Goal: Task Accomplishment & Management: Use online tool/utility

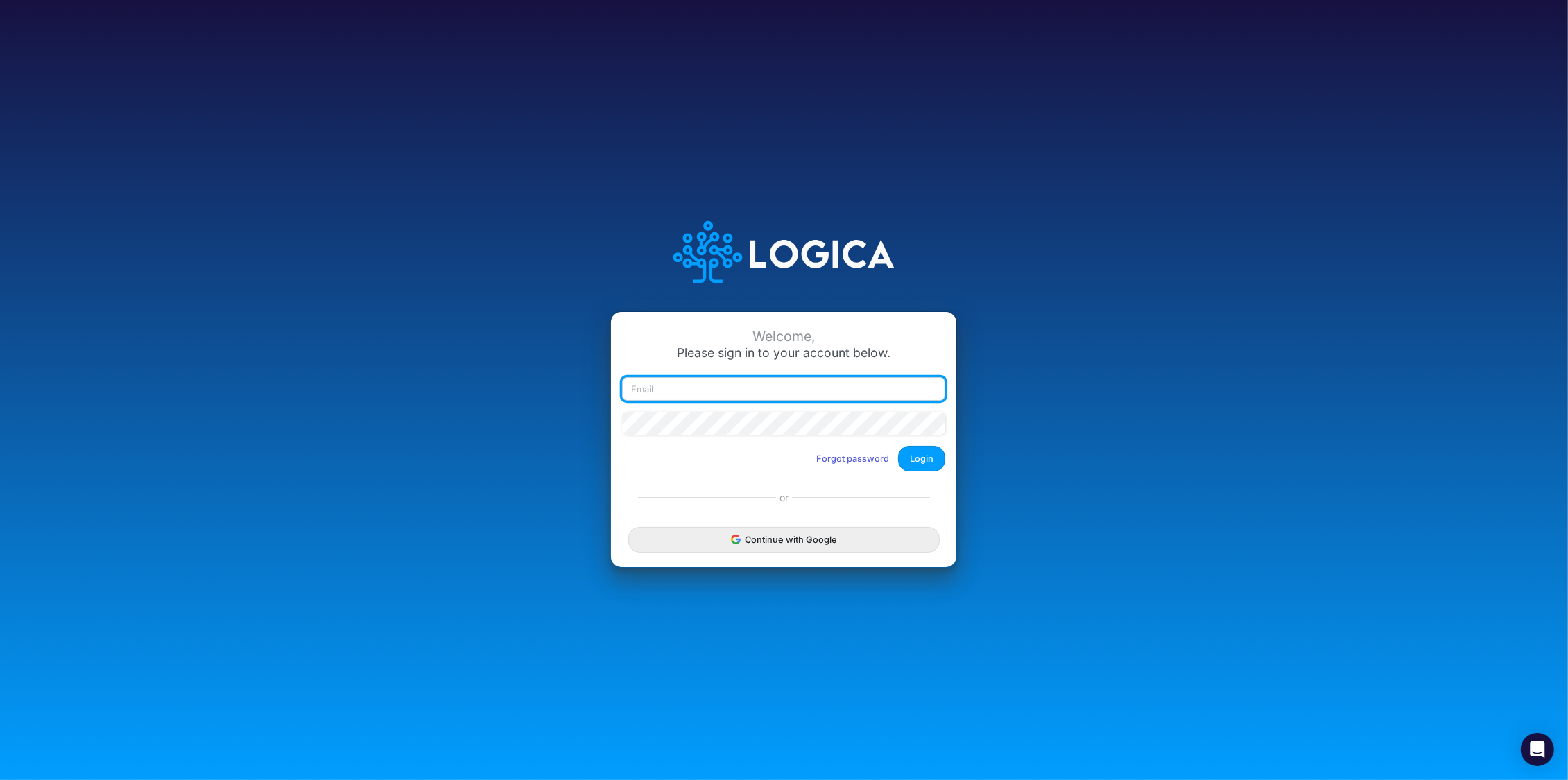
click at [719, 390] on input "email" at bounding box center [783, 389] width 323 height 24
type input "[PERSON_NAME][EMAIL_ADDRESS][DOMAIN_NAME]"
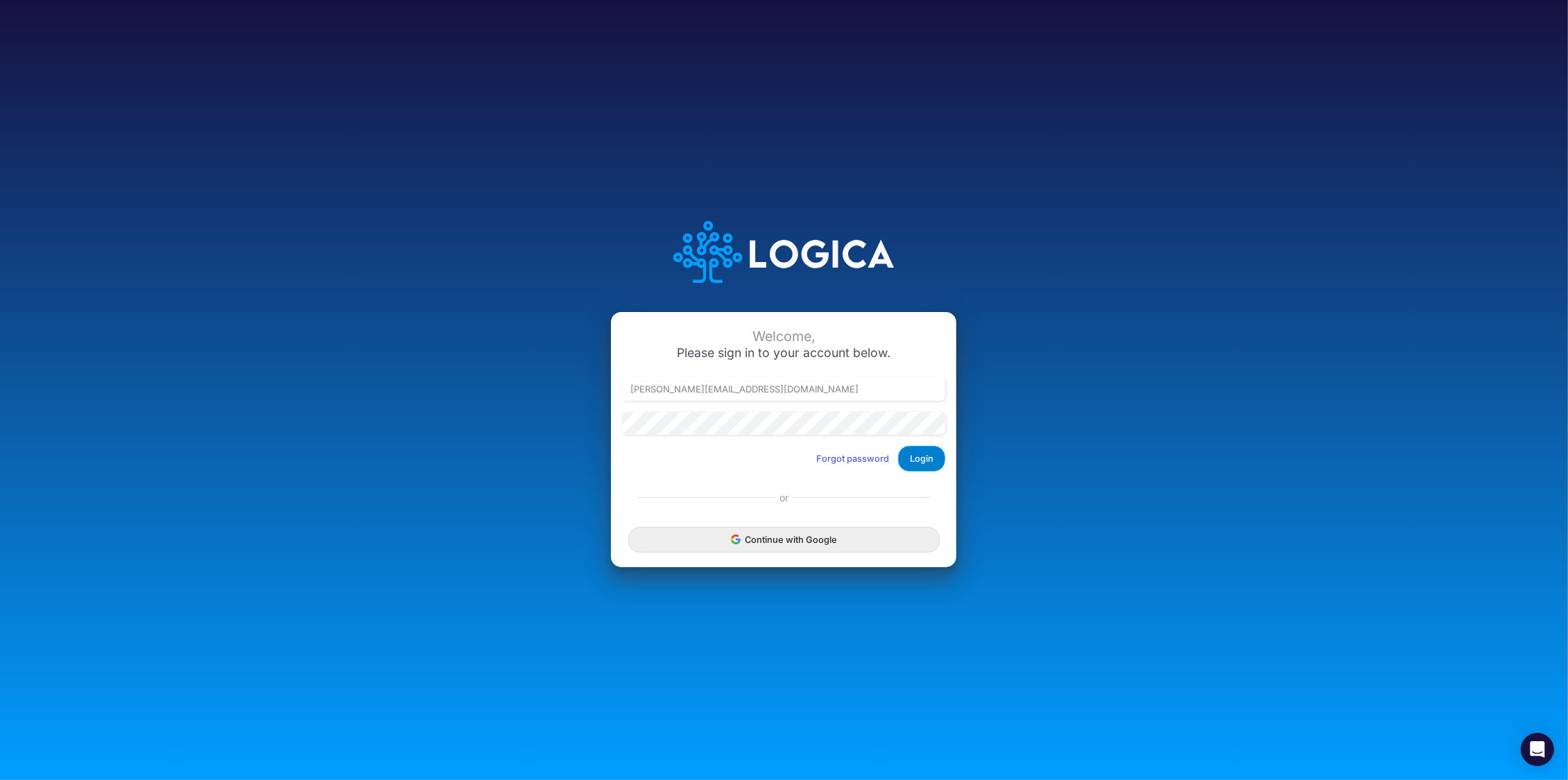
click at [932, 459] on button "Login" at bounding box center [921, 458] width 47 height 26
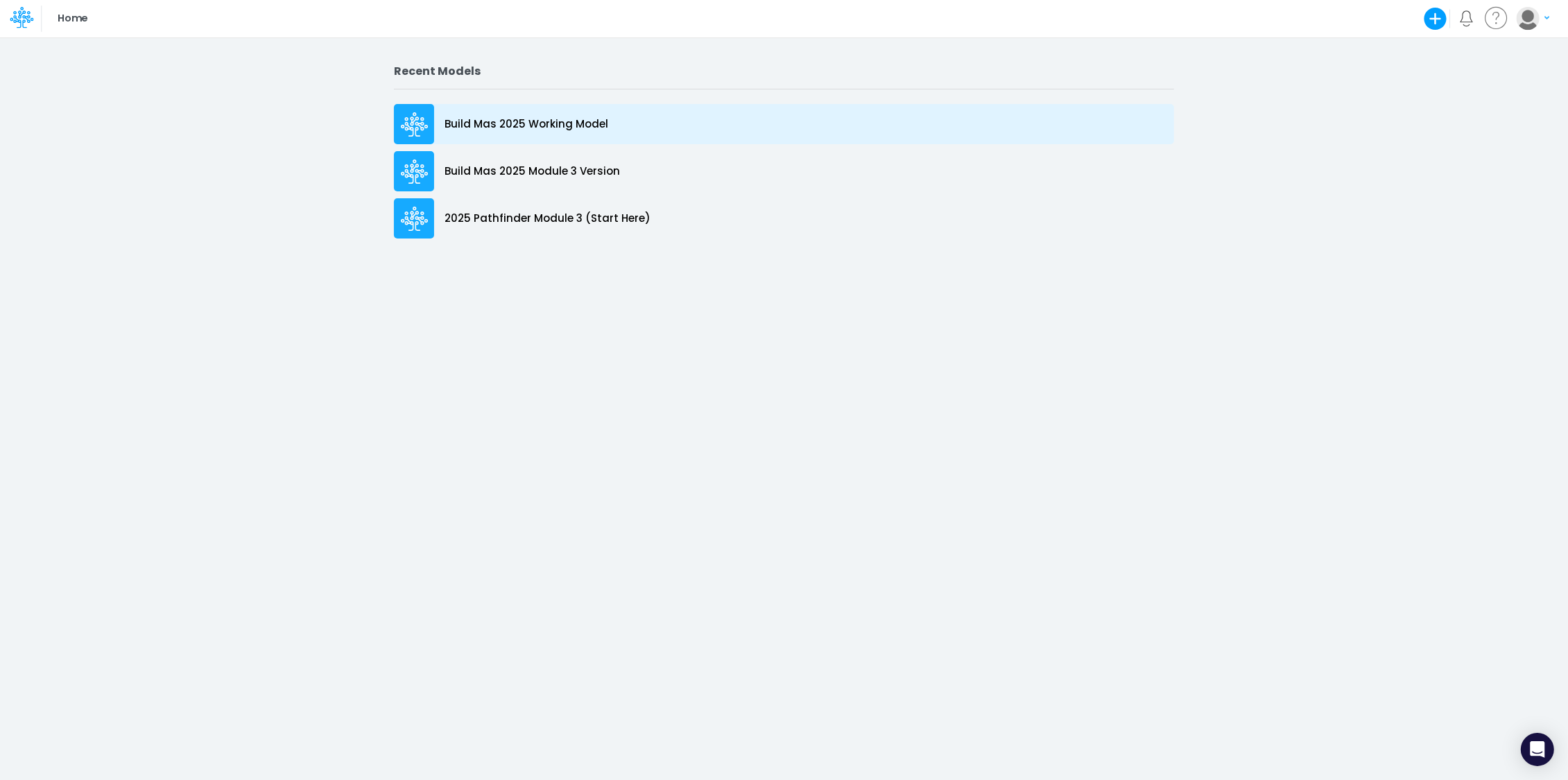
click at [545, 116] on p "Build Mas 2025 Working Model" at bounding box center [525, 124] width 163 height 16
click at [533, 120] on p "Build Mas 2025 Working Model" at bounding box center [525, 124] width 163 height 16
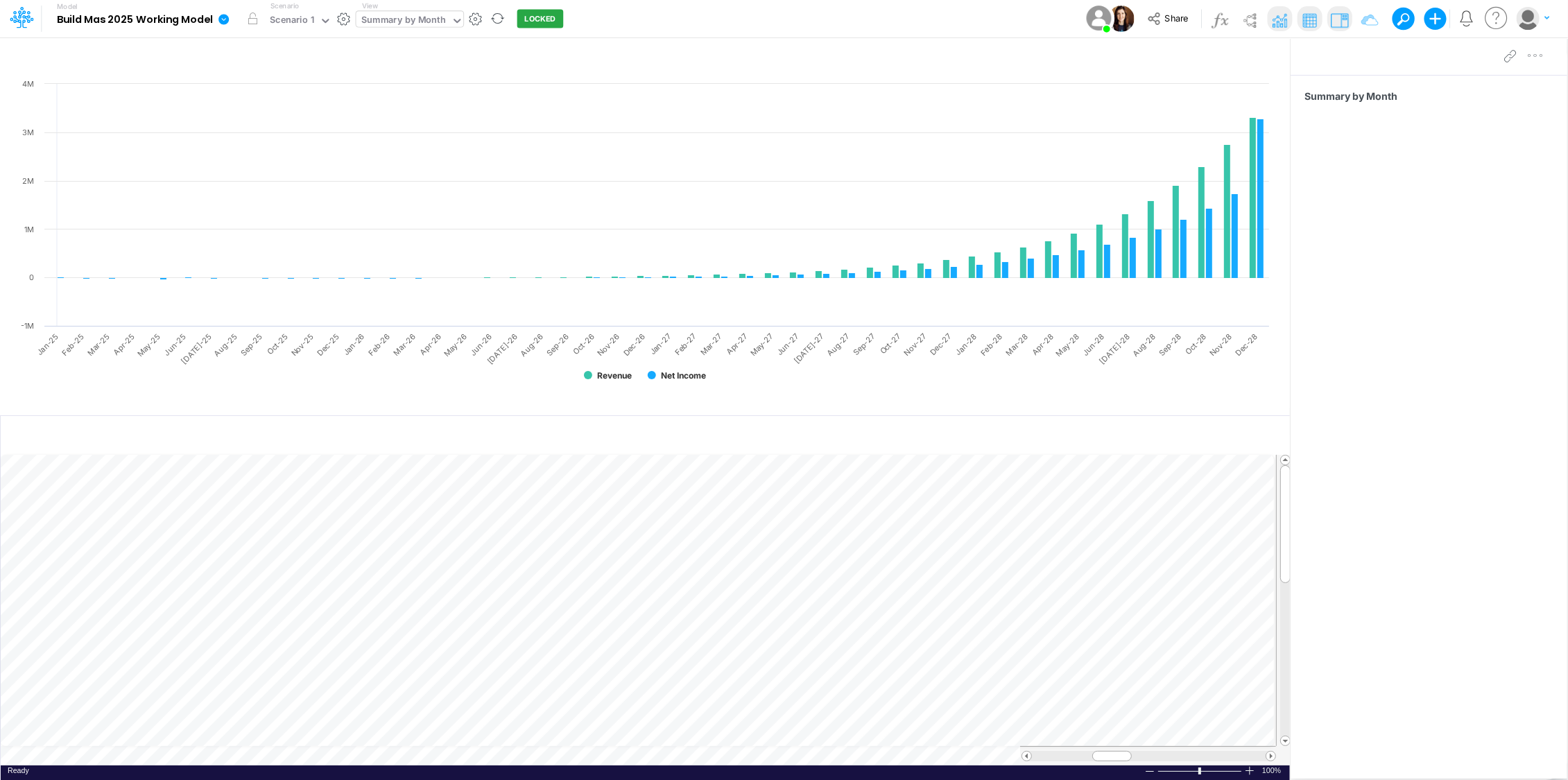
click at [454, 15] on icon at bounding box center [456, 20] width 12 height 12
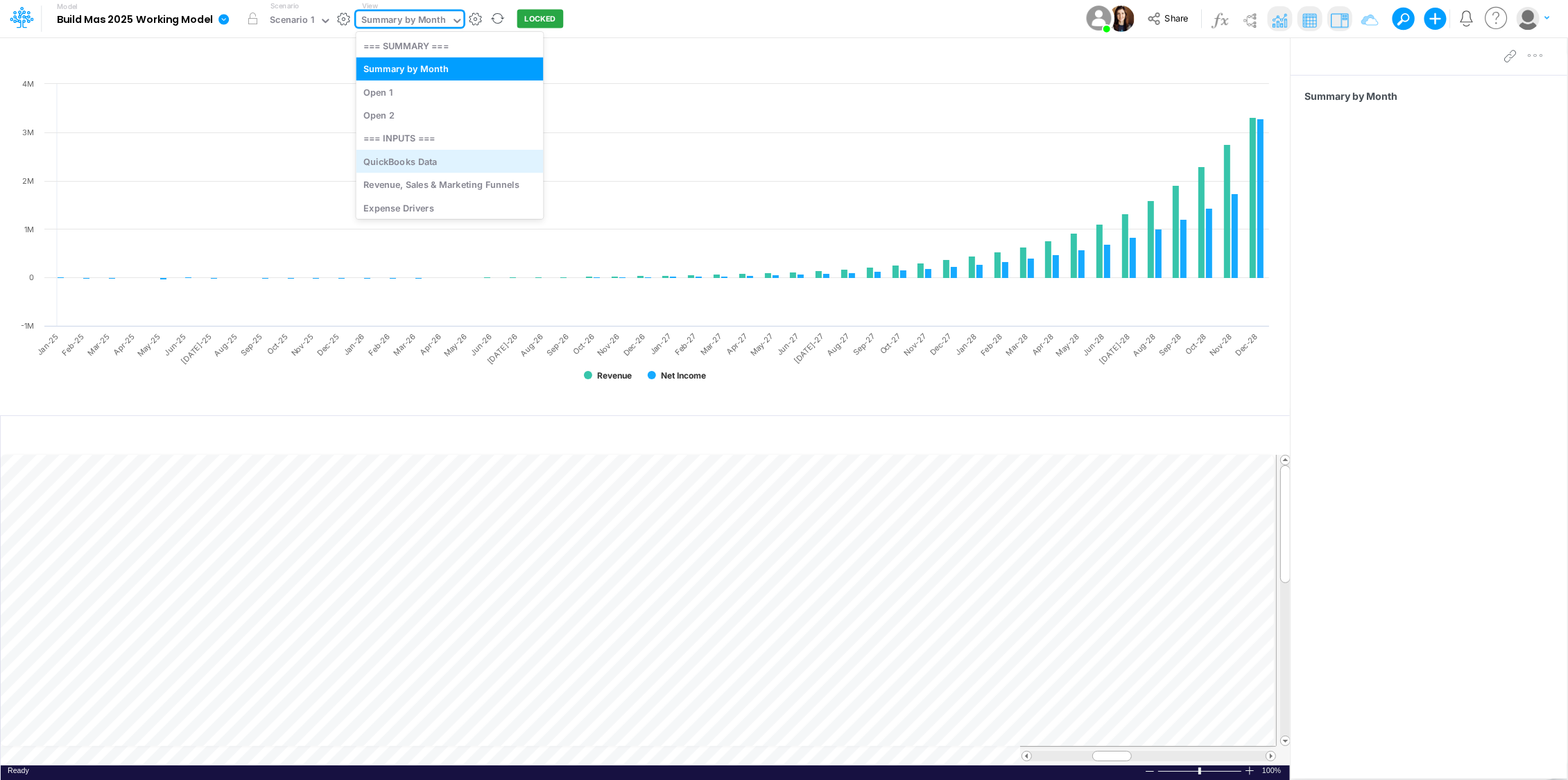
click at [456, 161] on div "QuickBooks Data" at bounding box center [450, 161] width 187 height 23
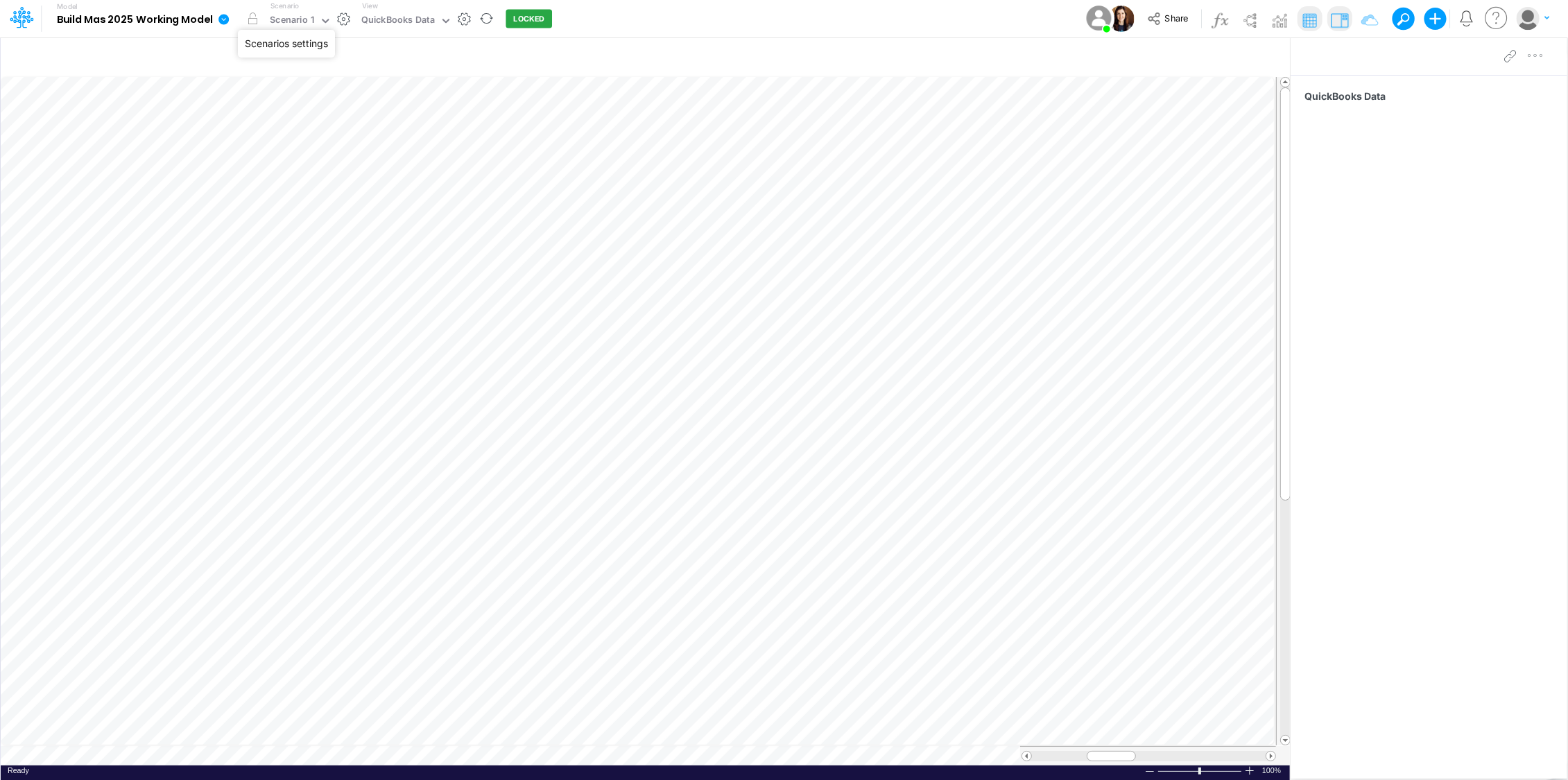
click at [343, 17] on button "button" at bounding box center [344, 18] width 14 height 14
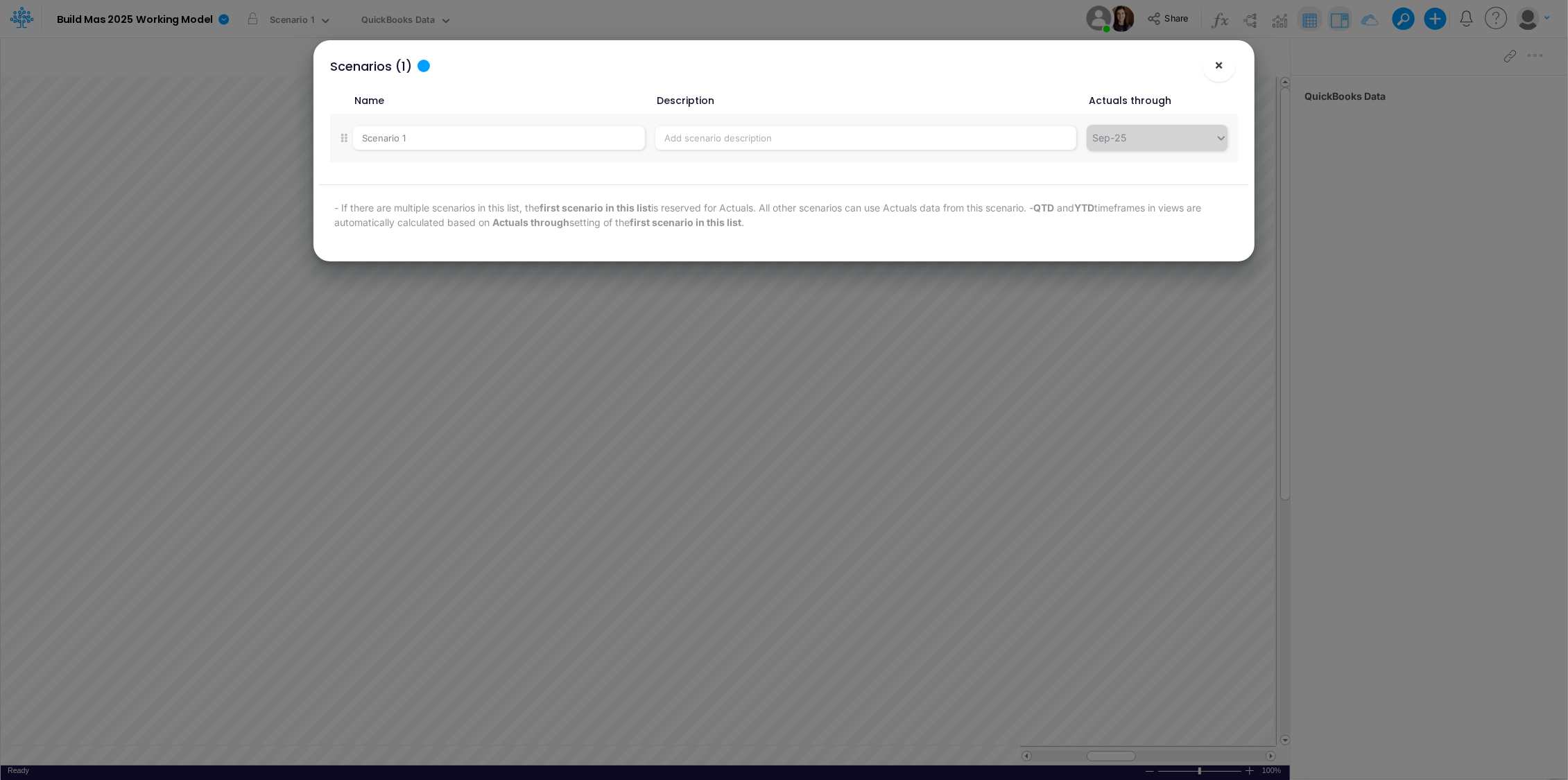
click at [1218, 61] on span "×" at bounding box center [1218, 64] width 9 height 16
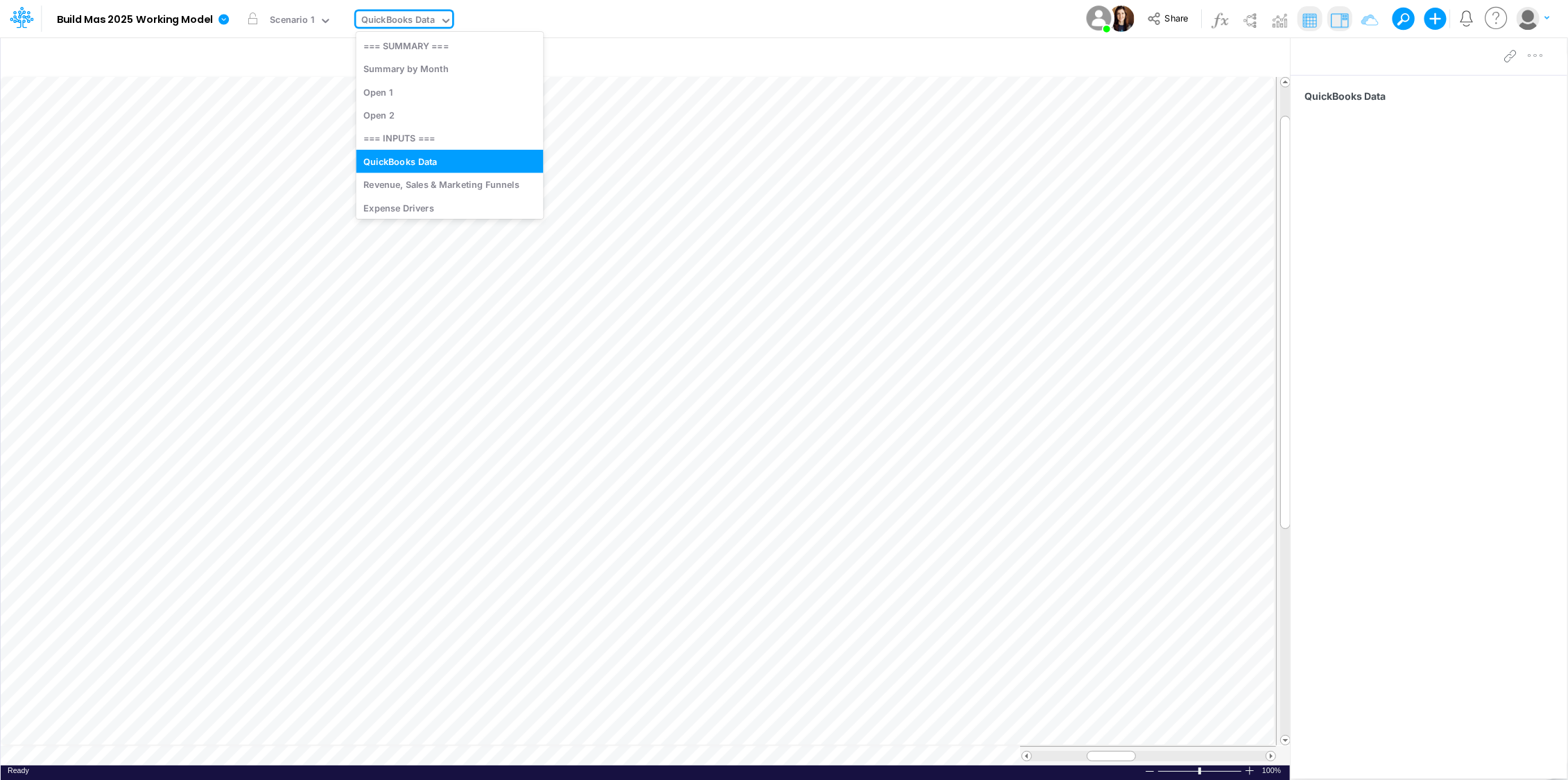
click at [446, 18] on icon at bounding box center [445, 20] width 12 height 12
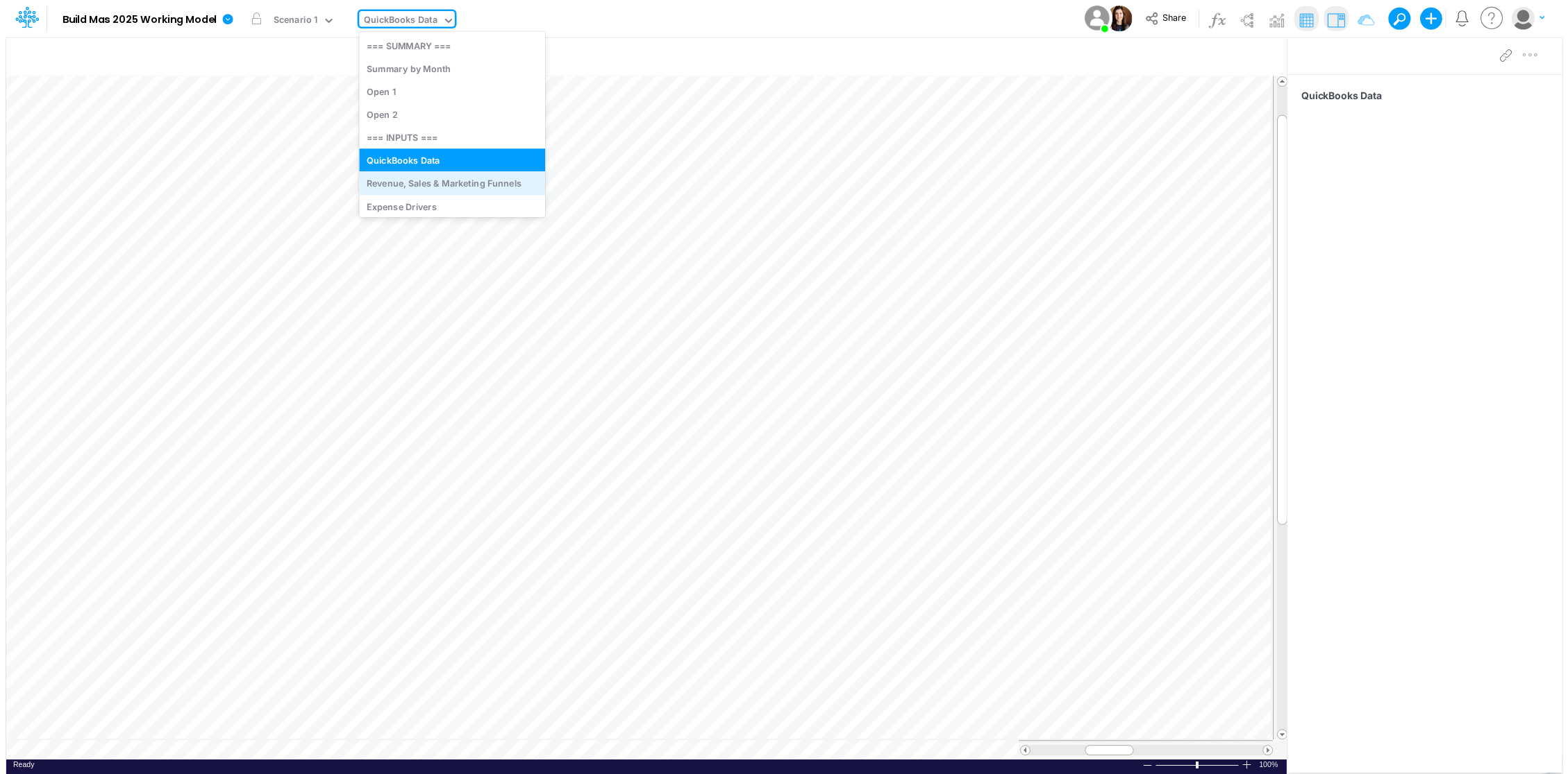
scroll to position [29, 0]
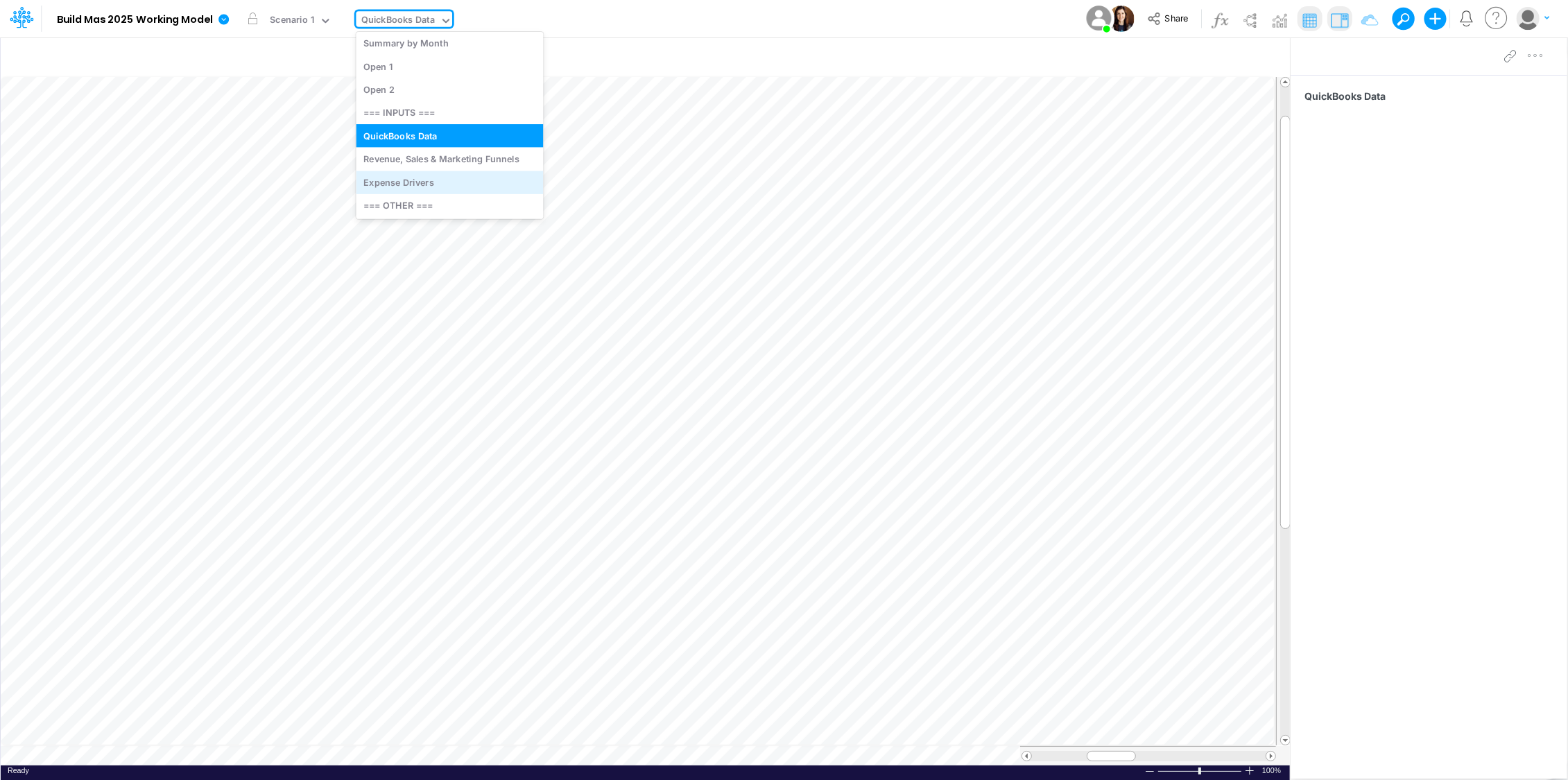
click at [437, 180] on div "Expense Drivers" at bounding box center [450, 182] width 187 height 23
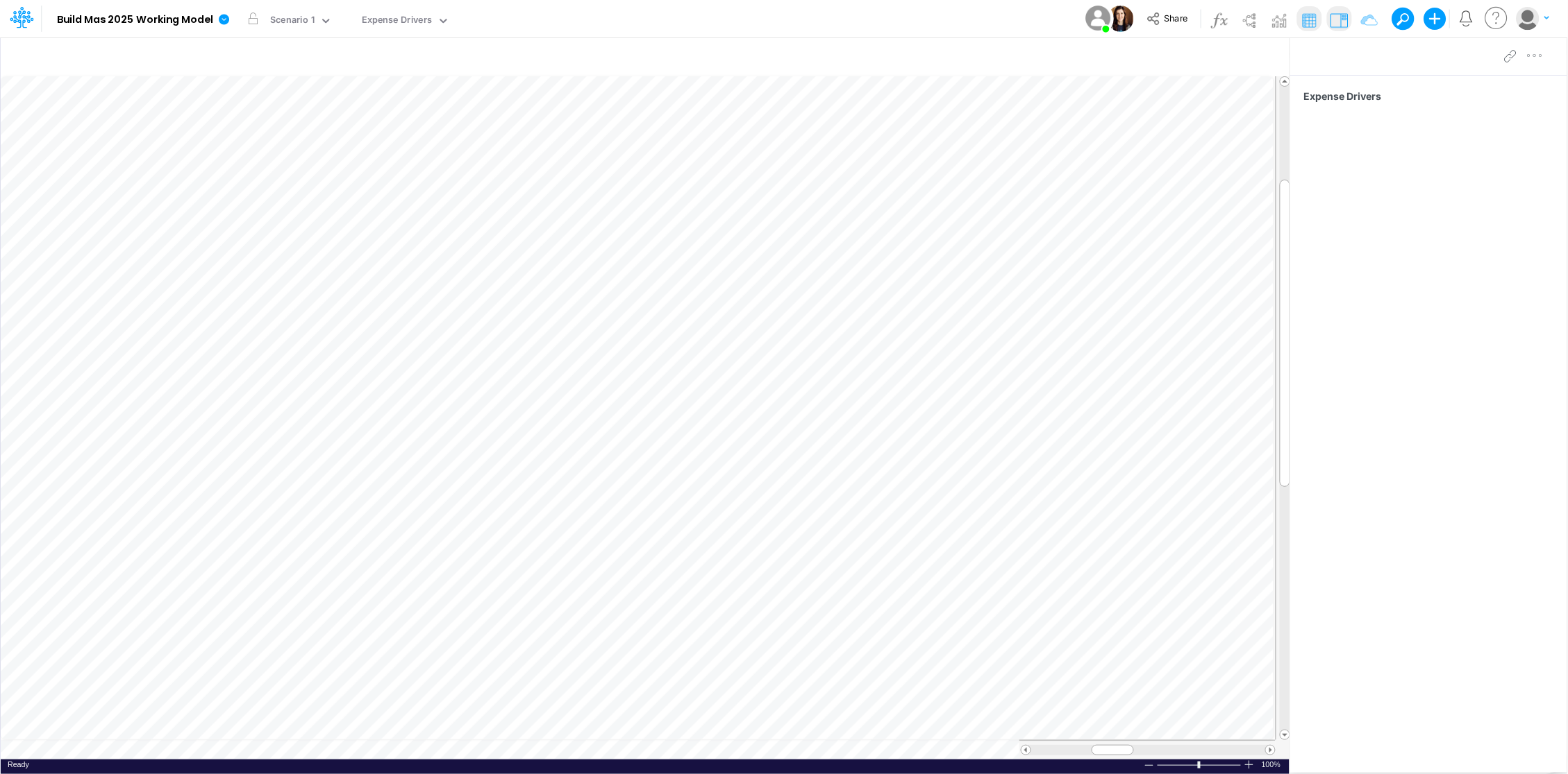
scroll to position [0, 1]
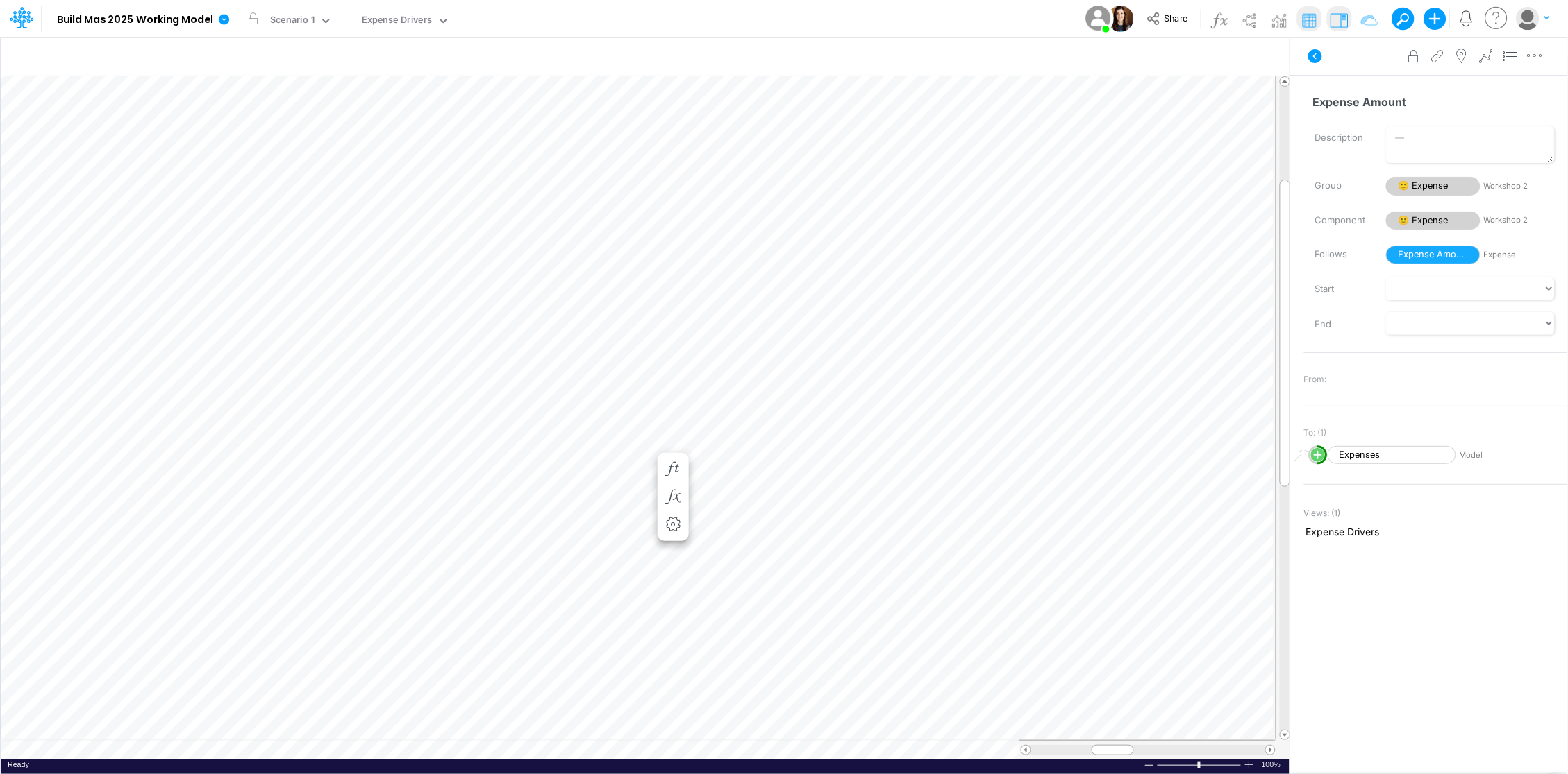
scroll to position [0, 1]
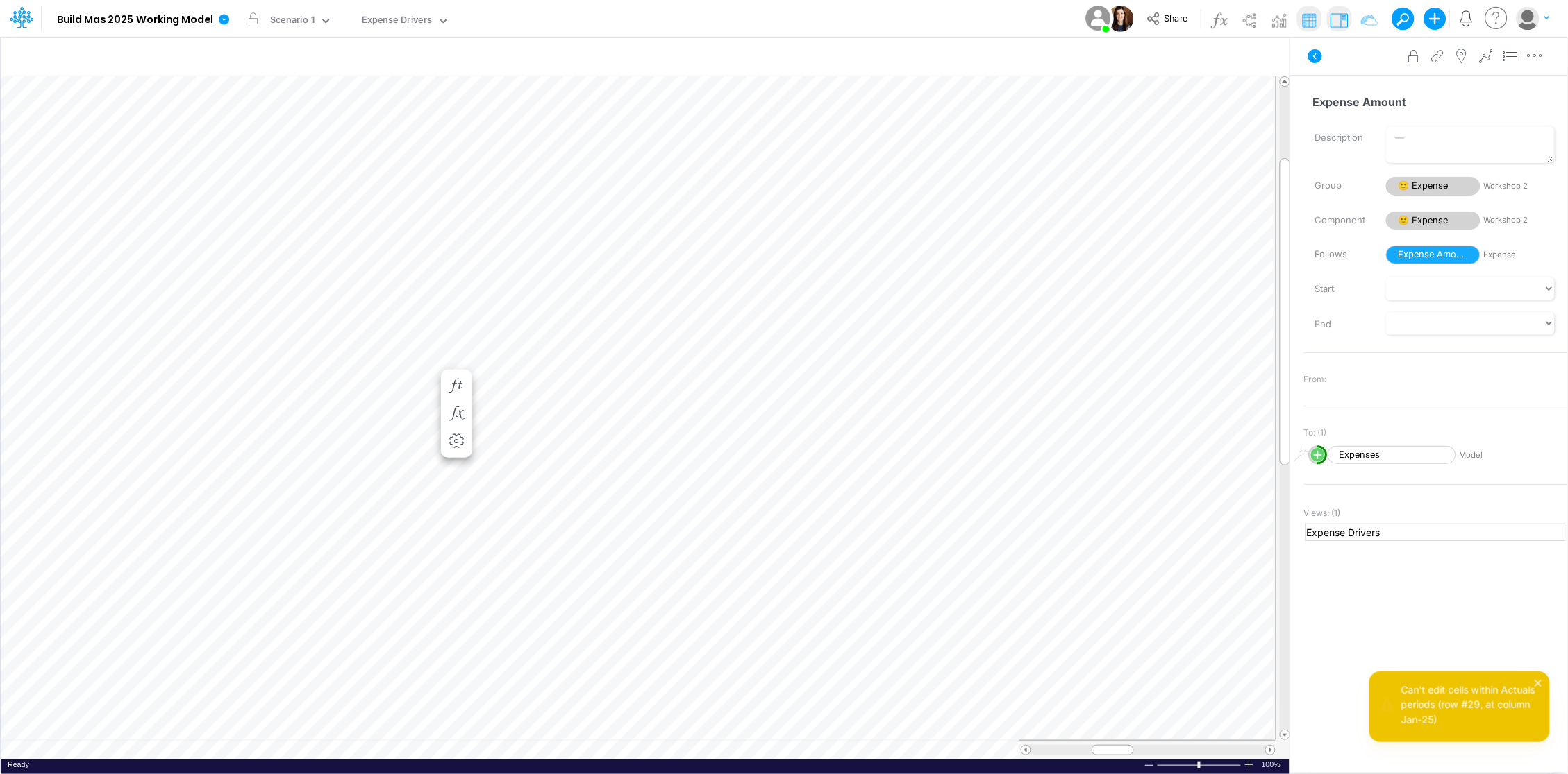
scroll to position [0, 1]
click at [520, 20] on button "LOCKED" at bounding box center [526, 19] width 47 height 19
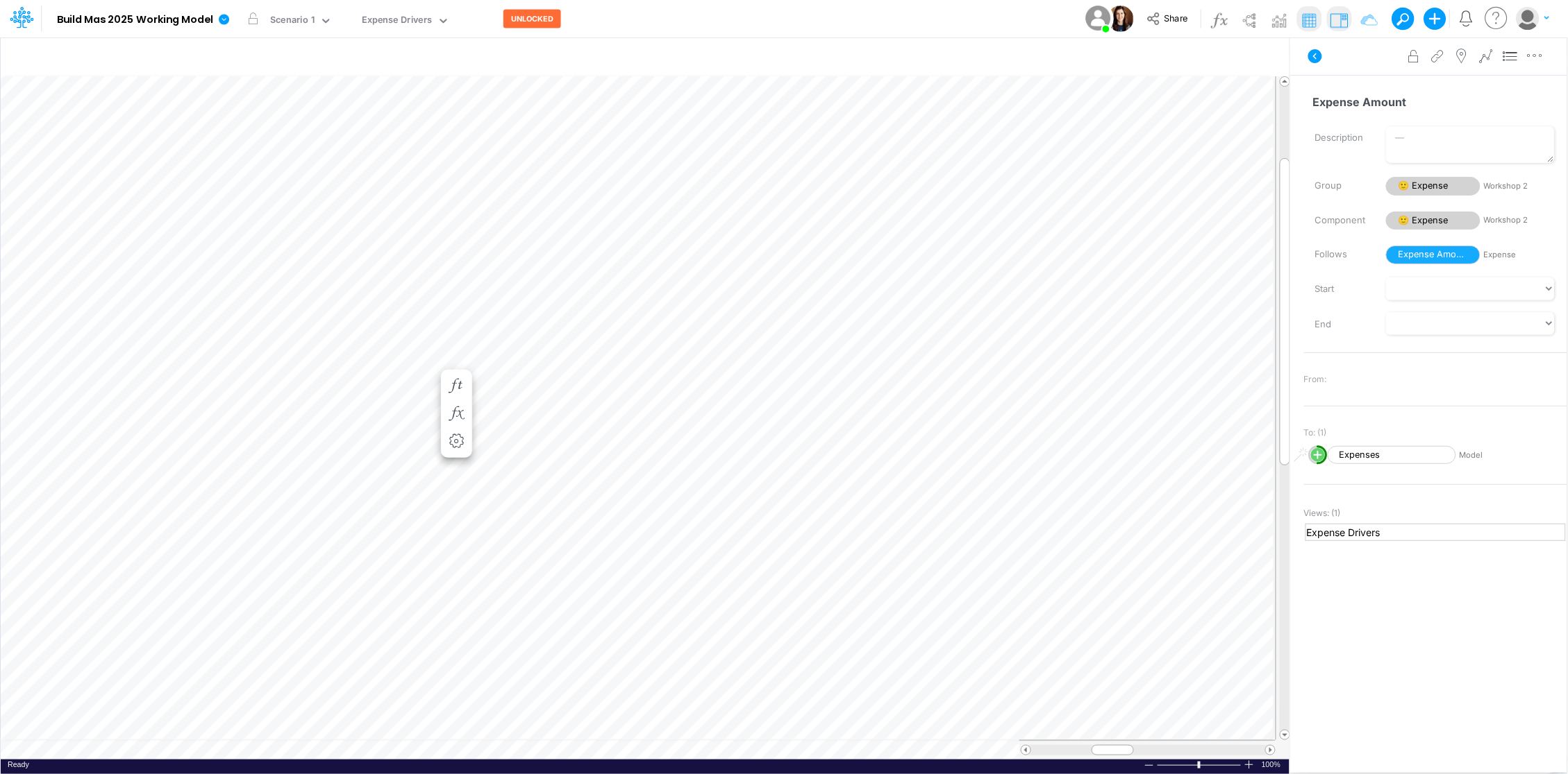
scroll to position [0, 1]
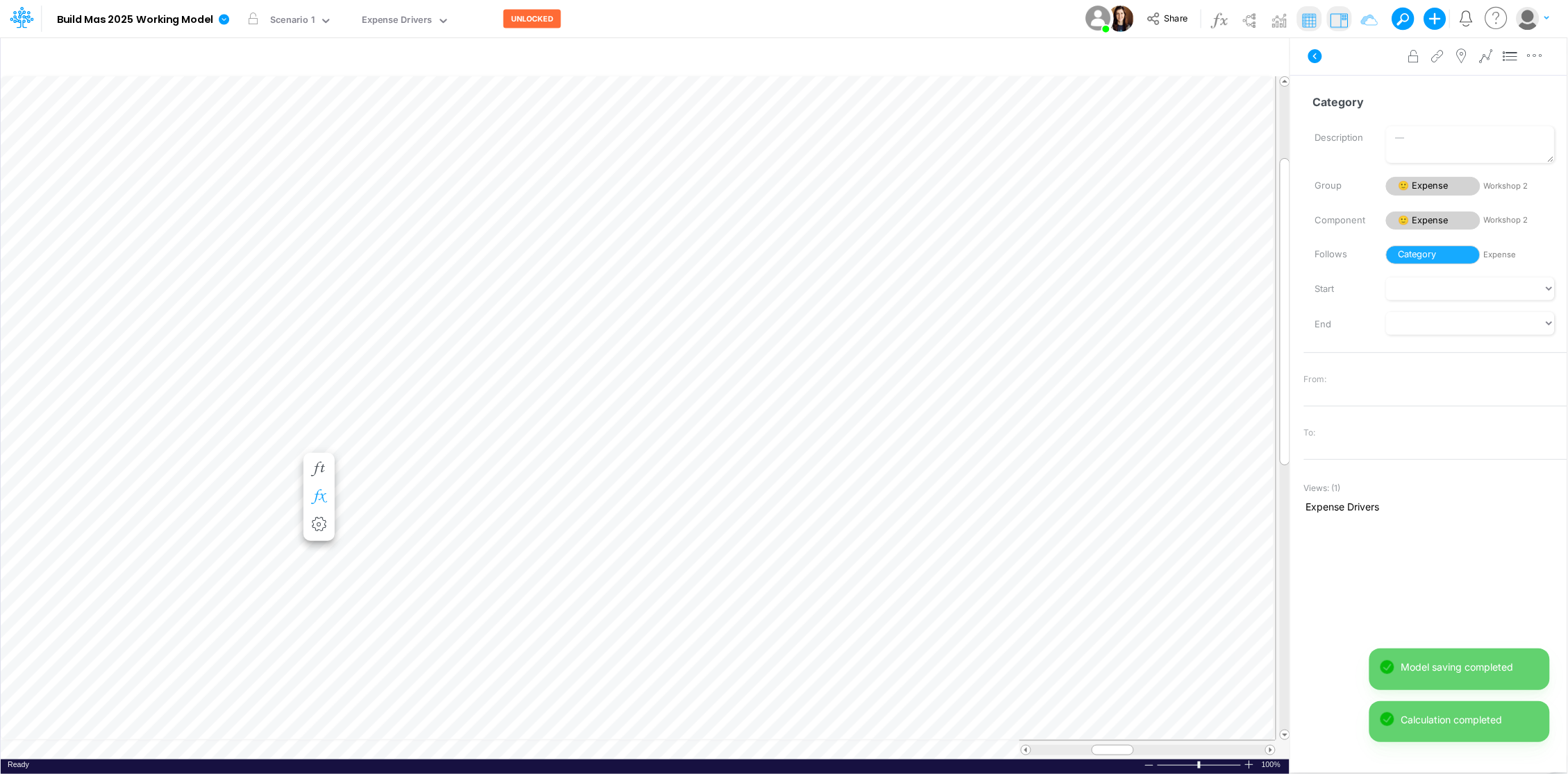
scroll to position [0, 1]
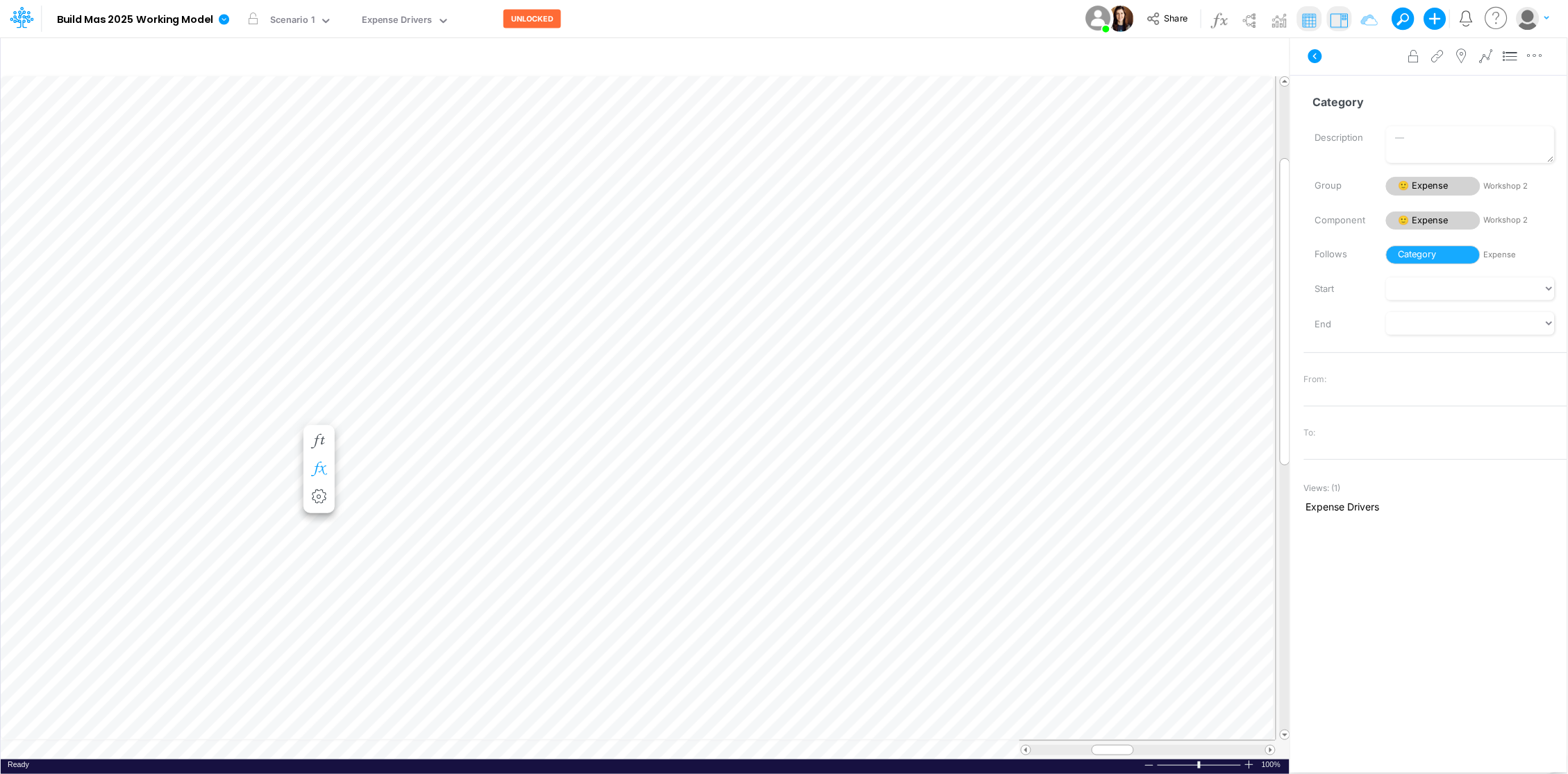
scroll to position [0, 1]
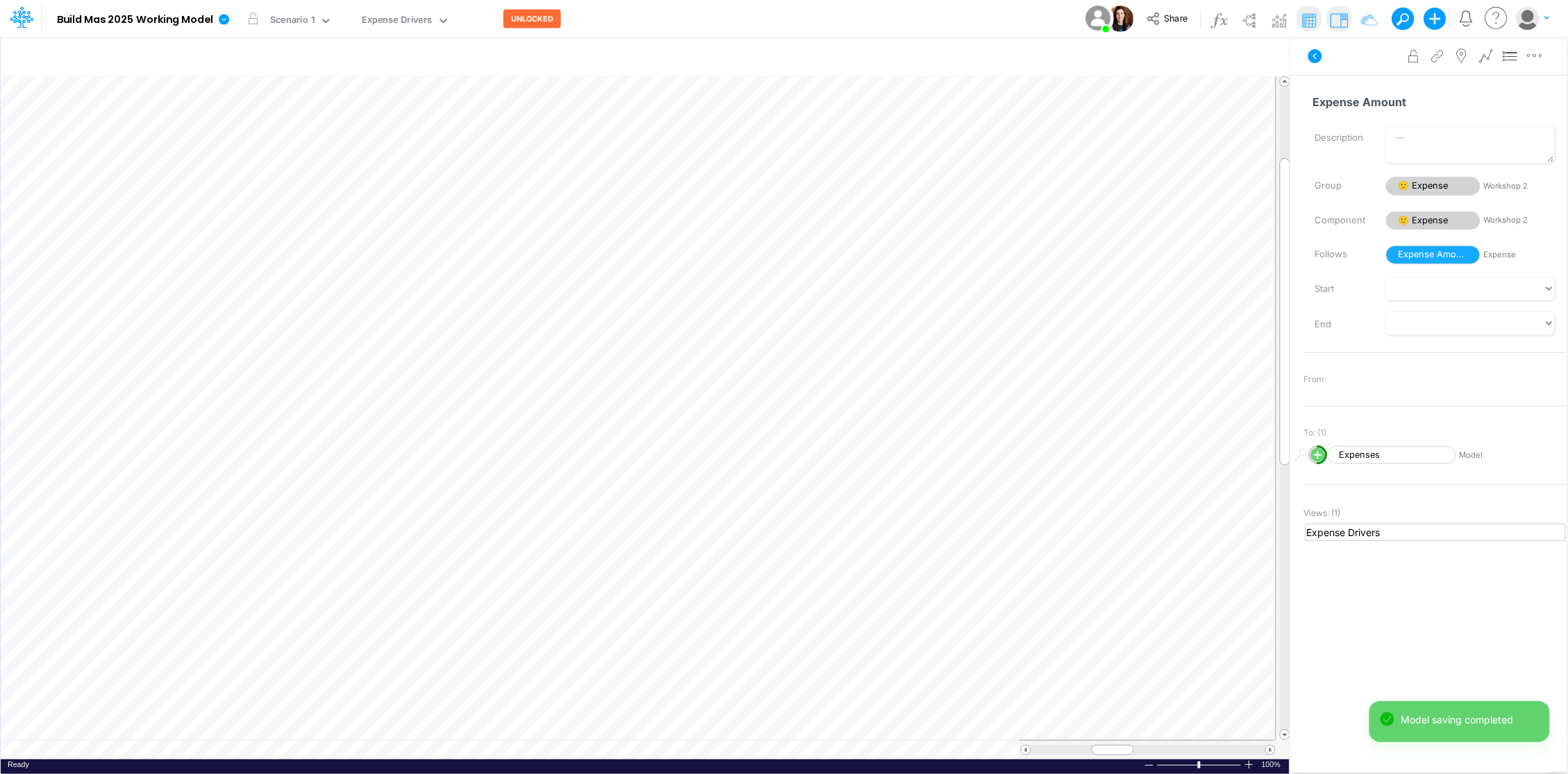
scroll to position [0, 1]
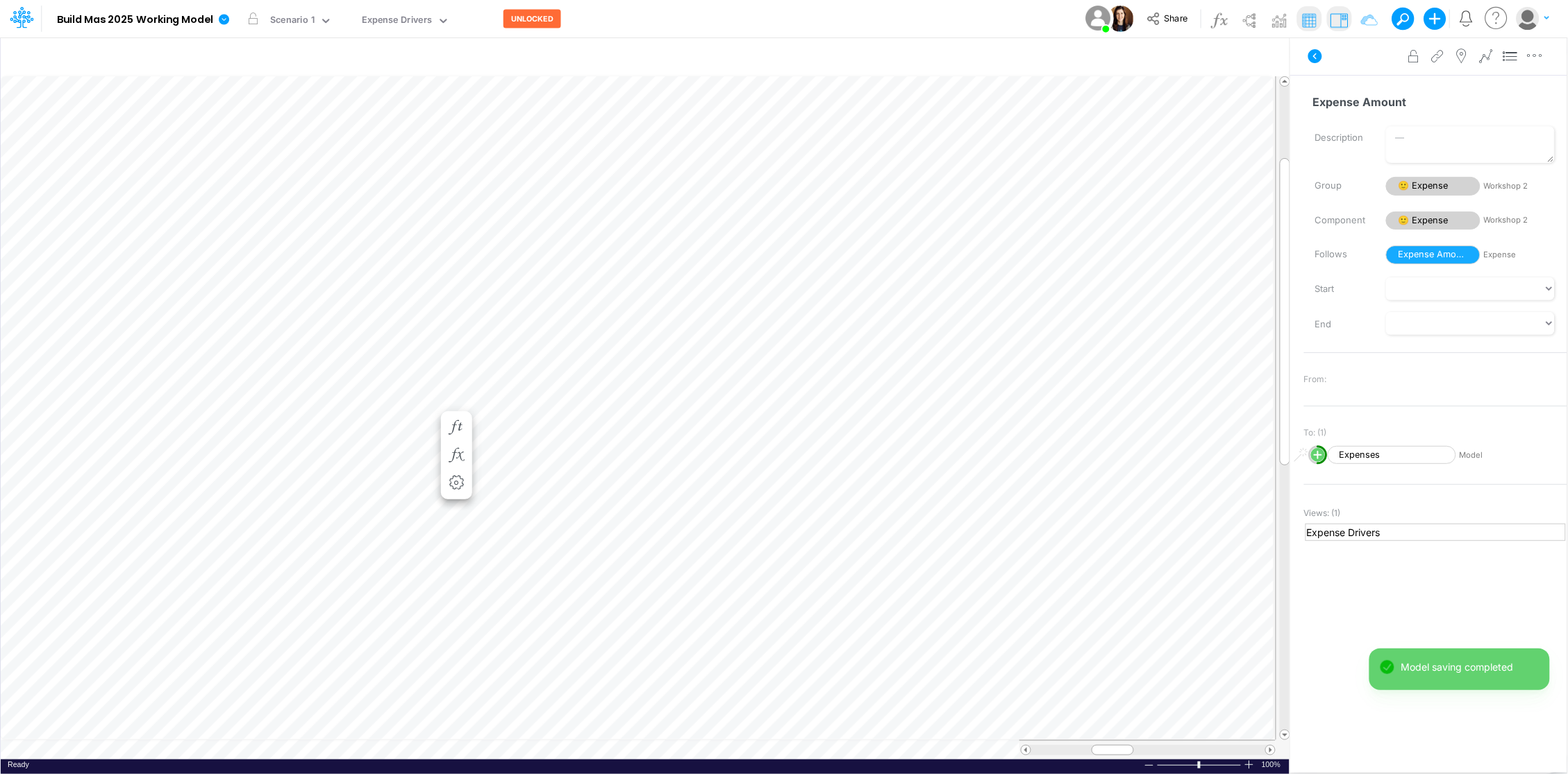
scroll to position [0, 1]
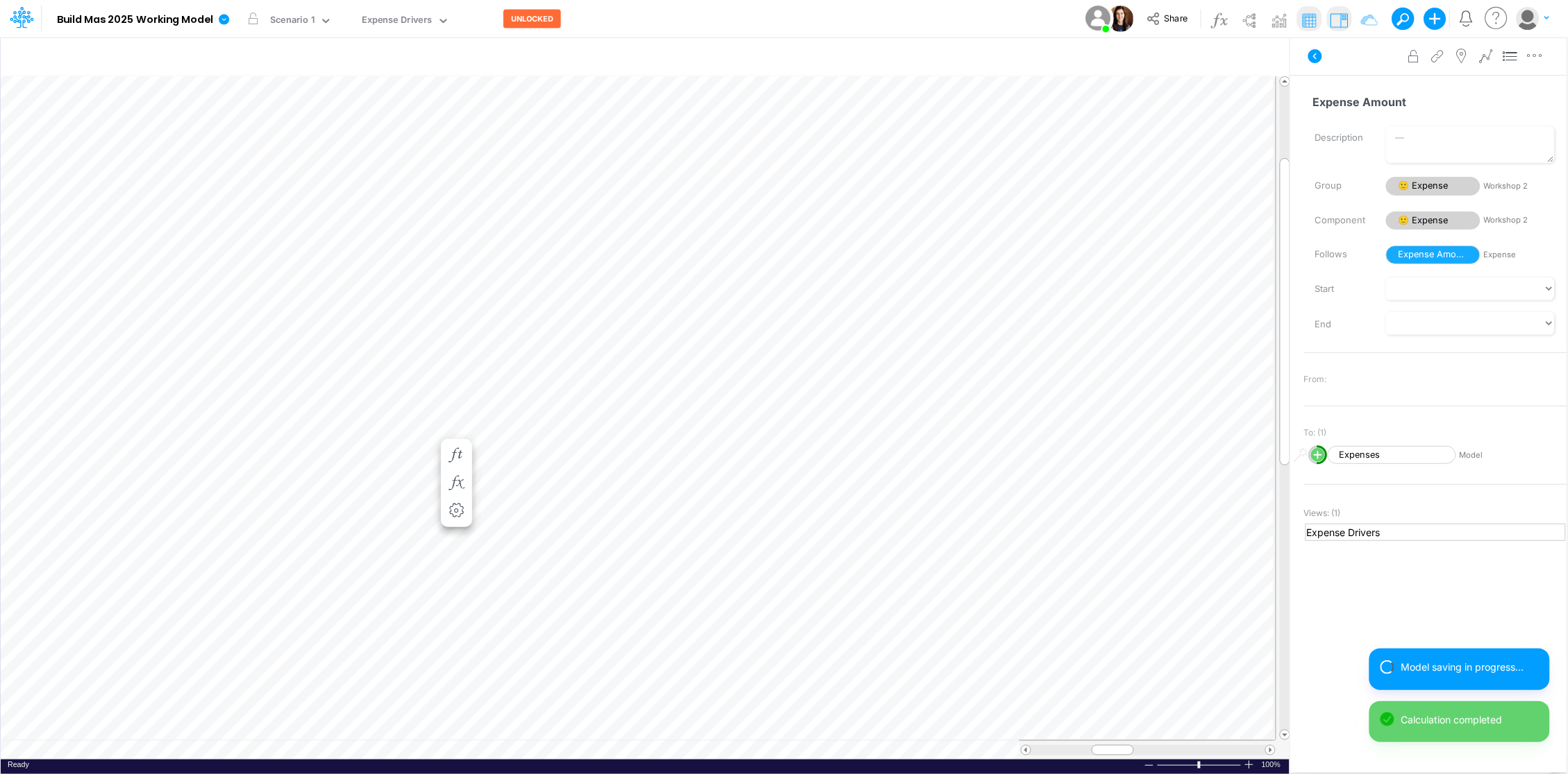
scroll to position [0, 1]
click at [943, 452] on icon "button" at bounding box center [944, 455] width 21 height 14
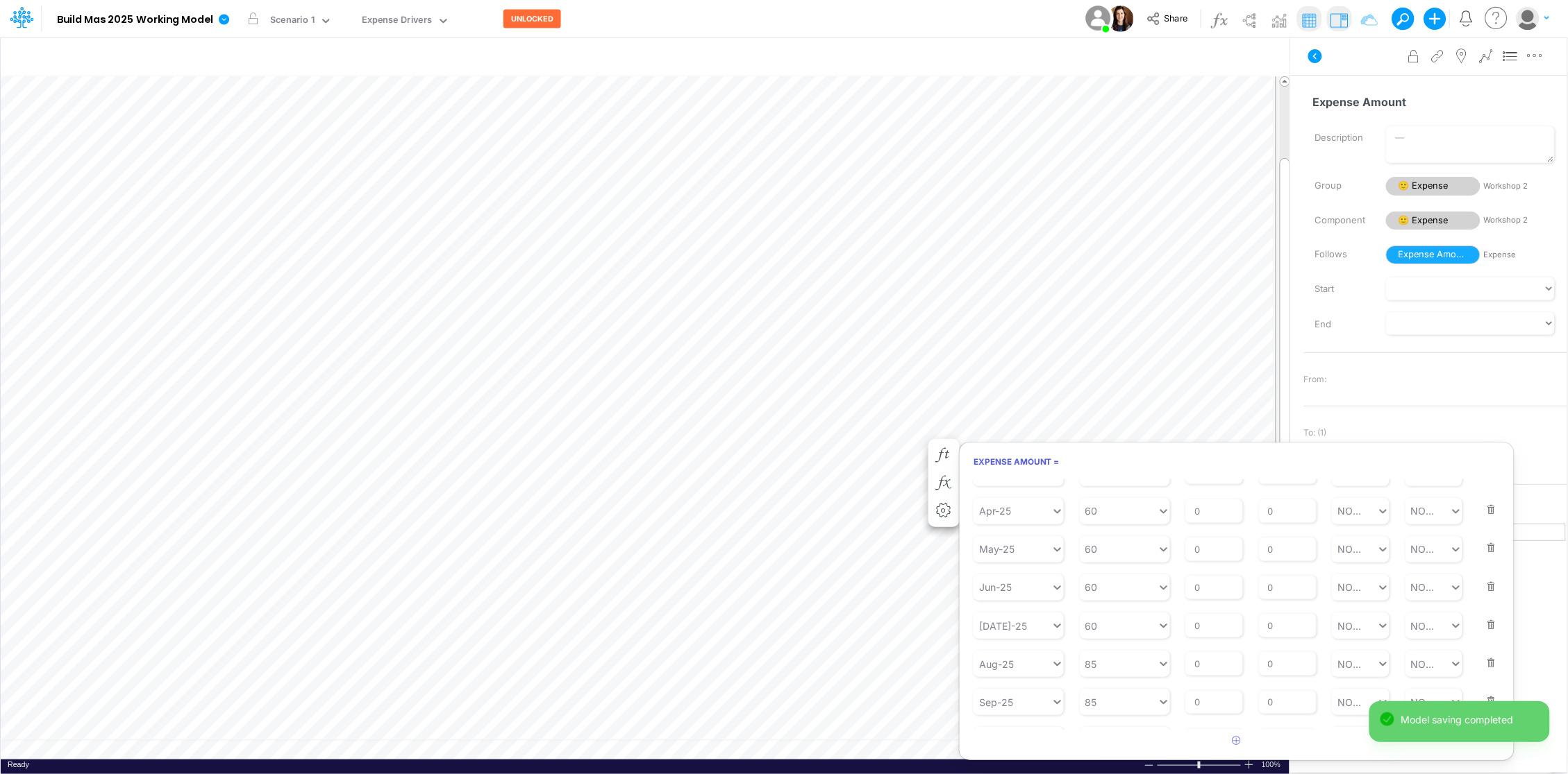
scroll to position [182, 0]
type input "AVG T3M"
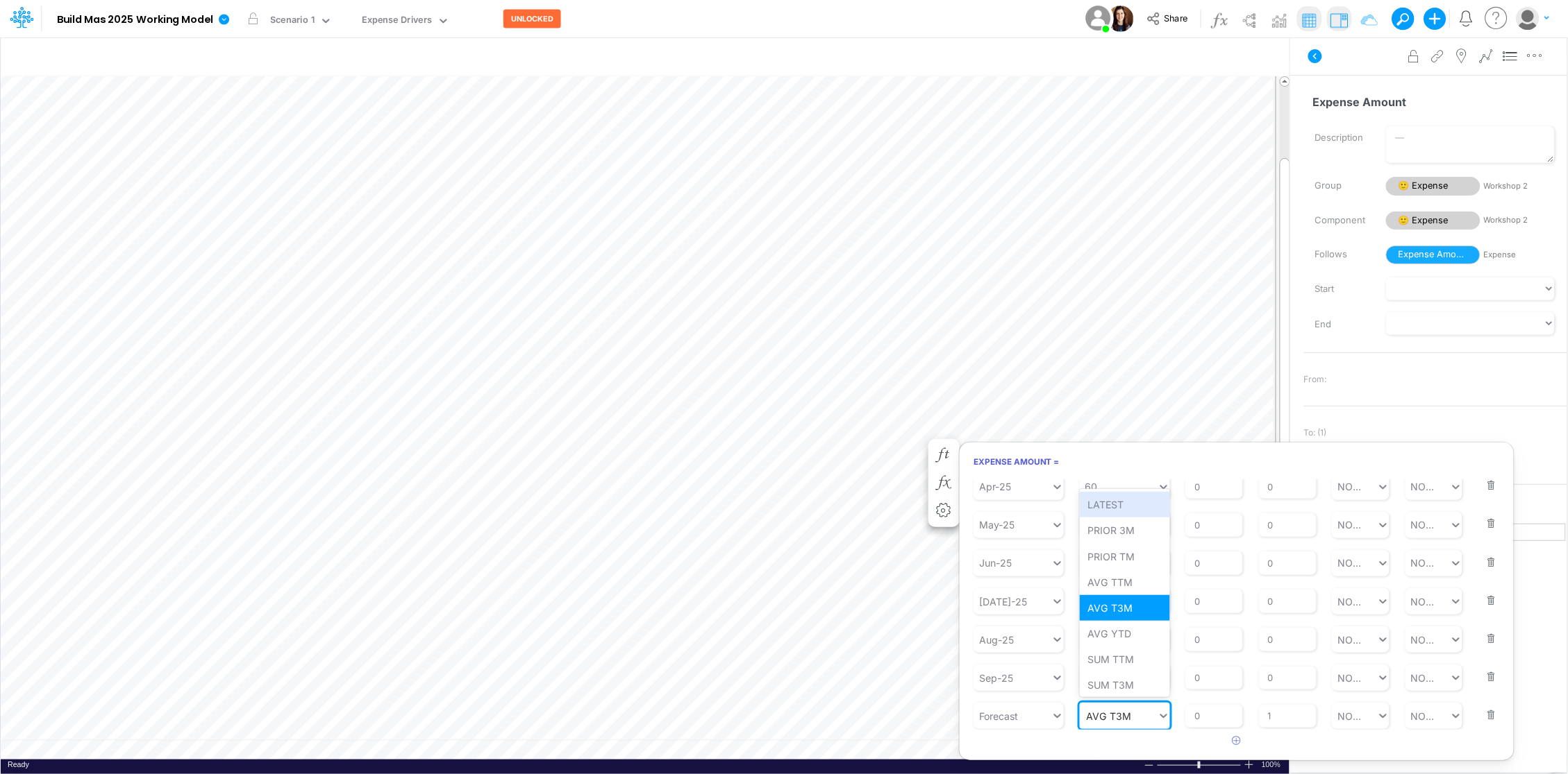
click at [1137, 716] on div "AVG T3M AVG T3M" at bounding box center [1118, 717] width 77 height 23
click at [1140, 508] on div "LATEST" at bounding box center [1124, 505] width 90 height 26
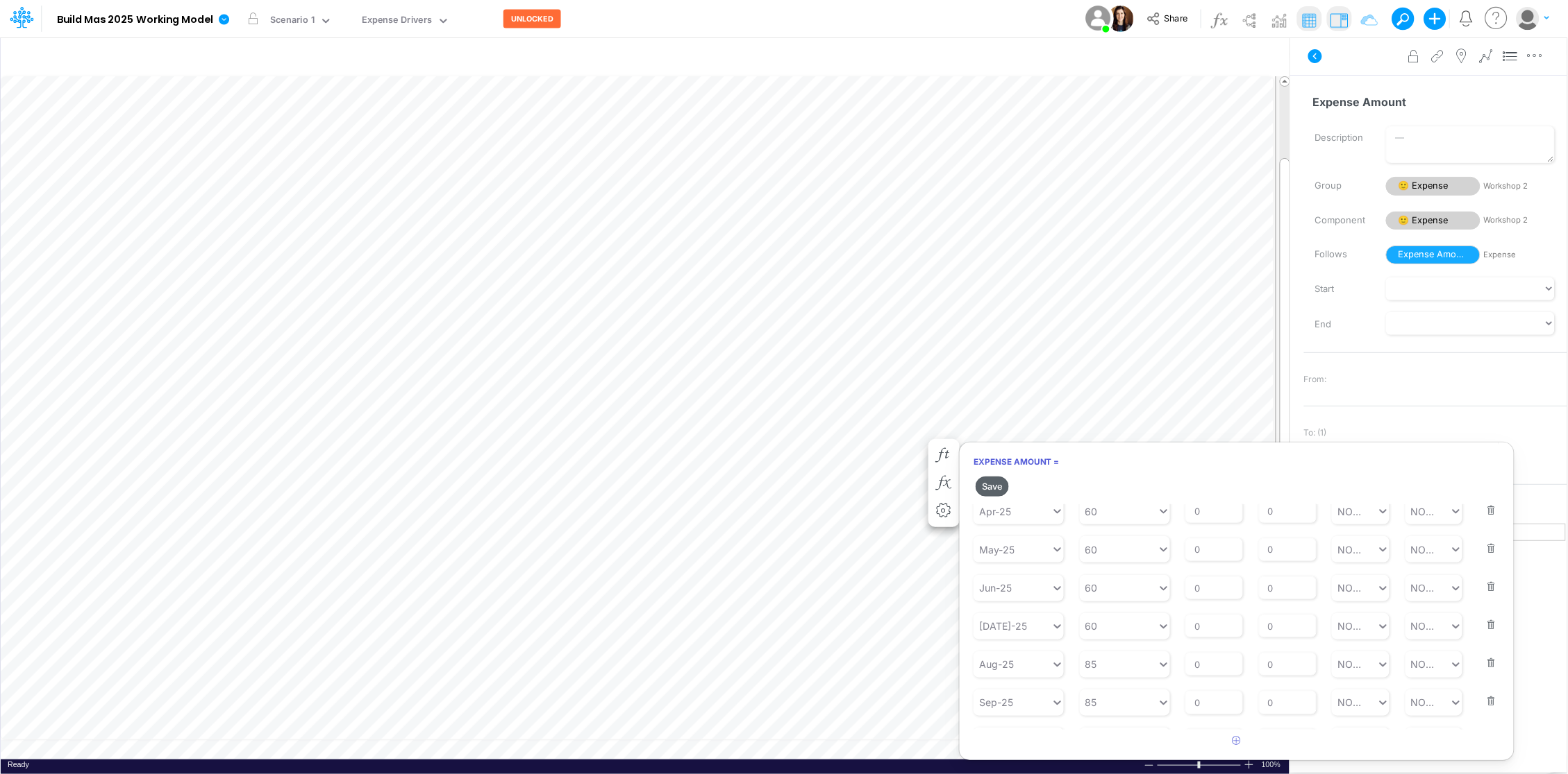
click at [991, 487] on button "Save" at bounding box center [991, 486] width 33 height 20
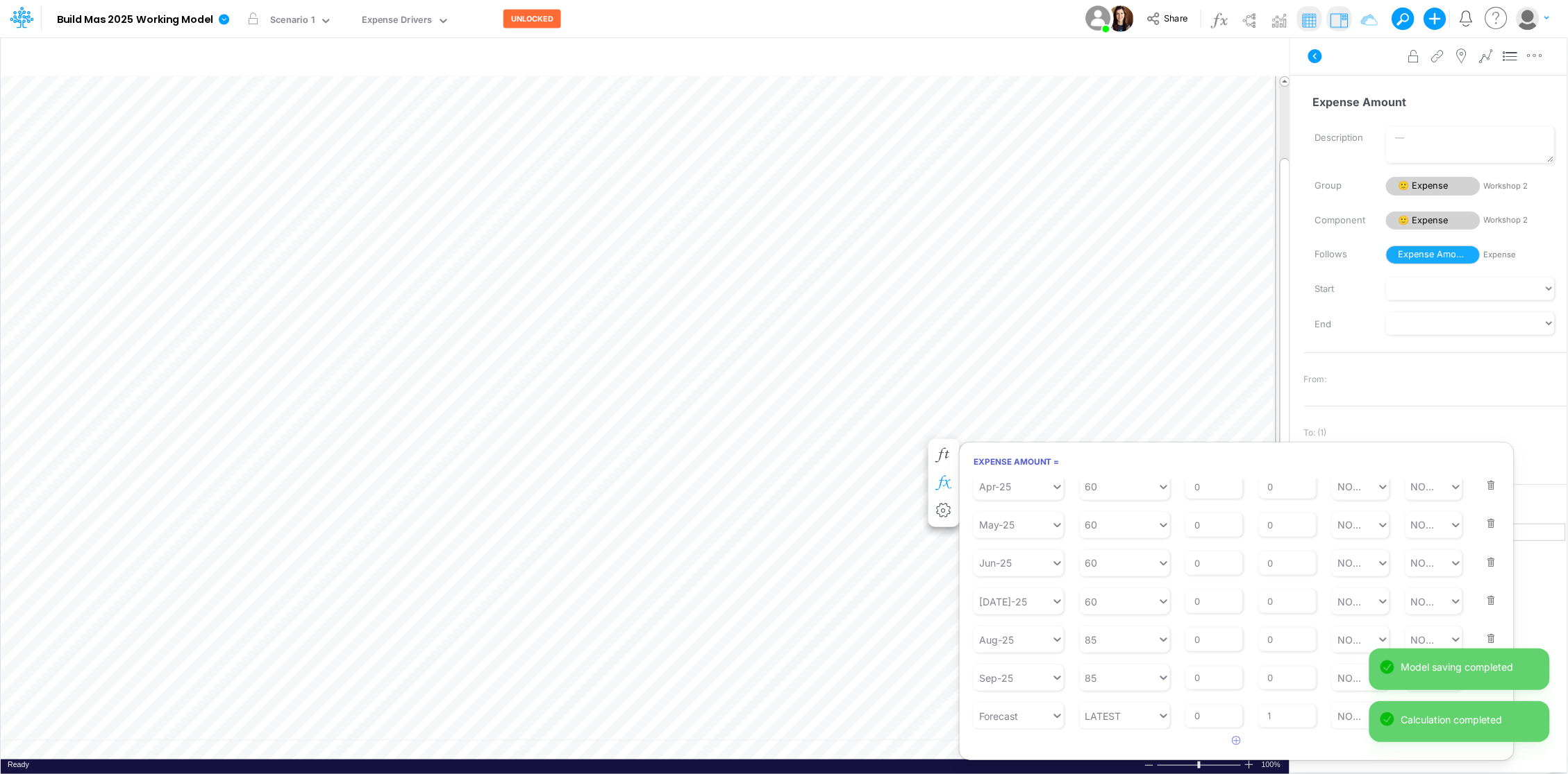
scroll to position [0, 1]
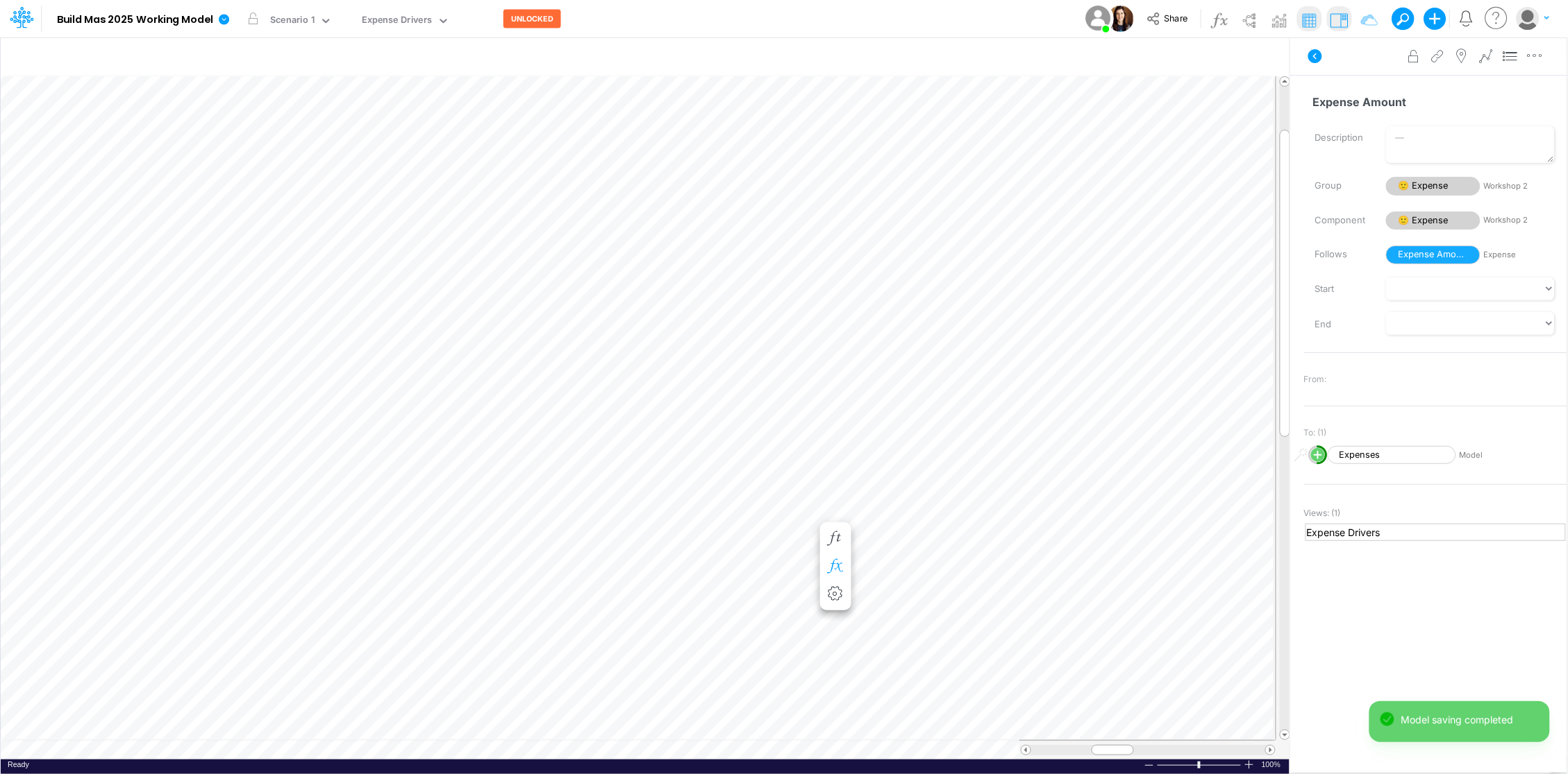
scroll to position [0, 1]
click at [947, 394] on icon "button" at bounding box center [944, 399] width 21 height 14
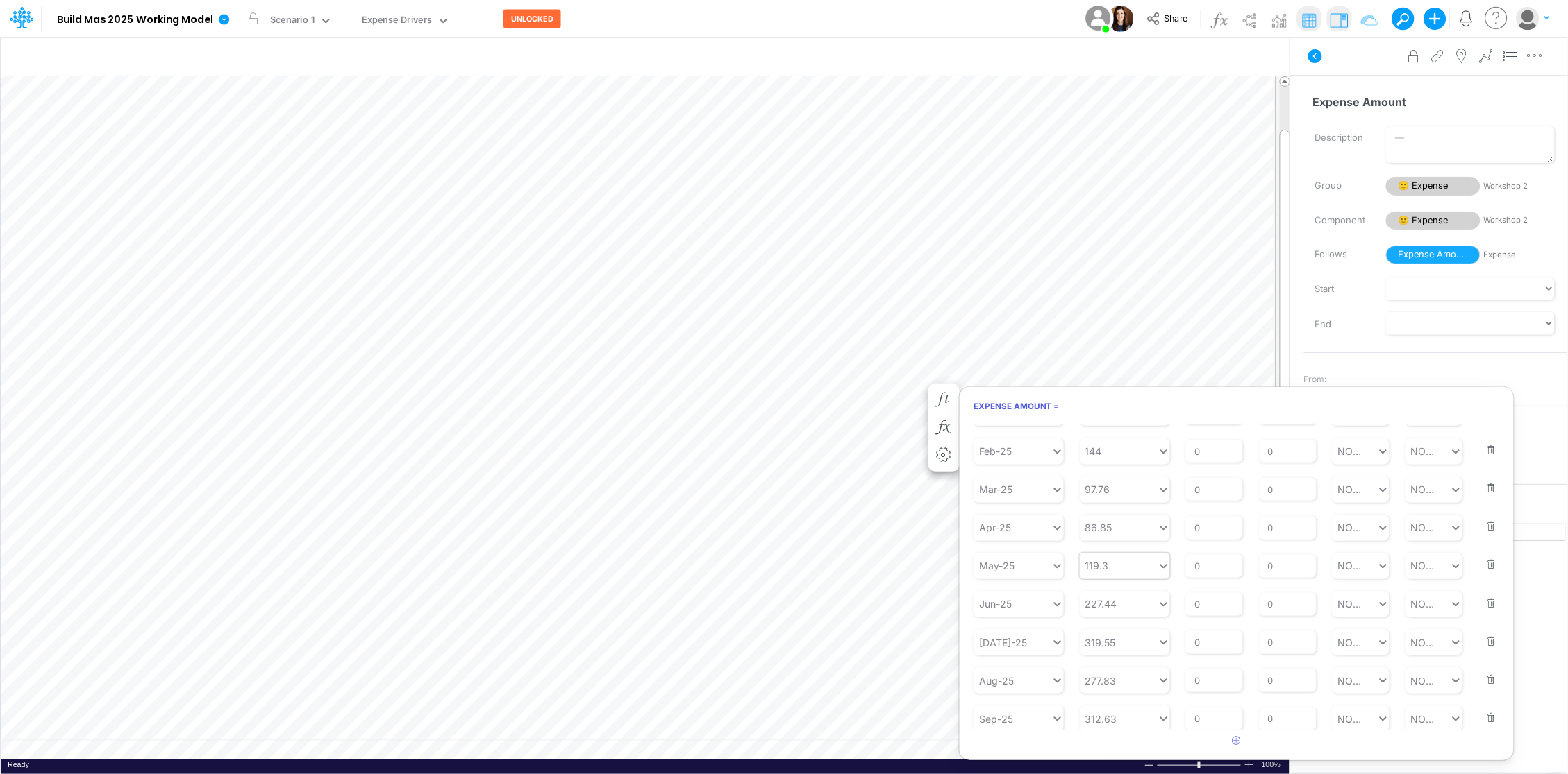
scroll to position [87, 0]
click at [1233, 739] on icon "button" at bounding box center [1236, 740] width 9 height 9
click at [1034, 719] on div "Type to search..." at bounding box center [1018, 716] width 76 height 14
click at [1023, 579] on div "Forecast" at bounding box center [1018, 579] width 90 height 26
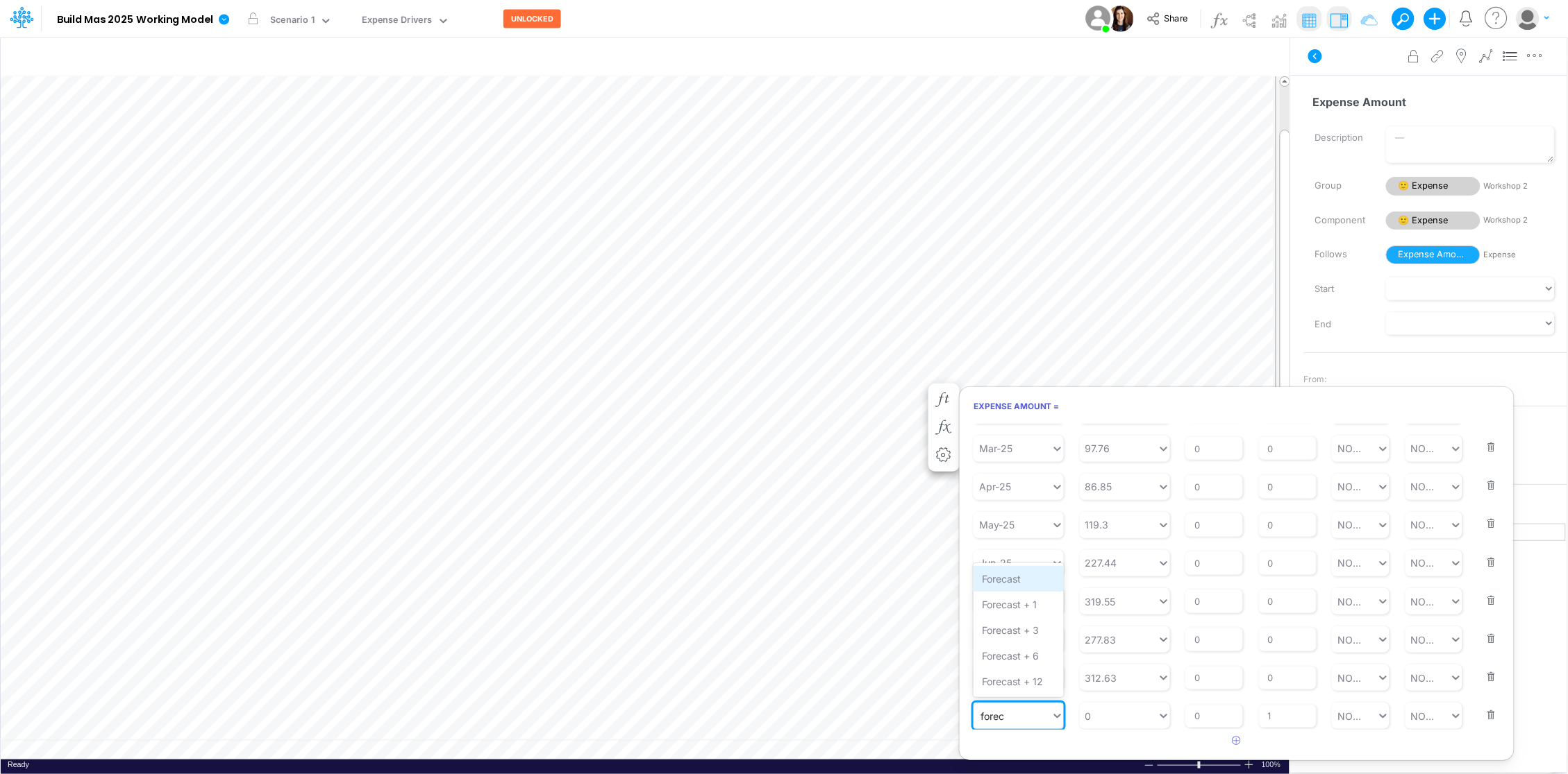
type input "forec"
type input "0"
click at [1132, 713] on div "0 0" at bounding box center [1118, 716] width 77 height 23
click at [1109, 505] on div "LATEST" at bounding box center [1124, 505] width 90 height 26
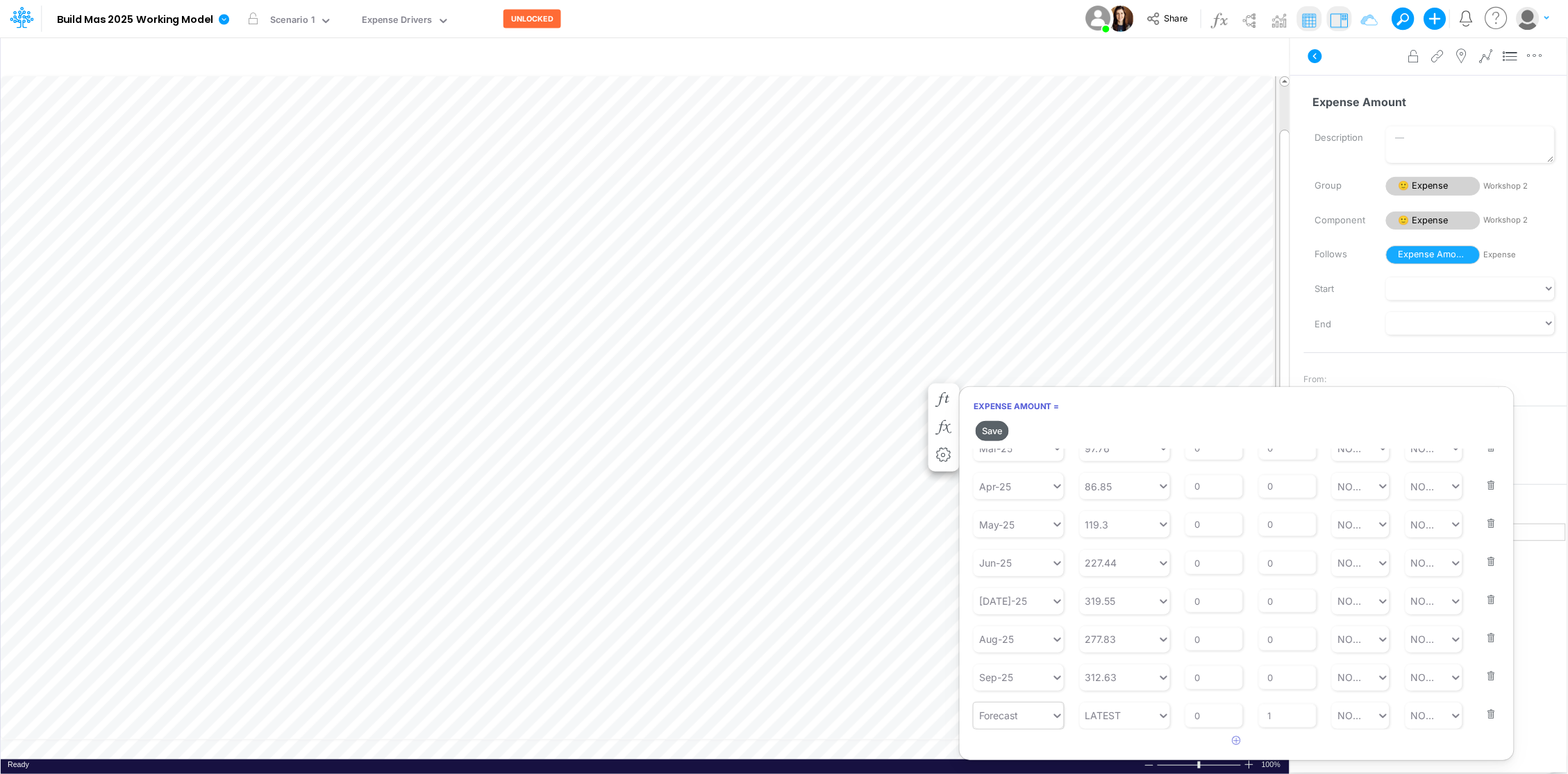
click at [990, 429] on button "Save" at bounding box center [991, 431] width 33 height 20
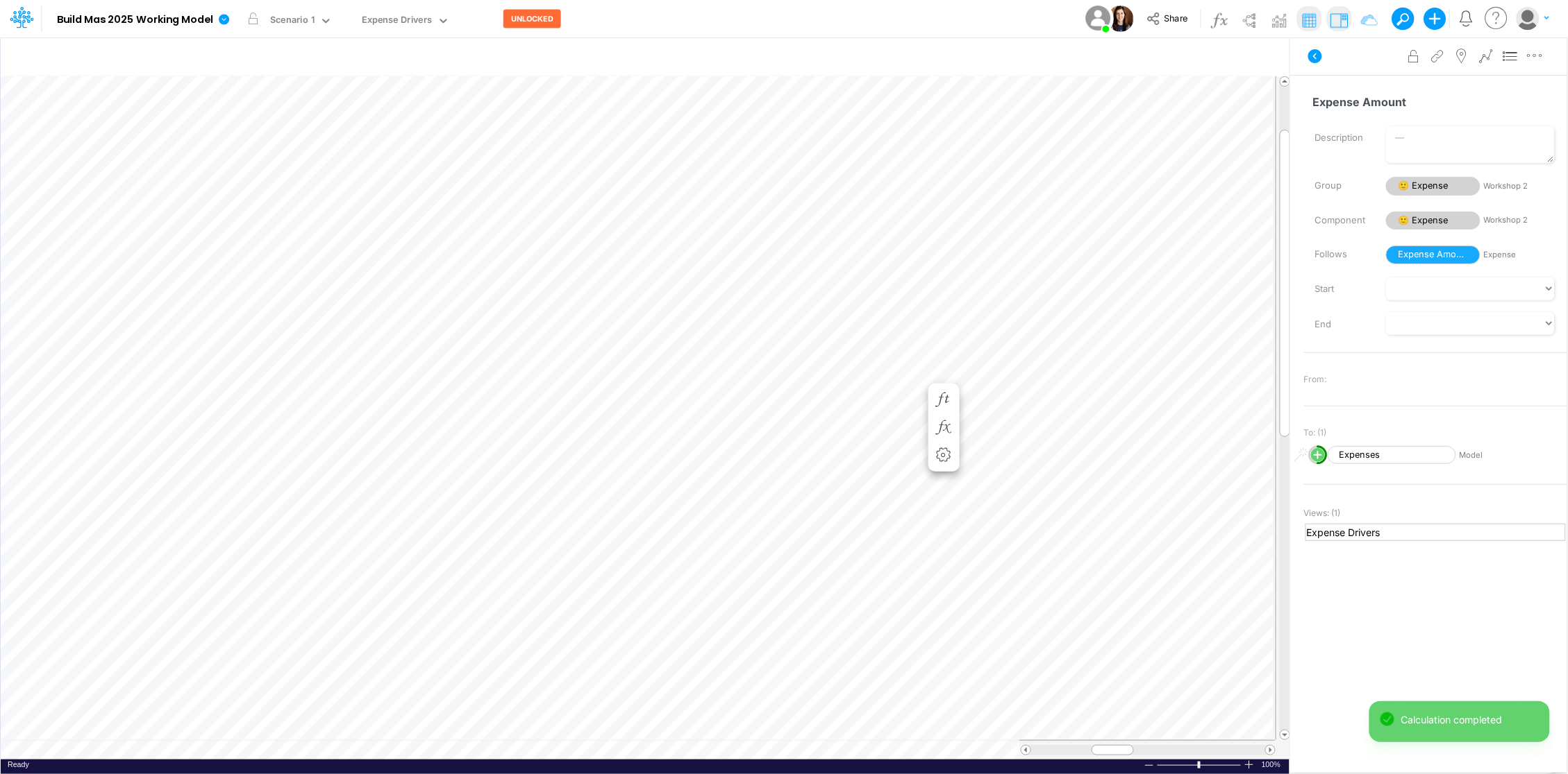
scroll to position [0, 1]
click at [995, 441] on icon "button" at bounding box center [998, 441] width 21 height 14
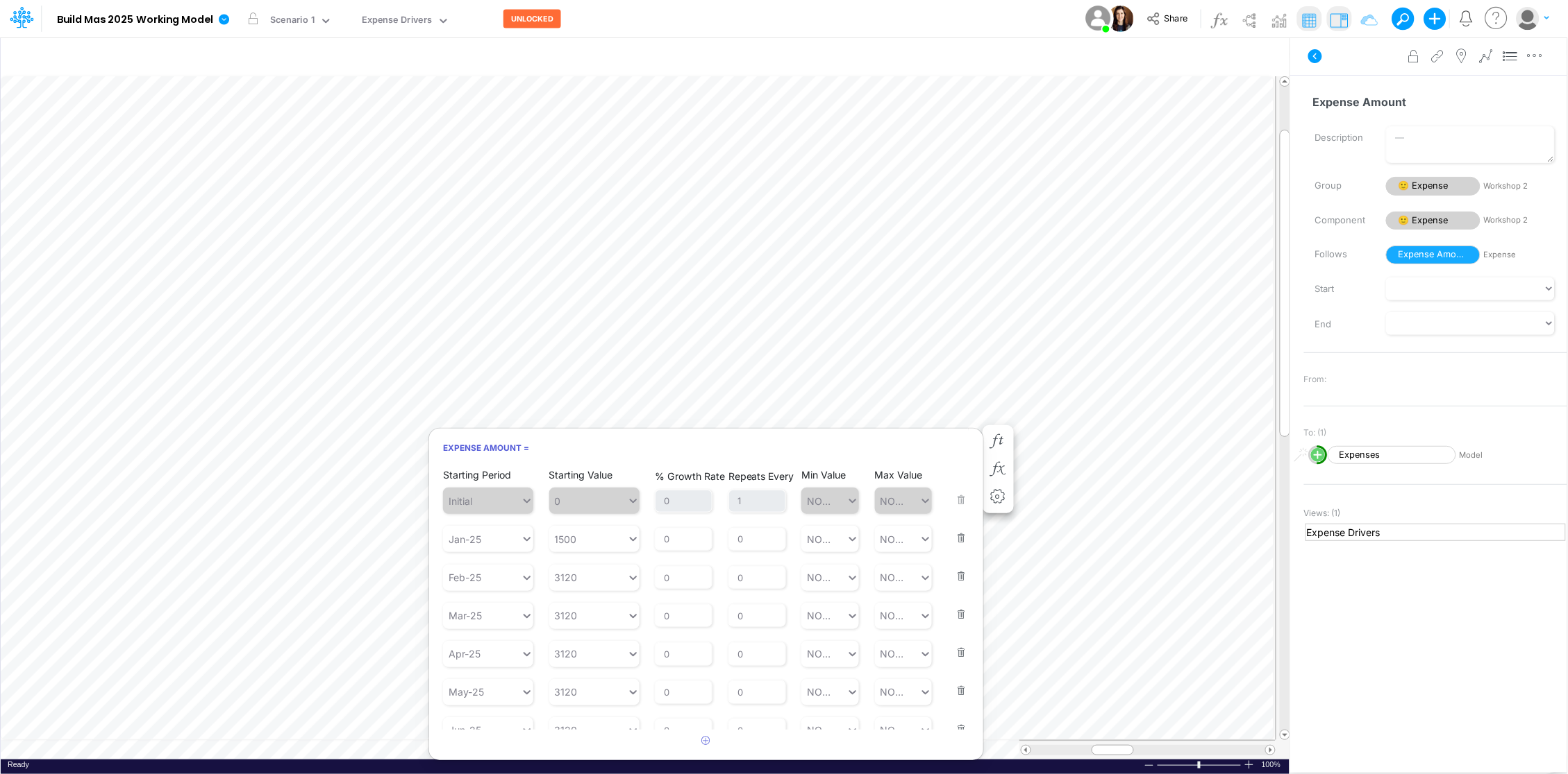
scroll to position [206, 0]
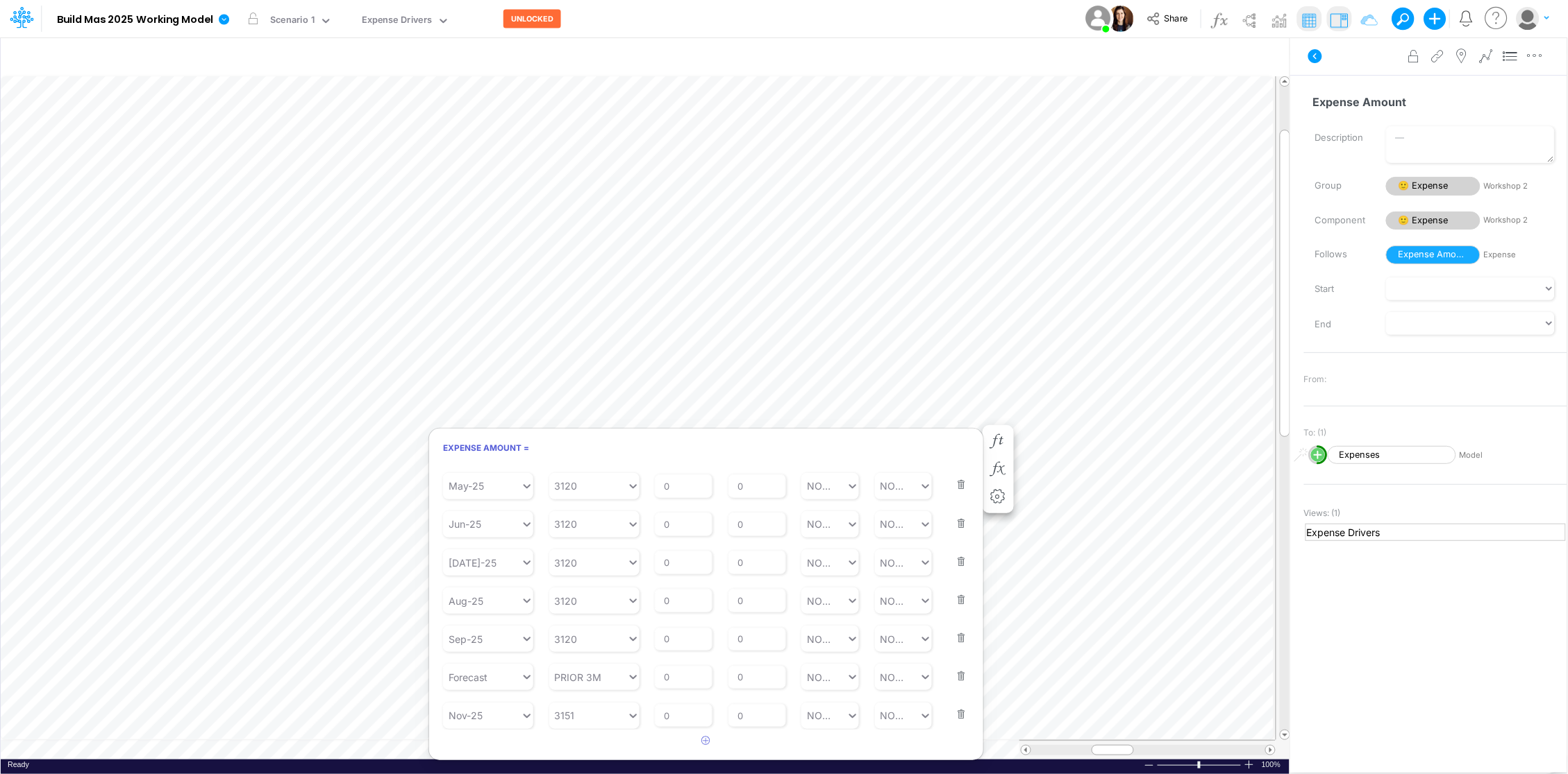
click at [950, 712] on button "button" at bounding box center [956, 705] width 18 height 37
type input "PRIOR 3M"
click at [604, 715] on div "PRIOR 3M PRIOR 3M" at bounding box center [587, 716] width 77 height 23
click at [579, 496] on div "LATEST" at bounding box center [594, 505] width 90 height 26
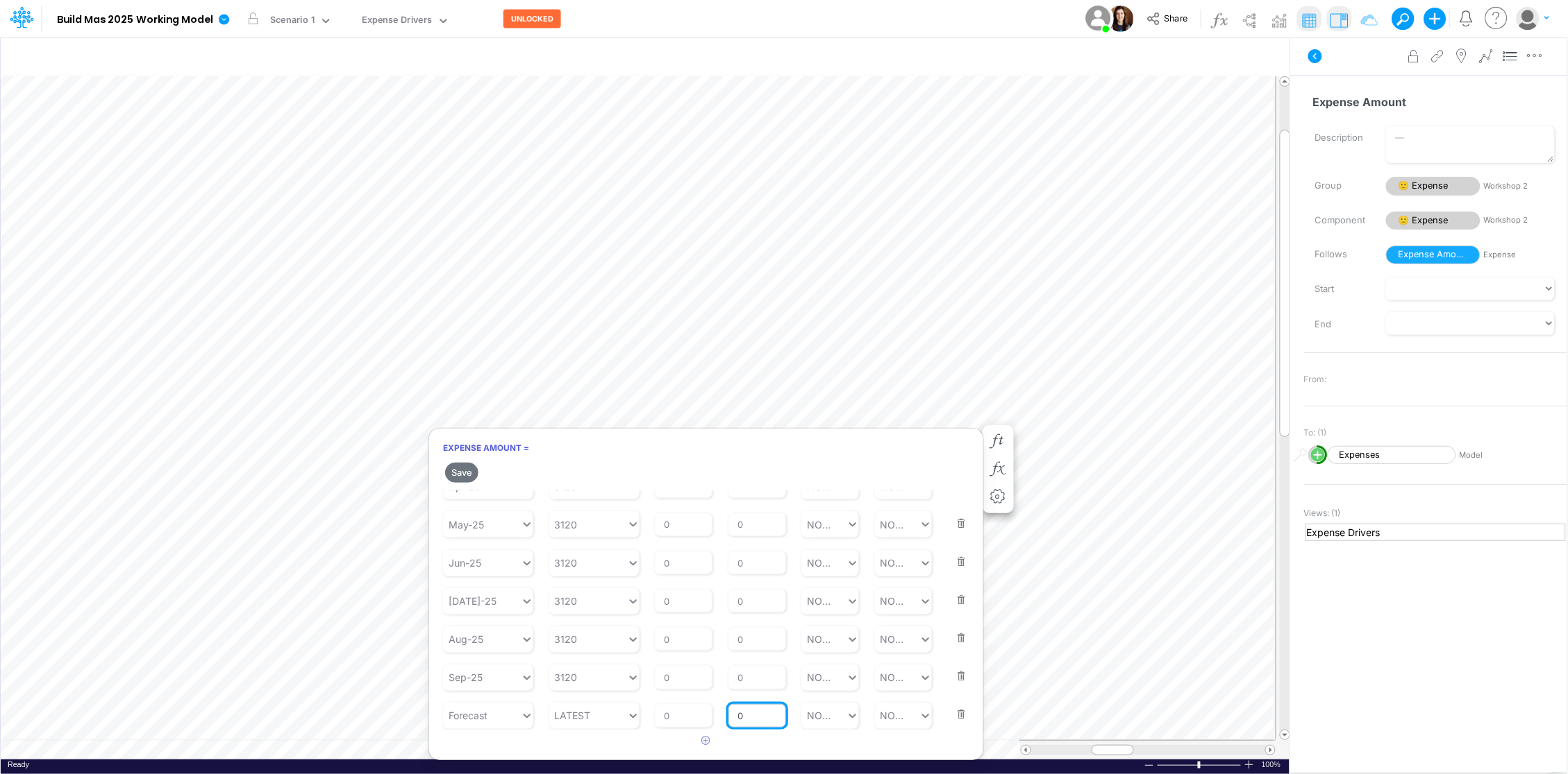
click at [756, 719] on input "0" at bounding box center [757, 716] width 57 height 24
type input "1"
click at [456, 472] on button "Save" at bounding box center [461, 472] width 33 height 20
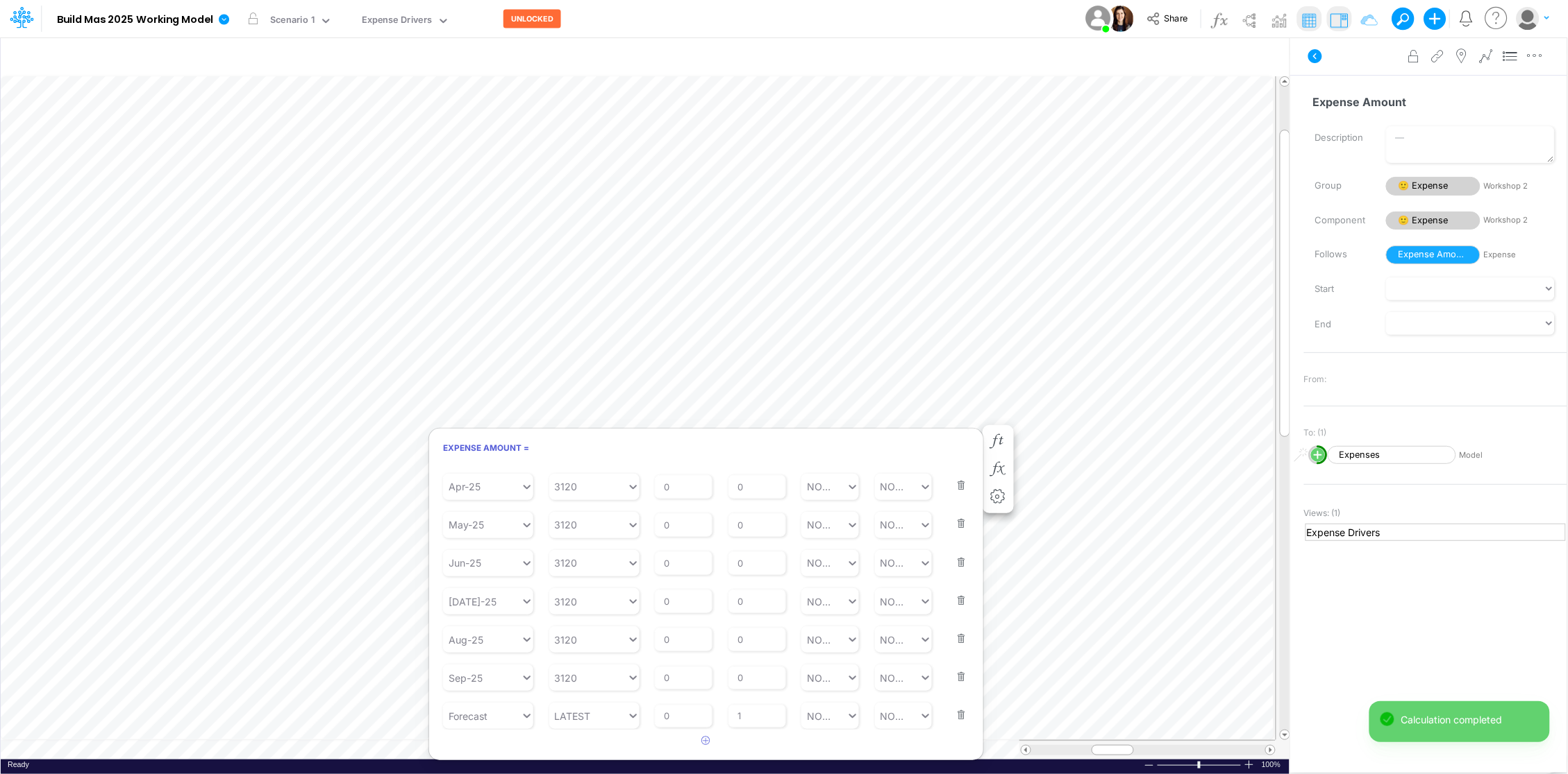
scroll to position [0, 1]
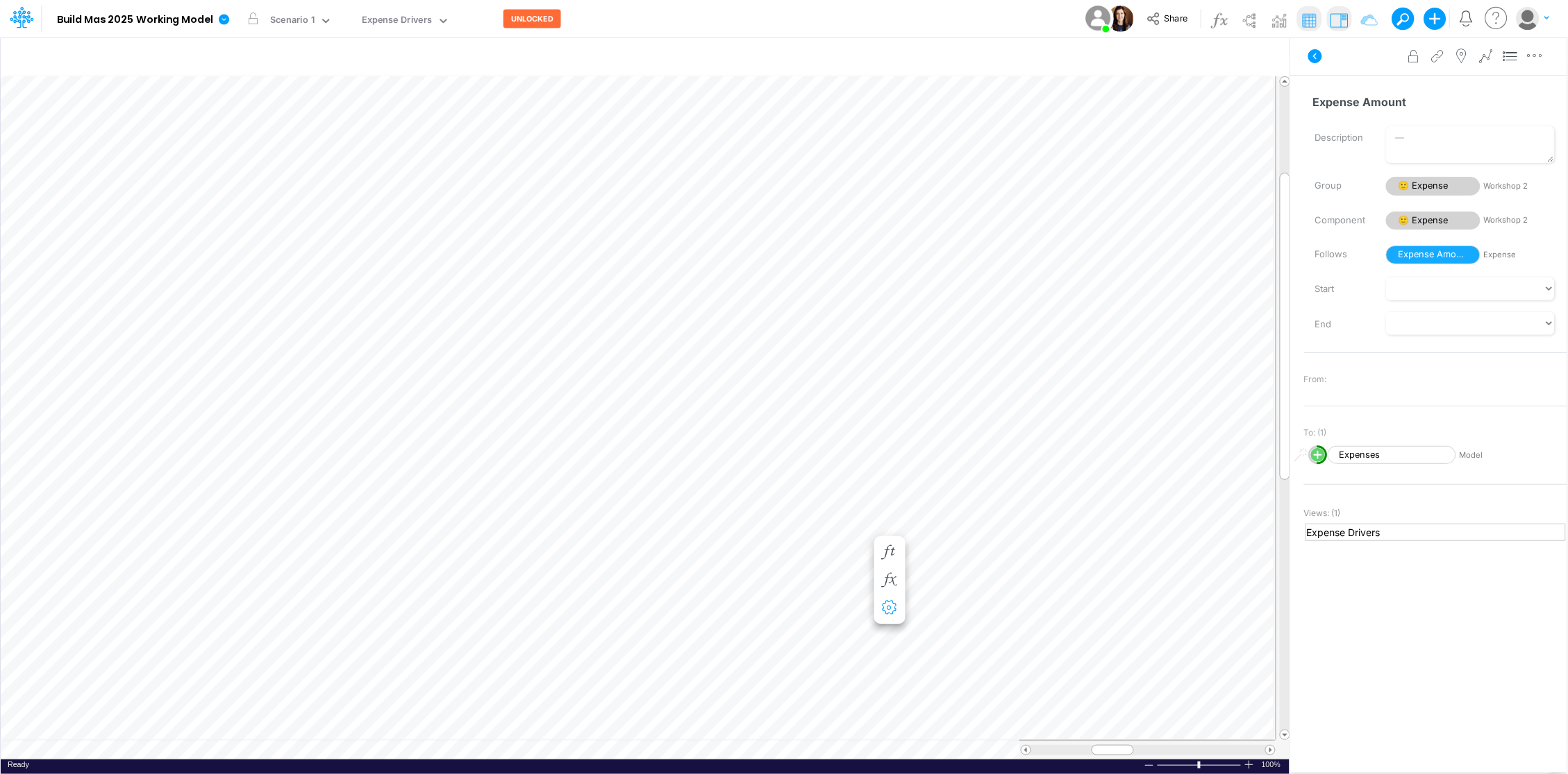
scroll to position [0, 1]
click at [941, 437] on icon "button" at bounding box center [944, 441] width 21 height 14
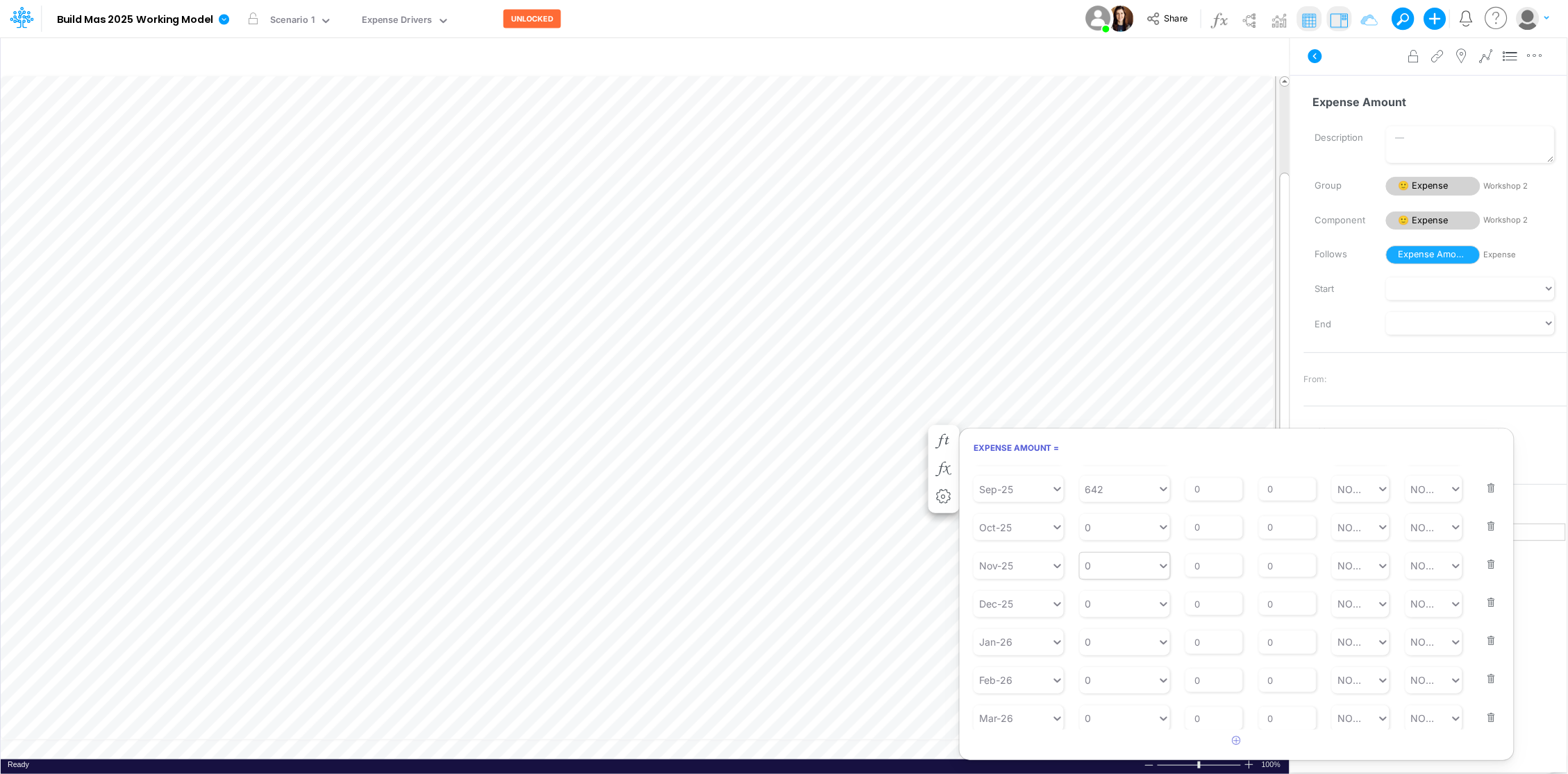
scroll to position [366, 0]
click at [1487, 707] on button "button" at bounding box center [1487, 699] width 18 height 37
click at [1487, 716] on button "button" at bounding box center [1487, 705] width 18 height 37
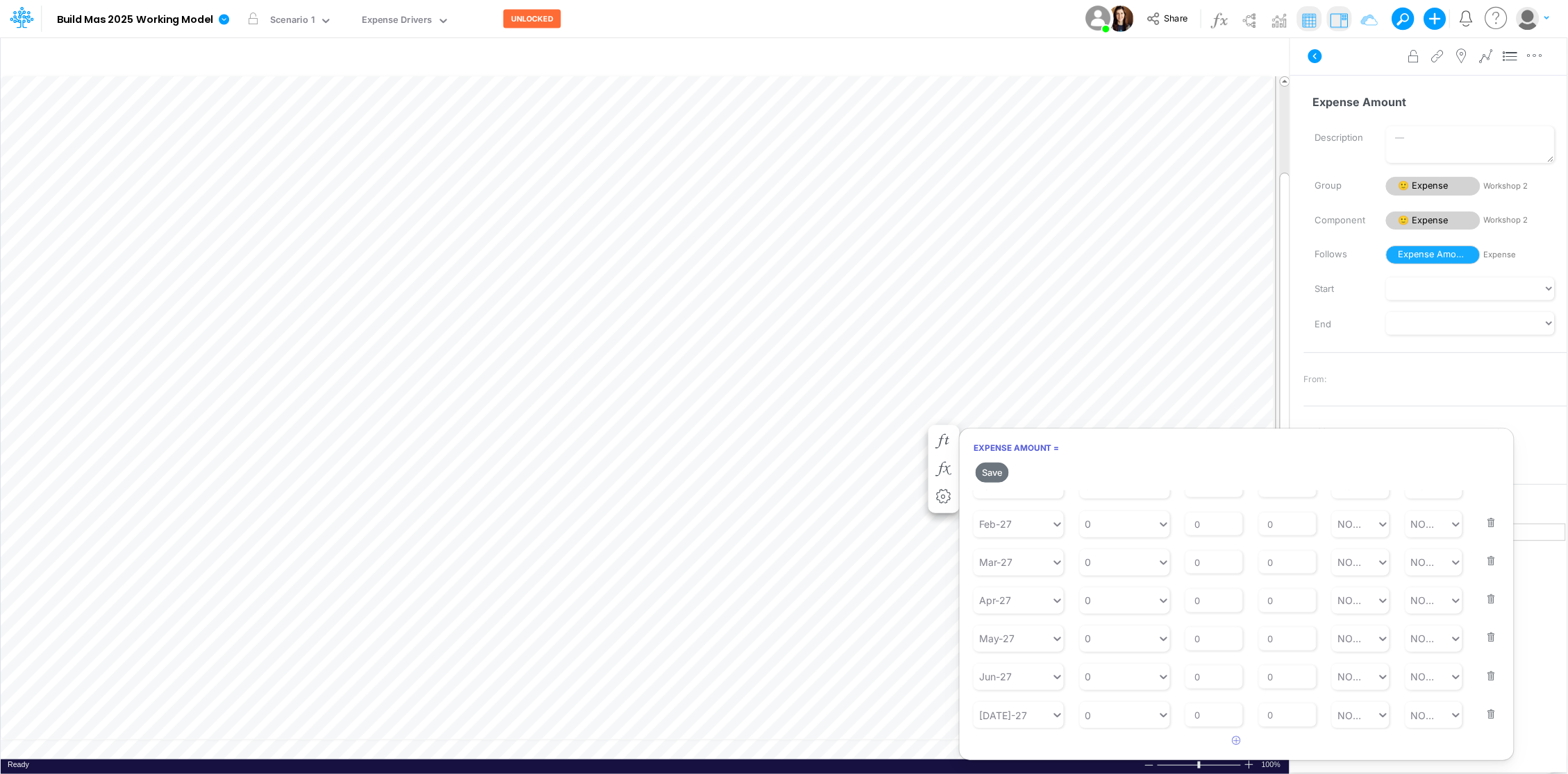
click at [1487, 716] on button "button" at bounding box center [1487, 705] width 18 height 37
click at [1487, 716] on button "button" at bounding box center [1487, 704] width 18 height 37
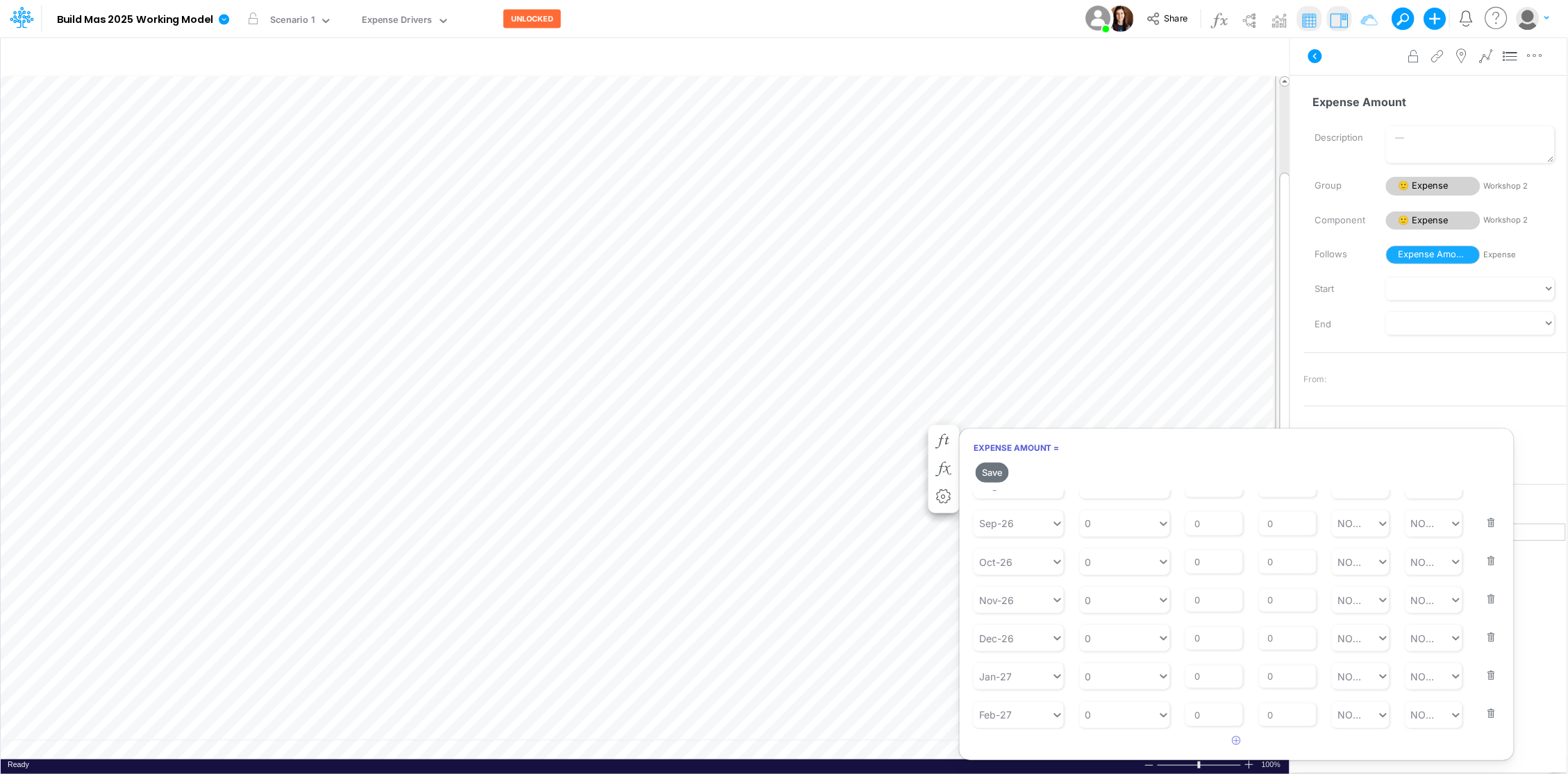
click at [1487, 716] on button "button" at bounding box center [1487, 704] width 18 height 37
click at [1487, 716] on button "button" at bounding box center [1487, 706] width 18 height 37
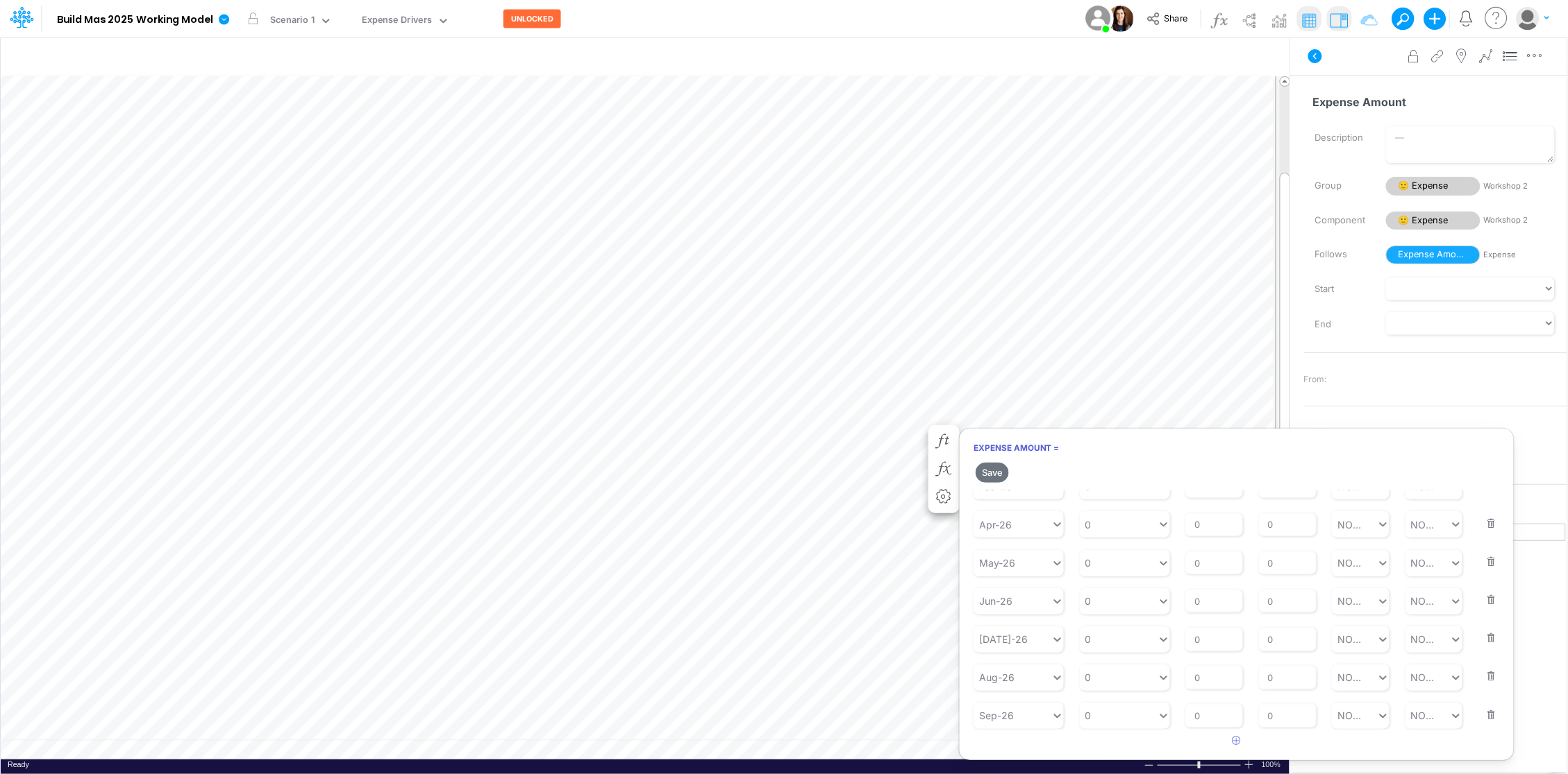
click at [1487, 716] on button "button" at bounding box center [1487, 706] width 18 height 37
click at [1487, 716] on button "button" at bounding box center [1487, 705] width 18 height 37
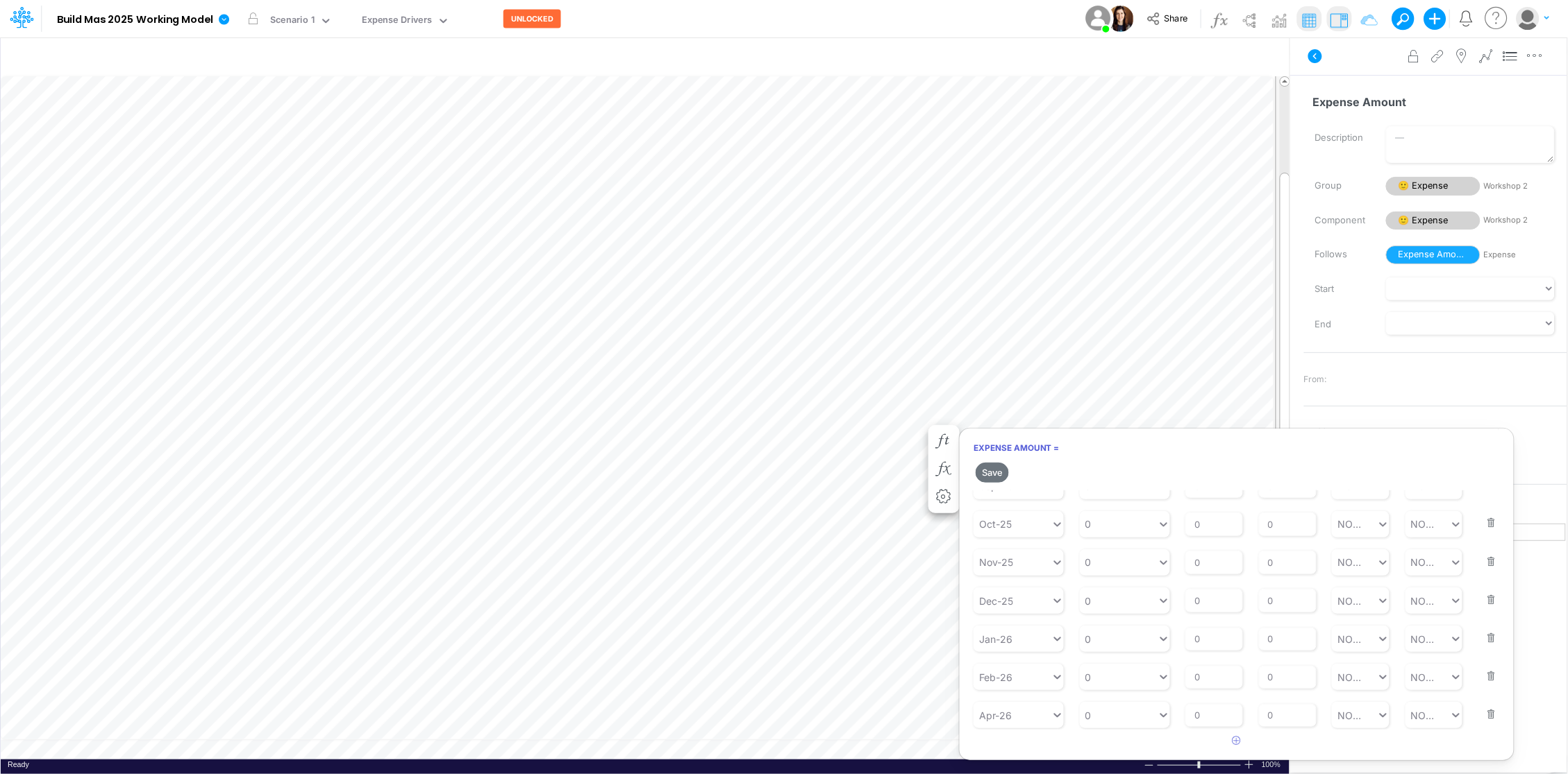
click at [1487, 716] on button "button" at bounding box center [1487, 705] width 18 height 37
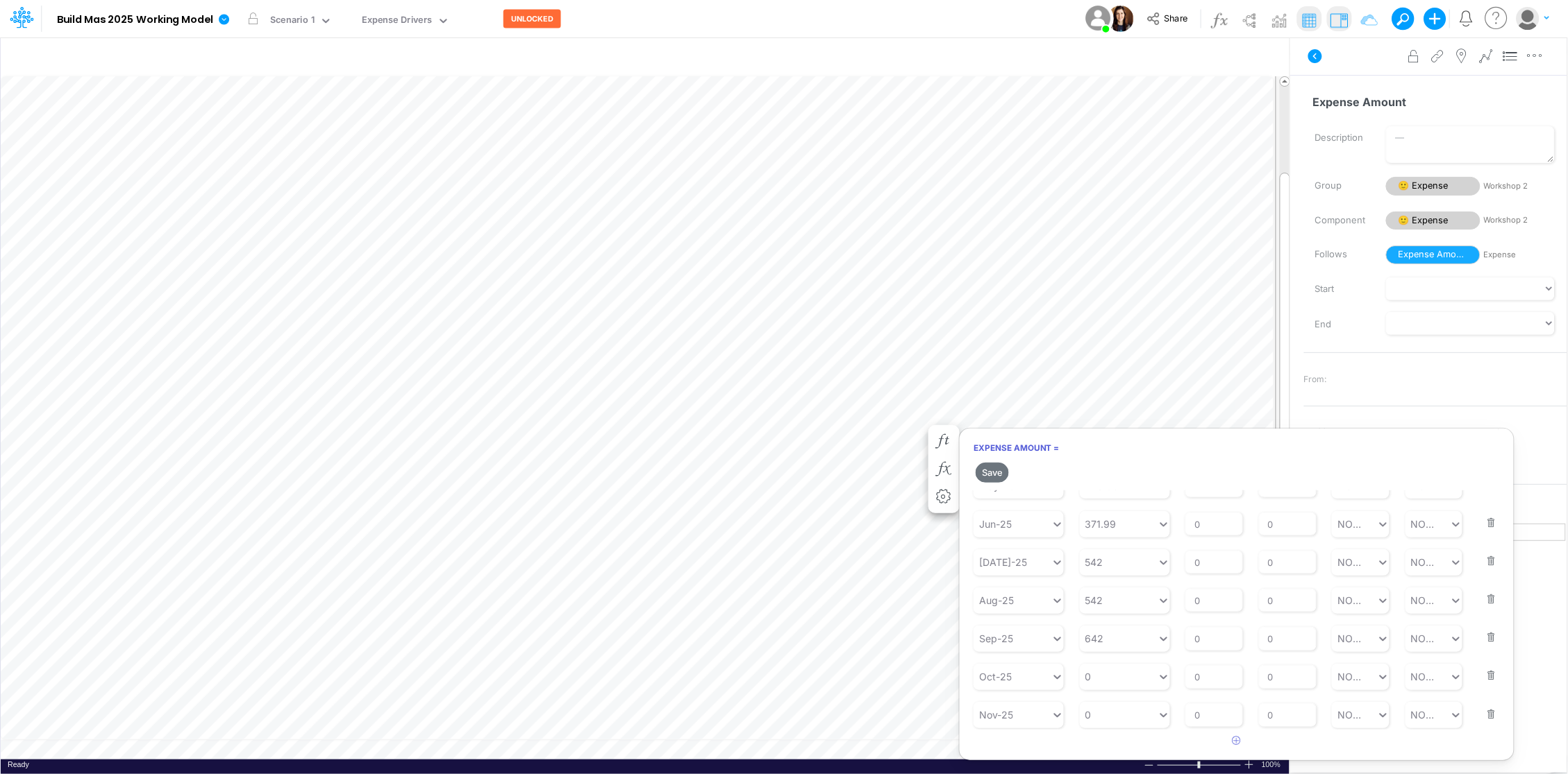
scroll to position [192, 0]
click at [1031, 714] on div "Oct-25" at bounding box center [1012, 716] width 77 height 23
click at [1021, 715] on div "Oct-25" at bounding box center [1012, 716] width 77 height 23
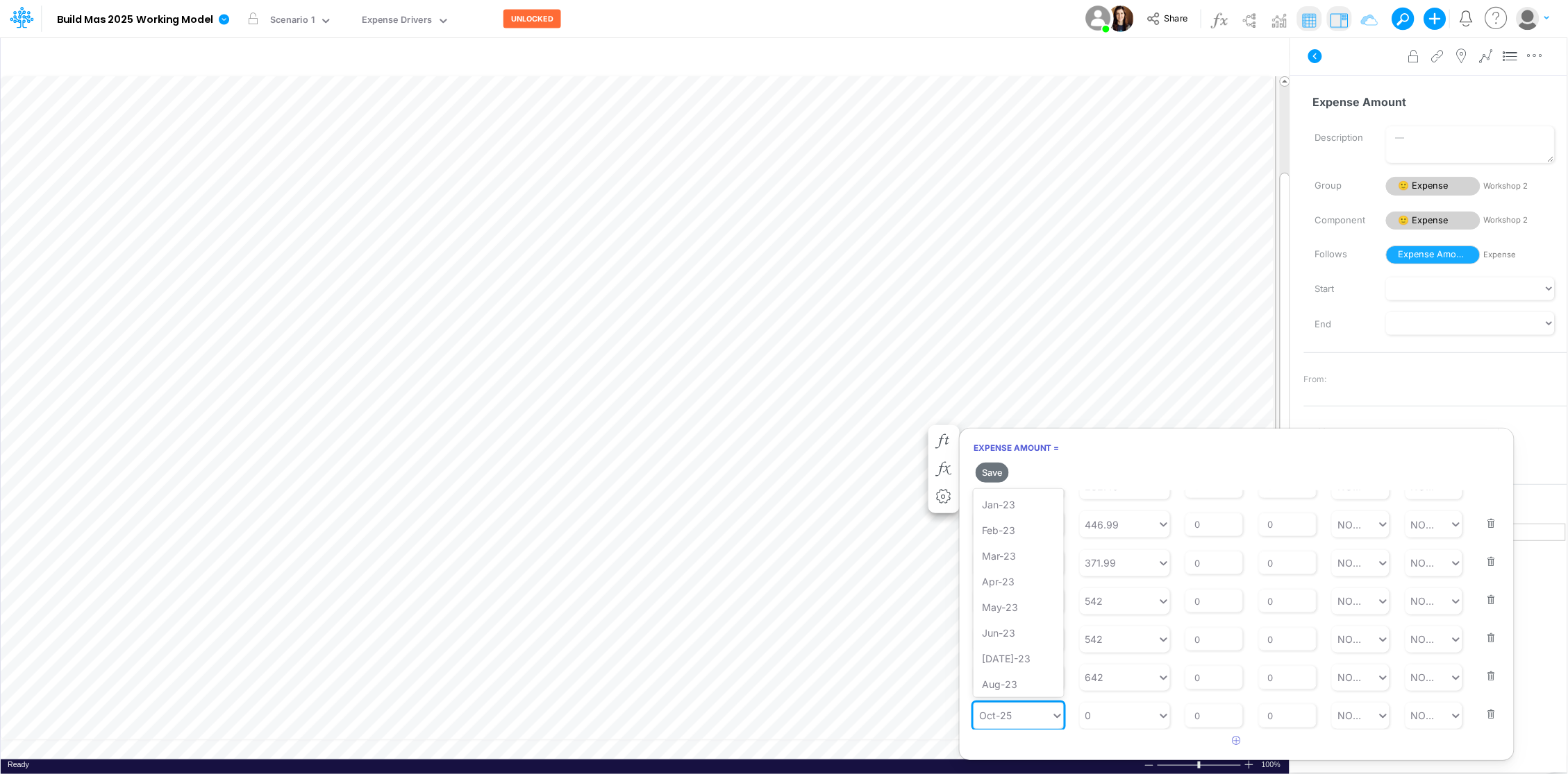
scroll to position [0, 0]
click at [1021, 715] on div "Oct-25" at bounding box center [1012, 716] width 77 height 23
click at [949, 714] on body "Model Build Mas 2025 Working Model Edit model settings Duplicate Import QuickBo…" at bounding box center [784, 387] width 1568 height 774
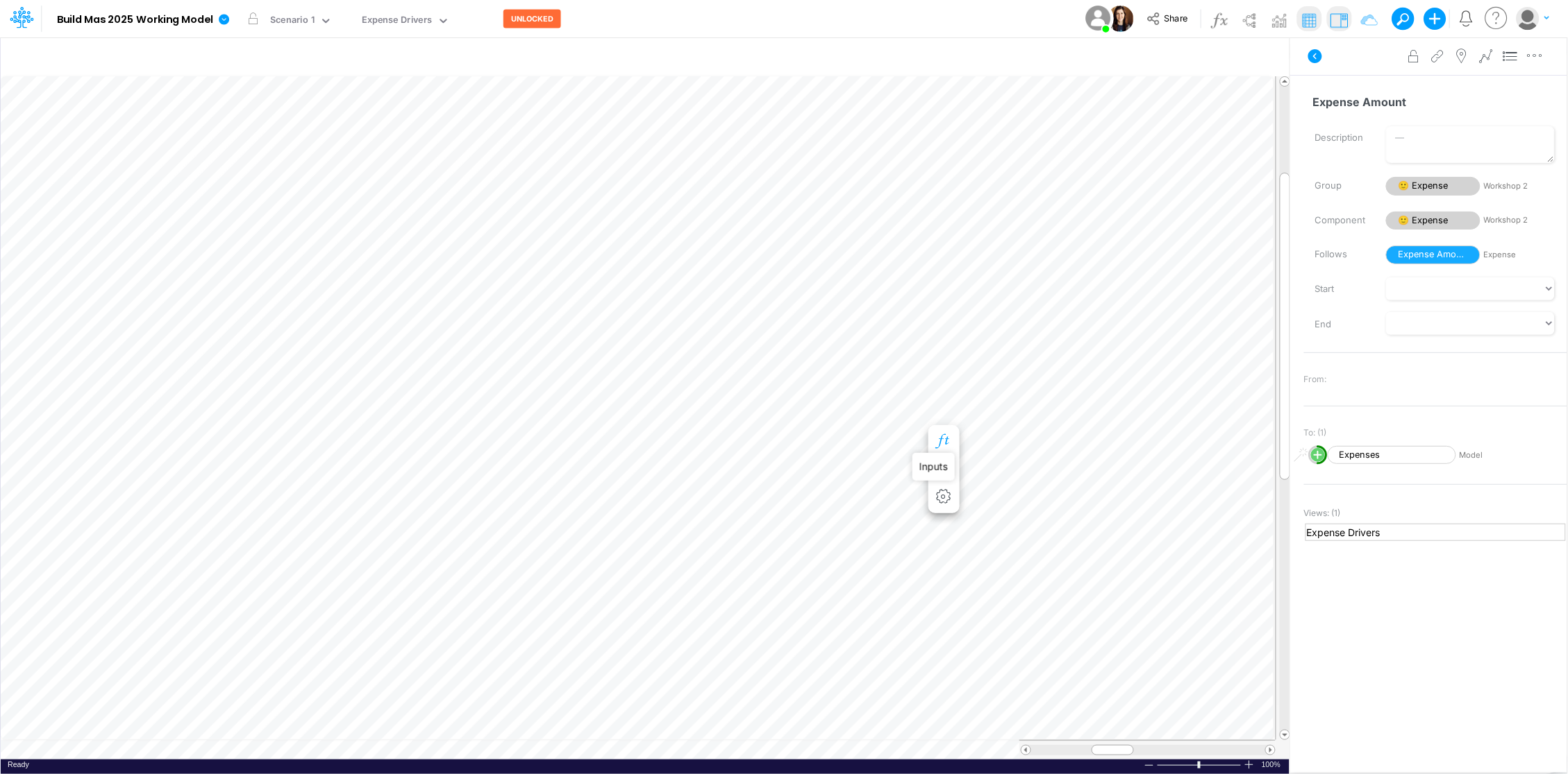
click at [942, 438] on icon "button" at bounding box center [944, 441] width 21 height 14
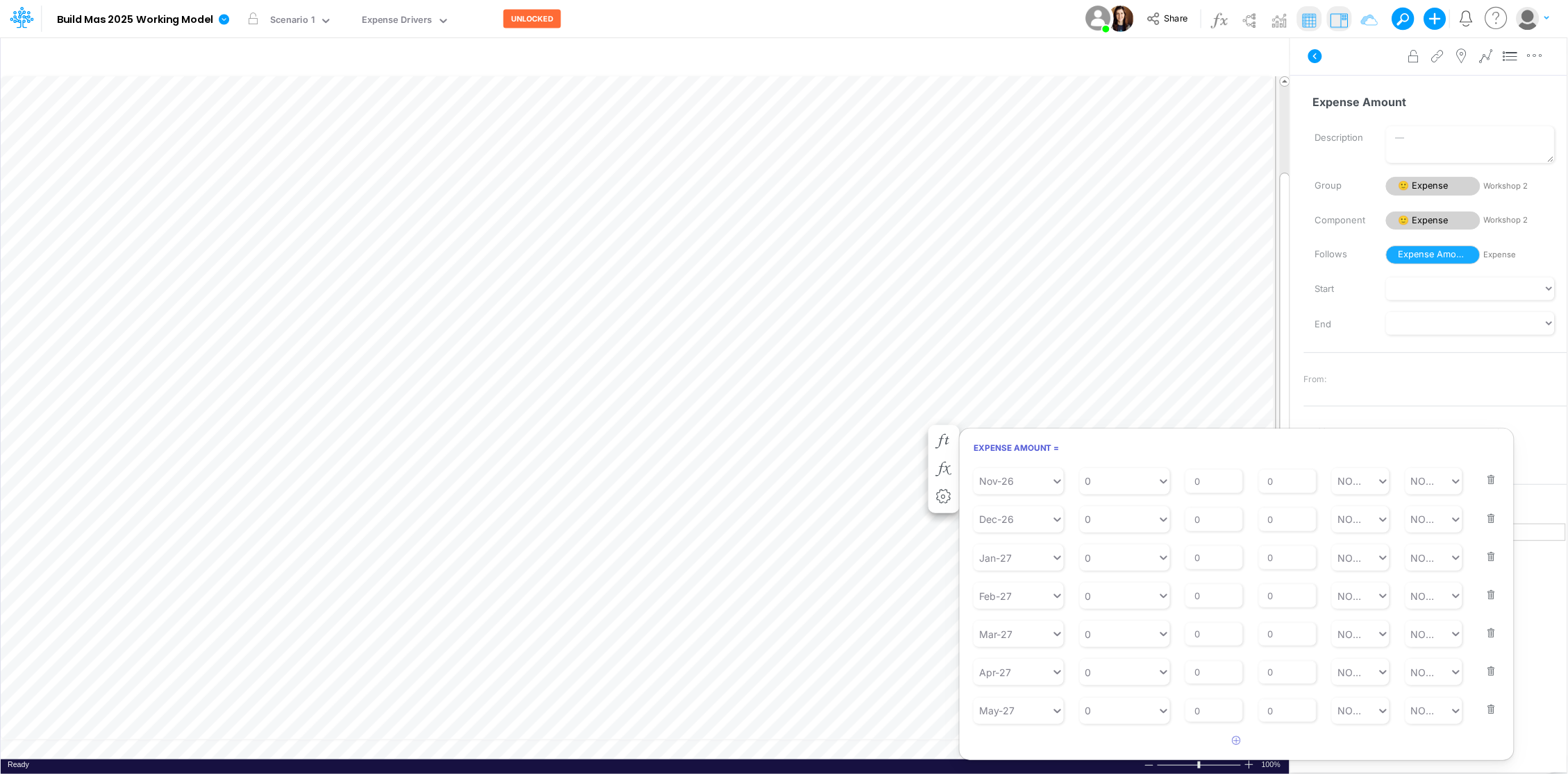
scroll to position [1046, 0]
click at [1480, 717] on button "button" at bounding box center [1487, 706] width 18 height 37
click at [1480, 717] on button "button" at bounding box center [1487, 731] width 18 height 37
click at [1480, 717] on button "button" at bounding box center [1487, 705] width 18 height 37
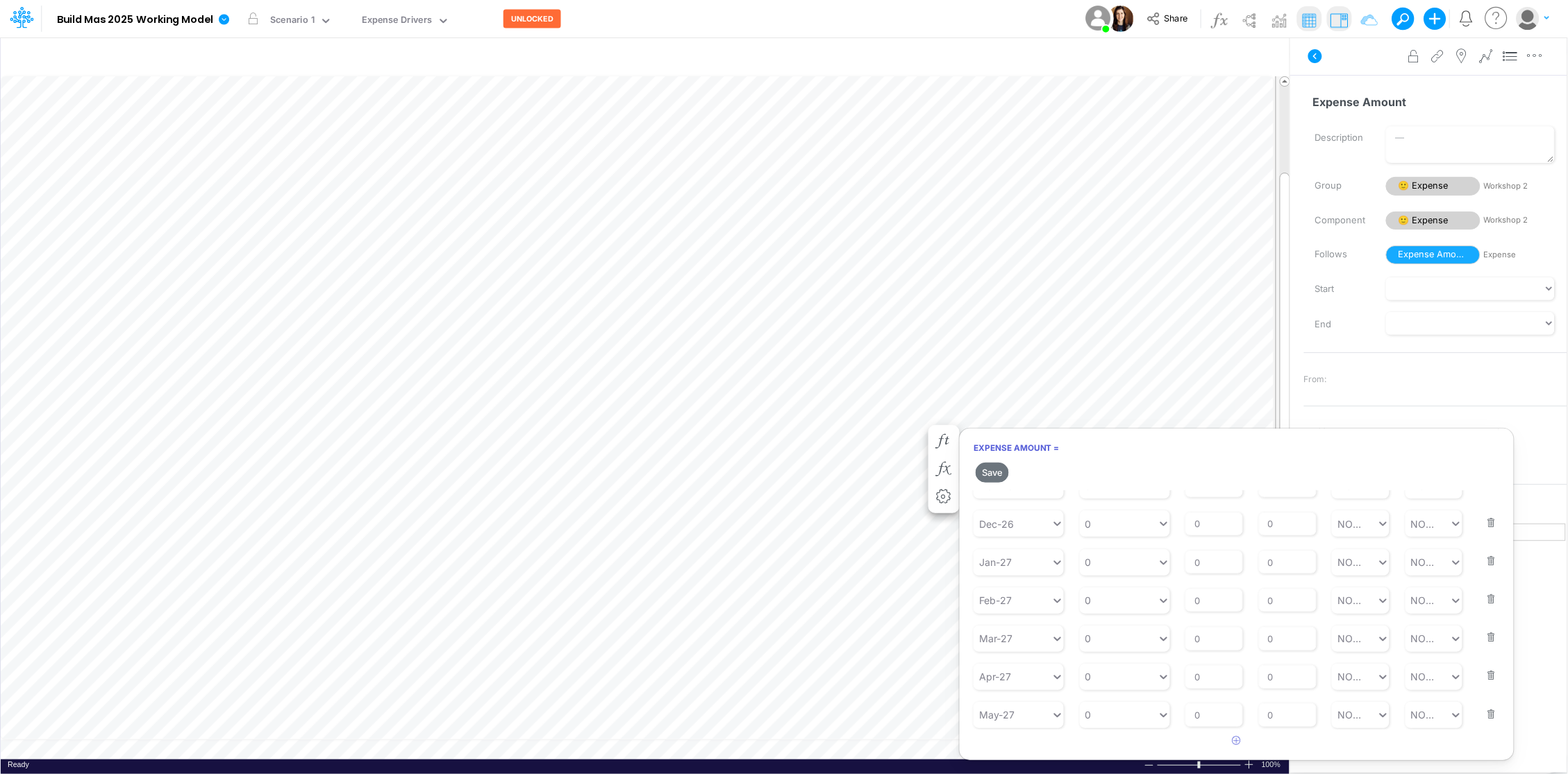
click at [1480, 717] on button "button" at bounding box center [1487, 705] width 18 height 37
click at [1480, 717] on button "button" at bounding box center [1487, 704] width 18 height 37
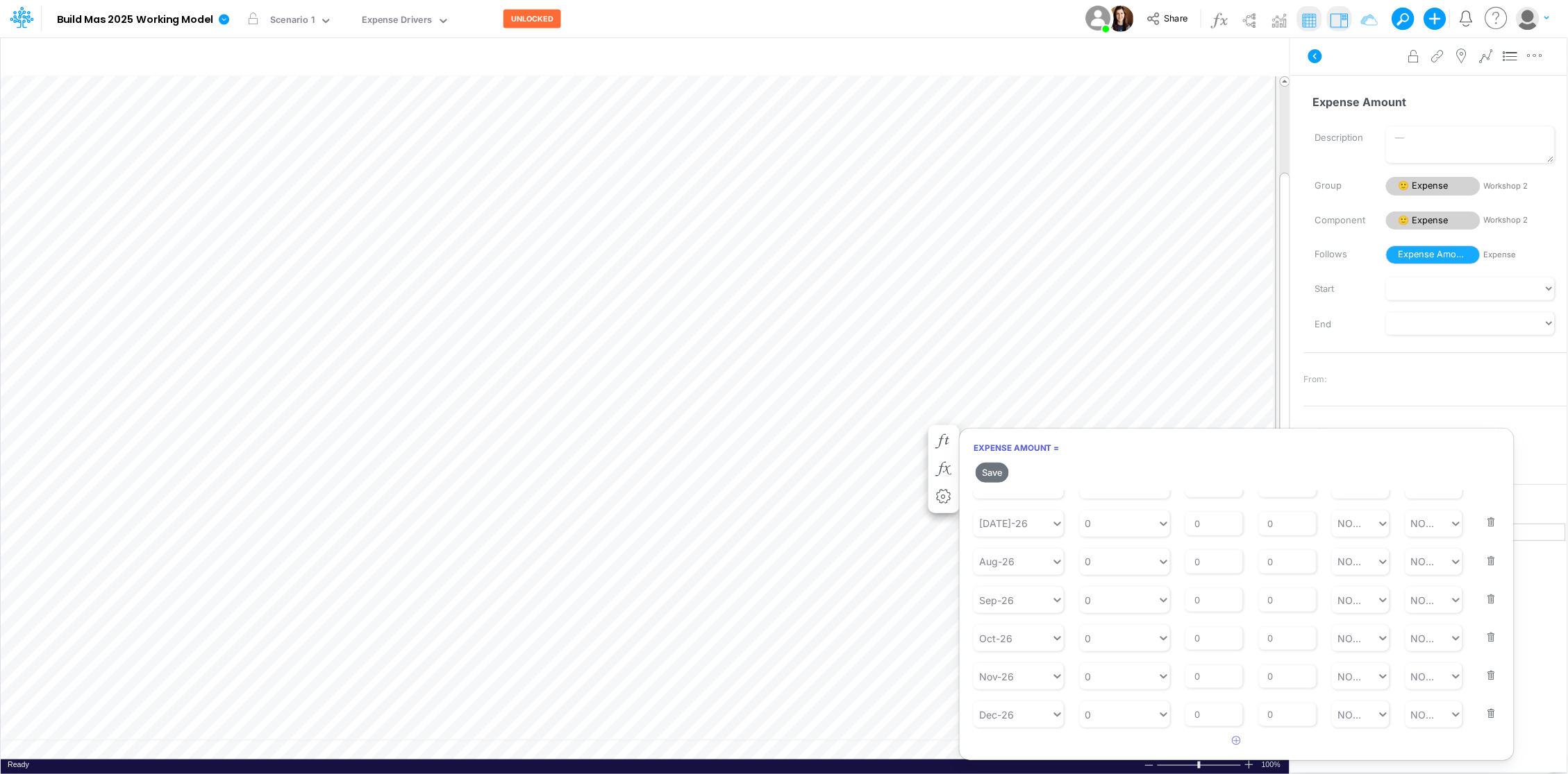
click at [1480, 717] on button "button" at bounding box center [1487, 704] width 18 height 37
click at [1480, 717] on button "button" at bounding box center [1487, 706] width 18 height 37
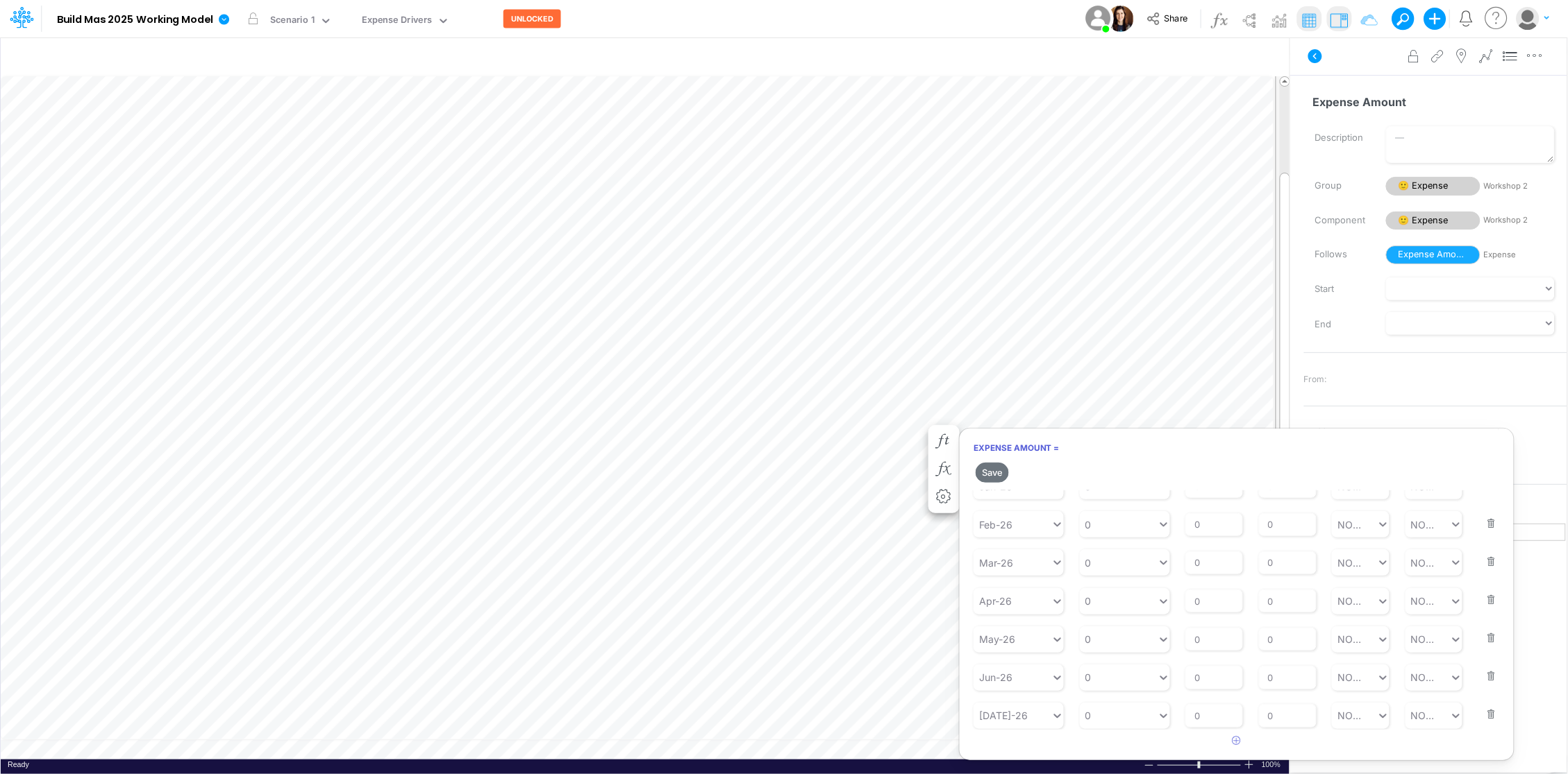
click at [1480, 717] on button "button" at bounding box center [1487, 705] width 18 height 37
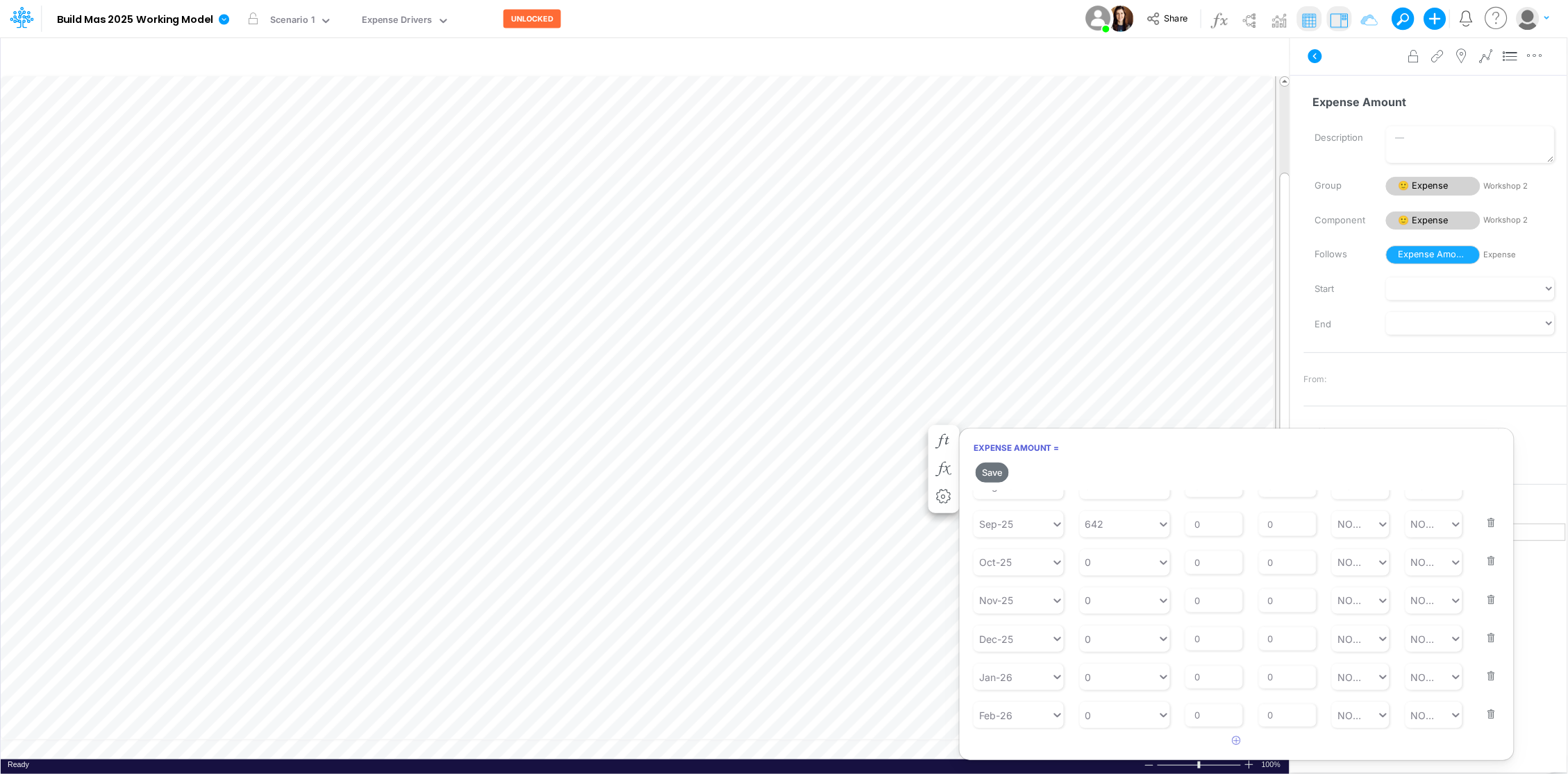
click at [1480, 717] on button "button" at bounding box center [1487, 705] width 18 height 37
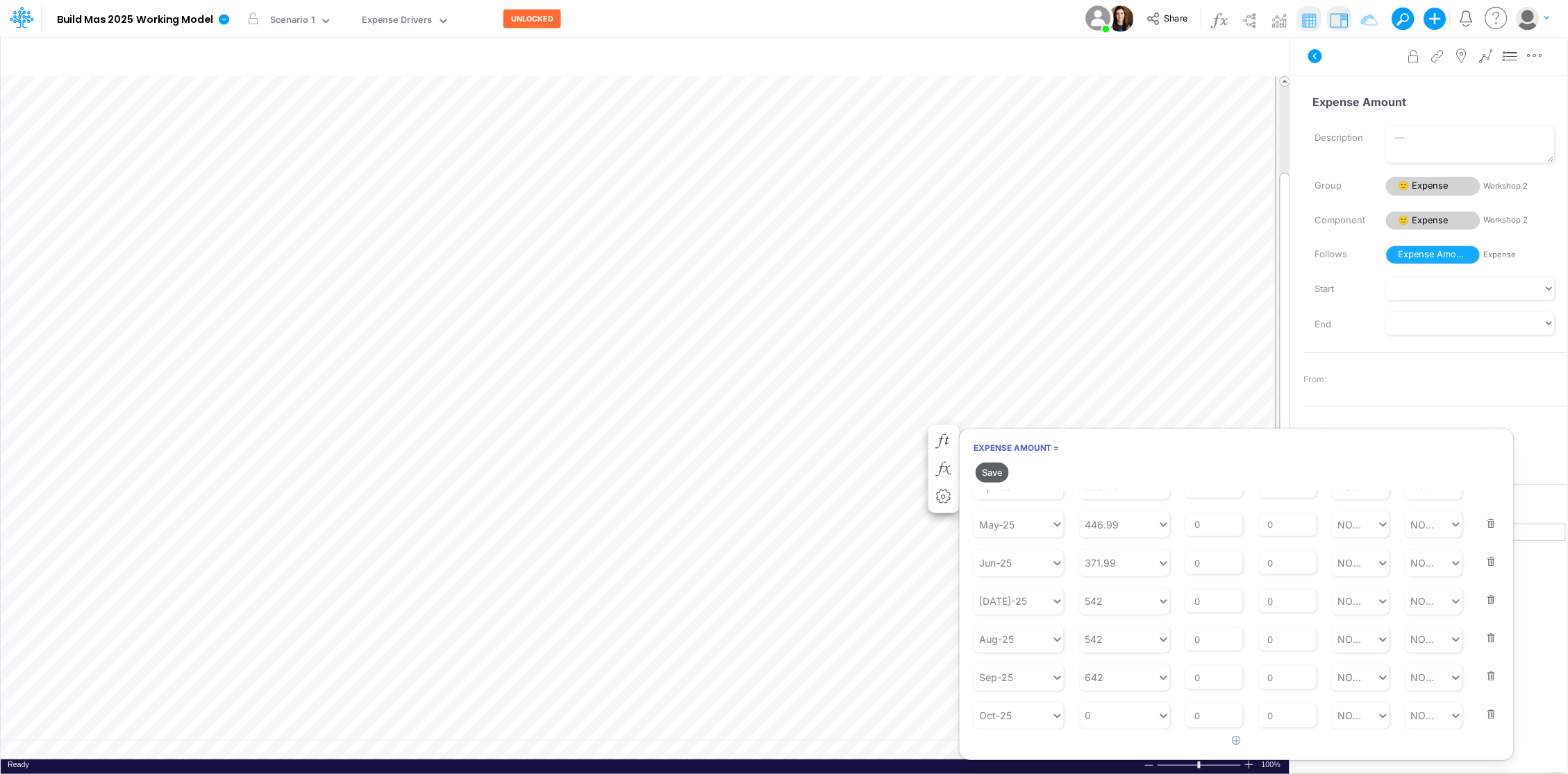
click at [1003, 474] on button "Save" at bounding box center [991, 472] width 33 height 20
click at [999, 474] on button "Save" at bounding box center [991, 472] width 33 height 20
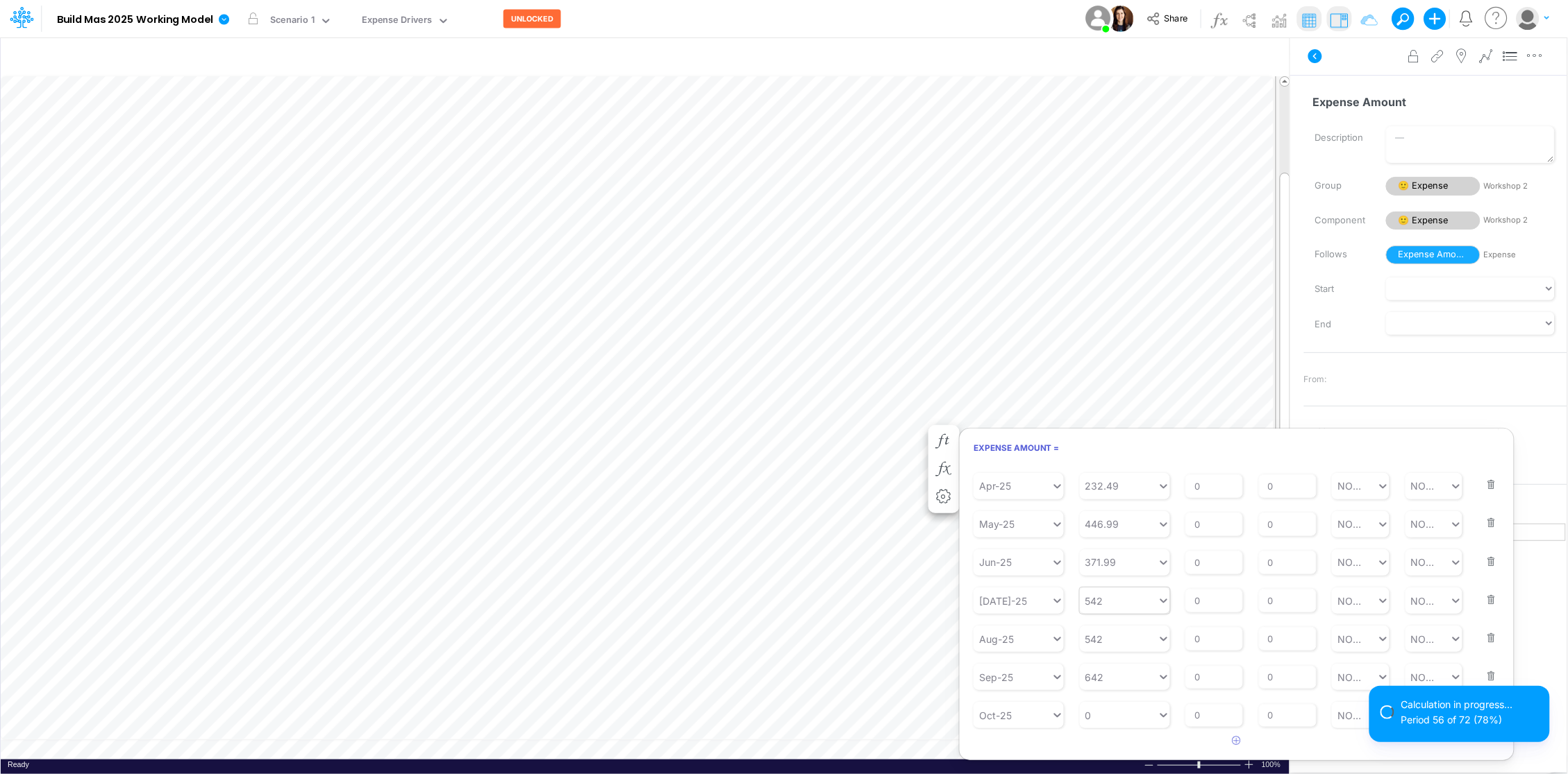
scroll to position [167, 0]
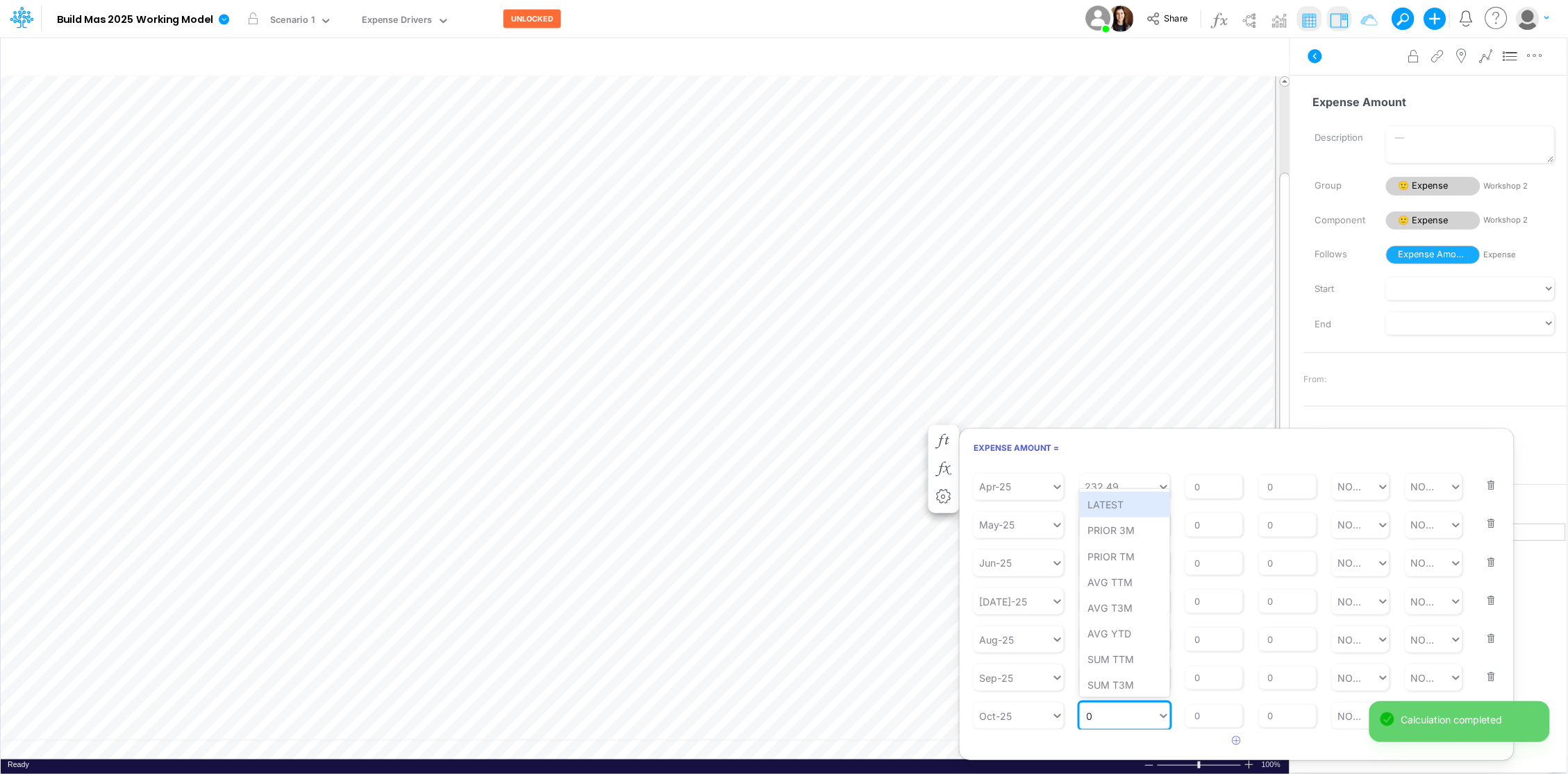
click at [1097, 715] on div "0 0" at bounding box center [1118, 717] width 77 height 23
type input "f"
click at [1012, 715] on div "Oct-25" at bounding box center [1012, 717] width 77 height 23
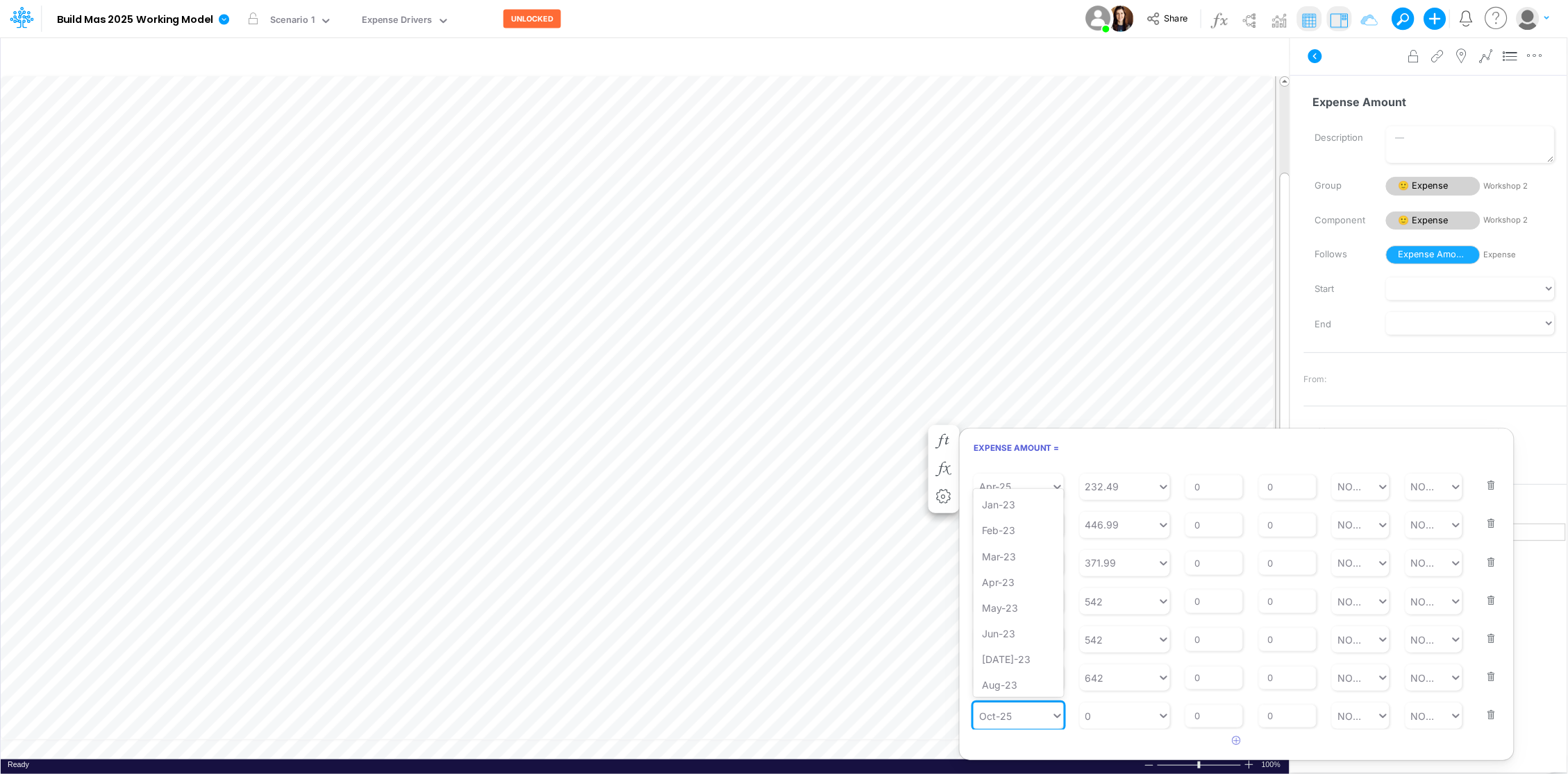
scroll to position [677, 0]
click at [1012, 715] on div "Oct-25" at bounding box center [1012, 717] width 77 height 23
click at [1010, 574] on div "Forecast" at bounding box center [1018, 580] width 90 height 26
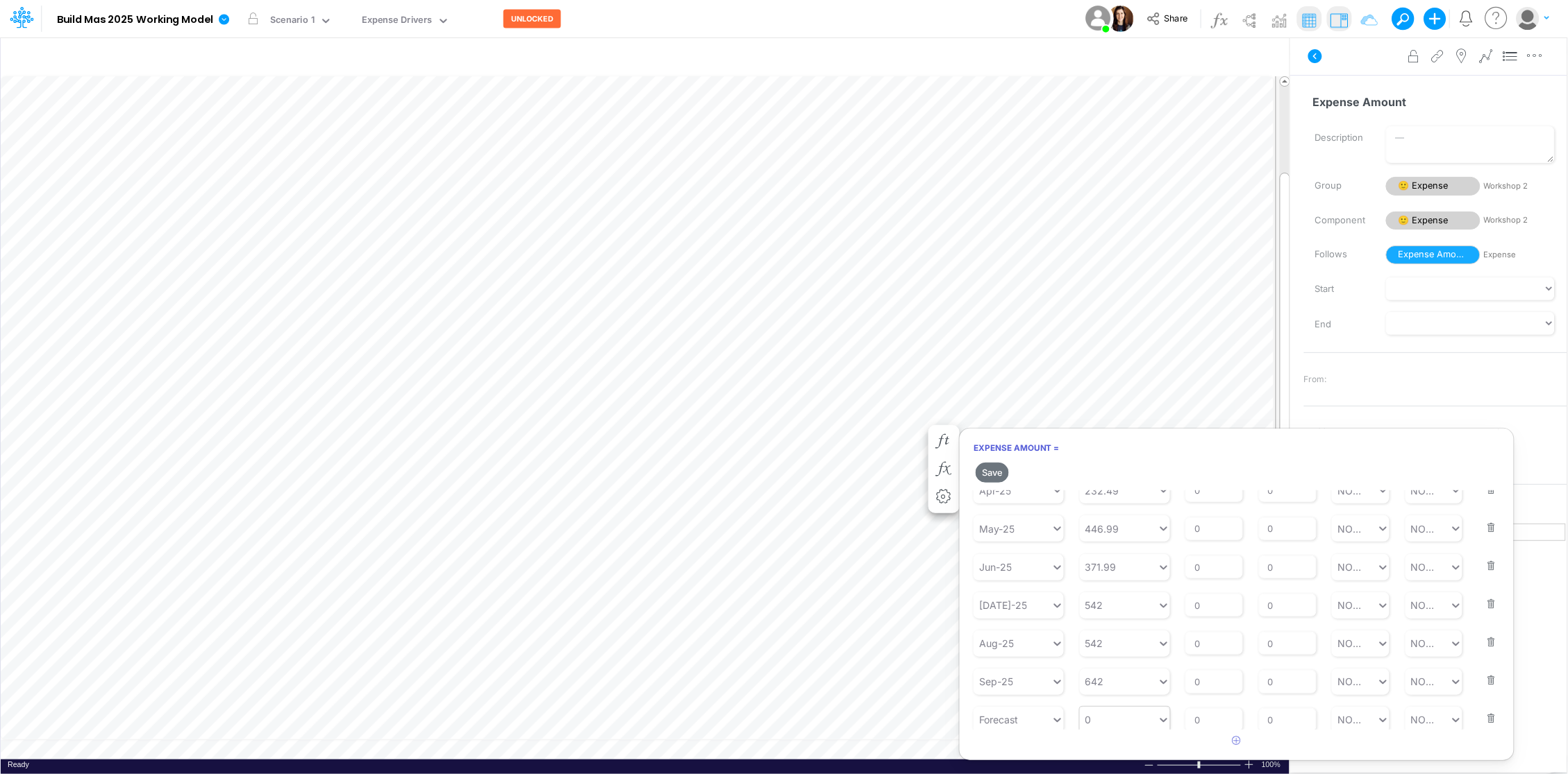
scroll to position [192, 0]
type input "0"
click at [1142, 720] on div "0 0" at bounding box center [1118, 716] width 77 height 23
click at [1119, 505] on div "LATEST" at bounding box center [1124, 505] width 90 height 26
click at [1285, 713] on input "0" at bounding box center [1287, 716] width 57 height 24
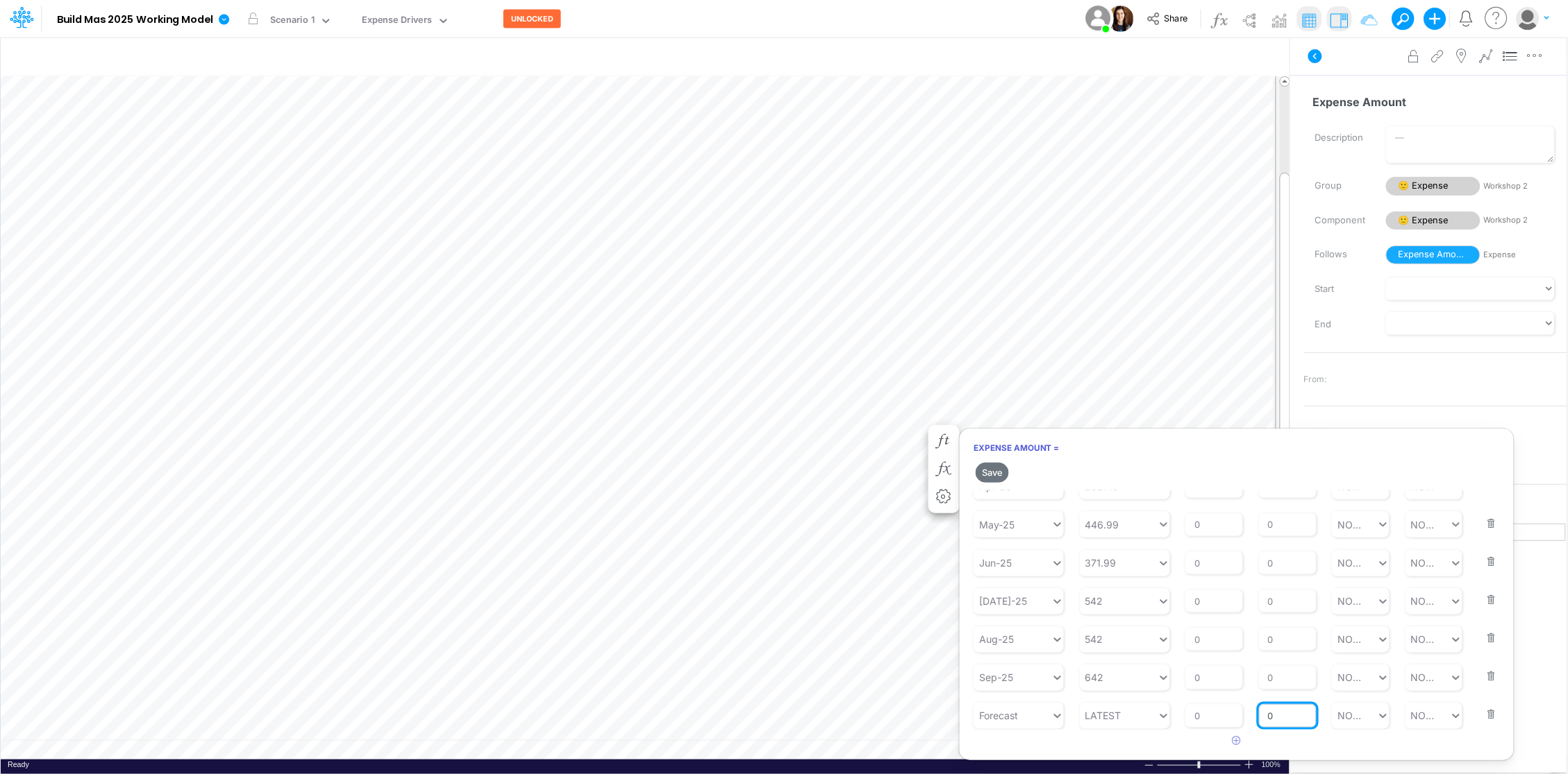
click at [1285, 714] on input "0" at bounding box center [1287, 716] width 57 height 24
click at [1285, 713] on input "0" at bounding box center [1287, 716] width 57 height 24
type input "1"
click at [997, 474] on button "Save" at bounding box center [991, 472] width 33 height 20
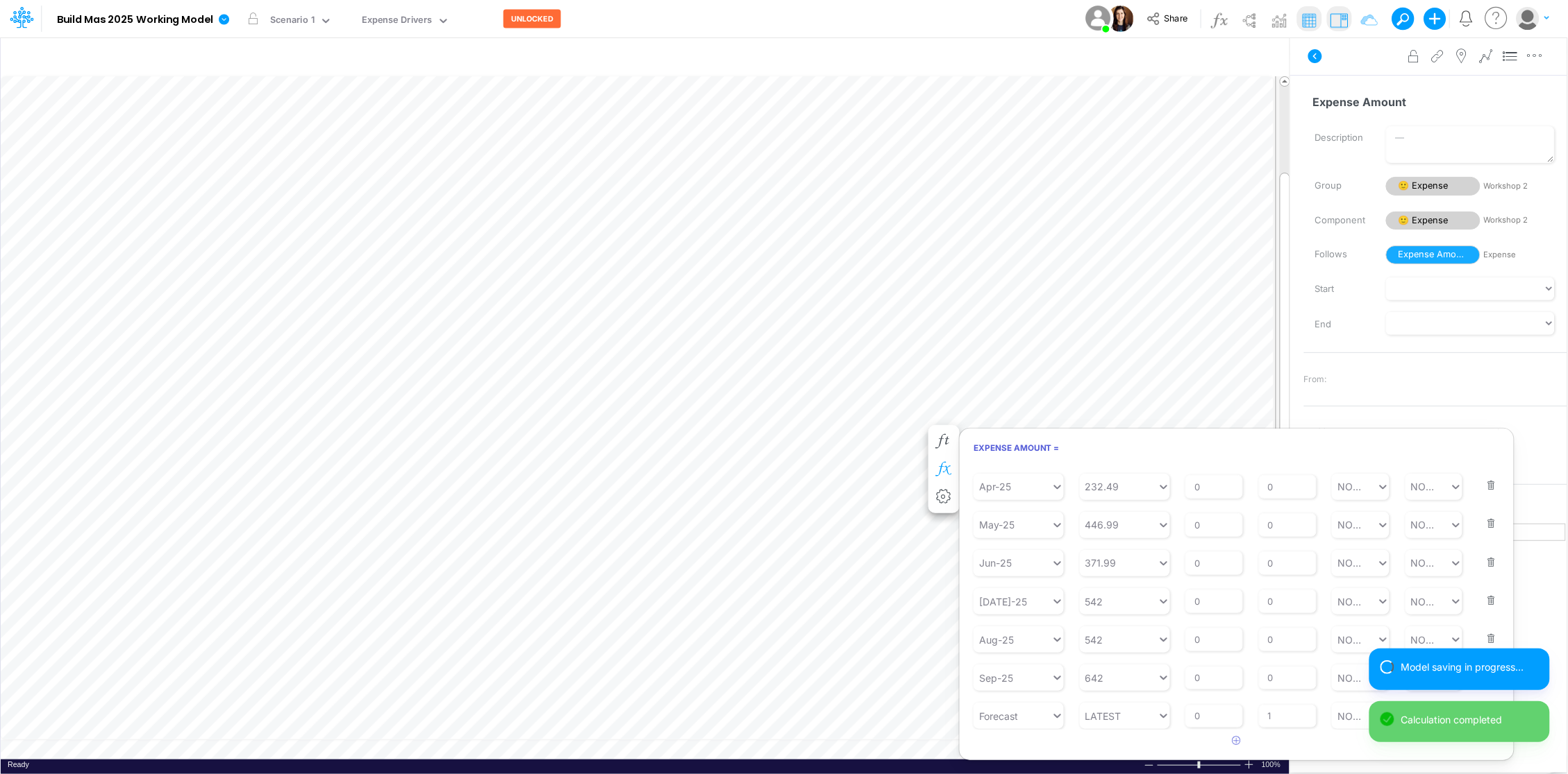
scroll to position [0, 1]
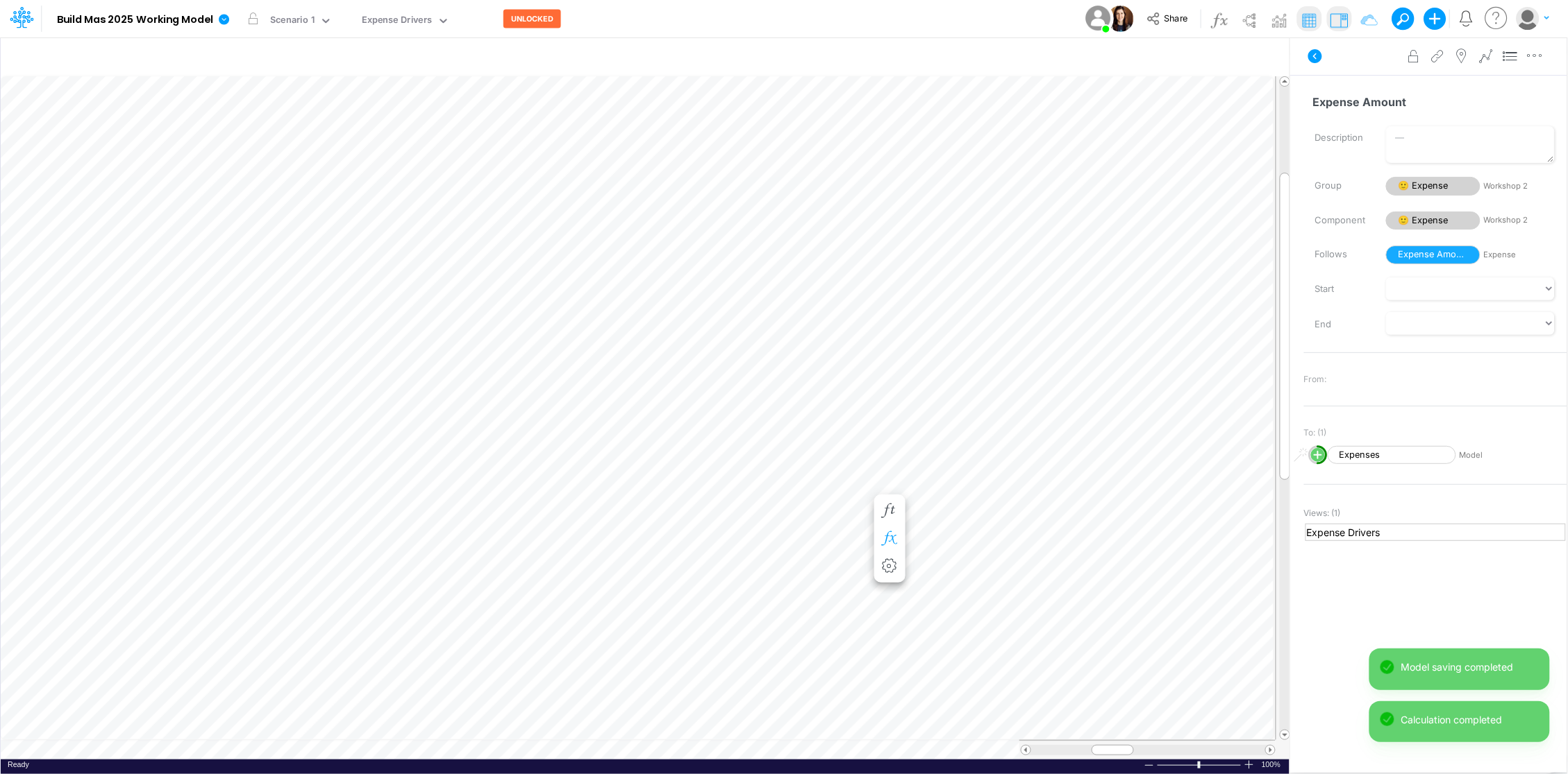
scroll to position [0, 1]
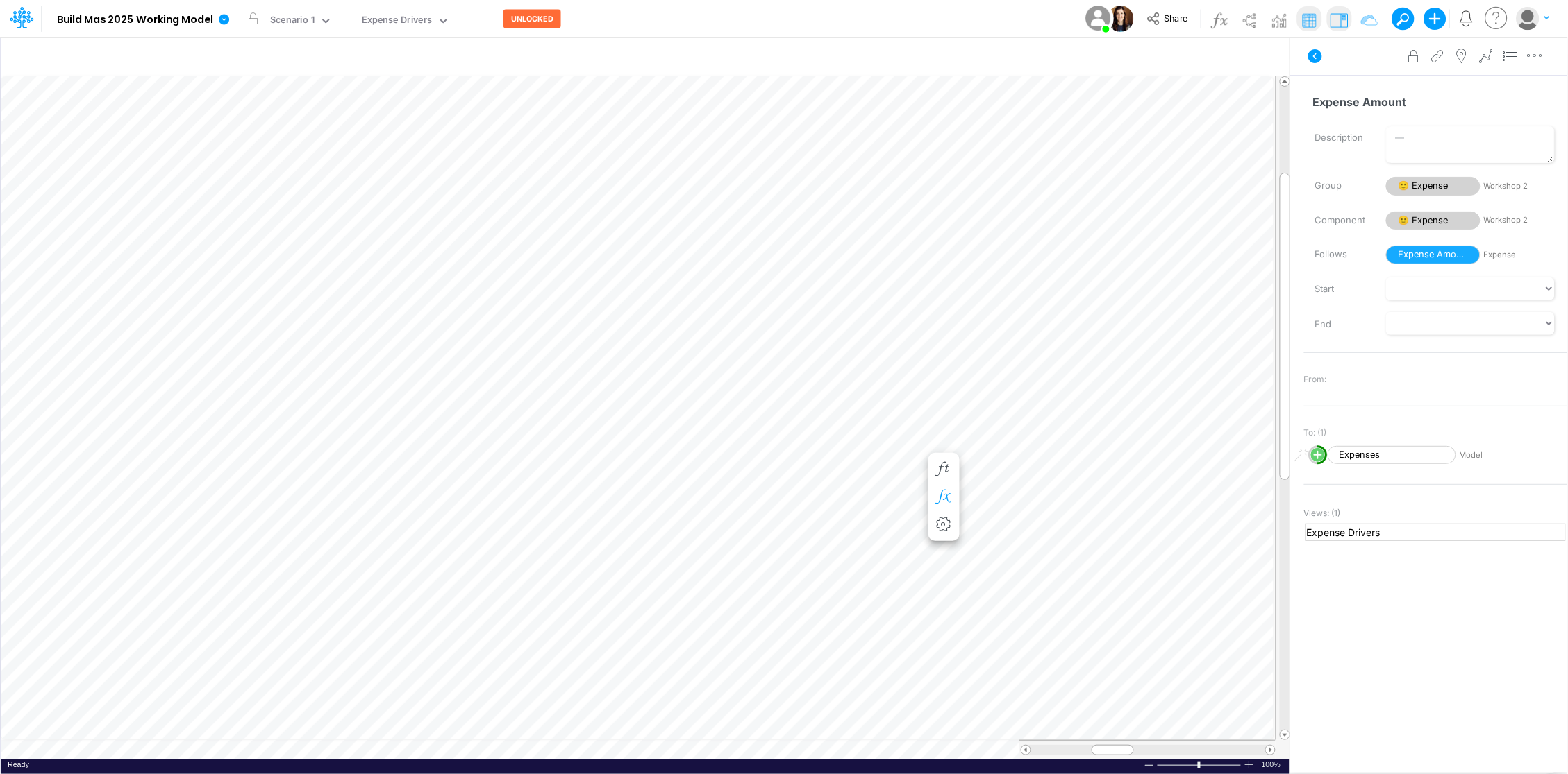
scroll to position [0, 1]
click at [937, 450] on icon "button" at bounding box center [944, 455] width 21 height 14
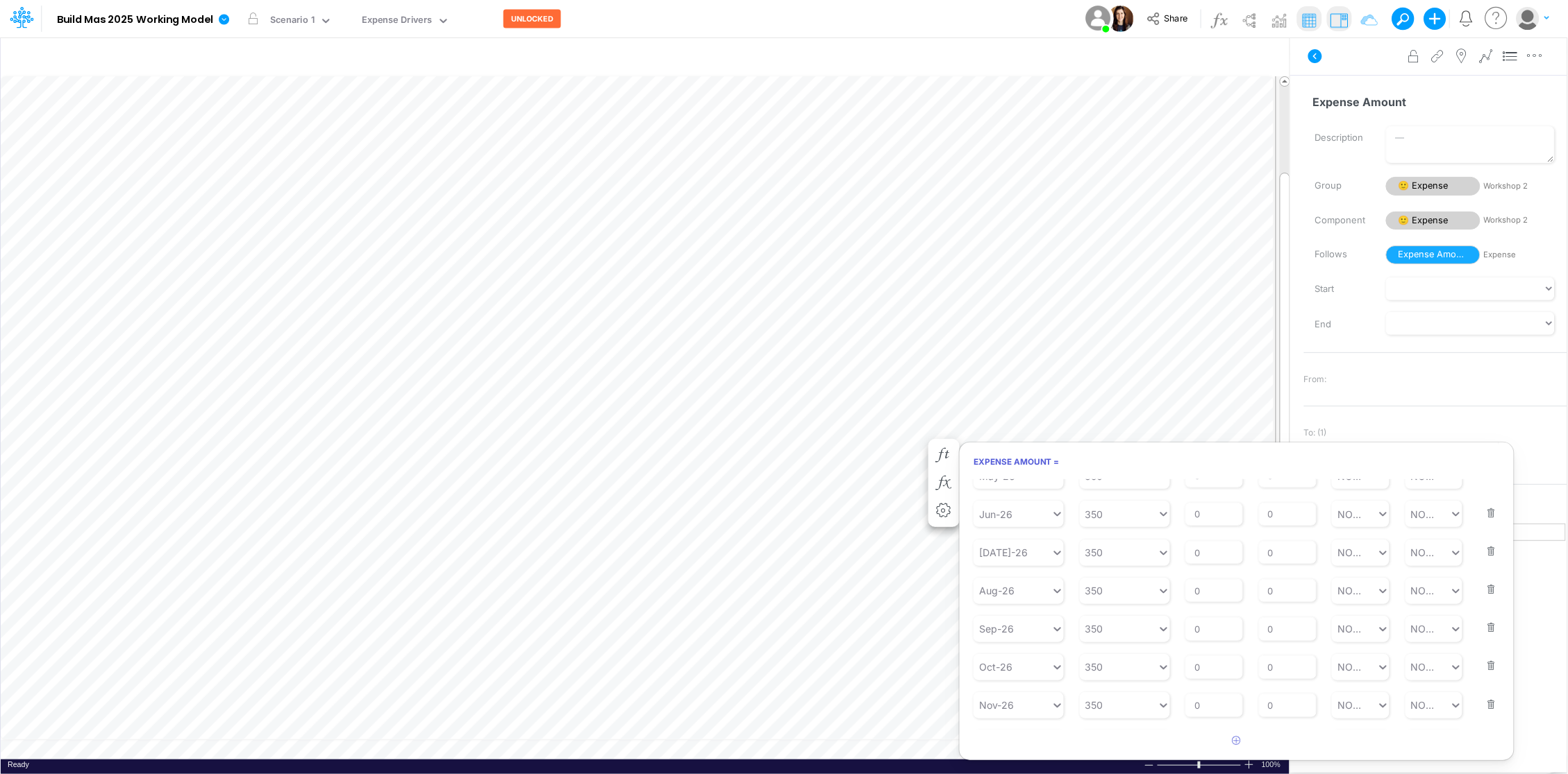
scroll to position [1098, 0]
click at [1487, 713] on button "button" at bounding box center [1487, 706] width 18 height 37
click at [1487, 713] on div "Starting Period Aug-27 Starting Value 350 % Growth Rate 0 Repeats Every 0 Min V…" at bounding box center [1236, 731] width 526 height 47
click at [1483, 706] on button "button" at bounding box center [1487, 693] width 18 height 37
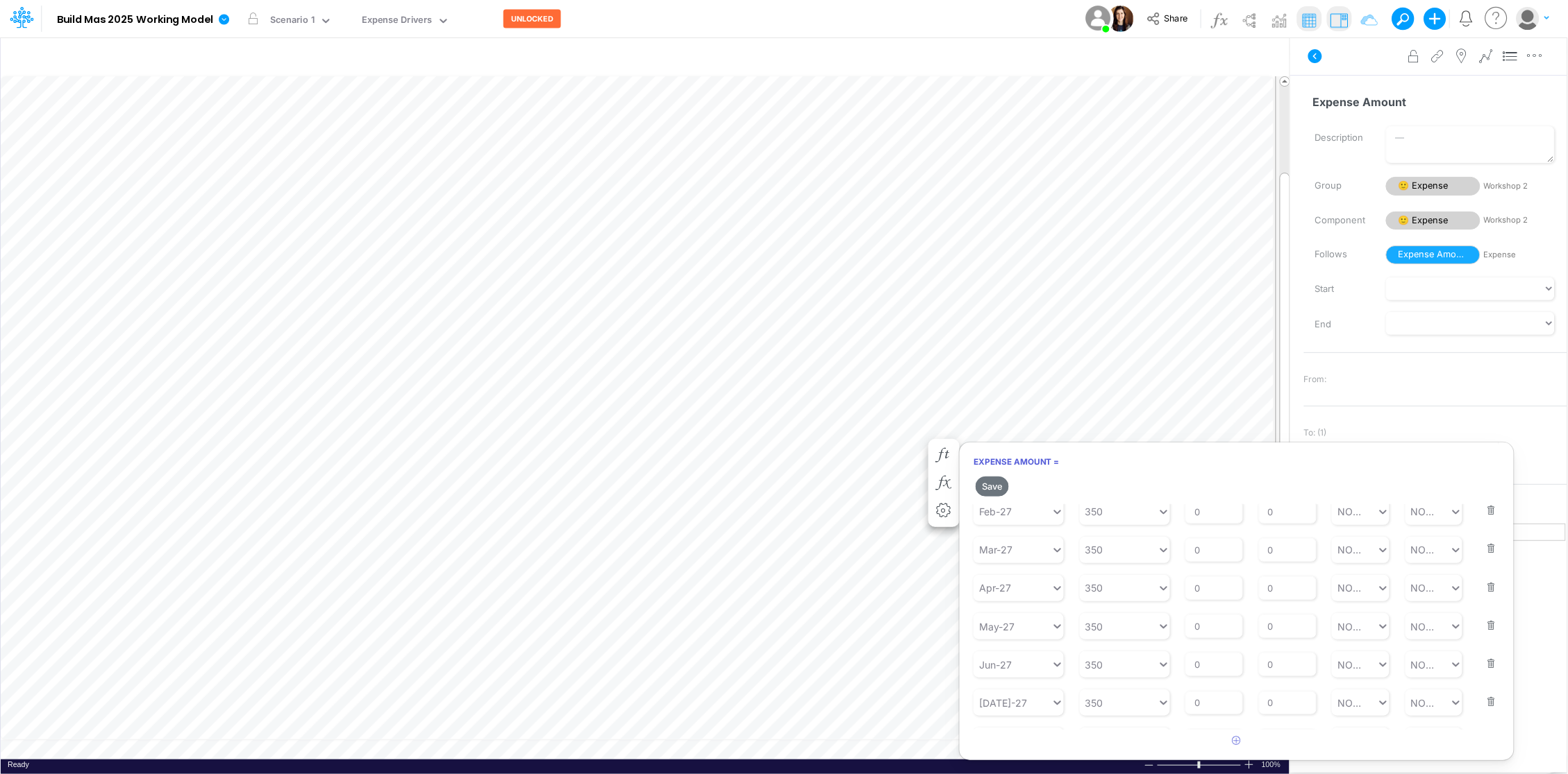
scroll to position [1047, 0]
click at [1484, 719] on button "button" at bounding box center [1487, 705] width 18 height 37
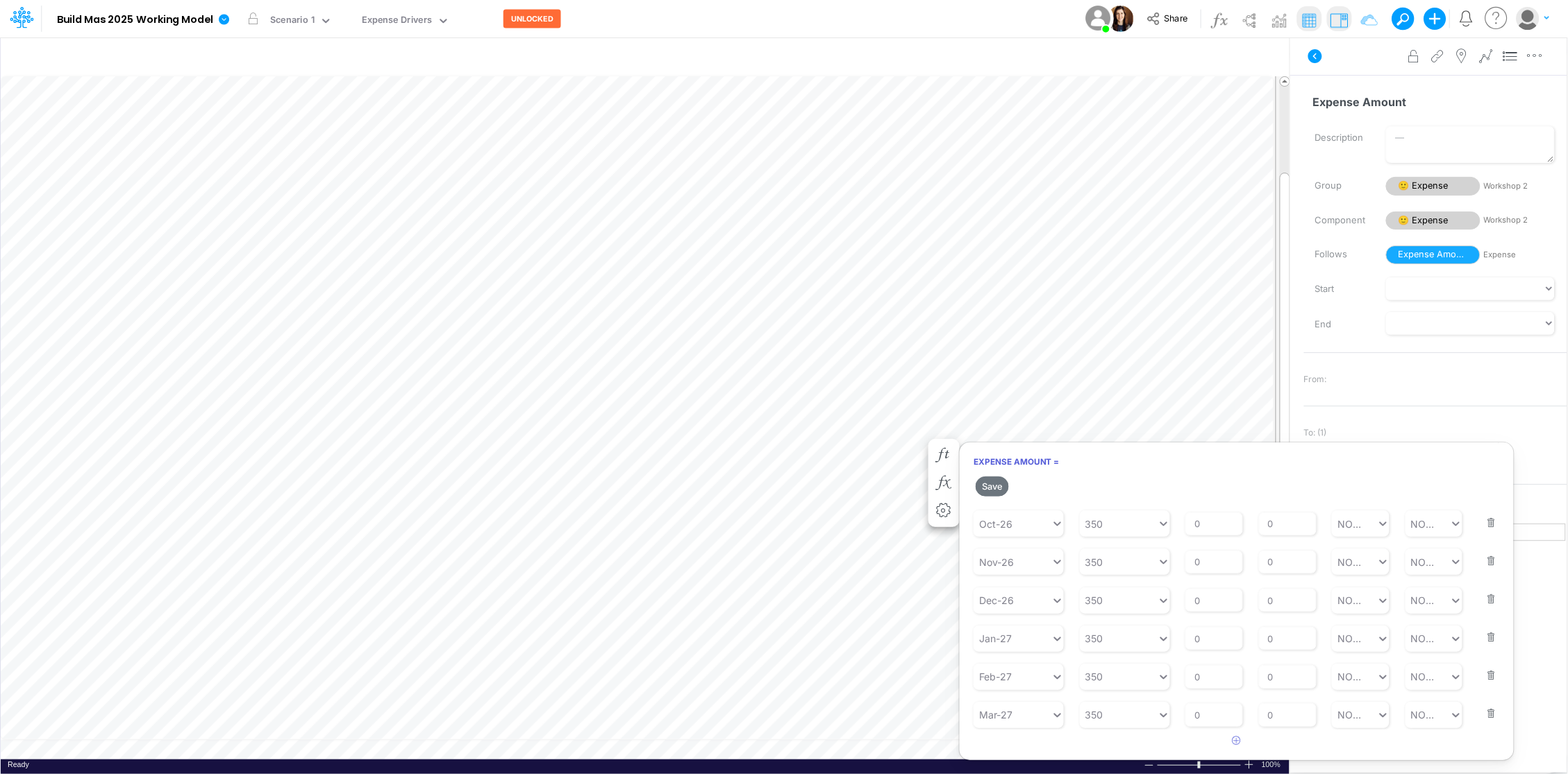
click at [1484, 719] on button "button" at bounding box center [1487, 704] width 18 height 37
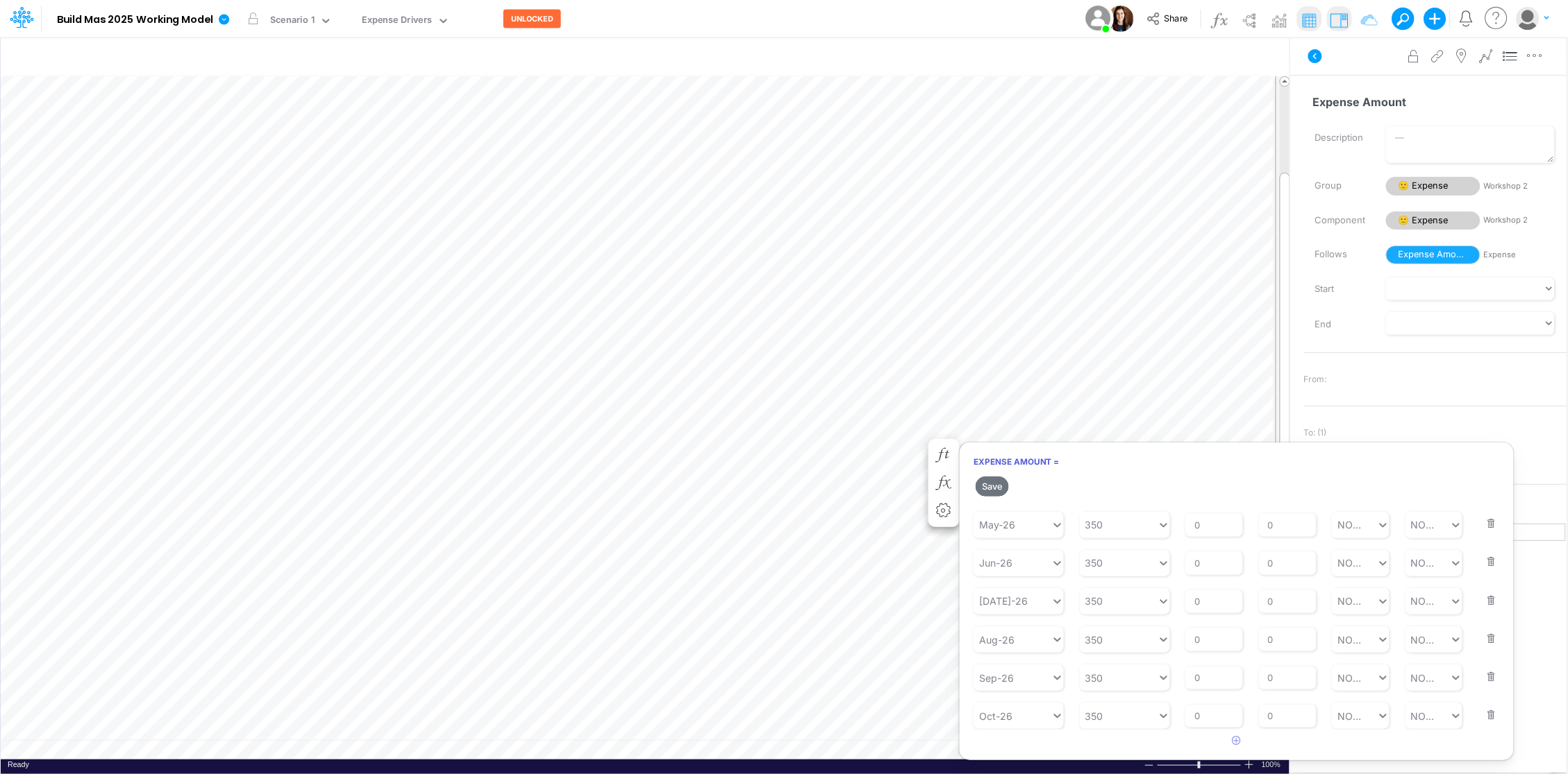
click at [1484, 719] on button "button" at bounding box center [1487, 706] width 18 height 37
click at [1484, 719] on button "button" at bounding box center [1487, 705] width 18 height 37
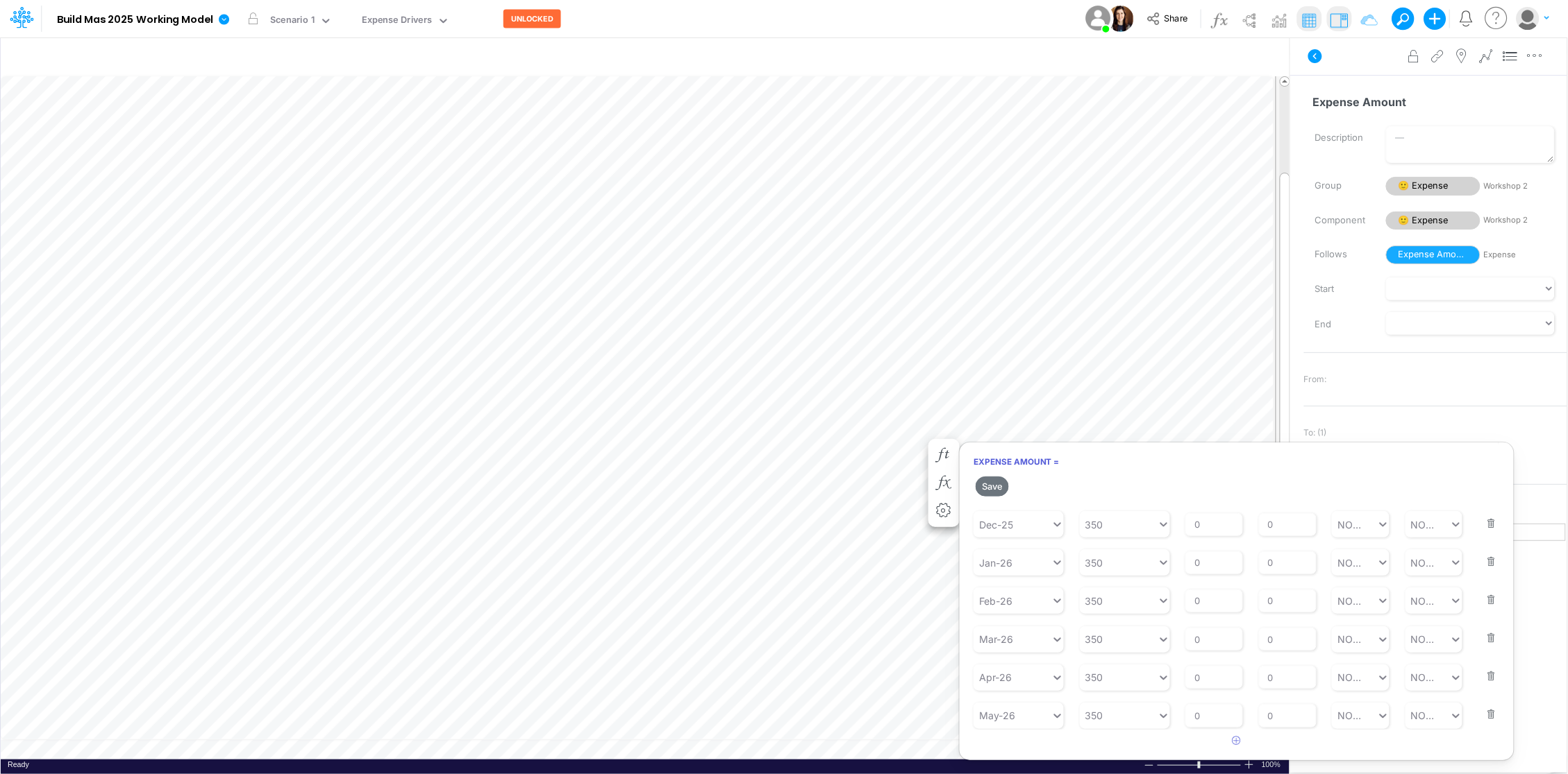
click at [1484, 719] on button "button" at bounding box center [1487, 705] width 18 height 37
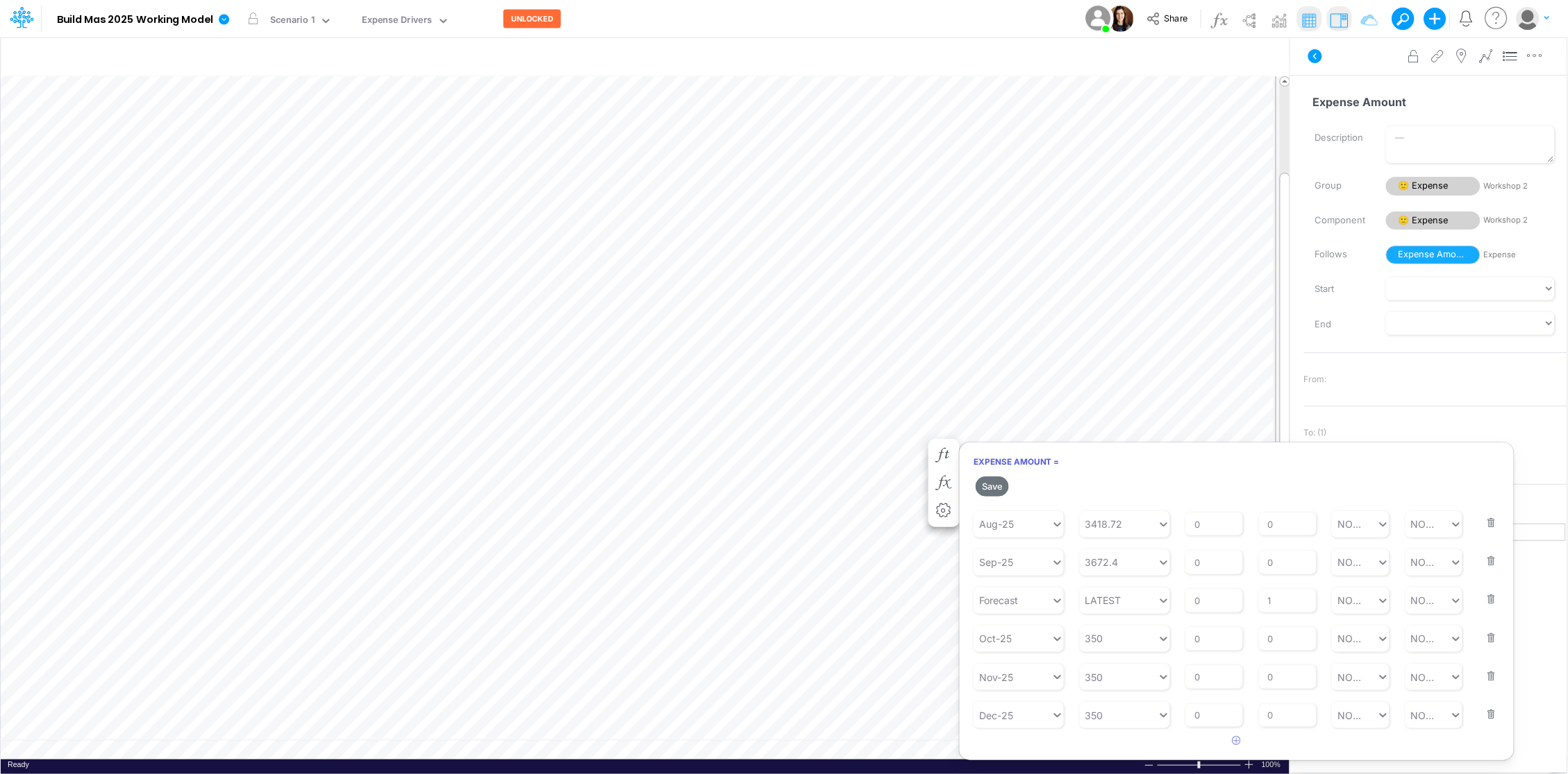
click at [1484, 719] on button "button" at bounding box center [1487, 705] width 18 height 37
click at [1485, 718] on button "button" at bounding box center [1487, 705] width 18 height 37
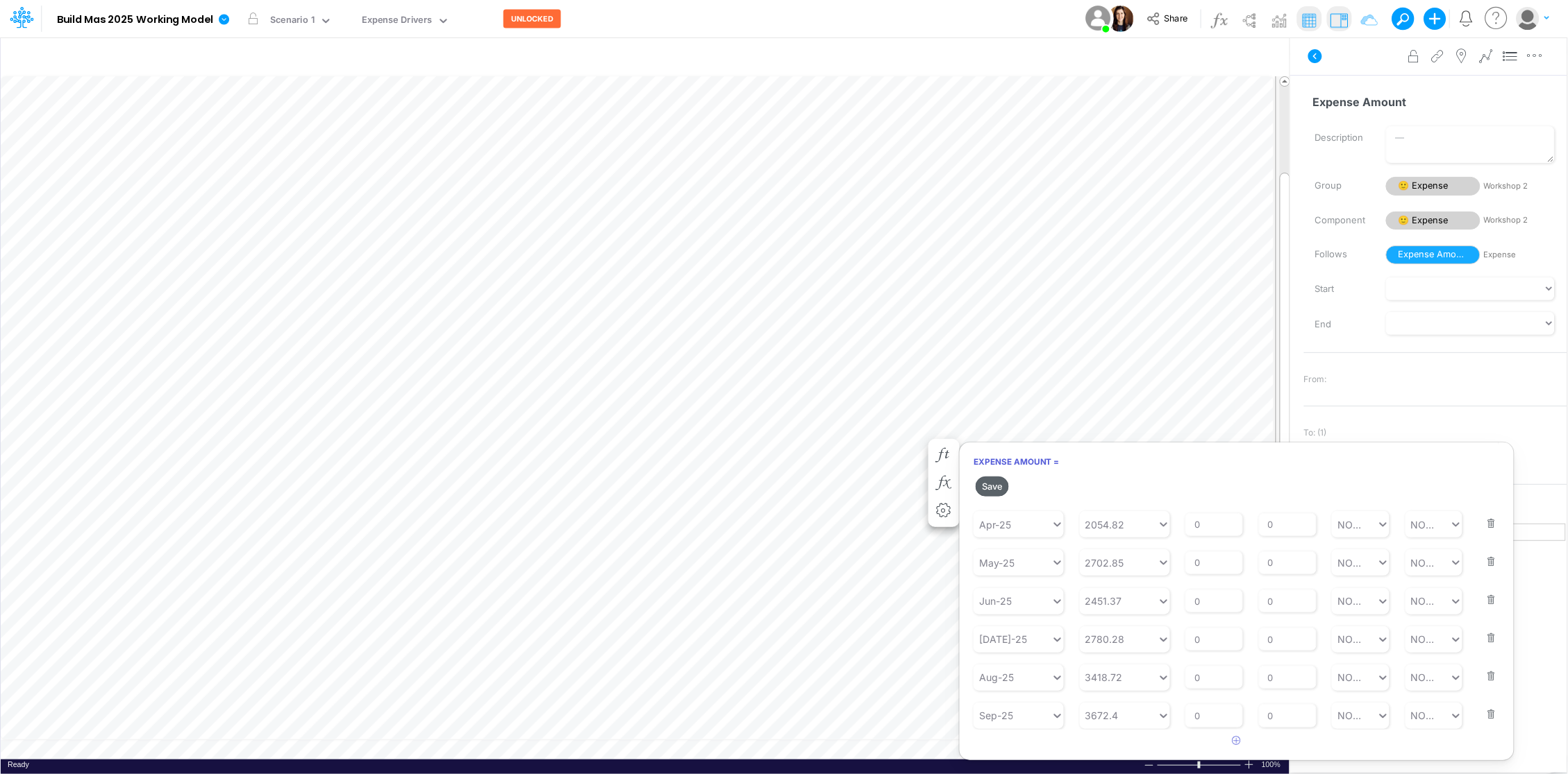
click at [995, 486] on button "Save" at bounding box center [991, 486] width 33 height 20
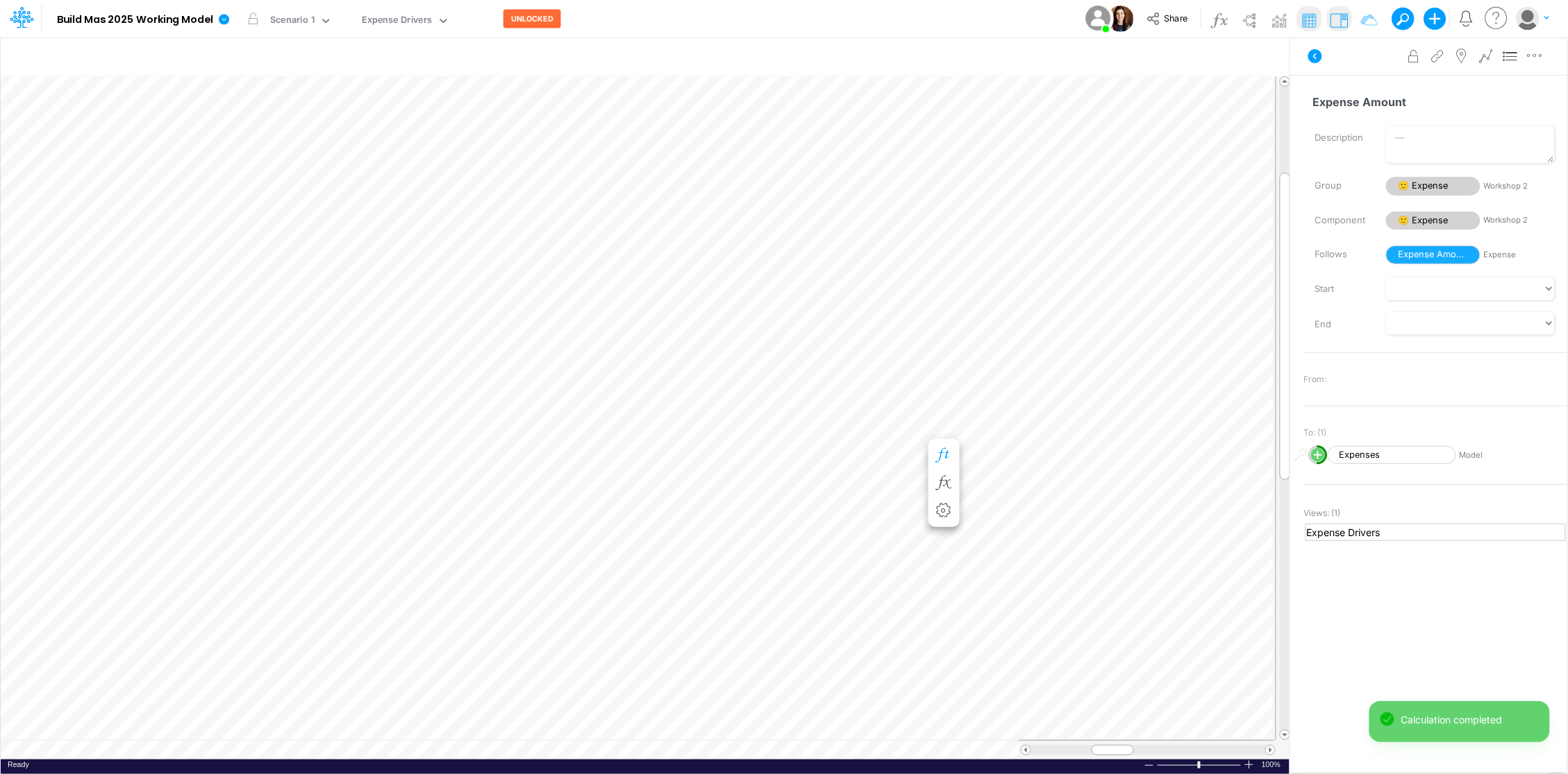
scroll to position [0, 1]
click at [944, 465] on icon "button" at bounding box center [944, 469] width 21 height 14
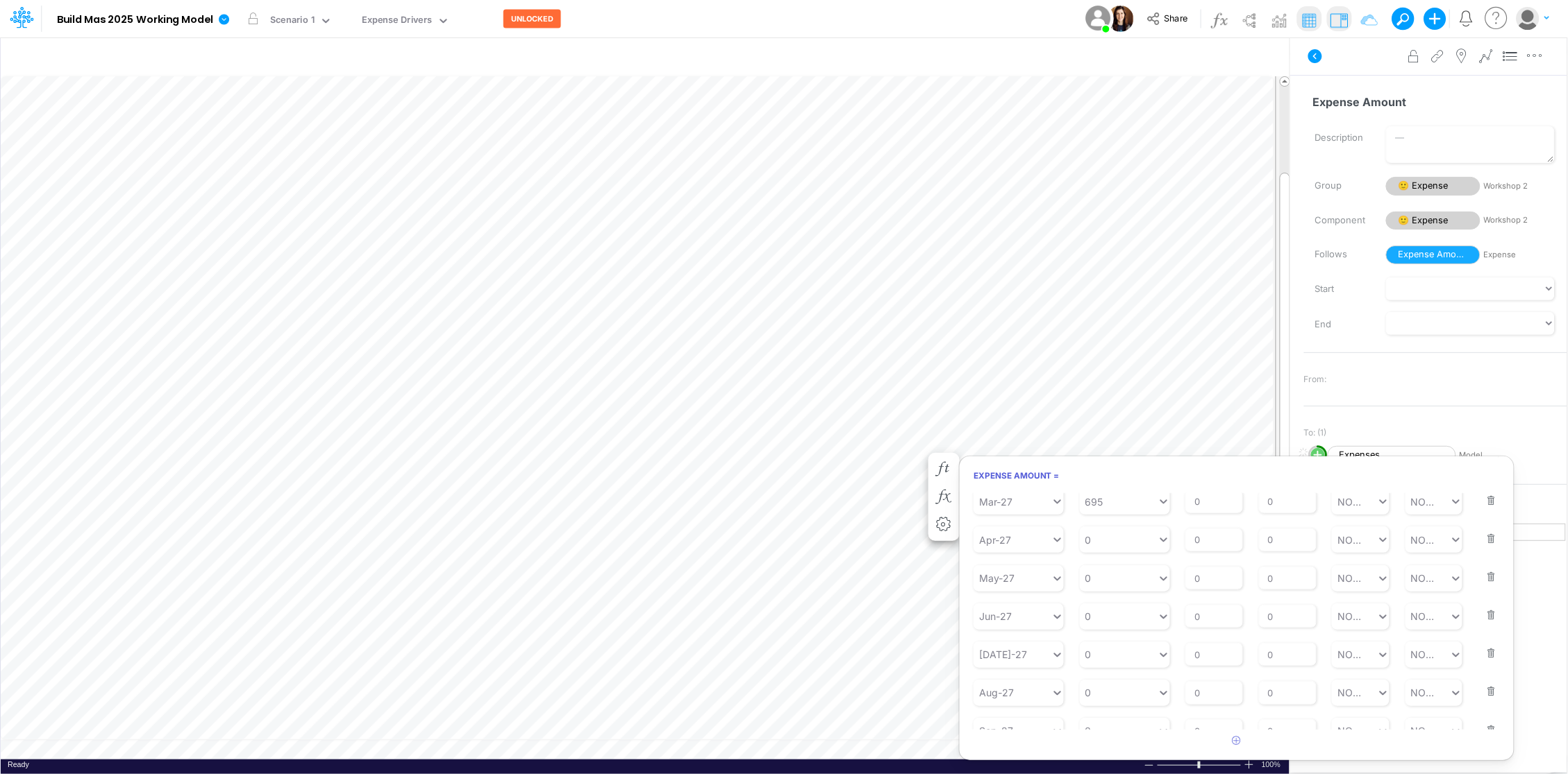
scroll to position [1074, 0]
click at [1489, 713] on button "button" at bounding box center [1487, 706] width 18 height 37
click at [1484, 705] on button "button" at bounding box center [1487, 693] width 18 height 37
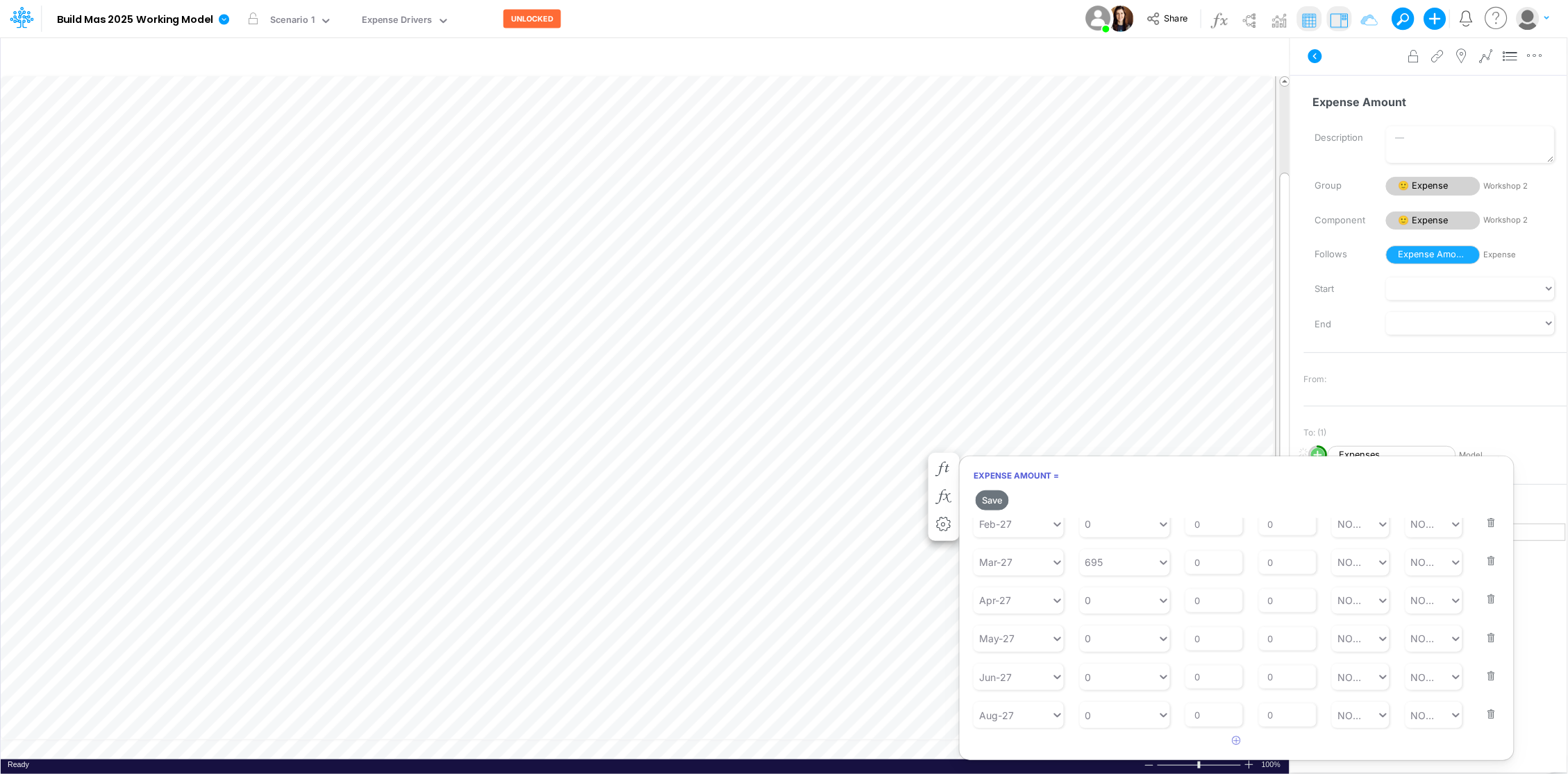
click at [1484, 714] on button "button" at bounding box center [1487, 705] width 18 height 37
click at [1484, 714] on button "button" at bounding box center [1487, 704] width 18 height 37
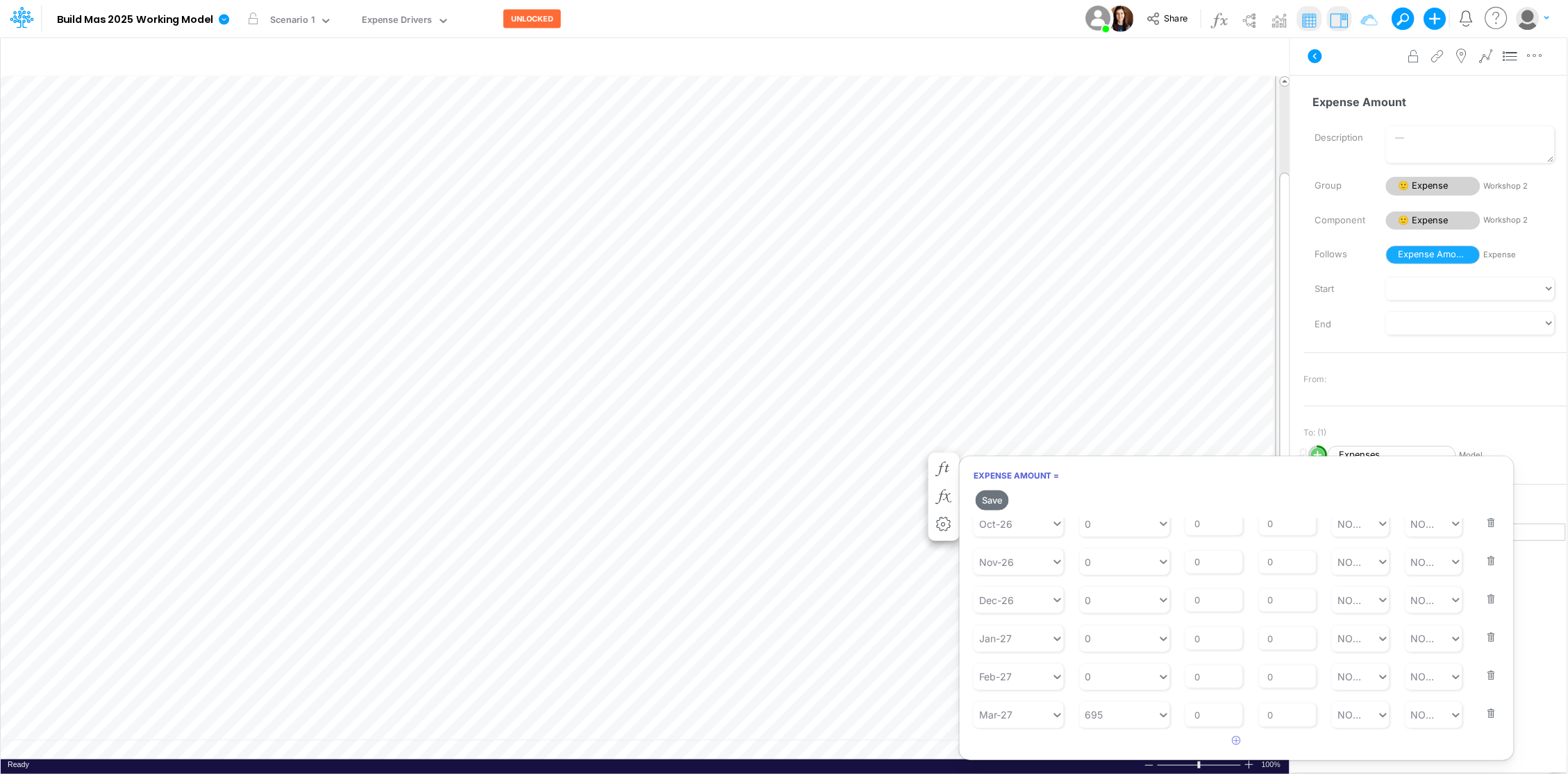
click at [1482, 716] on button "button" at bounding box center [1487, 704] width 18 height 37
click at [1482, 716] on button "button" at bounding box center [1487, 706] width 18 height 37
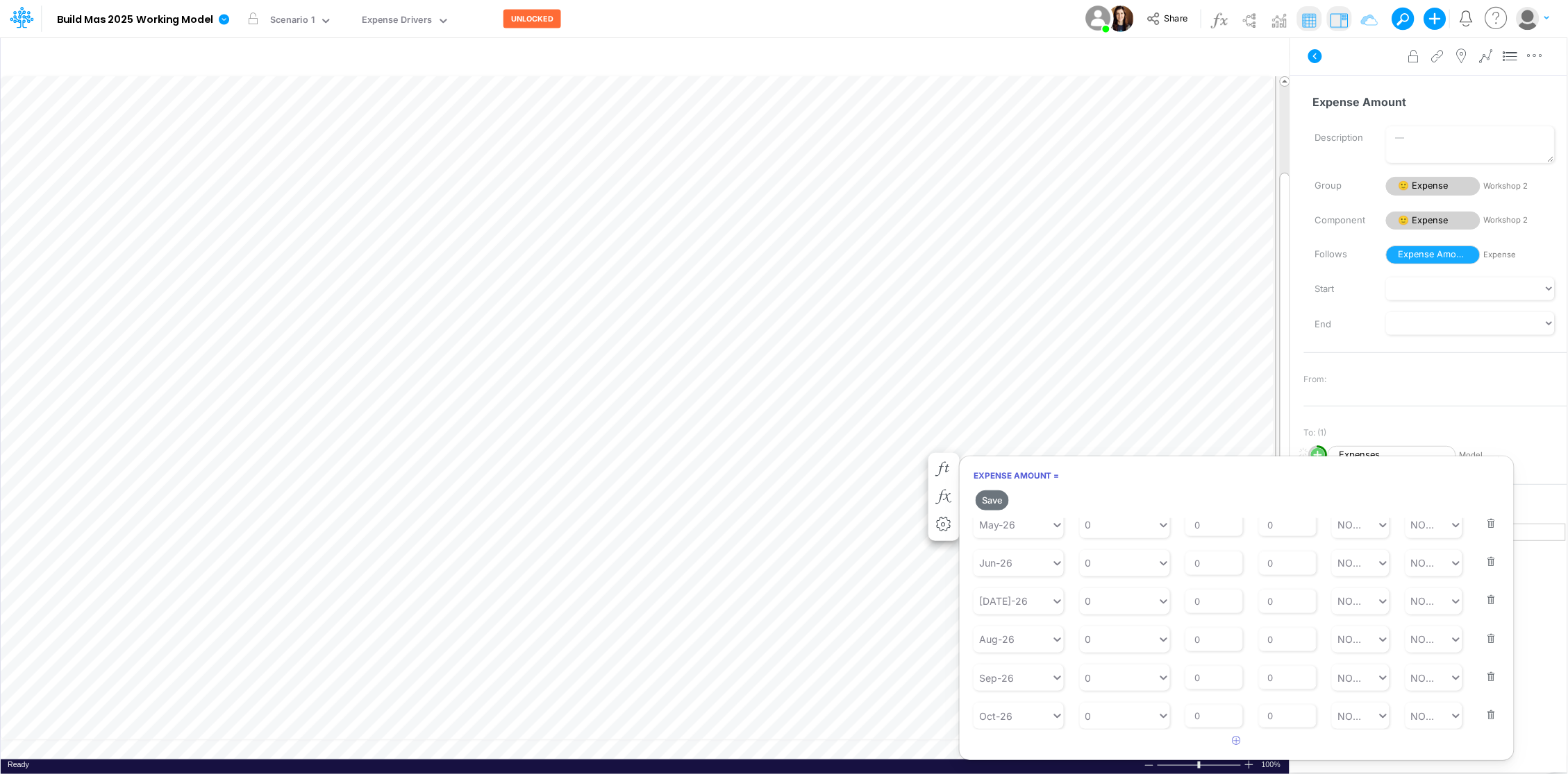
click at [1482, 716] on button "button" at bounding box center [1487, 706] width 18 height 37
click at [1482, 716] on button "button" at bounding box center [1487, 705] width 18 height 37
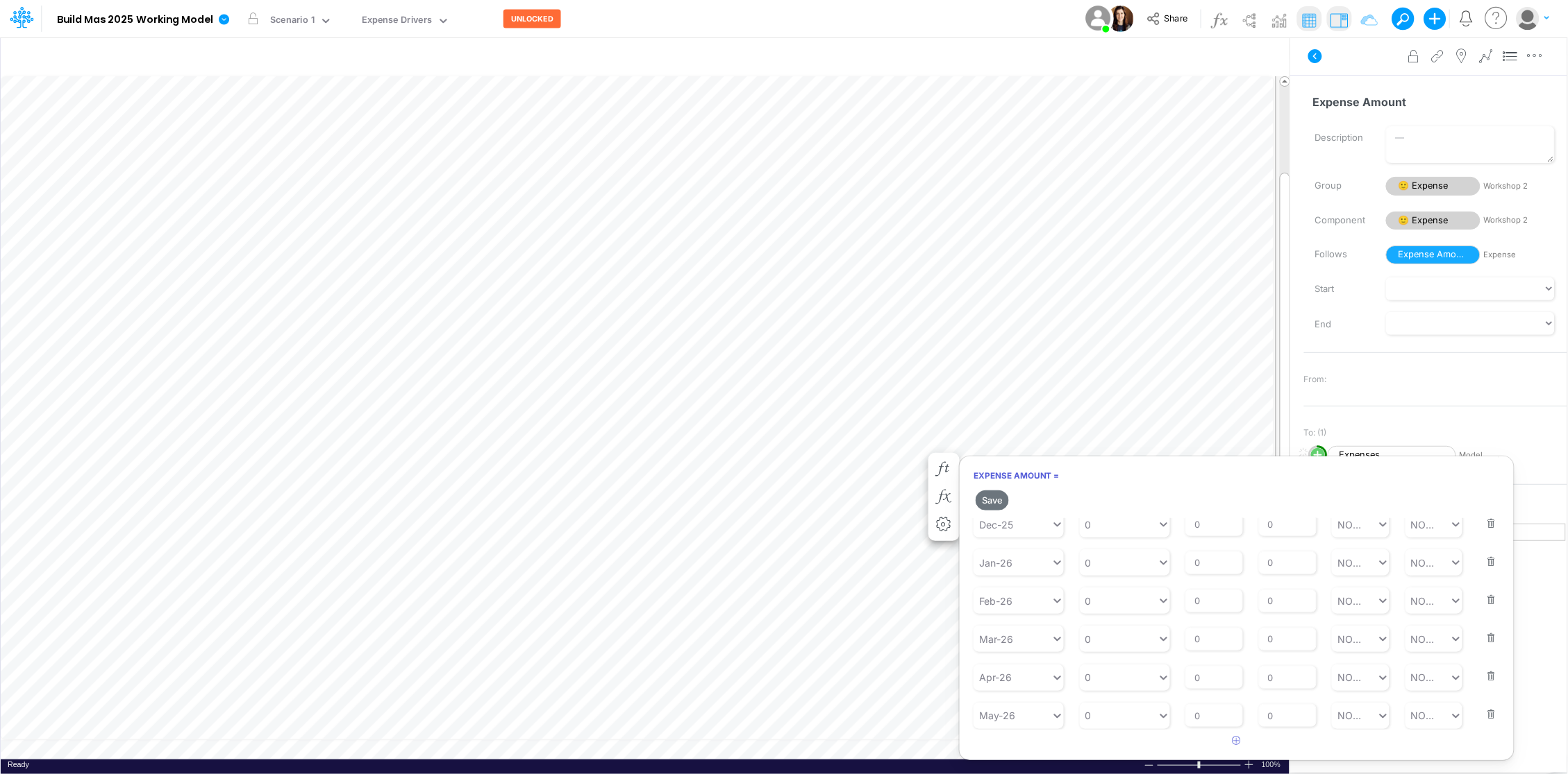
click at [1482, 716] on button "button" at bounding box center [1487, 705] width 18 height 37
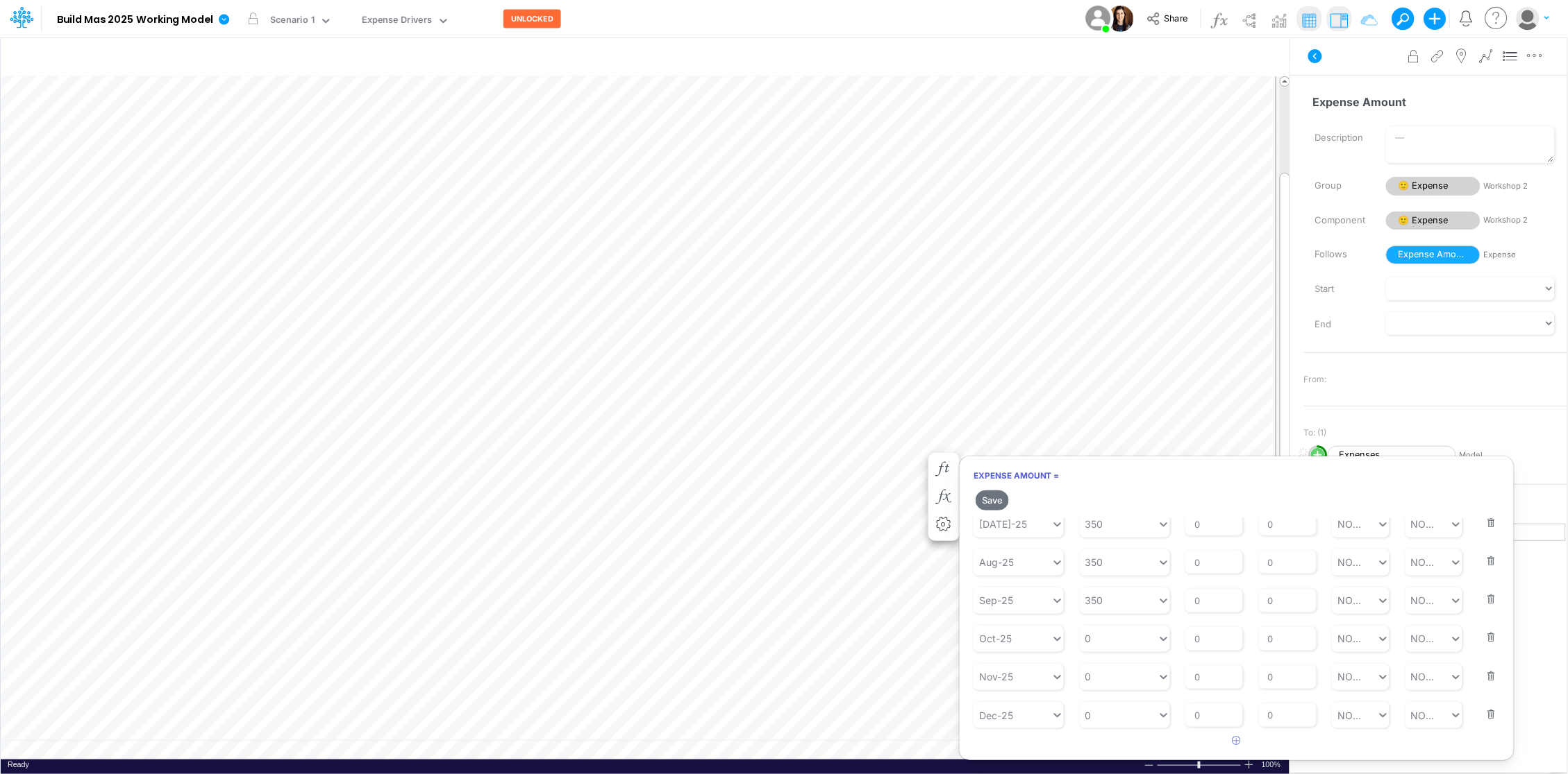
click at [1482, 716] on button "button" at bounding box center [1487, 705] width 18 height 37
click at [1010, 709] on div "Oct-25" at bounding box center [995, 715] width 33 height 14
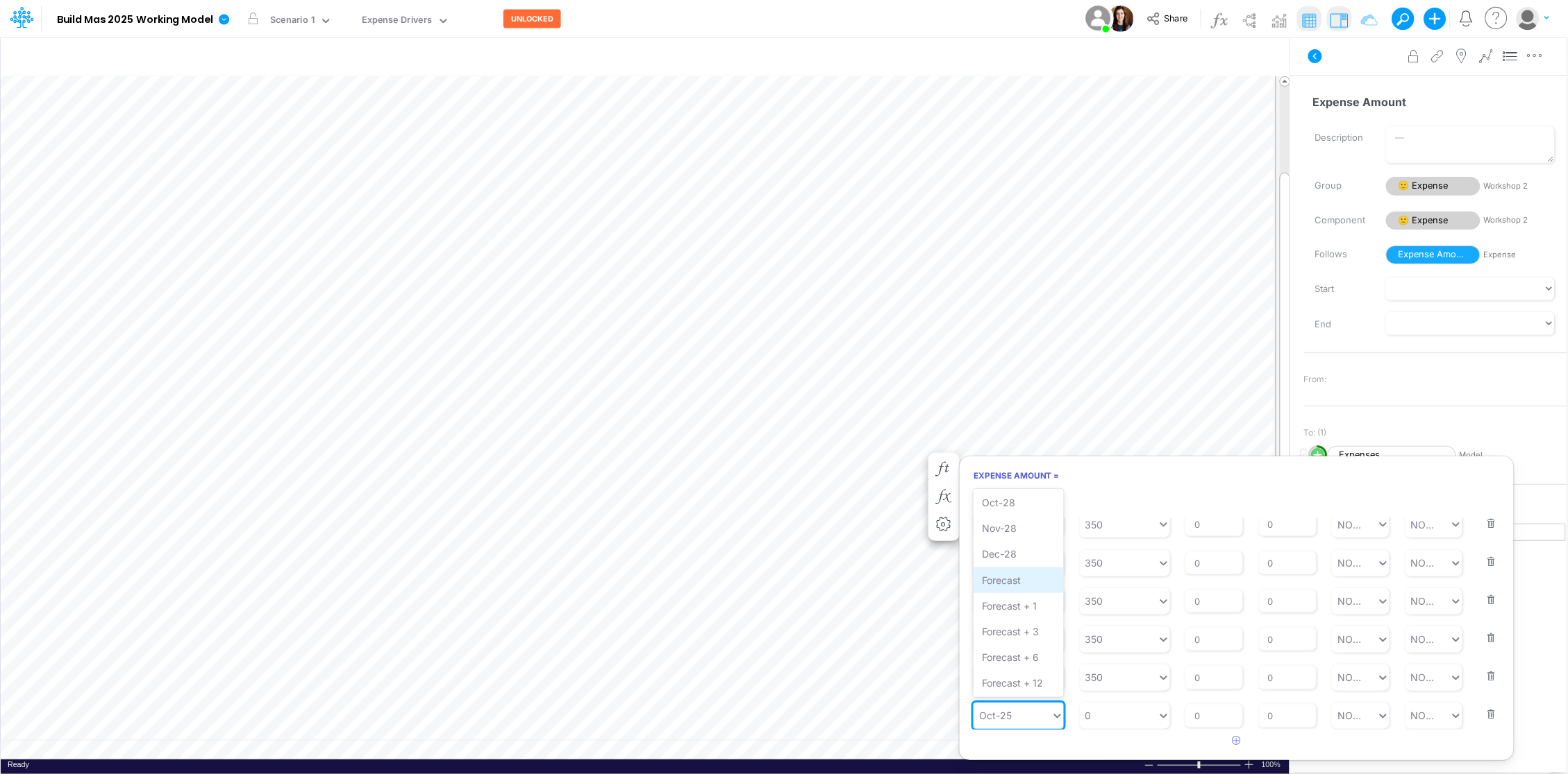
click at [1008, 585] on div "Forecast" at bounding box center [1018, 580] width 90 height 26
type input "0"
click at [1124, 720] on div "0 0" at bounding box center [1118, 716] width 77 height 23
click at [1113, 505] on div "LATEST" at bounding box center [1124, 505] width 90 height 26
click at [1290, 716] on input "0" at bounding box center [1287, 716] width 57 height 24
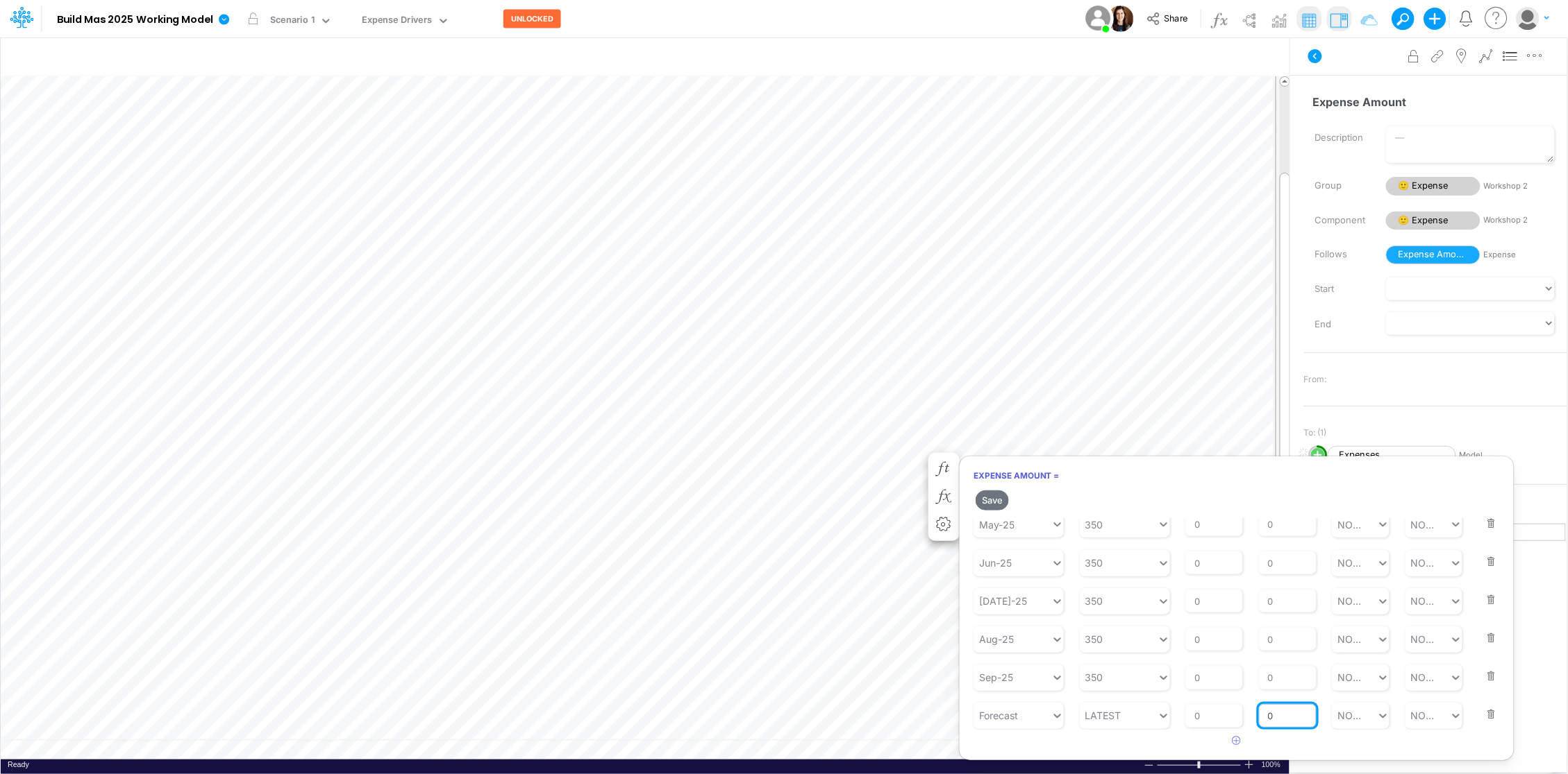
click at [1290, 716] on input "0" at bounding box center [1287, 716] width 57 height 24
type input "1"
click at [992, 498] on button "Save" at bounding box center [991, 500] width 33 height 20
click at [992, 503] on button "Save" at bounding box center [991, 500] width 33 height 20
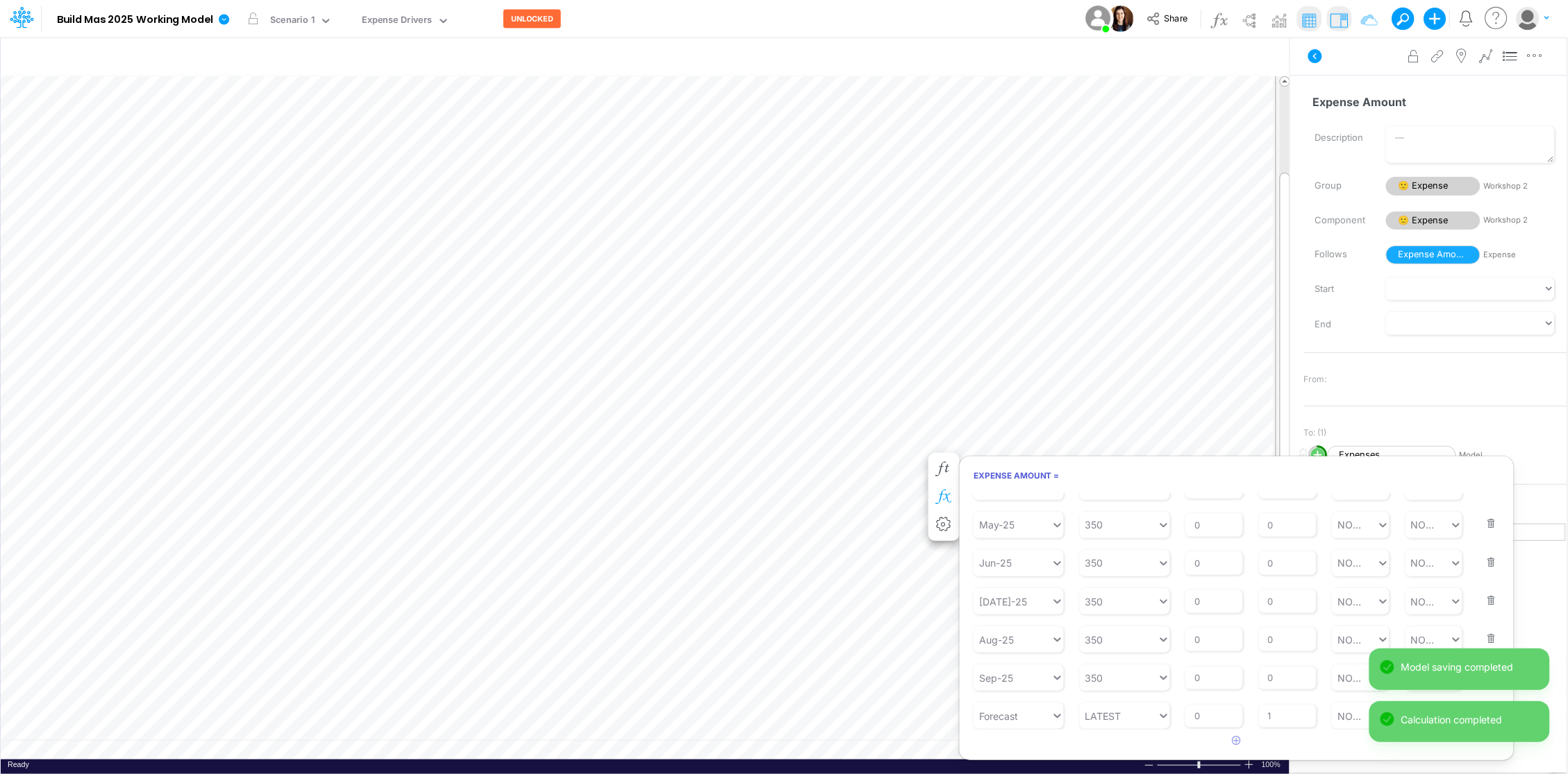
scroll to position [0, 1]
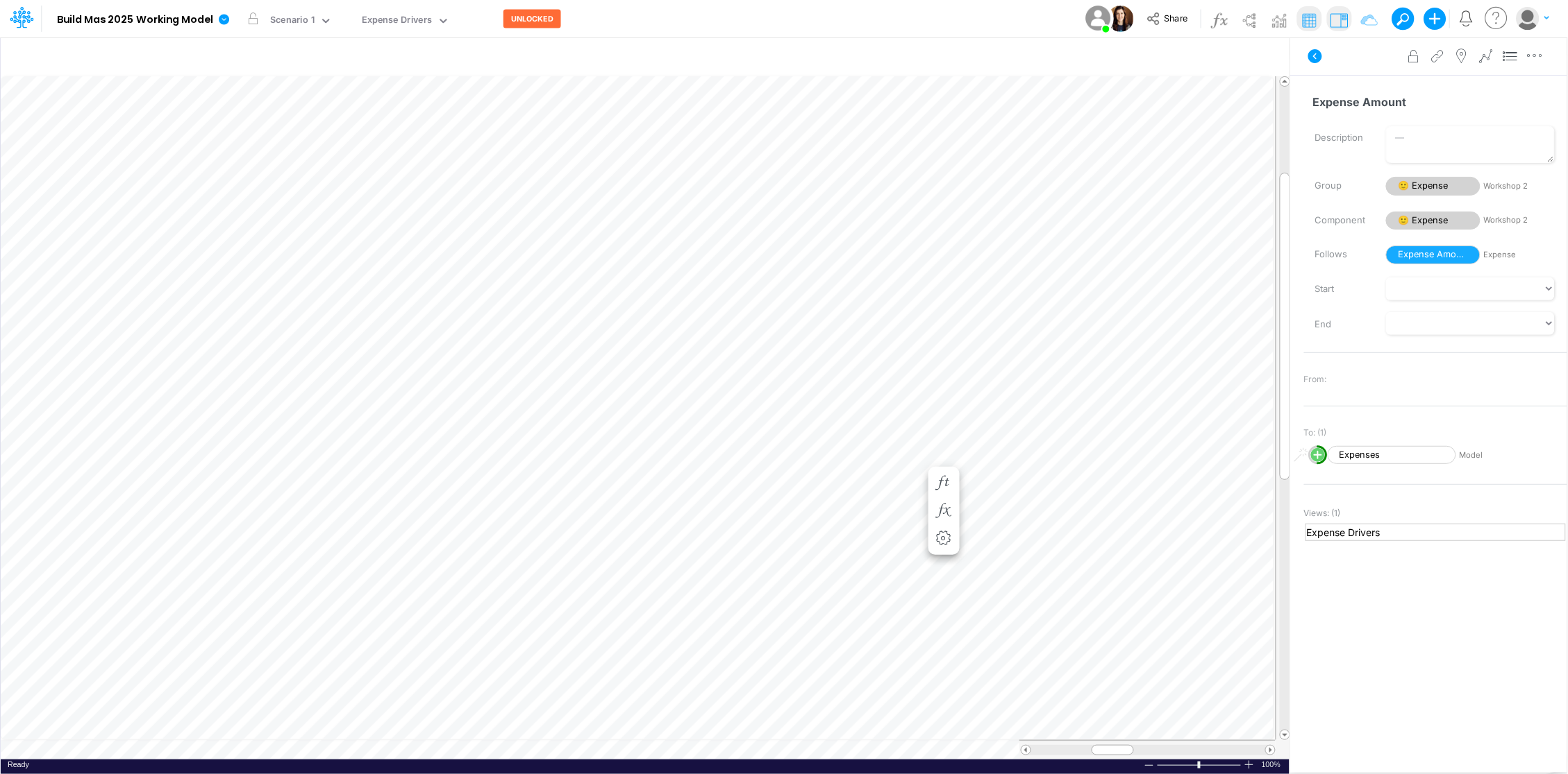
scroll to position [0, 1]
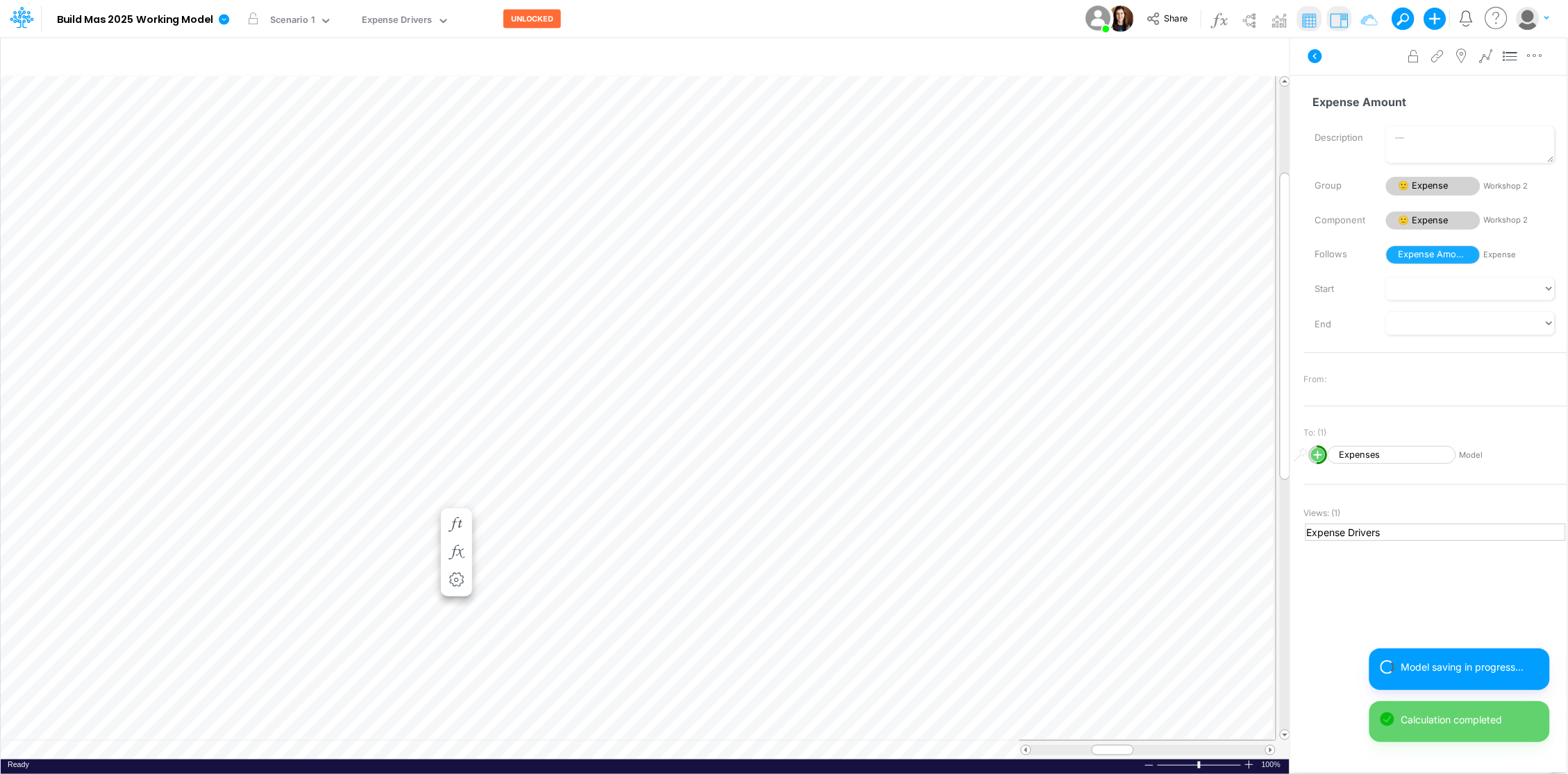
scroll to position [0, 1]
click at [938, 520] on icon "button" at bounding box center [944, 525] width 21 height 14
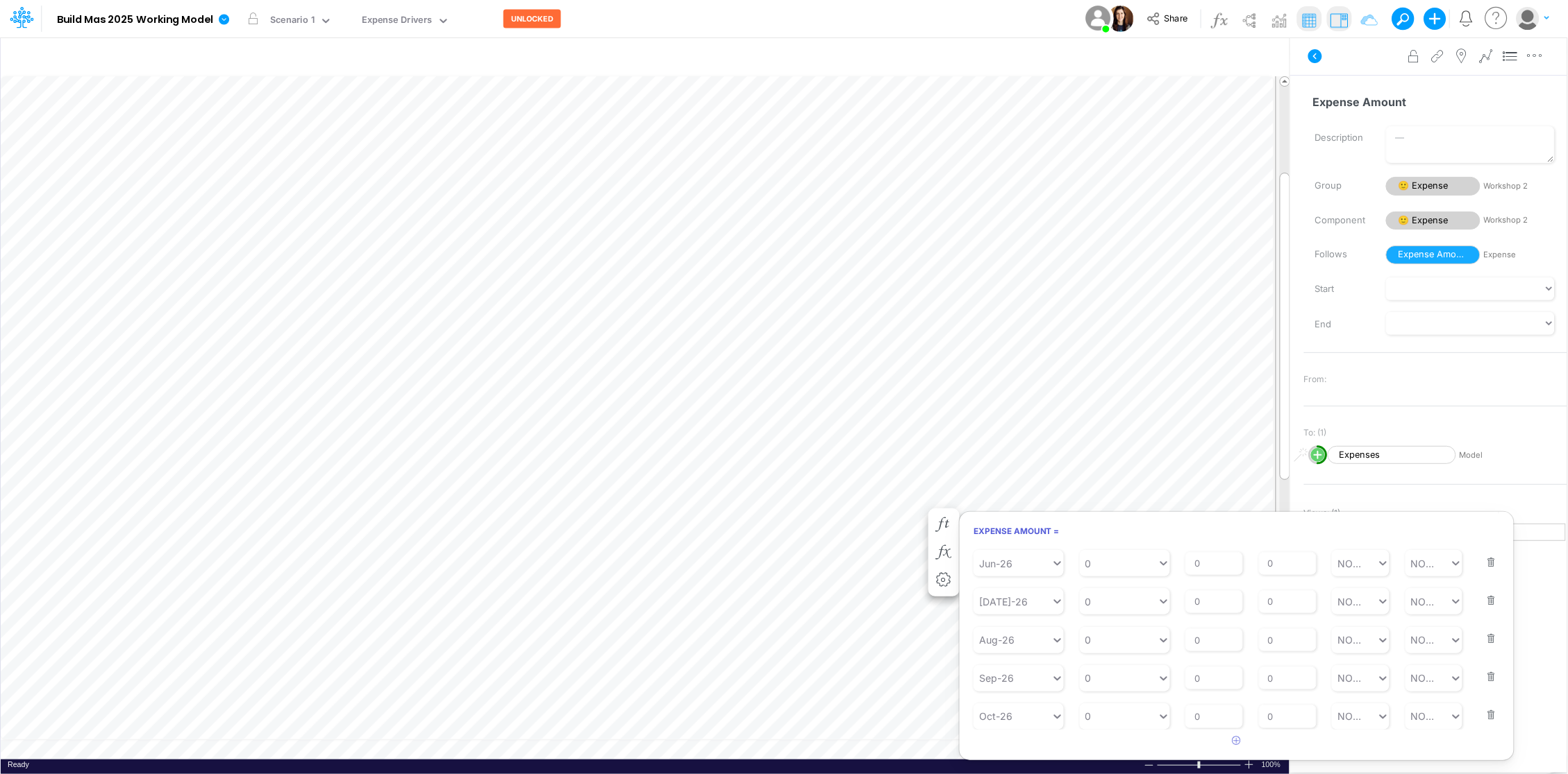
scroll to position [1129, 0]
click at [1484, 717] on button "button" at bounding box center [1487, 706] width 18 height 37
click at [1484, 717] on button "button" at bounding box center [1487, 731] width 18 height 37
click at [1486, 714] on button "button" at bounding box center [1487, 705] width 18 height 37
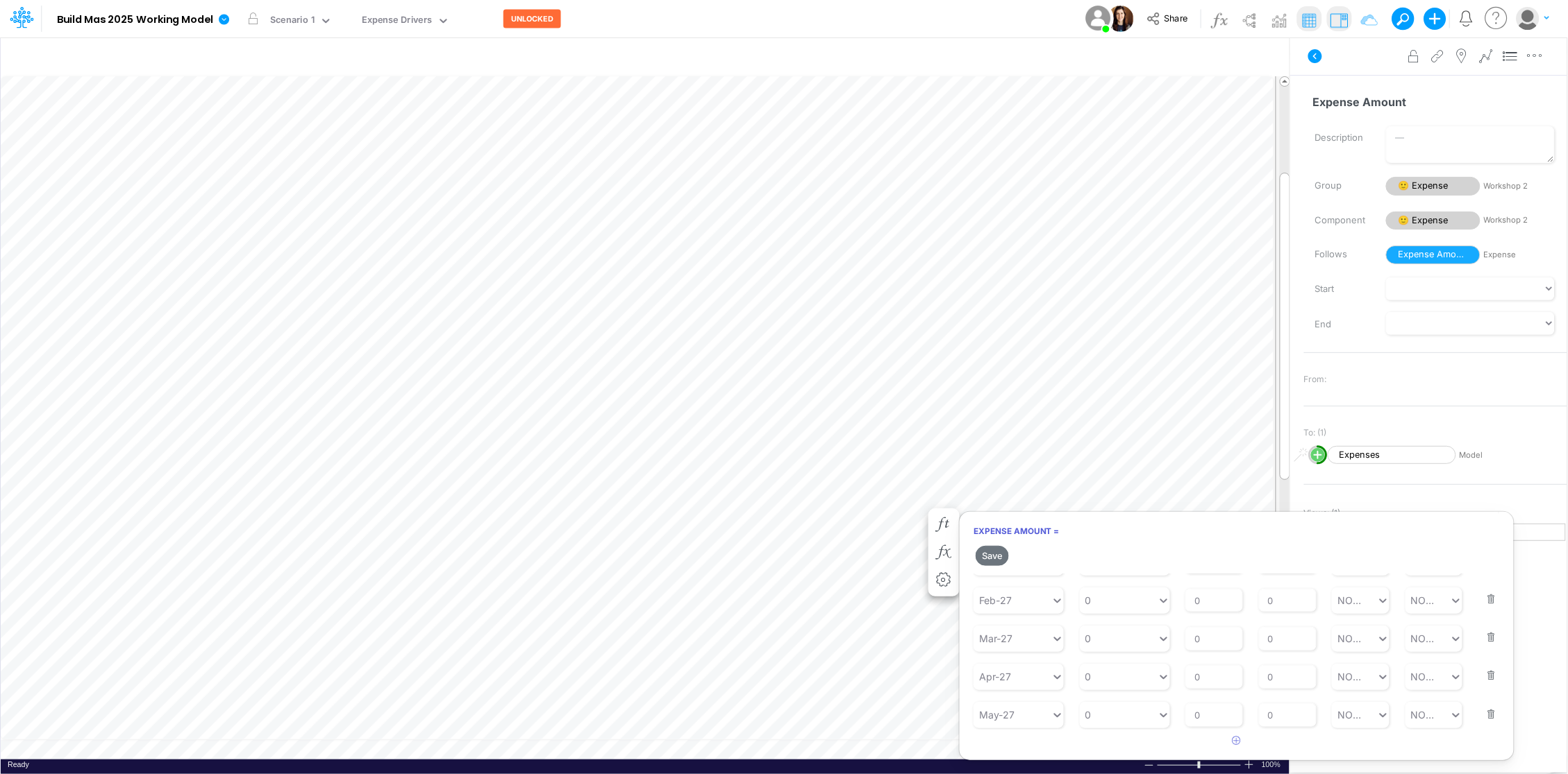
click at [1486, 714] on button "button" at bounding box center [1487, 705] width 18 height 37
click at [1486, 714] on button "button" at bounding box center [1487, 704] width 18 height 37
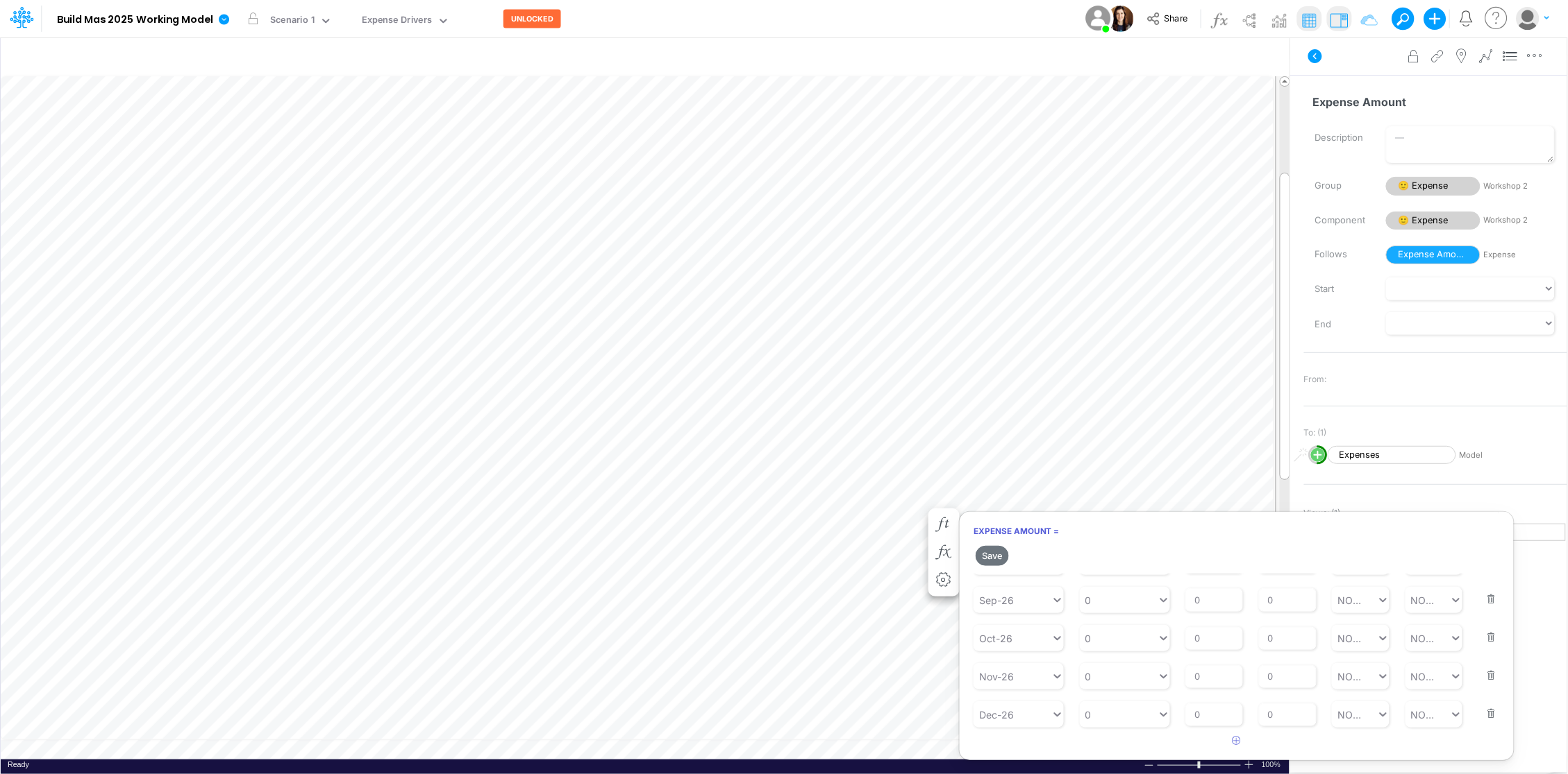
click at [1486, 714] on button "button" at bounding box center [1487, 704] width 18 height 37
click at [1486, 714] on button "button" at bounding box center [1487, 706] width 18 height 37
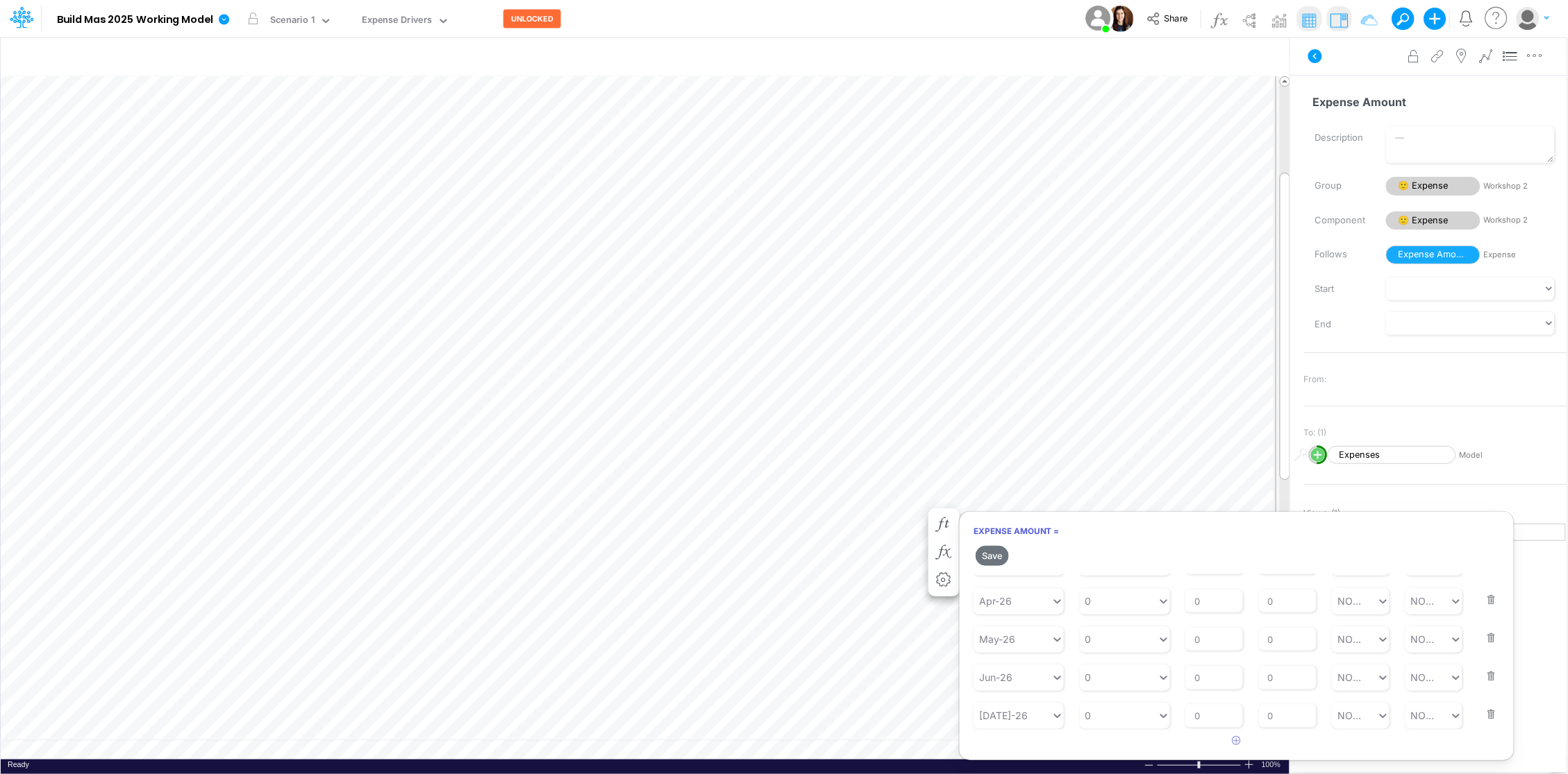
click at [1486, 714] on button "button" at bounding box center [1487, 705] width 18 height 37
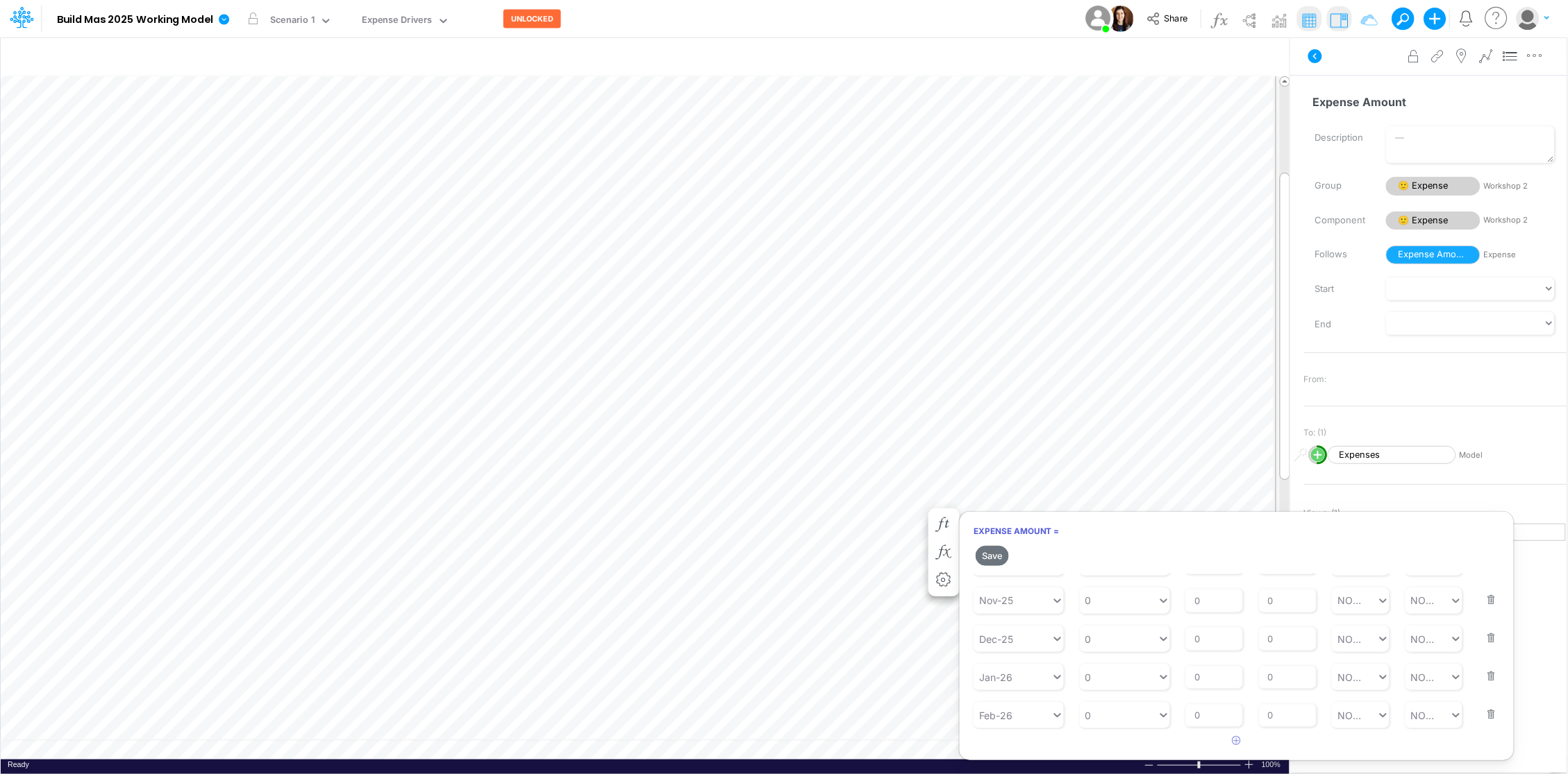
click at [1486, 714] on button "button" at bounding box center [1487, 705] width 18 height 37
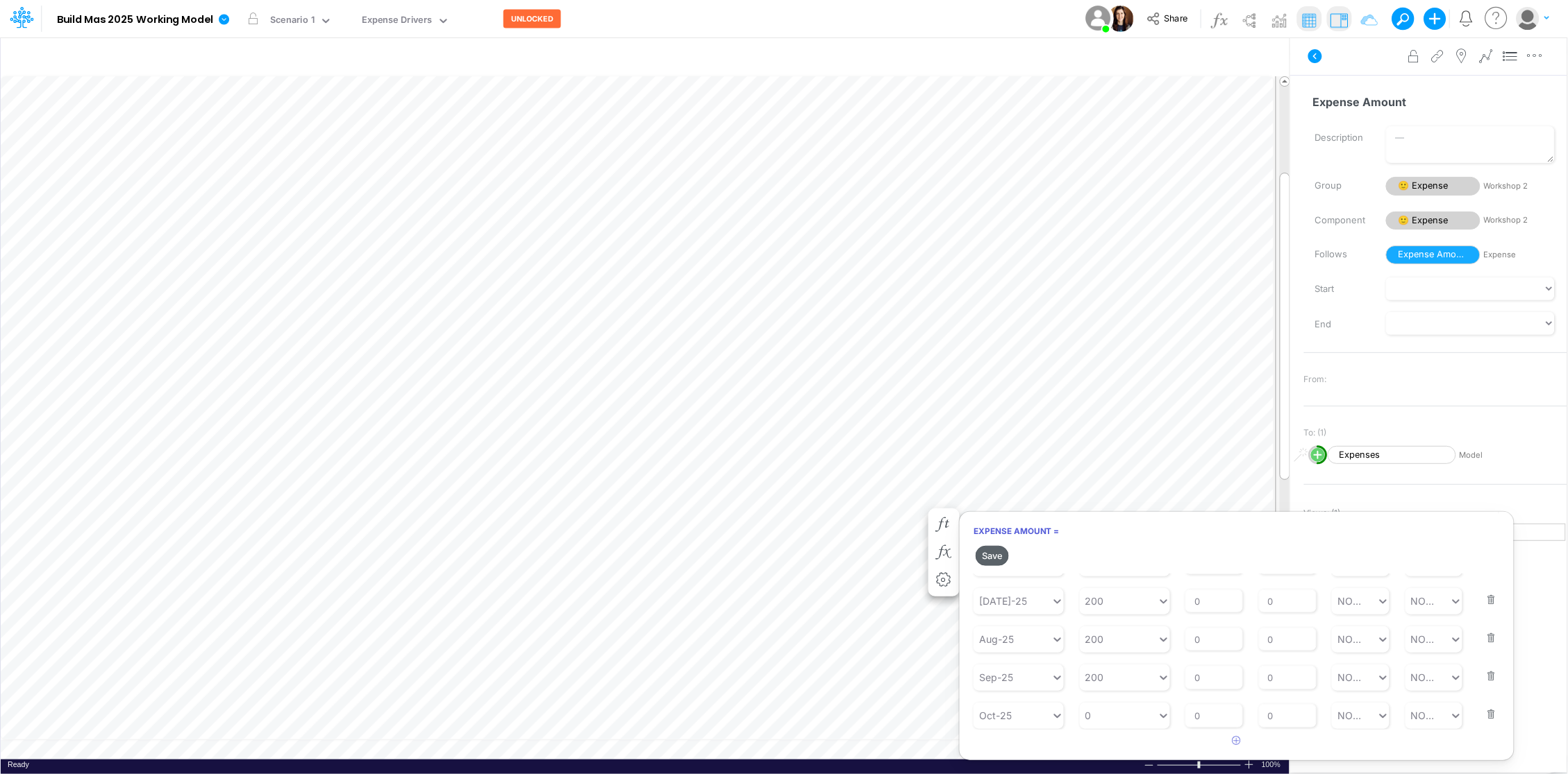
click at [988, 559] on button "Save" at bounding box center [991, 555] width 33 height 20
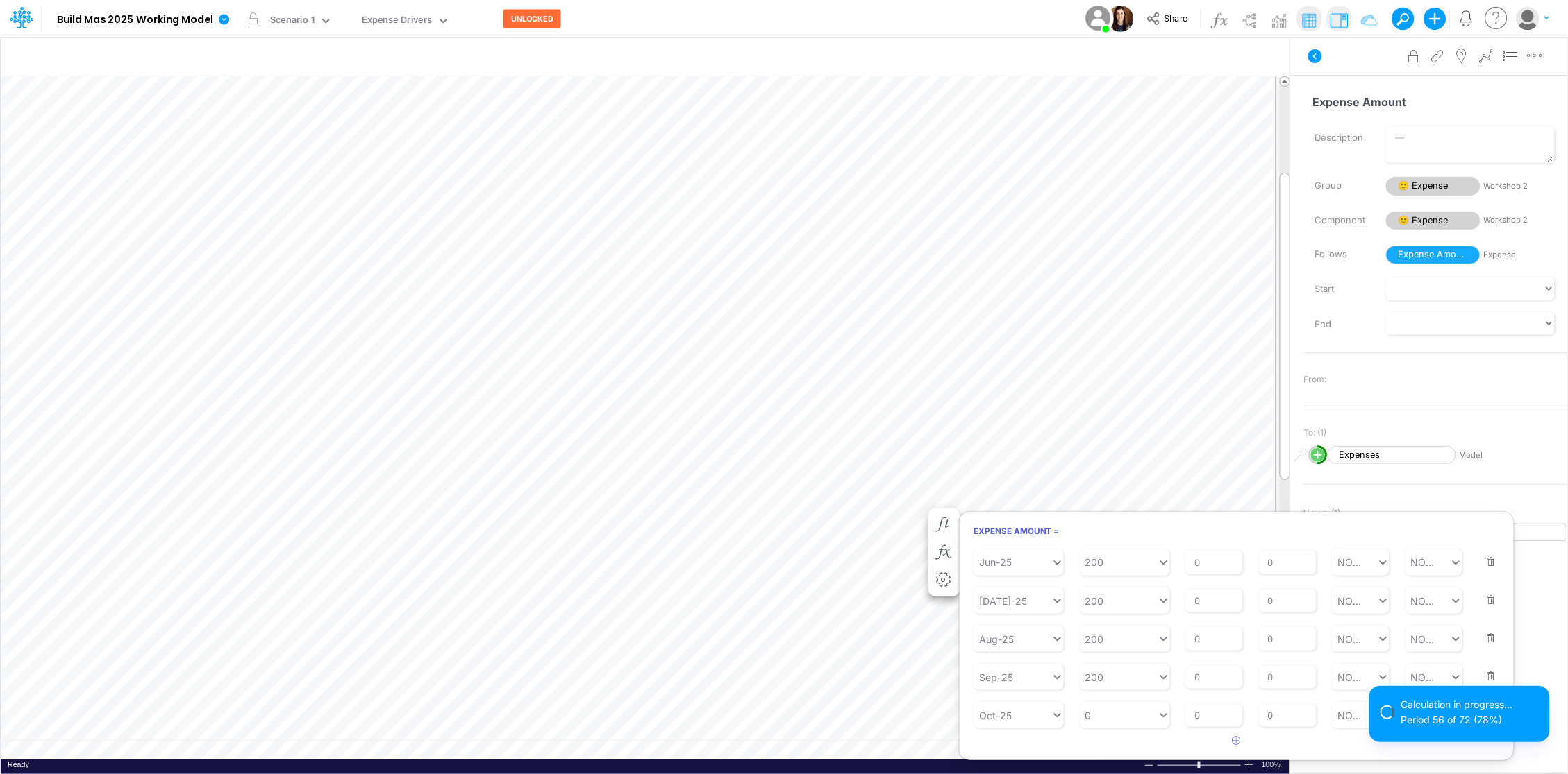
scroll to position [250, 0]
click at [1020, 716] on div "Oct-25" at bounding box center [1012, 717] width 77 height 23
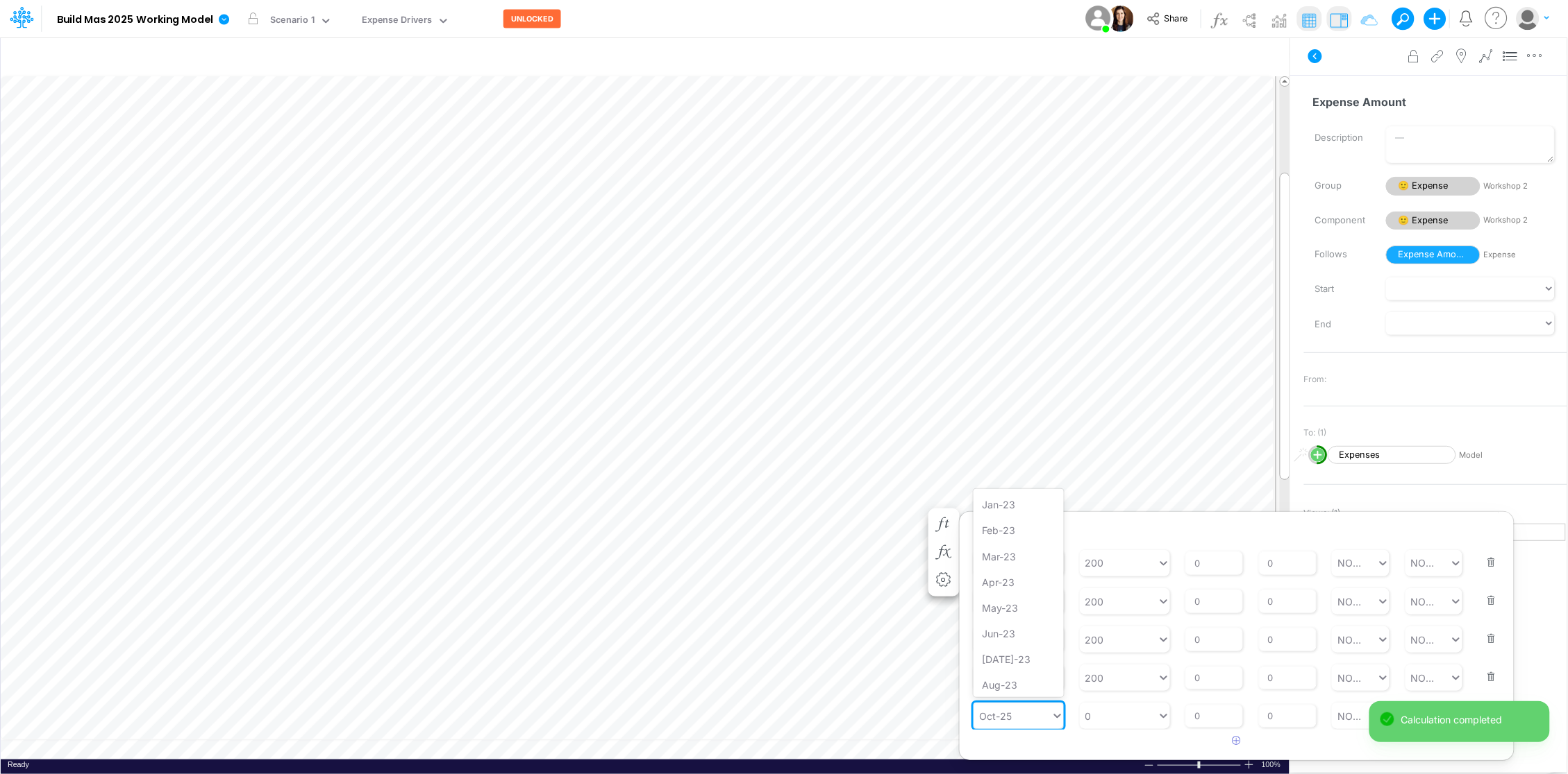
scroll to position [677, 0]
click at [1021, 716] on div "Oct-25" at bounding box center [1012, 717] width 77 height 23
drag, startPoint x: 999, startPoint y: 711, endPoint x: 969, endPoint y: 716, distance: 30.4
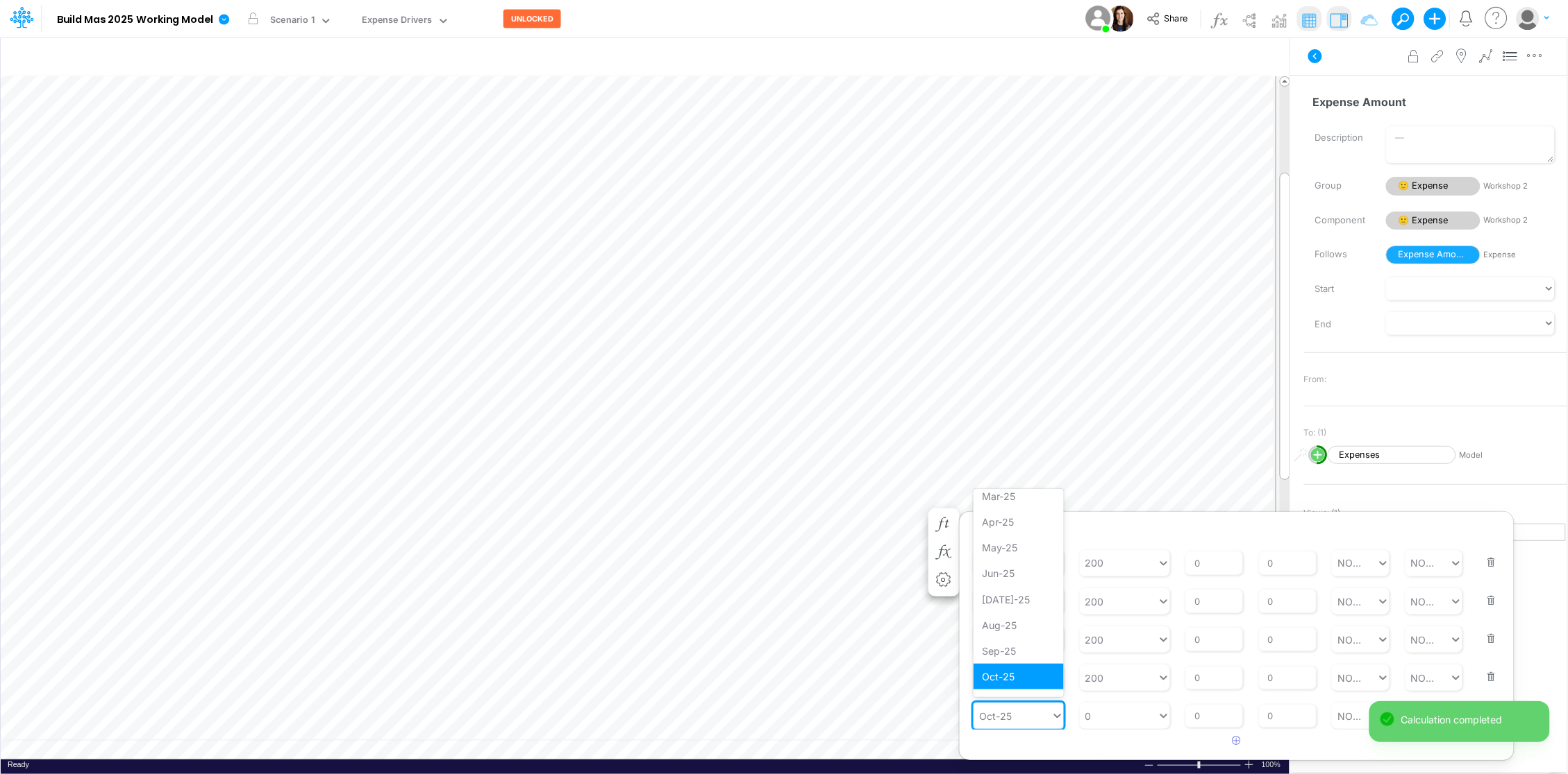
click at [969, 716] on article "Starting Period Initial Starting Value 0 % Growth Rate 0 Repeats Every 1 Min Va…" at bounding box center [1235, 639] width 554 height 182
click at [1086, 738] on article at bounding box center [1235, 742] width 554 height 23
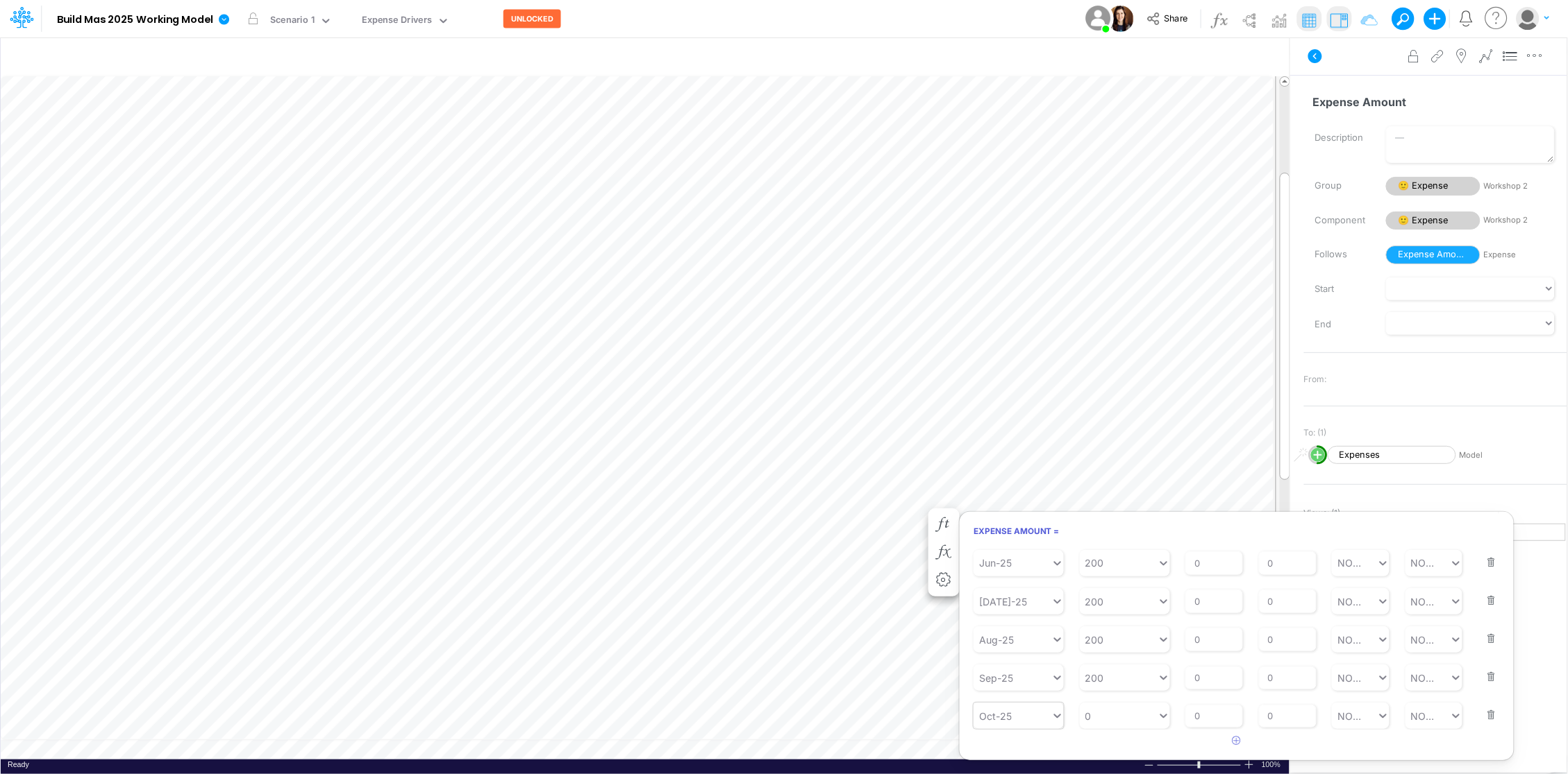
click at [1007, 713] on div "Oct-25" at bounding box center [995, 716] width 33 height 14
click at [1008, 580] on div "Forecast" at bounding box center [1018, 579] width 90 height 26
type input "fore"
click at [1278, 703] on input "0" at bounding box center [1287, 702] width 57 height 24
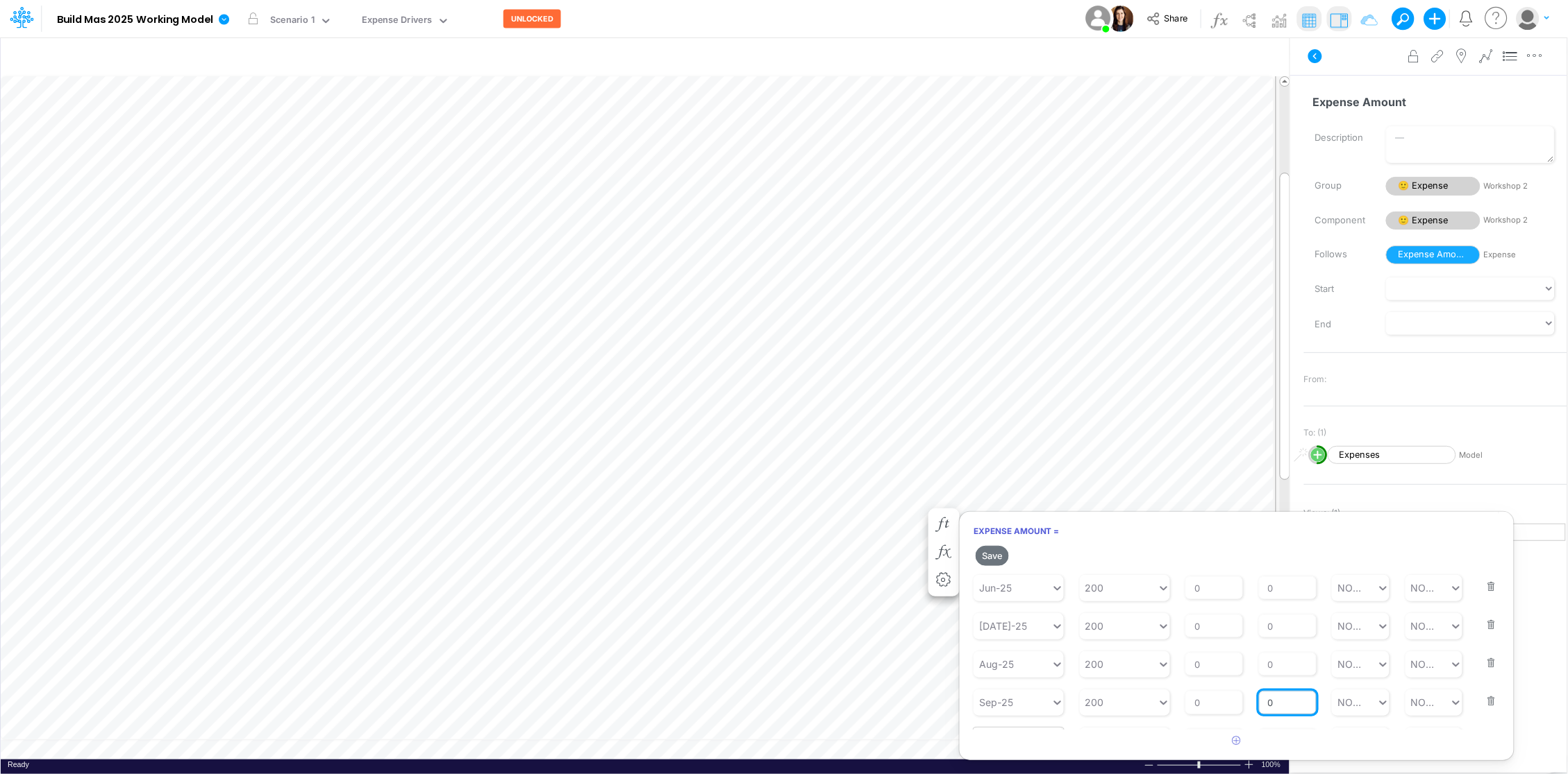
click at [1278, 703] on input "0" at bounding box center [1287, 702] width 57 height 24
type input "1"
click at [992, 556] on button "Save" at bounding box center [991, 555] width 33 height 20
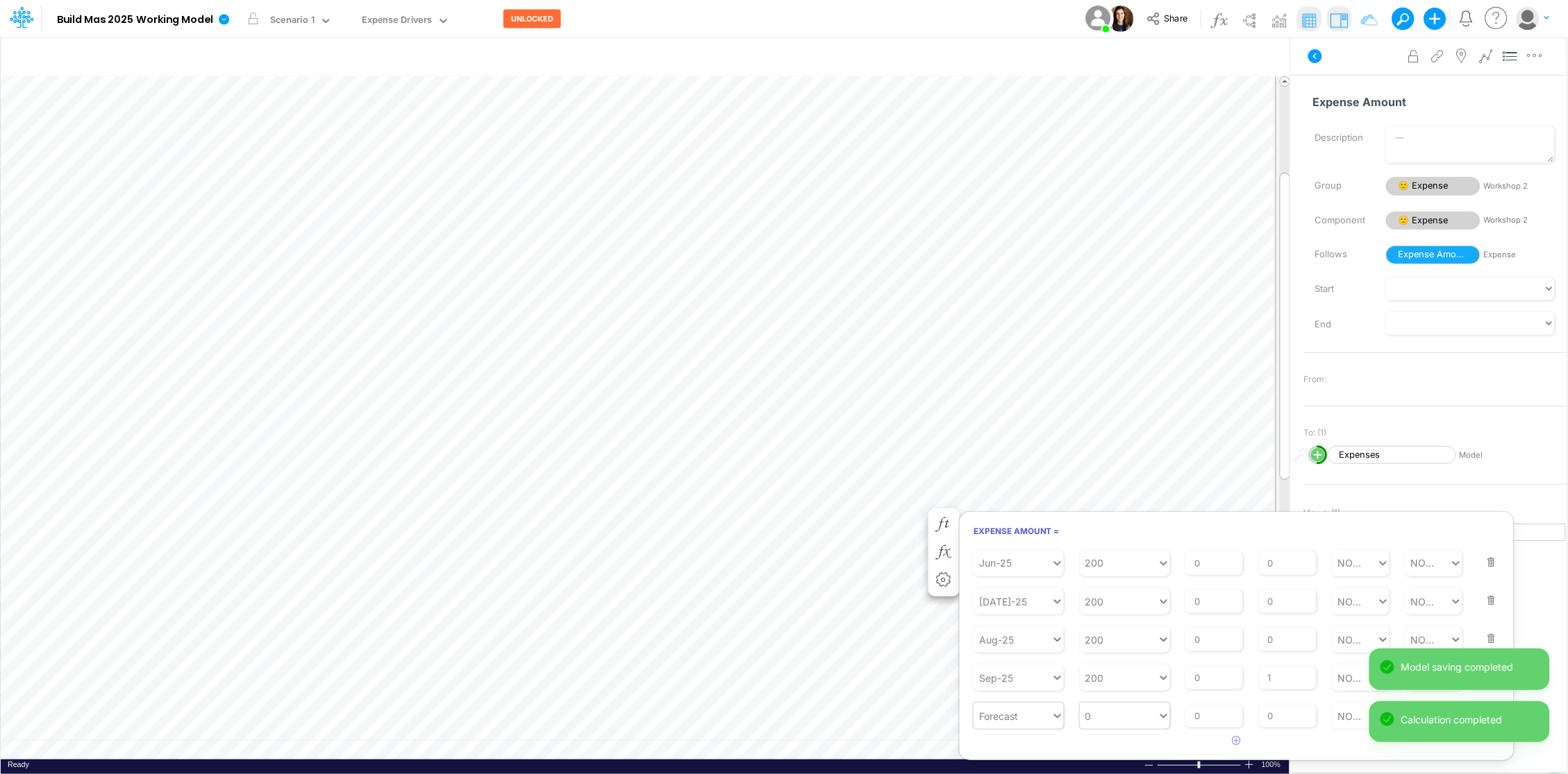
type input "0"
click at [1141, 716] on div "0 0" at bounding box center [1118, 717] width 77 height 23
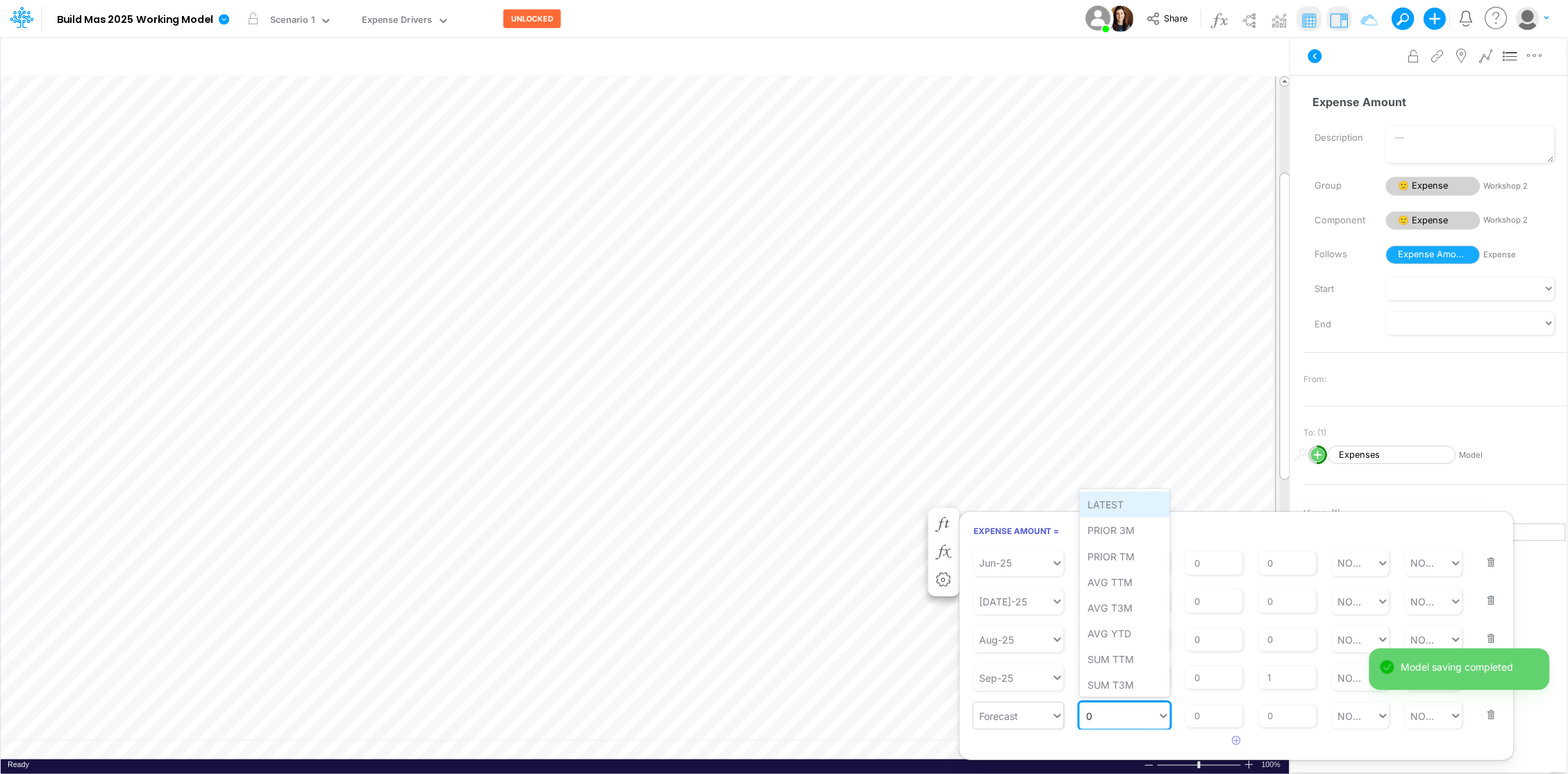
click at [1122, 510] on div "LATEST" at bounding box center [1124, 505] width 90 height 26
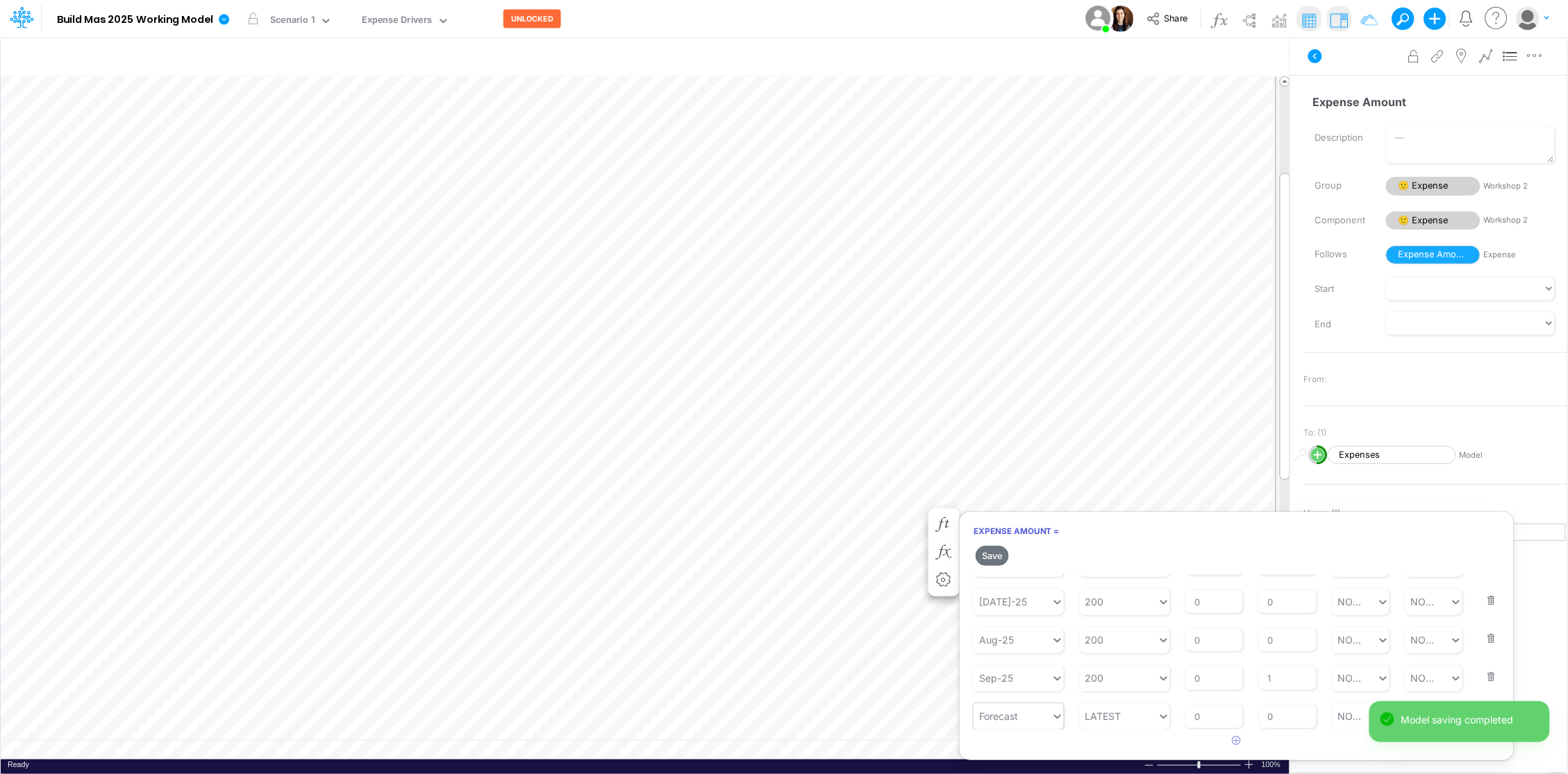
scroll to position [275, 0]
click at [1000, 557] on button "Save" at bounding box center [991, 555] width 33 height 20
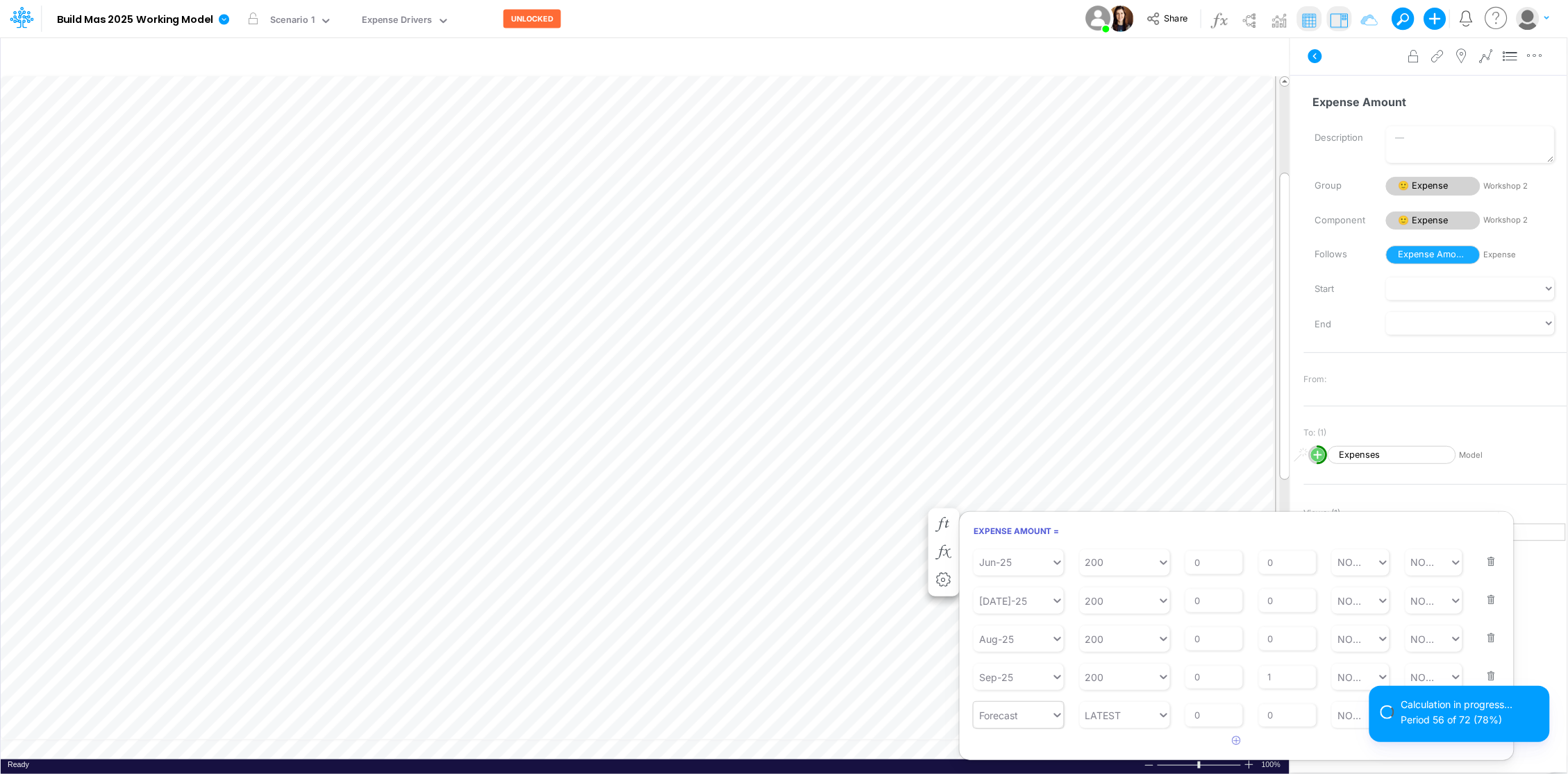
scroll to position [250, 0]
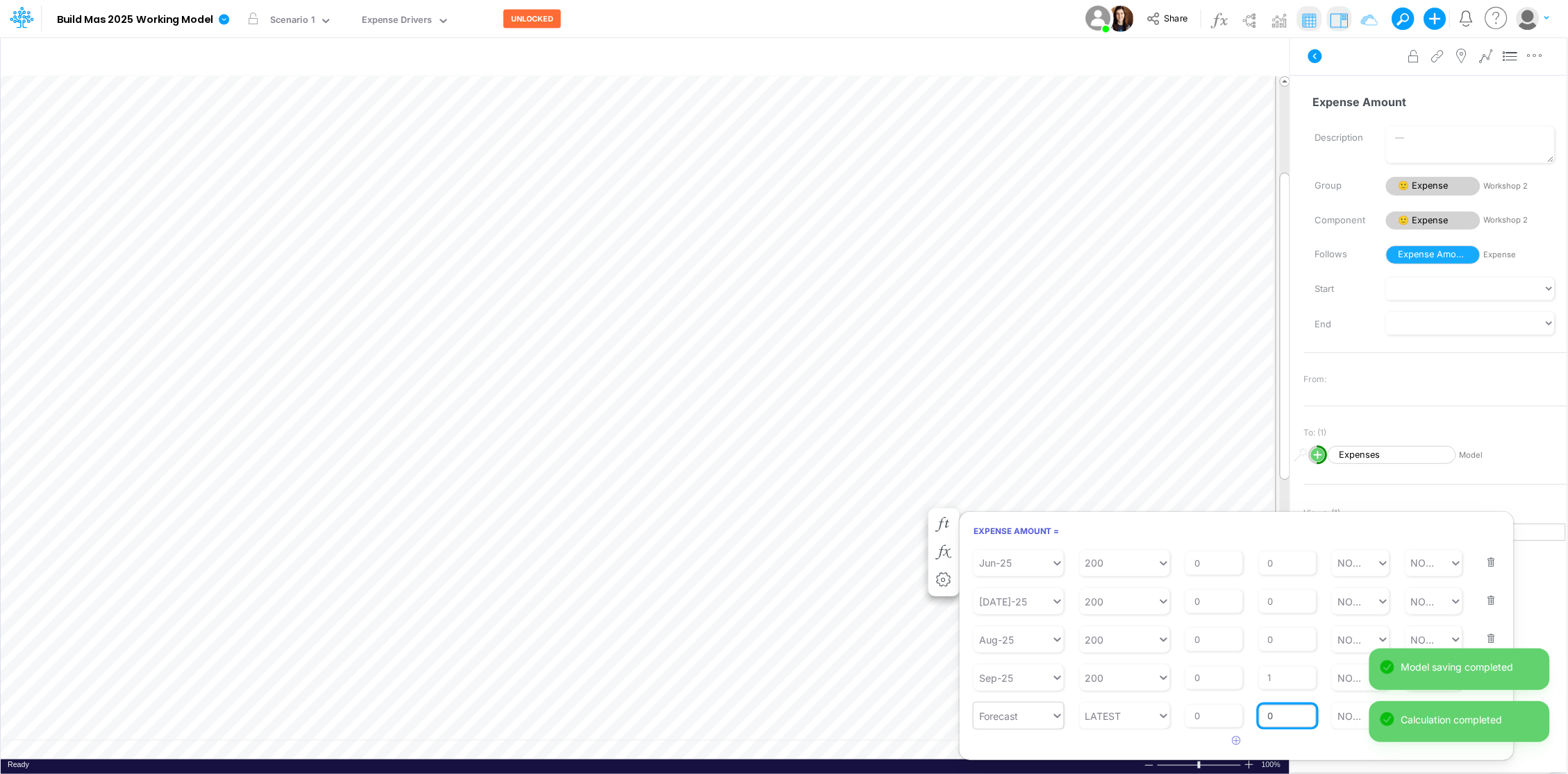
click at [1274, 712] on input "0" at bounding box center [1287, 717] width 57 height 24
type input "1"
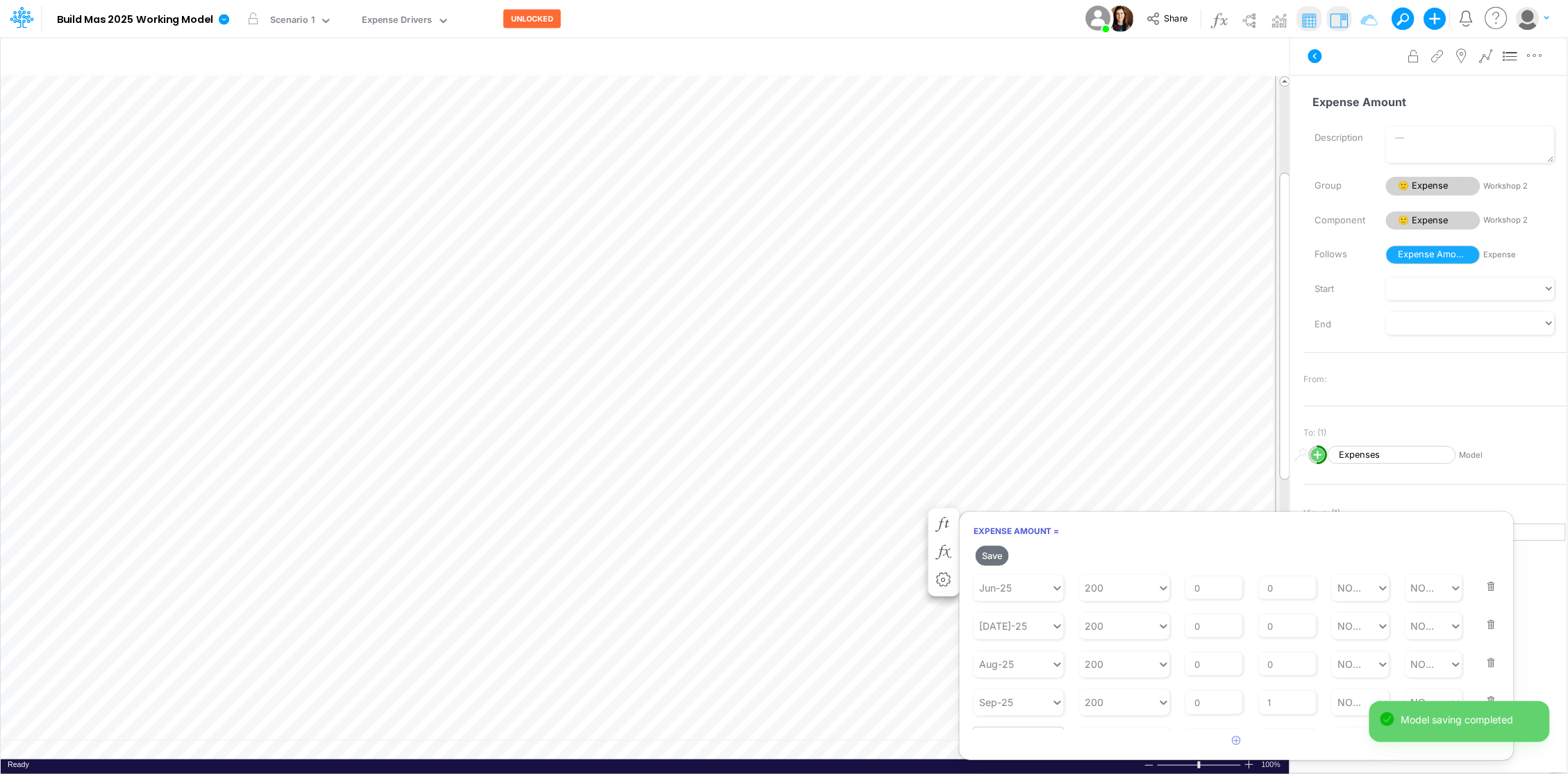
click at [1190, 516] on div "Expense Amount = Save Starting Period Initial Starting Value 0 % Growth Rate 0 …" at bounding box center [1236, 635] width 555 height 249
click at [990, 556] on button "Save" at bounding box center [991, 555] width 33 height 20
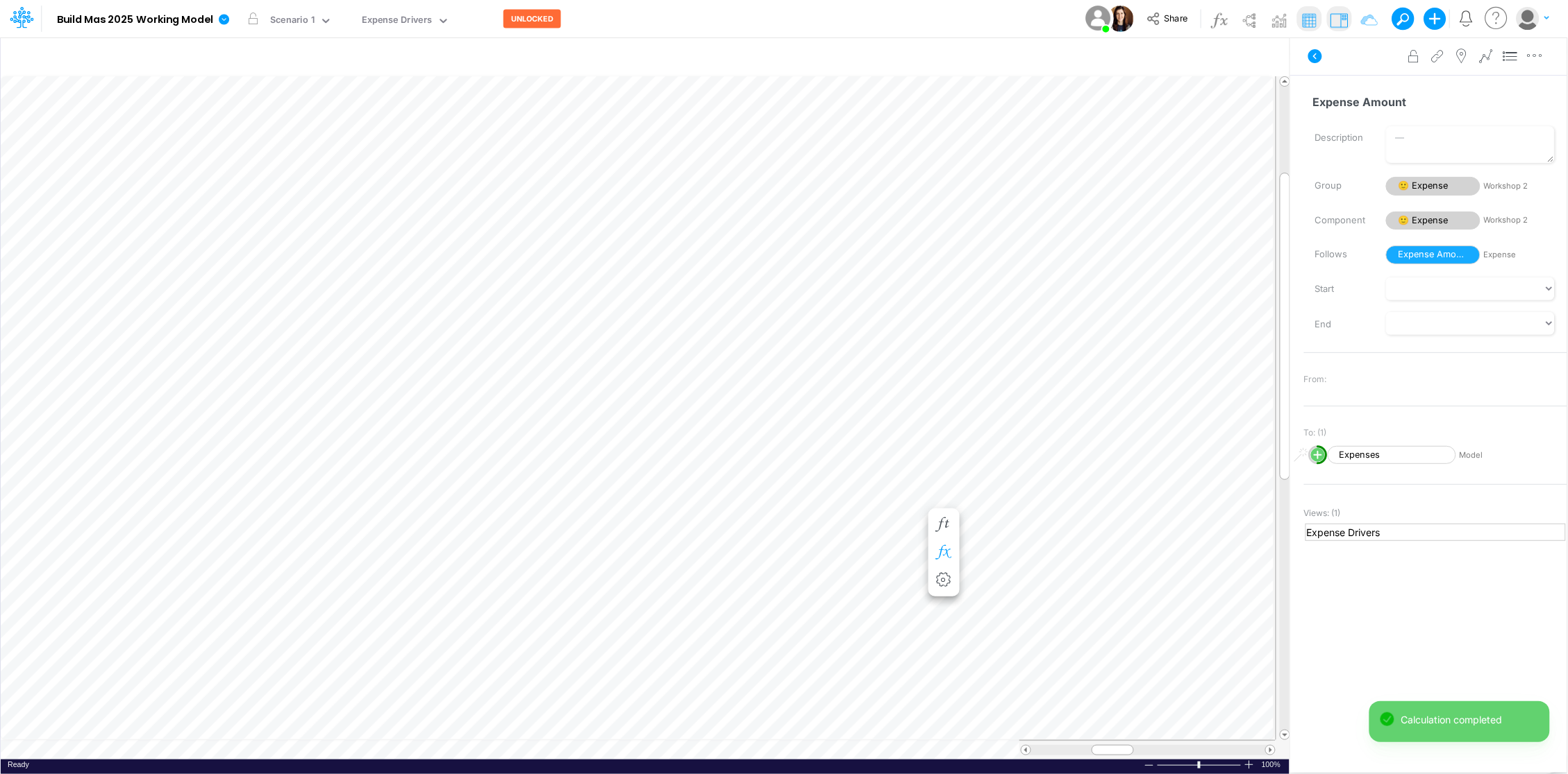
scroll to position [0, 1]
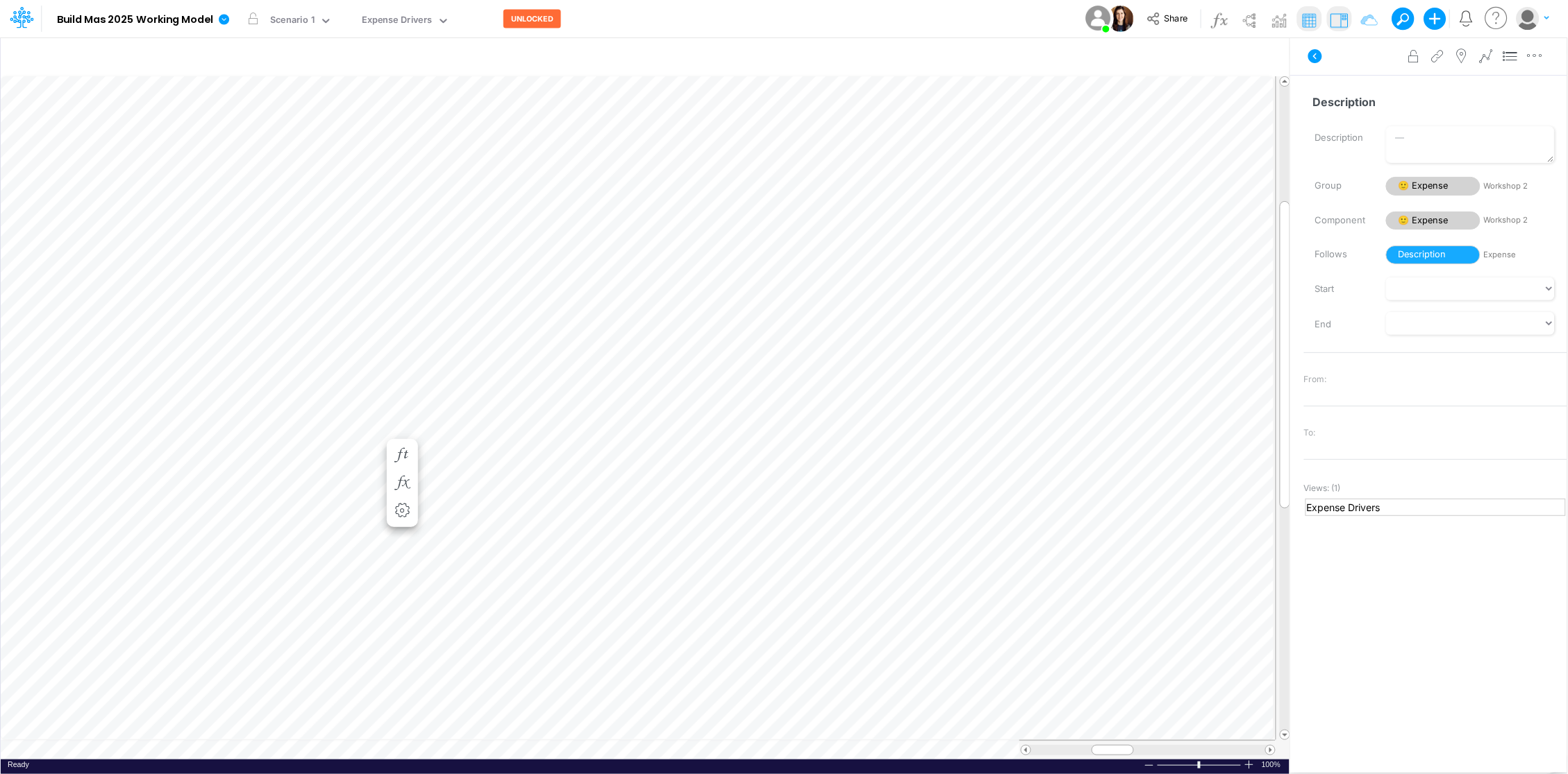
scroll to position [0, 1]
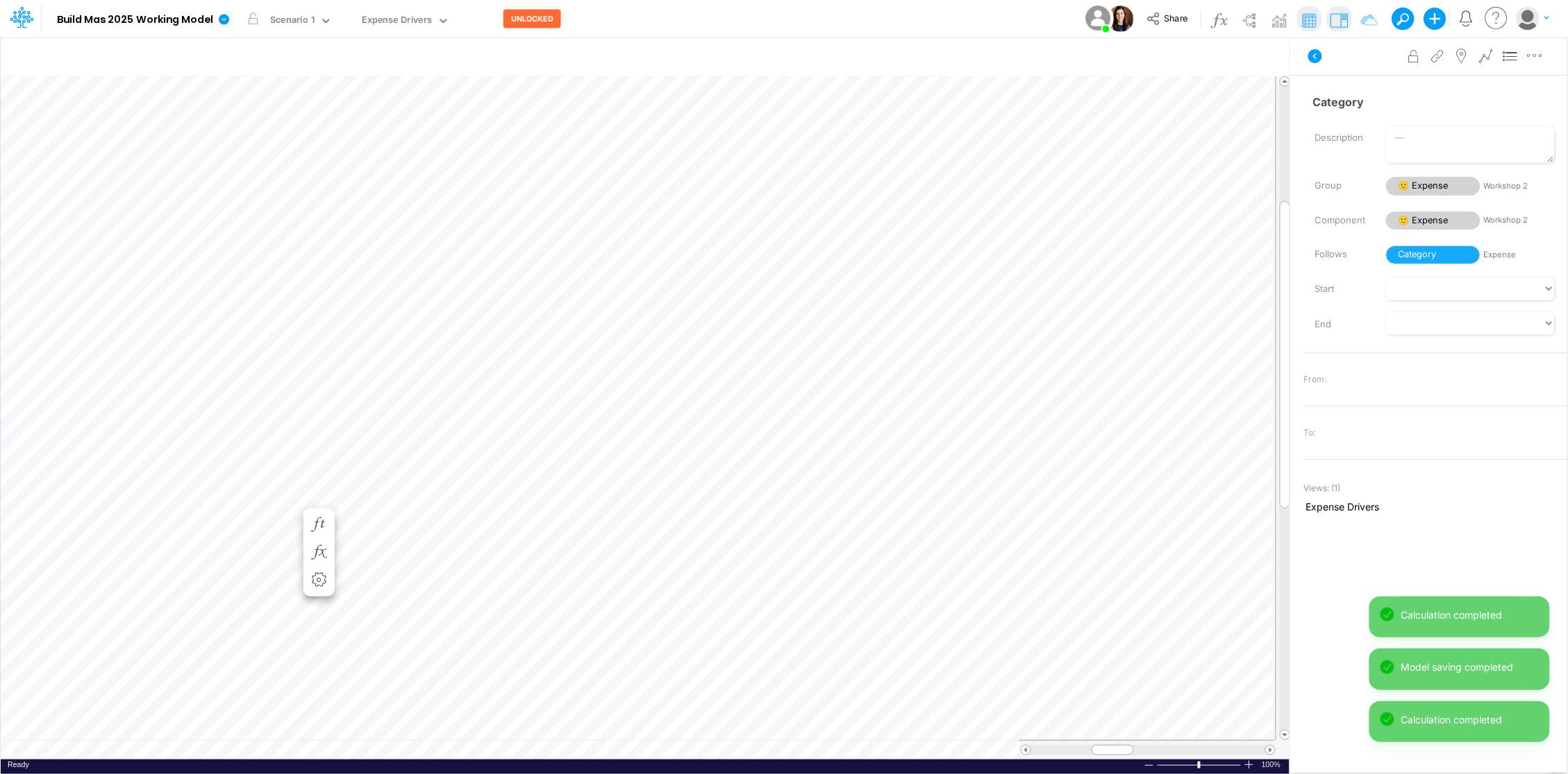
scroll to position [0, 1]
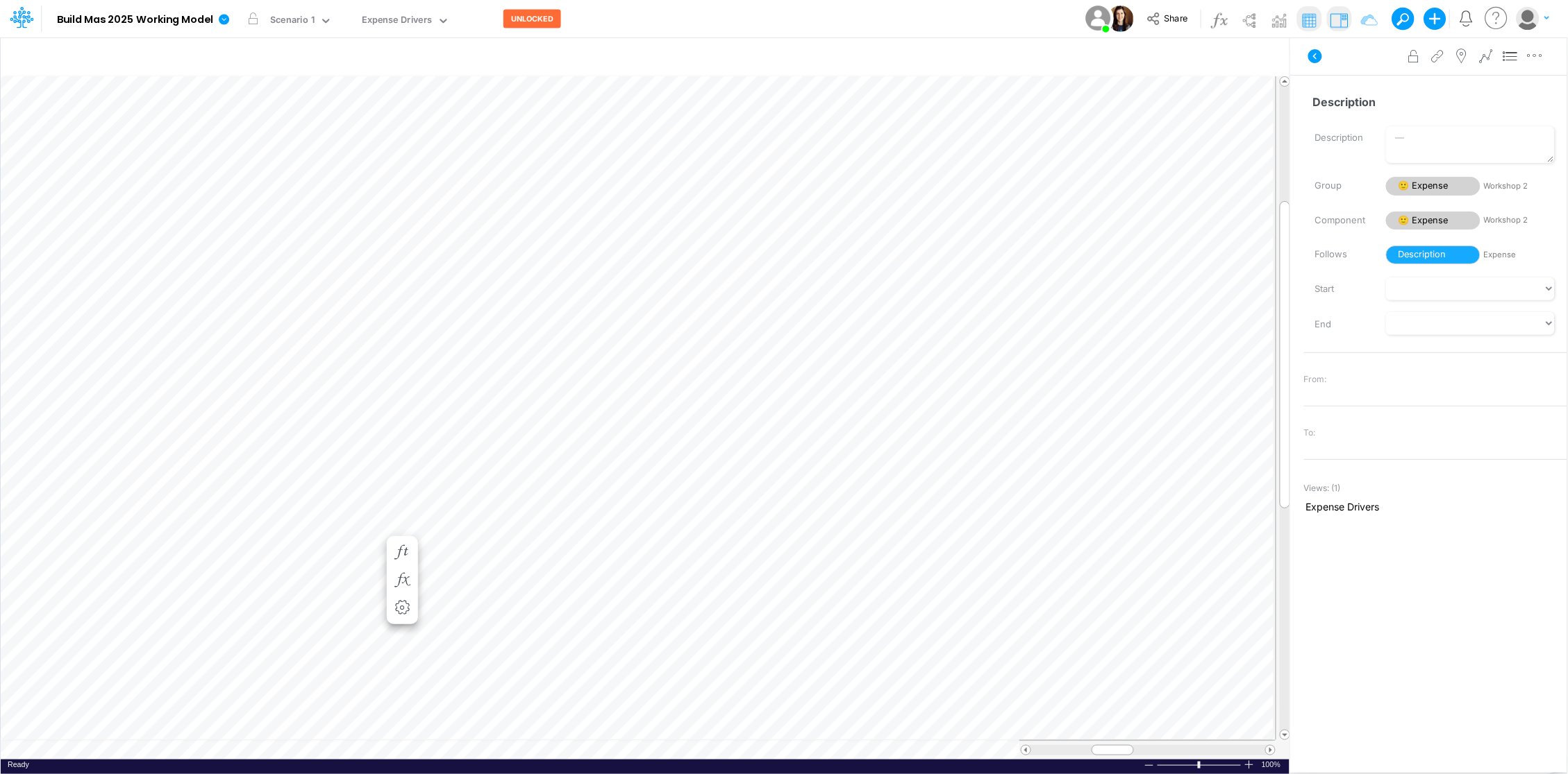
scroll to position [0, 1]
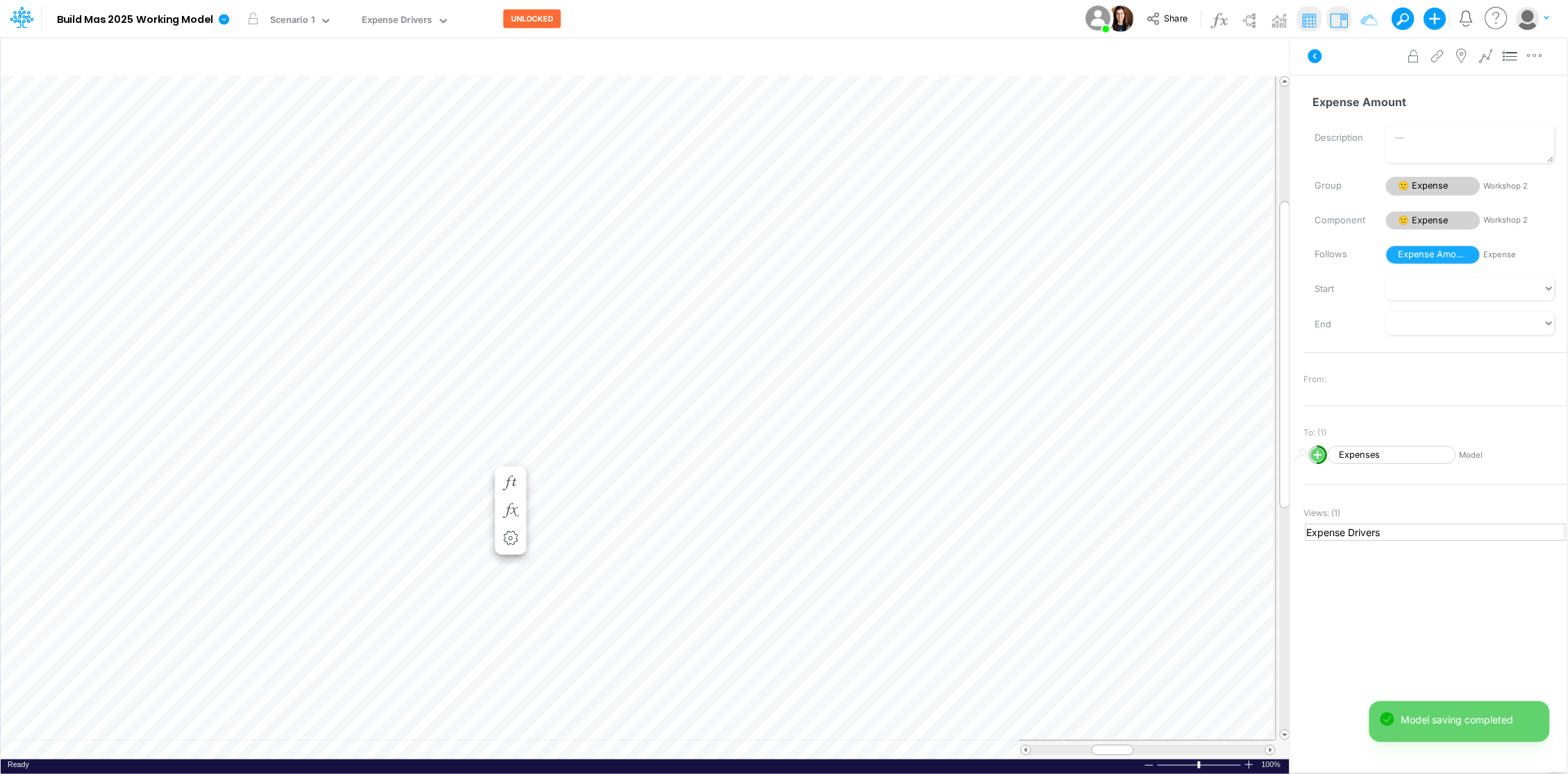
scroll to position [0, 1]
click at [942, 483] on icon "button" at bounding box center [944, 483] width 21 height 14
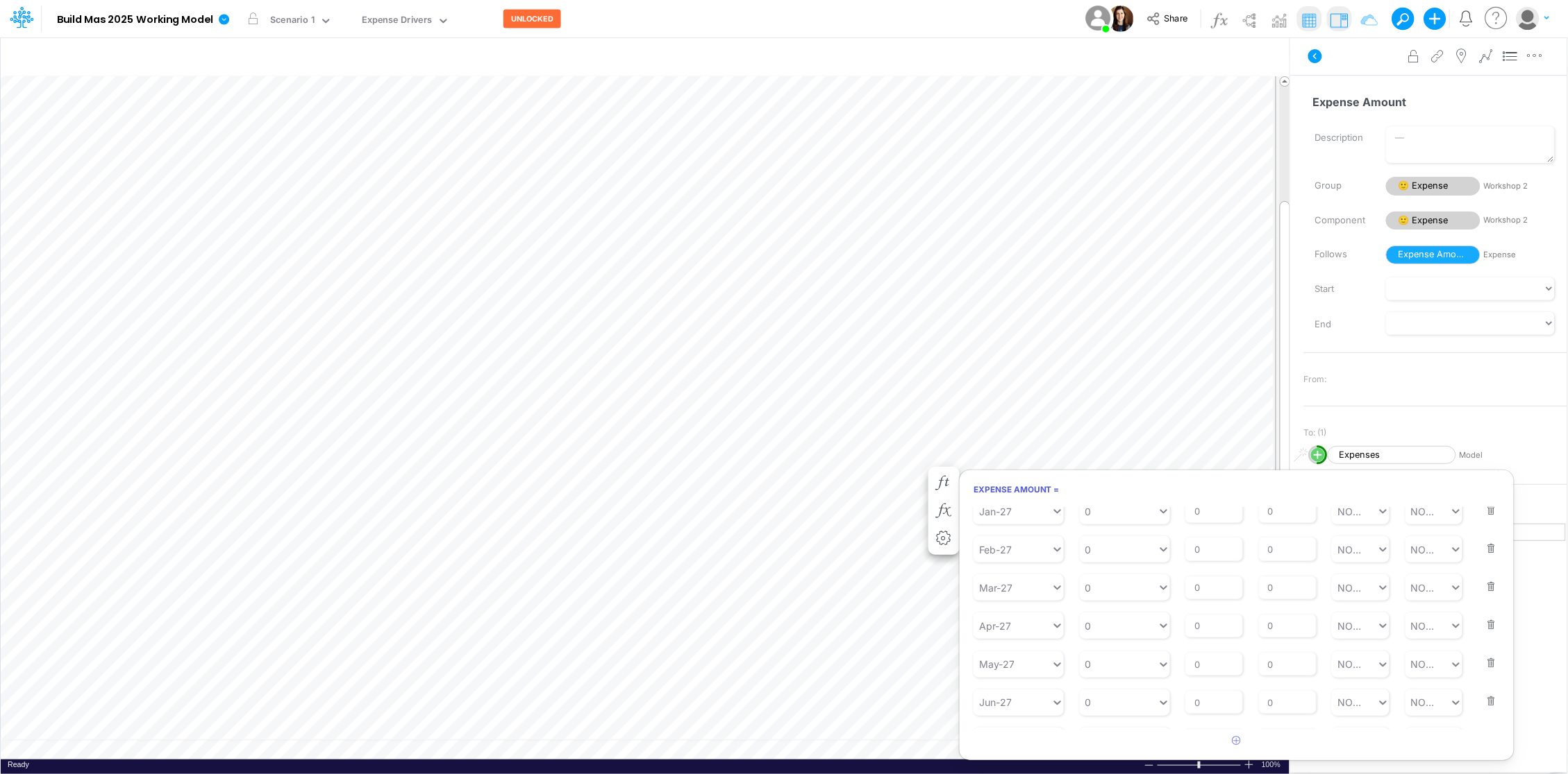
scroll to position [1088, 0]
click at [1485, 719] on button "button" at bounding box center [1487, 706] width 18 height 37
click at [1485, 719] on button "button" at bounding box center [1487, 731] width 18 height 37
click at [1485, 719] on button "button" at bounding box center [1487, 705] width 18 height 37
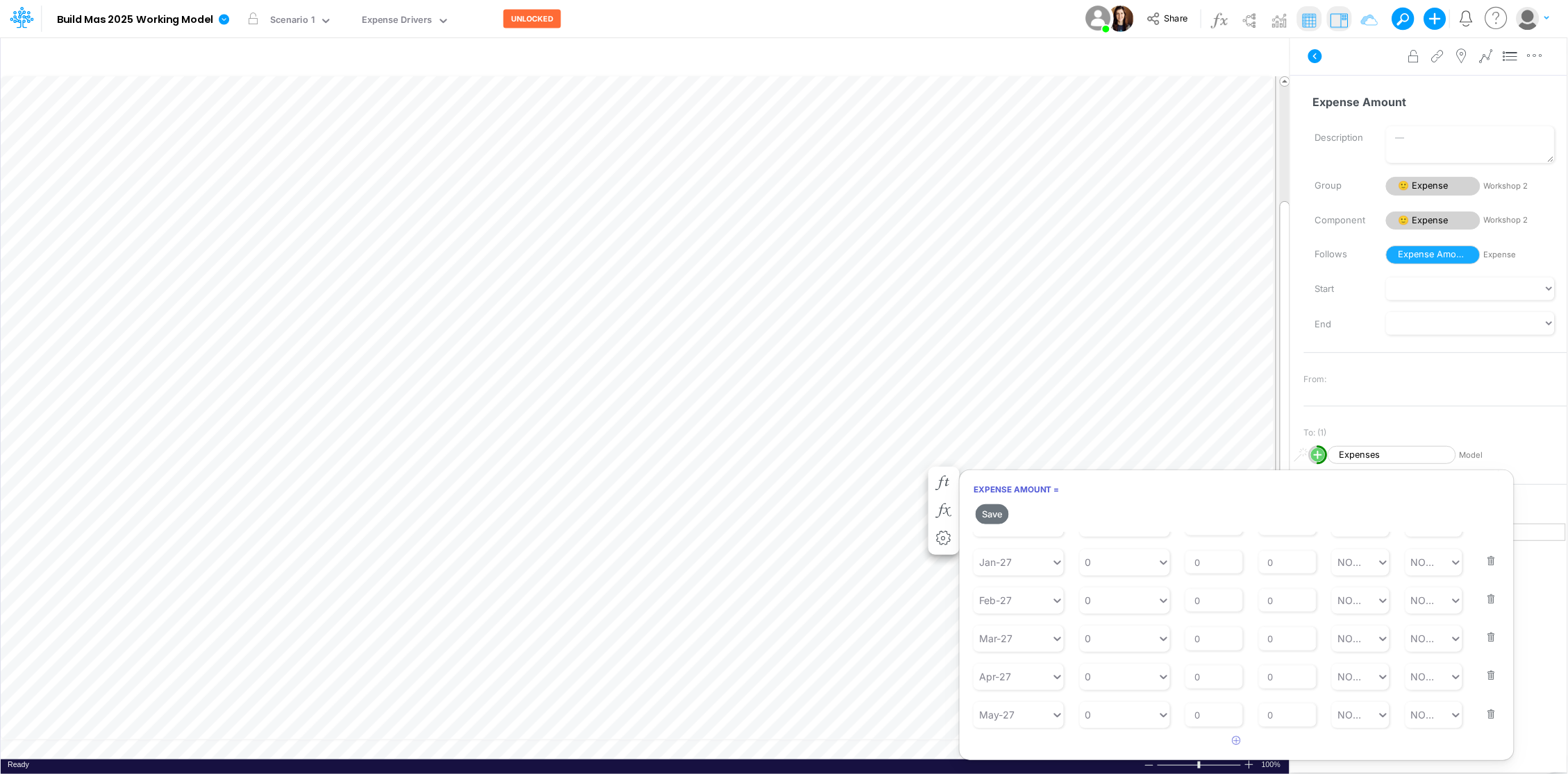
click at [1485, 719] on button "button" at bounding box center [1487, 705] width 18 height 37
click at [1485, 719] on button "button" at bounding box center [1487, 704] width 18 height 37
click at [1485, 716] on button "button" at bounding box center [1487, 704] width 18 height 37
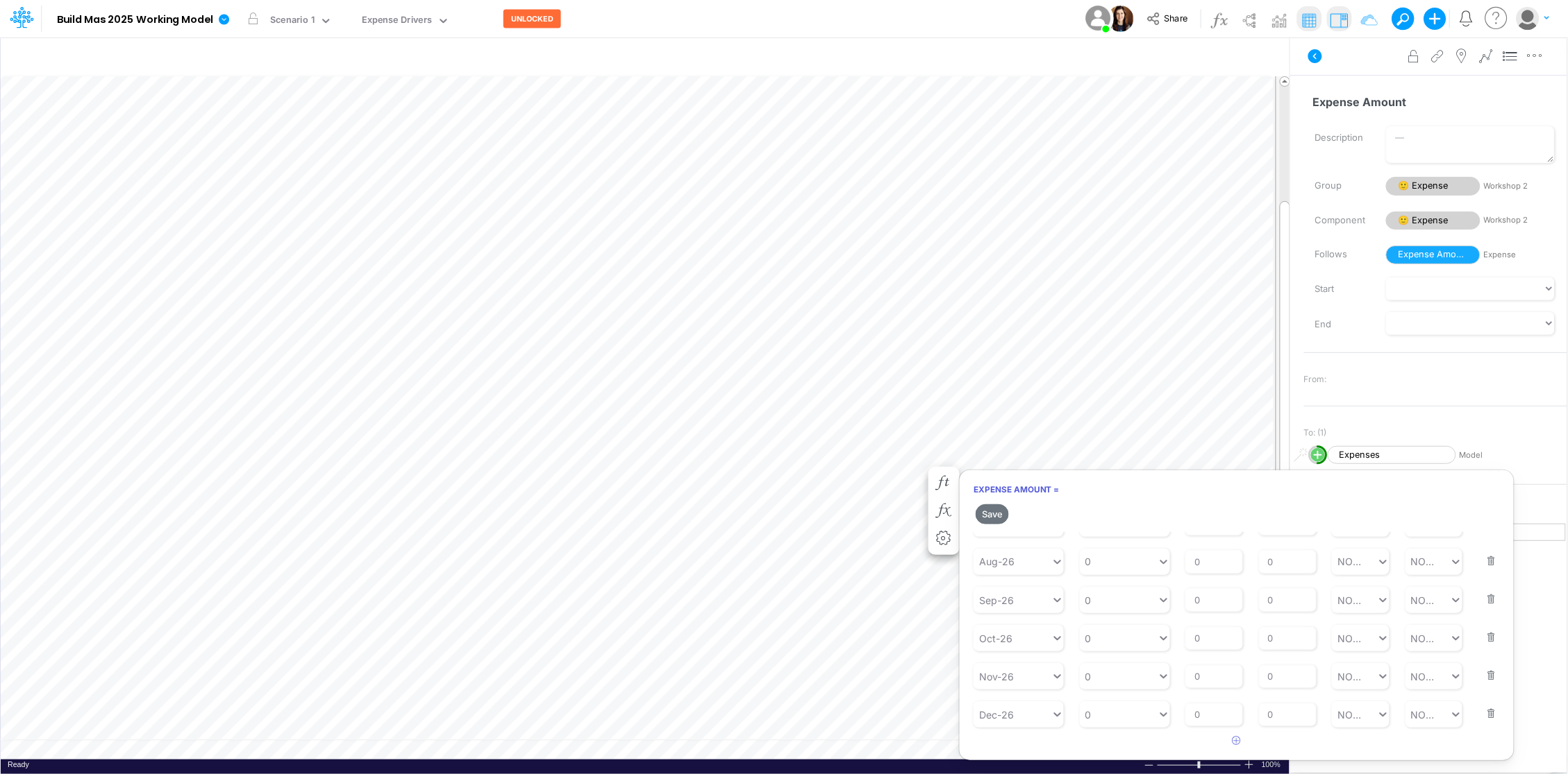
click at [1485, 716] on button "button" at bounding box center [1487, 704] width 18 height 37
click at [1485, 716] on button "button" at bounding box center [1487, 706] width 18 height 37
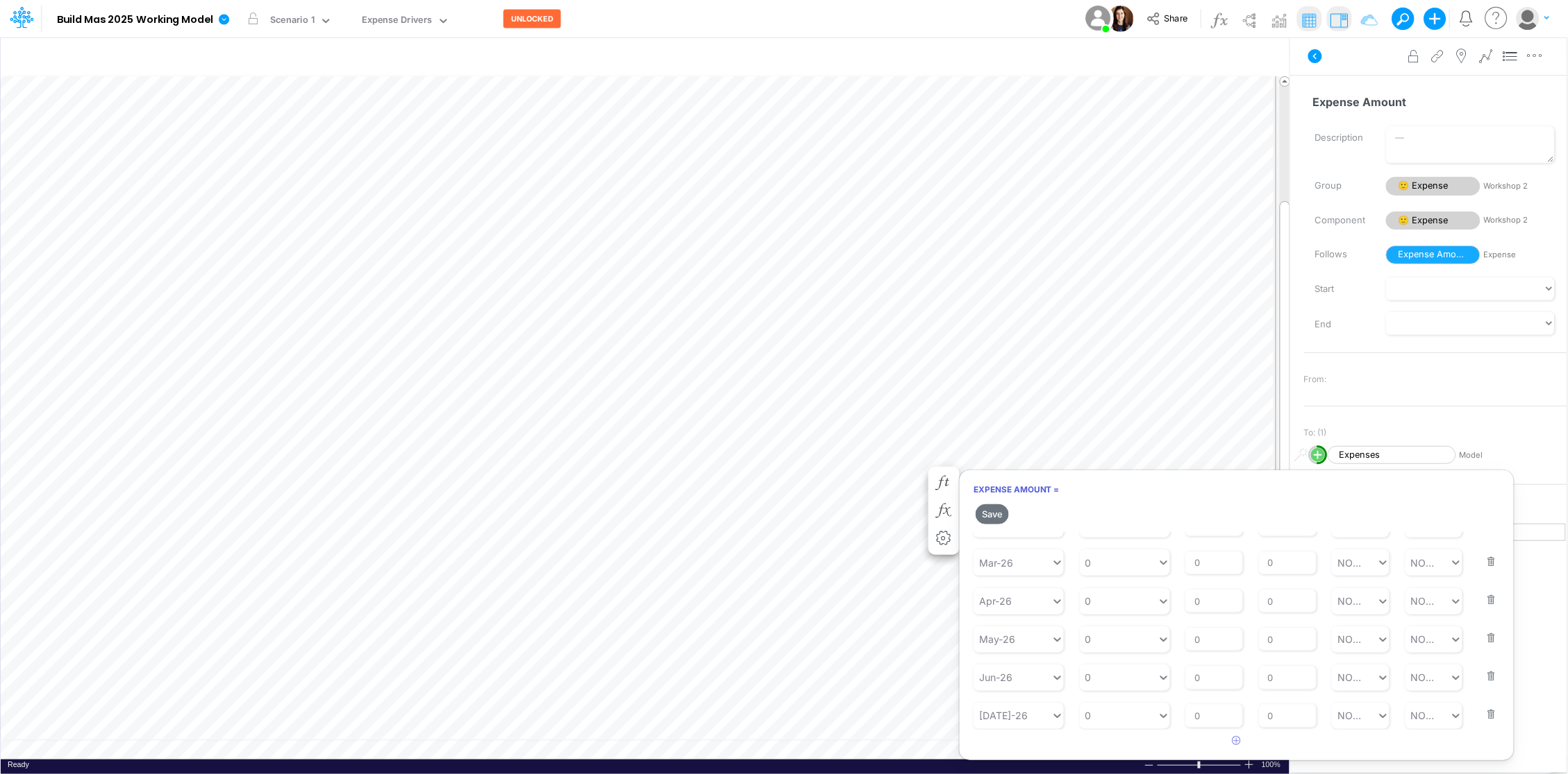
click at [1485, 716] on button "button" at bounding box center [1487, 705] width 18 height 37
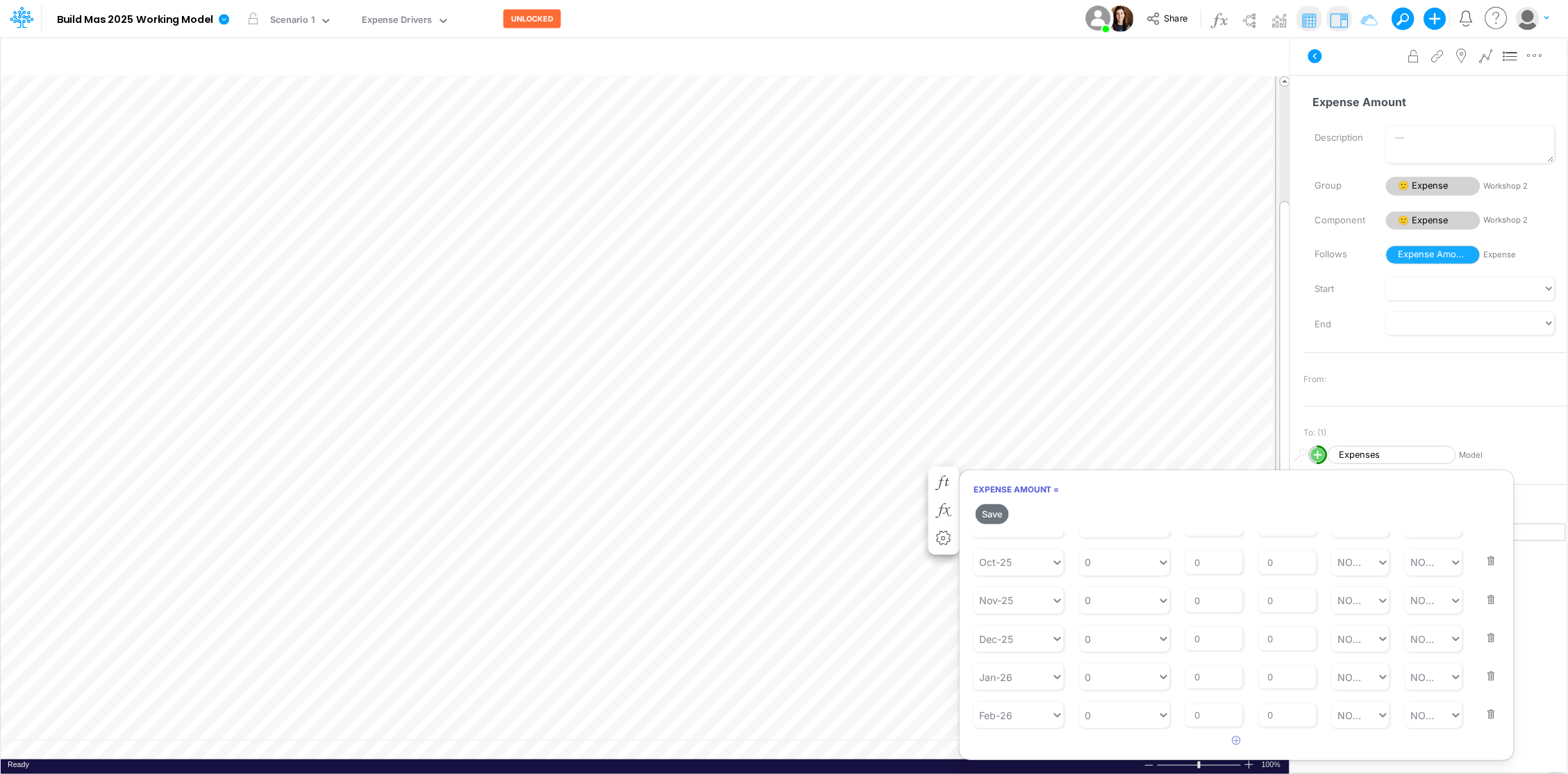
click at [1485, 716] on button "button" at bounding box center [1487, 705] width 18 height 37
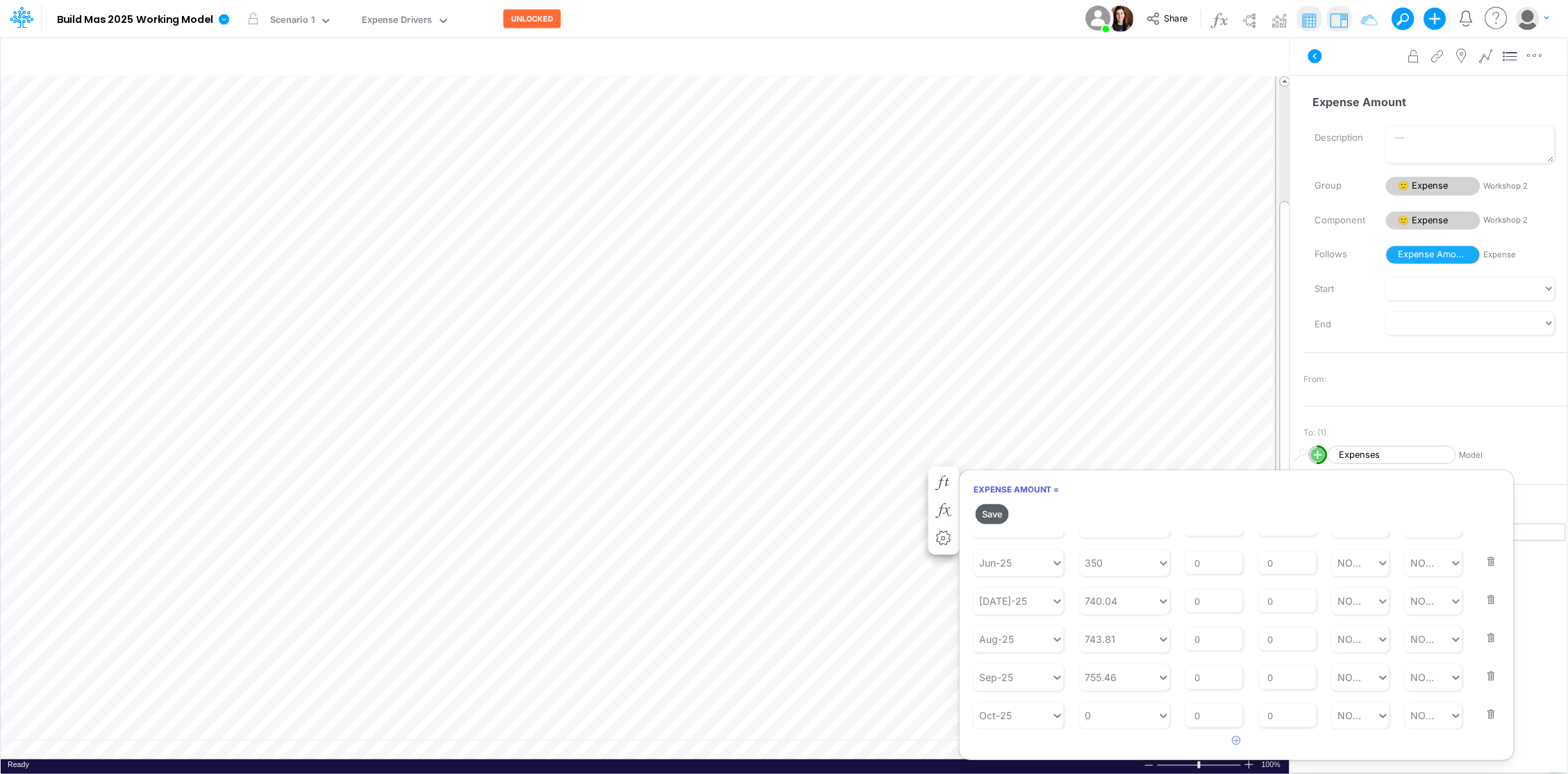
click at [995, 516] on button "Save" at bounding box center [991, 514] width 33 height 20
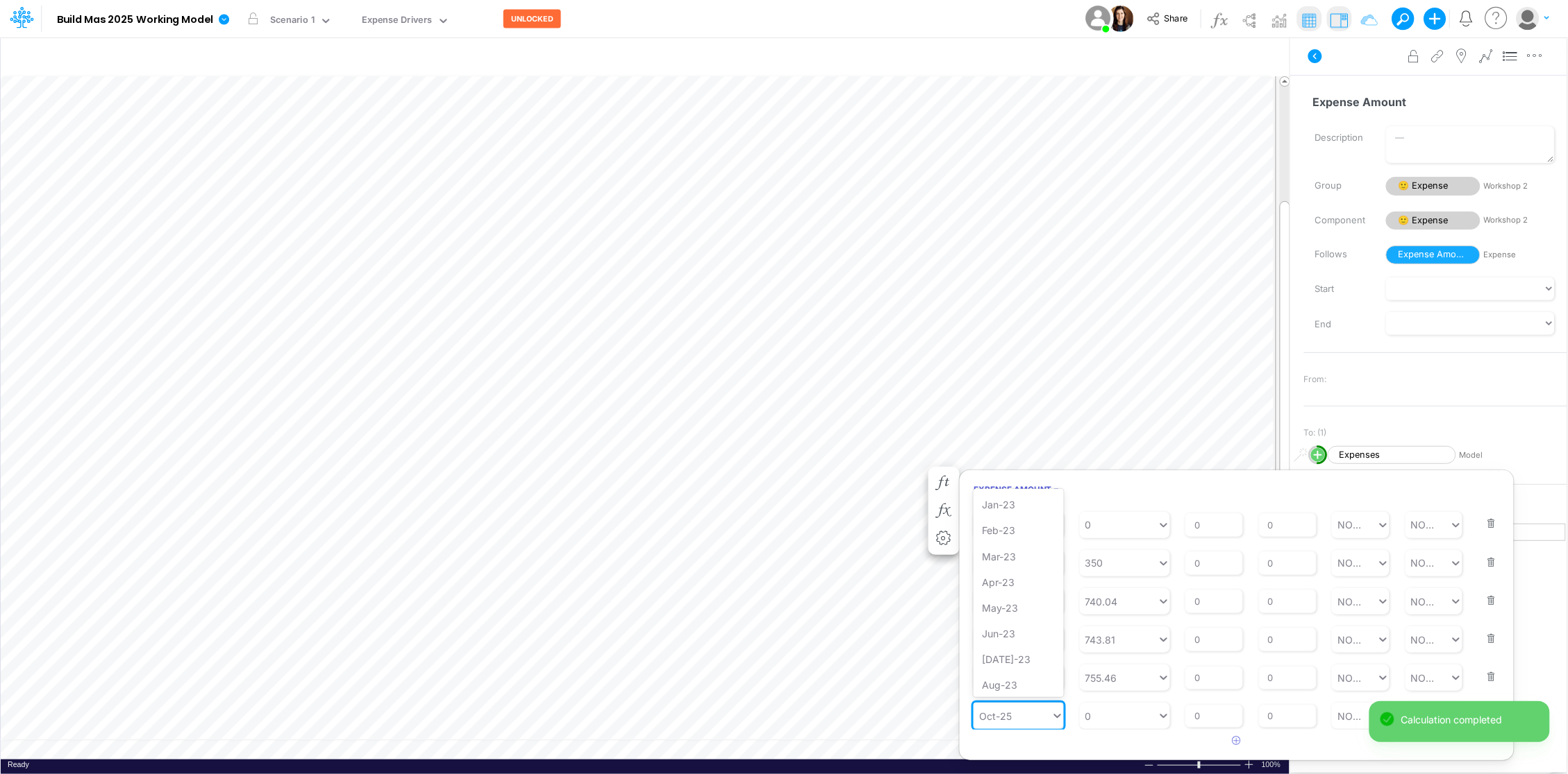
click at [1027, 713] on div "Oct-25" at bounding box center [1012, 717] width 77 height 23
click at [1038, 570] on div "Forecast" at bounding box center [1018, 579] width 90 height 26
type input "fore"
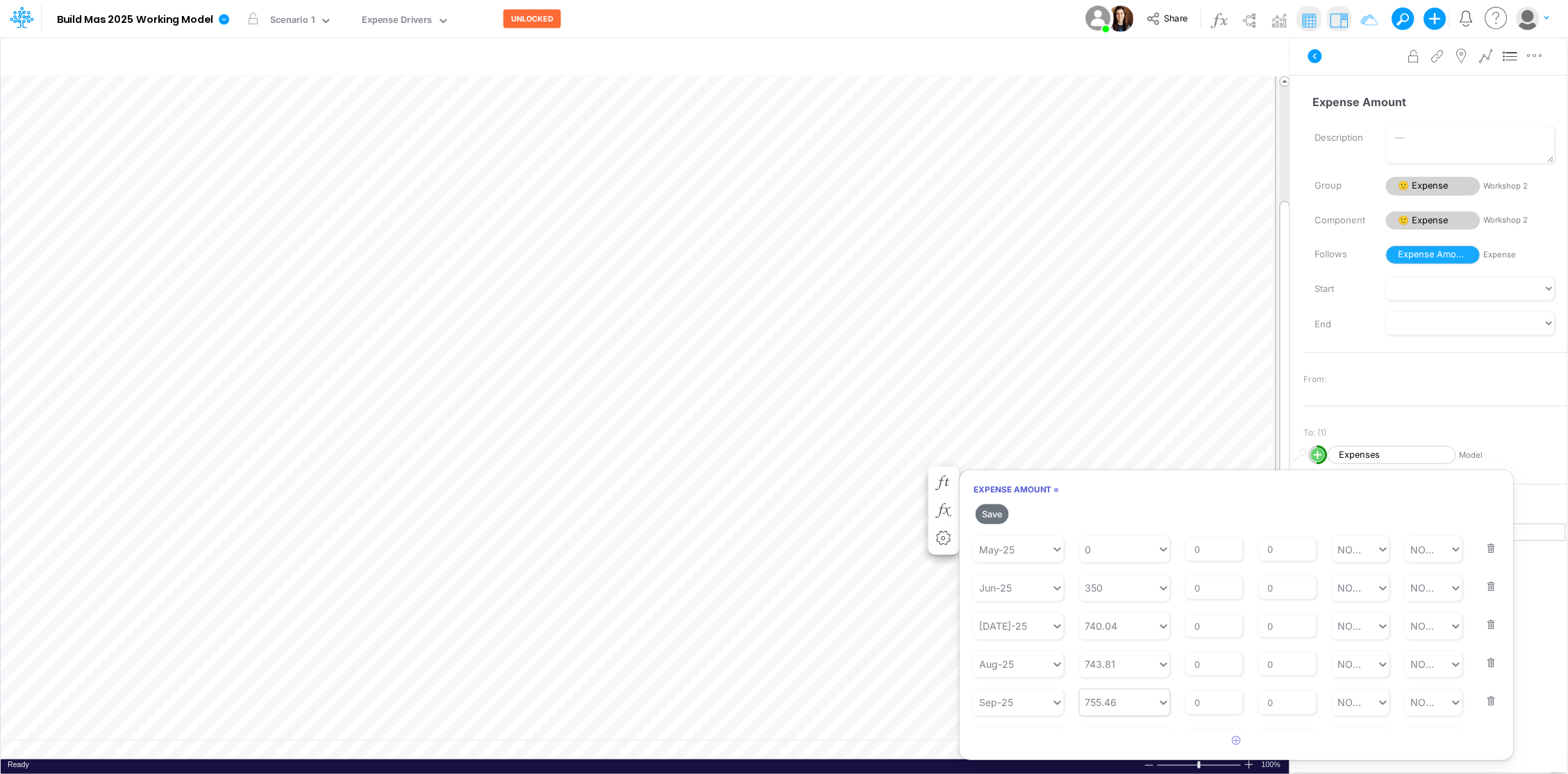
scroll to position [212, 0]
type input "755.46"
click at [1120, 699] on div "755.46 755.46" at bounding box center [1118, 699] width 77 height 23
click at [1120, 699] on div at bounding box center [1118, 699] width 77 height 23
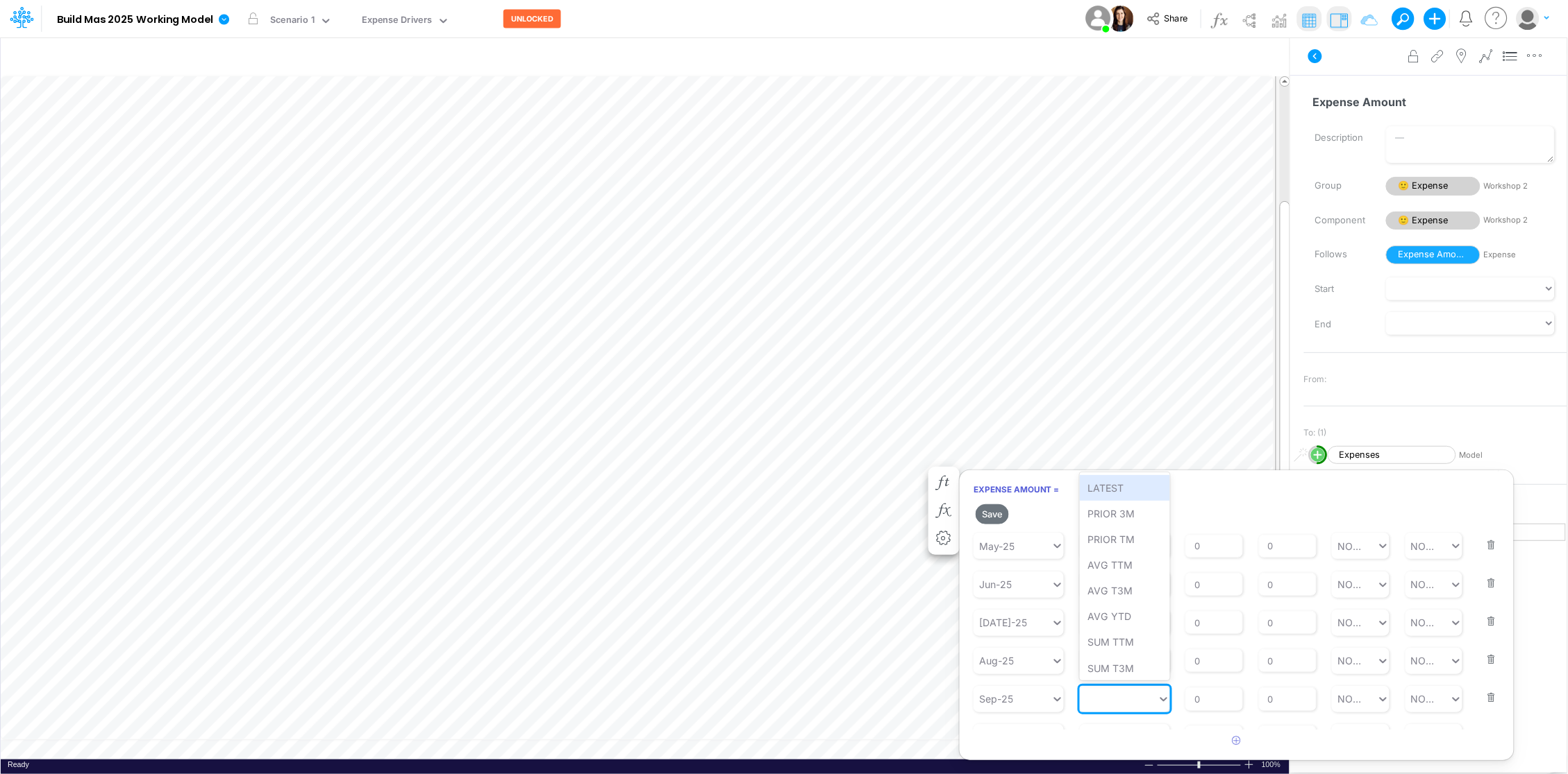
type input "4"
type input "760"
click at [1269, 698] on input "0" at bounding box center [1287, 699] width 57 height 24
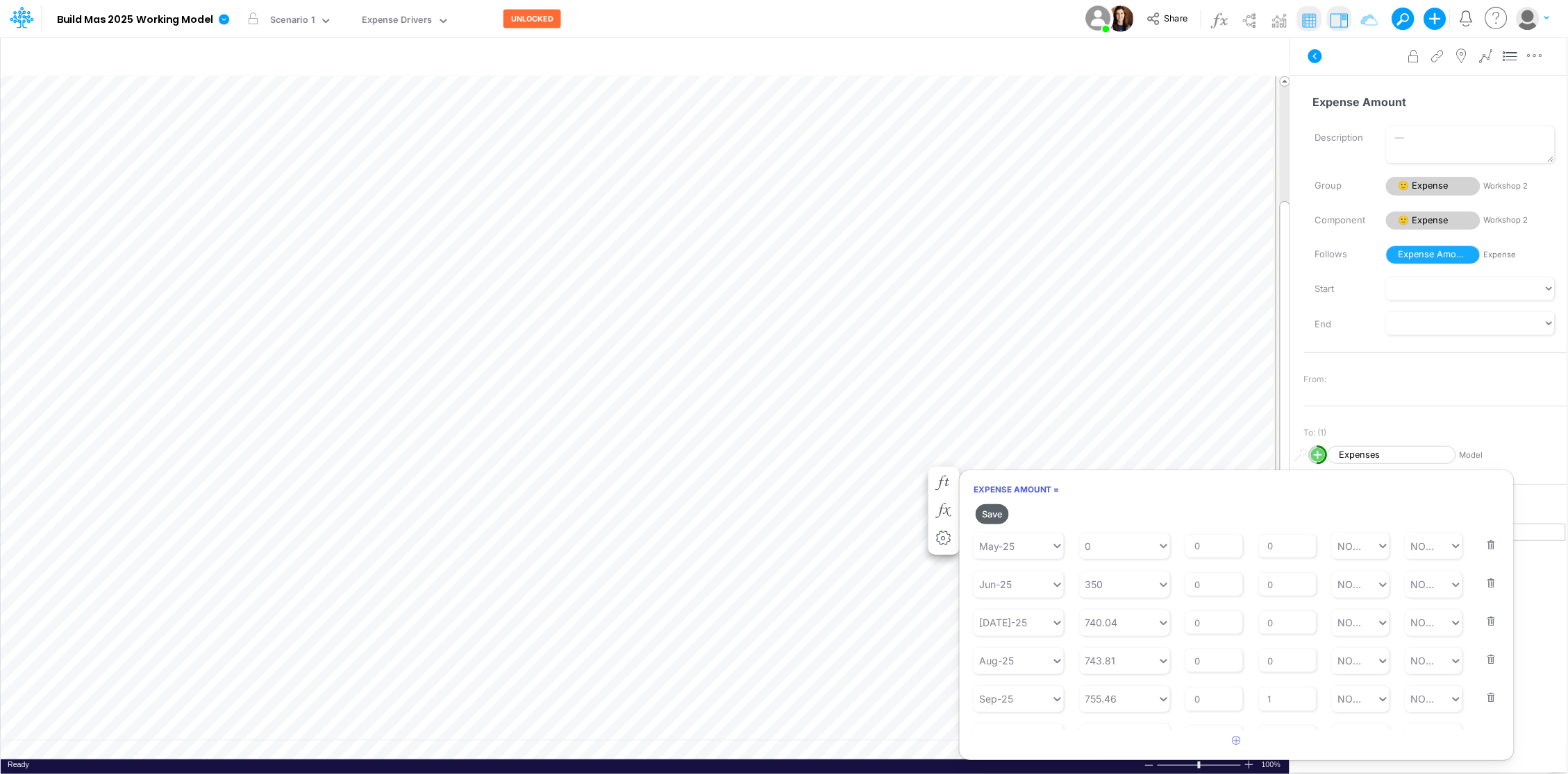
click at [995, 518] on button "Save" at bounding box center [991, 514] width 33 height 20
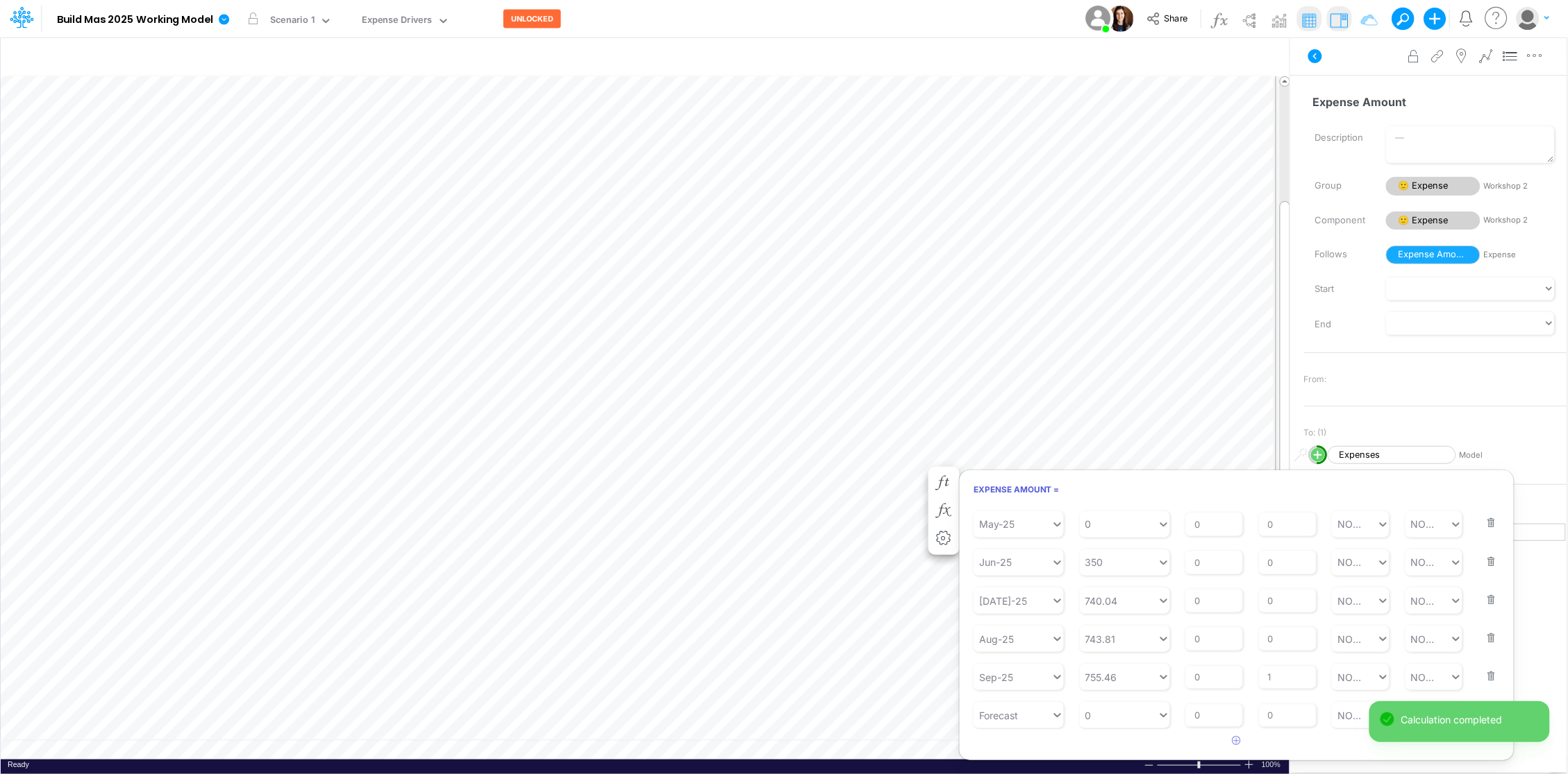
scroll to position [209, 0]
click at [1276, 679] on input "1" at bounding box center [1287, 678] width 57 height 24
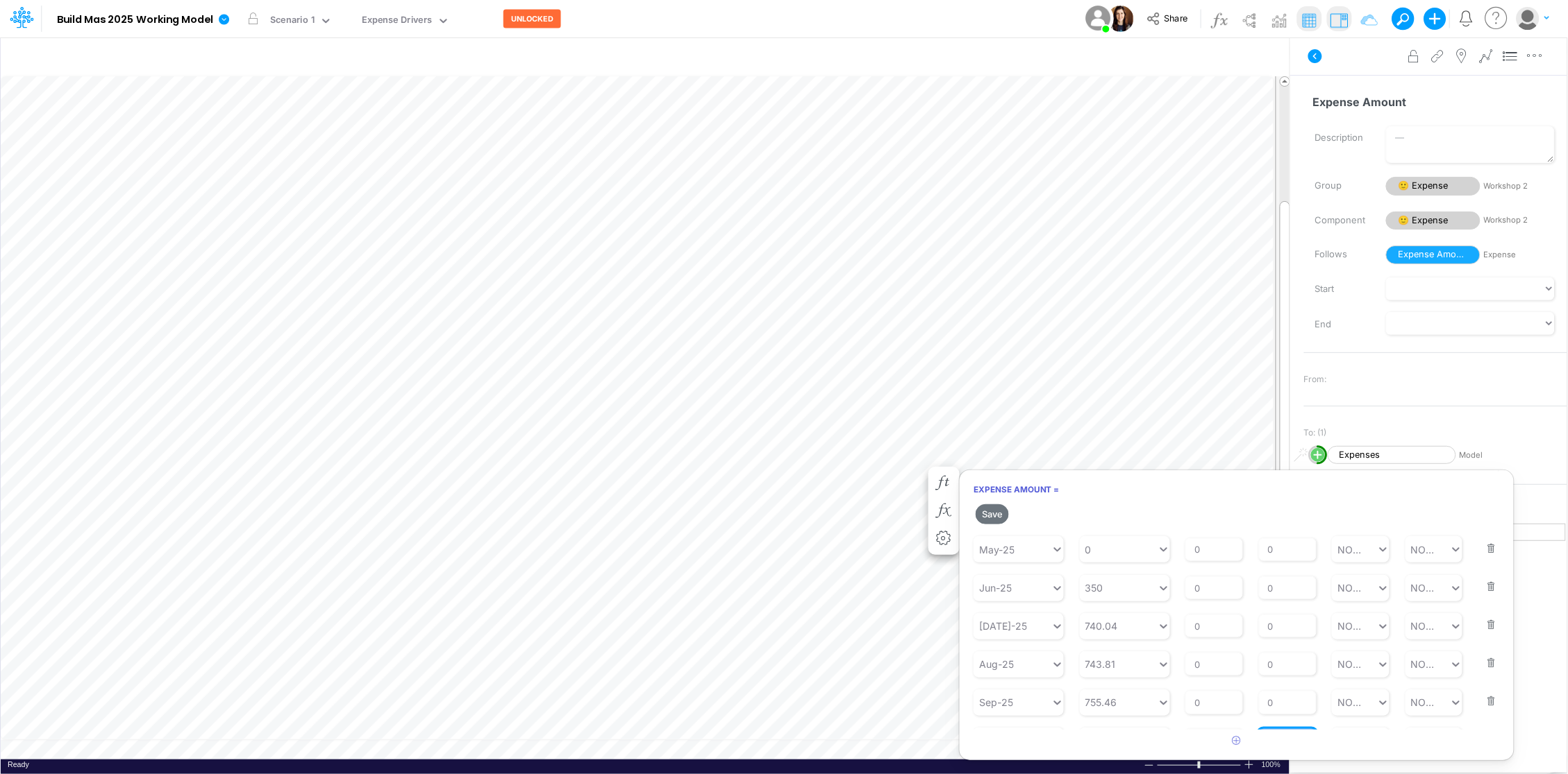
click at [1275, 717] on div "Repeats Every 0" at bounding box center [1287, 731] width 57 height 44
click at [1273, 702] on input "0" at bounding box center [1287, 702] width 57 height 24
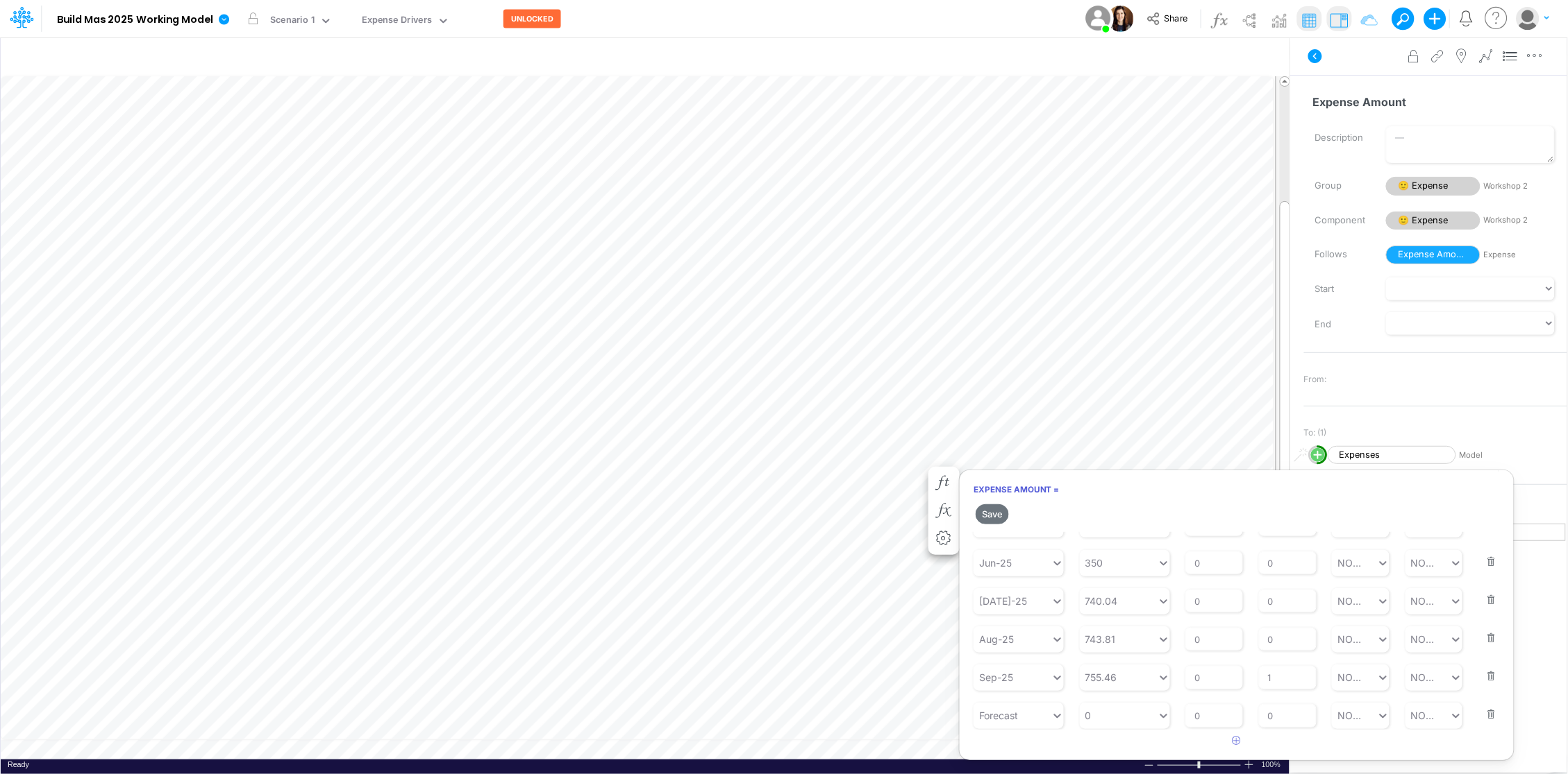
click at [1269, 684] on div "Repeats Every 0" at bounding box center [1287, 706] width 57 height 44
click at [1271, 680] on input "1" at bounding box center [1287, 677] width 57 height 24
type input "0"
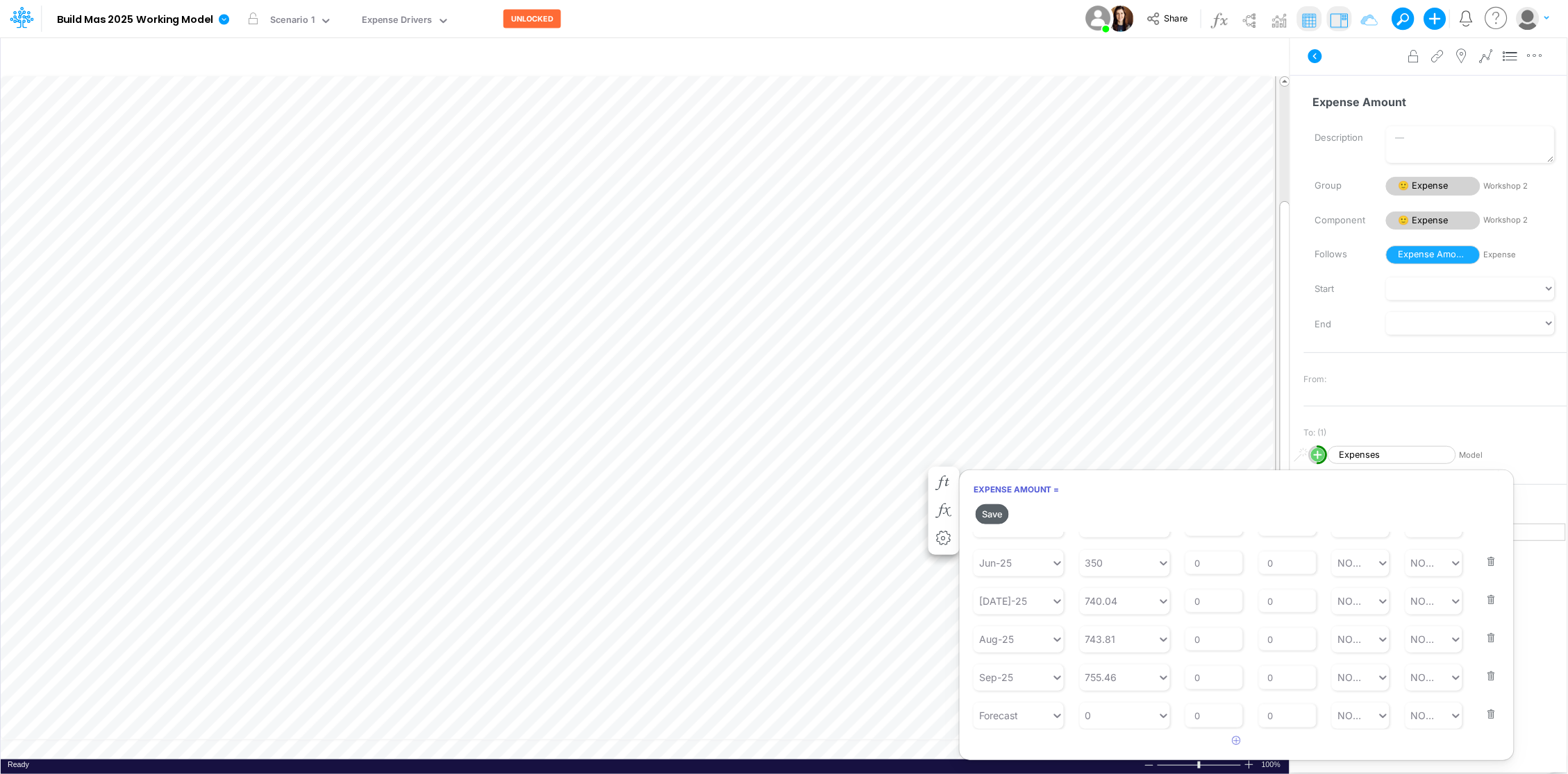
click at [990, 512] on button "Save" at bounding box center [991, 514] width 33 height 20
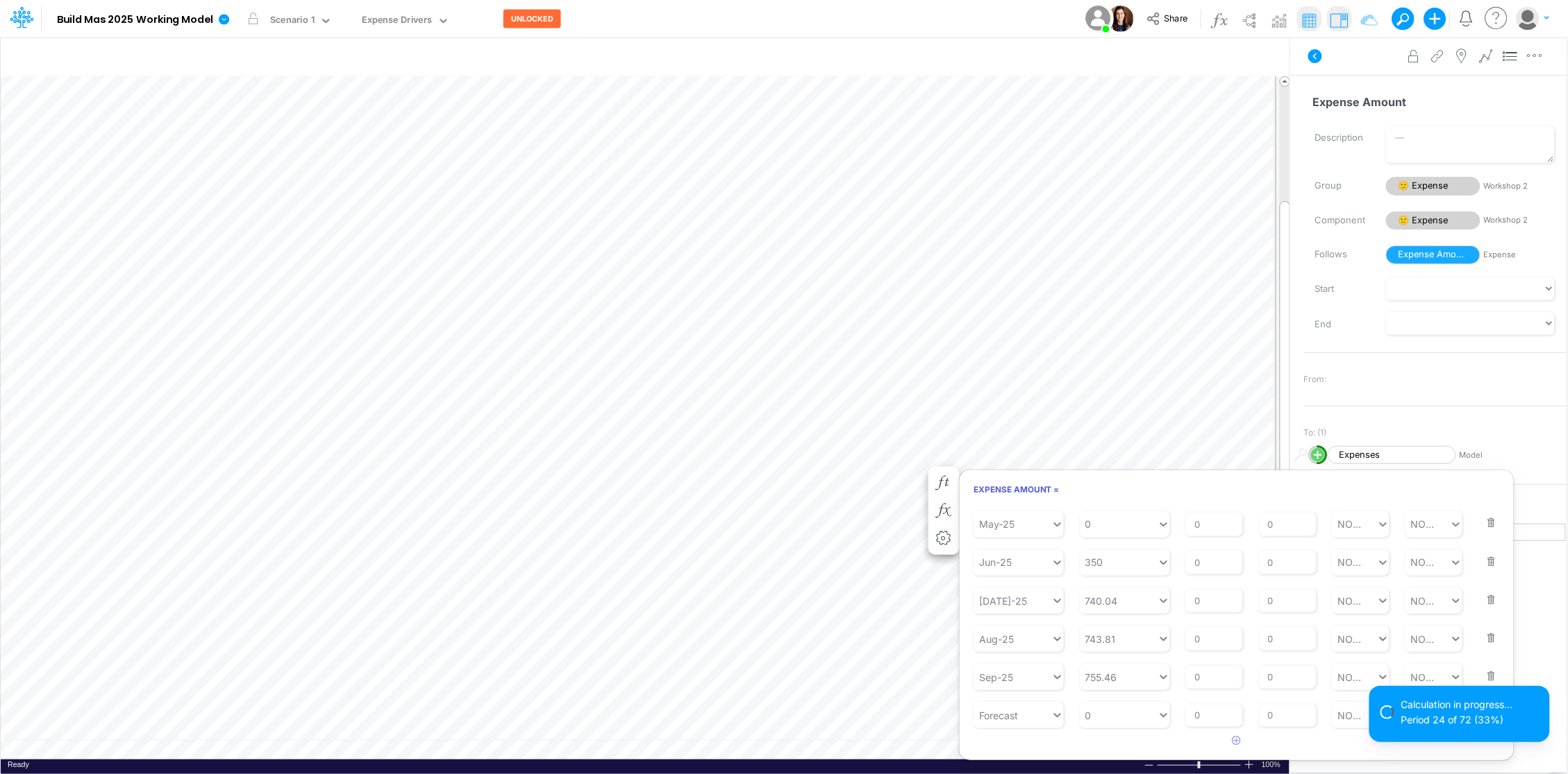
scroll to position [209, 0]
click at [1122, 717] on div "0 0" at bounding box center [1118, 717] width 77 height 23
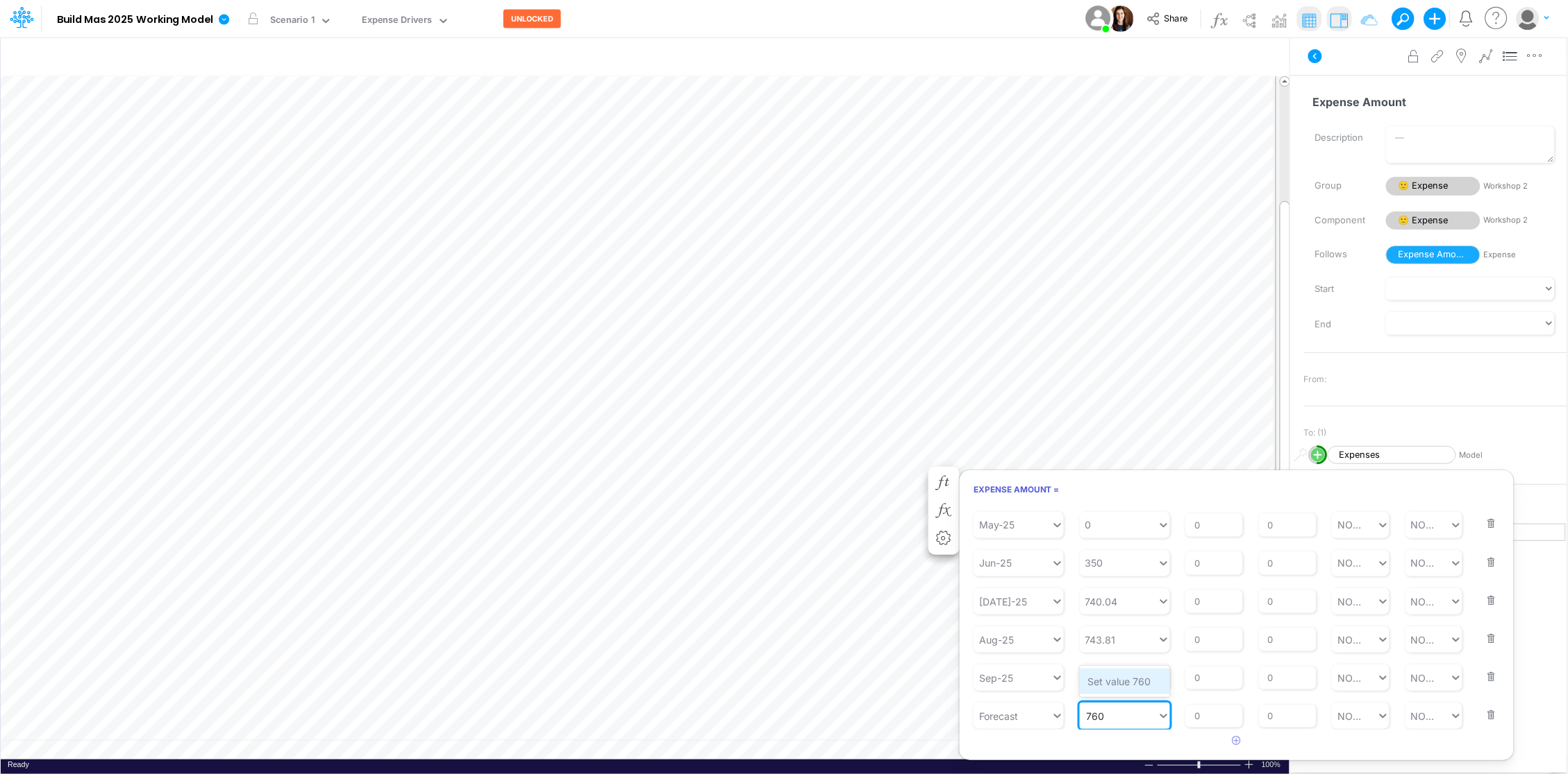
click at [1128, 682] on div "Set value 760" at bounding box center [1124, 681] width 90 height 26
type input "760"
click at [1287, 700] on input "0" at bounding box center [1287, 702] width 57 height 24
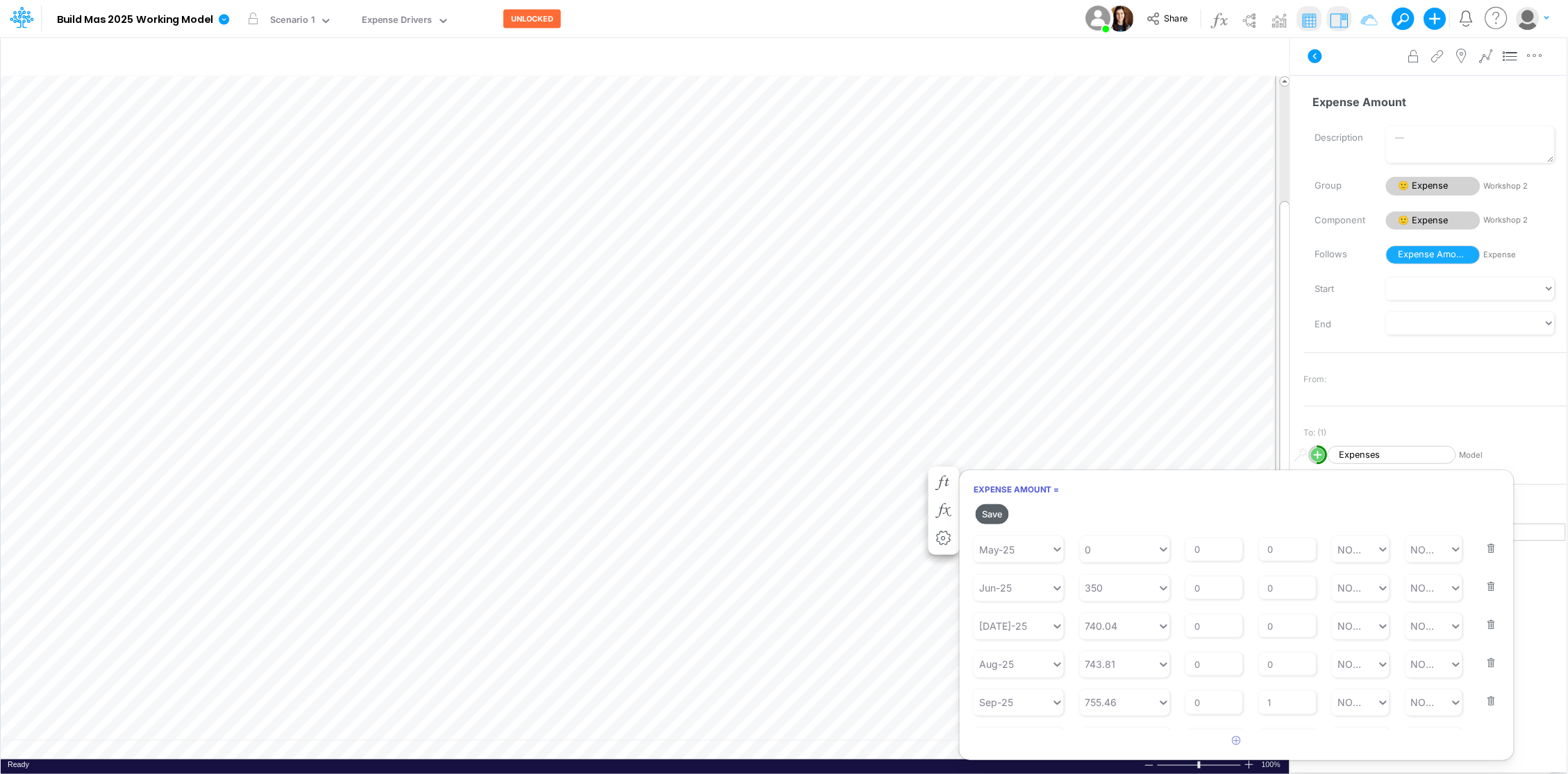
click at [995, 516] on button "Save" at bounding box center [991, 514] width 33 height 20
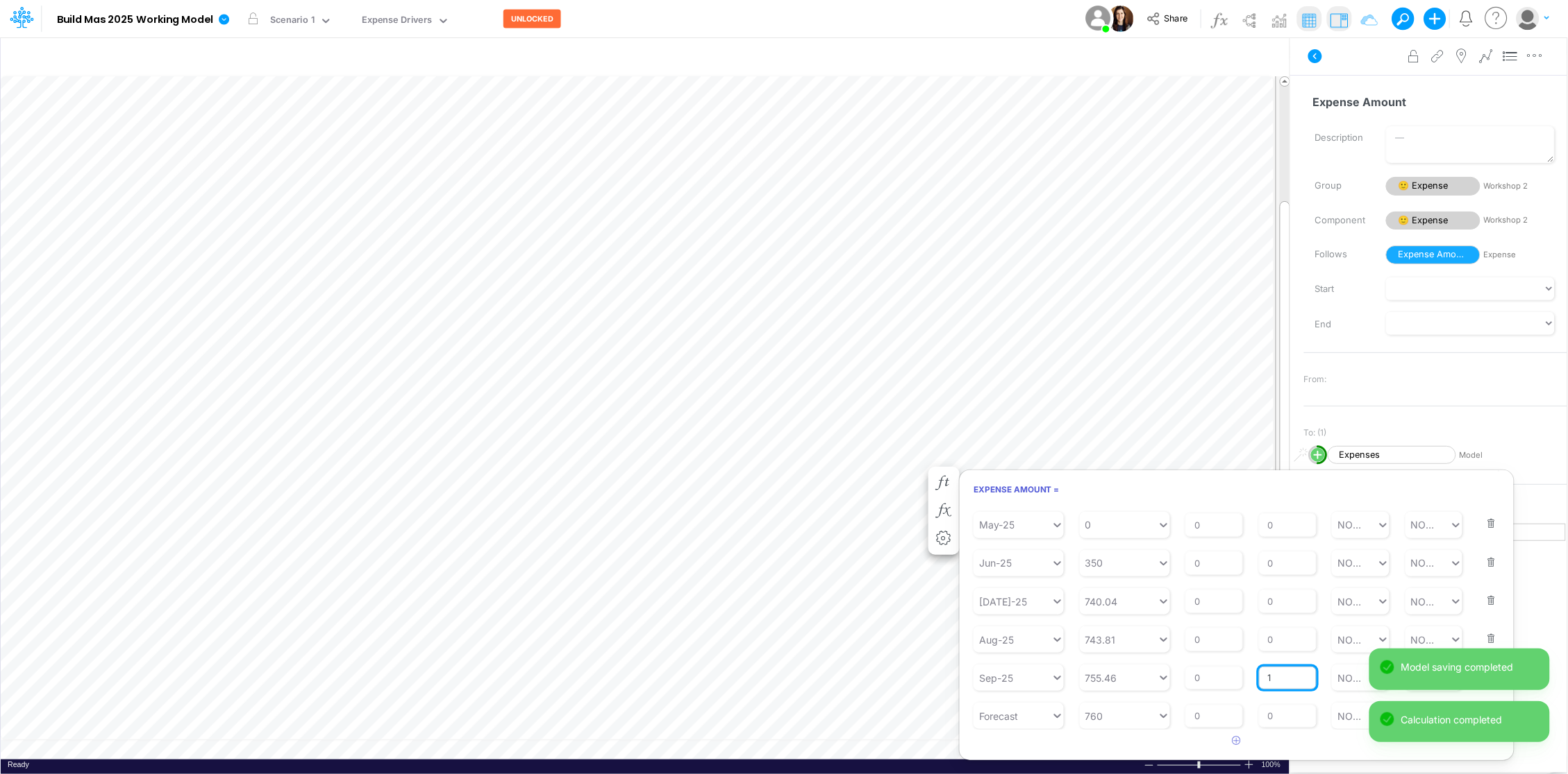
click at [1283, 677] on input "1" at bounding box center [1287, 678] width 57 height 24
type input "0"
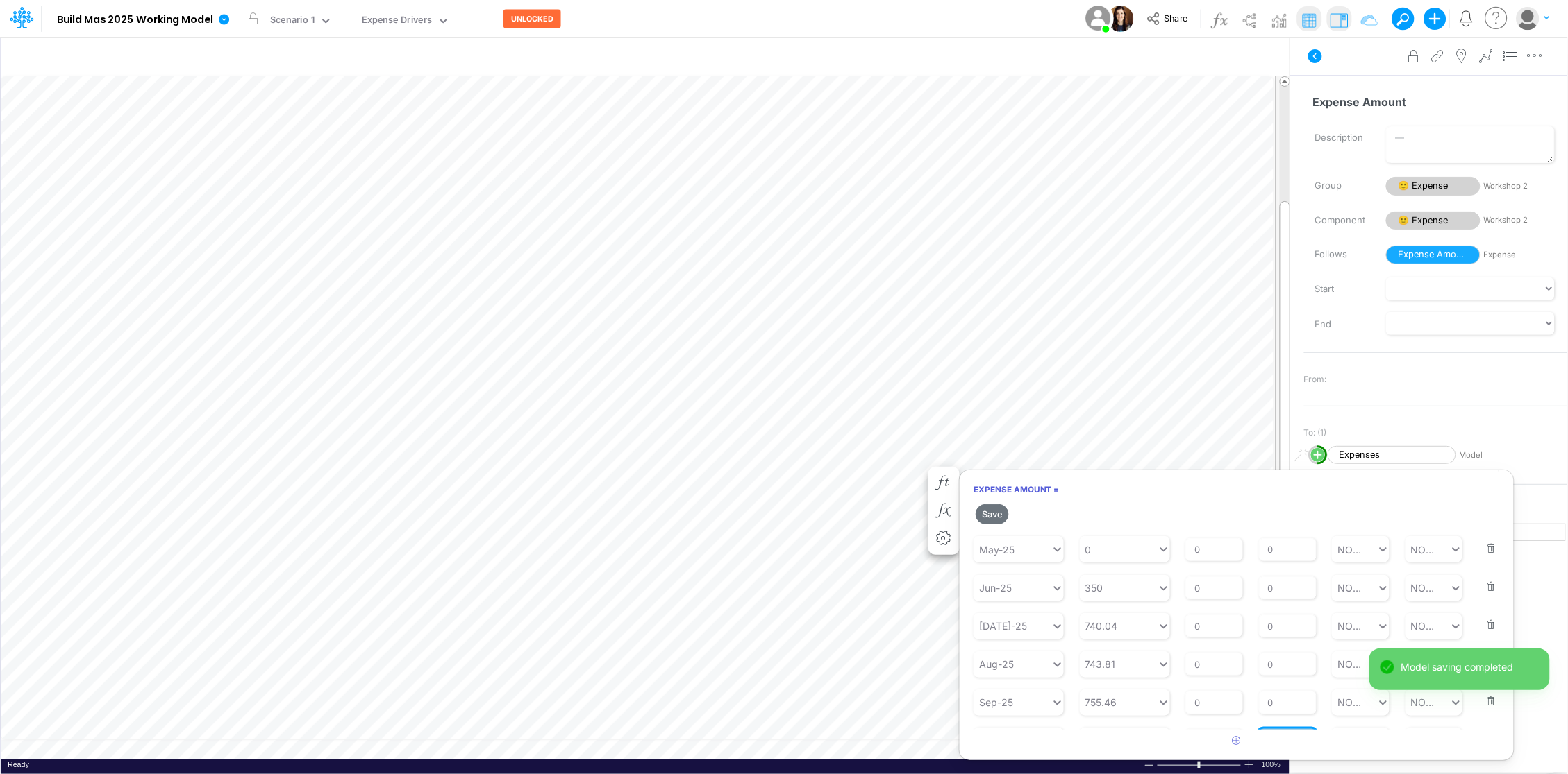
click at [1282, 719] on div "Repeats Every 0" at bounding box center [1287, 731] width 57 height 44
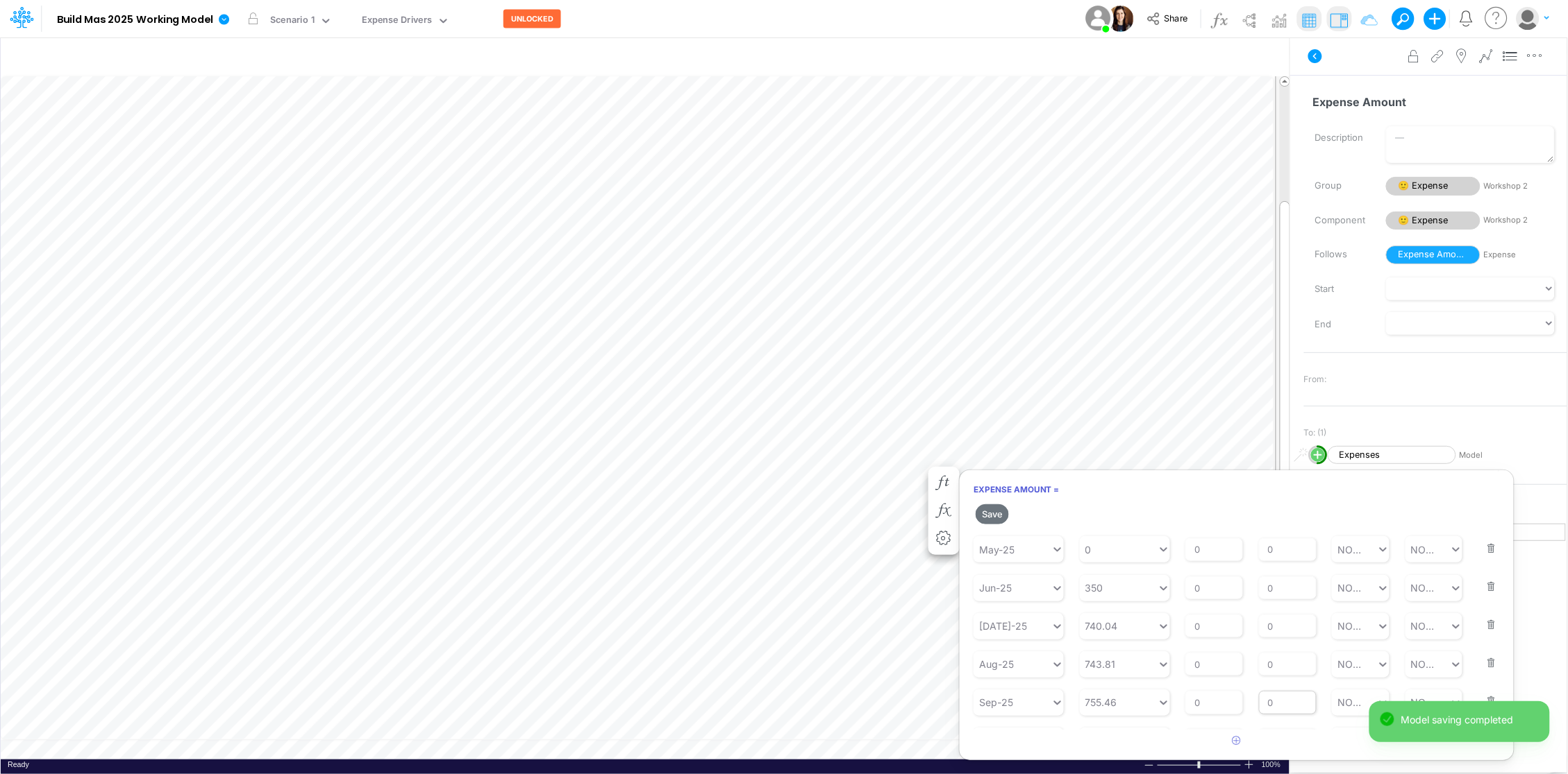
scroll to position [234, 0]
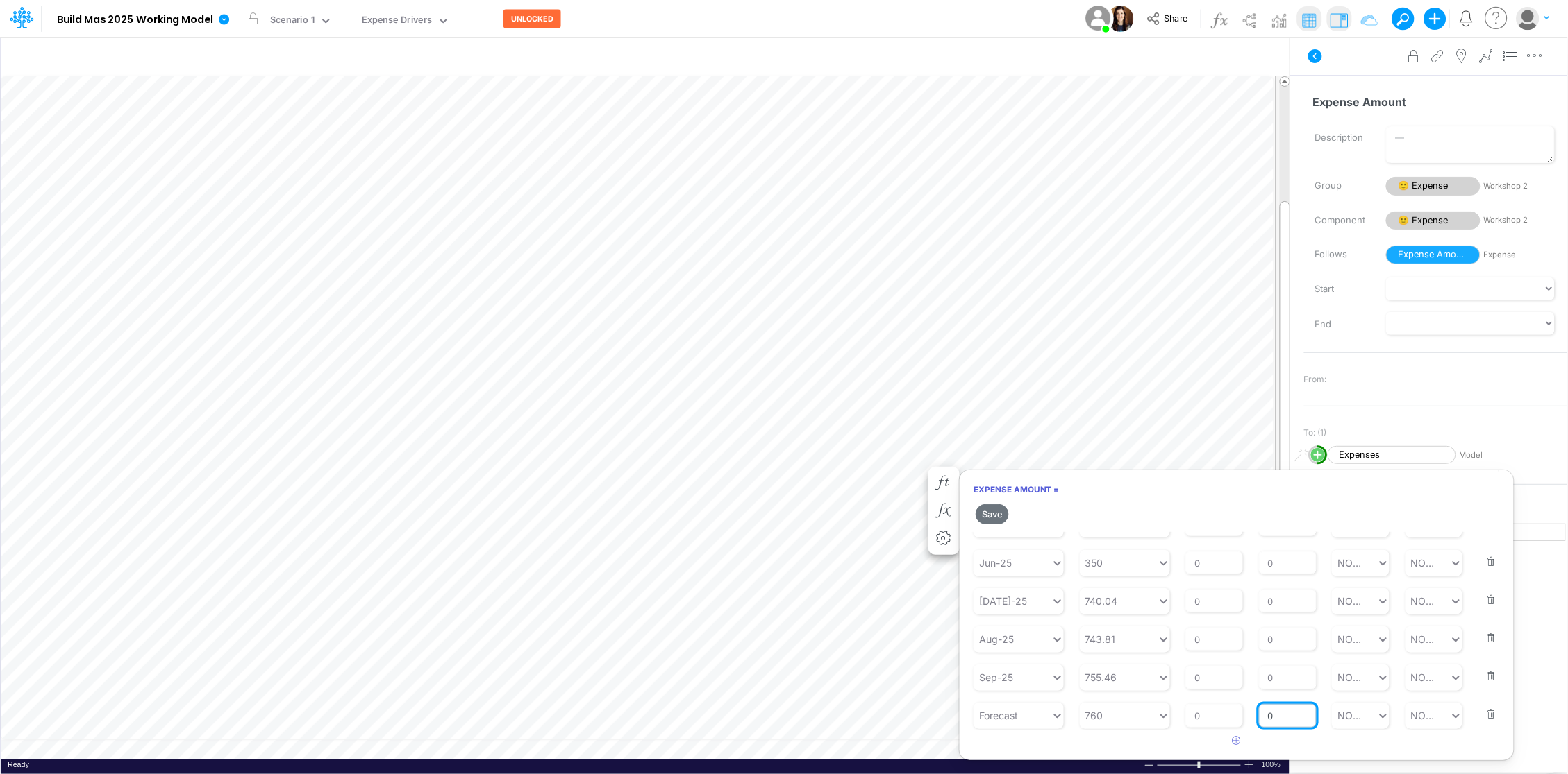
click at [1278, 719] on input "0" at bounding box center [1287, 716] width 57 height 24
type input "1"
click at [1259, 513] on h2 "Save" at bounding box center [1235, 514] width 554 height 25
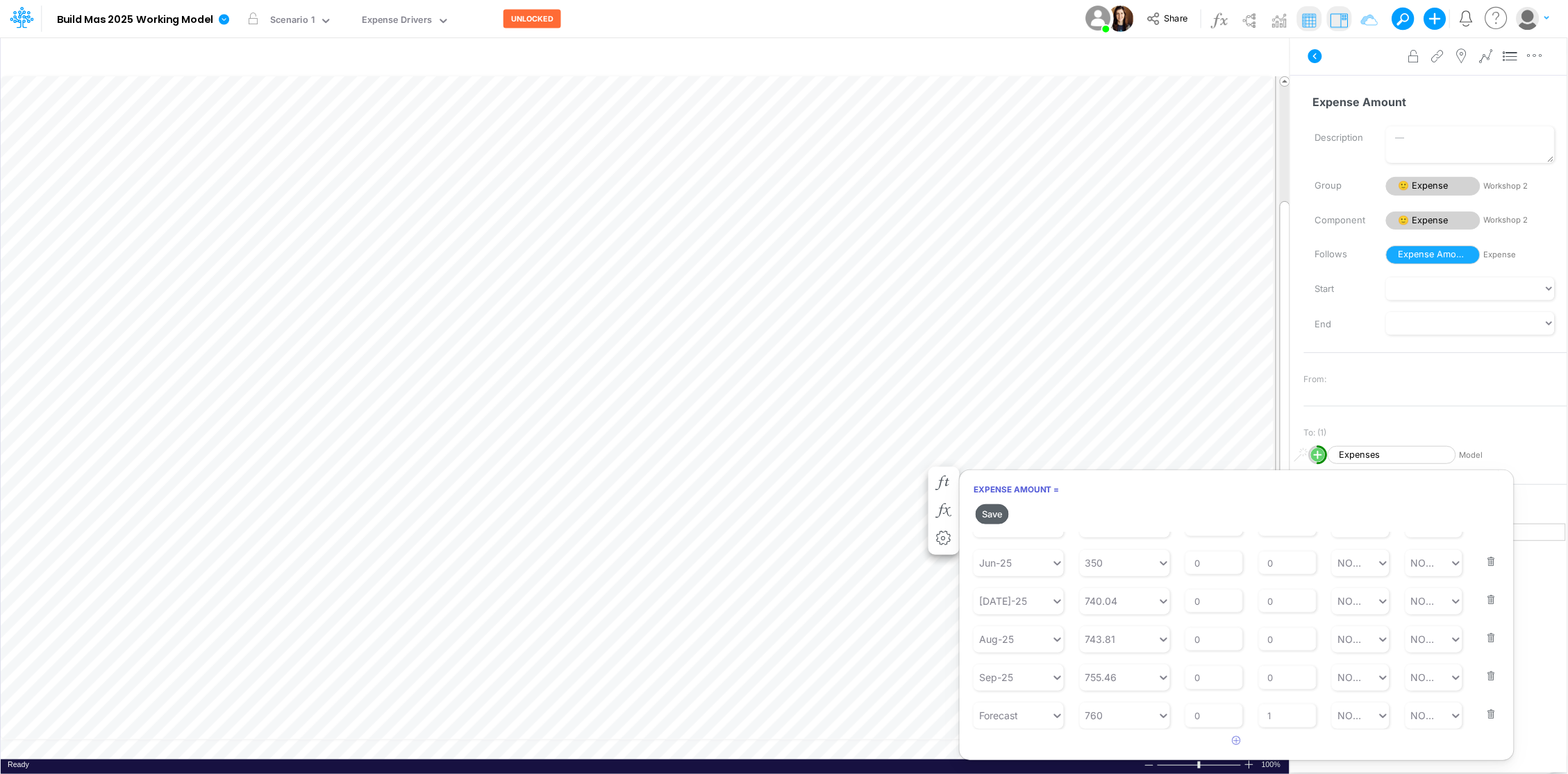
click at [1005, 511] on button "Save" at bounding box center [991, 514] width 33 height 20
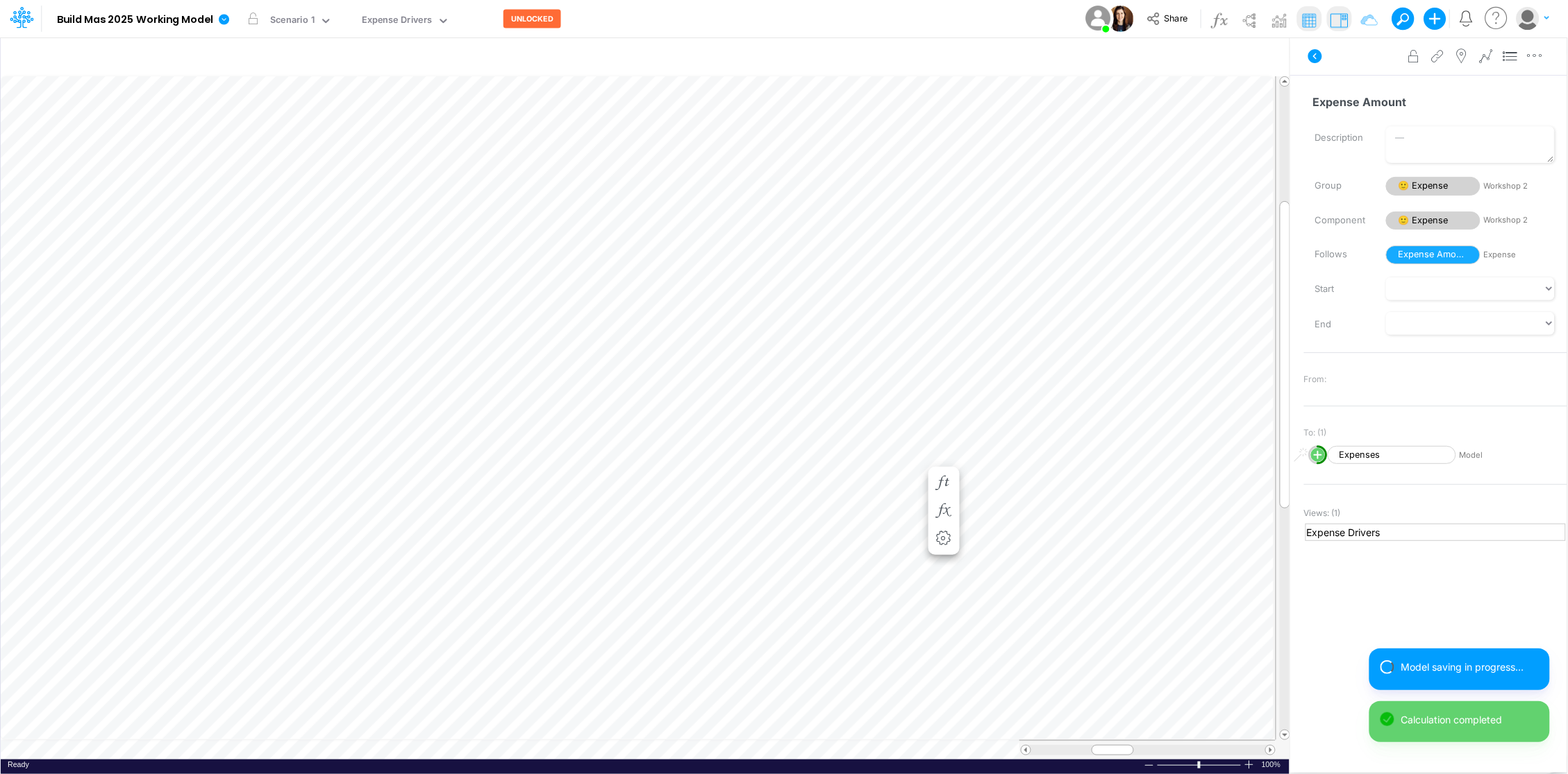
scroll to position [0, 1]
click at [948, 494] on icon "button" at bounding box center [944, 497] width 21 height 14
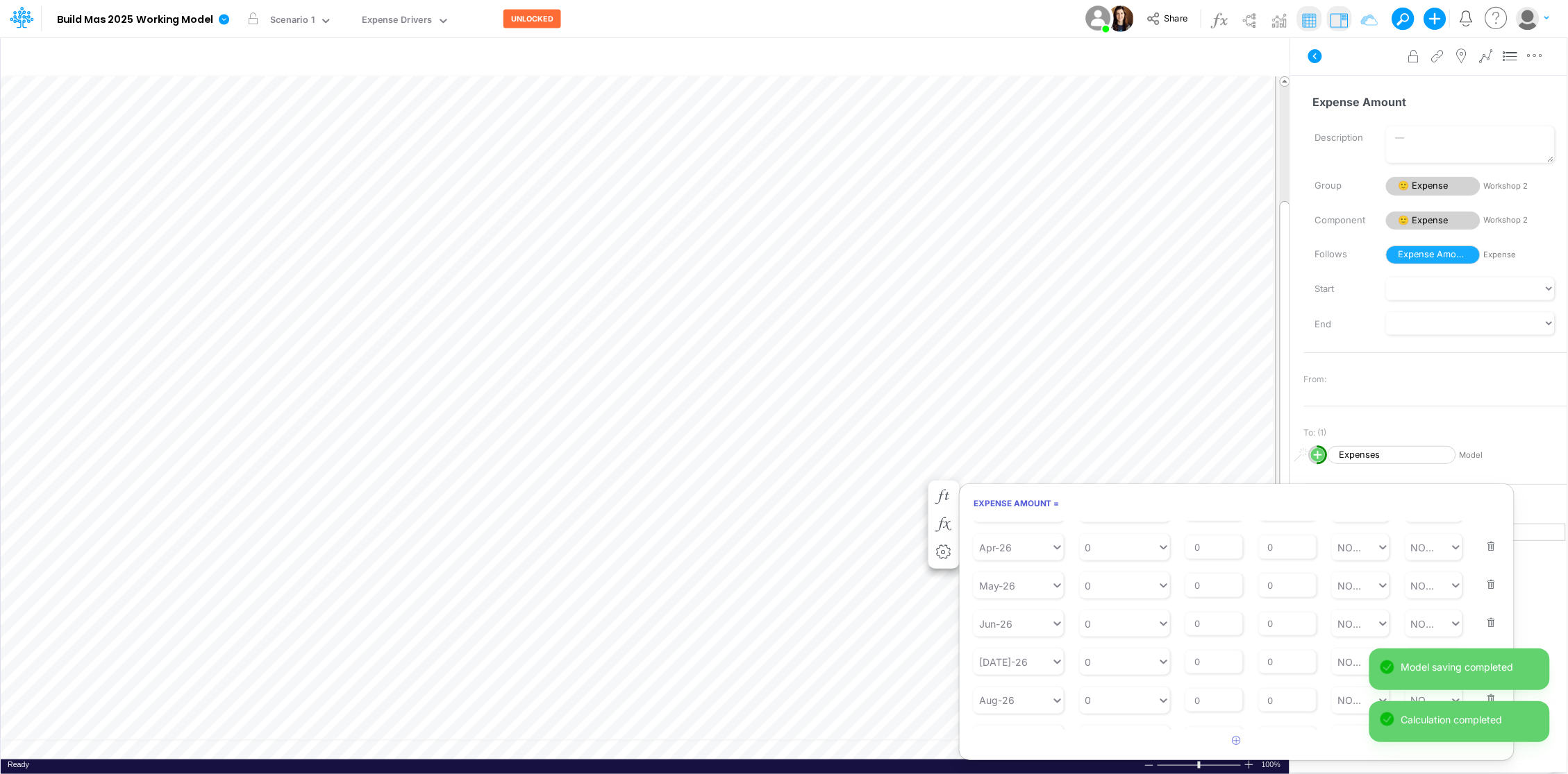
scroll to position [1102, 0]
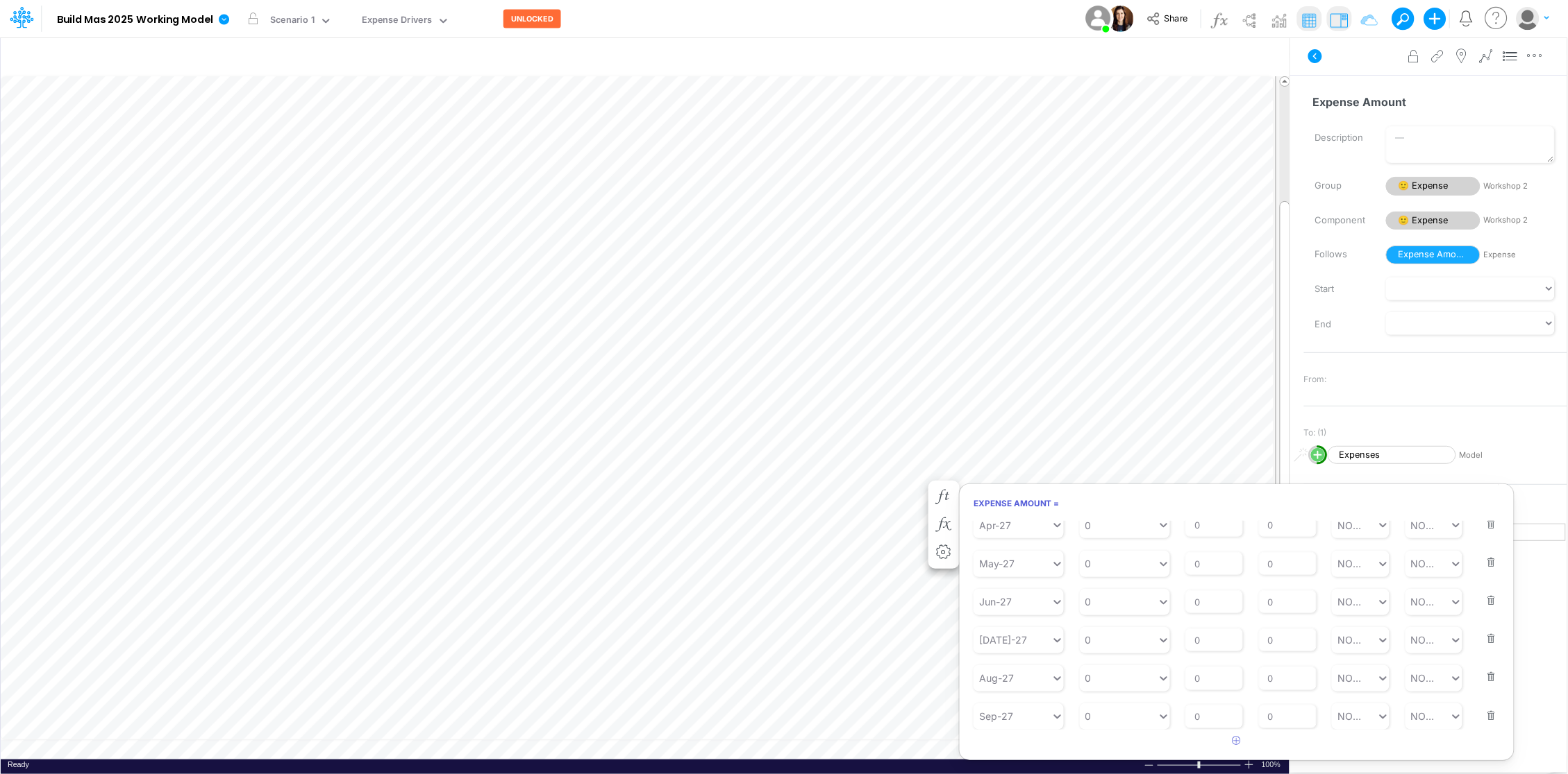
click at [1487, 713] on button "button" at bounding box center [1487, 706] width 18 height 37
click at [1487, 713] on div "Starting Period Aug-27 Starting Value 0 % Growth Rate 0 Repeats Every 0 Min Val…" at bounding box center [1236, 731] width 526 height 47
click at [1487, 713] on button "button" at bounding box center [1487, 705] width 18 height 37
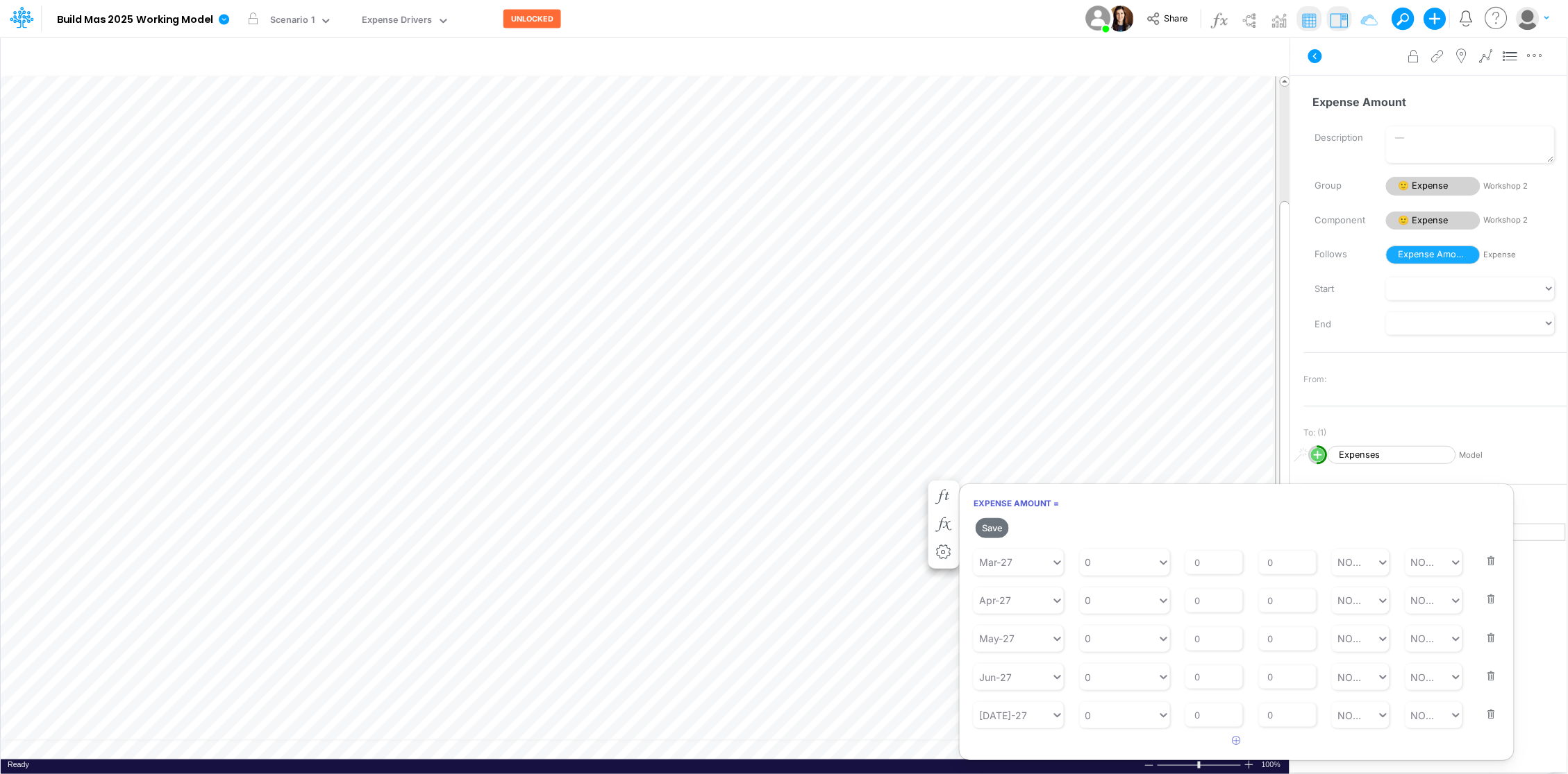
click at [1487, 713] on button "button" at bounding box center [1487, 705] width 18 height 37
click at [1487, 713] on button "button" at bounding box center [1487, 704] width 18 height 37
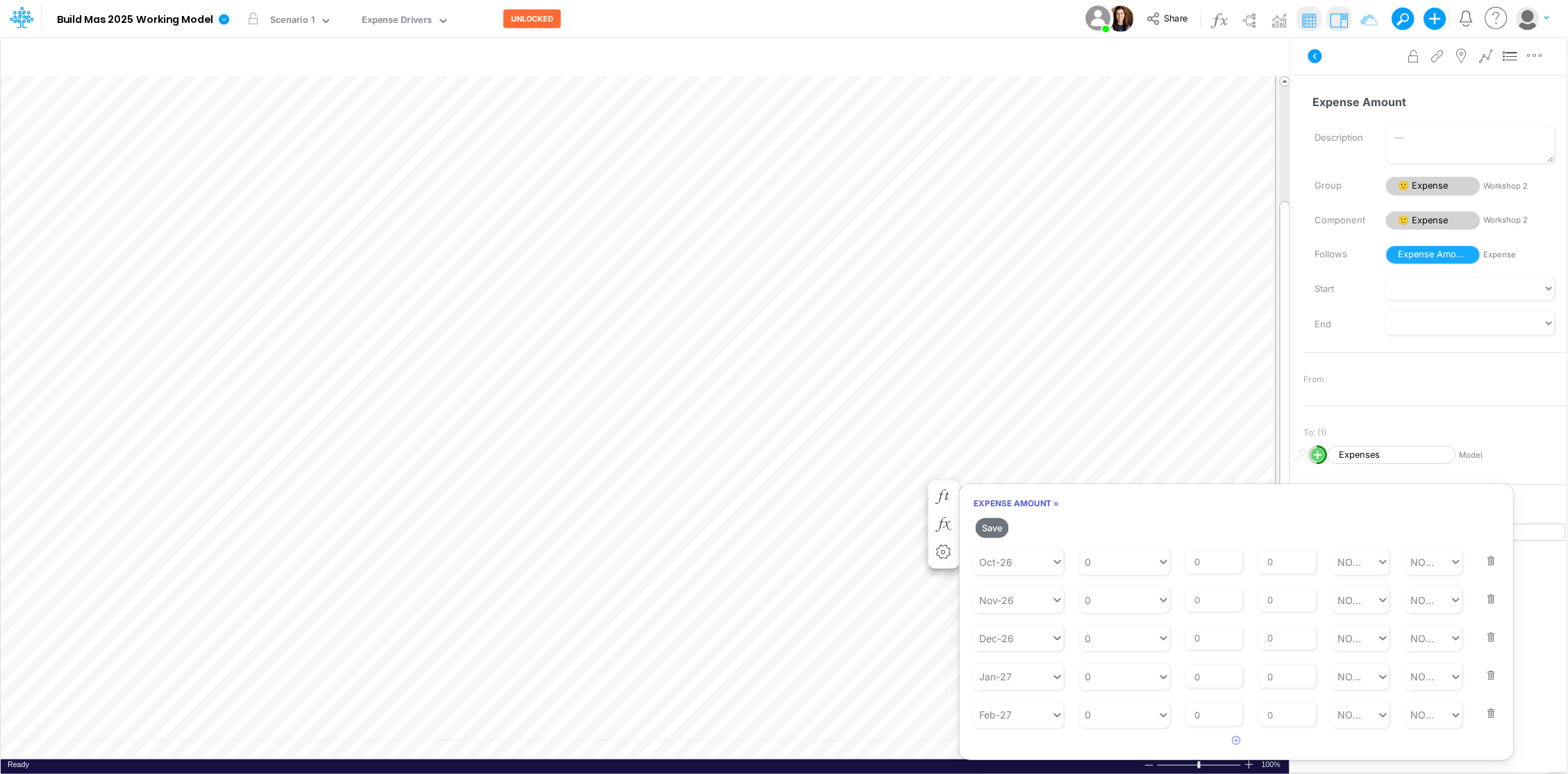
click at [1487, 713] on button "button" at bounding box center [1487, 704] width 18 height 37
click at [1487, 713] on button "button" at bounding box center [1487, 706] width 18 height 37
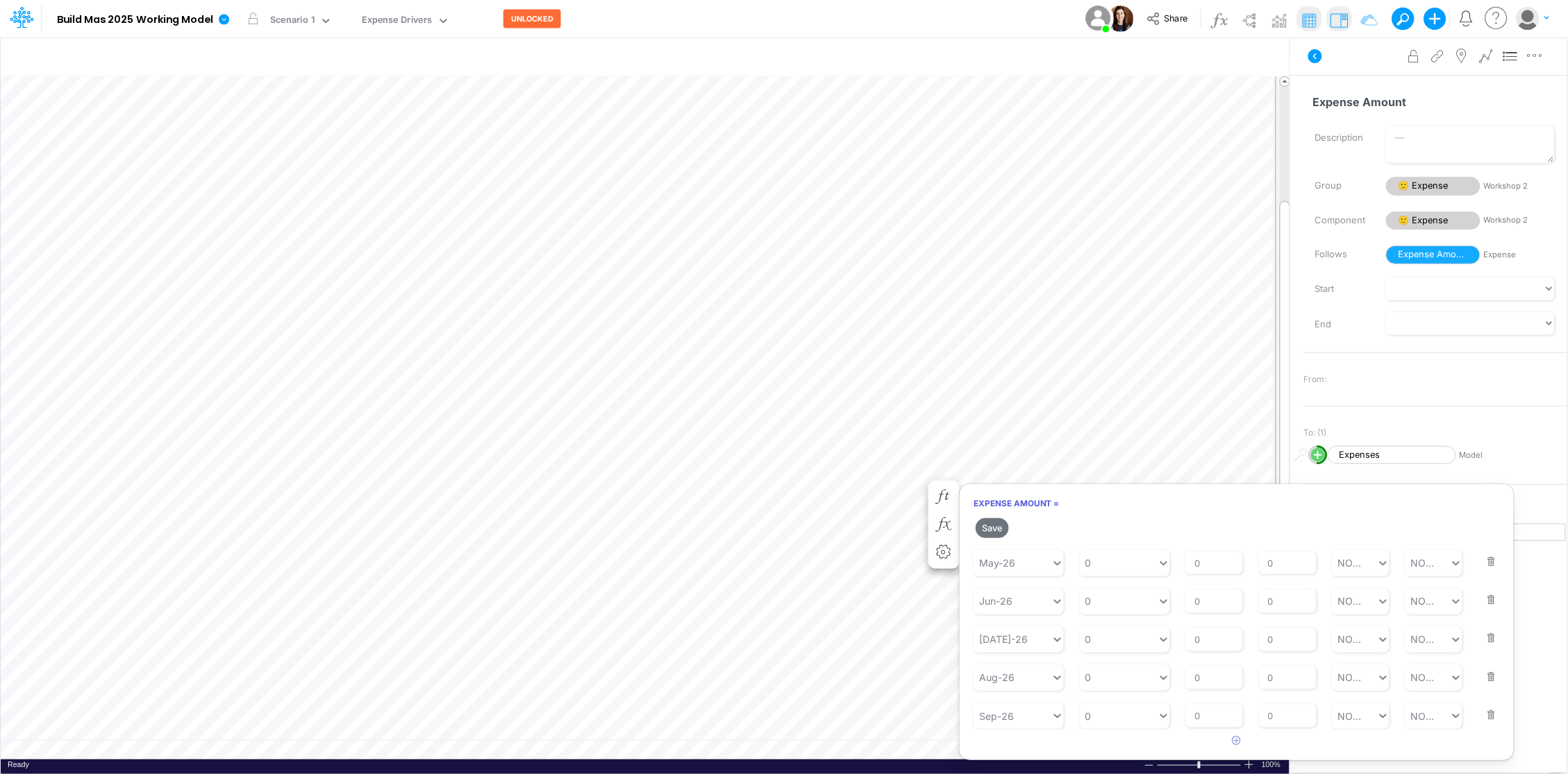
click at [1487, 713] on button "button" at bounding box center [1487, 706] width 18 height 37
click at [1487, 713] on button "button" at bounding box center [1487, 705] width 18 height 37
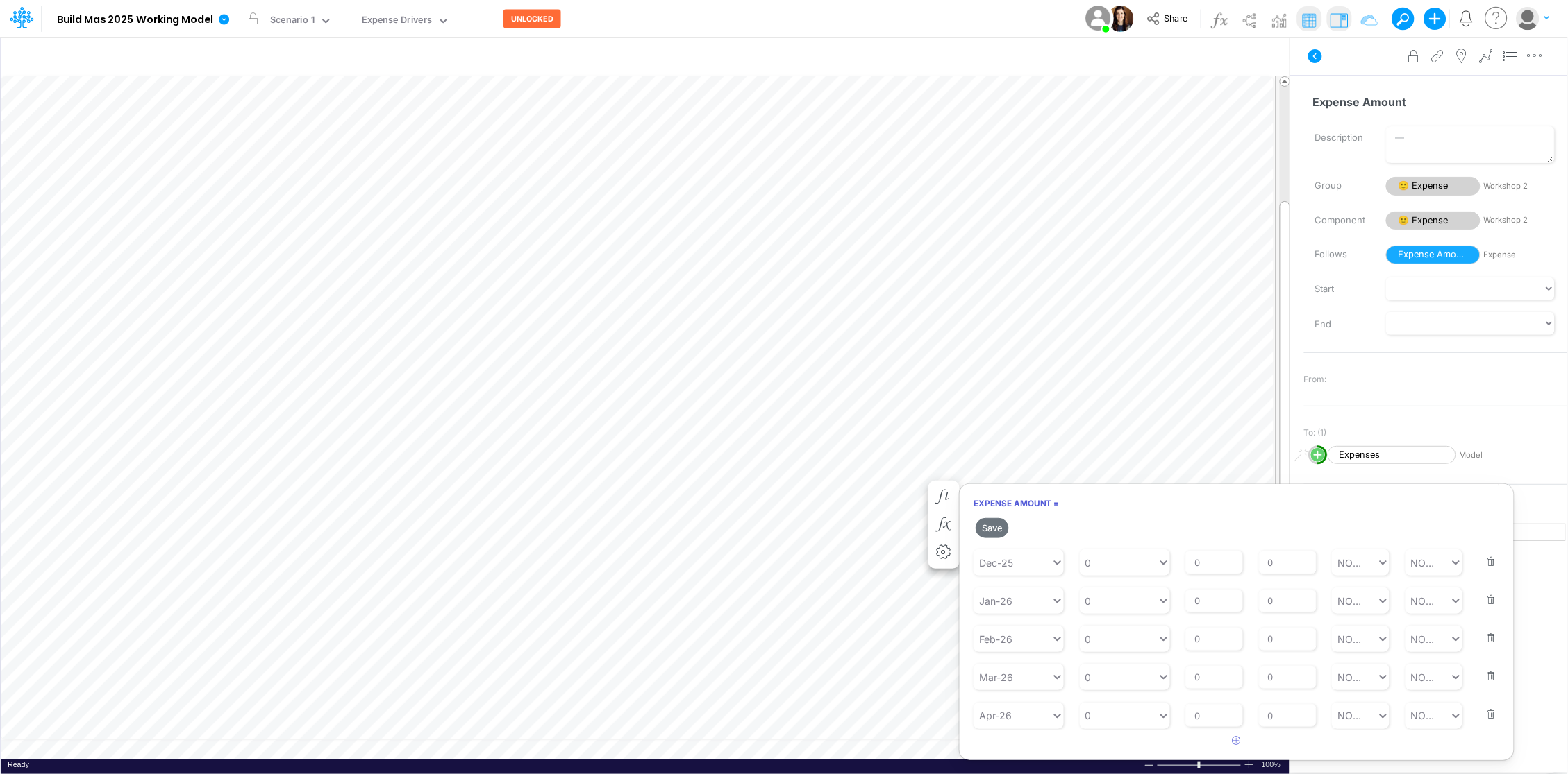
click at [1487, 713] on button "button" at bounding box center [1487, 705] width 18 height 37
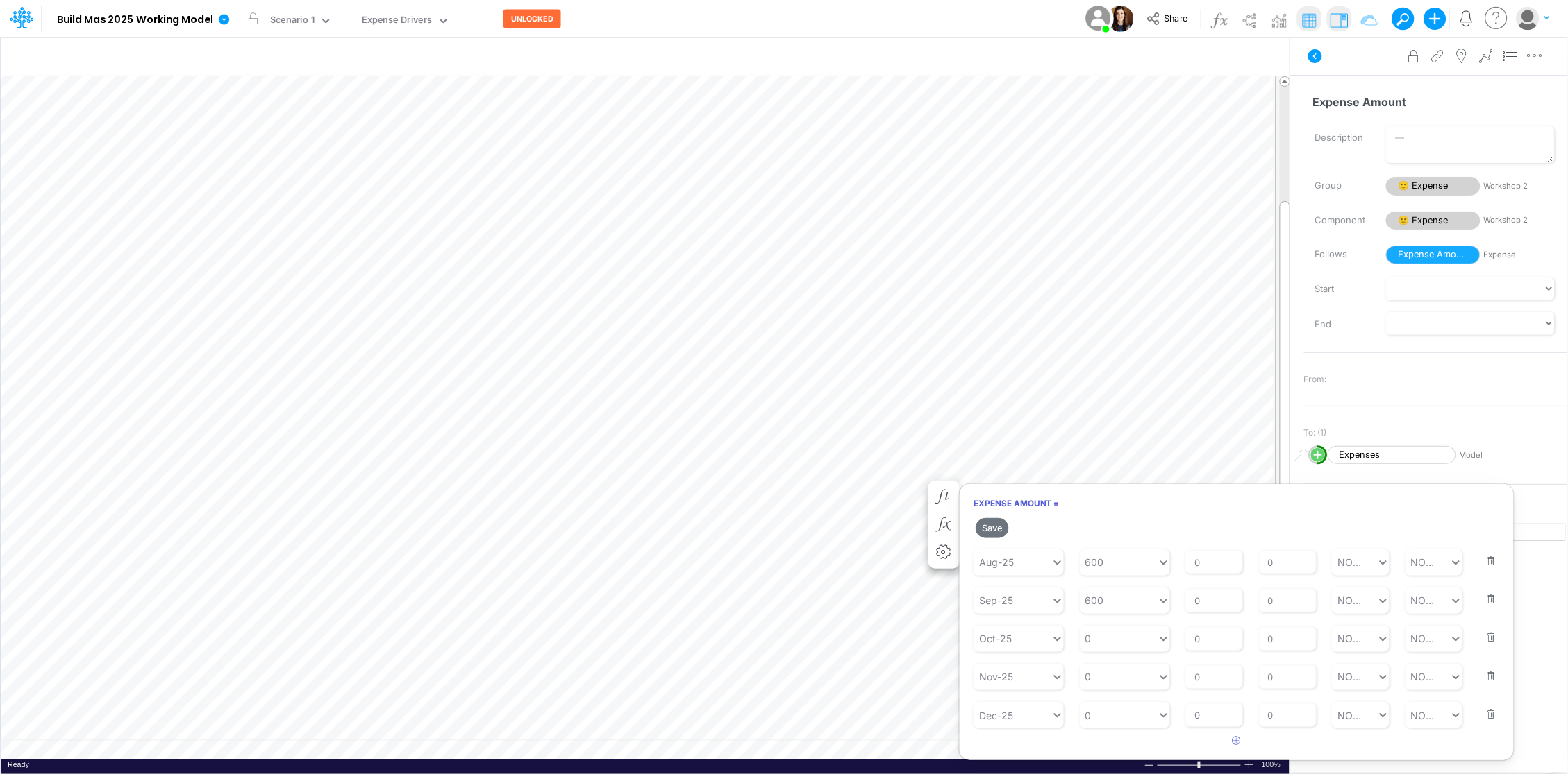
click at [1487, 713] on button "button" at bounding box center [1487, 705] width 18 height 37
click at [1002, 715] on div "Oct-25" at bounding box center [995, 715] width 33 height 14
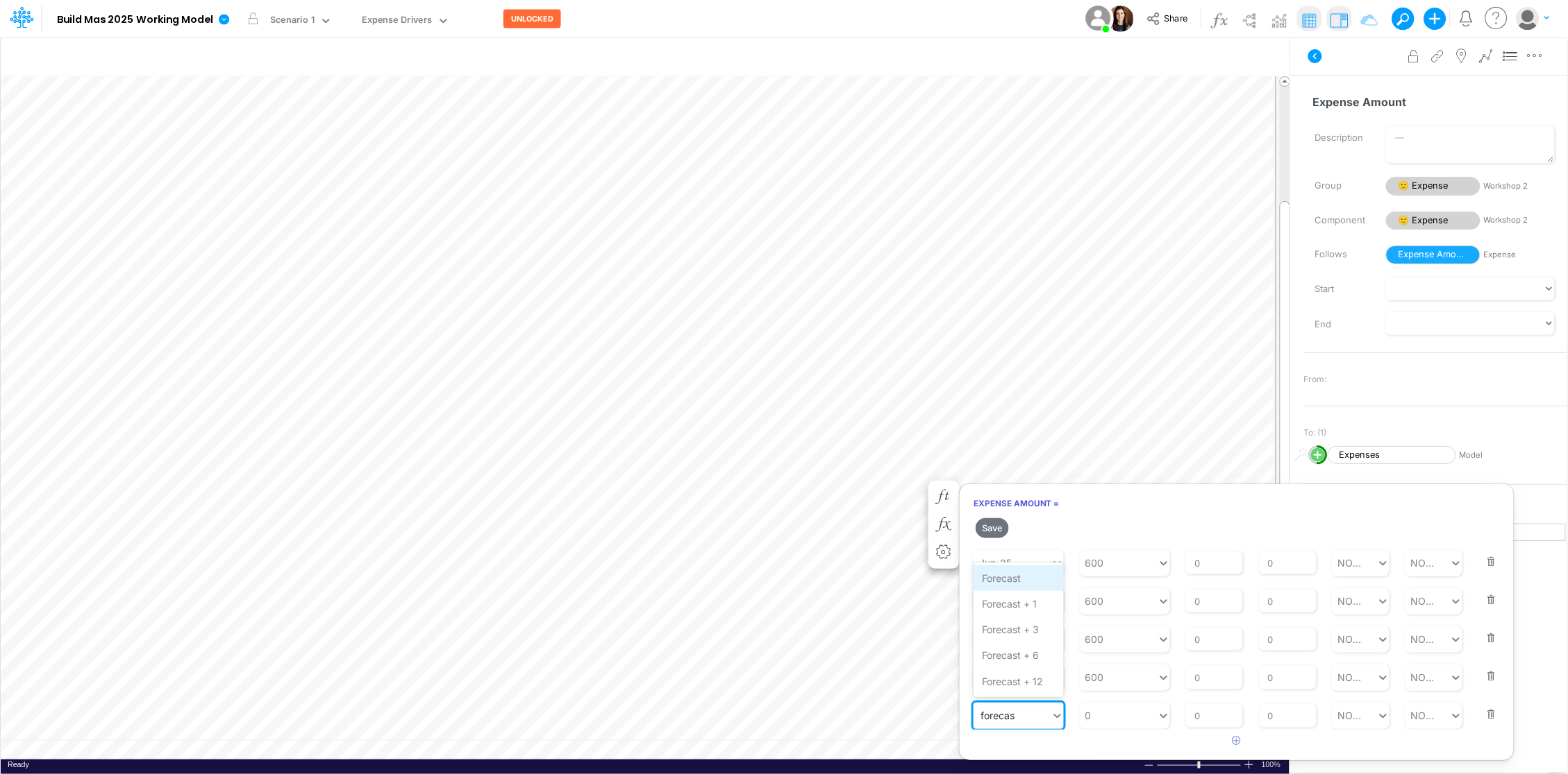
click at [1013, 581] on div "Forecast" at bounding box center [1018, 578] width 90 height 26
type input "forecas"
type input "0"
click at [1100, 716] on div "0 0" at bounding box center [1118, 716] width 77 height 23
click at [1108, 498] on div "LATEST" at bounding box center [1124, 505] width 90 height 26
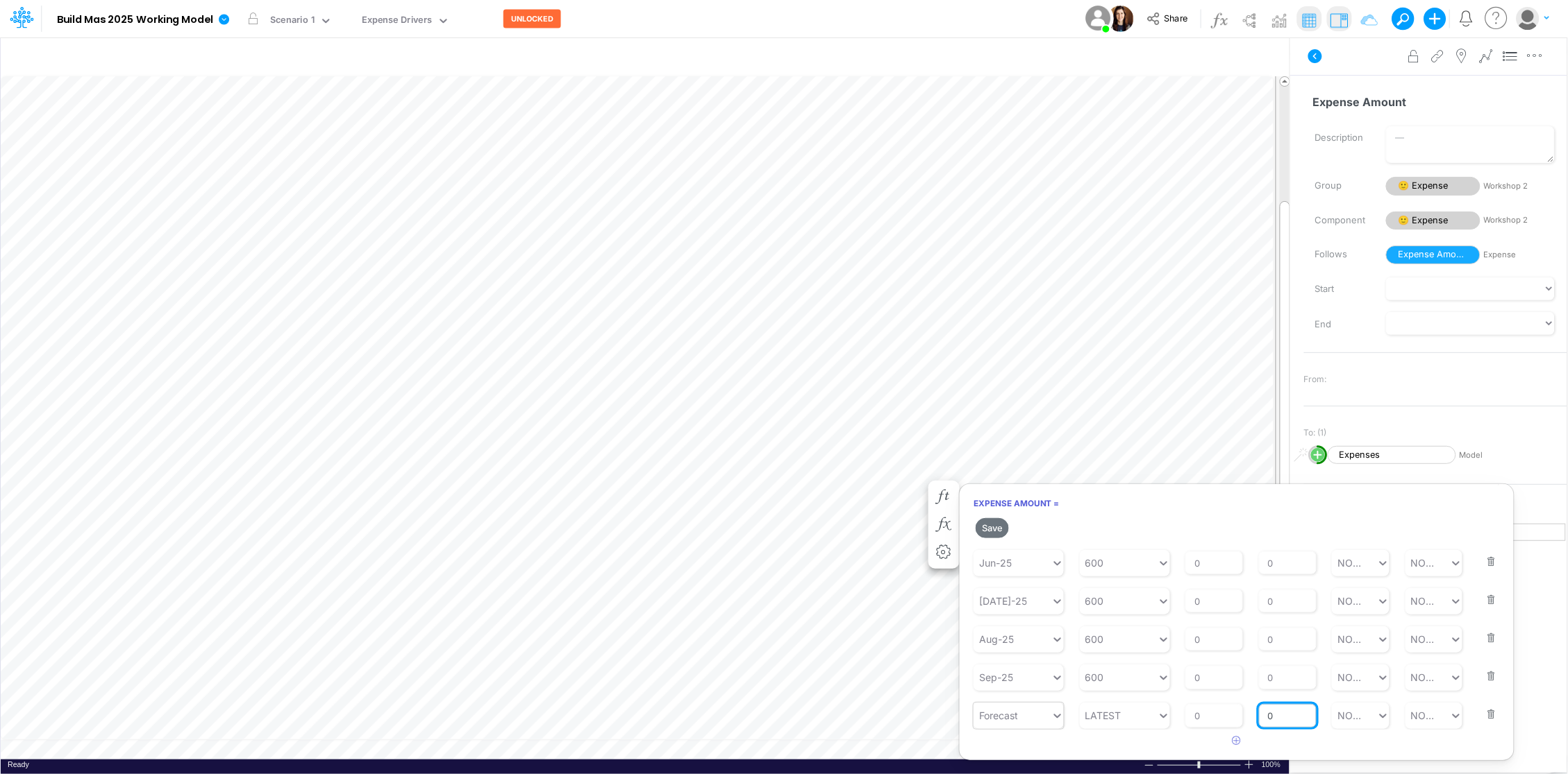
click at [1271, 711] on input "0" at bounding box center [1287, 716] width 57 height 24
type input "1"
click at [990, 523] on button "Save" at bounding box center [991, 527] width 33 height 20
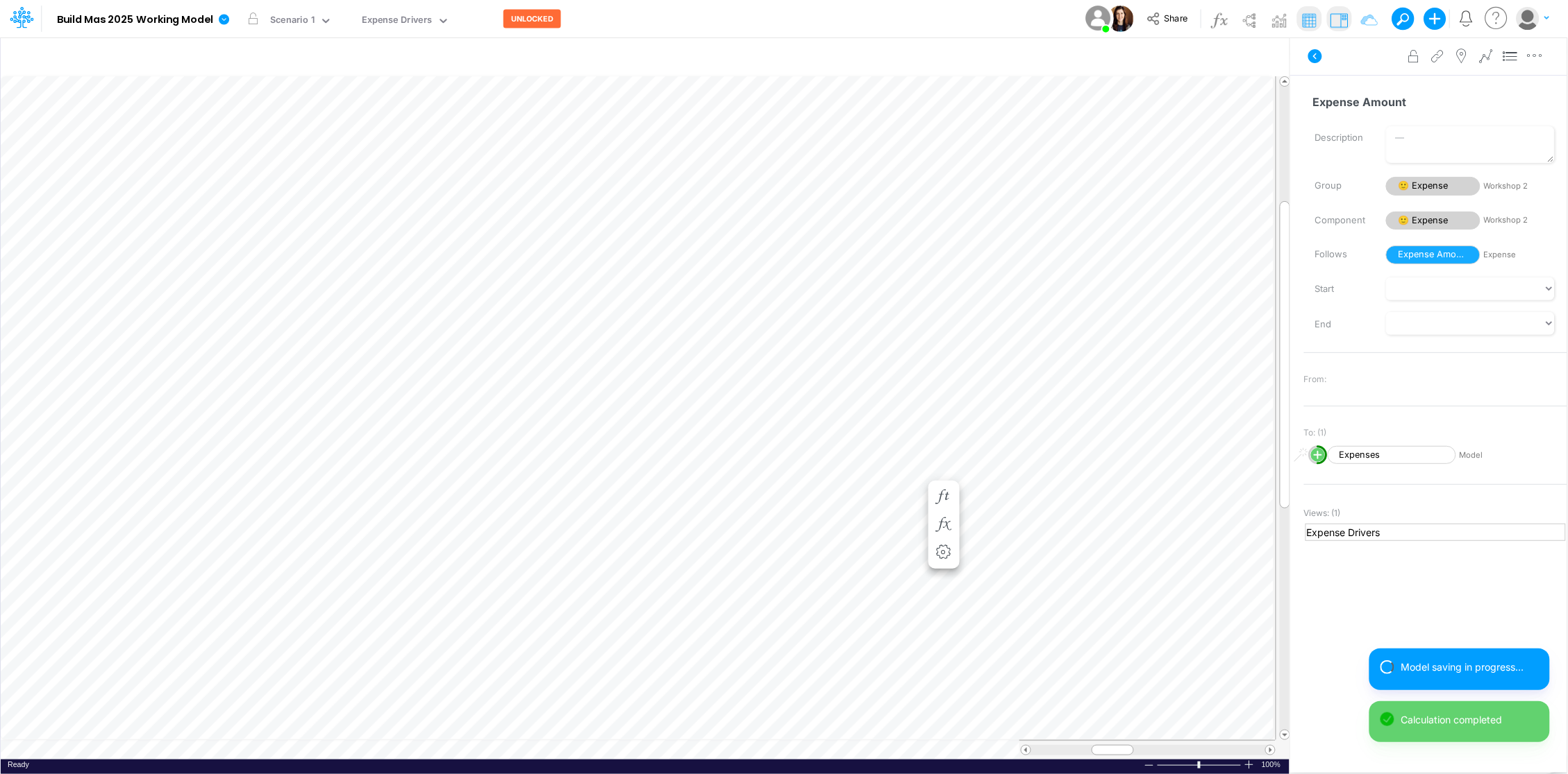
scroll to position [0, 1]
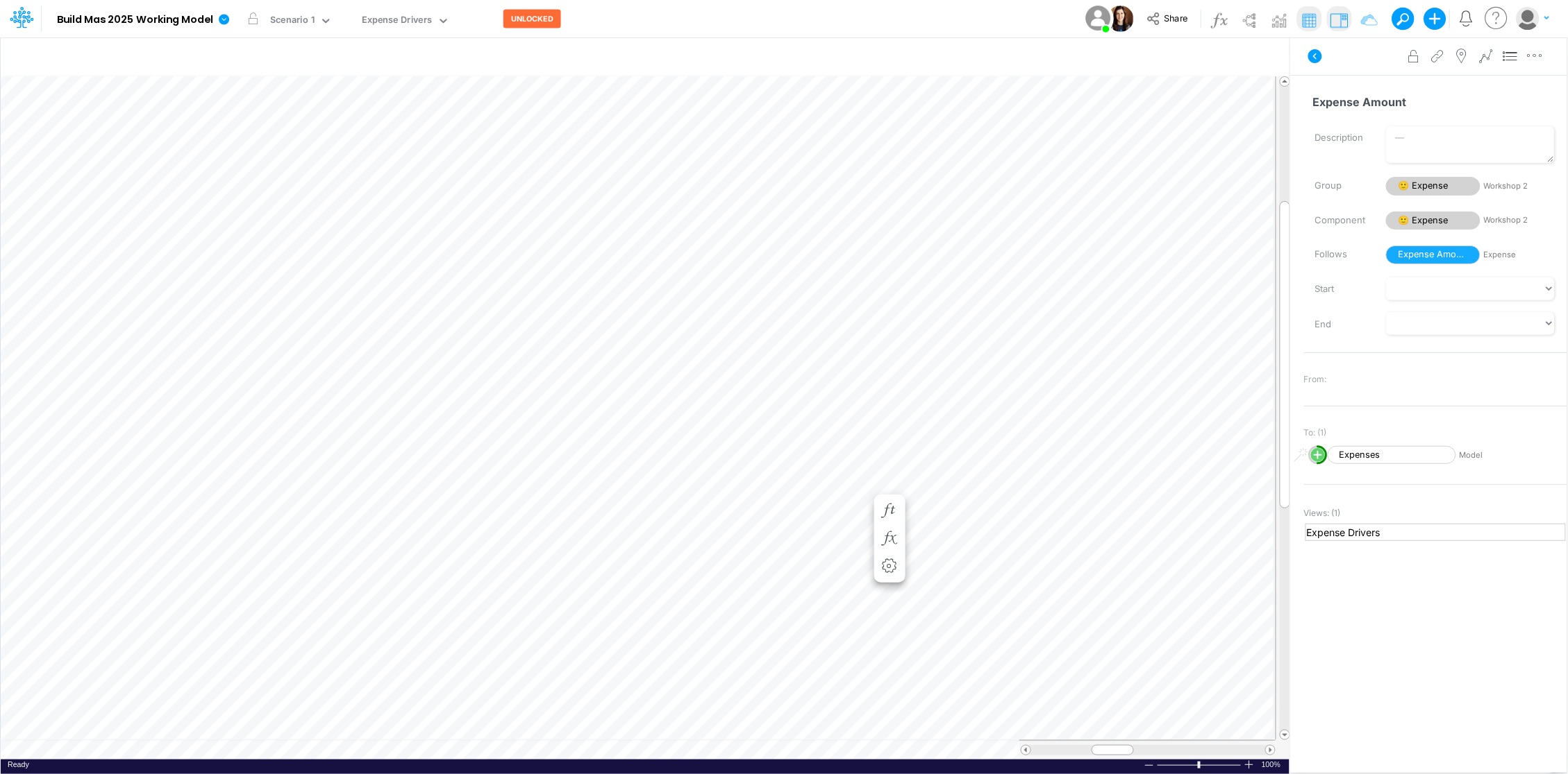
scroll to position [0, 1]
click at [1494, 19] on icon at bounding box center [1496, 18] width 28 height 27
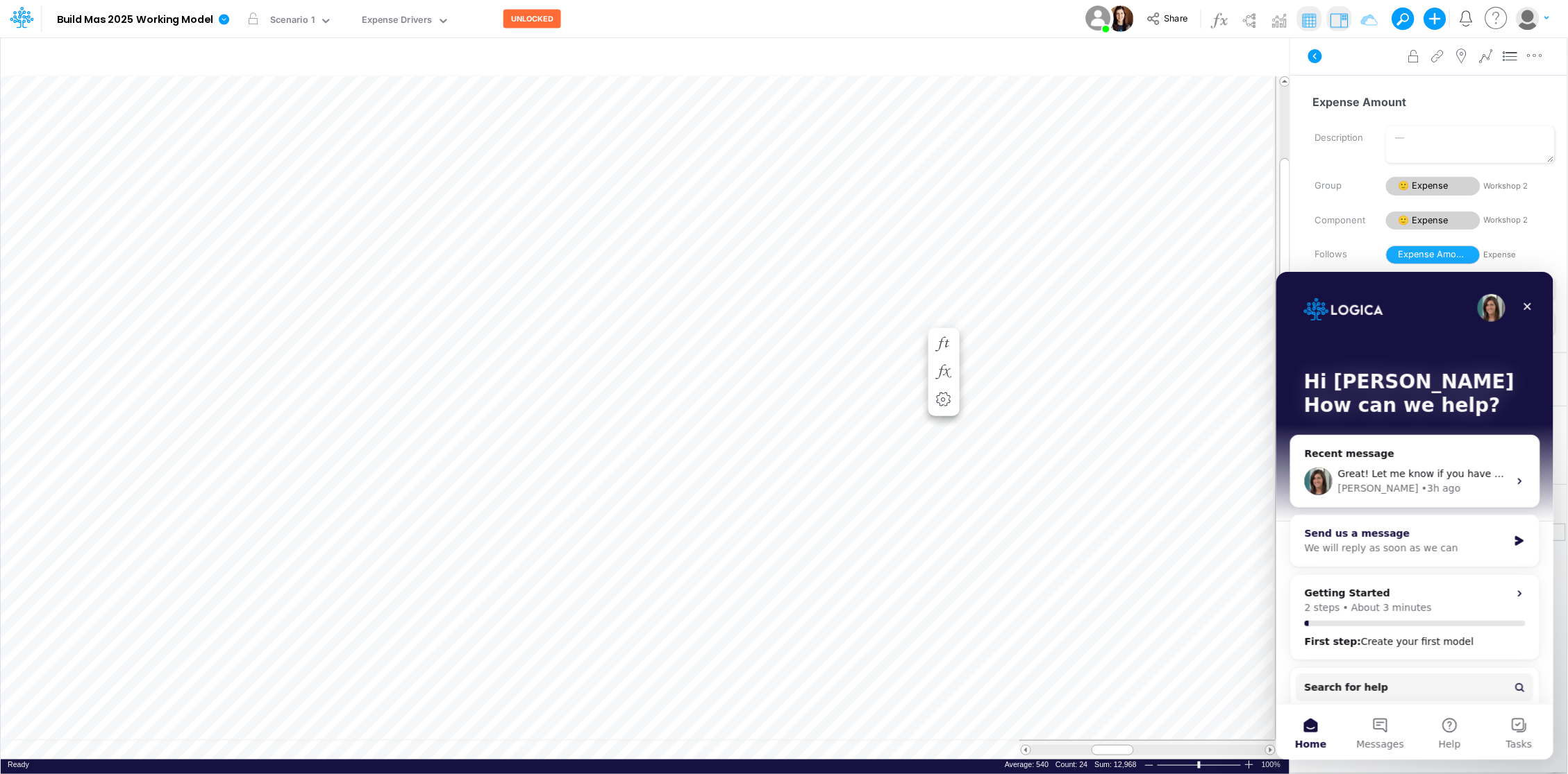
scroll to position [4, 0]
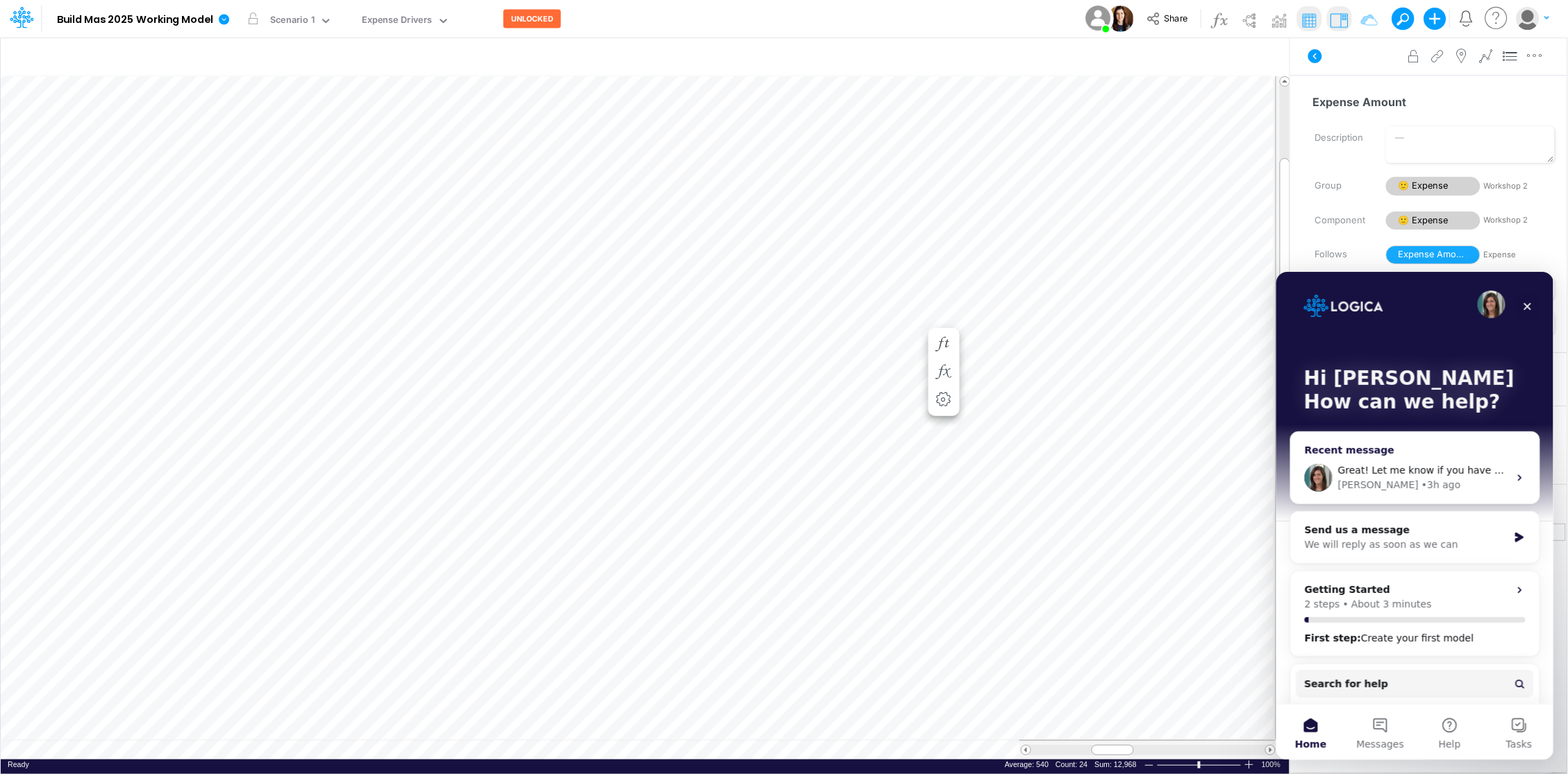
click at [1401, 464] on span "Great! Let me know if you have any other questions." at bounding box center [1465, 470] width 257 height 11
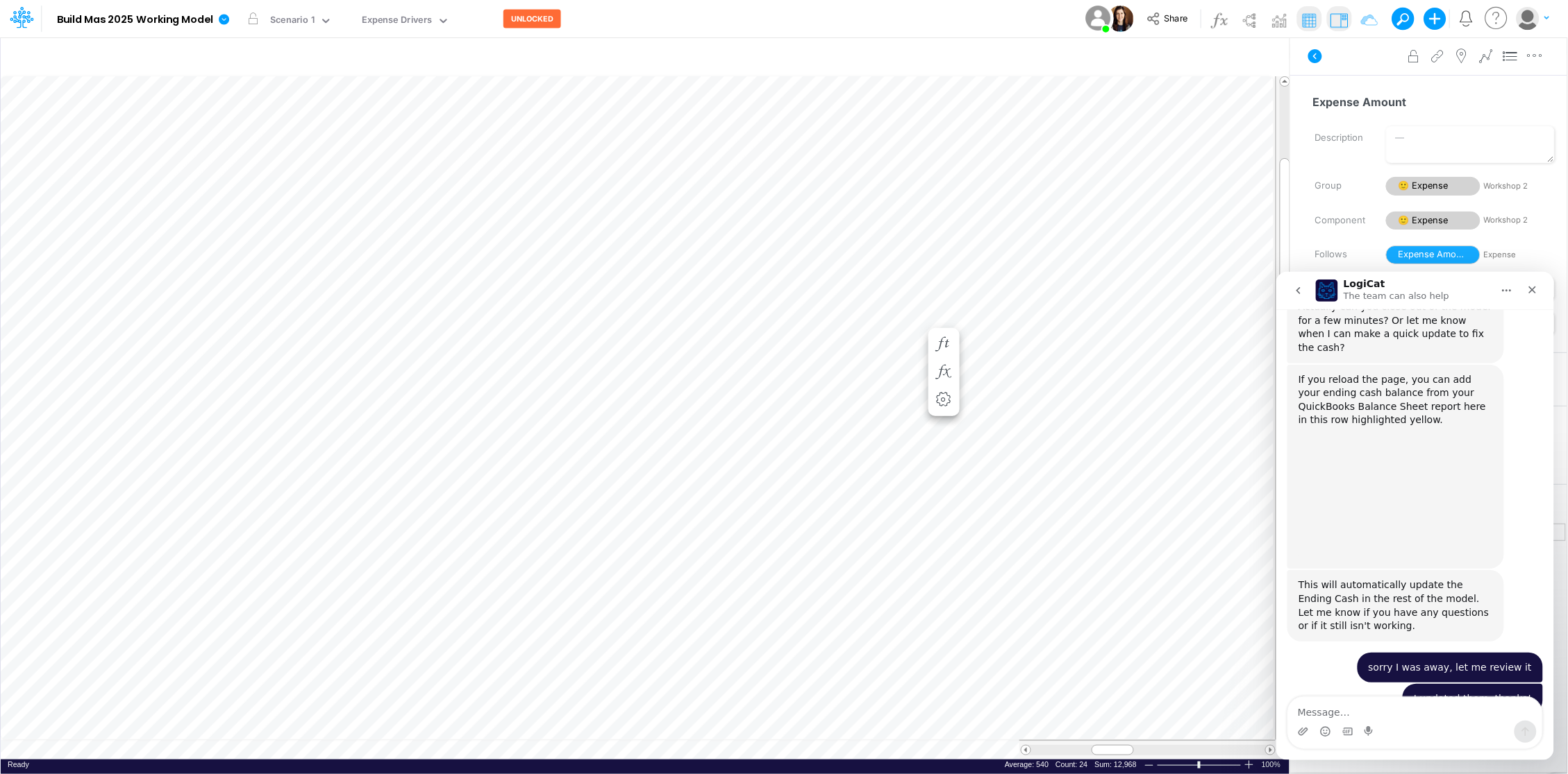
scroll to position [865, 0]
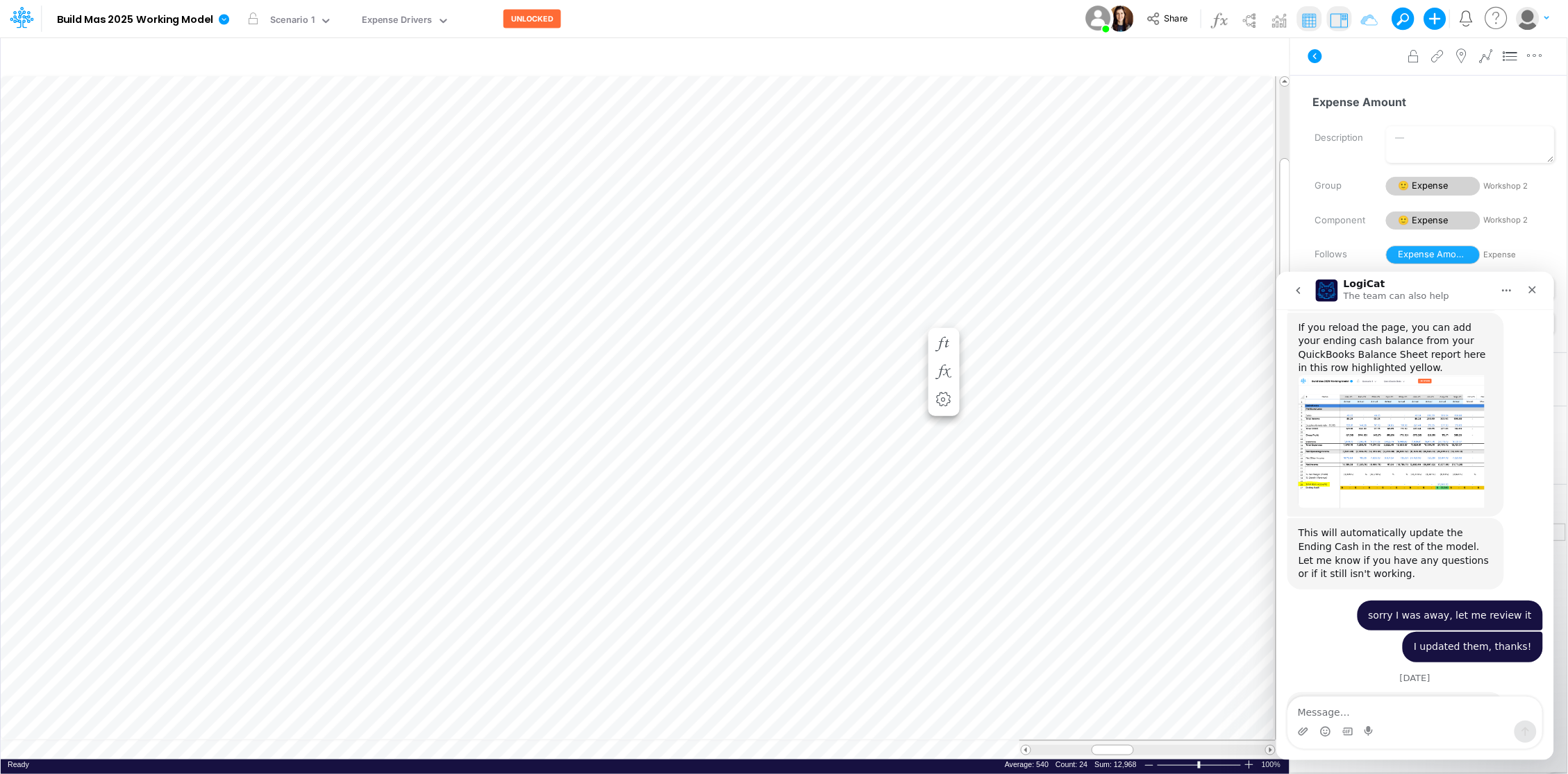
click at [1344, 711] on textarea "Message…" at bounding box center [1414, 708] width 254 height 24
type textarea "Good morning Carissa, the e"
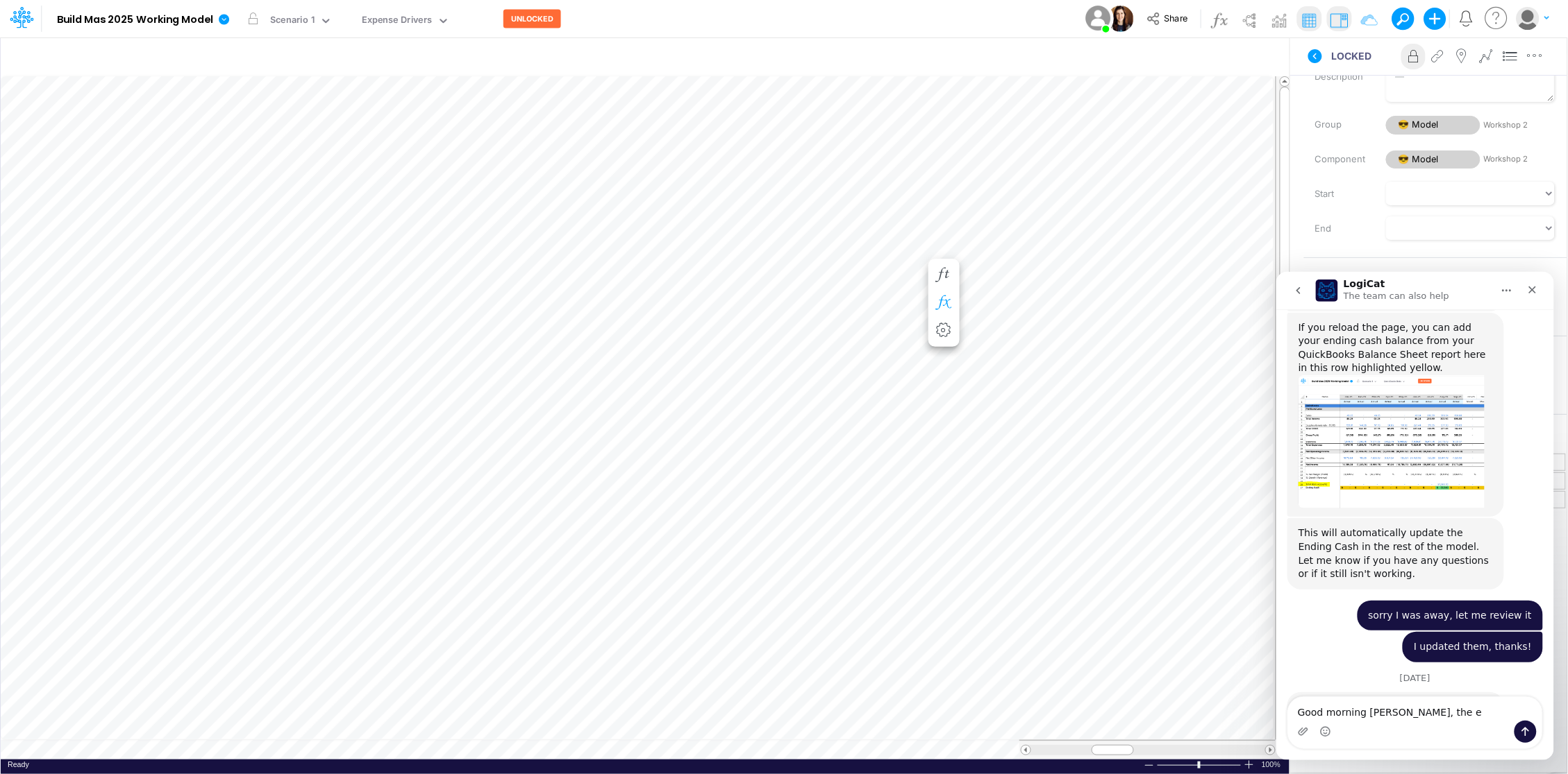
scroll to position [0, 1]
click at [942, 270] on icon "button" at bounding box center [944, 274] width 21 height 14
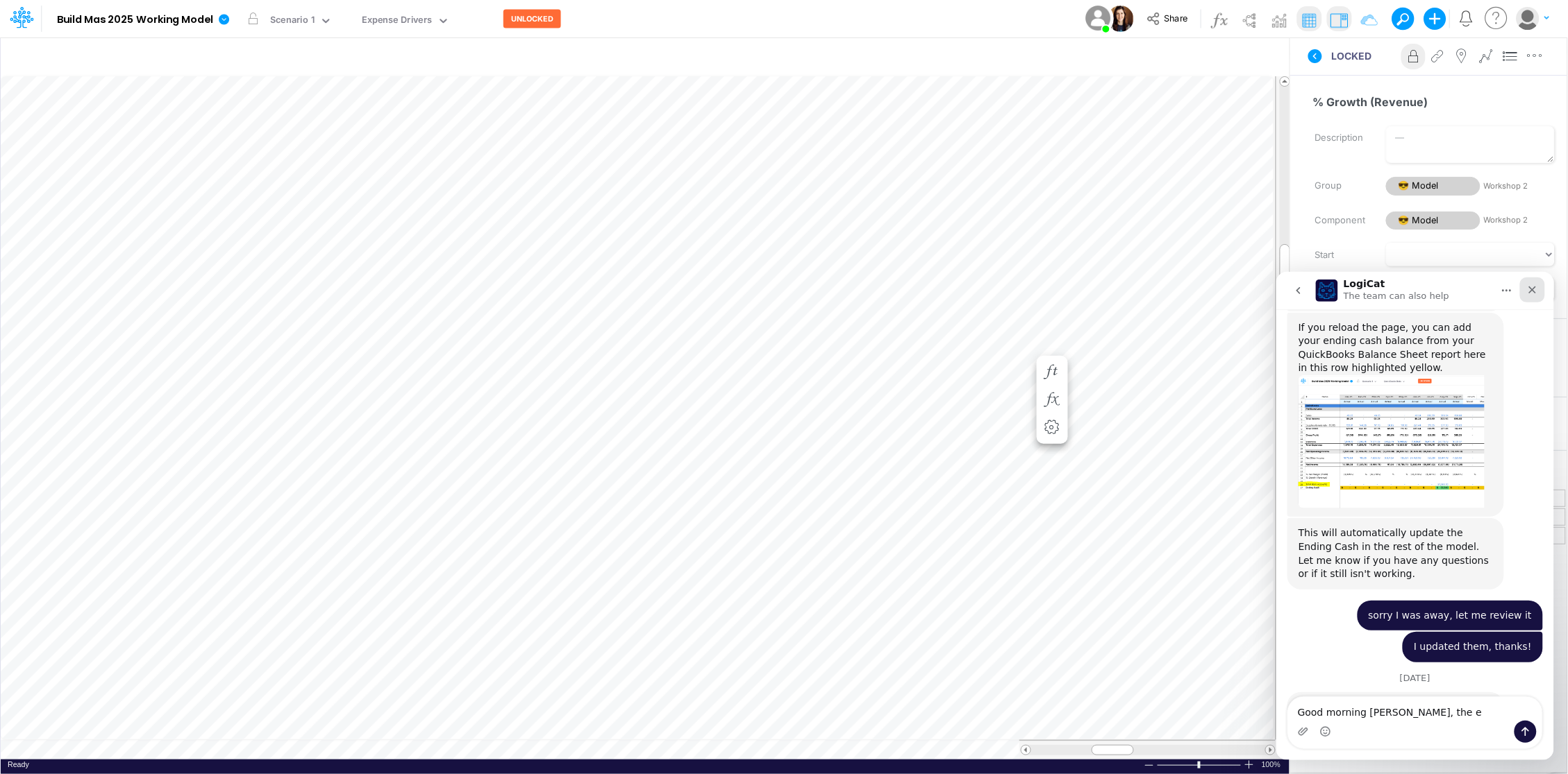
click at [1534, 289] on icon "Close" at bounding box center [1532, 290] width 11 height 11
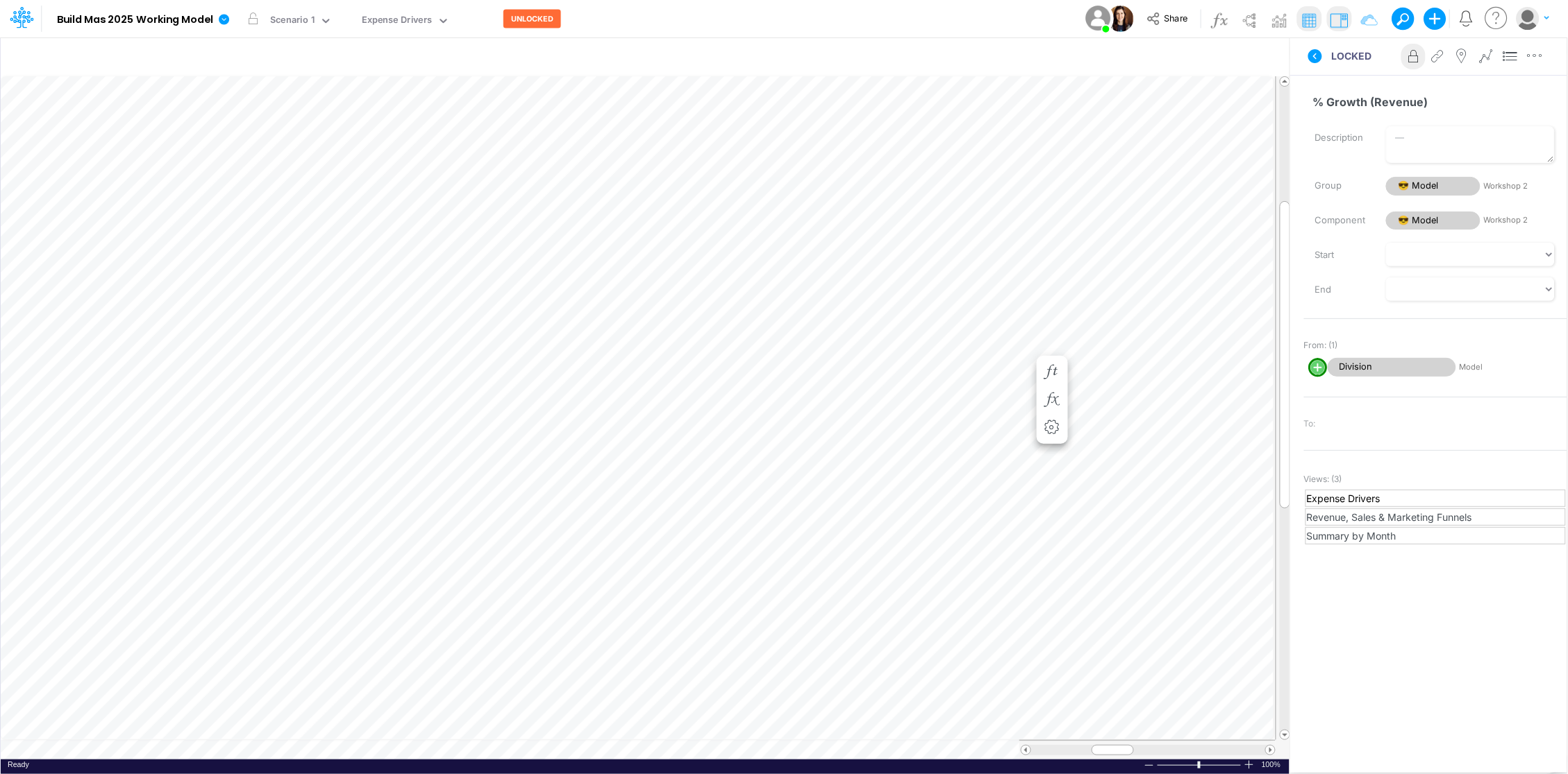
scroll to position [0, 1]
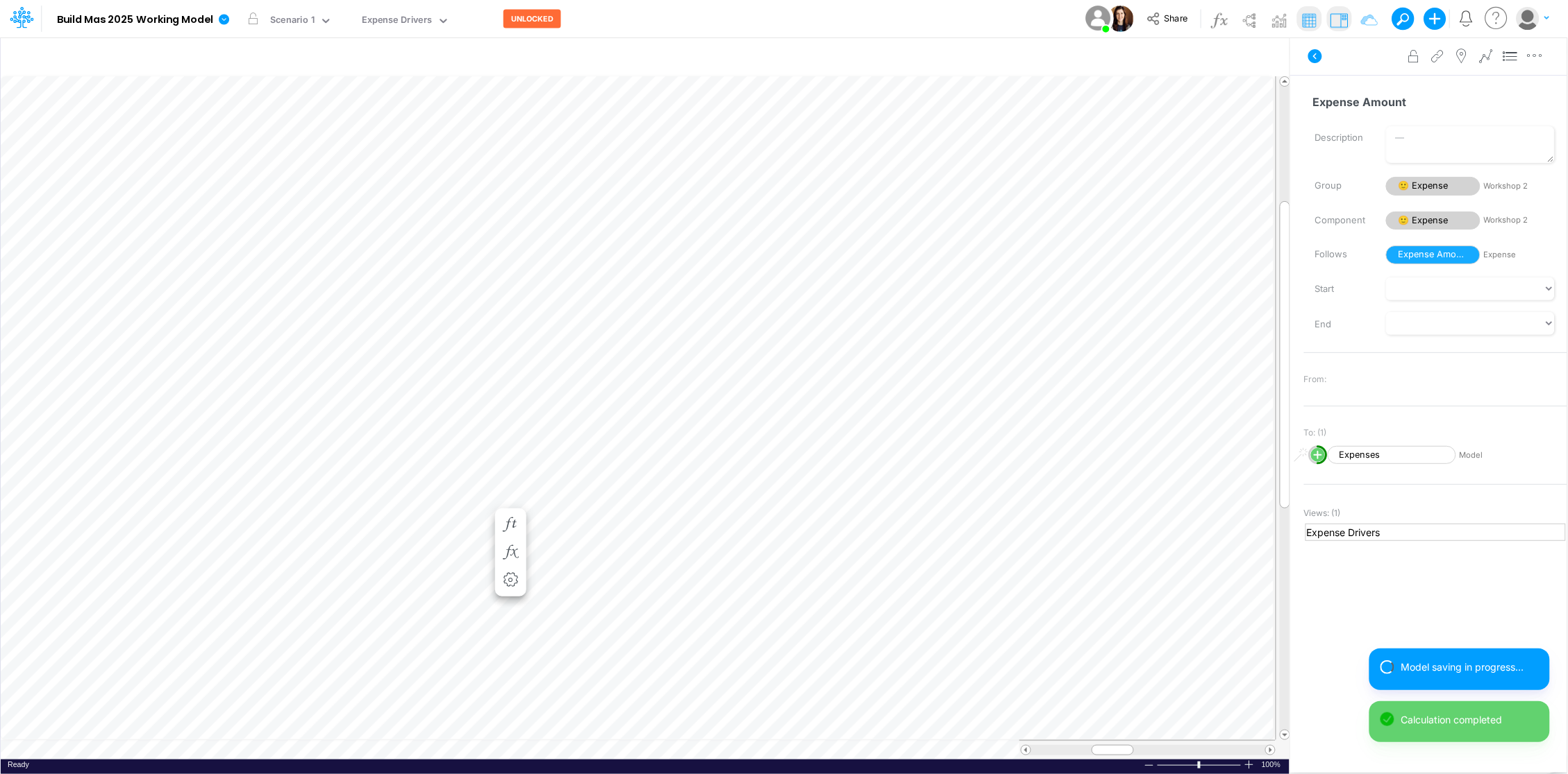
scroll to position [0, 1]
click at [939, 519] on icon "button" at bounding box center [944, 525] width 21 height 14
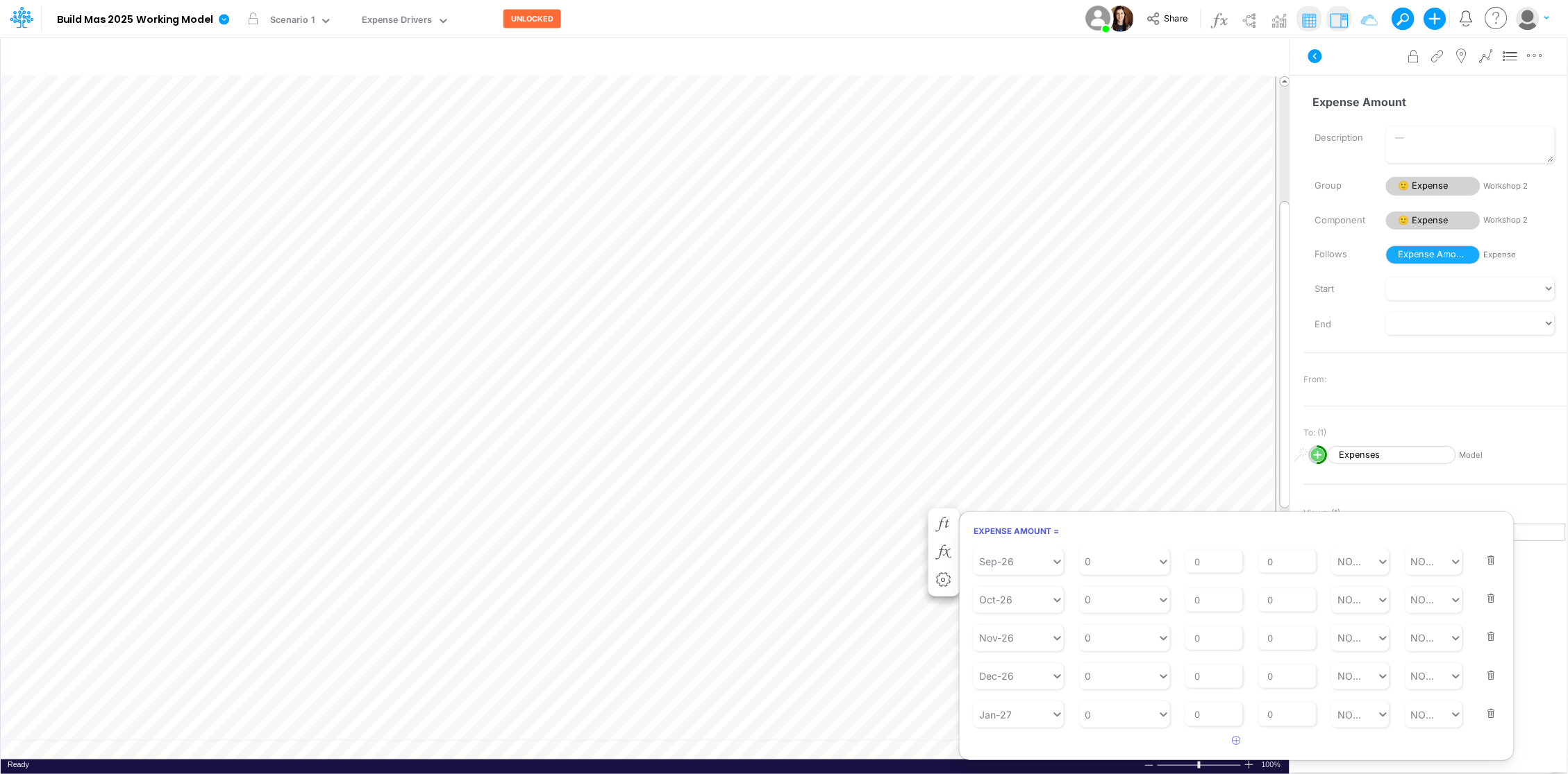
scroll to position [1129, 0]
click at [1486, 720] on button "button" at bounding box center [1487, 706] width 18 height 37
click at [1484, 705] on button "button" at bounding box center [1487, 693] width 18 height 37
click at [1484, 713] on button "button" at bounding box center [1487, 705] width 18 height 37
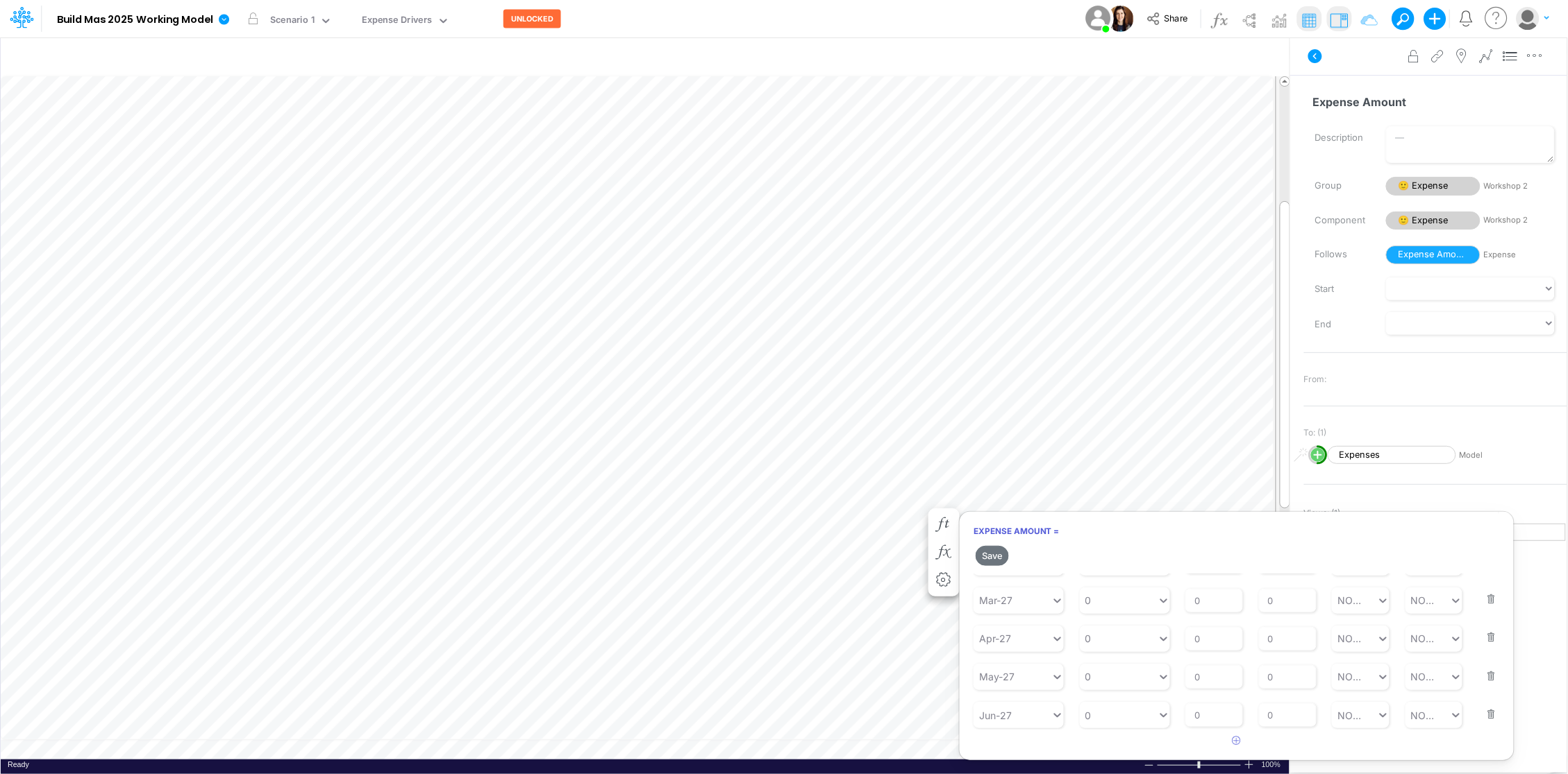
click at [1484, 713] on button "button" at bounding box center [1487, 705] width 18 height 37
click at [1484, 713] on button "button" at bounding box center [1487, 704] width 18 height 37
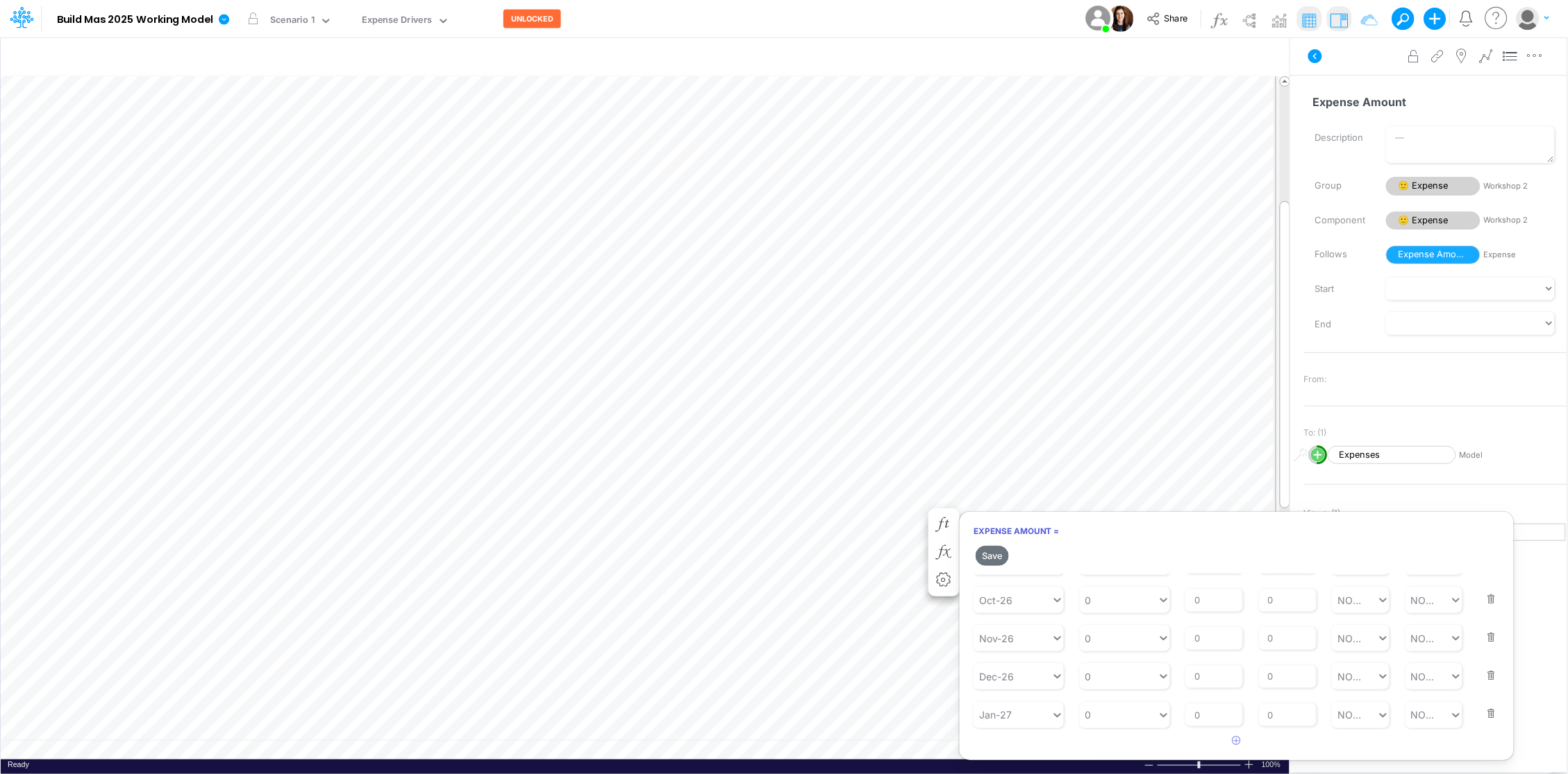
click at [1484, 713] on button "button" at bounding box center [1487, 704] width 18 height 37
click at [1484, 713] on button "button" at bounding box center [1487, 706] width 18 height 37
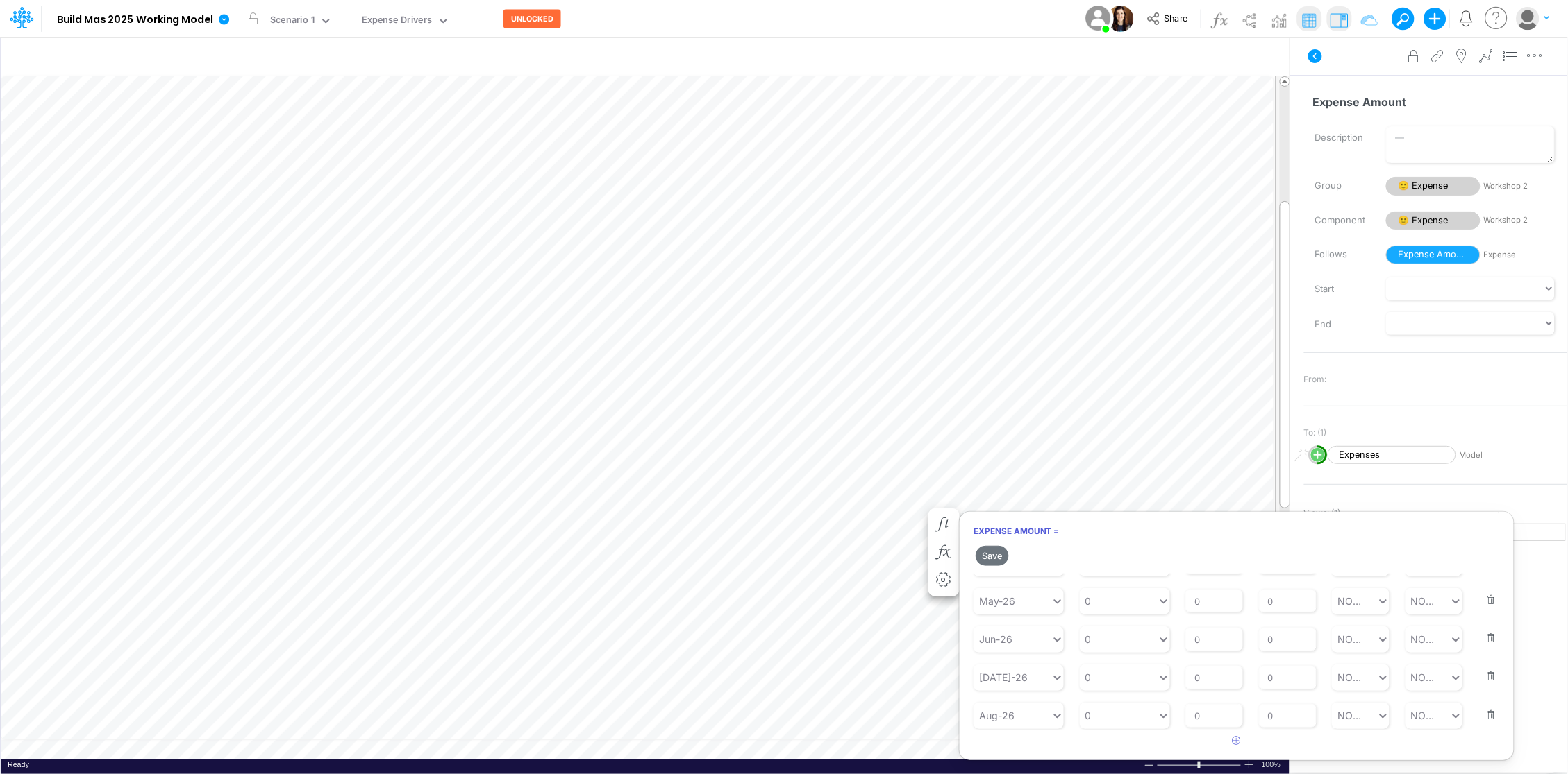
click at [1484, 713] on button "button" at bounding box center [1487, 706] width 18 height 37
click at [1484, 713] on button "button" at bounding box center [1487, 705] width 18 height 37
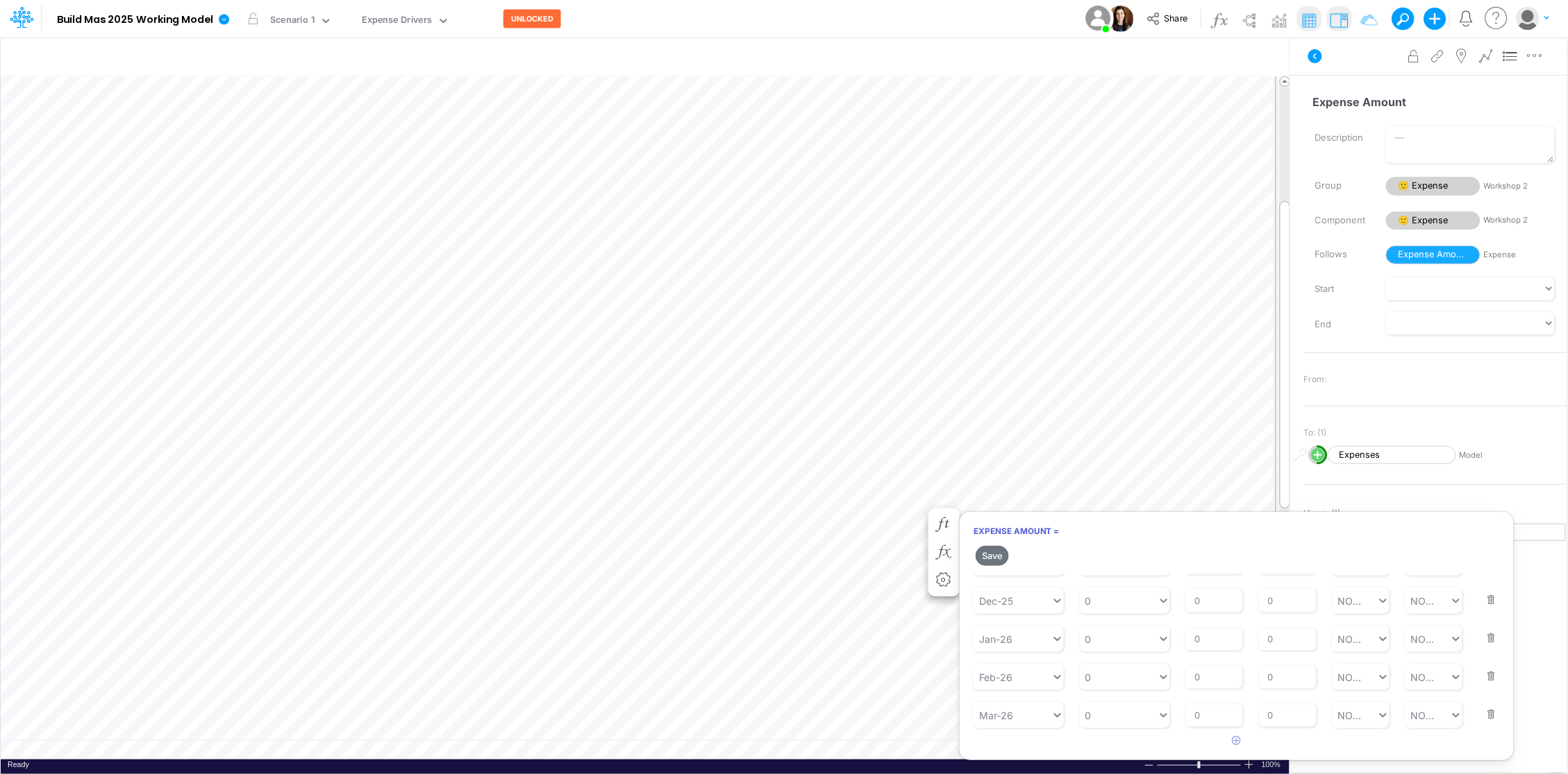
click at [1484, 713] on button "button" at bounding box center [1487, 705] width 18 height 37
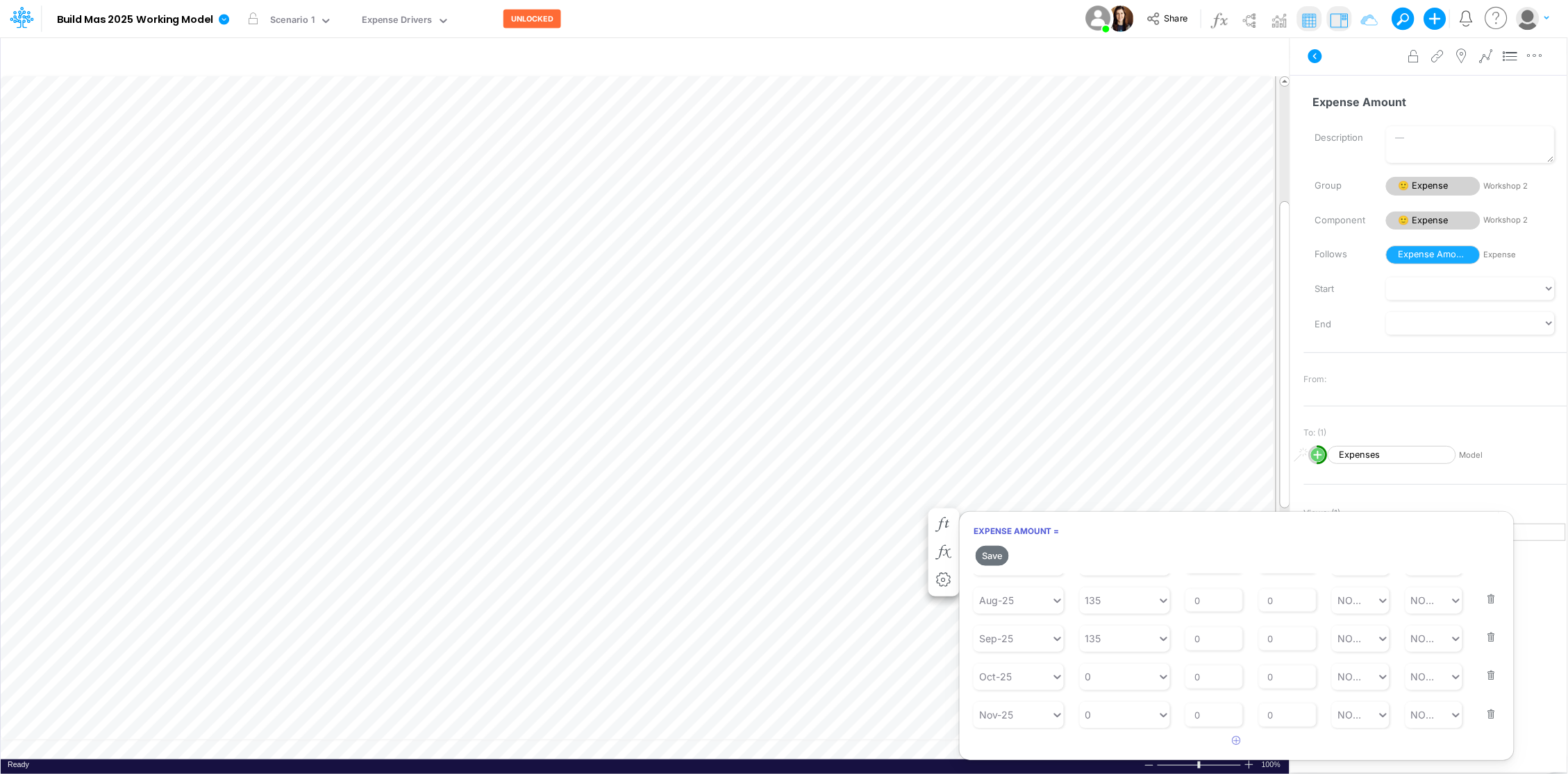
scroll to position [275, 0]
type input "0"
click at [1112, 718] on div "0 0" at bounding box center [1118, 716] width 77 height 23
click at [1101, 501] on div "LATEST" at bounding box center [1124, 505] width 90 height 26
click at [1237, 743] on icon "button" at bounding box center [1236, 740] width 9 height 9
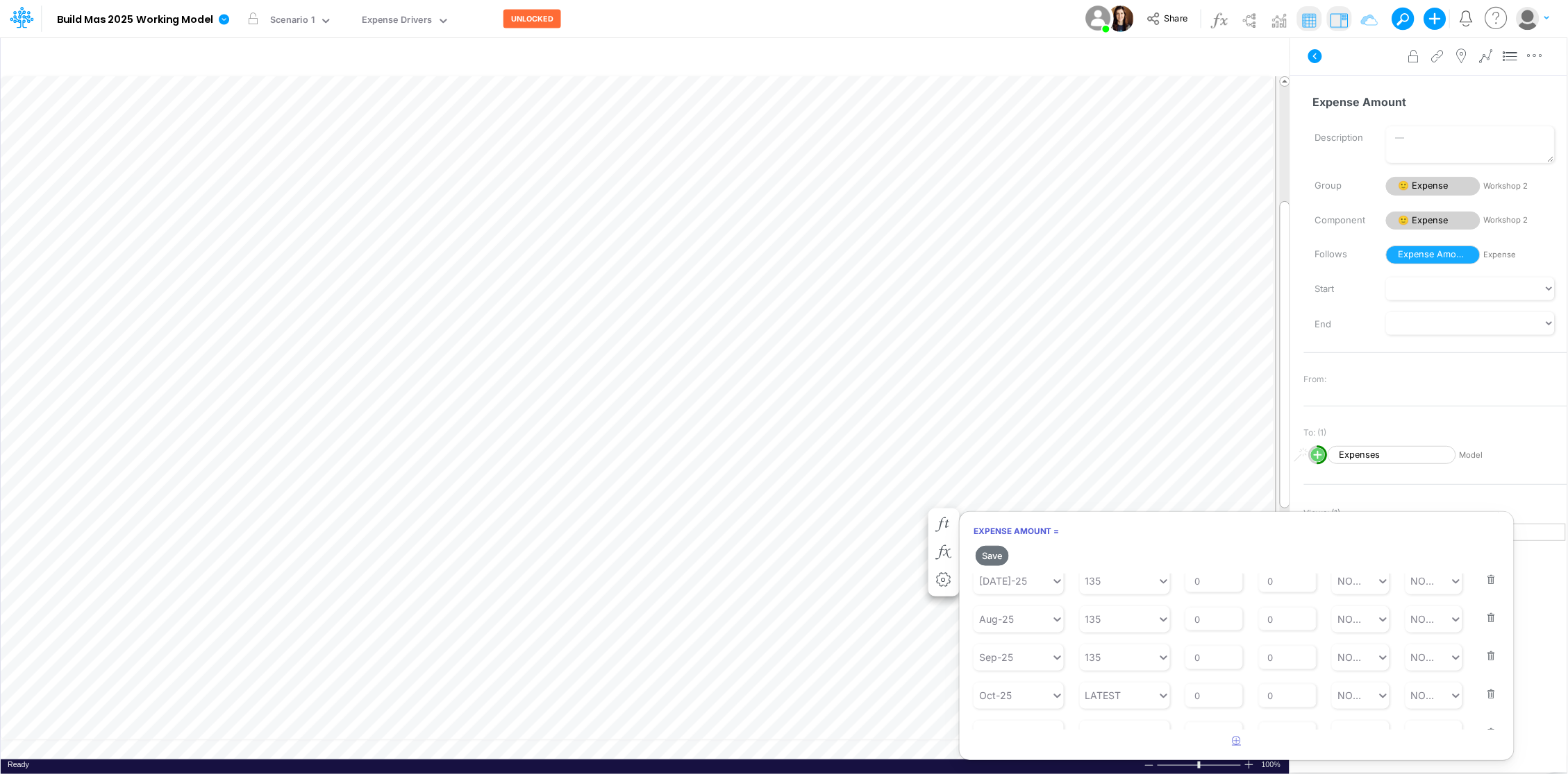
scroll to position [313, 0]
click at [1046, 713] on div "Type to search..." at bounding box center [1018, 715] width 76 height 14
click at [1013, 570] on div "Forecast" at bounding box center [1018, 578] width 90 height 26
type input "fore"
click at [1116, 720] on div "0 0" at bounding box center [1118, 716] width 77 height 23
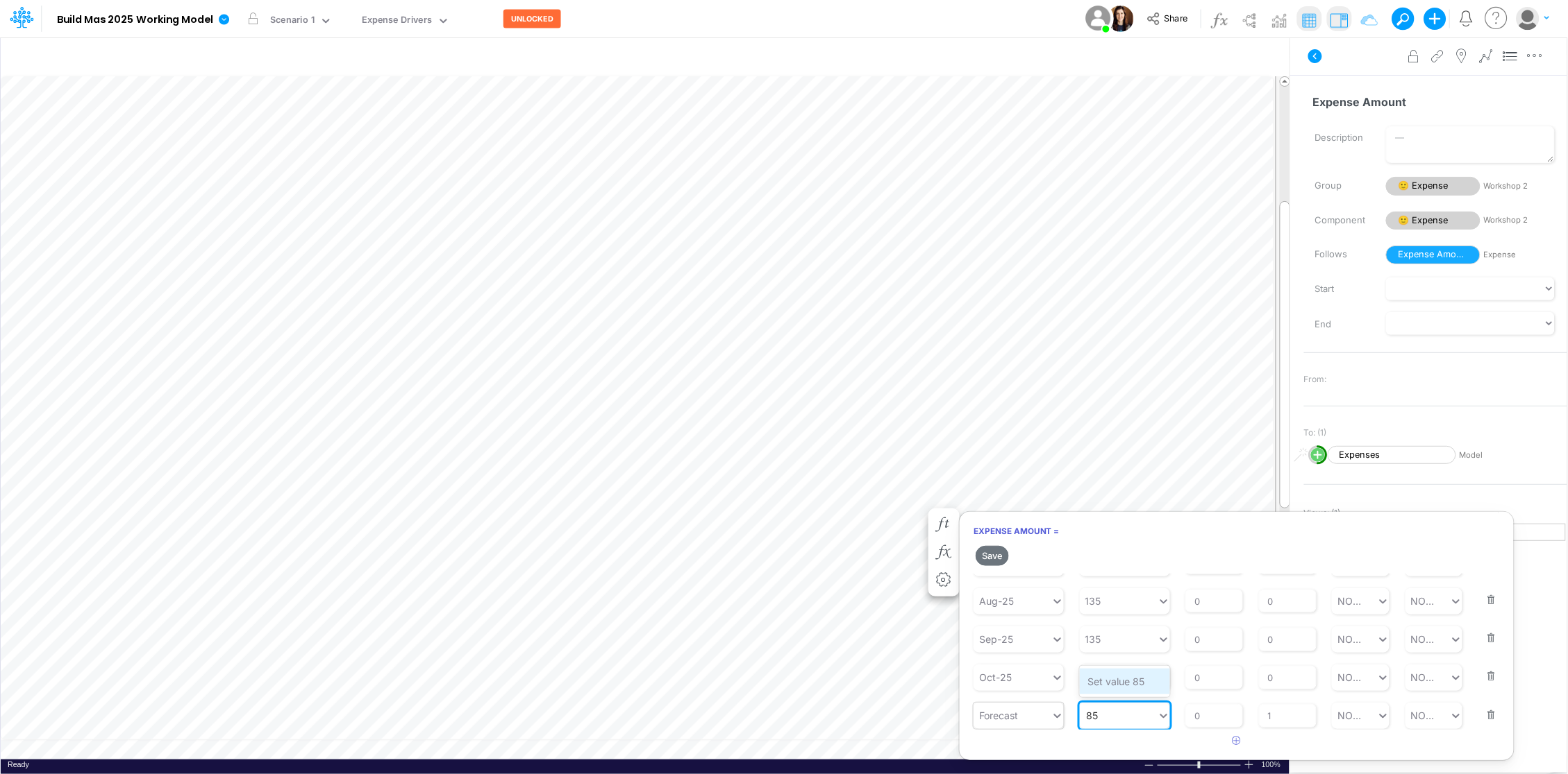
click at [1116, 678] on div "Set value 85" at bounding box center [1124, 681] width 90 height 26
type input "85"
click at [988, 555] on button "Save" at bounding box center [991, 555] width 33 height 20
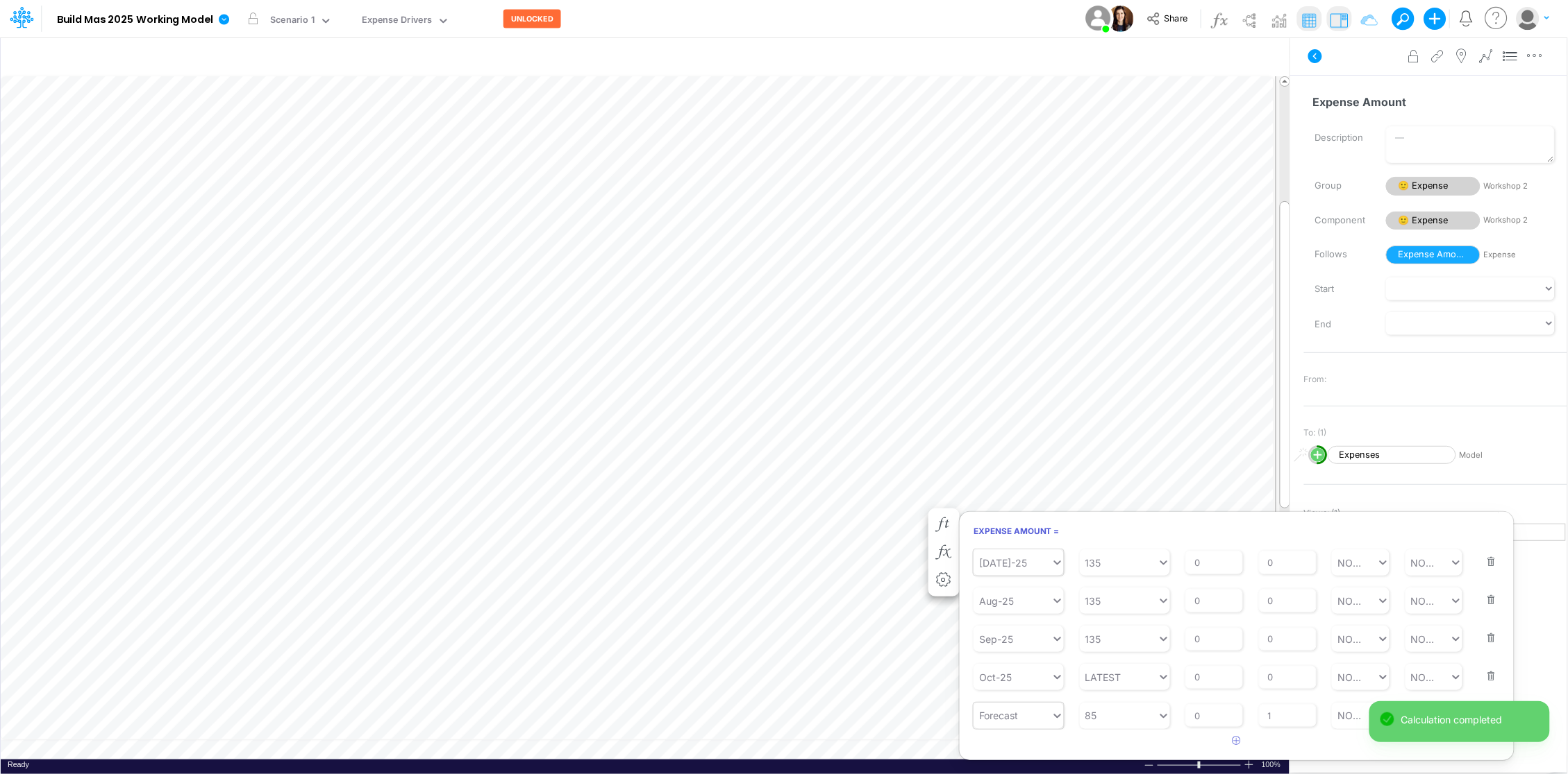
scroll to position [290, 0]
click at [1479, 675] on button "button" at bounding box center [1487, 667] width 18 height 37
type input "85"
click at [1104, 714] on div "85 85" at bounding box center [1118, 716] width 77 height 23
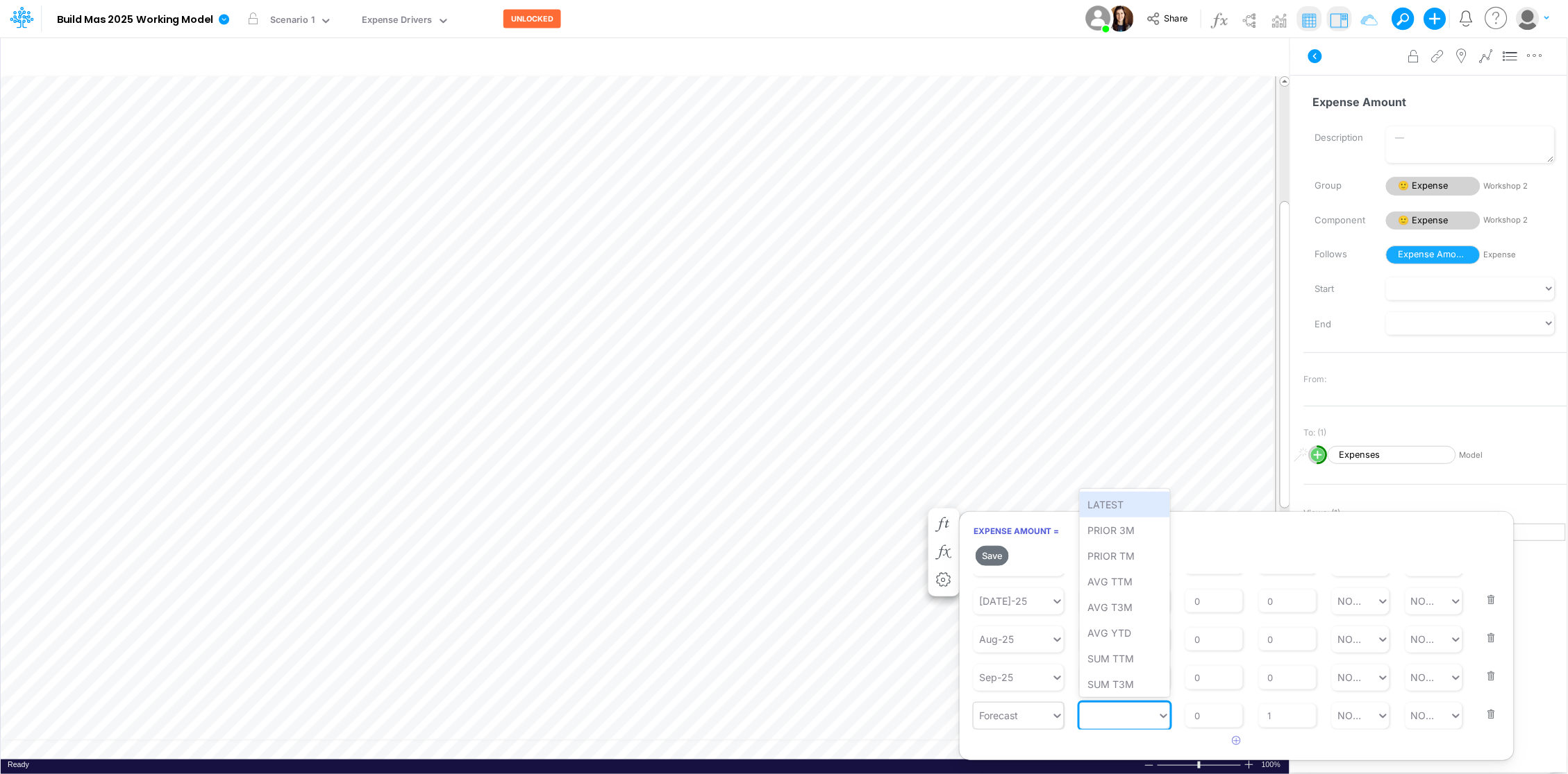
click at [1104, 714] on div "85" at bounding box center [1118, 716] width 77 height 23
click at [1104, 714] on div at bounding box center [1118, 716] width 77 height 23
type input "85"
click at [998, 554] on button "Save" at bounding box center [991, 555] width 33 height 20
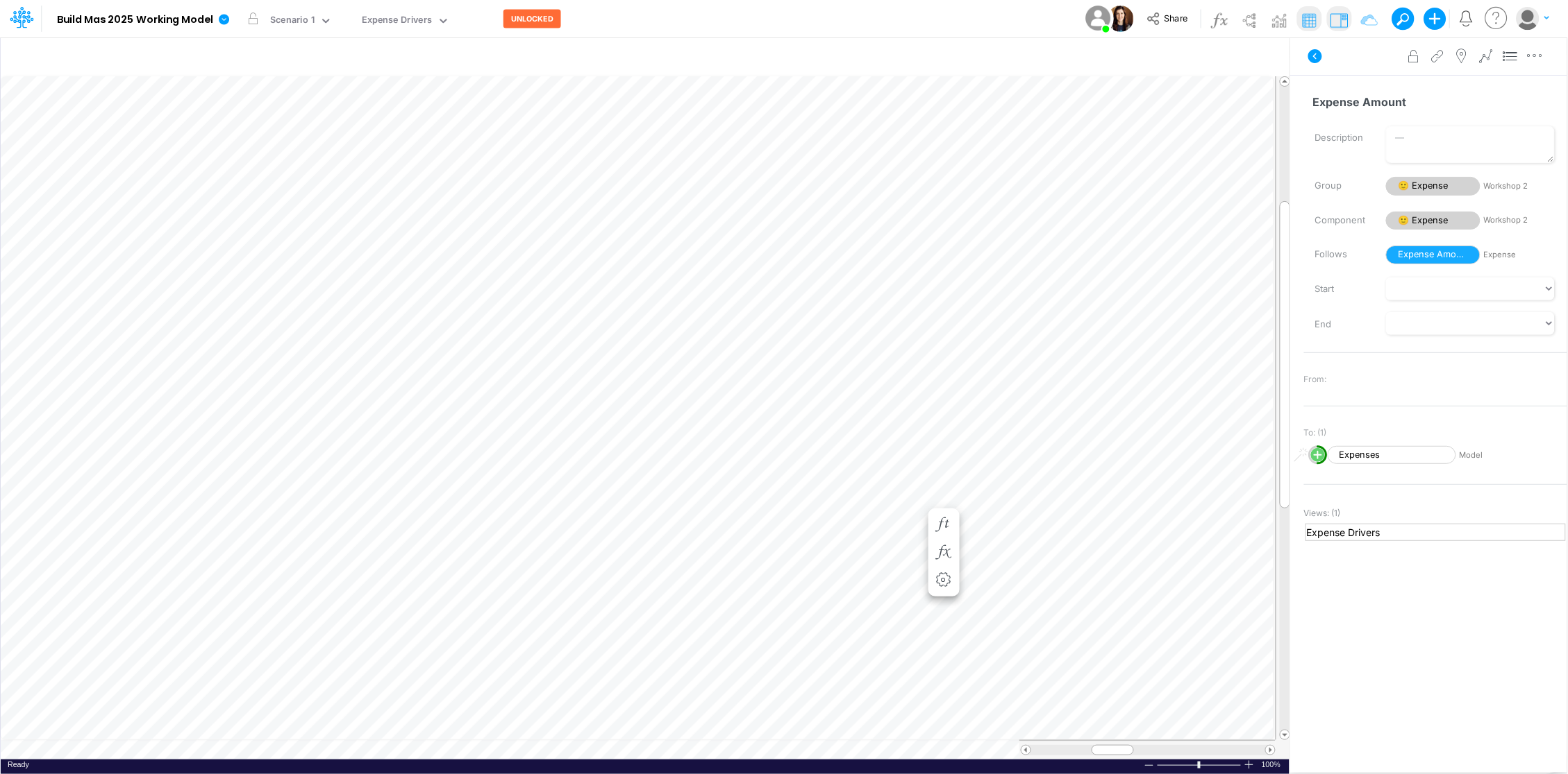
scroll to position [0, 1]
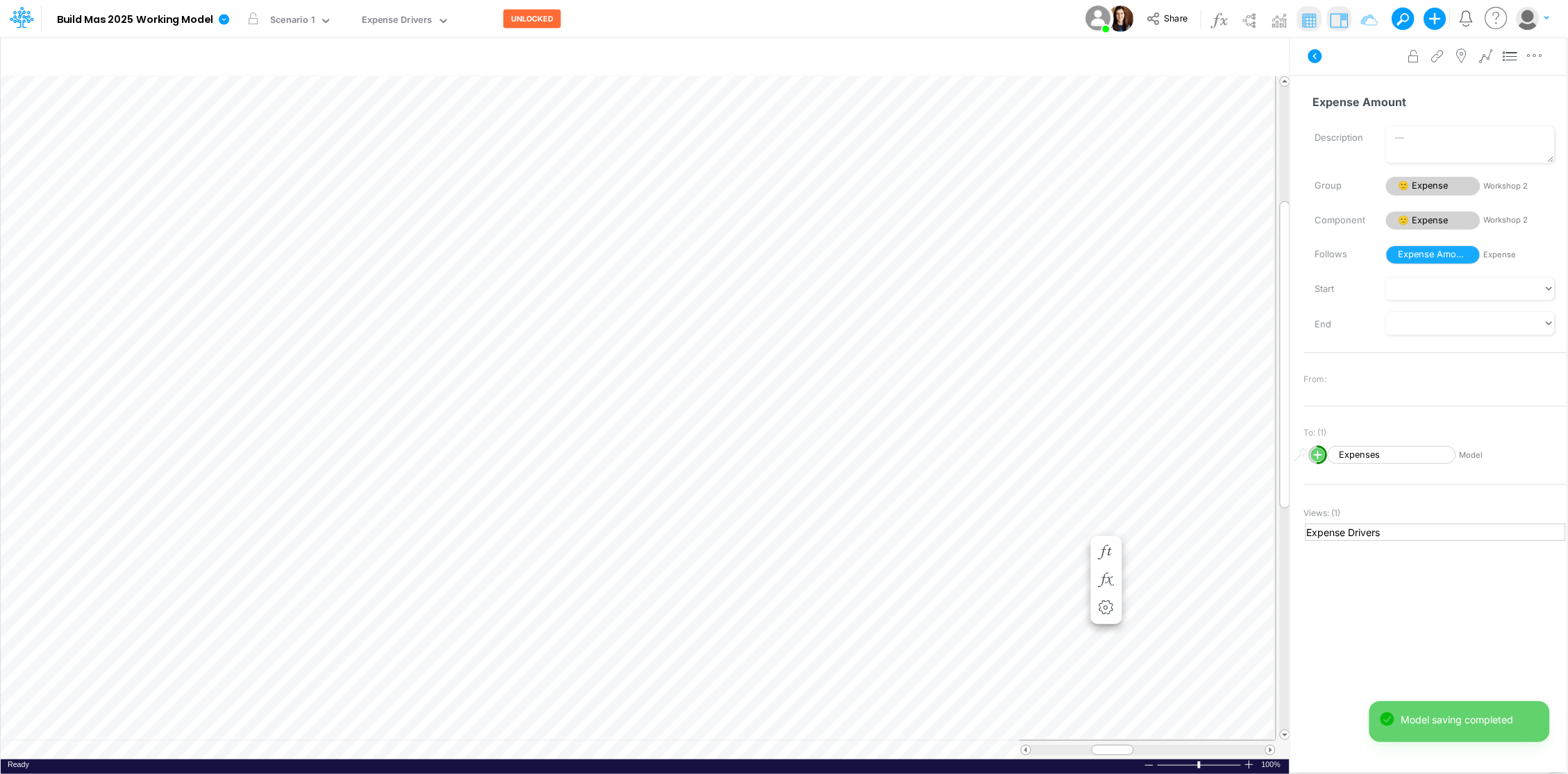
scroll to position [0, 1]
click at [665, 533] on icon "button" at bounding box center [673, 538] width 21 height 14
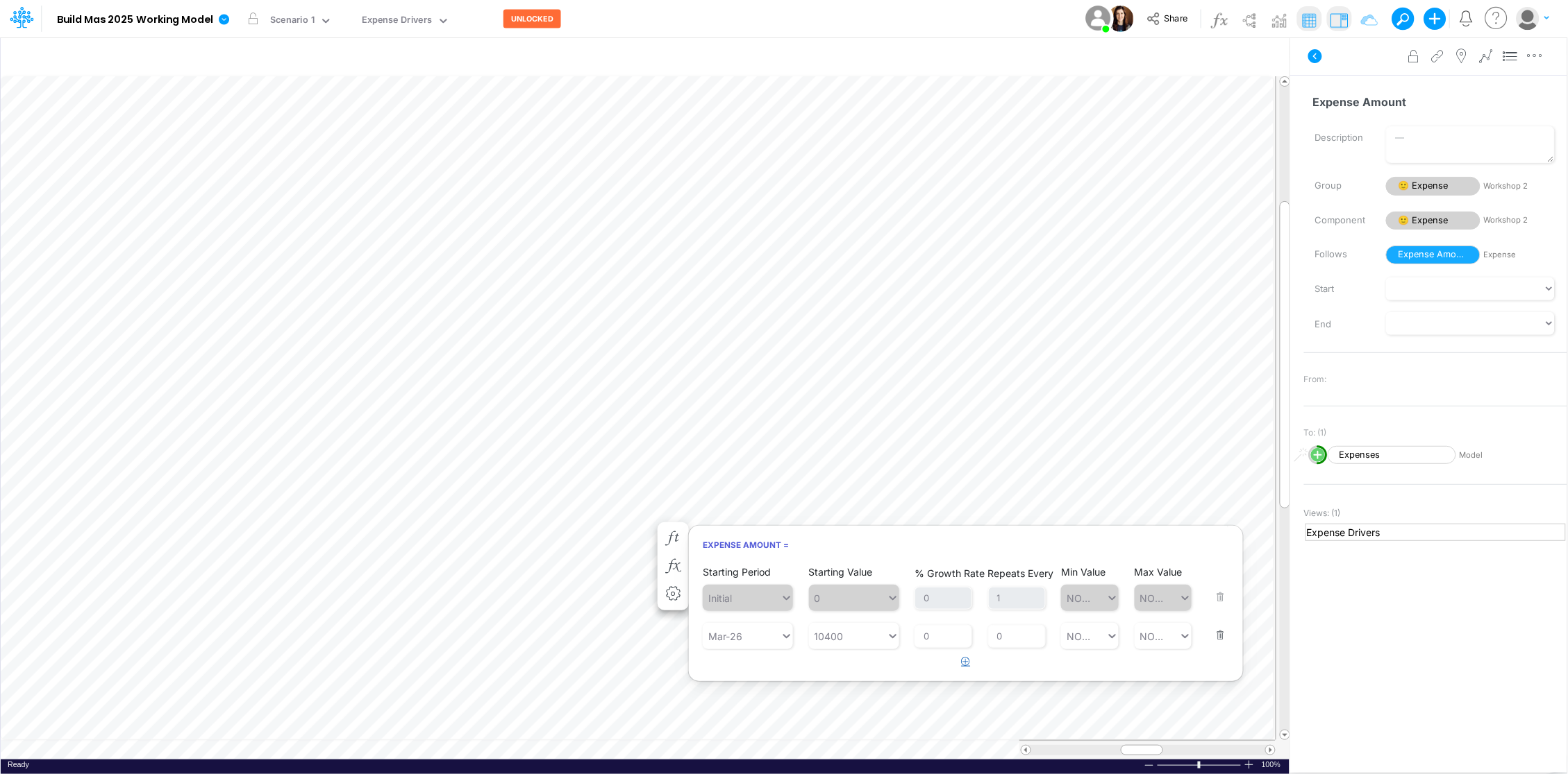
click at [968, 662] on icon "button" at bounding box center [966, 661] width 9 height 9
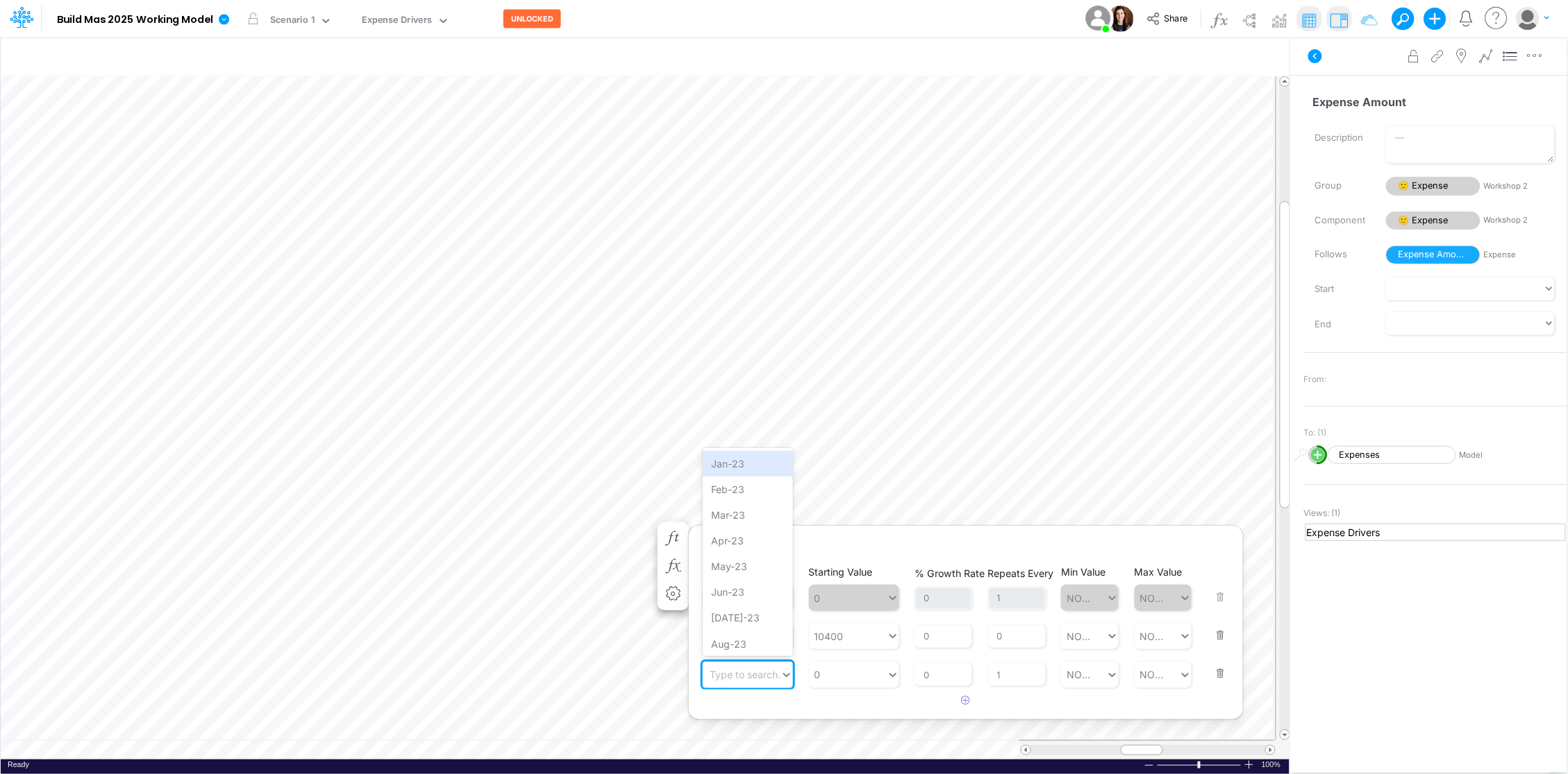
click at [764, 675] on div "Type to search..." at bounding box center [748, 675] width 76 height 14
click at [753, 538] on div "Forecast" at bounding box center [748, 537] width 90 height 26
type input "forecast"
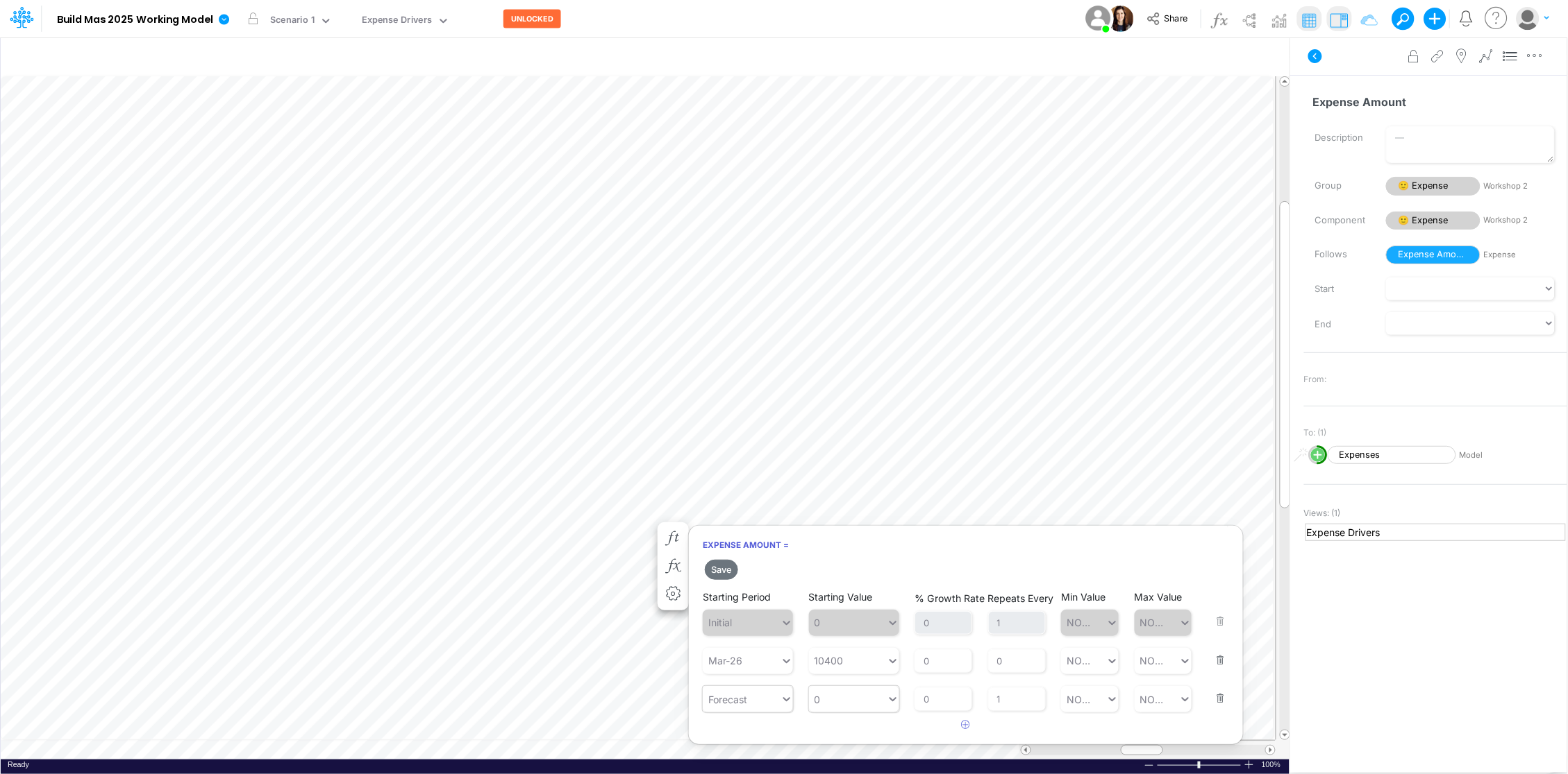
type input "0"
click at [871, 700] on div "0 0" at bounding box center [847, 699] width 77 height 23
click at [859, 479] on div "LATEST" at bounding box center [854, 487] width 90 height 26
click at [723, 571] on button "Save" at bounding box center [721, 570] width 33 height 20
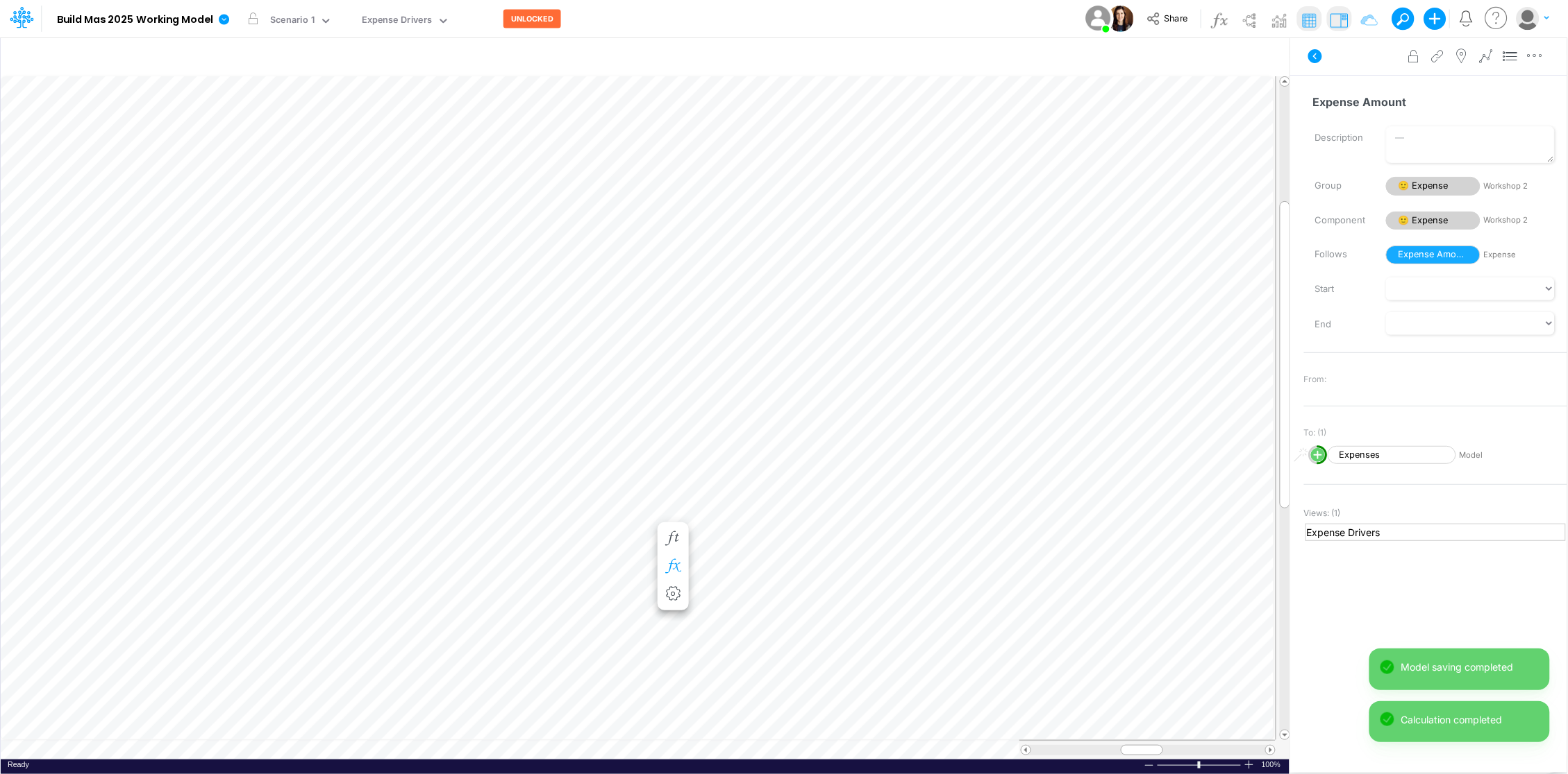
scroll to position [0, 1]
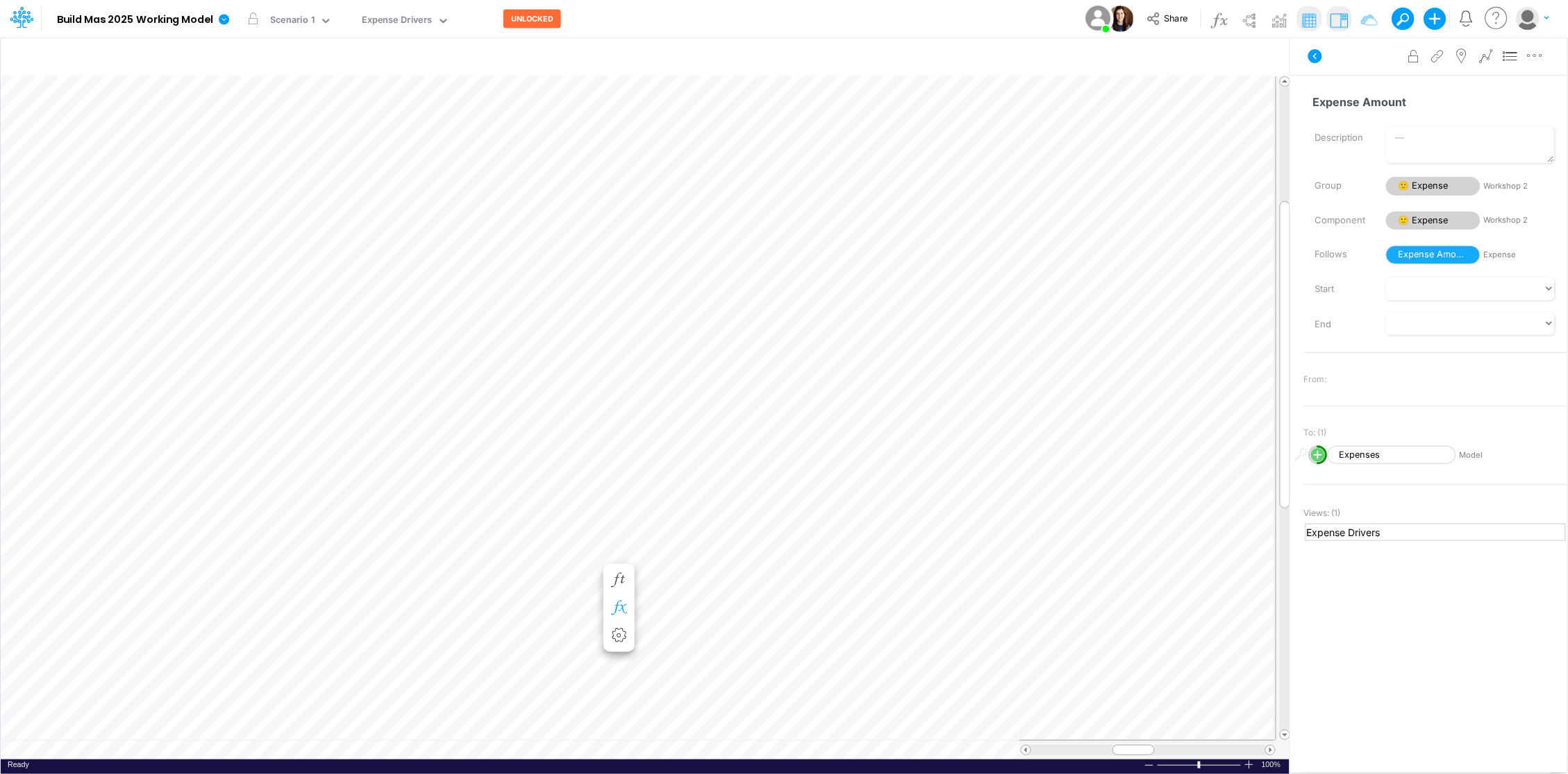
scroll to position [0, 1]
click at [779, 535] on icon "button" at bounding box center [781, 538] width 21 height 14
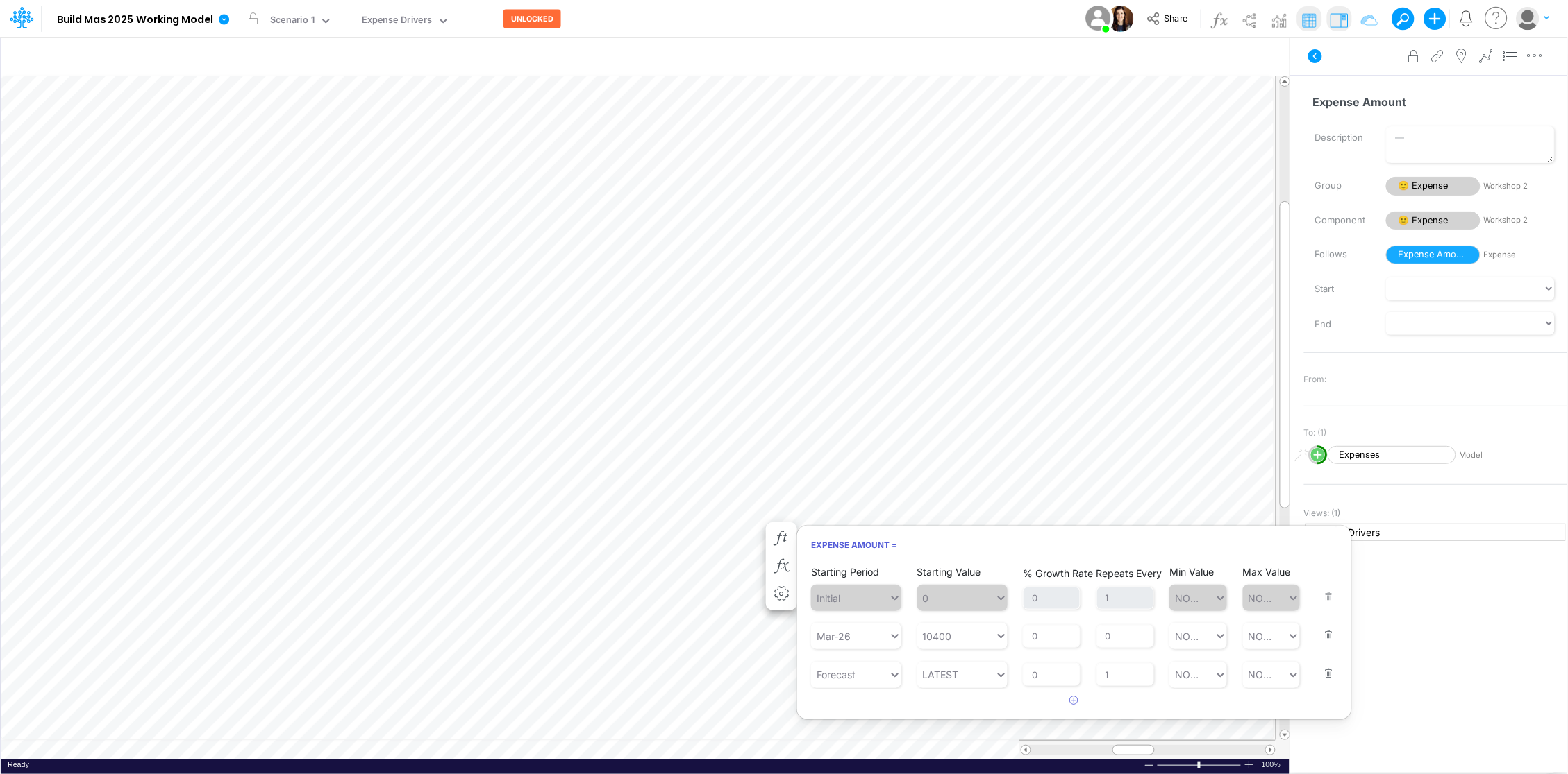
click at [1327, 675] on button "button" at bounding box center [1324, 664] width 18 height 37
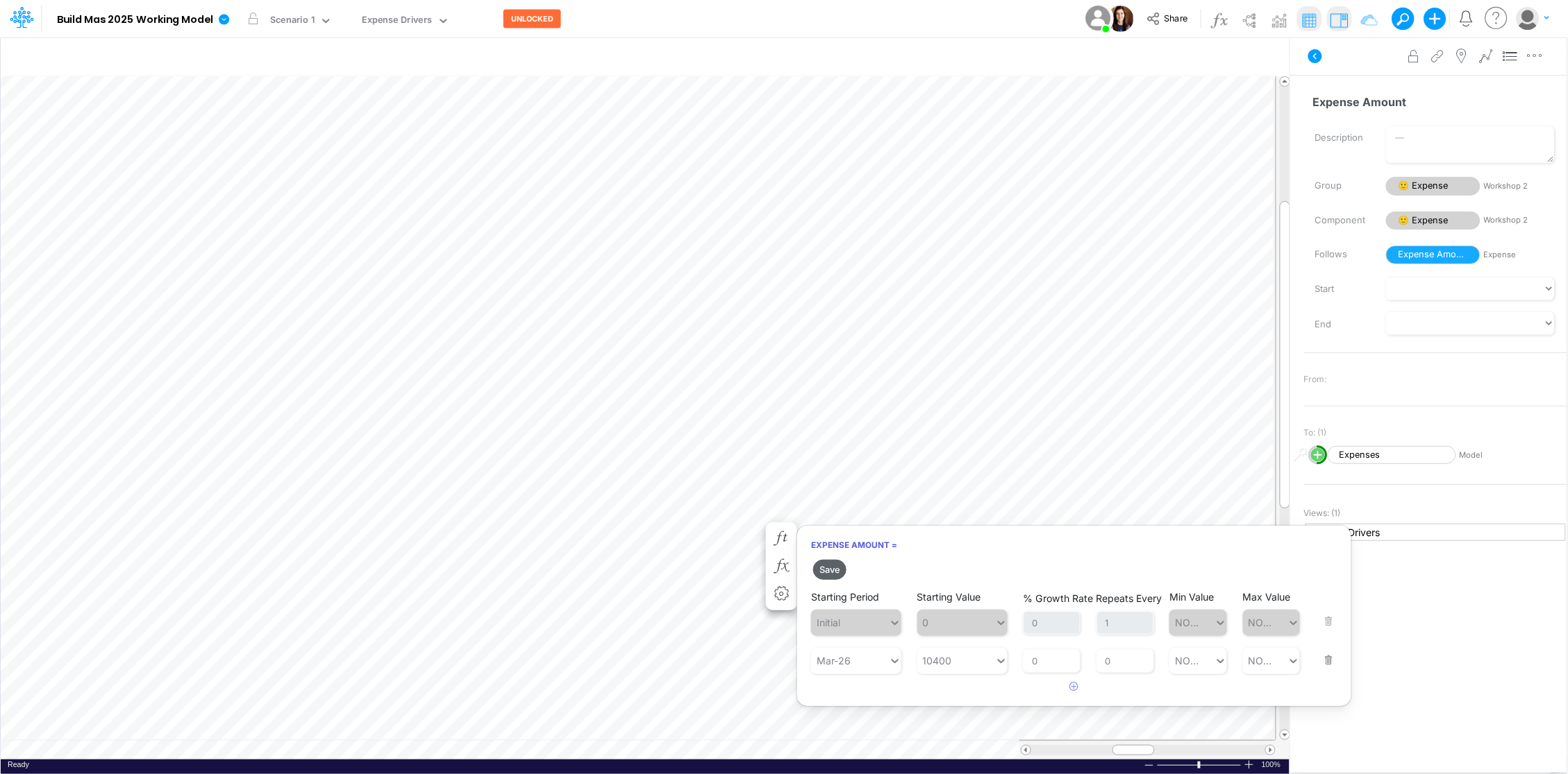
click at [828, 572] on button "Save" at bounding box center [829, 570] width 33 height 20
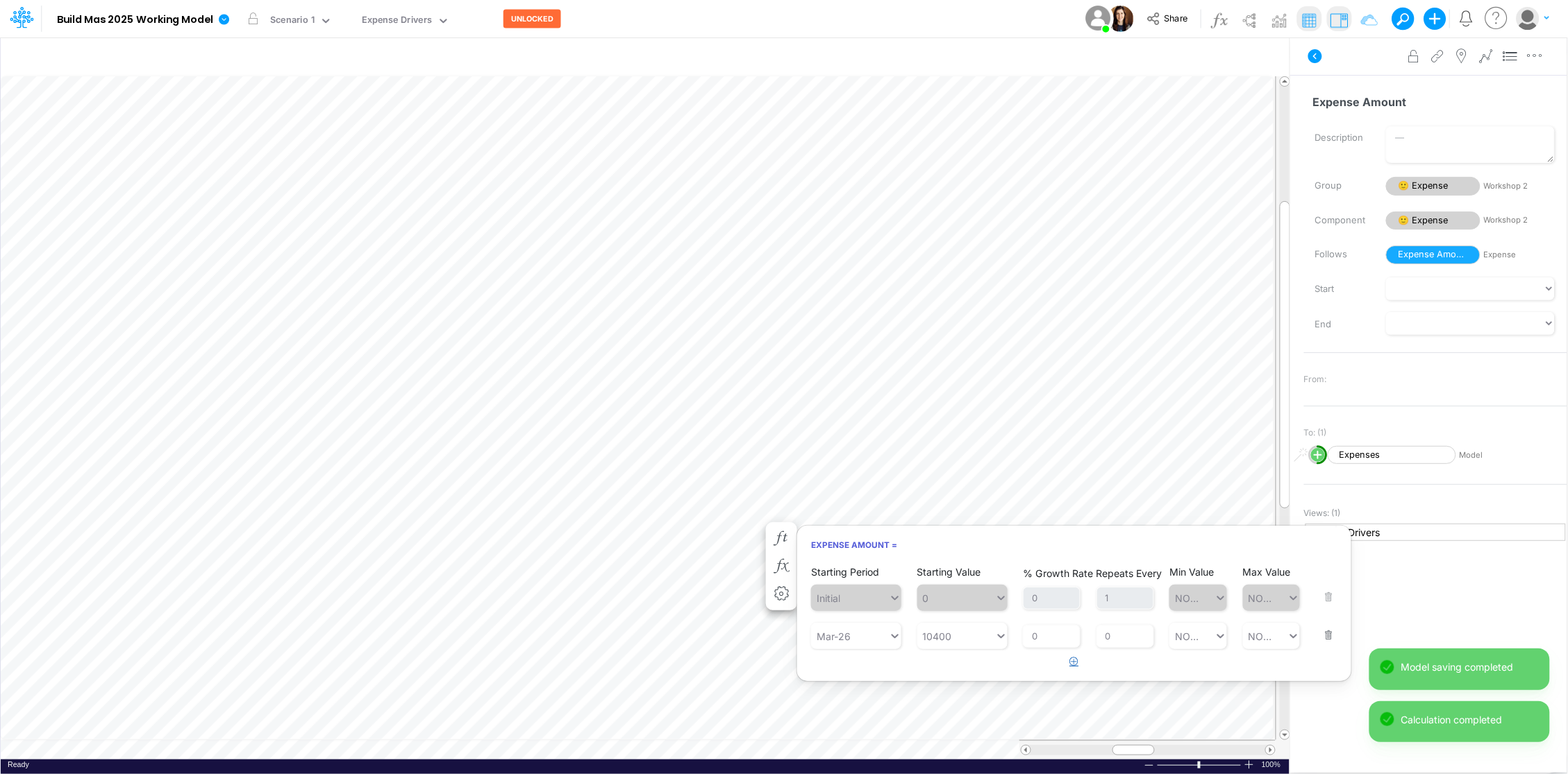
click at [1078, 664] on button "button" at bounding box center [1074, 662] width 27 height 23
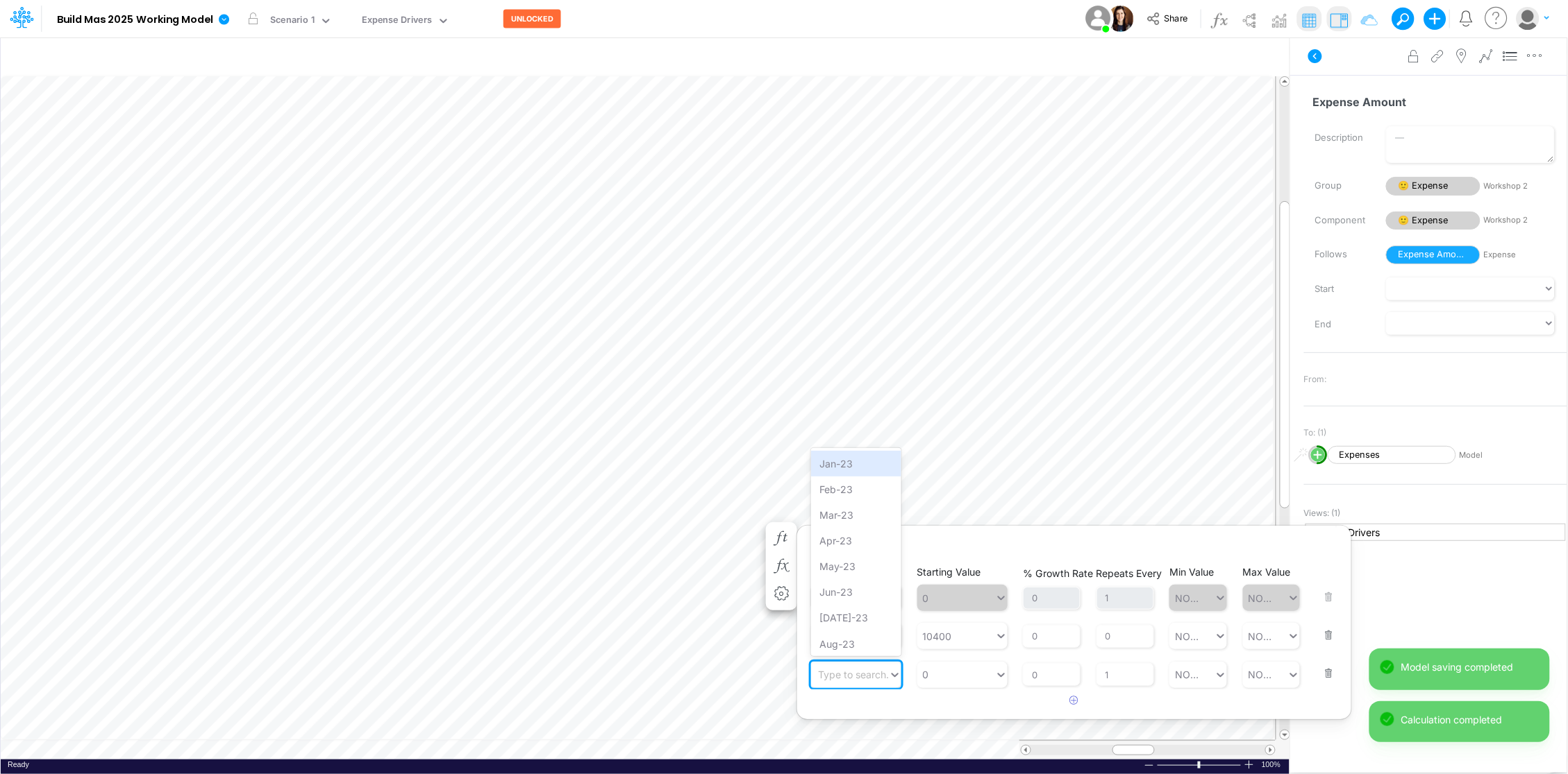
click at [879, 687] on div "Type to search..." at bounding box center [856, 676] width 90 height 27
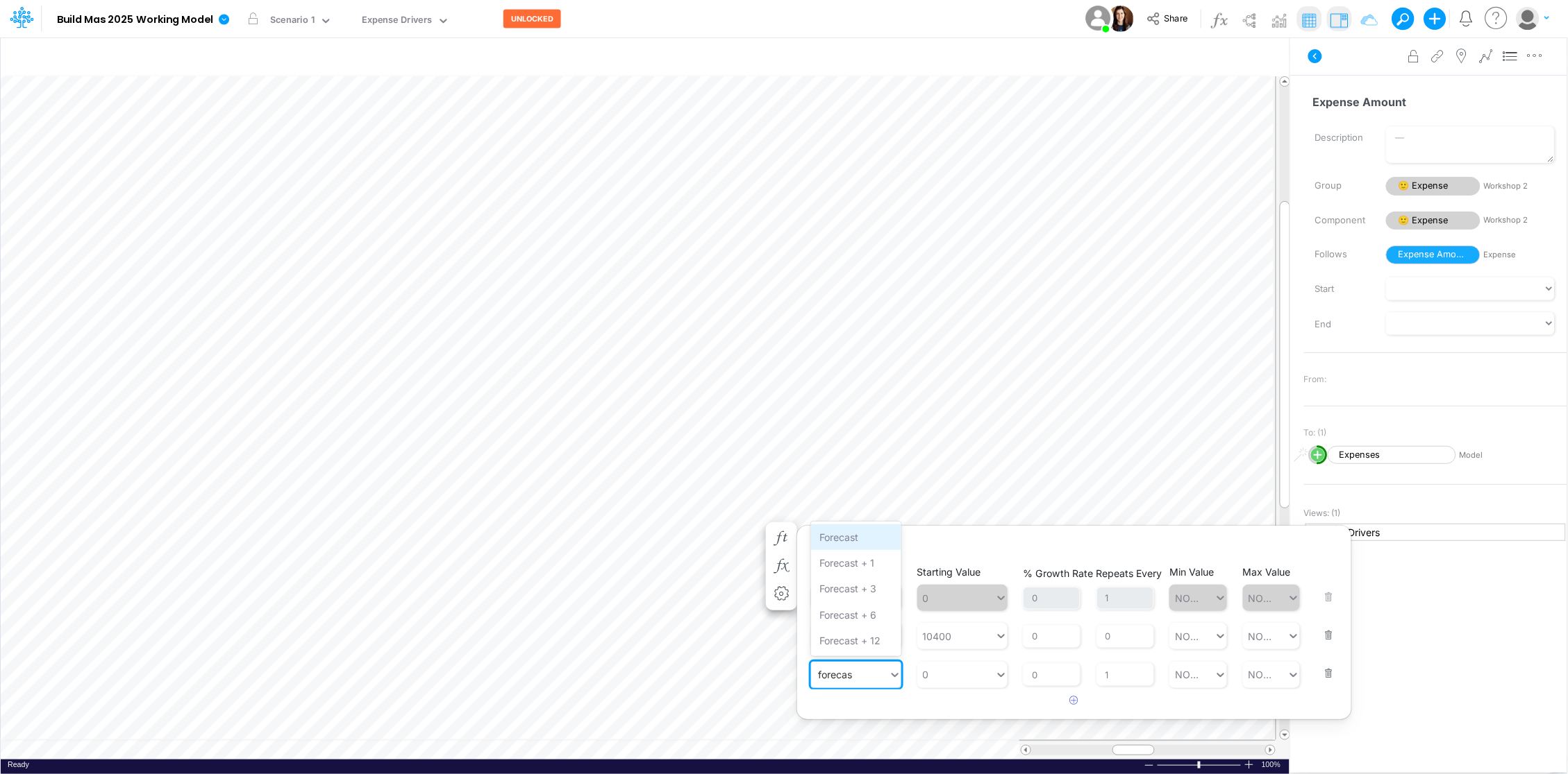
click at [848, 538] on div "Forecast" at bounding box center [856, 537] width 90 height 26
type input "forecas"
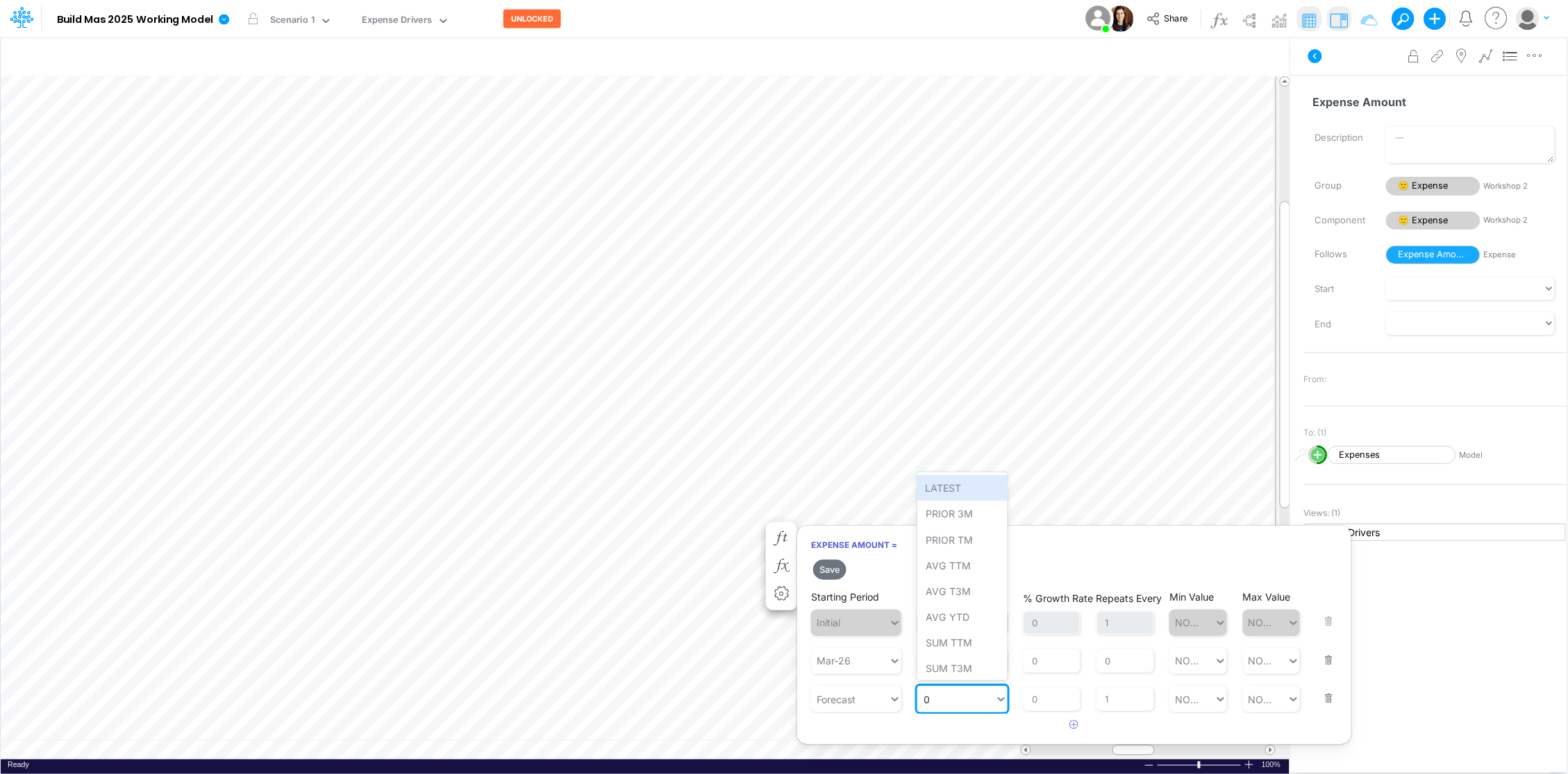
click at [967, 698] on div "0 0" at bounding box center [955, 699] width 77 height 23
type input "10400"
click at [1127, 698] on input "1" at bounding box center [1125, 699] width 57 height 24
type input "0"
click at [967, 704] on div "0 0" at bounding box center [955, 699] width 77 height 23
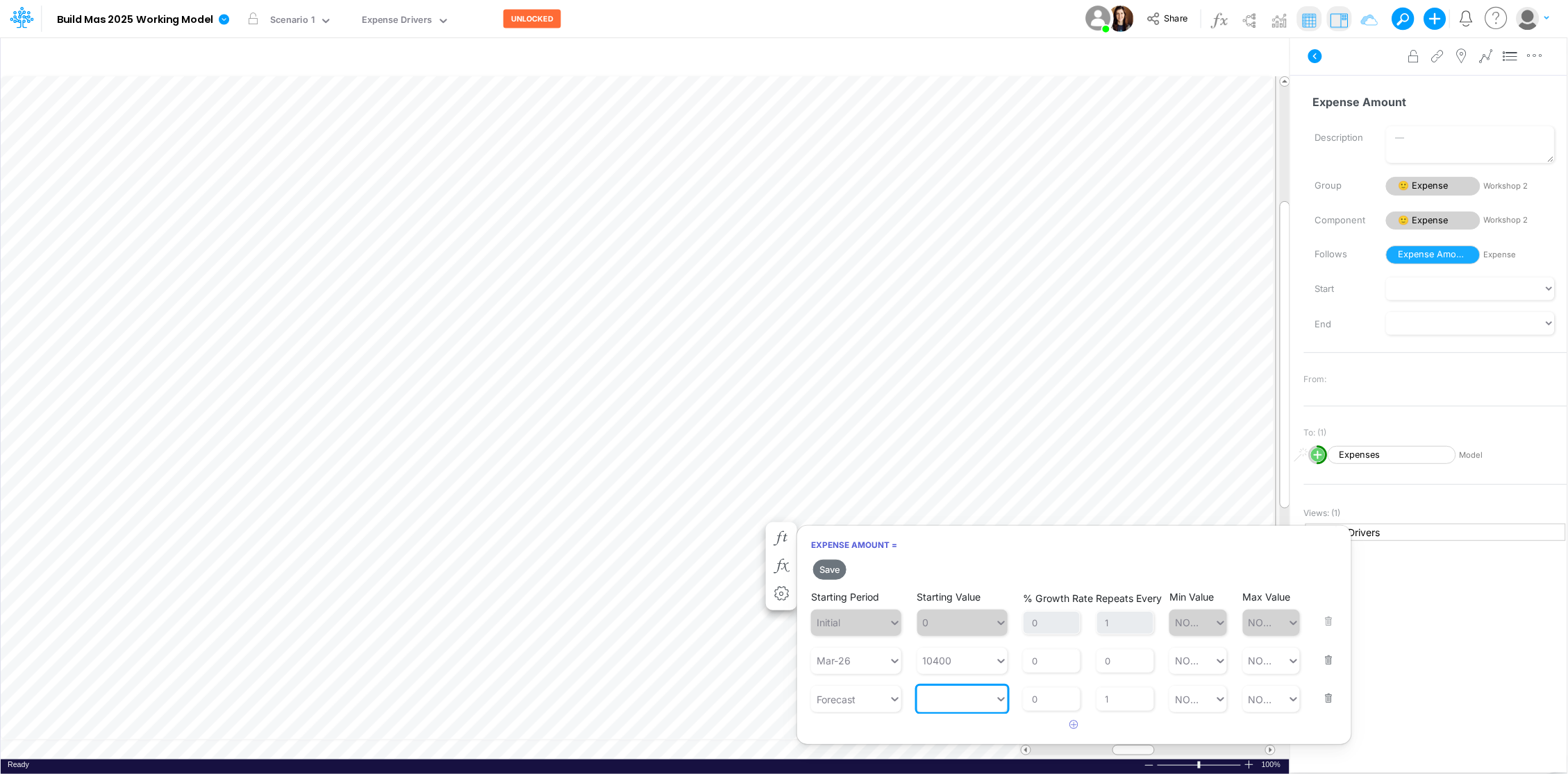
click at [967, 704] on div at bounding box center [955, 699] width 77 height 23
click at [954, 736] on div "Set value 10400" at bounding box center [962, 733] width 91 height 26
type input "10400"
click at [835, 571] on button "Save" at bounding box center [829, 570] width 33 height 20
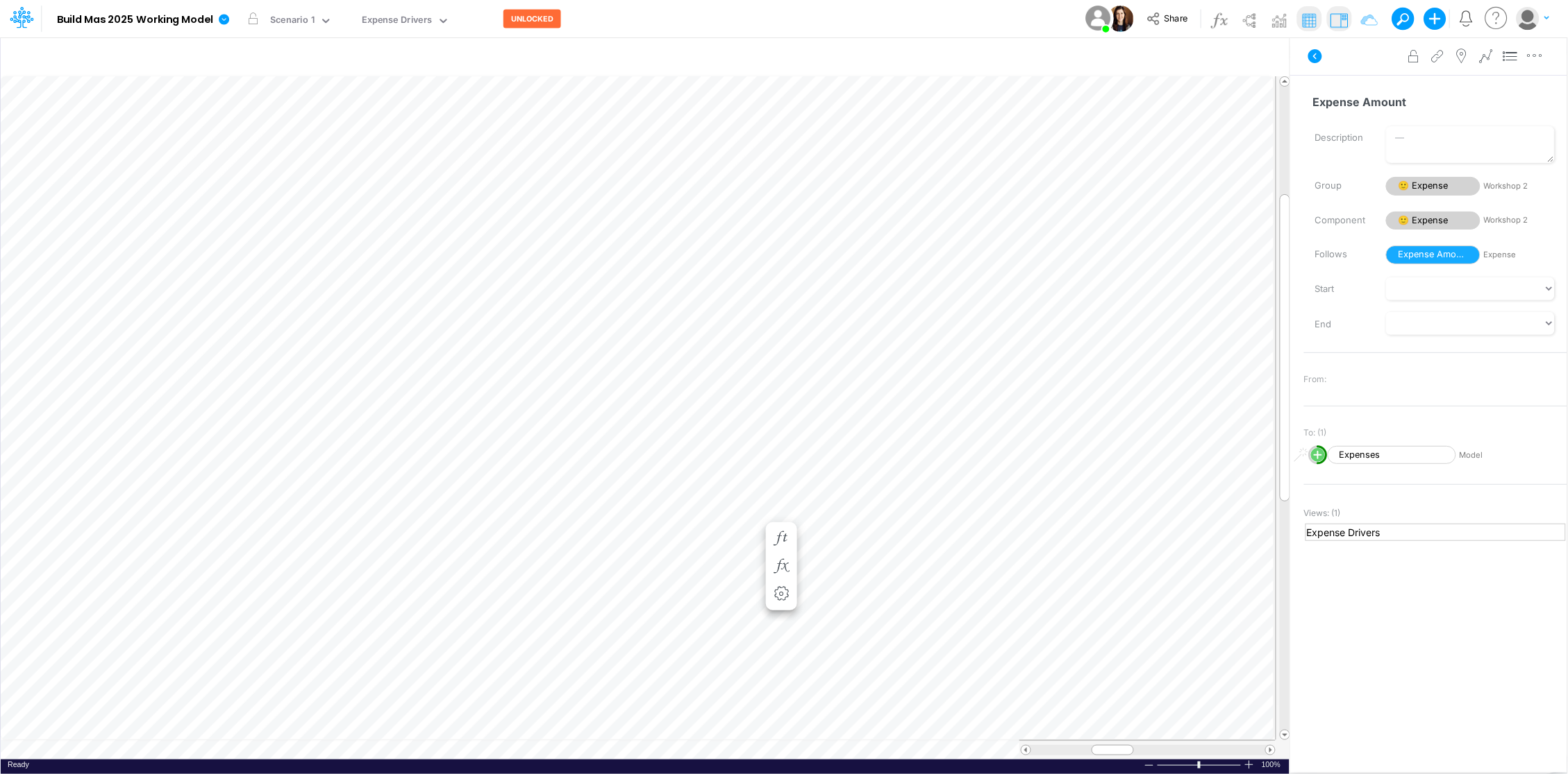
scroll to position [0, 1]
click at [947, 453] on icon "button" at bounding box center [944, 455] width 21 height 14
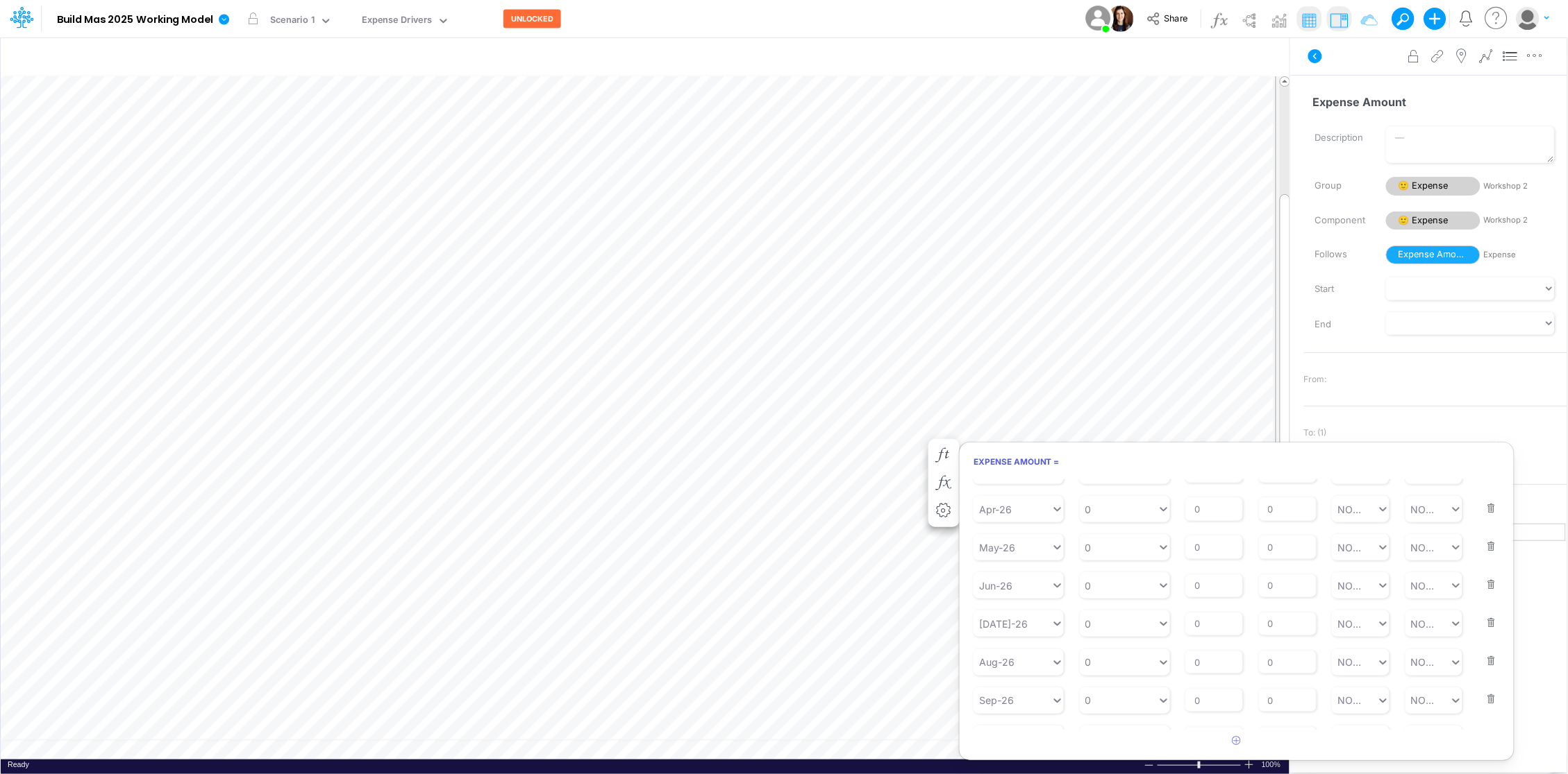
scroll to position [1060, 0]
click at [1482, 714] on button "button" at bounding box center [1487, 706] width 18 height 37
click at [1482, 714] on button "button" at bounding box center [1487, 731] width 18 height 37
click at [1482, 714] on button "button" at bounding box center [1487, 705] width 18 height 37
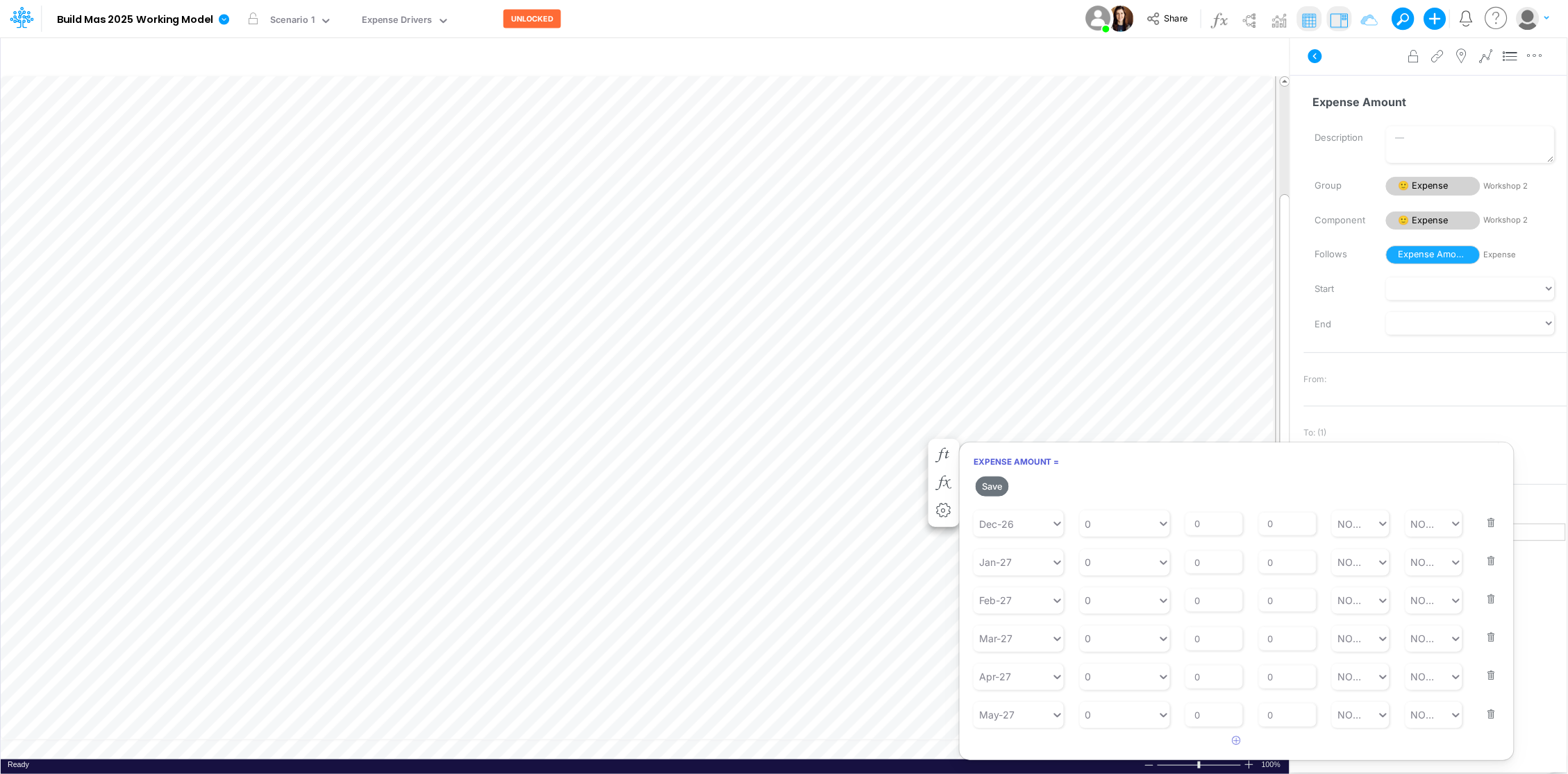
click at [1482, 714] on button "button" at bounding box center [1487, 705] width 18 height 37
click at [1482, 714] on button "button" at bounding box center [1487, 704] width 18 height 37
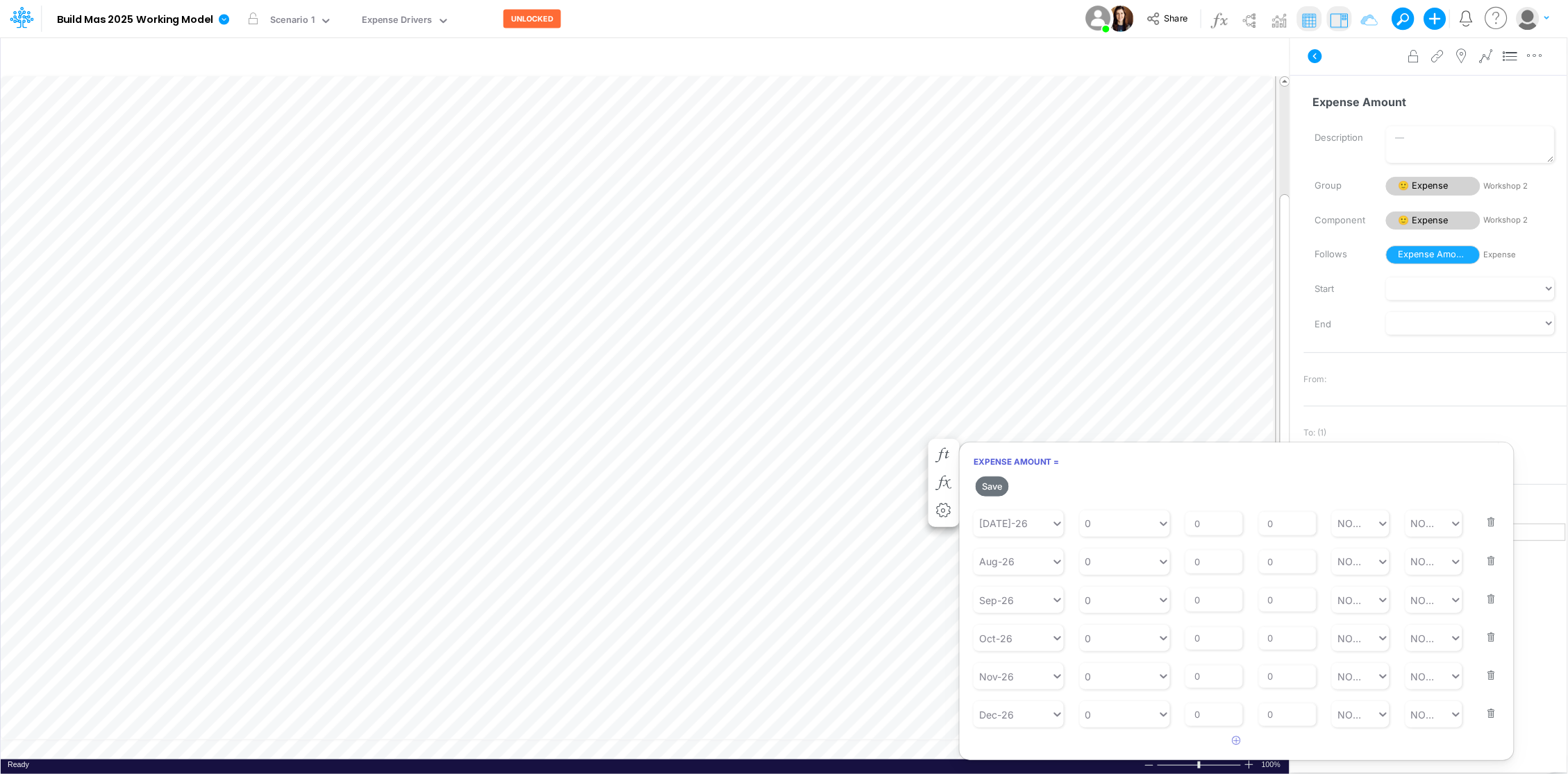
click at [1482, 714] on button "button" at bounding box center [1487, 704] width 18 height 37
click at [1482, 714] on button "button" at bounding box center [1487, 706] width 18 height 37
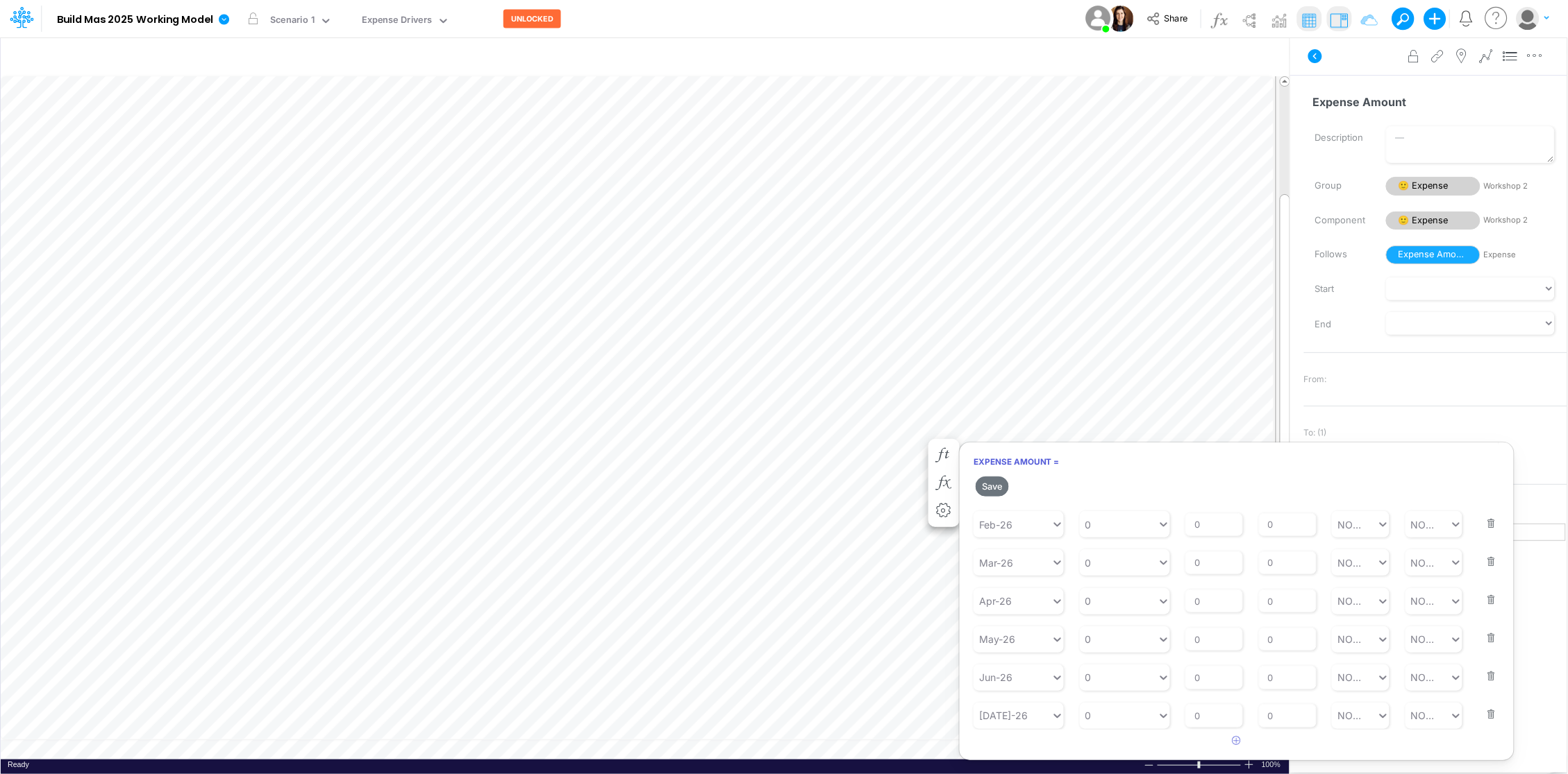
click at [1482, 714] on button "button" at bounding box center [1487, 705] width 18 height 37
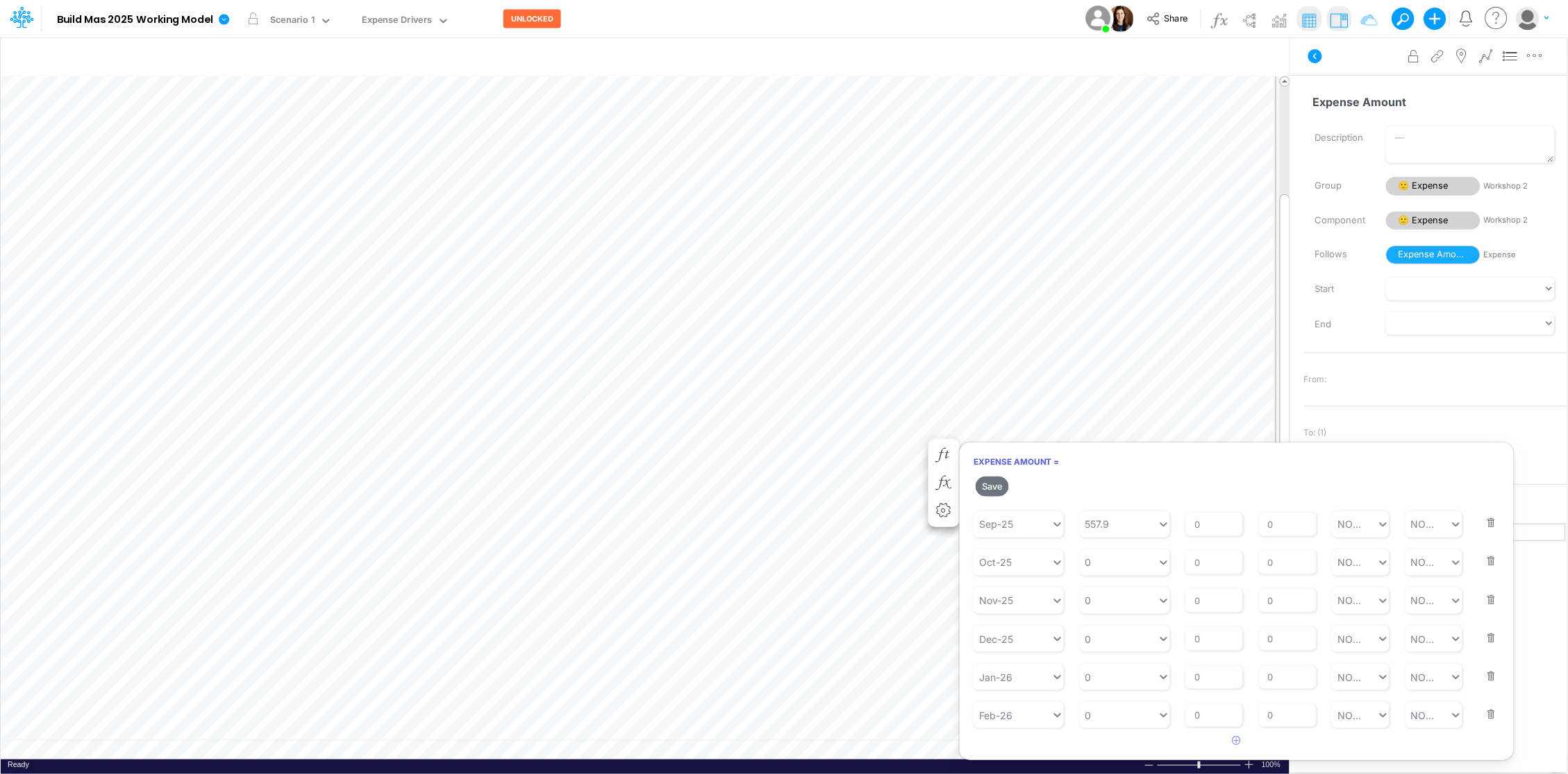
click at [1482, 714] on button "button" at bounding box center [1487, 705] width 18 height 37
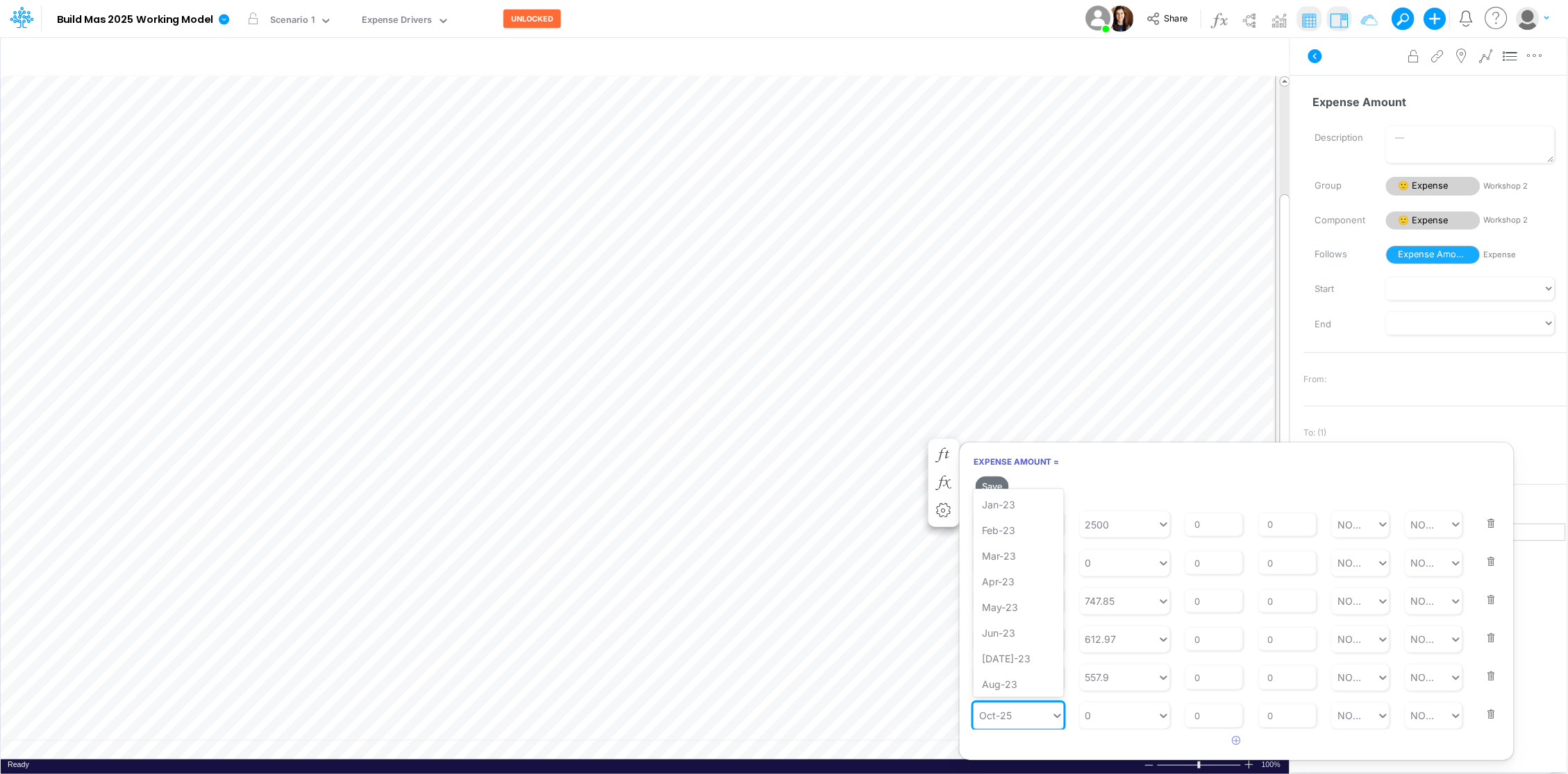
click at [1028, 712] on div "Oct-25" at bounding box center [1012, 716] width 77 height 23
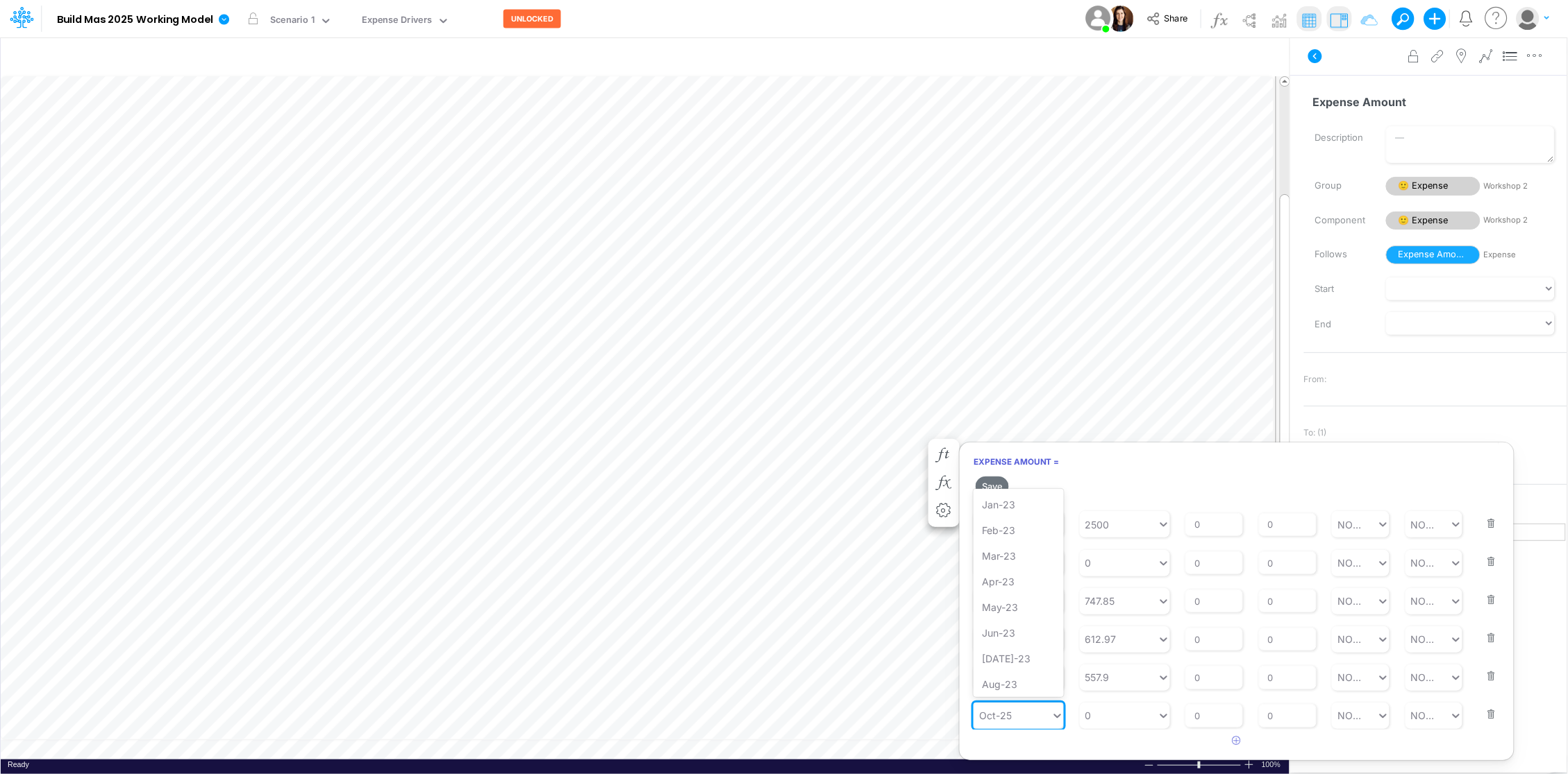
click at [1028, 712] on div "Oct-25" at bounding box center [1012, 716] width 77 height 23
click at [1020, 573] on div "Forecast" at bounding box center [1018, 578] width 90 height 26
type input "forecas"
click at [1099, 714] on div "0 0" at bounding box center [1118, 716] width 77 height 23
click at [1118, 678] on div "Set value 200" at bounding box center [1124, 681] width 90 height 26
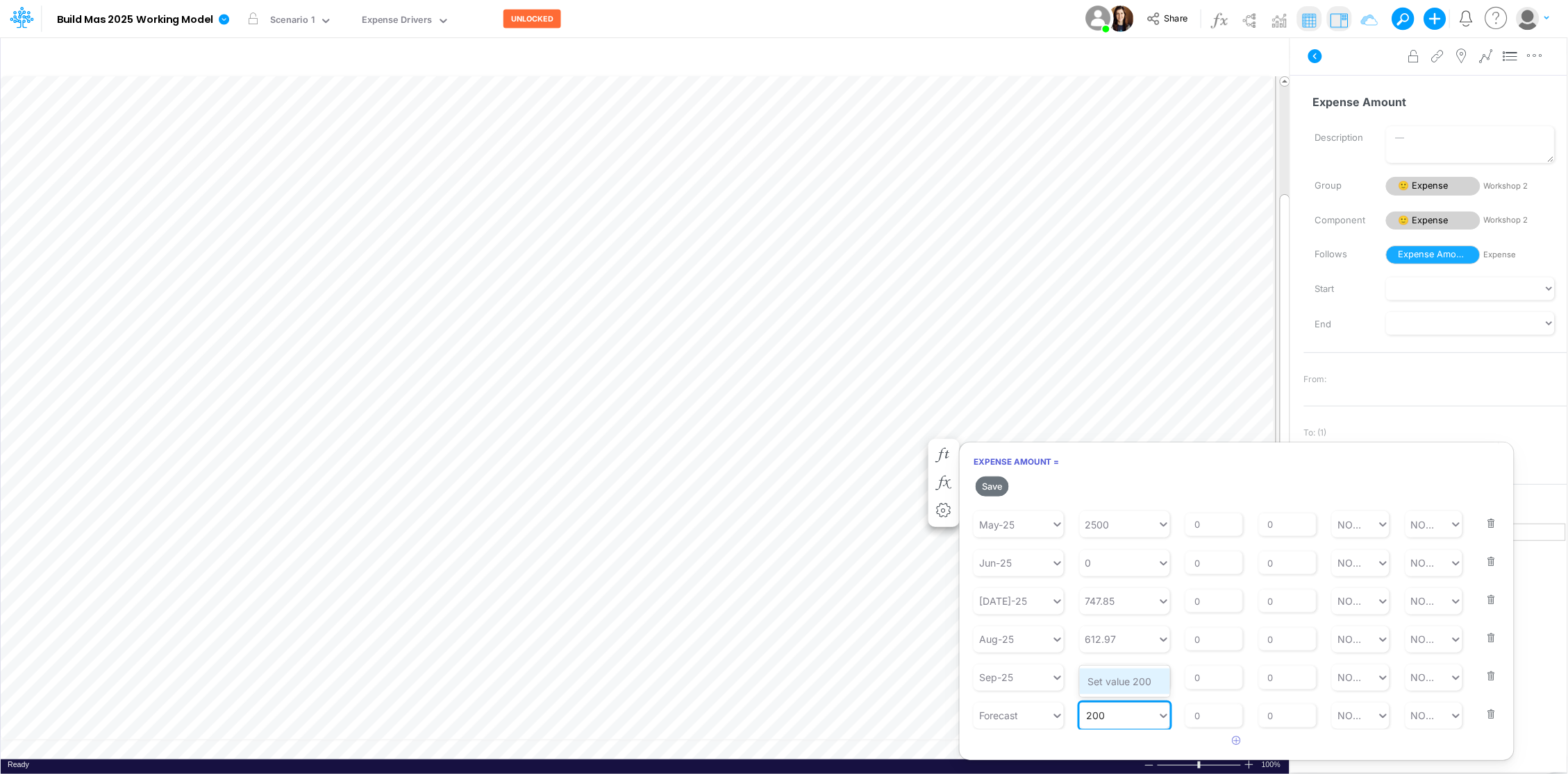
type input "200"
click at [1281, 714] on input "0" at bounding box center [1287, 716] width 57 height 24
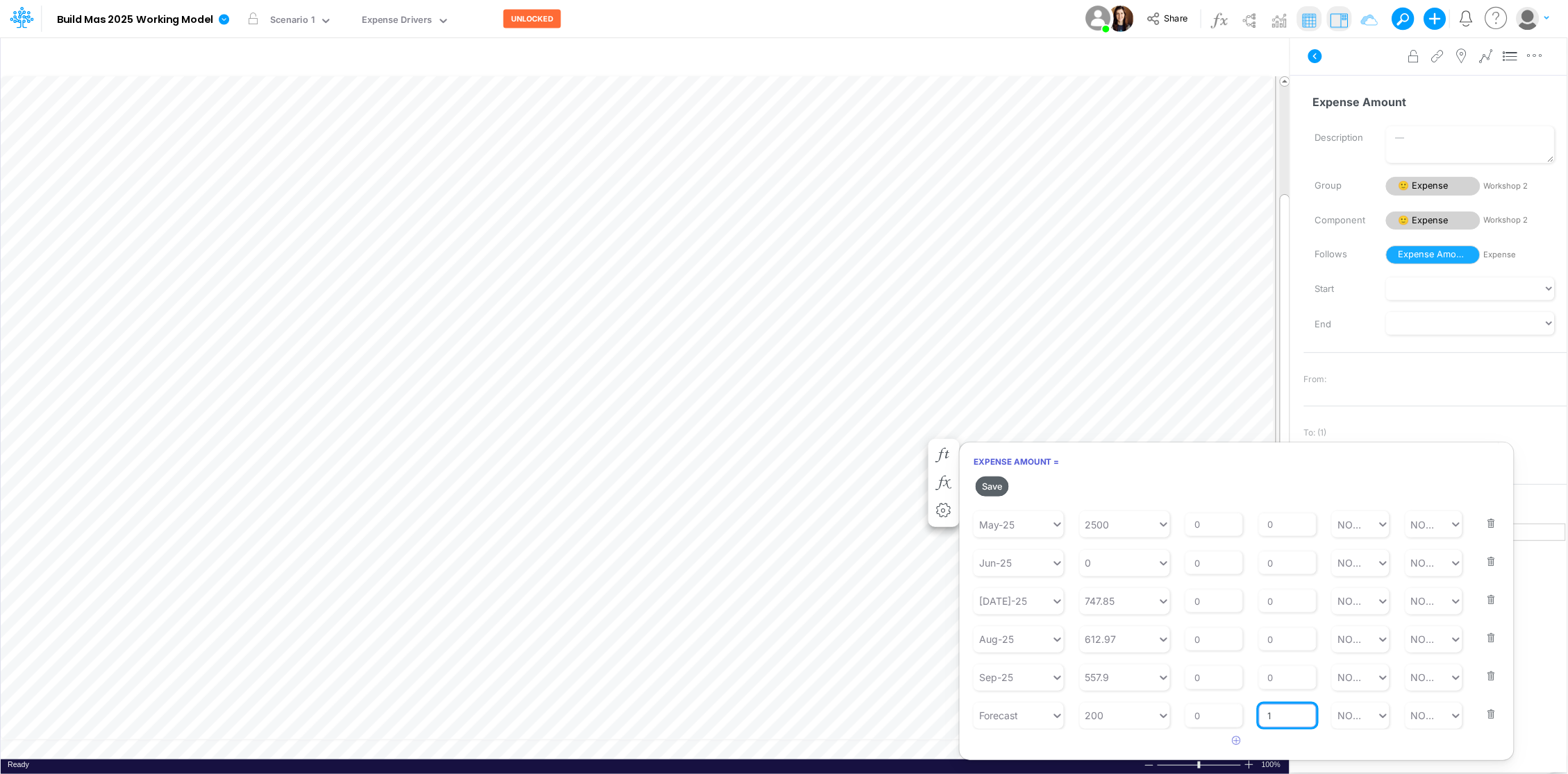
type input "1"
click at [989, 484] on button "Save" at bounding box center [991, 486] width 33 height 20
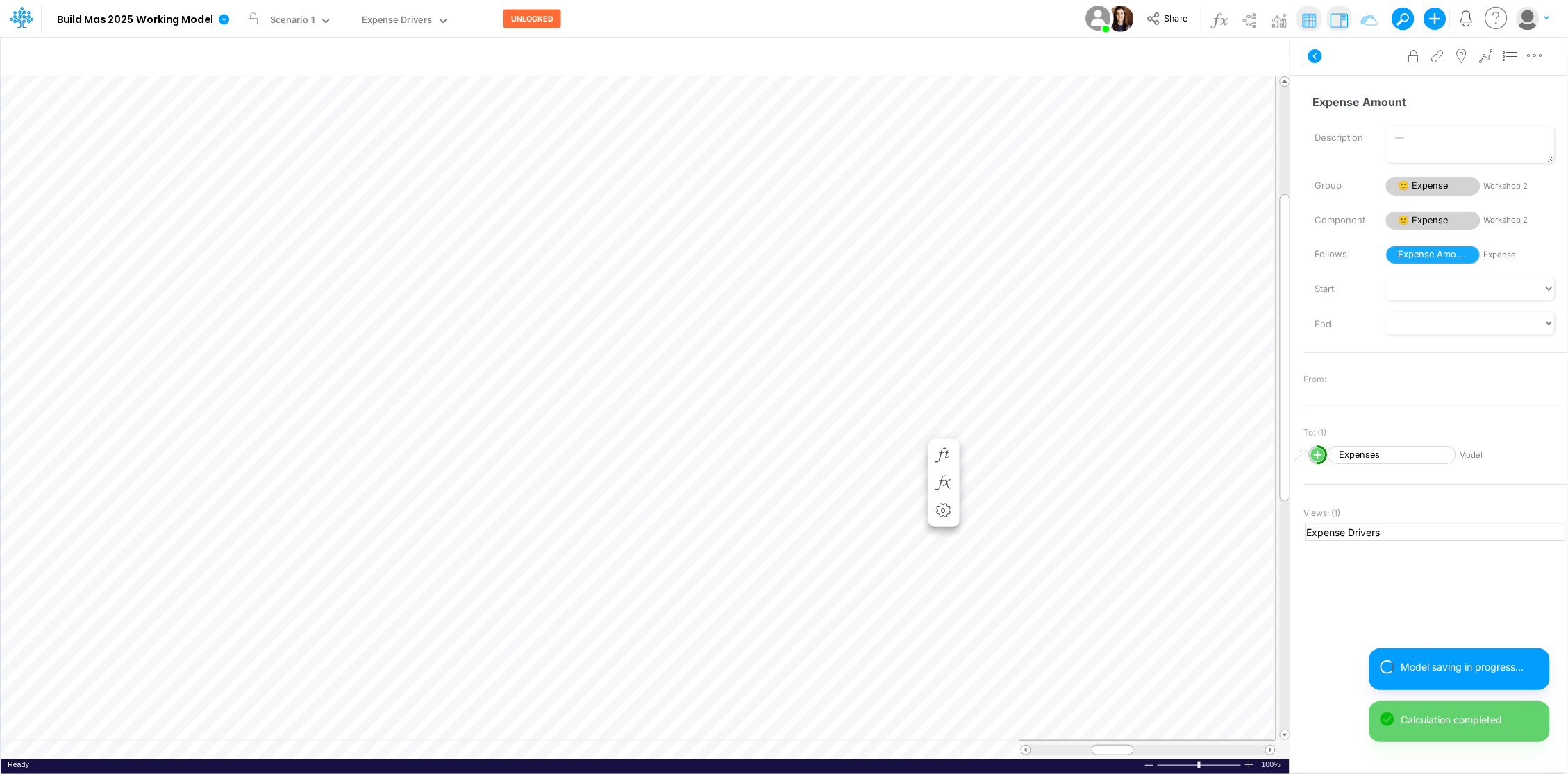
scroll to position [0, 1]
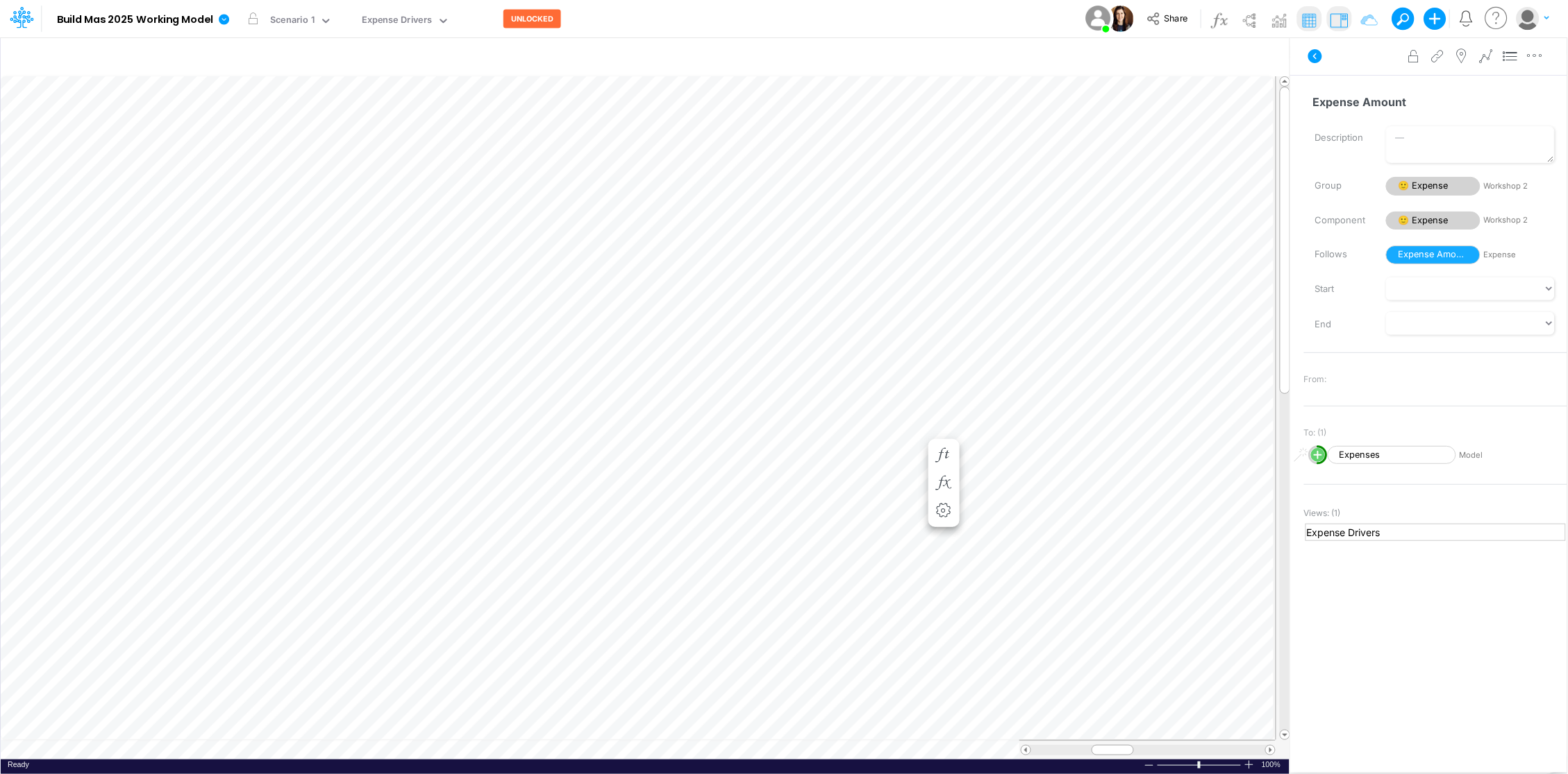
scroll to position [0, 1]
click at [1491, 20] on icon at bounding box center [1496, 18] width 28 height 27
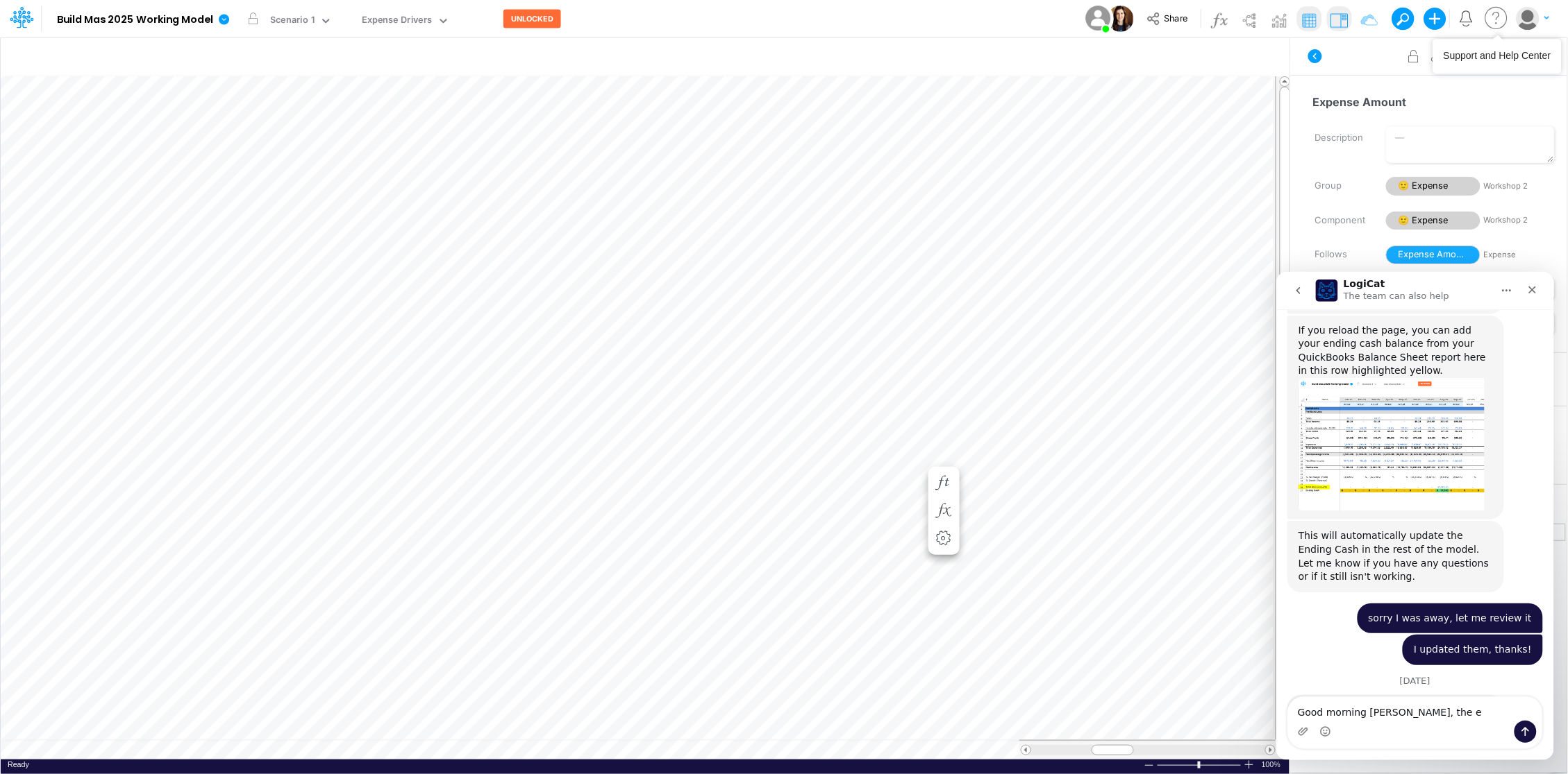
scroll to position [865, 0]
drag, startPoint x: 1397, startPoint y: 711, endPoint x: 1458, endPoint y: 713, distance: 61.0
click at [1458, 713] on textarea "Good morning Carissa, the e" at bounding box center [1414, 708] width 254 height 24
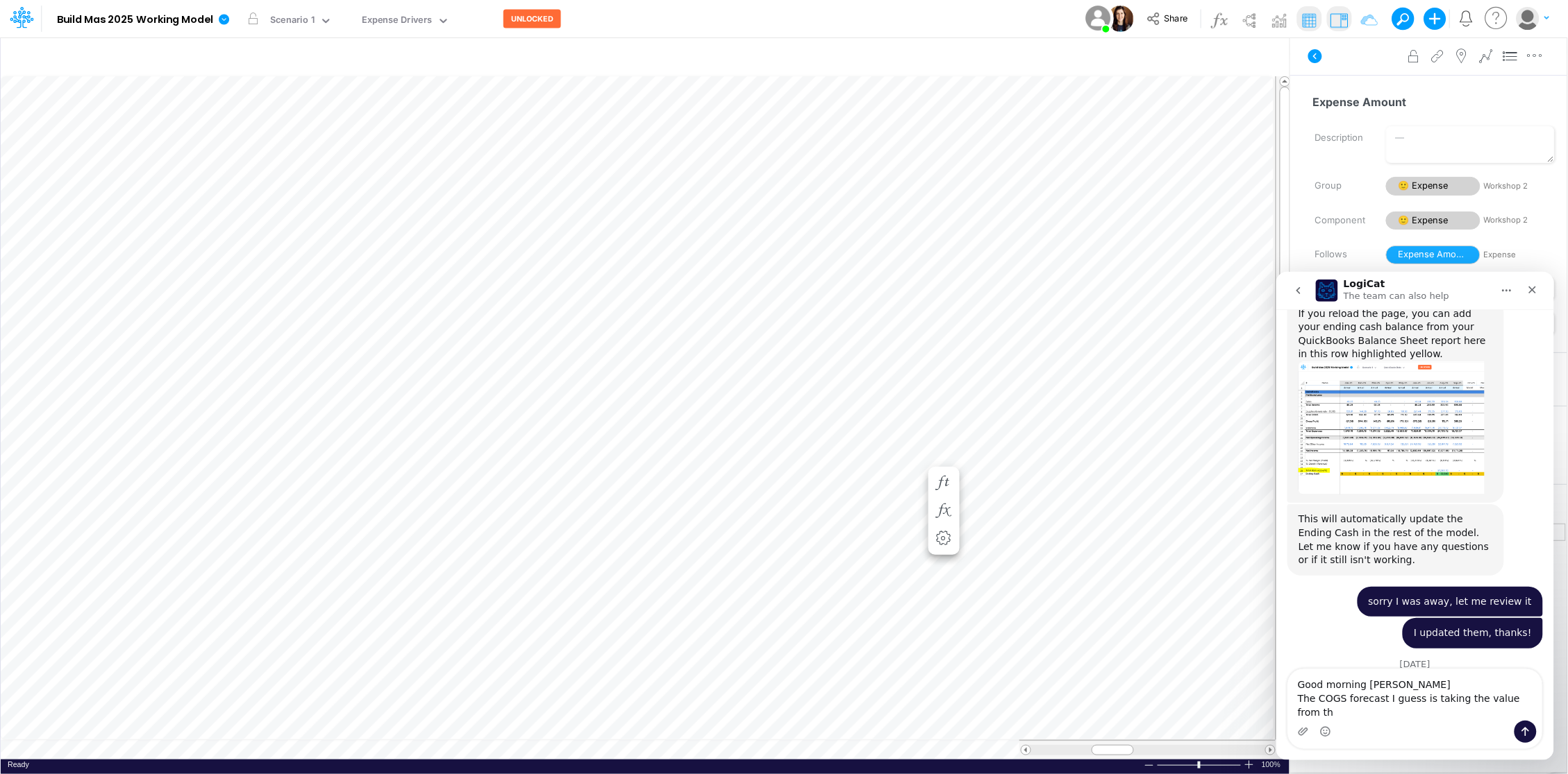
scroll to position [893, 0]
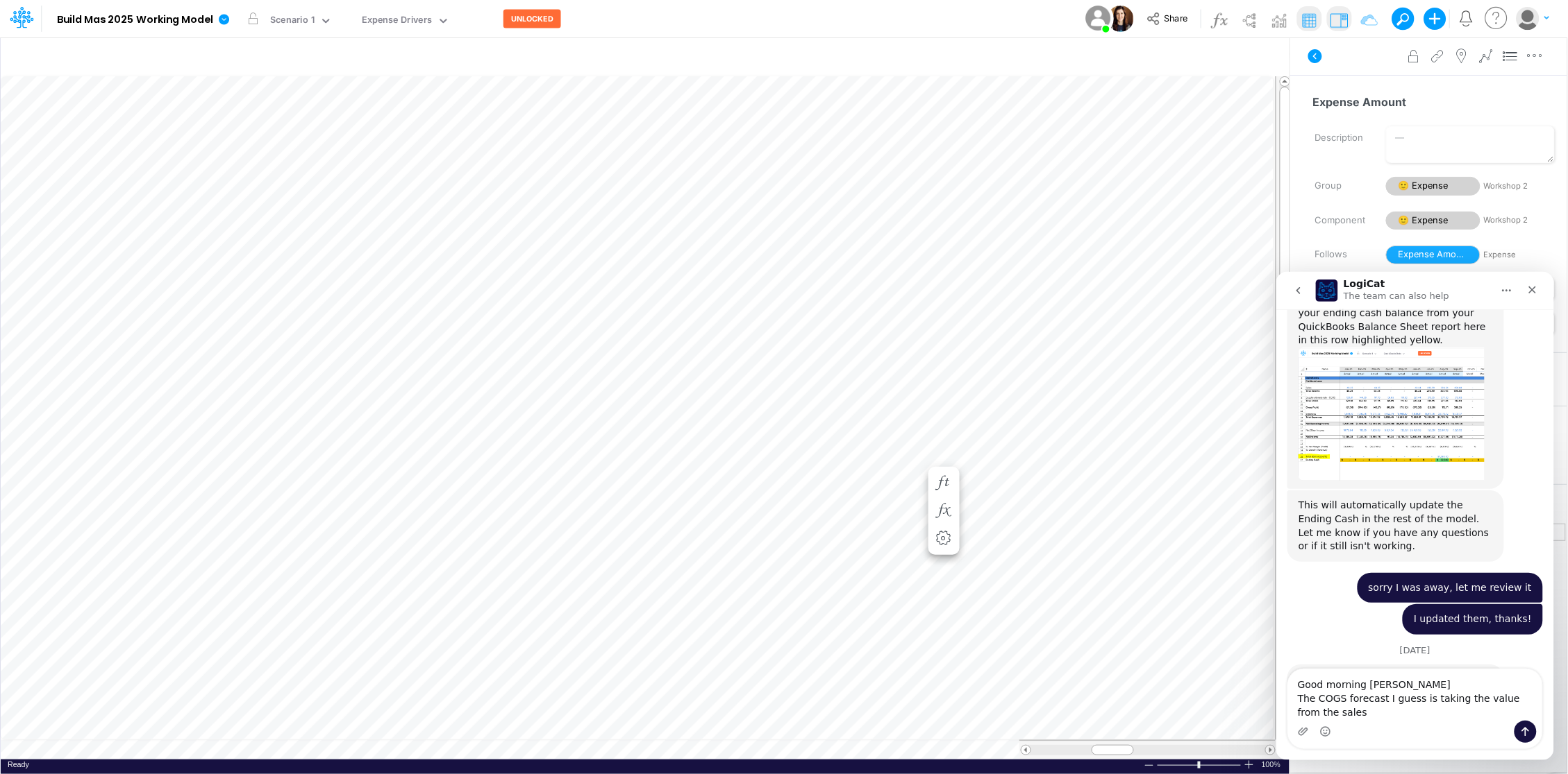
type textarea "Good morning Carissa The COGS forecast I guess is taking the value from the sal…"
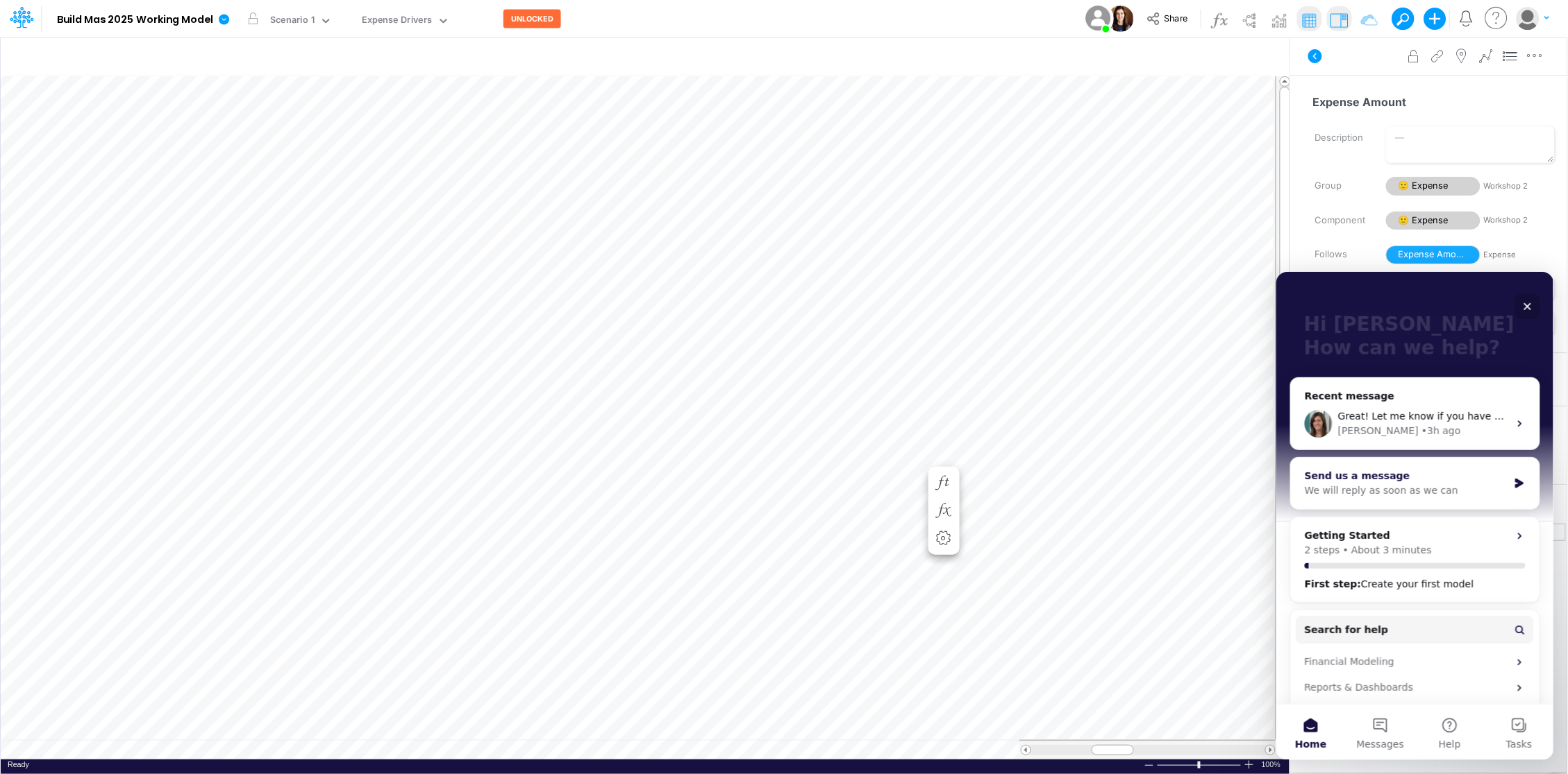
scroll to position [55, 0]
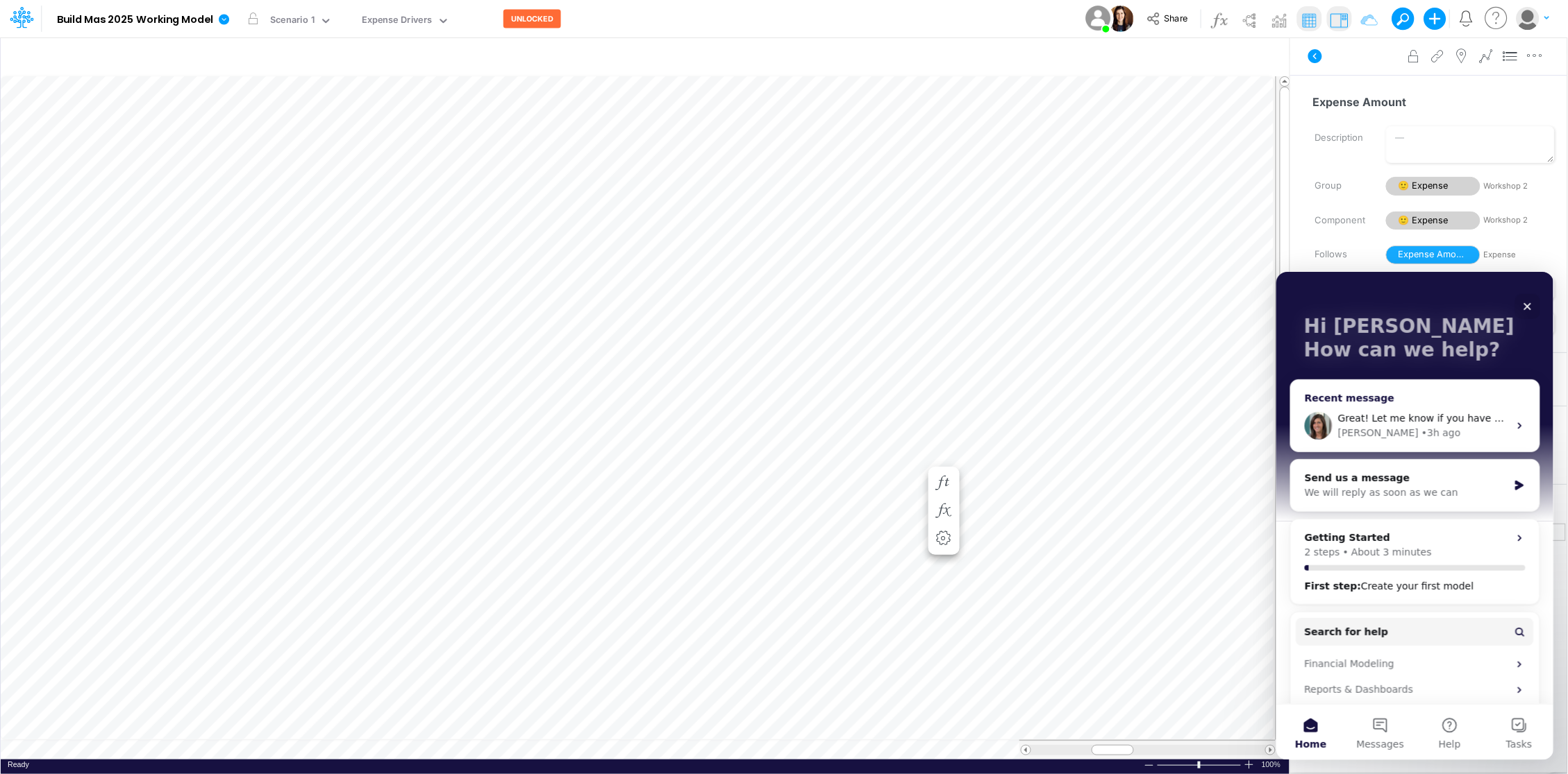
click at [1415, 431] on div "Carissa • 3h ago" at bounding box center [1422, 432] width 171 height 14
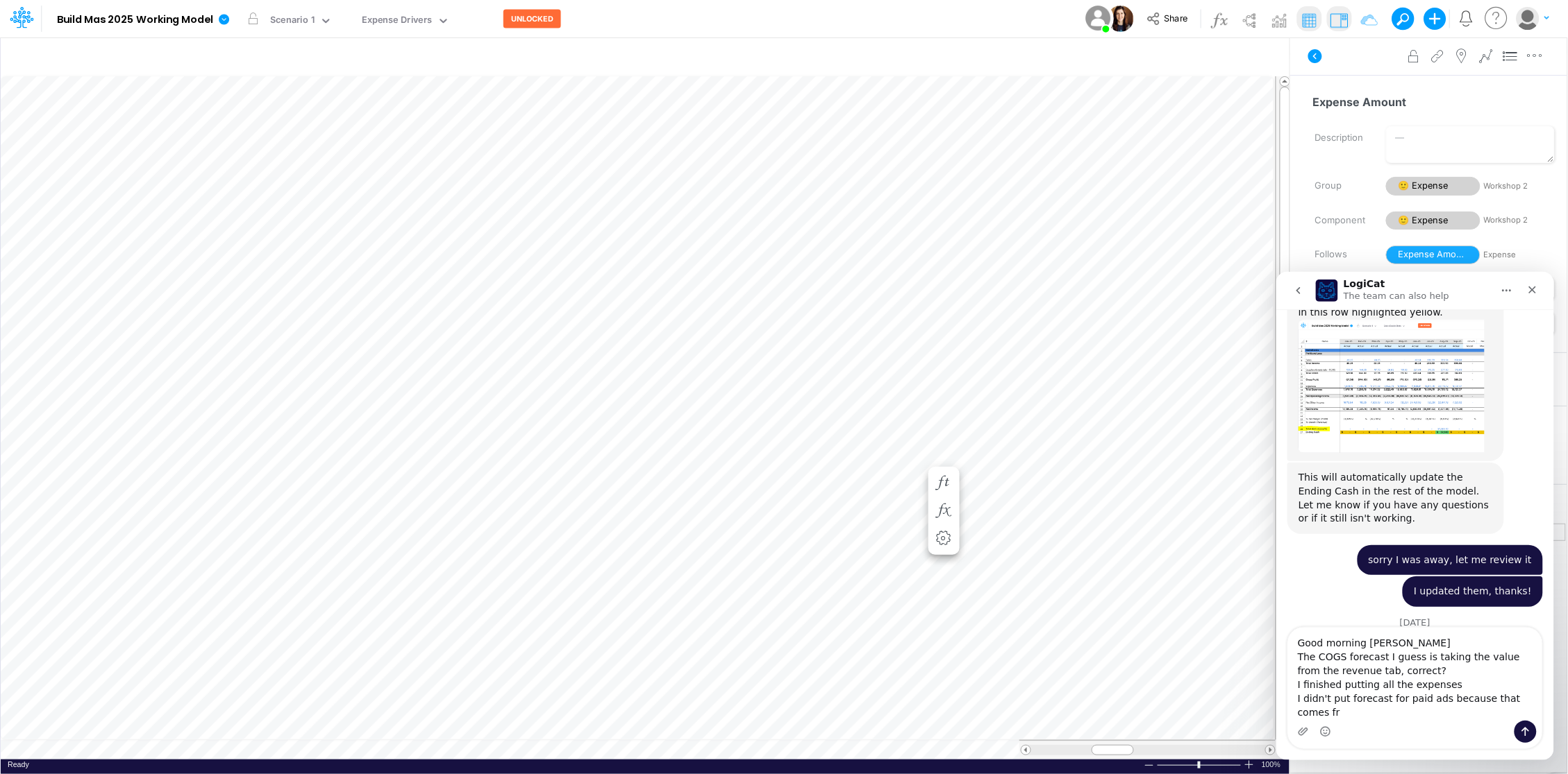
scroll to position [935, 0]
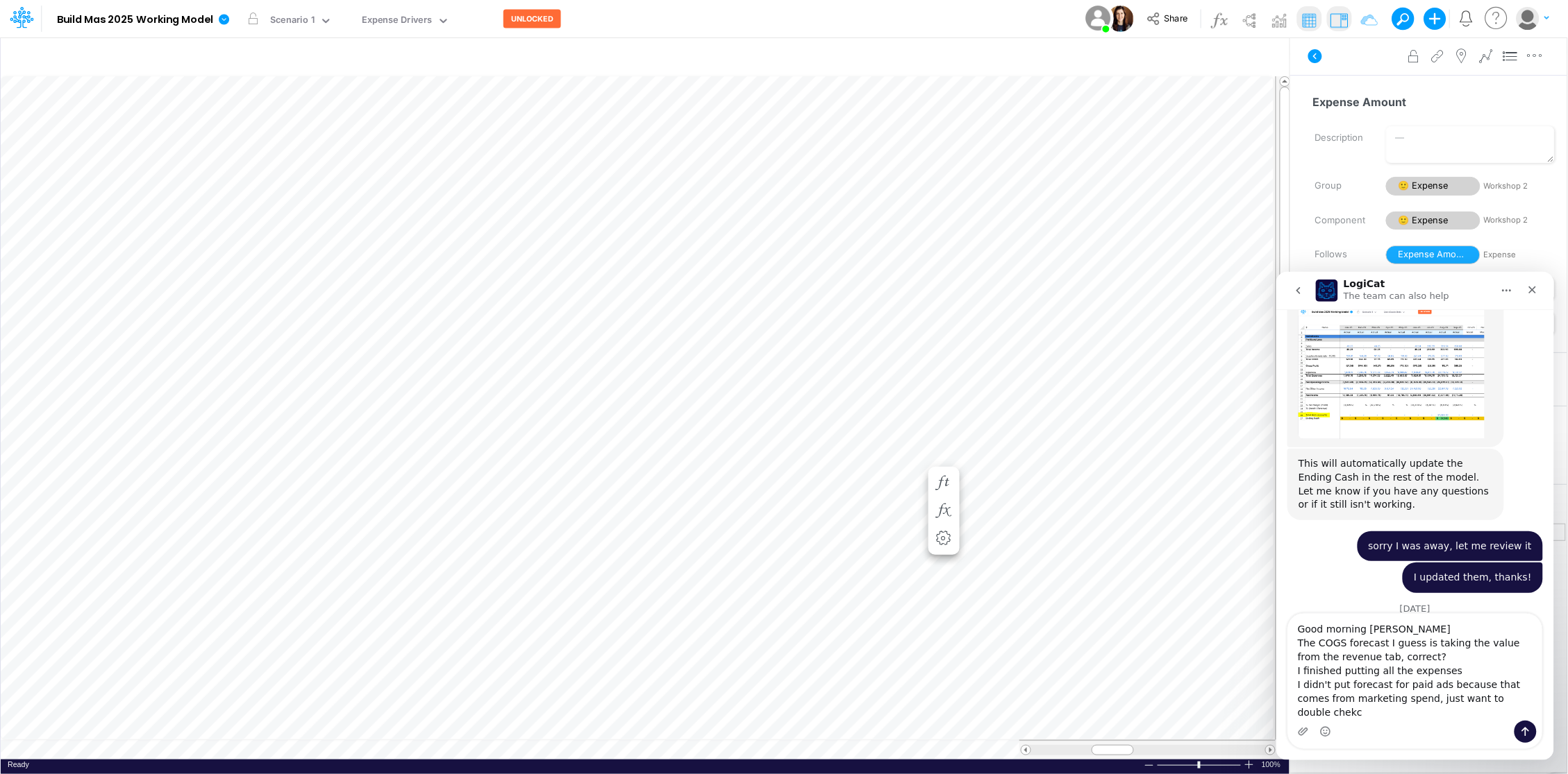
type textarea "Good morning Carissa The COGS forecast I guess is taking the value from the rev…"
click at [1526, 732] on icon "Send a message…" at bounding box center [1525, 732] width 11 height 11
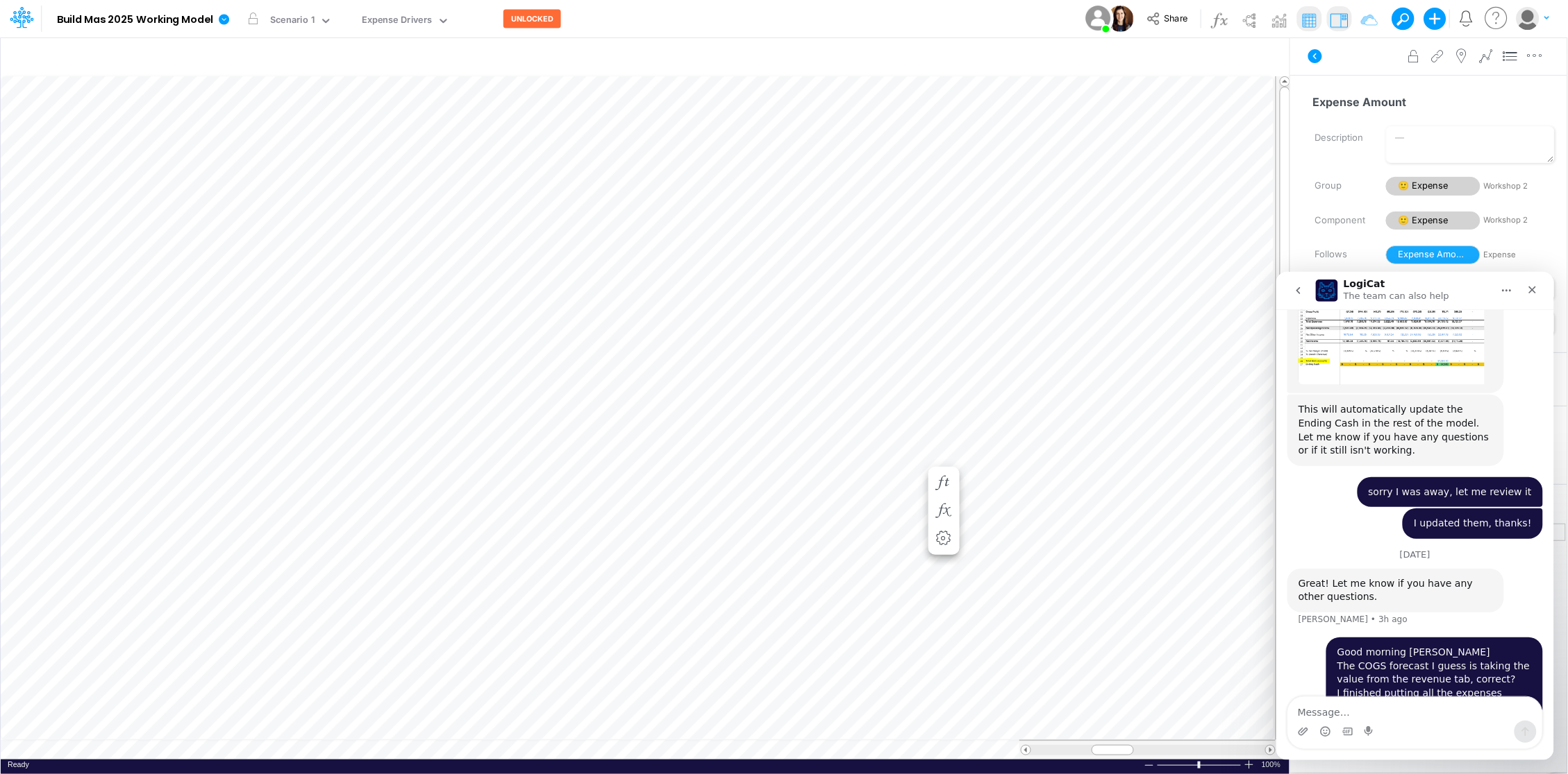
scroll to position [0, 1]
click at [1298, 290] on icon "go back" at bounding box center [1297, 290] width 11 height 11
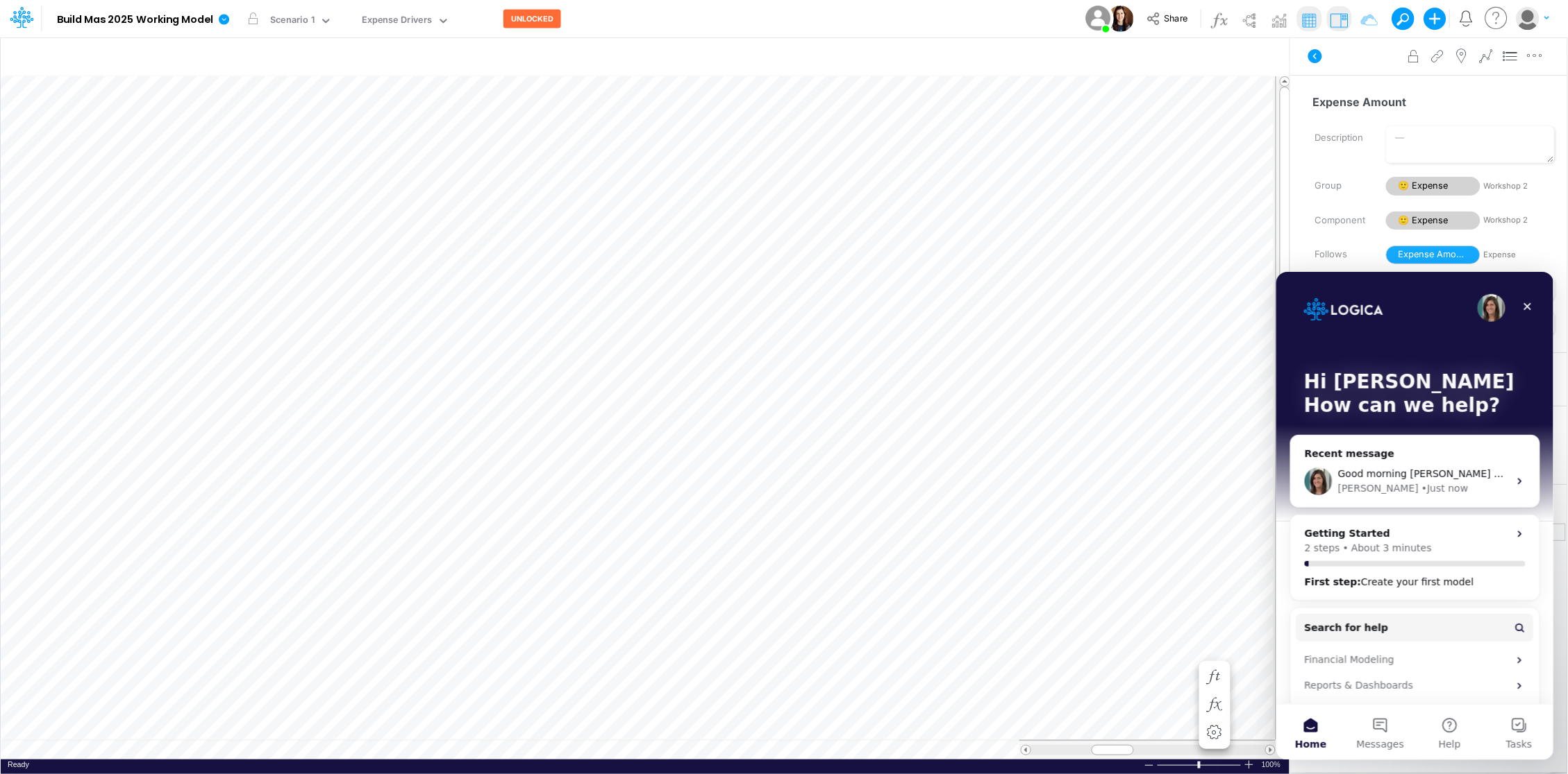
scroll to position [0, 1]
click at [1110, 494] on icon "button" at bounding box center [1106, 497] width 21 height 14
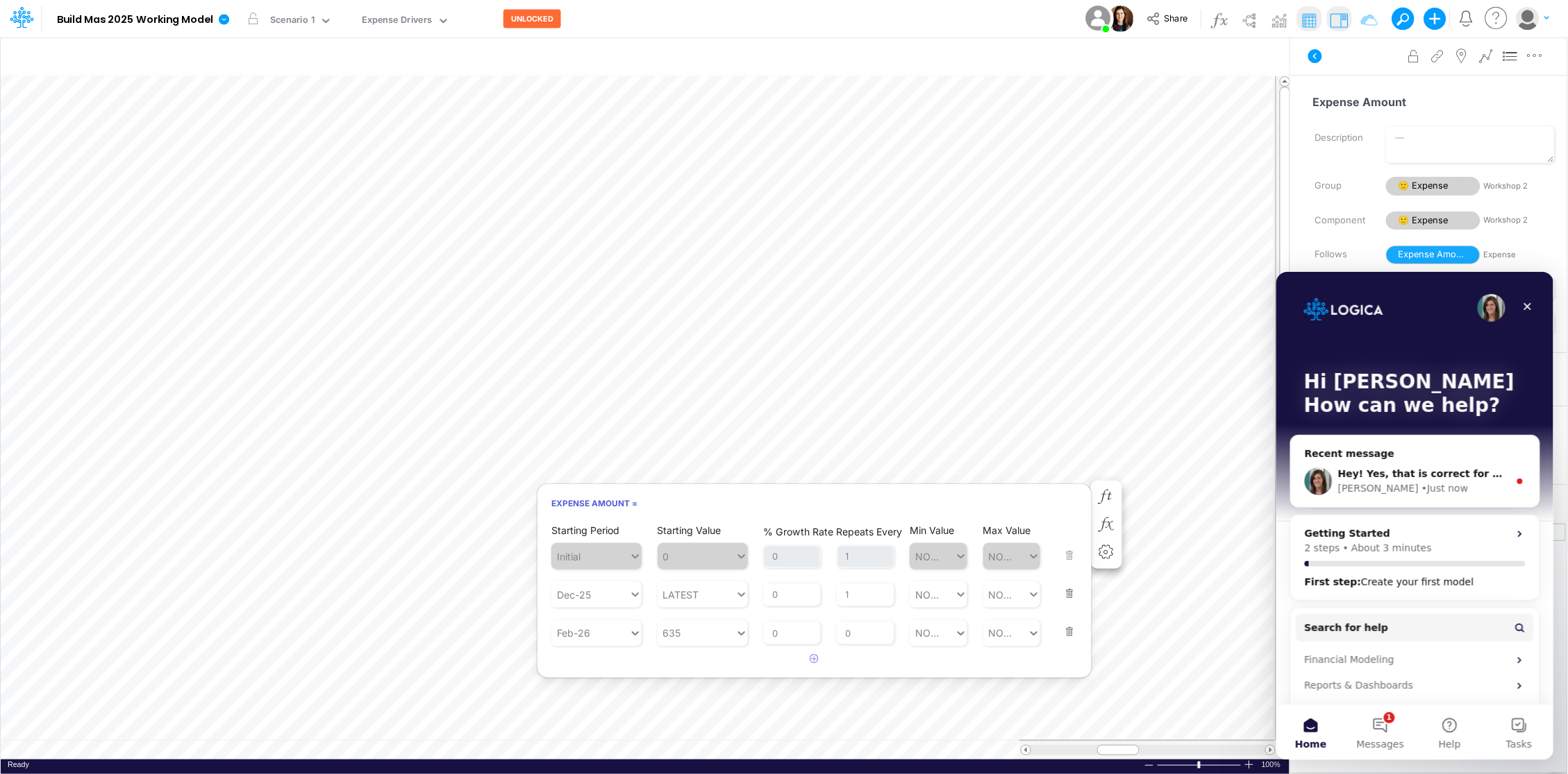
click at [1066, 593] on button "button" at bounding box center [1064, 585] width 18 height 37
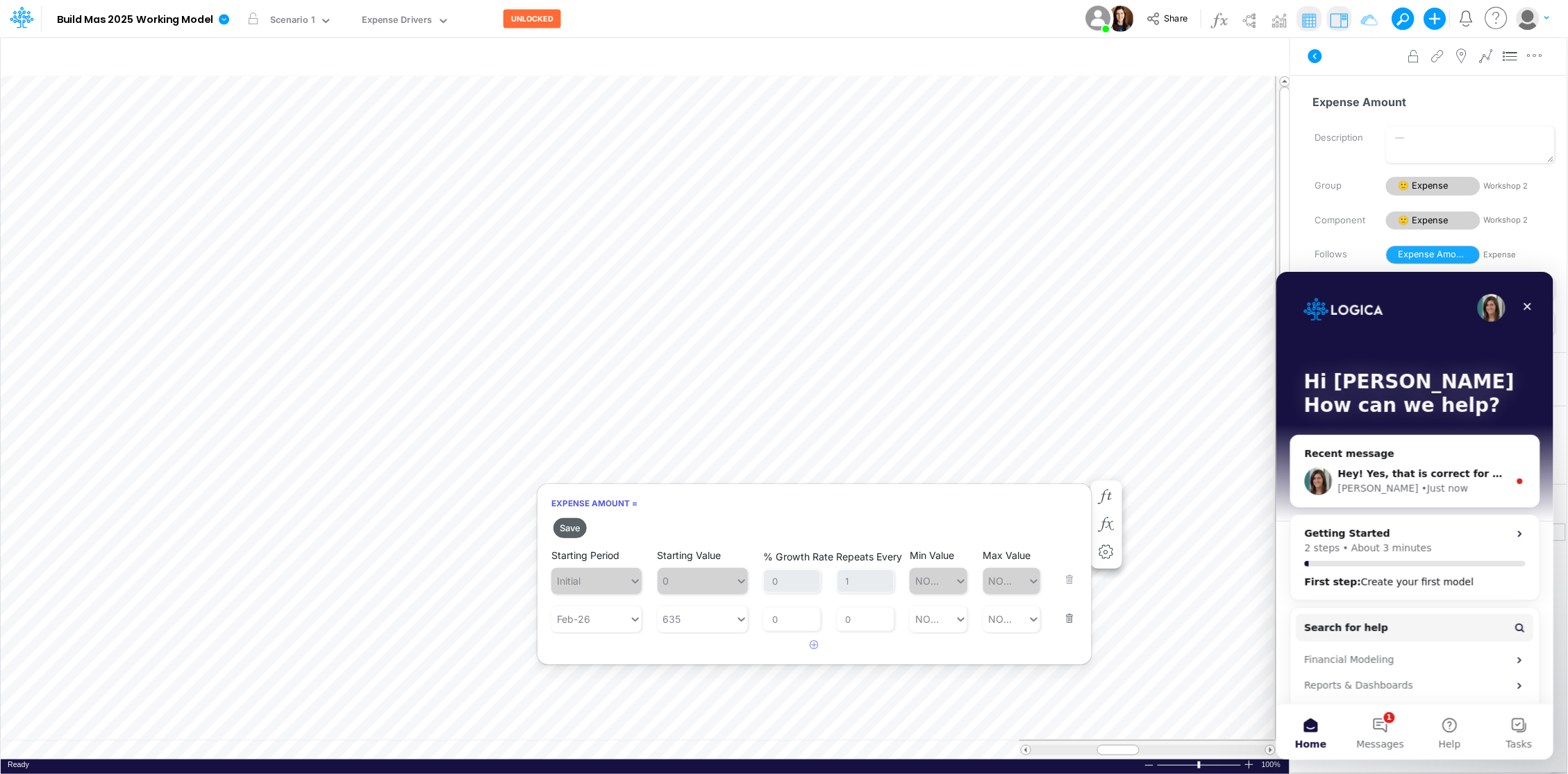
click at [573, 529] on button "Save" at bounding box center [570, 527] width 33 height 20
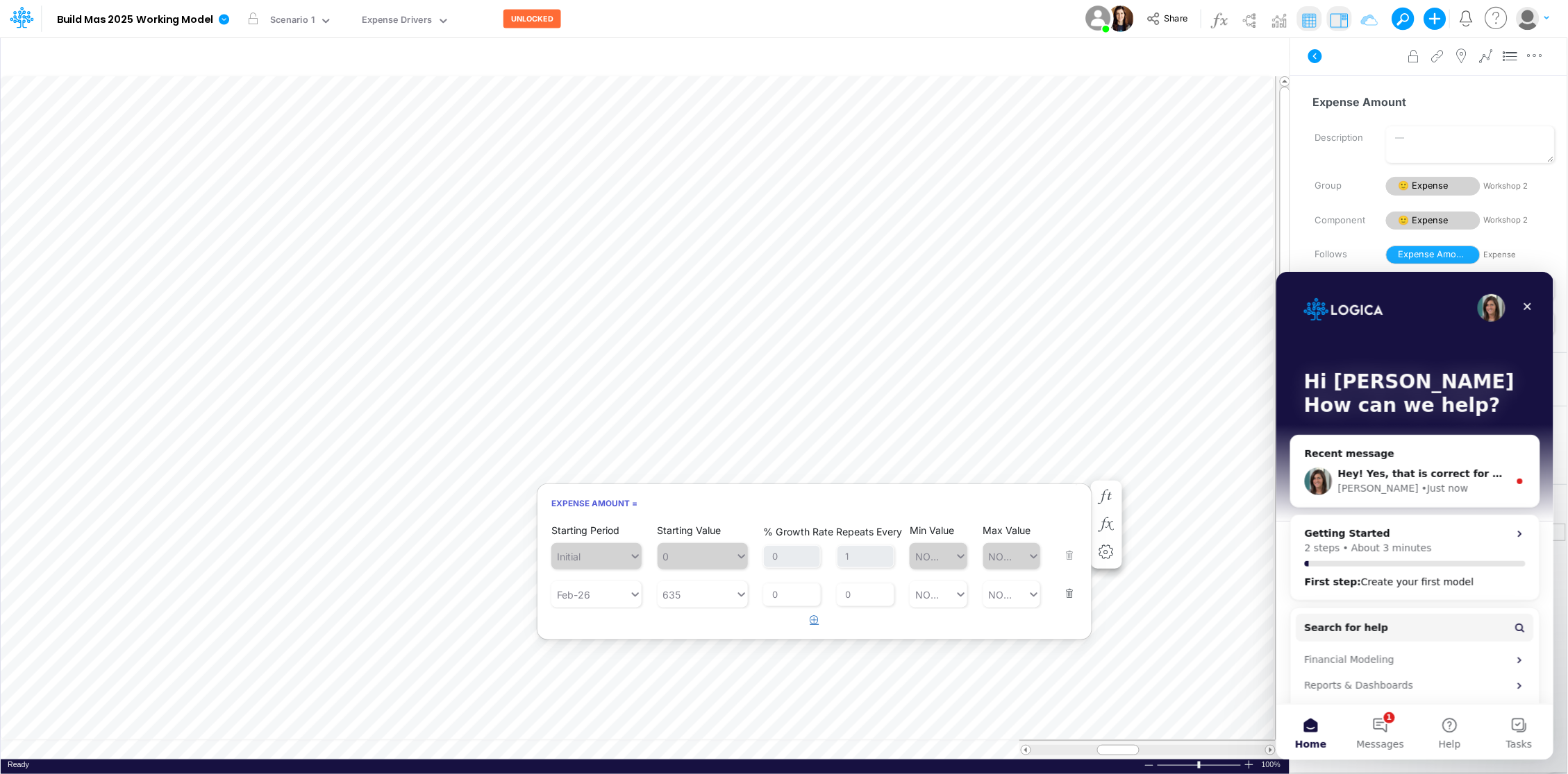
click at [812, 619] on icon "button" at bounding box center [814, 619] width 9 height 9
click at [579, 631] on div "Type to search..." at bounding box center [597, 633] width 76 height 14
click at [590, 665] on div "Forecast" at bounding box center [597, 667] width 90 height 26
type input "forecast"
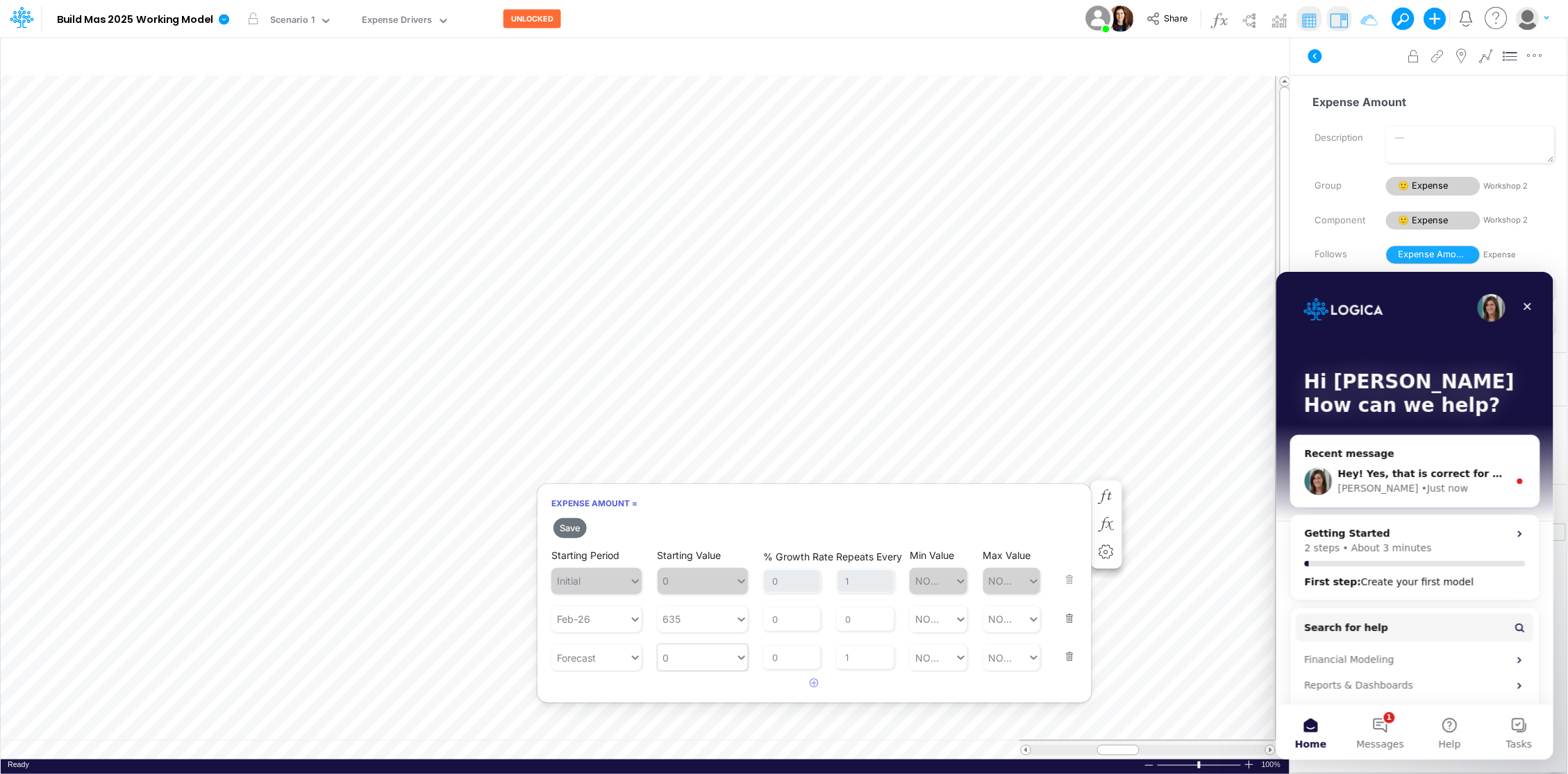
type input "0"
click at [698, 657] on div "0 0" at bounding box center [696, 658] width 77 height 23
click at [696, 685] on div "LATEST" at bounding box center [703, 692] width 90 height 26
click at [572, 528] on button "Save" at bounding box center [570, 527] width 33 height 20
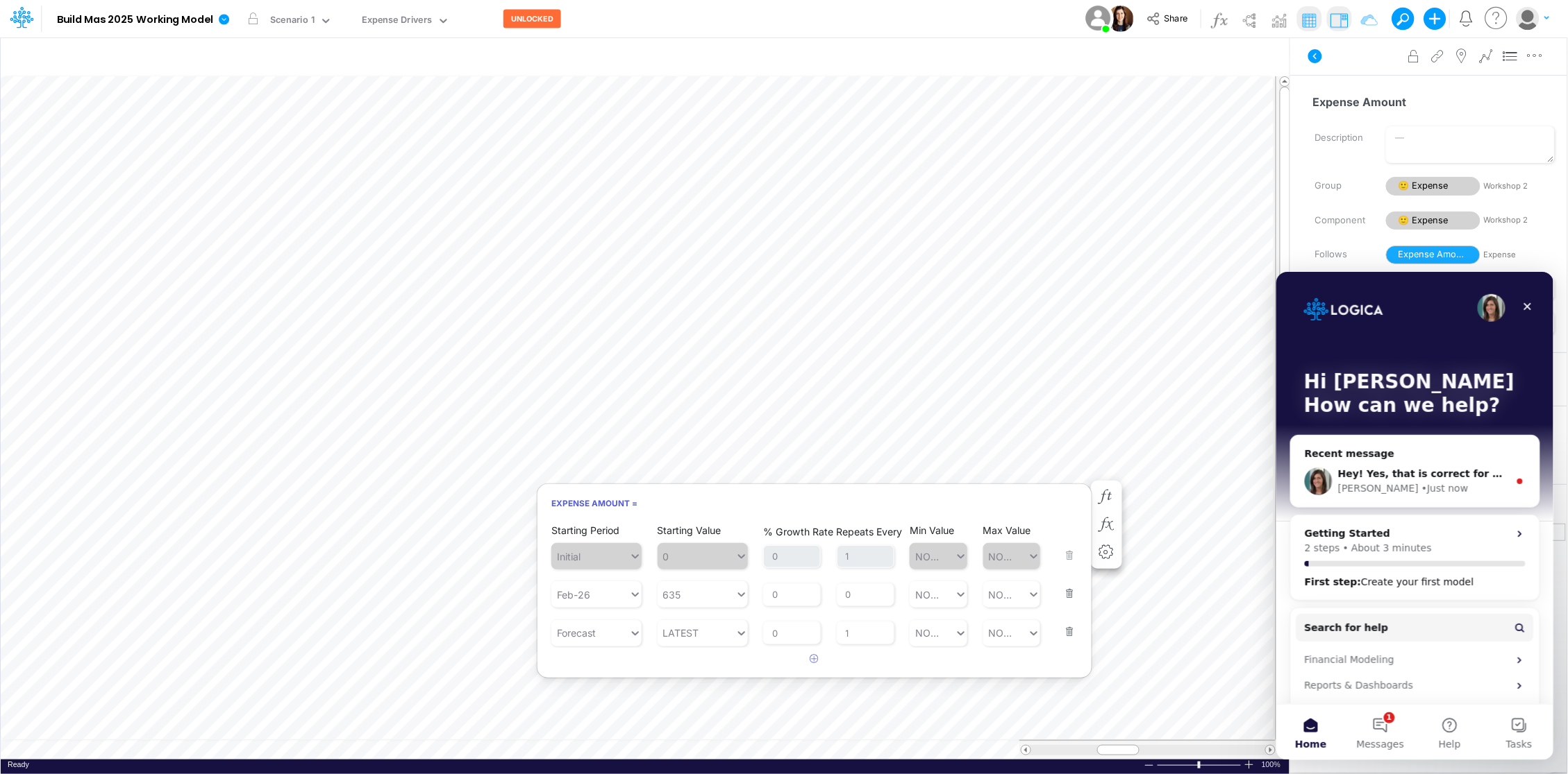
click at [1068, 553] on div "Starting Period Initial Starting Value 0 % Growth Rate 0 Repeats Every 1 Min Va…" at bounding box center [815, 546] width 526 height 47
type input "3"
click at [721, 668] on div "Set value 635" at bounding box center [703, 667] width 90 height 26
type input "635"
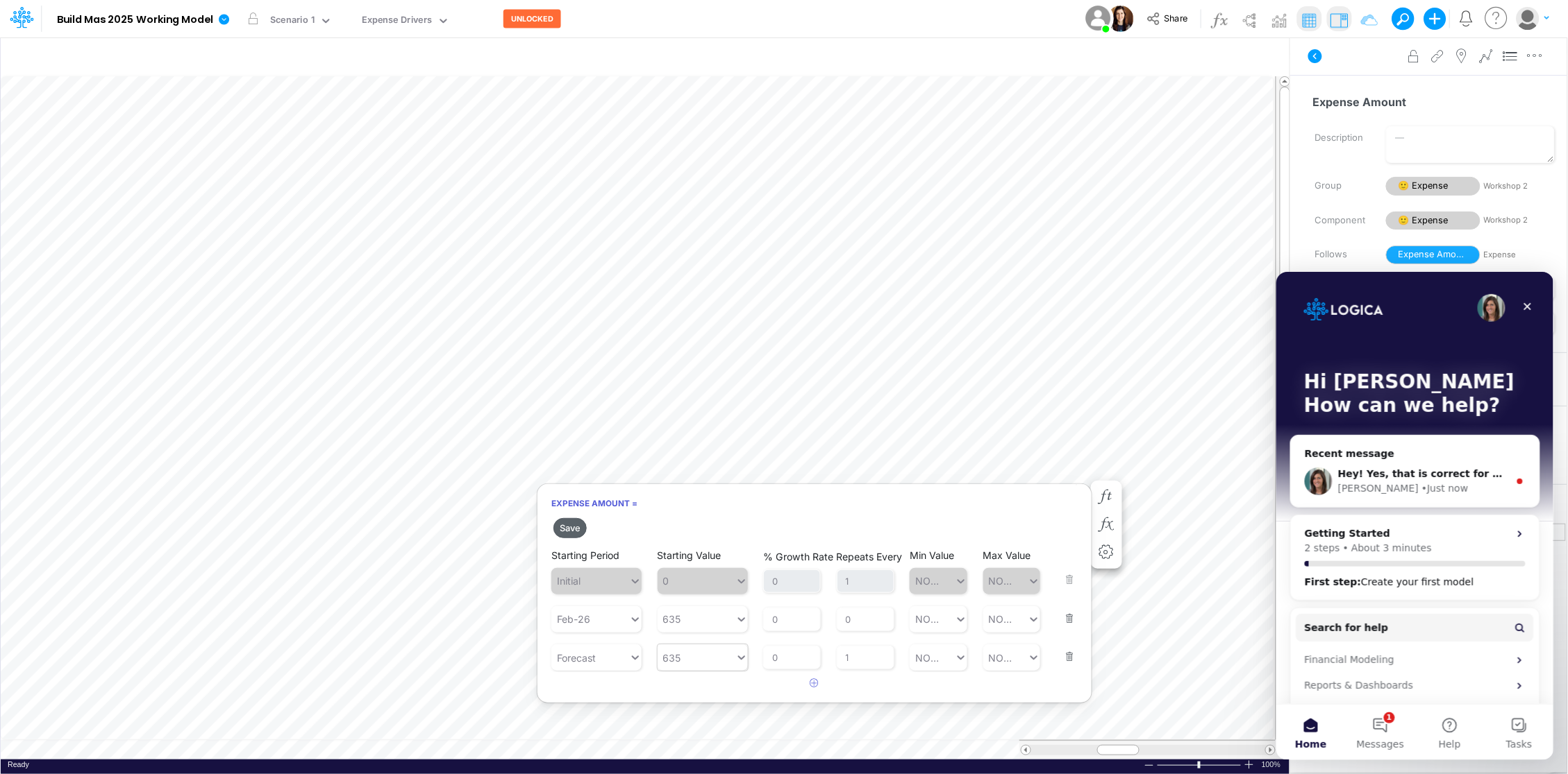
click at [574, 524] on button "Save" at bounding box center [570, 527] width 33 height 20
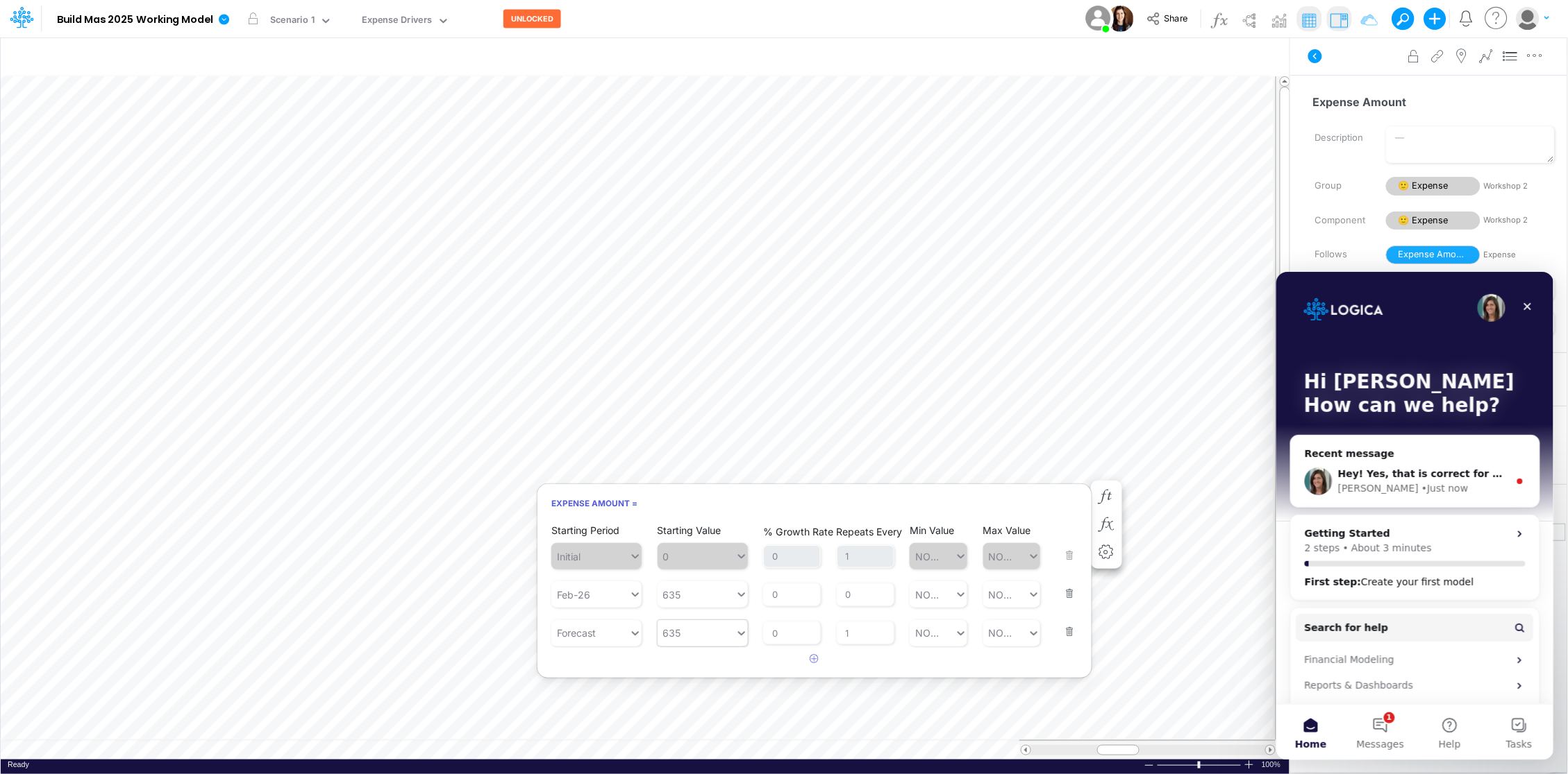
scroll to position [0, 1]
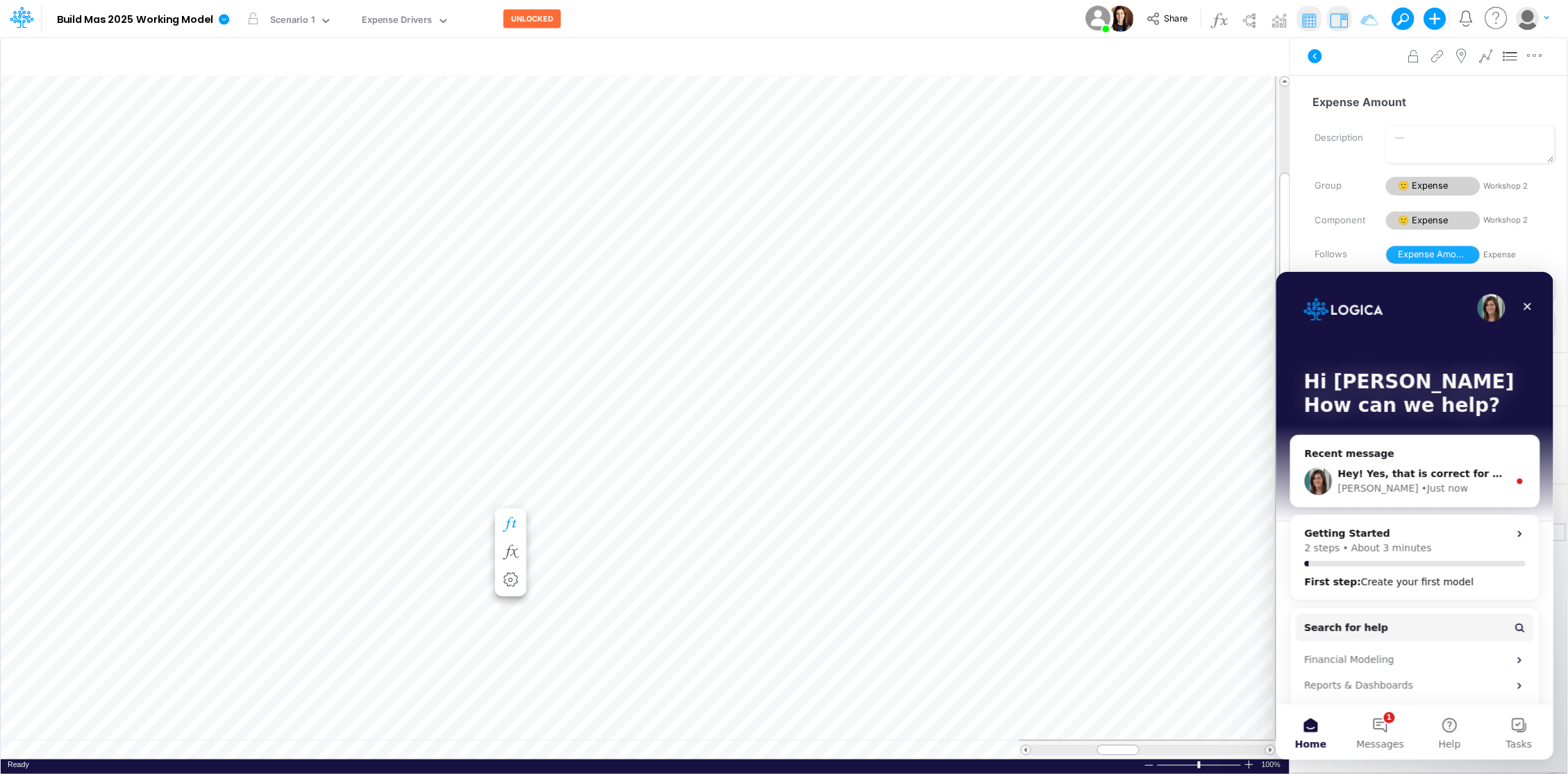
scroll to position [0, 1]
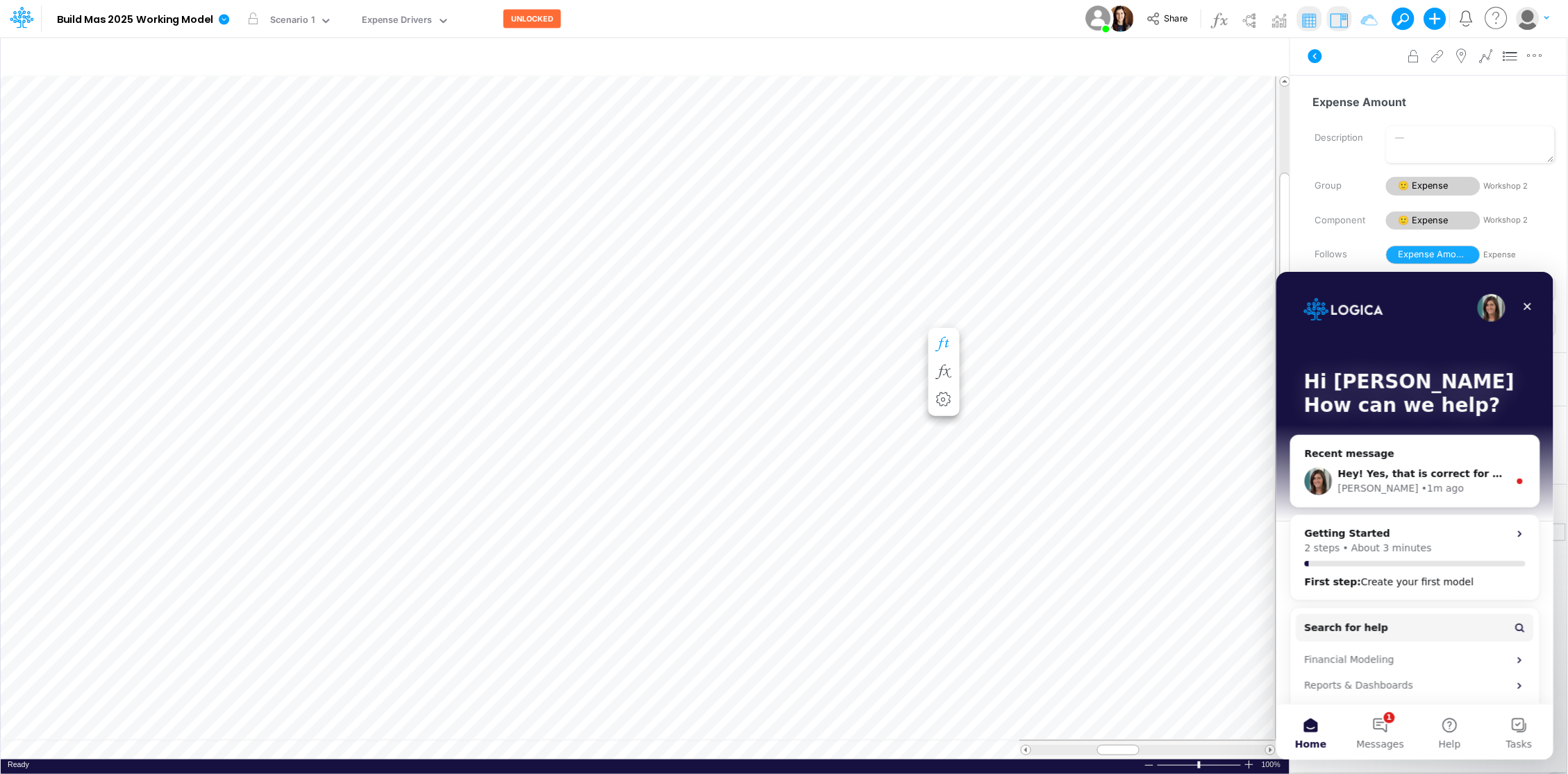
scroll to position [0, 1]
click at [833, 359] on icon "button" at bounding box center [836, 357] width 21 height 14
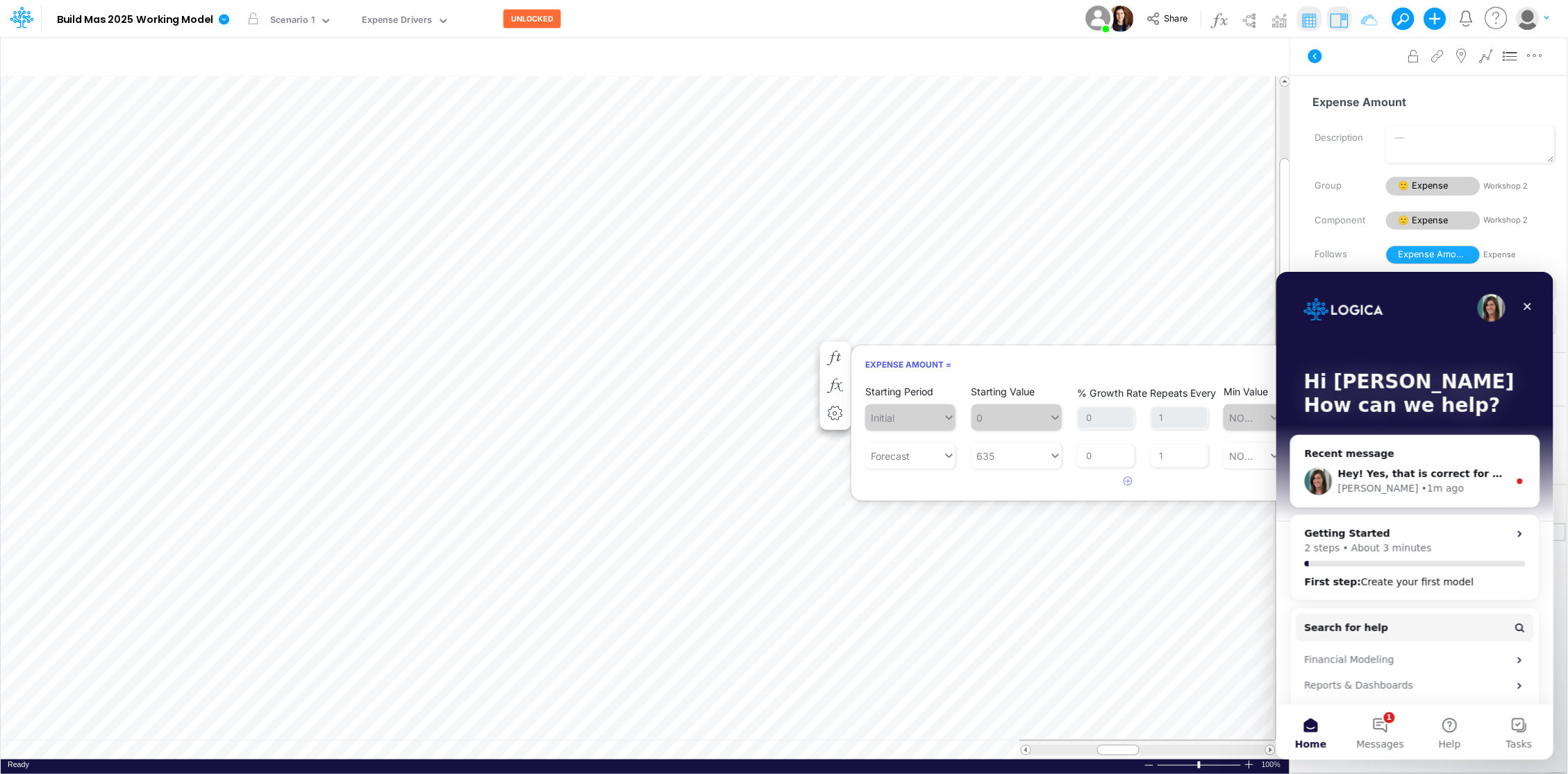
drag, startPoint x: 997, startPoint y: 360, endPoint x: 937, endPoint y: 369, distance: 60.7
click at [883, 363] on h6 "Expense Amount =" at bounding box center [1127, 364] width 554 height 24
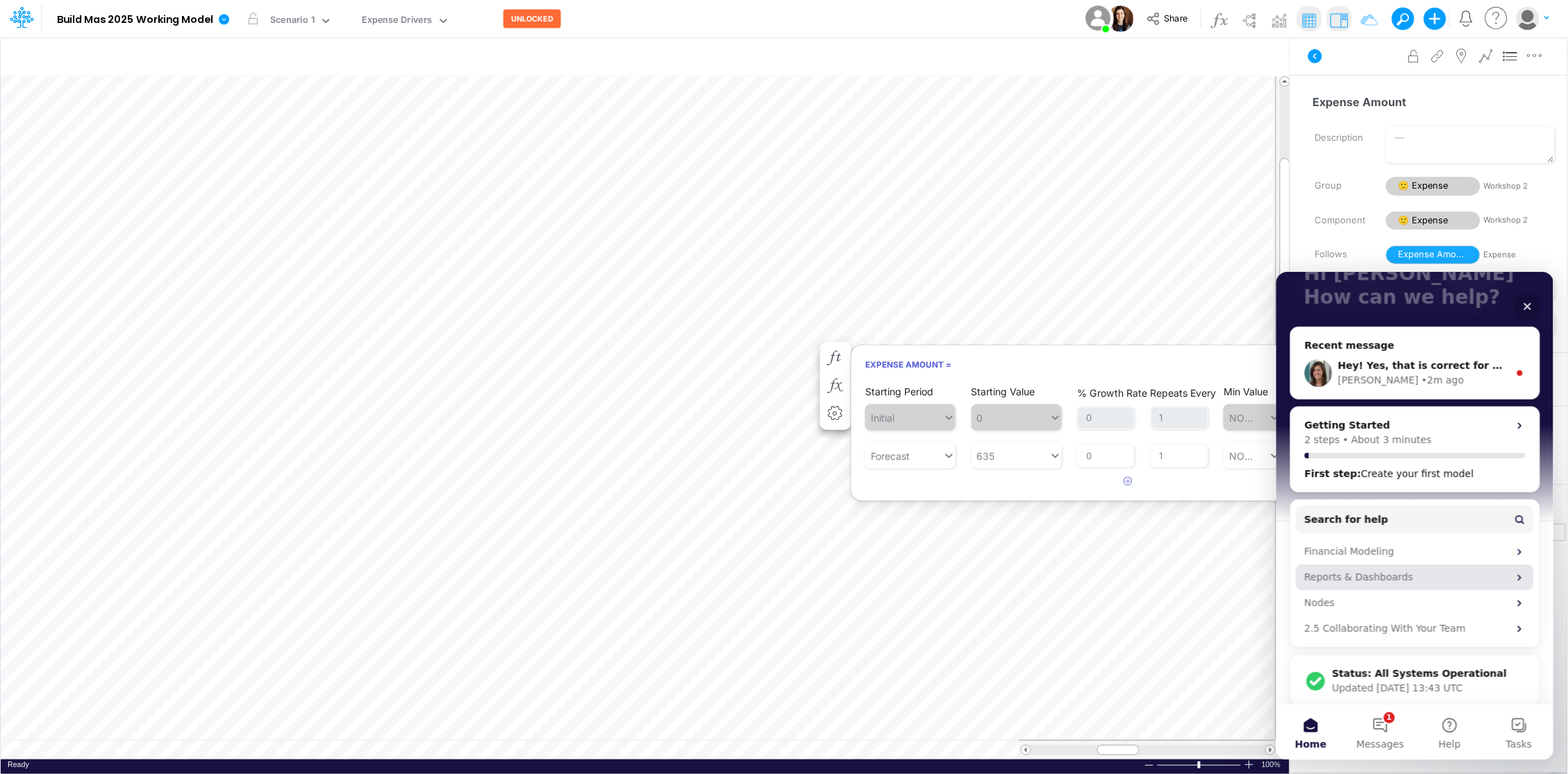
scroll to position [118, 0]
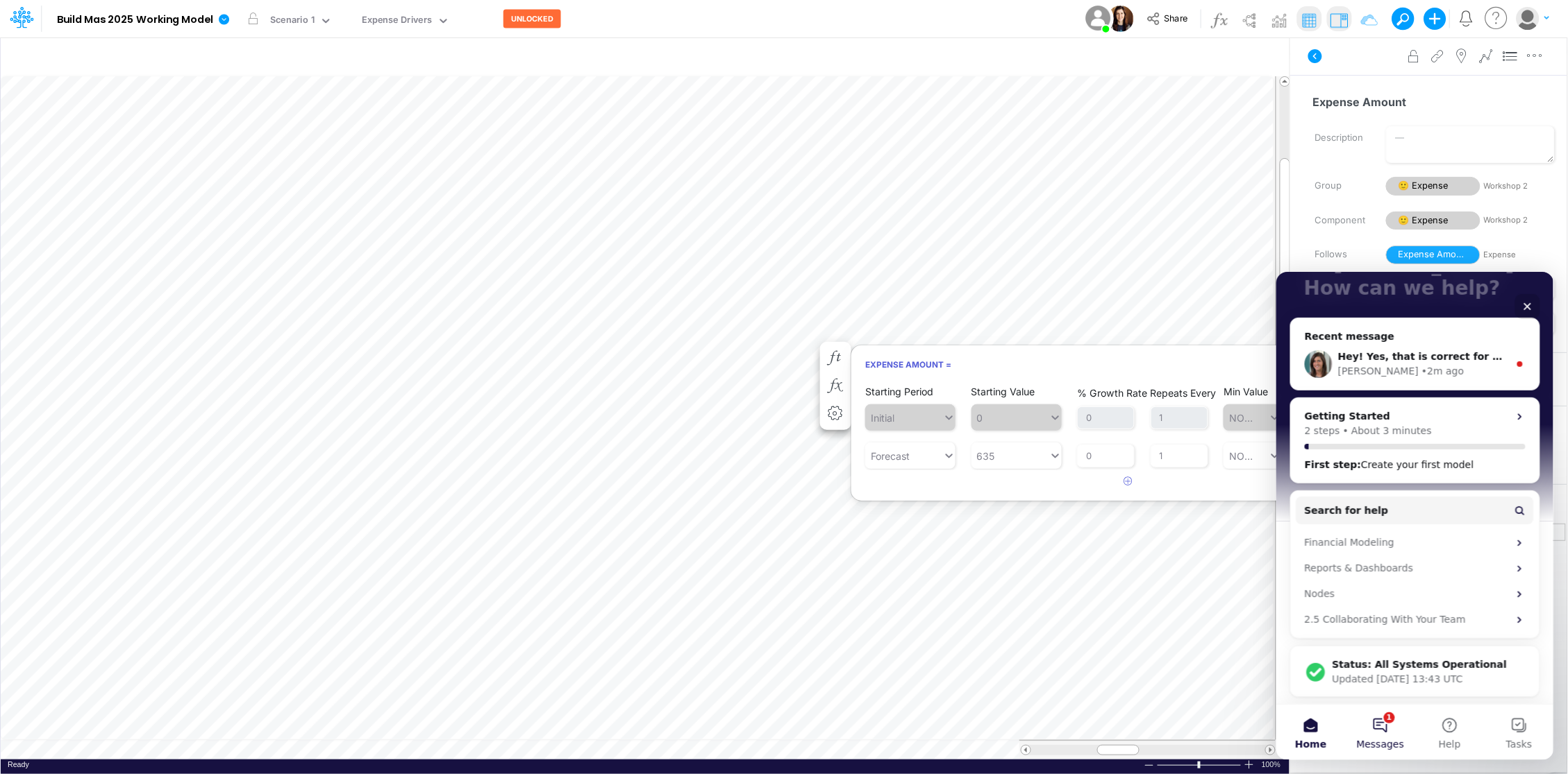
click at [1387, 714] on button "1 Messages" at bounding box center [1379, 732] width 70 height 55
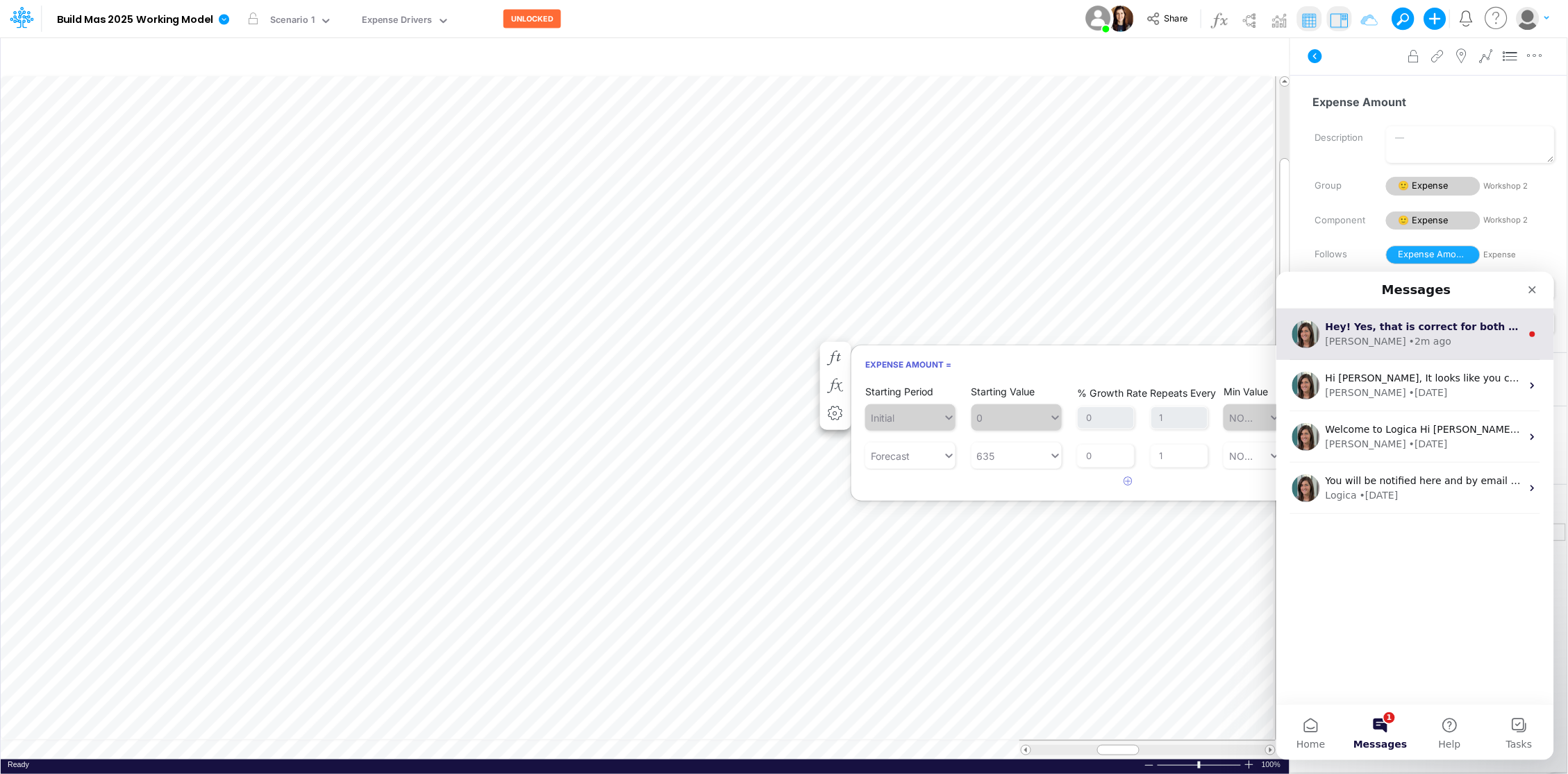
click at [1408, 338] on div "• 2m ago" at bounding box center [1429, 340] width 42 height 14
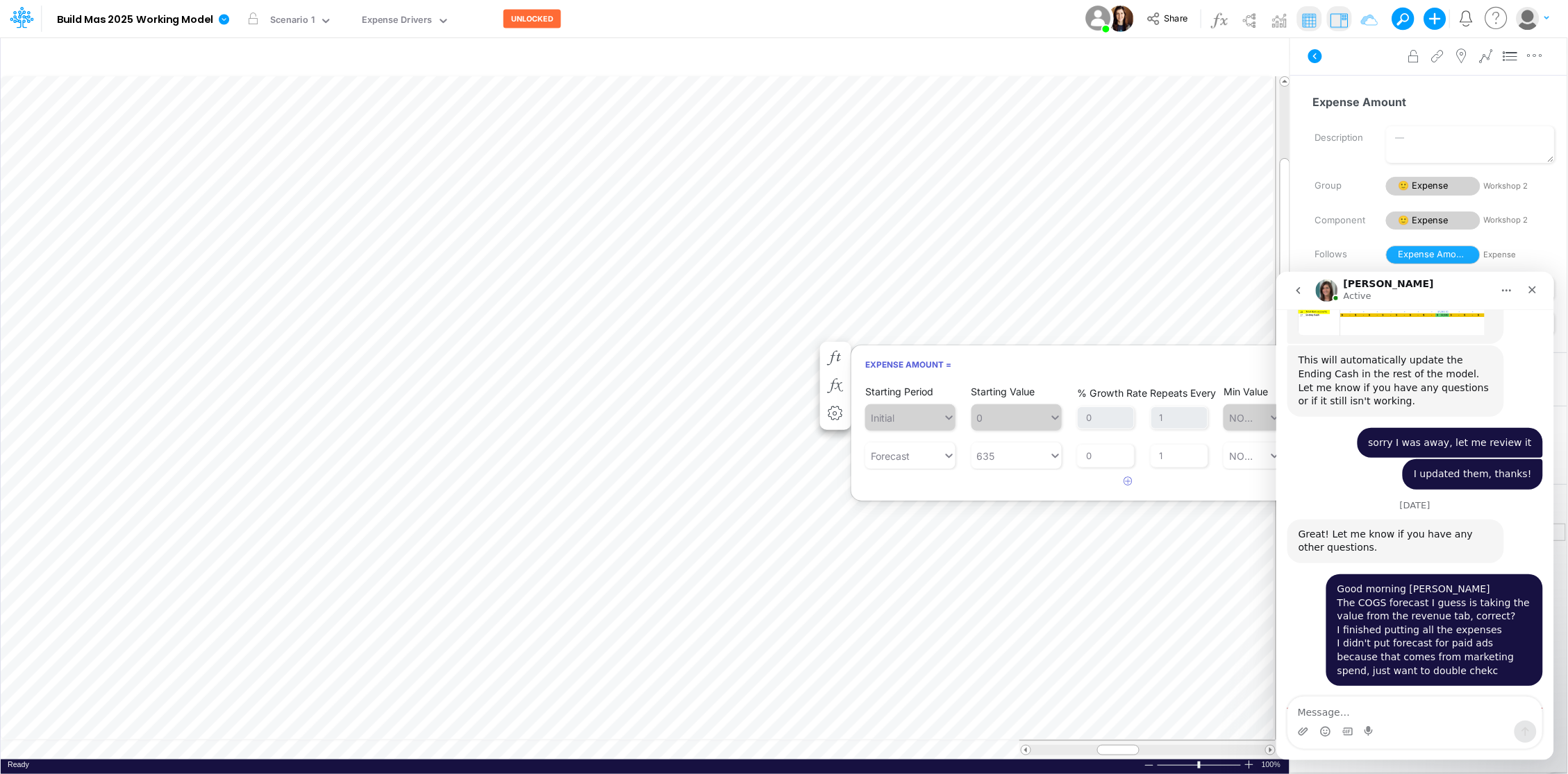
scroll to position [1066, 0]
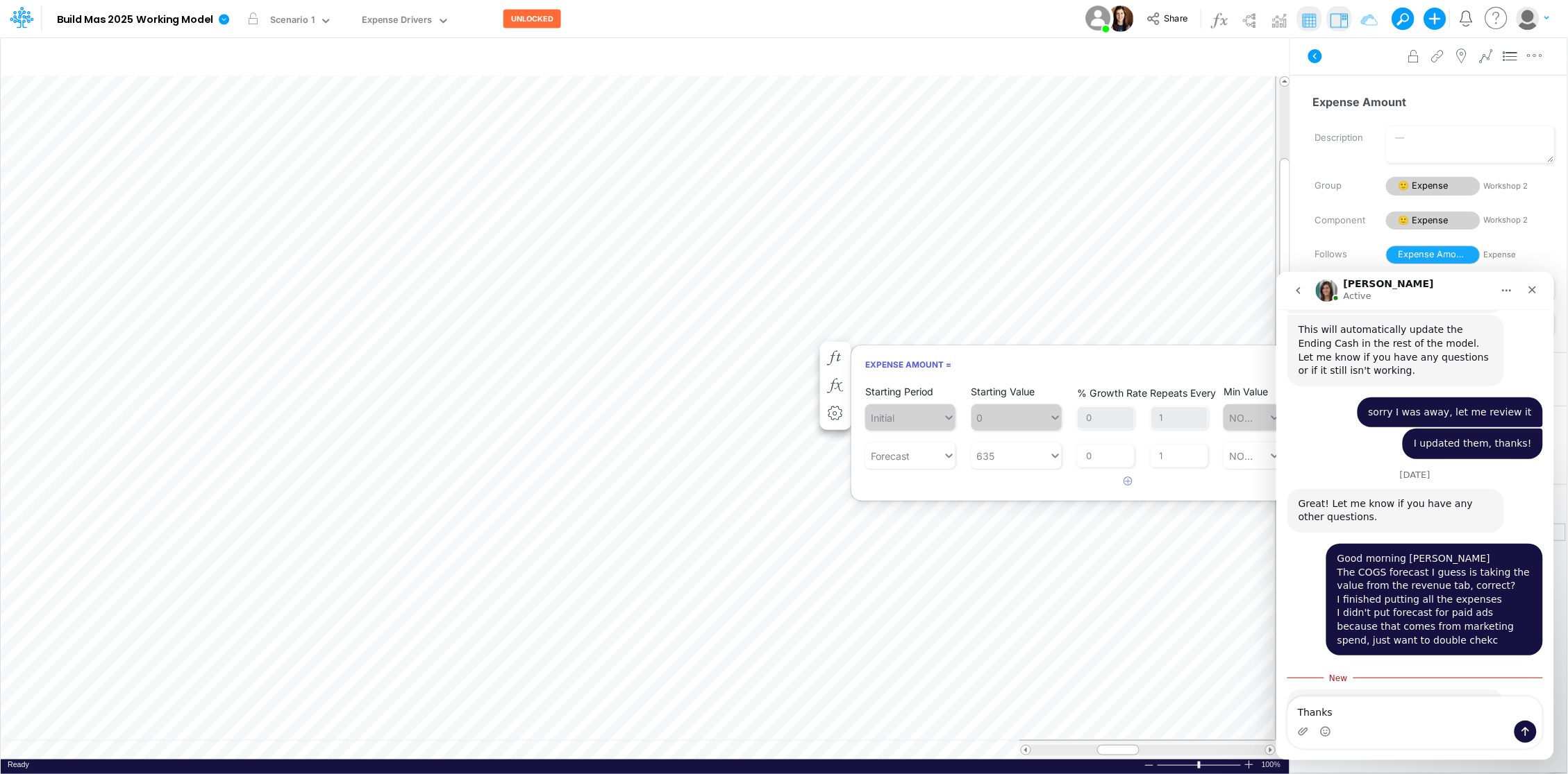
type textarea "Thanks"
click at [1522, 728] on icon "Send a message…" at bounding box center [1525, 731] width 8 height 9
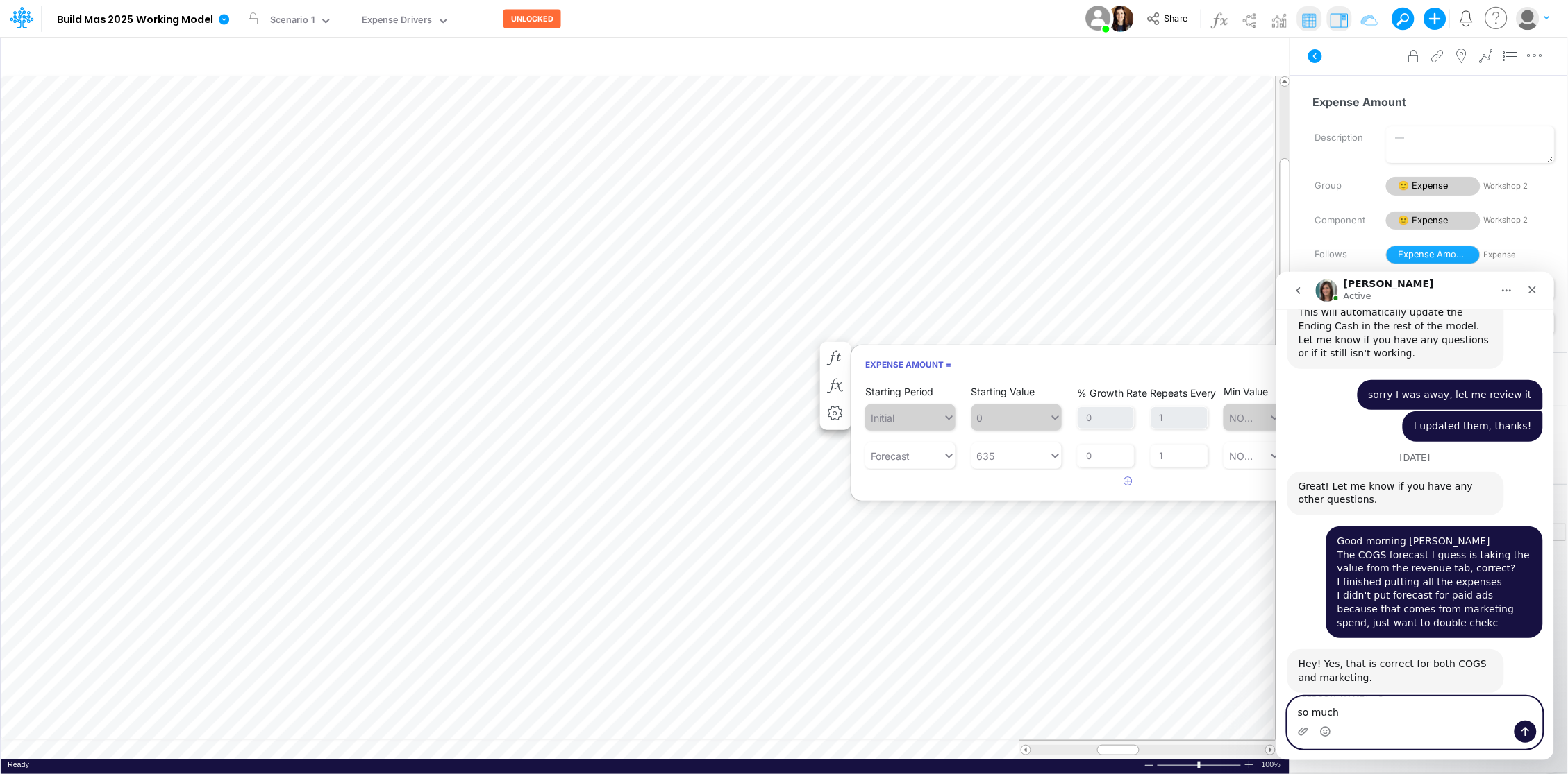
type textarea "so much!"
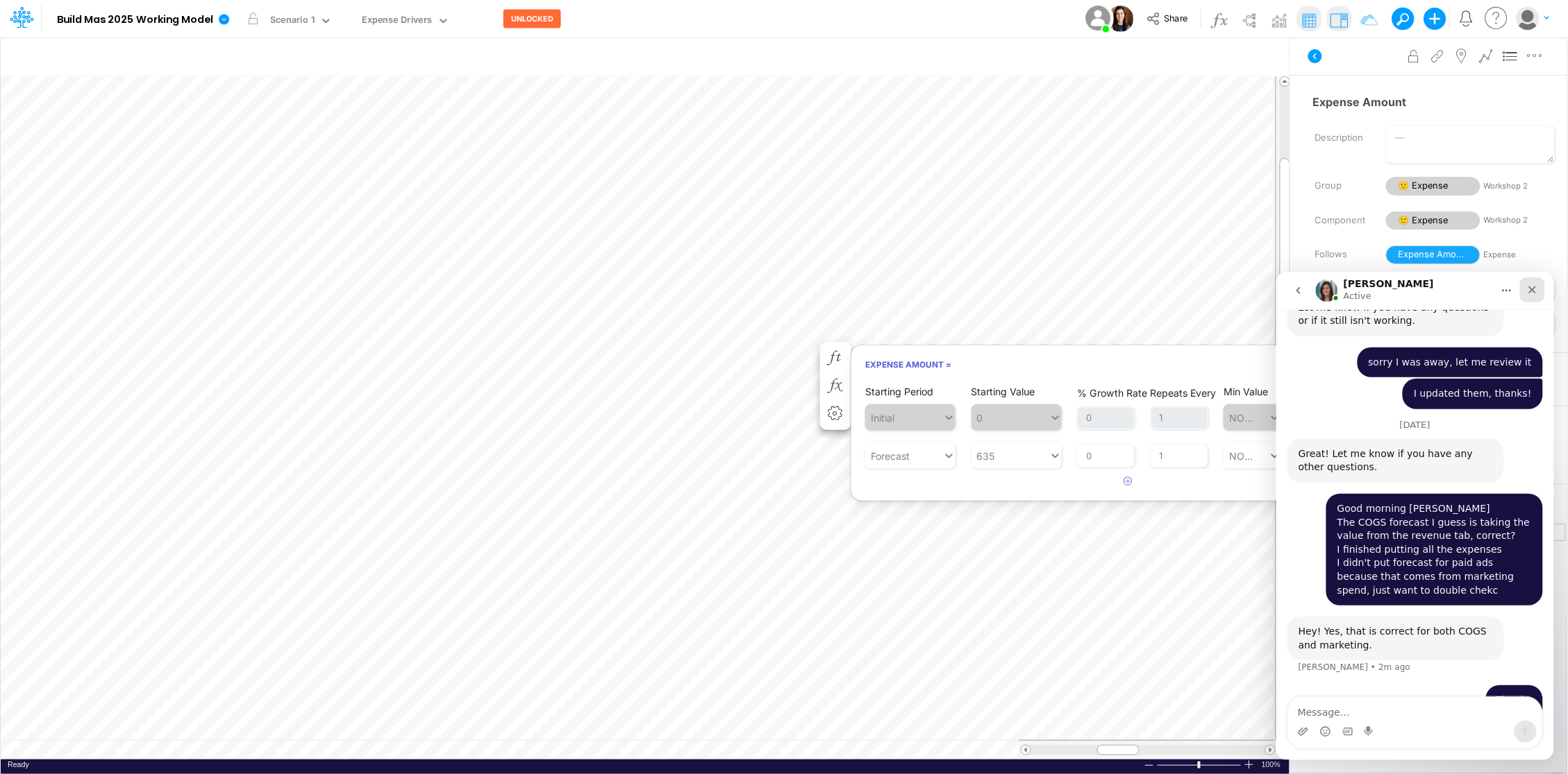
click at [1527, 288] on icon "Close" at bounding box center [1532, 290] width 11 height 11
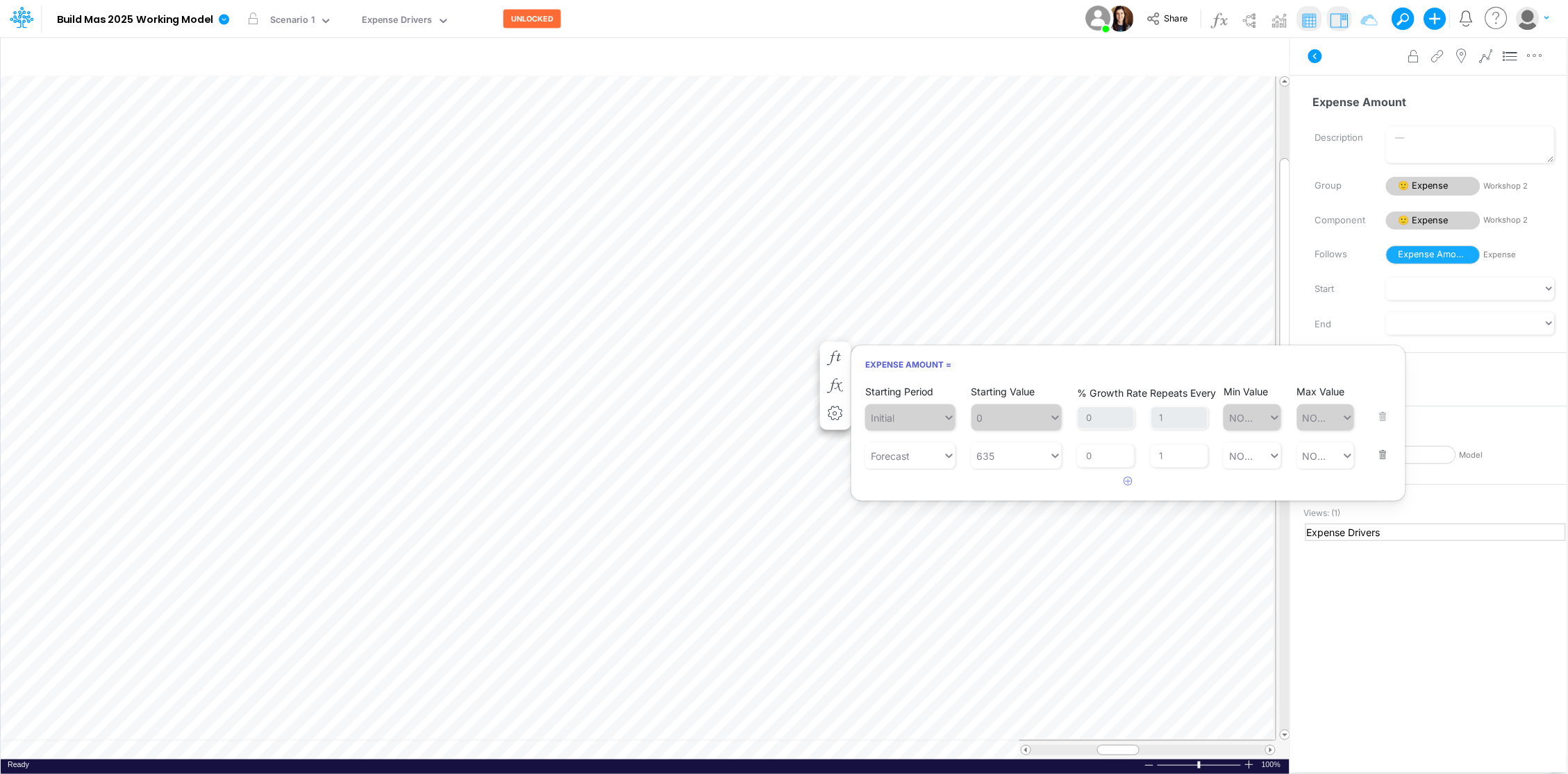
click at [1381, 417] on div "Starting Period Initial Starting Value 0 % Growth Rate 0 Repeats Every 1 Min Va…" at bounding box center [1128, 407] width 526 height 47
click at [1382, 453] on button "button" at bounding box center [1379, 445] width 18 height 37
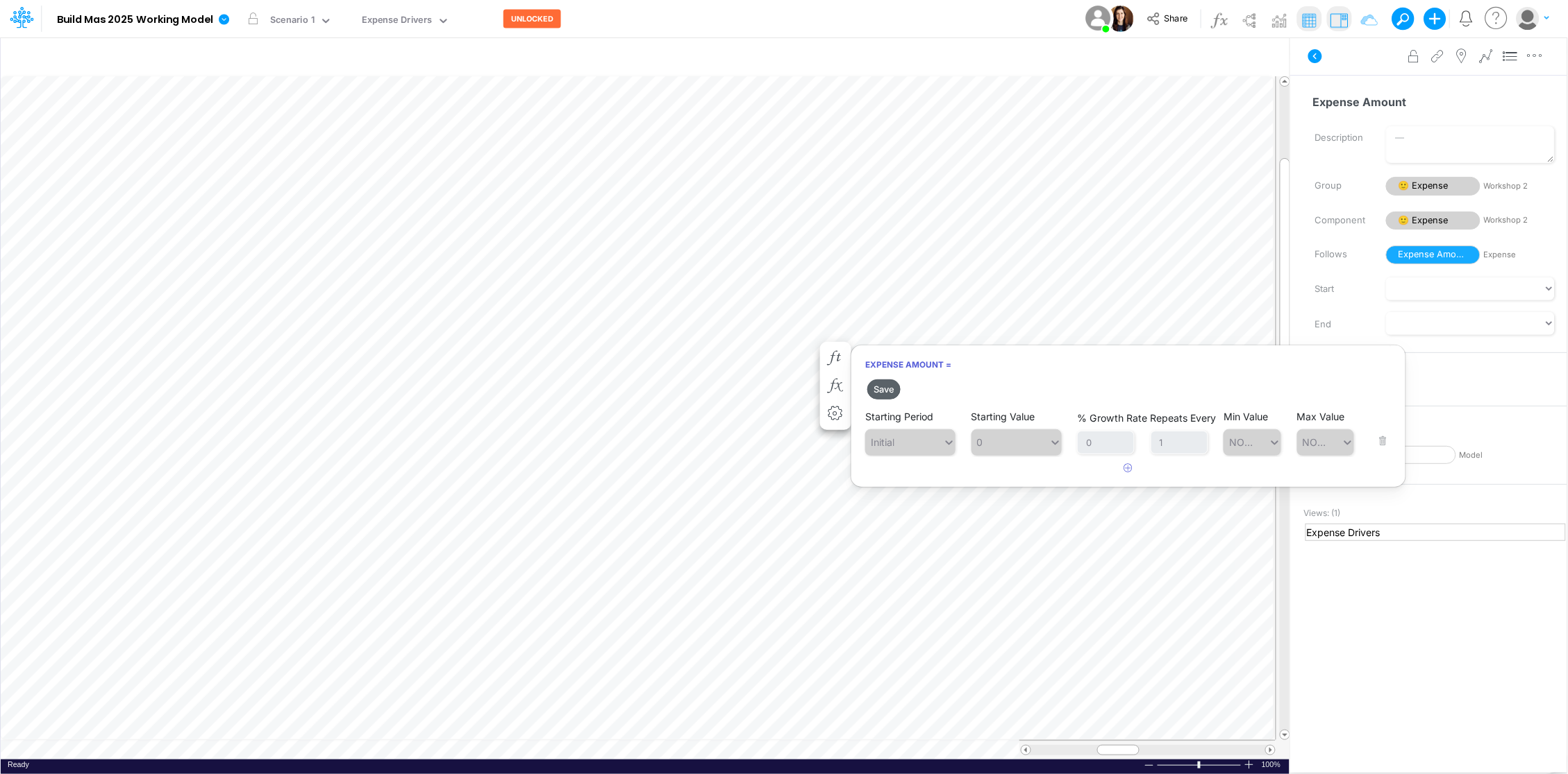
click at [886, 388] on button "Save" at bounding box center [883, 389] width 33 height 20
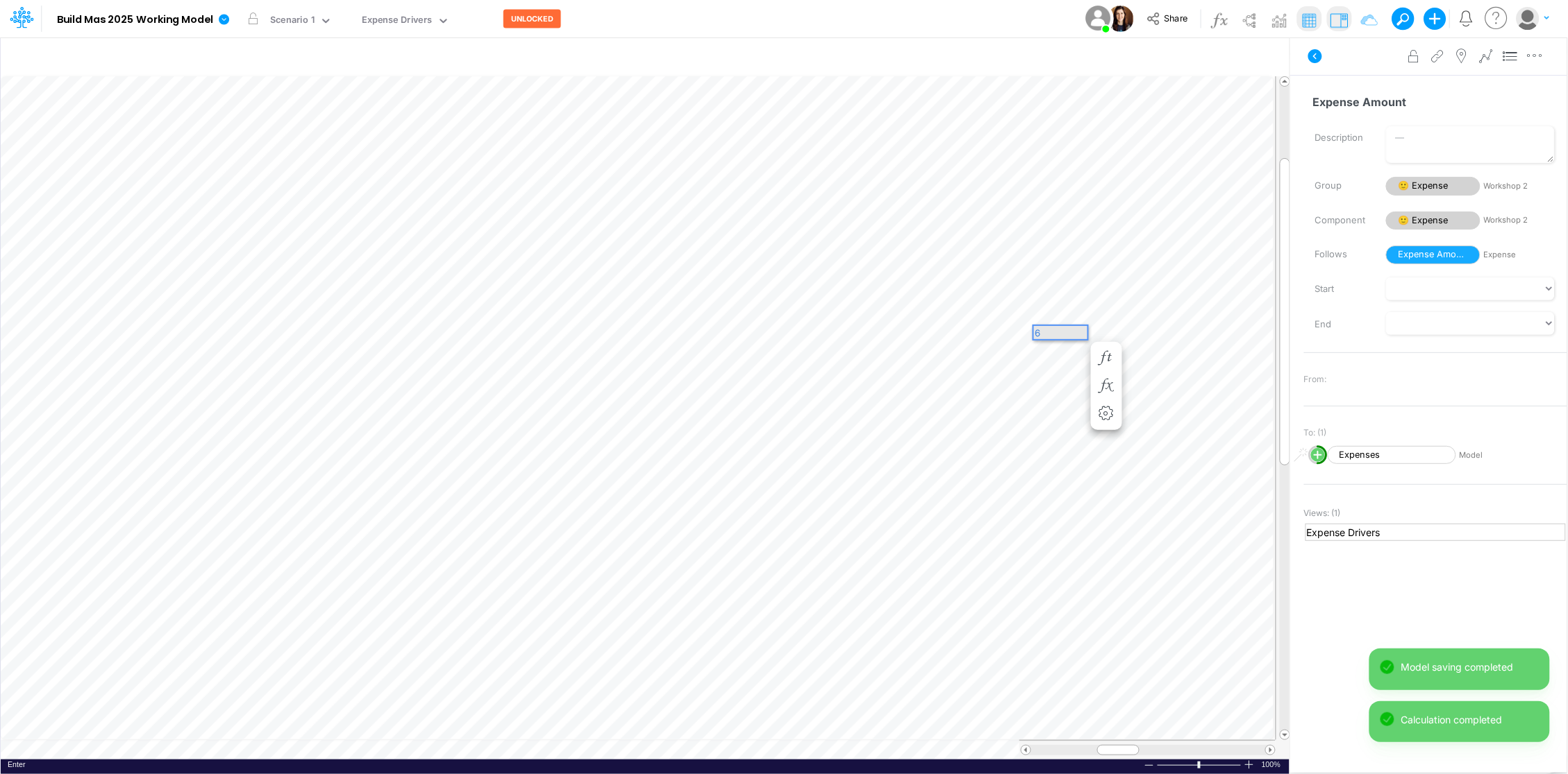
scroll to position [0, 0]
click at [1158, 355] on icon "button" at bounding box center [1160, 357] width 21 height 14
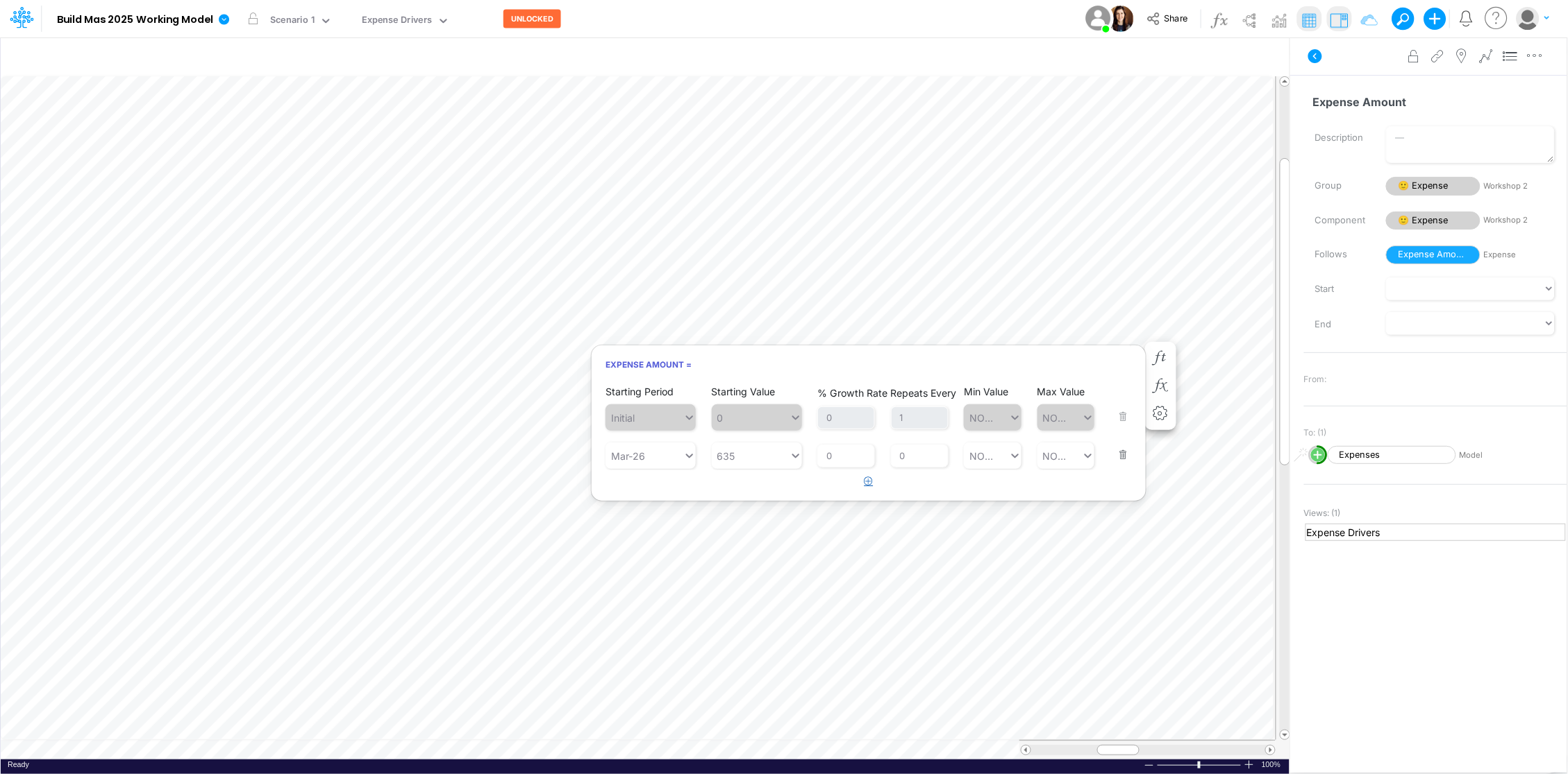
click at [872, 484] on icon "button" at bounding box center [868, 481] width 9 height 9
click at [636, 501] on div "Type to search..." at bounding box center [650, 494] width 76 height 14
click at [642, 528] on div "Forecast" at bounding box center [650, 528] width 90 height 26
type input "forecast"
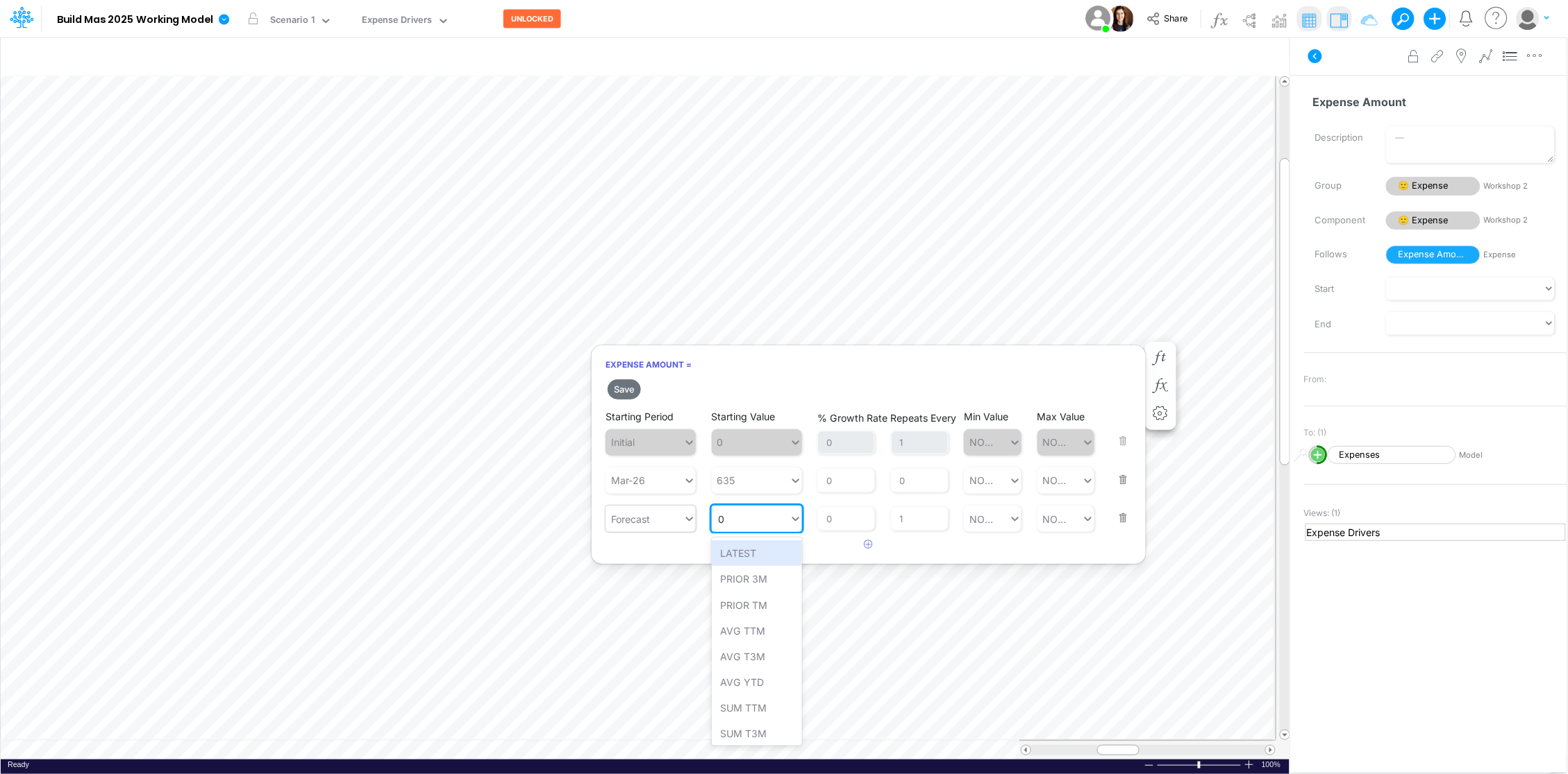
click at [741, 518] on div "0 0" at bounding box center [750, 520] width 77 height 23
type input "3"
click at [766, 556] on div "Set value 635" at bounding box center [756, 553] width 90 height 26
type input "635"
click at [911, 520] on input "1" at bounding box center [920, 519] width 57 height 24
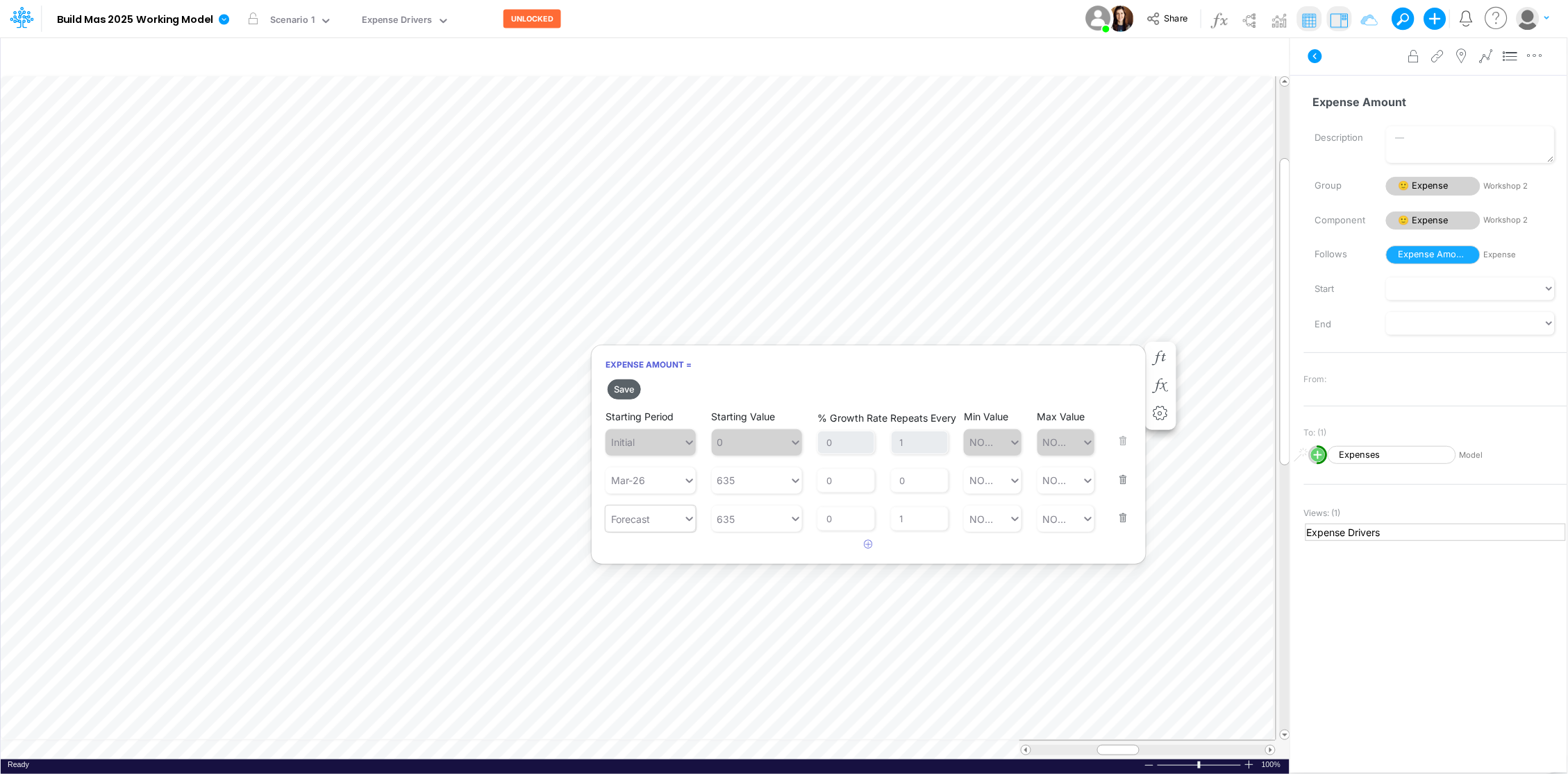
click at [630, 391] on button "Save" at bounding box center [623, 389] width 33 height 20
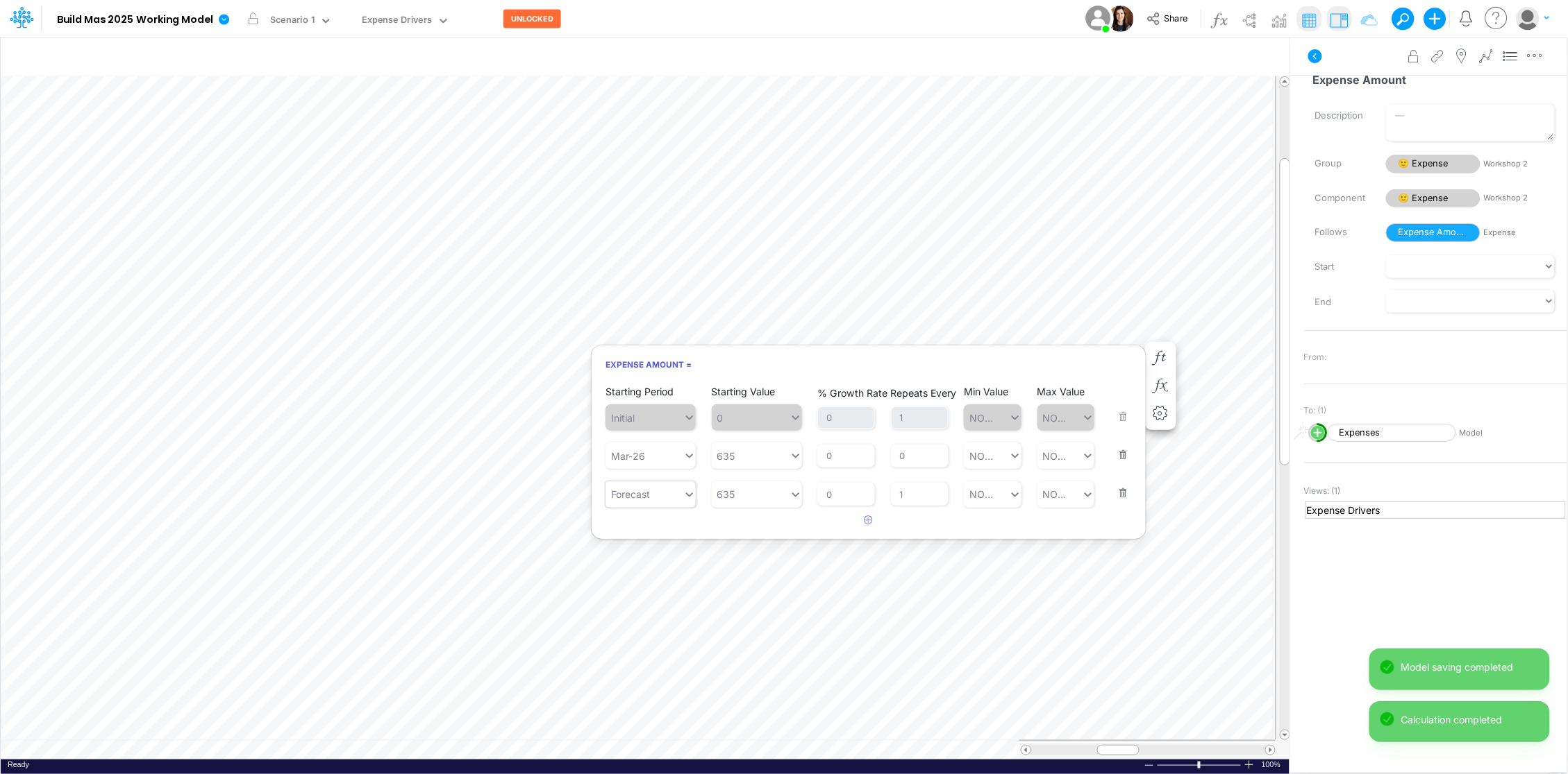
scroll to position [33, 0]
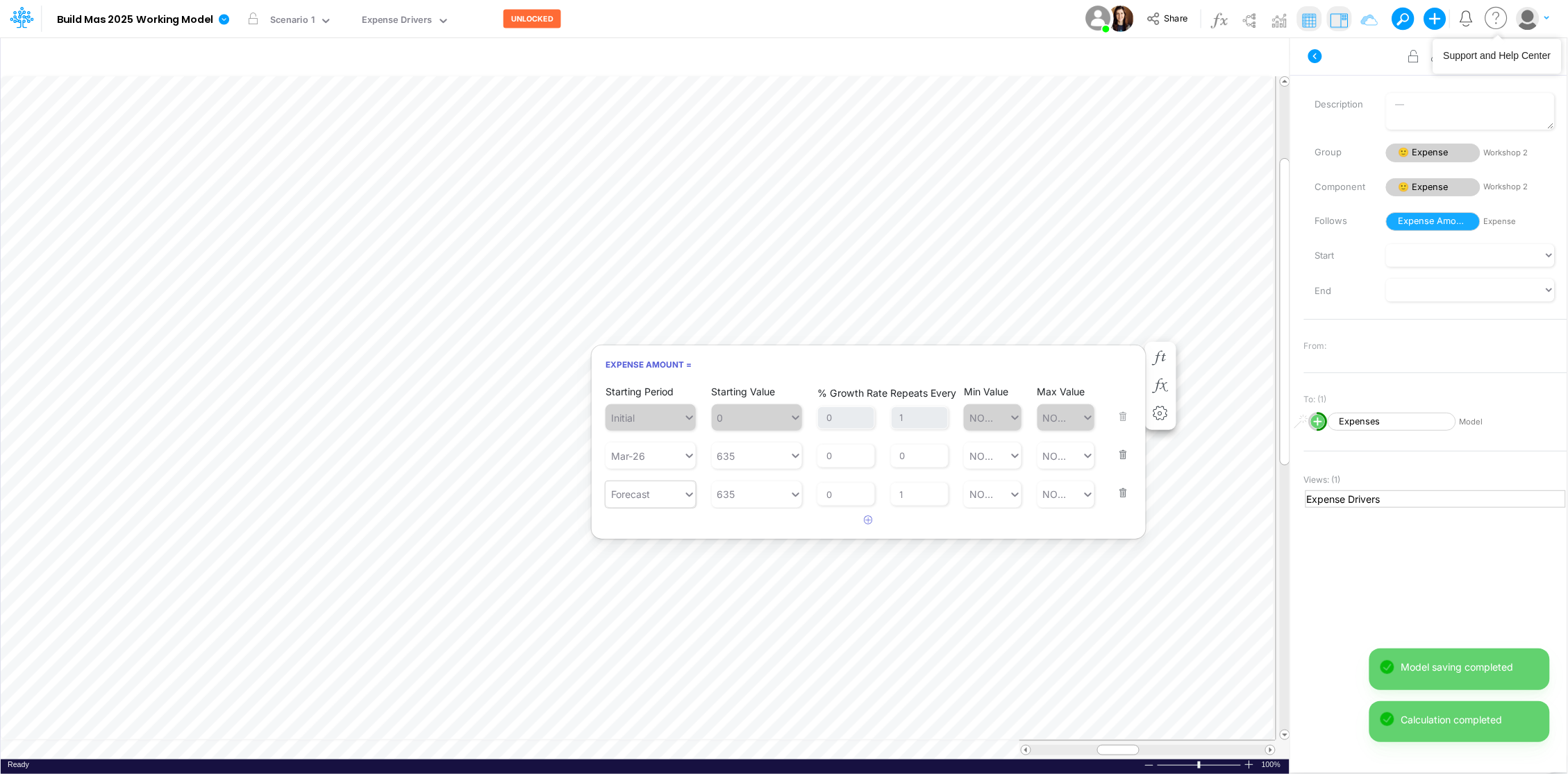
click at [1494, 20] on icon at bounding box center [1496, 18] width 28 height 27
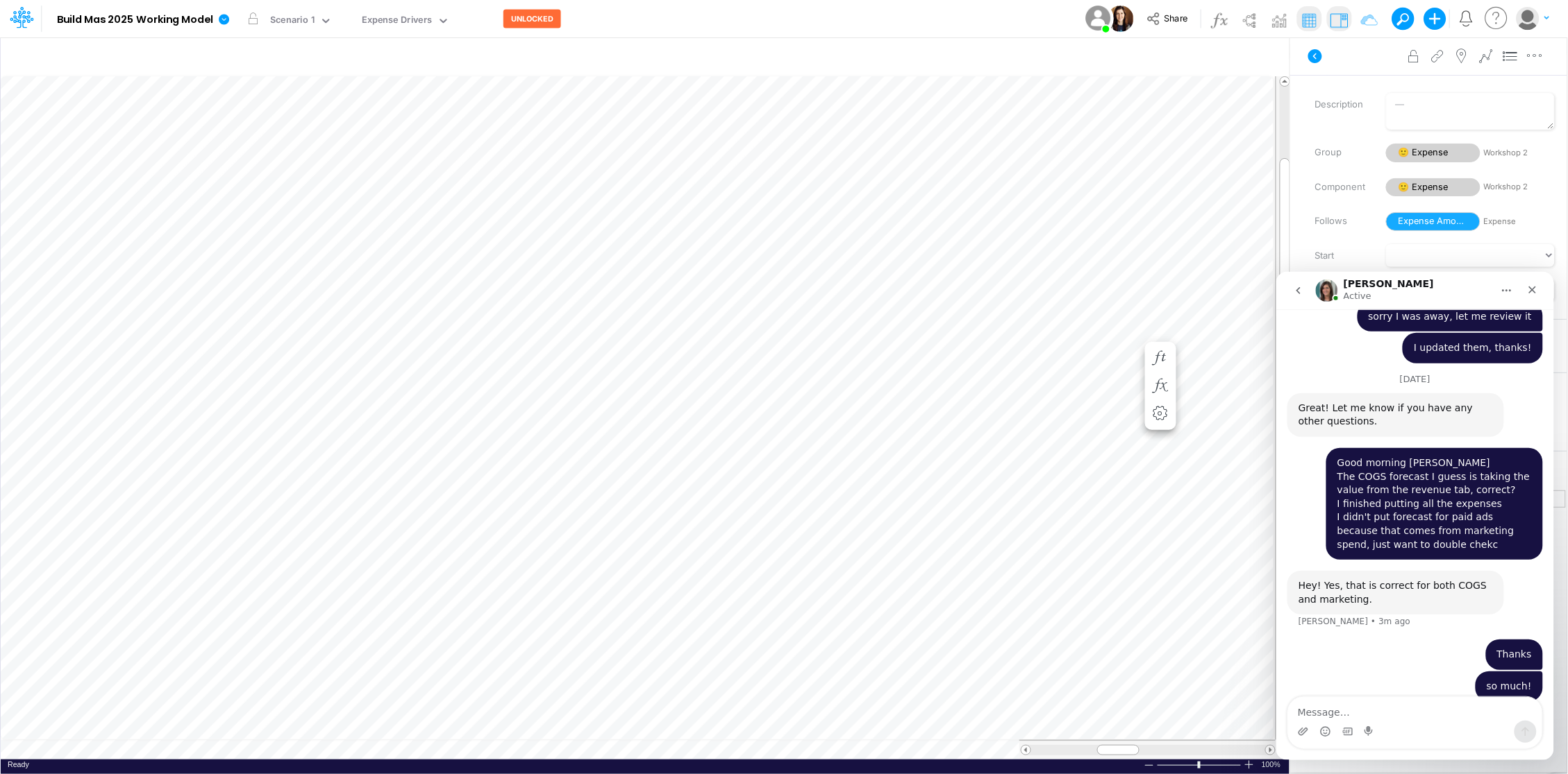
scroll to position [1170, 0]
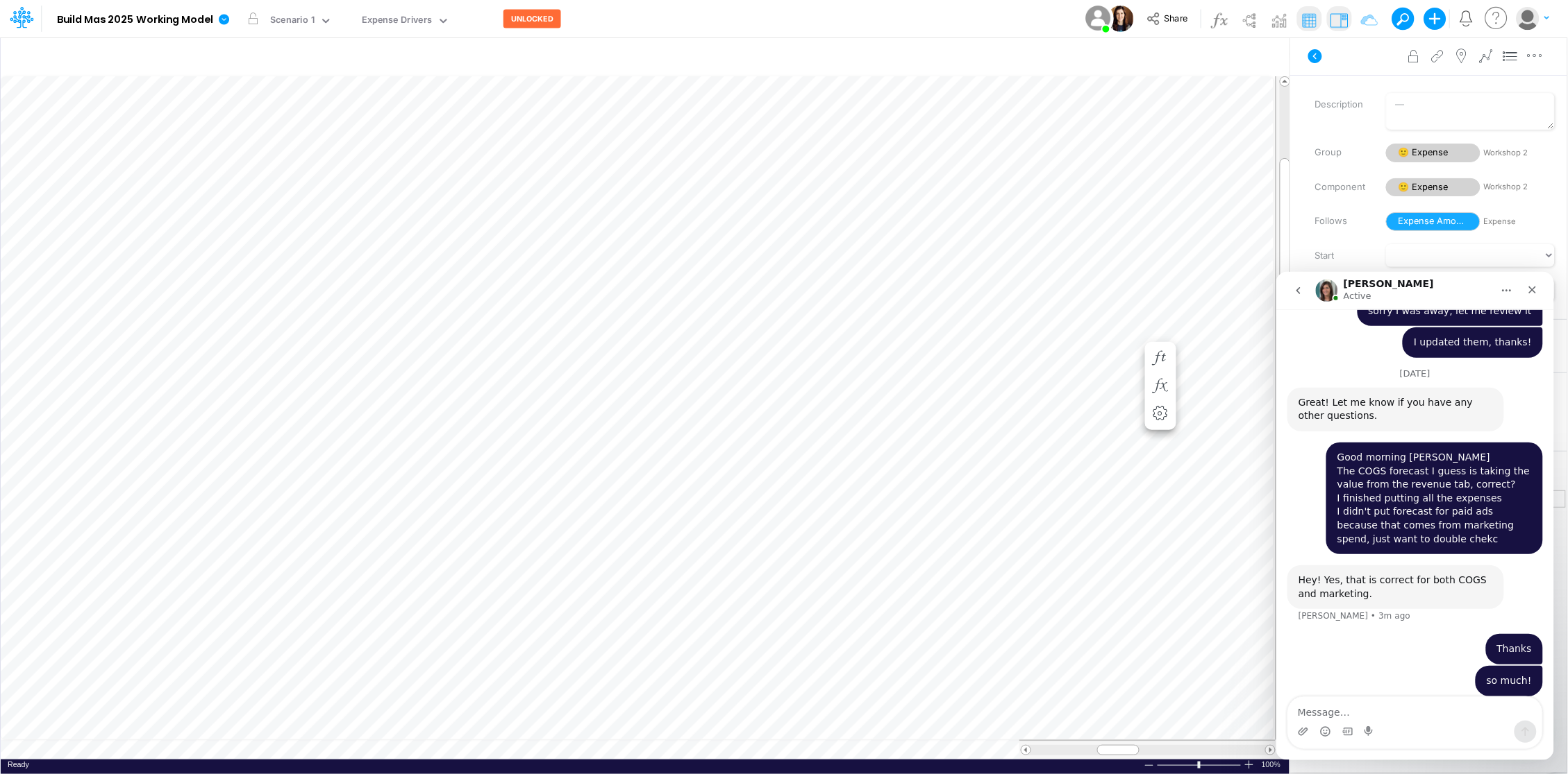
click at [1349, 710] on textarea "Message…" at bounding box center [1414, 708] width 254 height 24
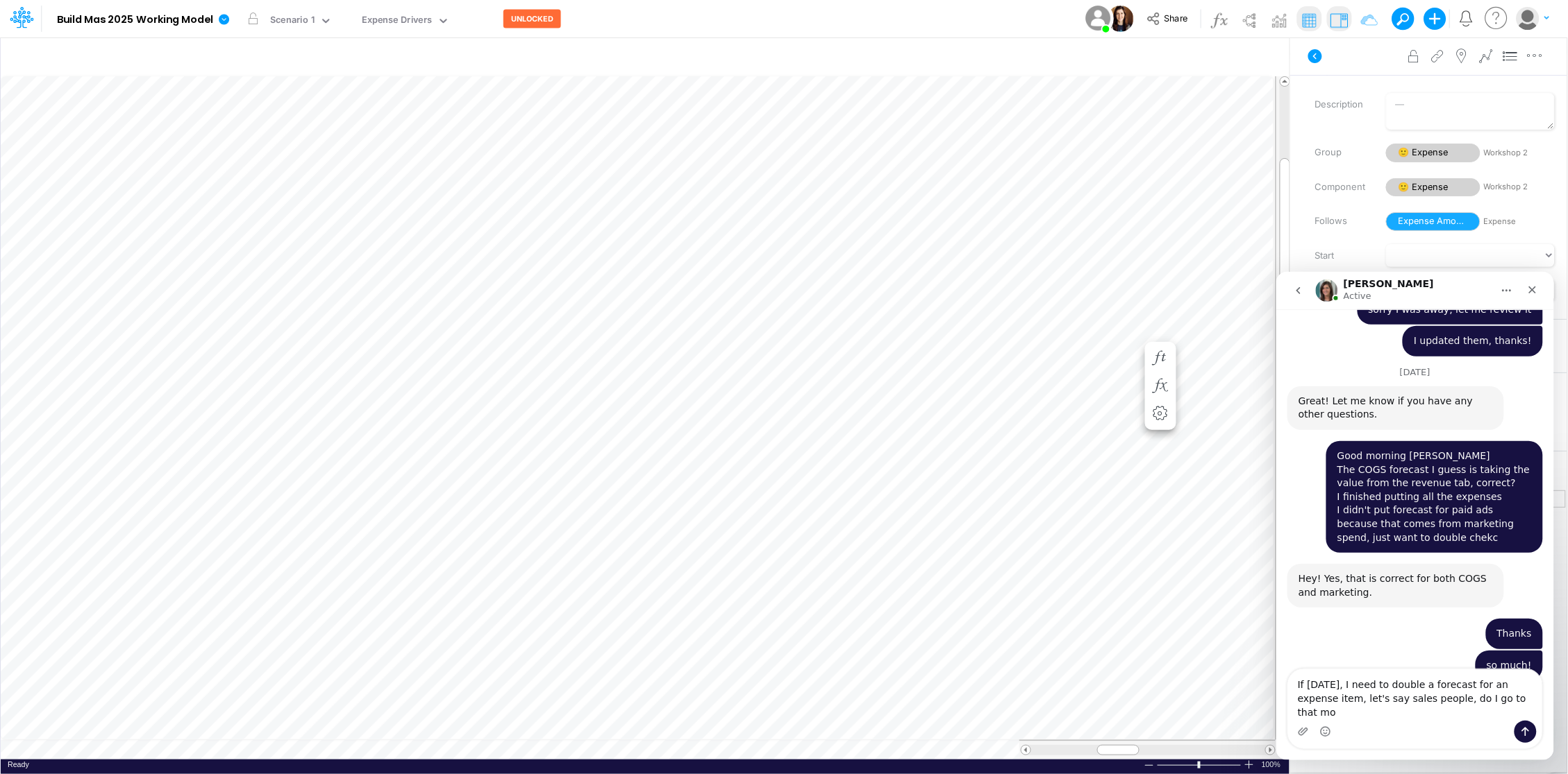
scroll to position [1185, 0]
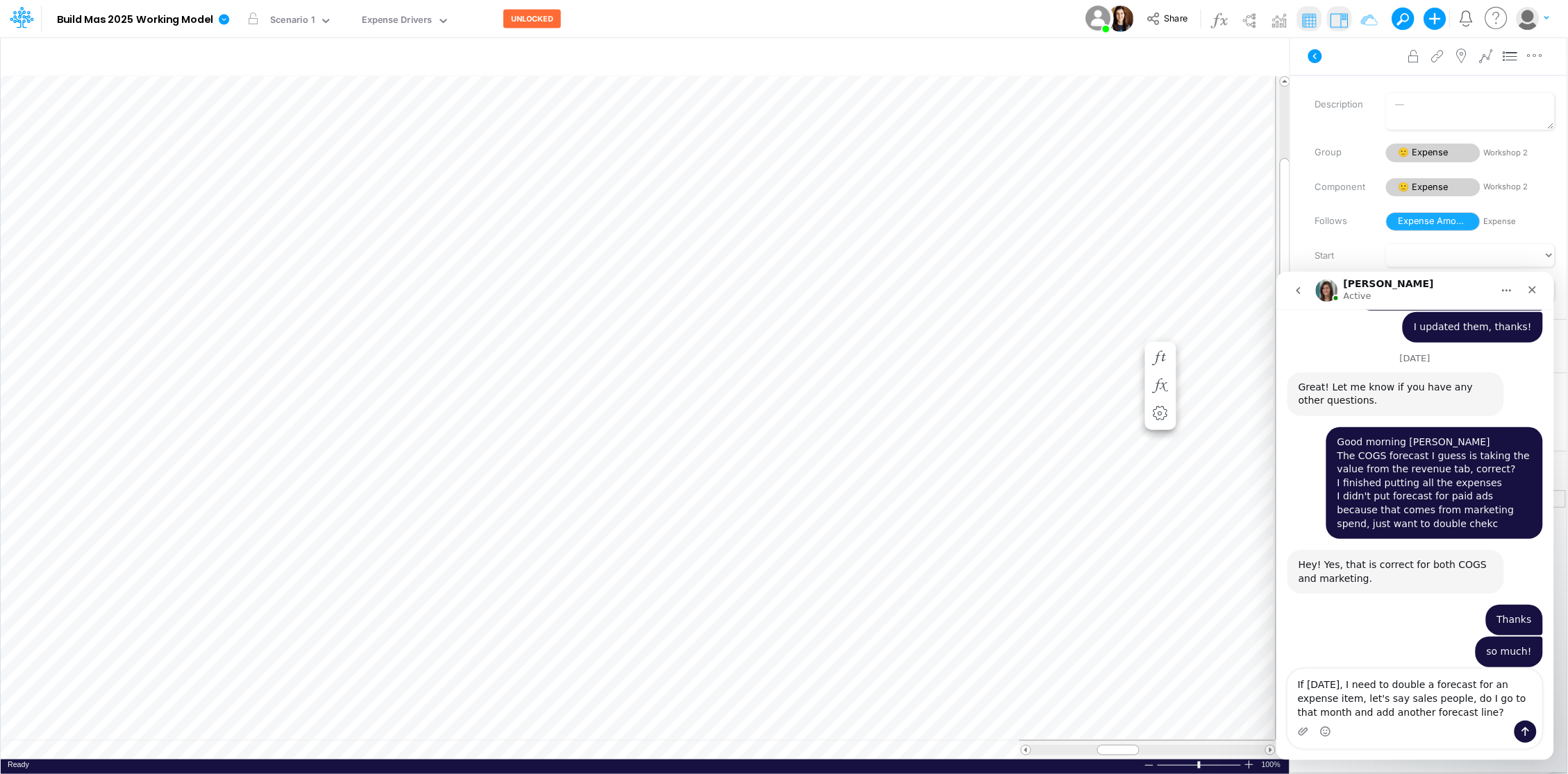
click at [1424, 685] on textarea "If in 6 months, I need to double a forecast for an expense item, let's say sale…" at bounding box center [1414, 695] width 254 height 52
click at [1402, 699] on textarea "If in 6 months, I need to change a forecast for an expense item, let's say sale…" at bounding box center [1414, 695] width 254 height 52
click at [1490, 697] on textarea "If in 6 months, I need to change a forecast for an expense item, let's say hire…" at bounding box center [1414, 687] width 254 height 65
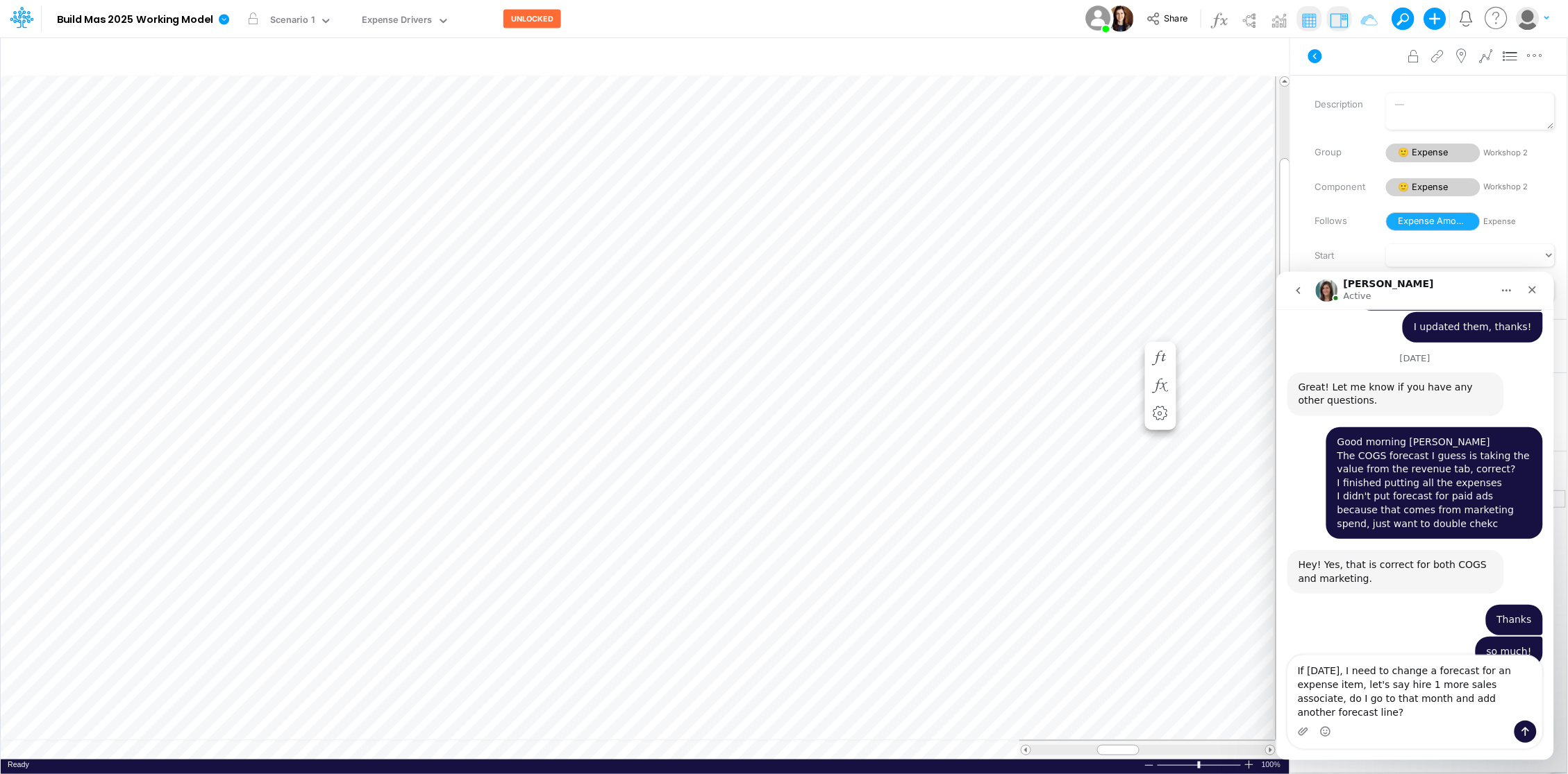
type textarea "If in 6 months, I need to change a forecast for an expense item, let's say hire…"
click at [1523, 728] on icon "Send a message…" at bounding box center [1525, 731] width 8 height 9
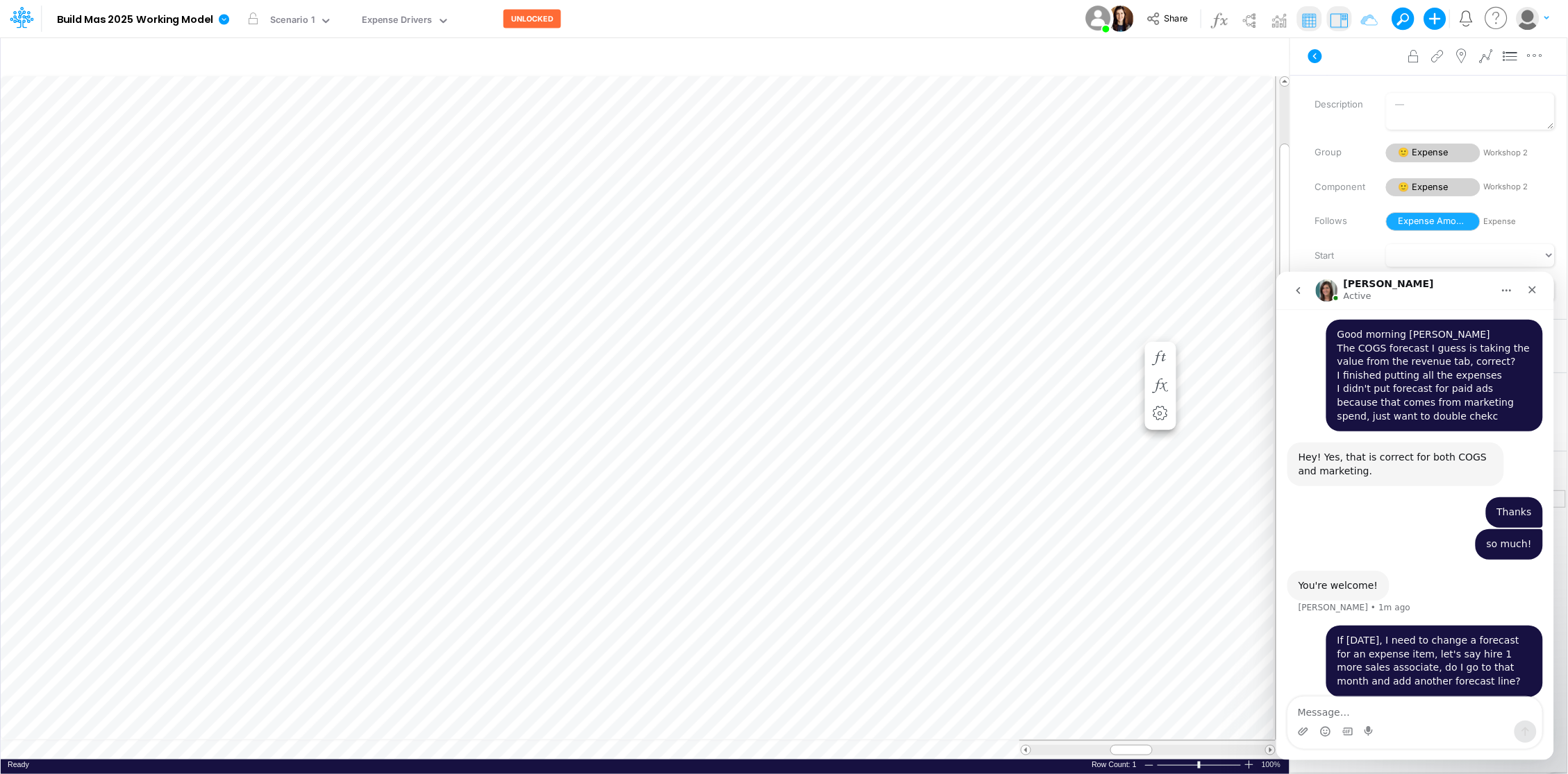
scroll to position [0, 1]
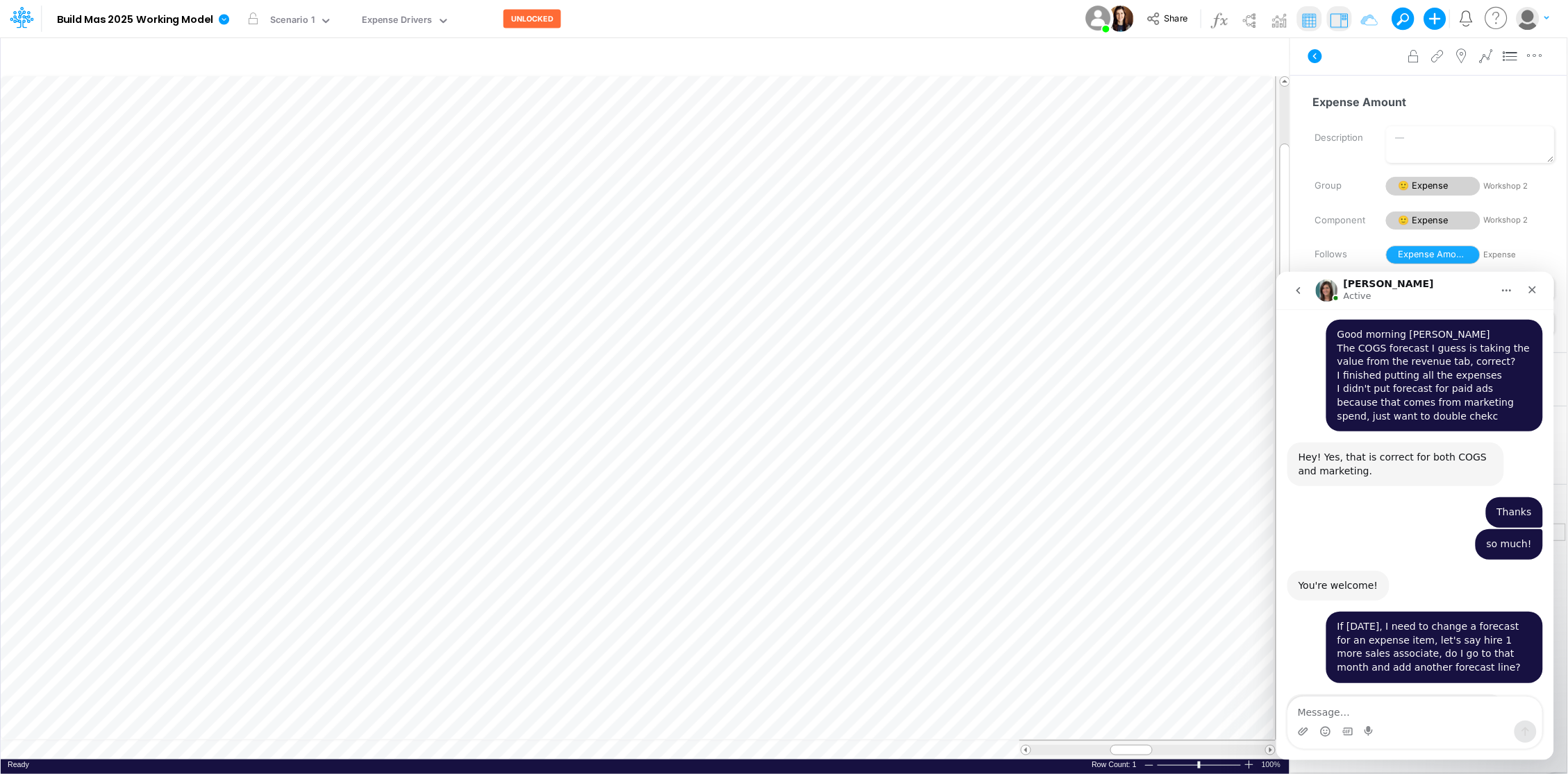
scroll to position [1336, 0]
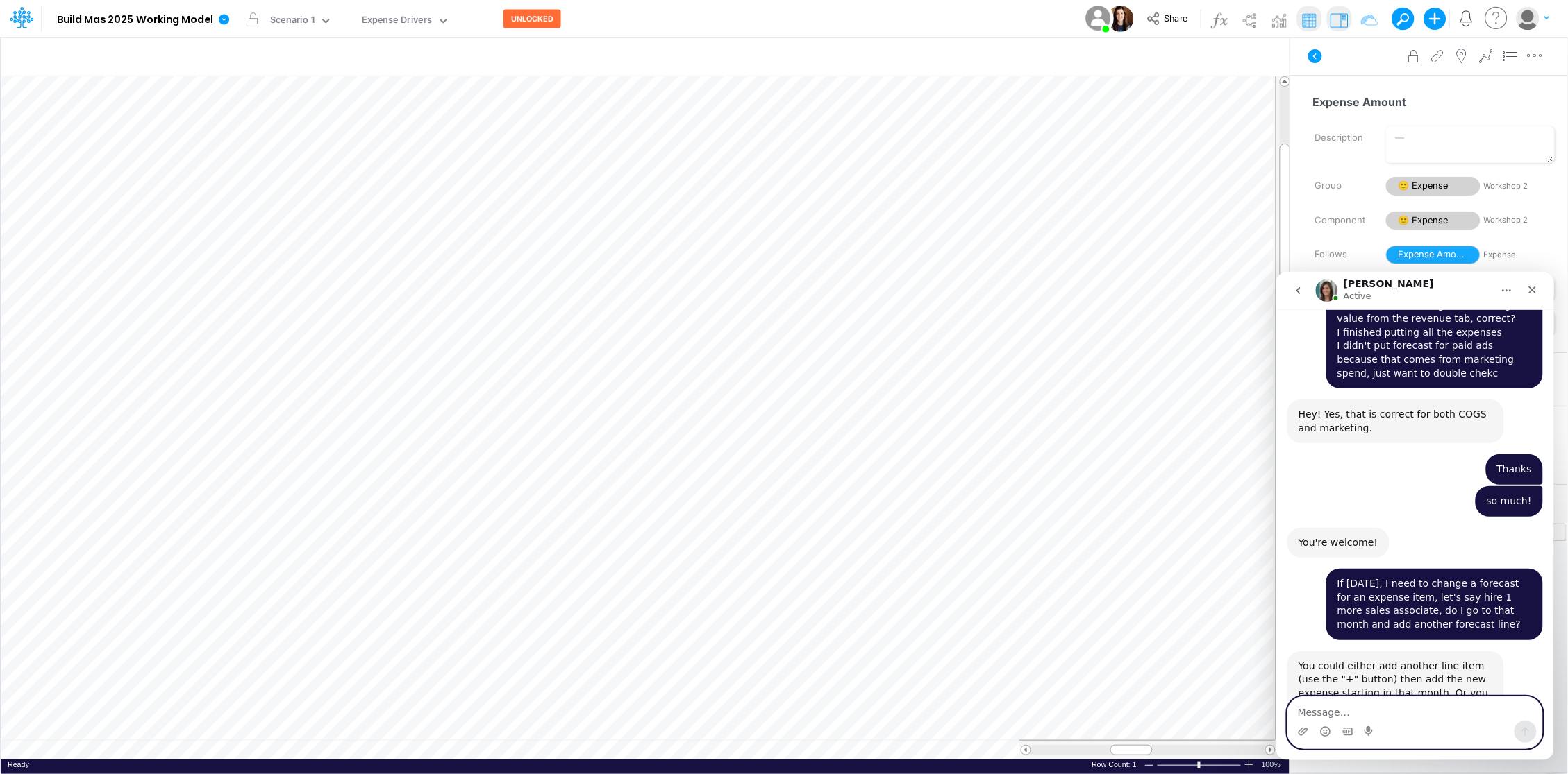
click at [1312, 708] on textarea "Message…" at bounding box center [1414, 708] width 254 height 24
click at [1332, 710] on textarea "Message…" at bounding box center [1414, 708] width 254 height 24
type textarea "H"
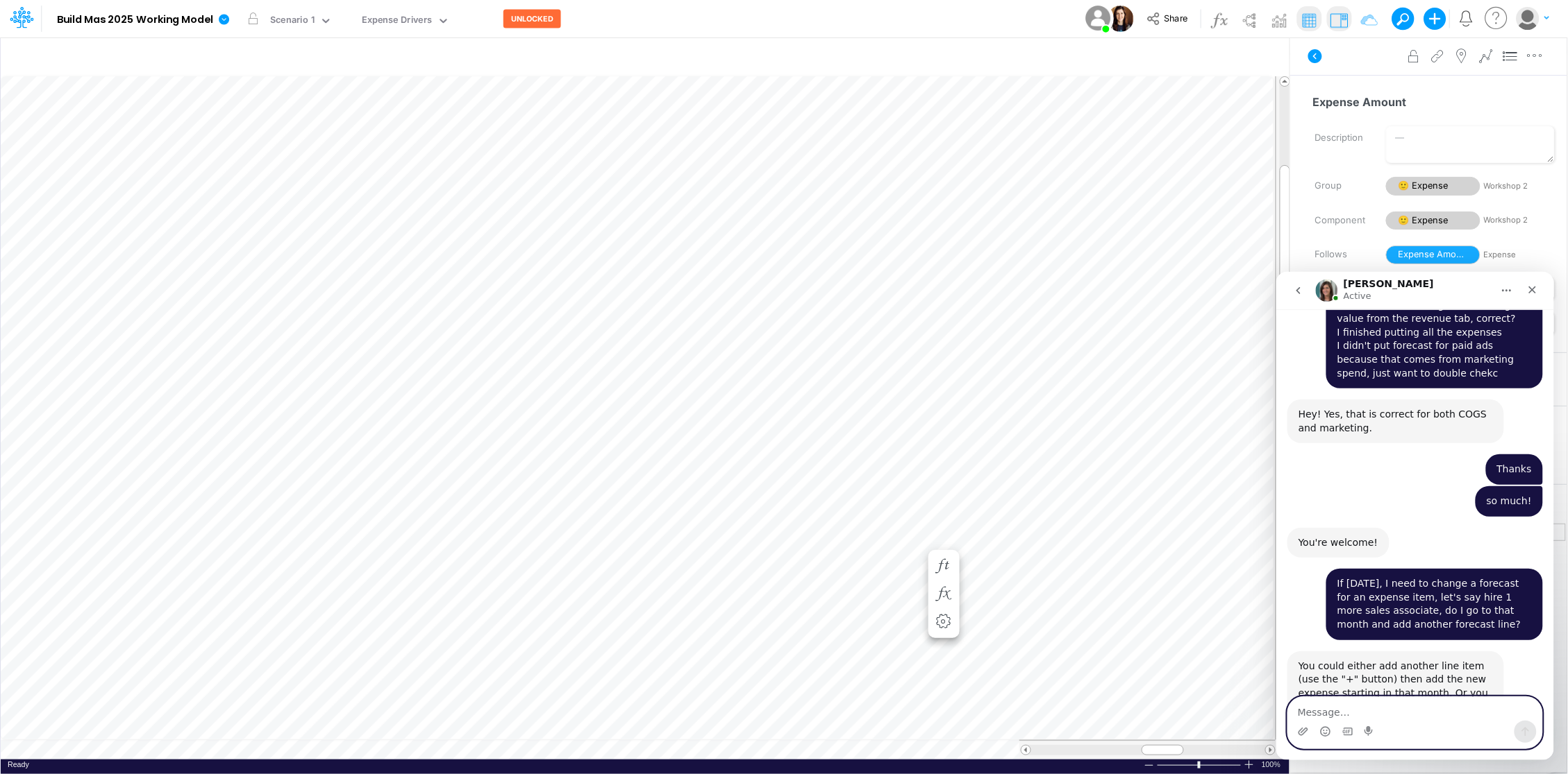
type textarea "Y"
type textarea "T"
type textarea "Thanks!"
click at [1523, 730] on icon "Send a message…" at bounding box center [1525, 732] width 11 height 11
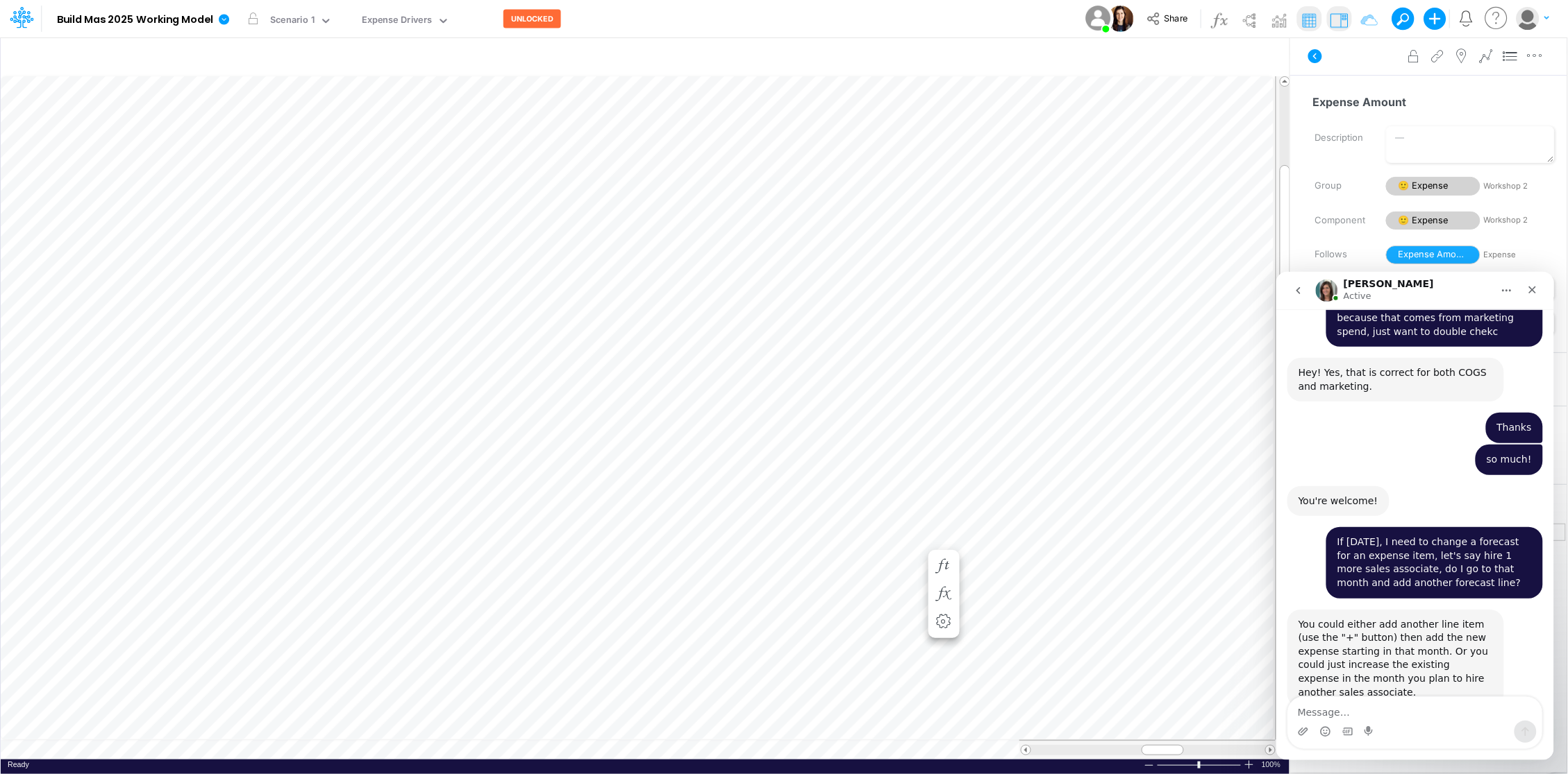
scroll to position [0, 1]
click at [1000, 550] on icon "button" at bounding box center [998, 552] width 21 height 14
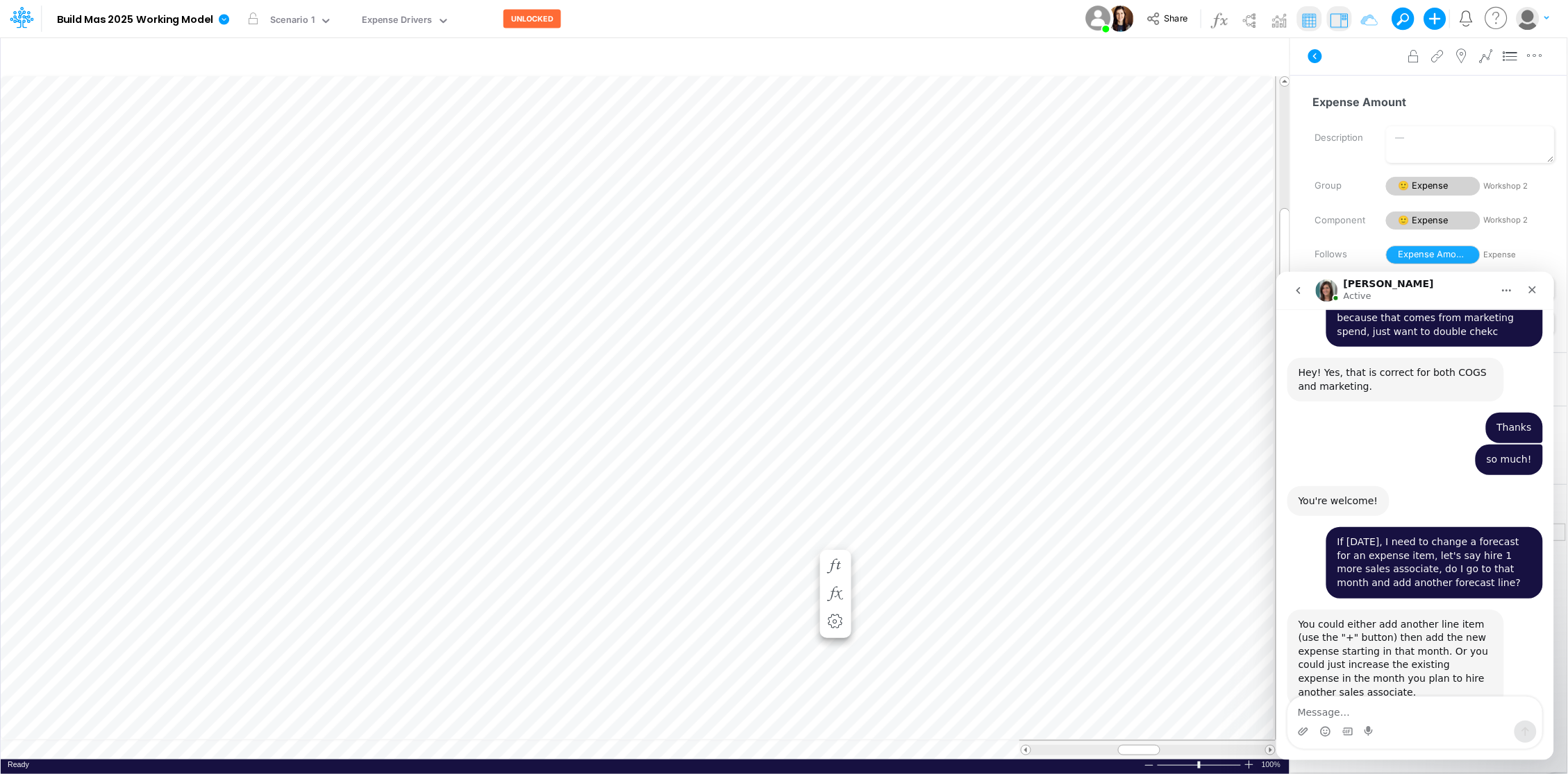
scroll to position [0, 1]
click at [1533, 288] on icon "Close" at bounding box center [1532, 290] width 8 height 8
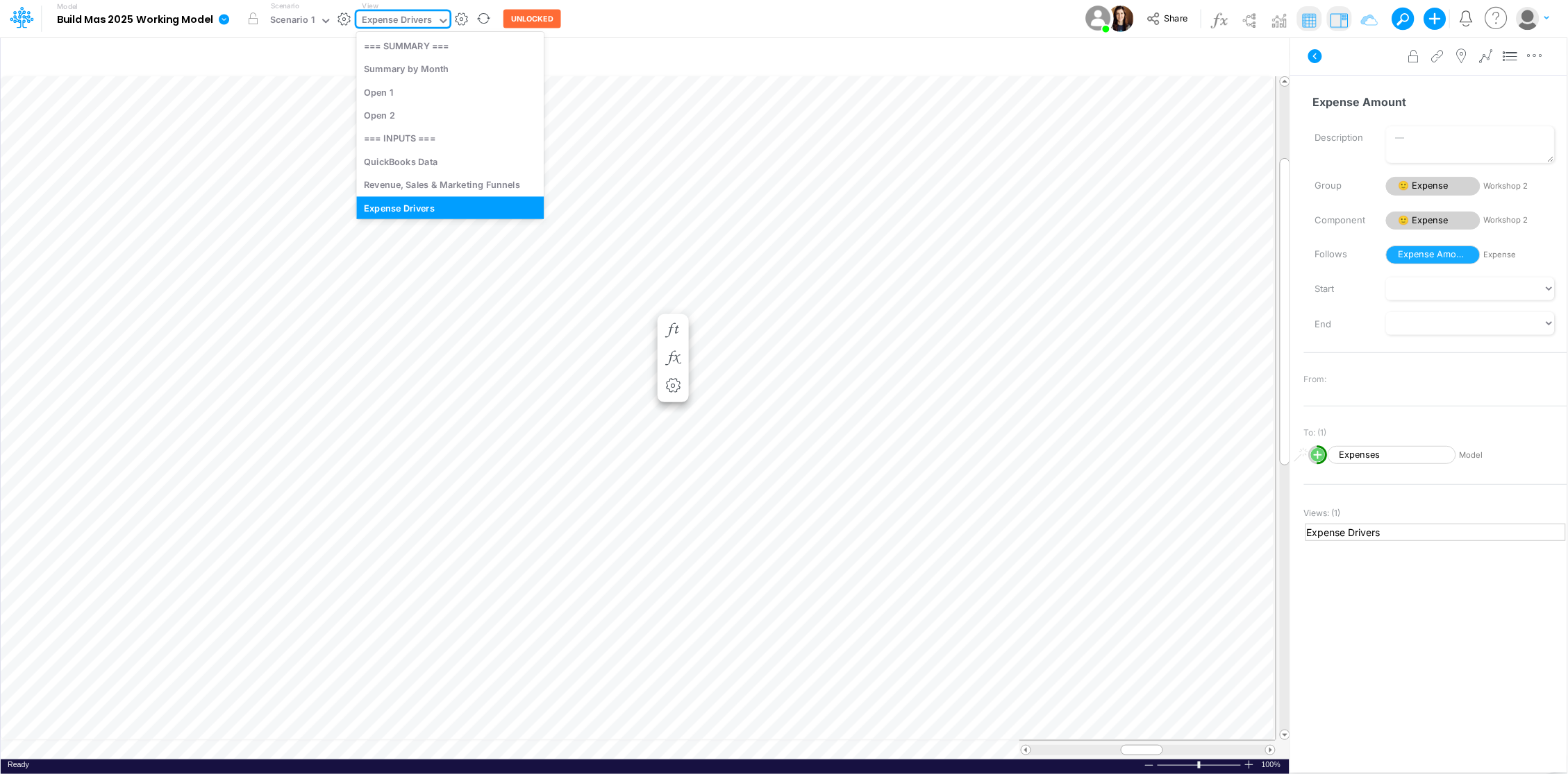
click at [440, 18] on icon at bounding box center [443, 20] width 12 height 12
click at [432, 171] on div "Revenue, Sales & Marketing Funnels" at bounding box center [449, 177] width 187 height 23
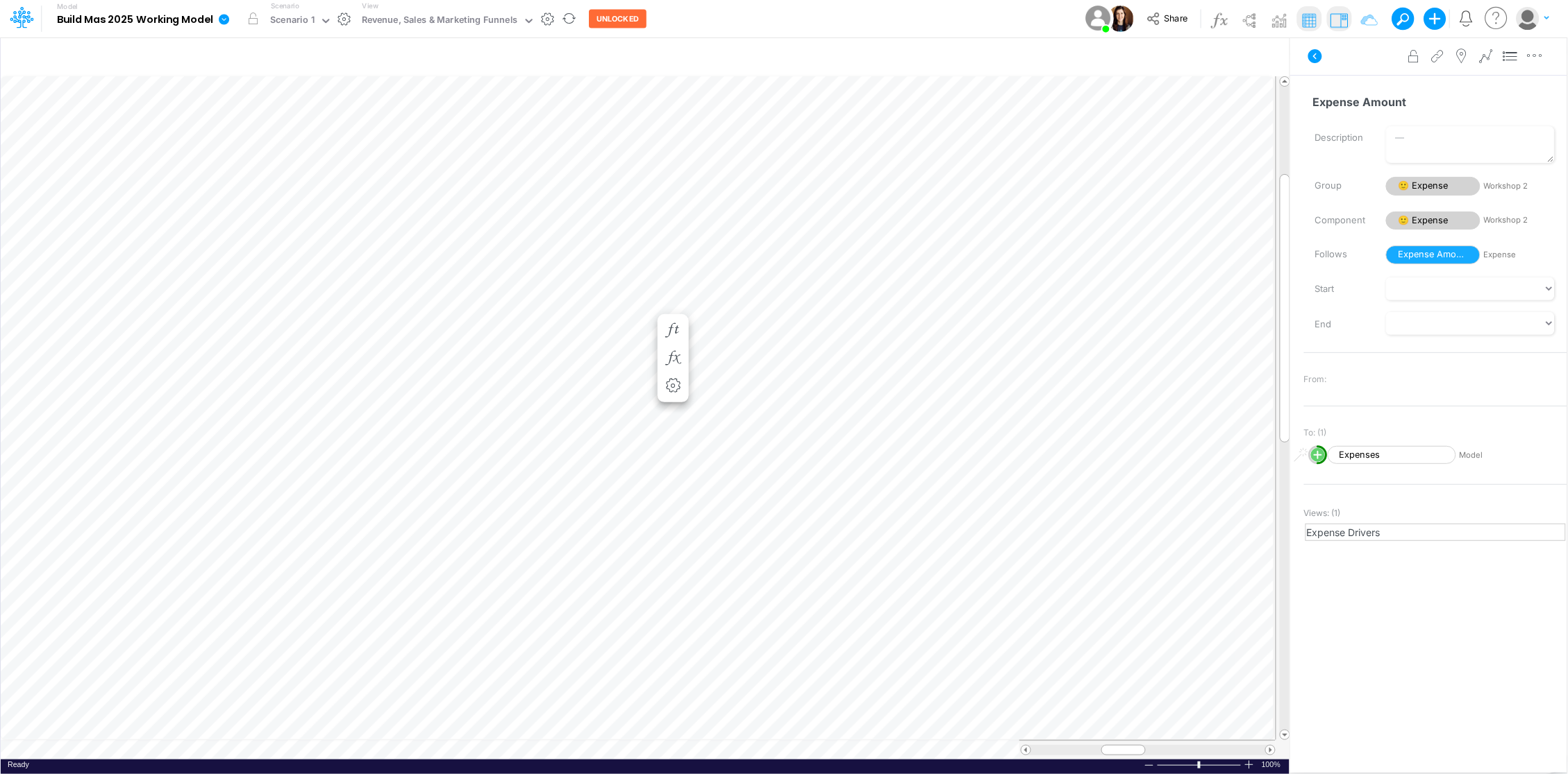
scroll to position [0, 1]
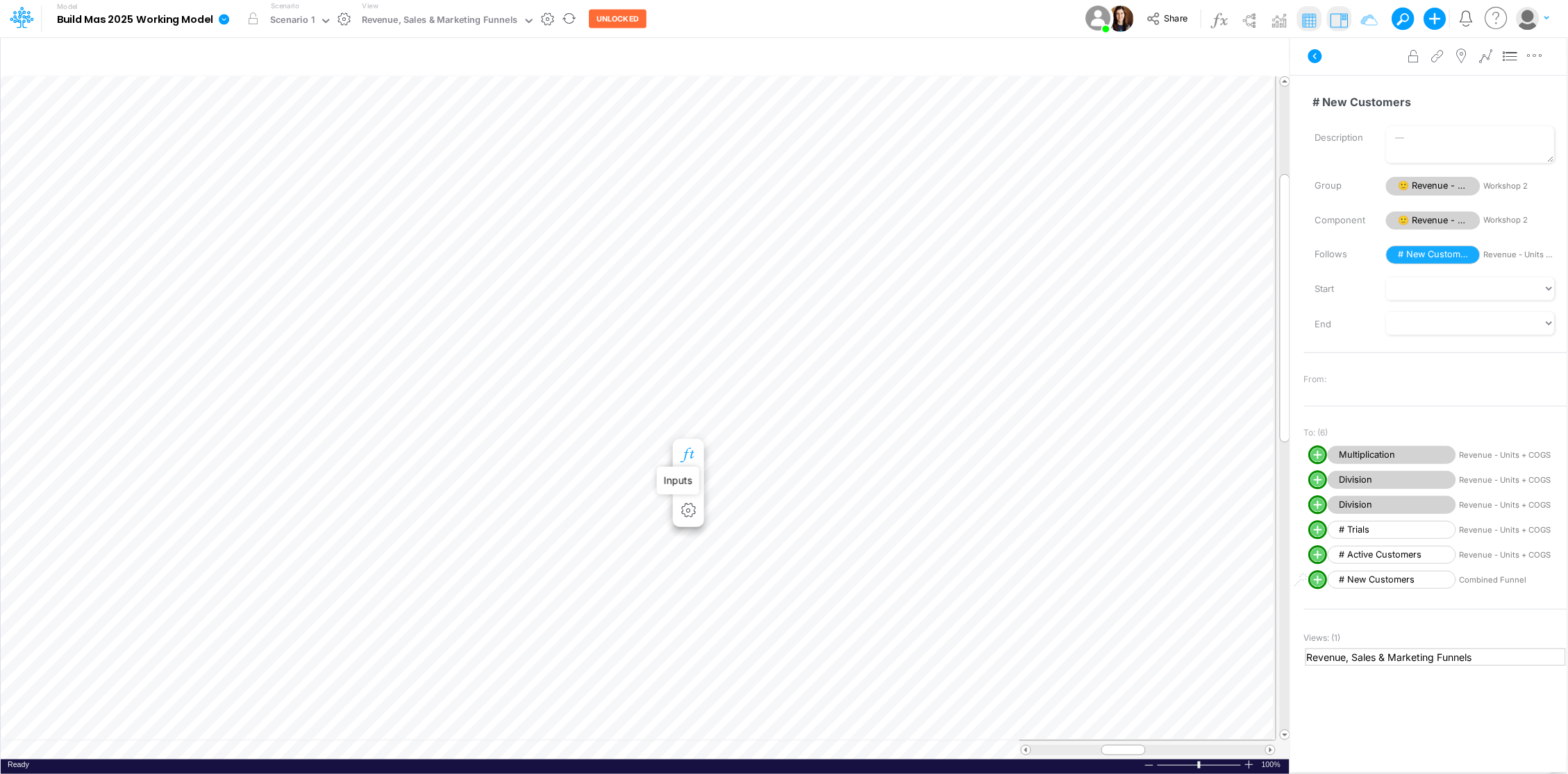
click at [686, 454] on icon "button" at bounding box center [688, 455] width 21 height 14
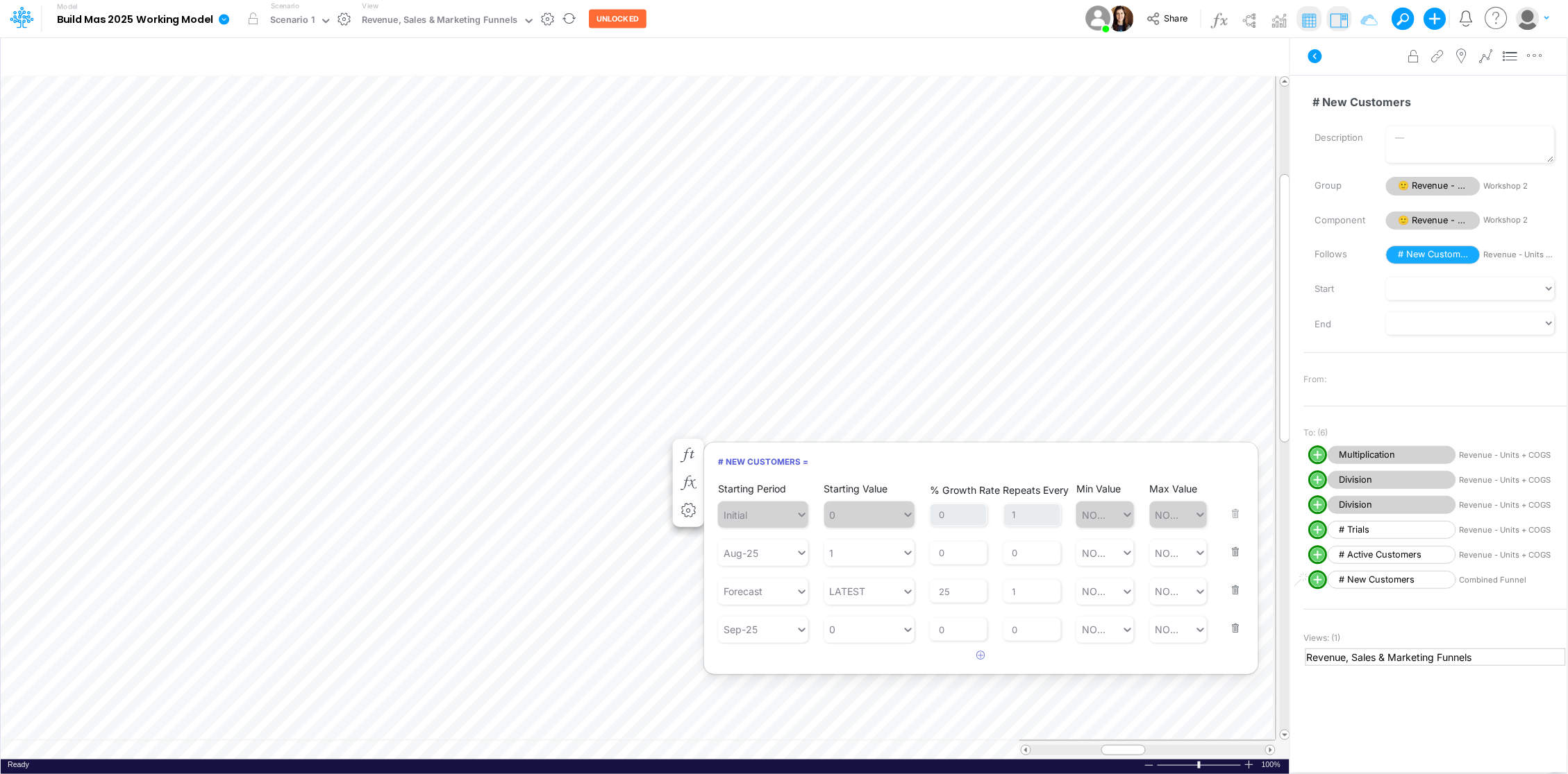
click at [1231, 627] on button "button" at bounding box center [1231, 619] width 18 height 37
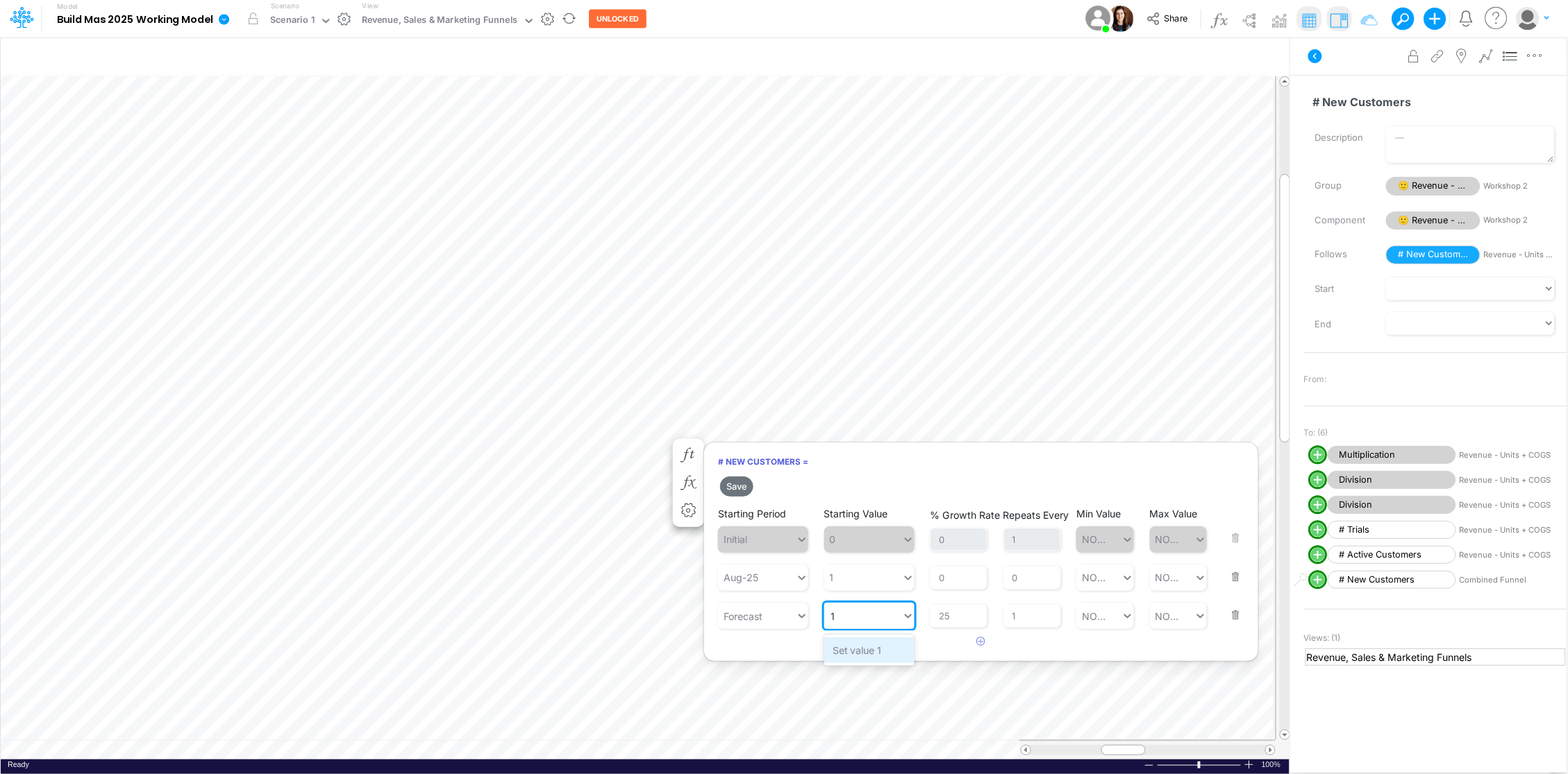
click at [872, 653] on div "Set value 1" at bounding box center [869, 650] width 90 height 26
type input "1"
click at [951, 617] on input "25" at bounding box center [958, 615] width 57 height 24
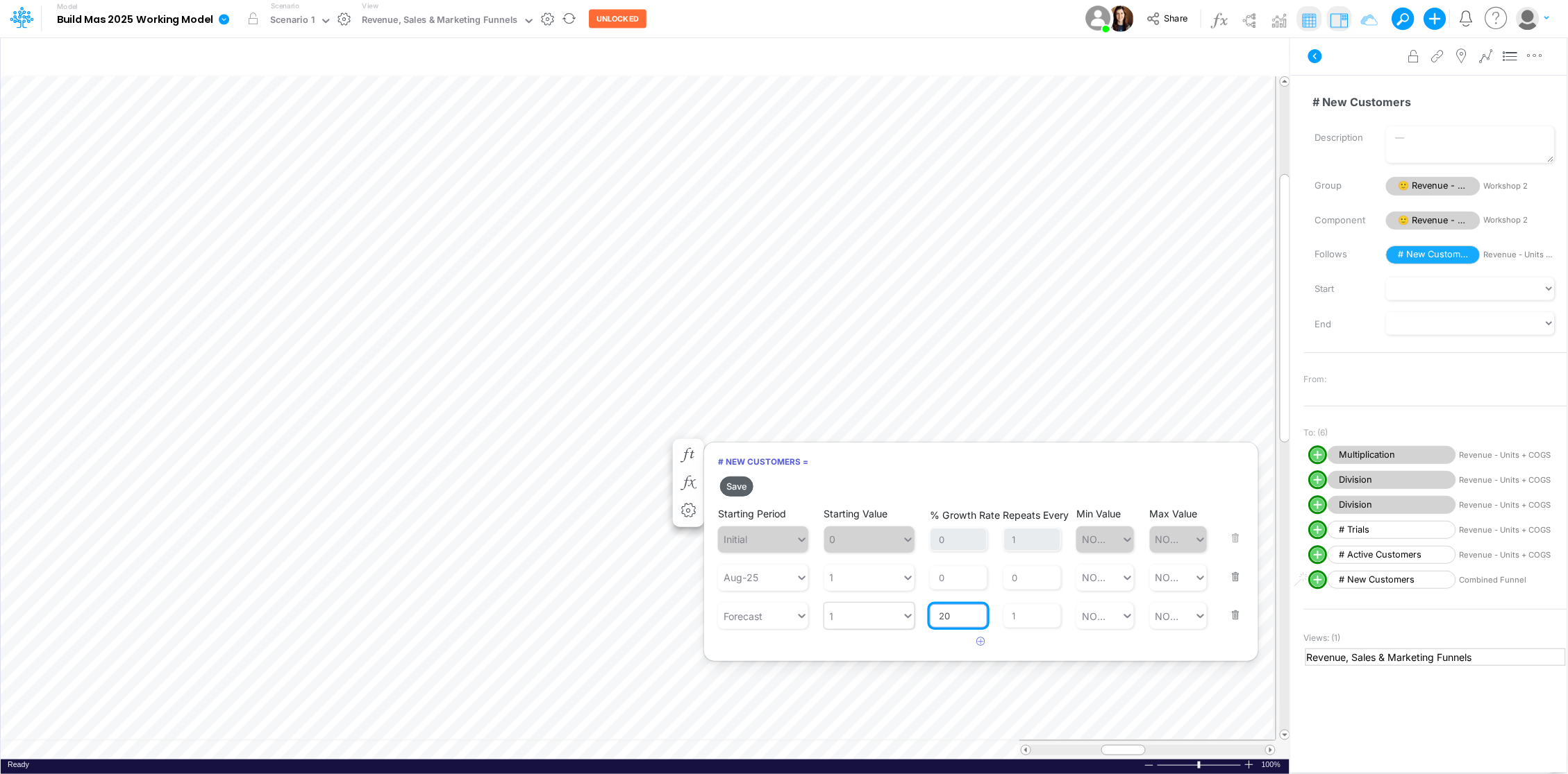
type input "20"
click at [739, 484] on button "Save" at bounding box center [736, 486] width 33 height 20
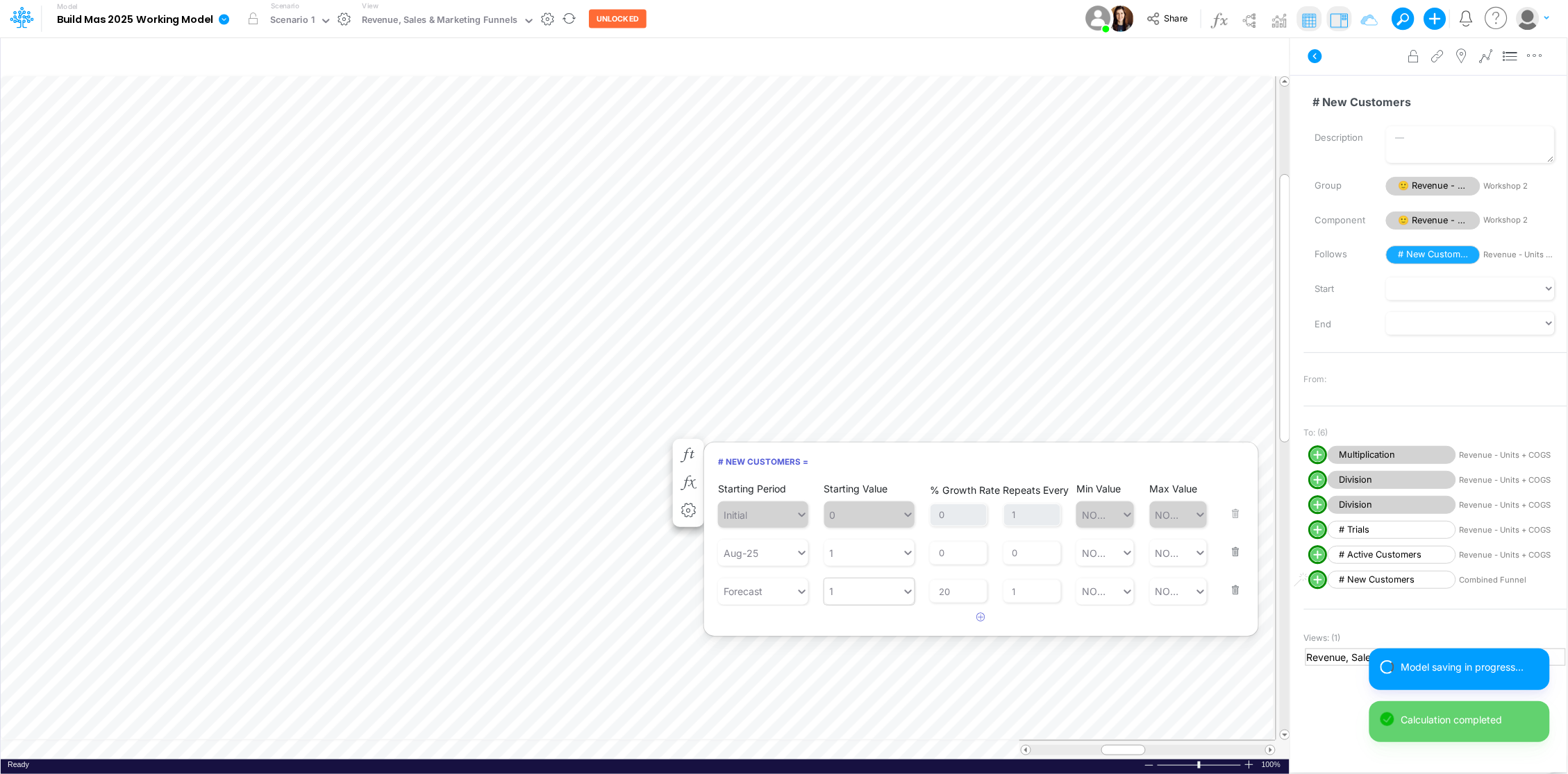
scroll to position [0, 1]
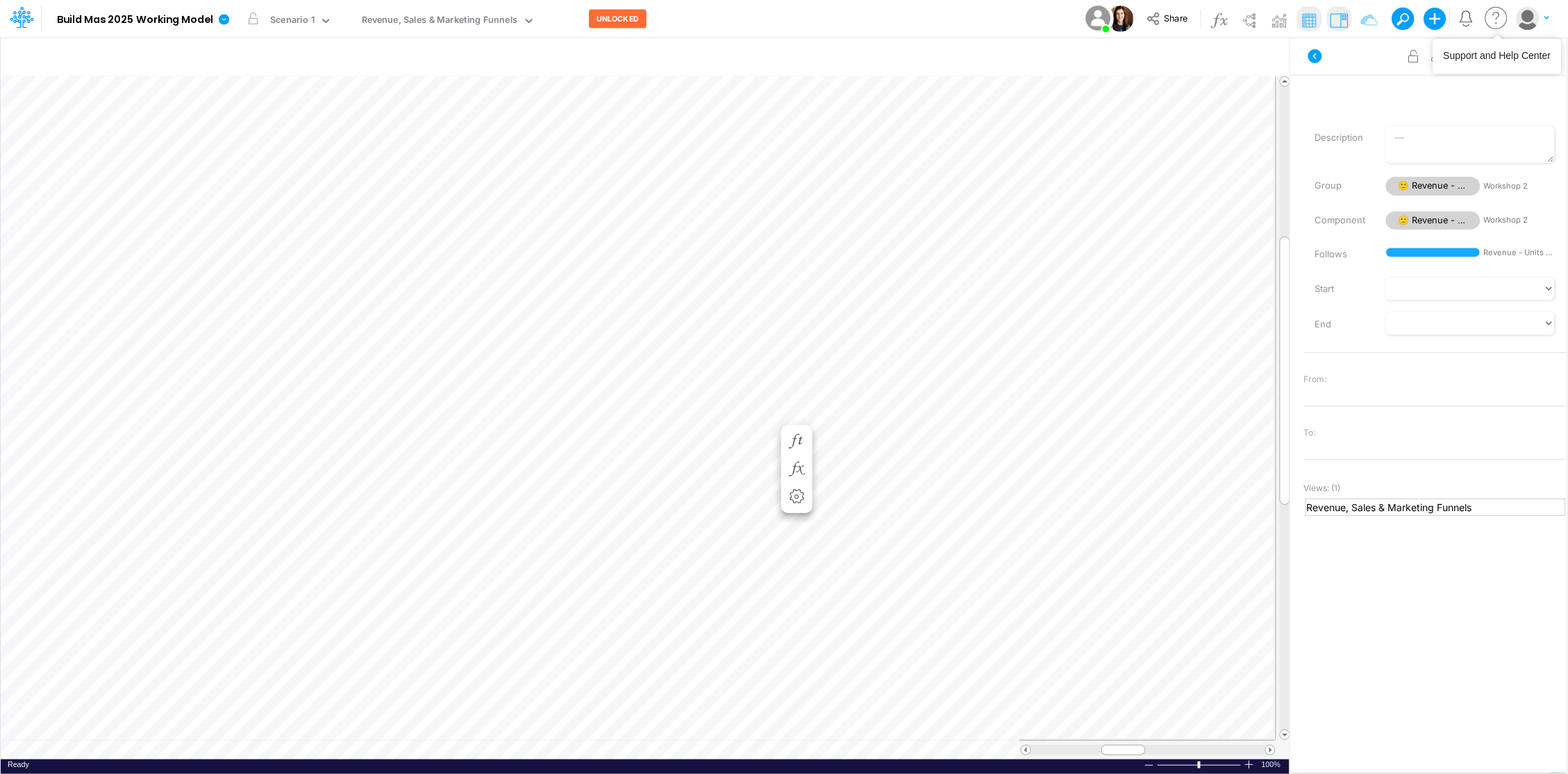
click at [1496, 17] on icon at bounding box center [1496, 18] width 28 height 27
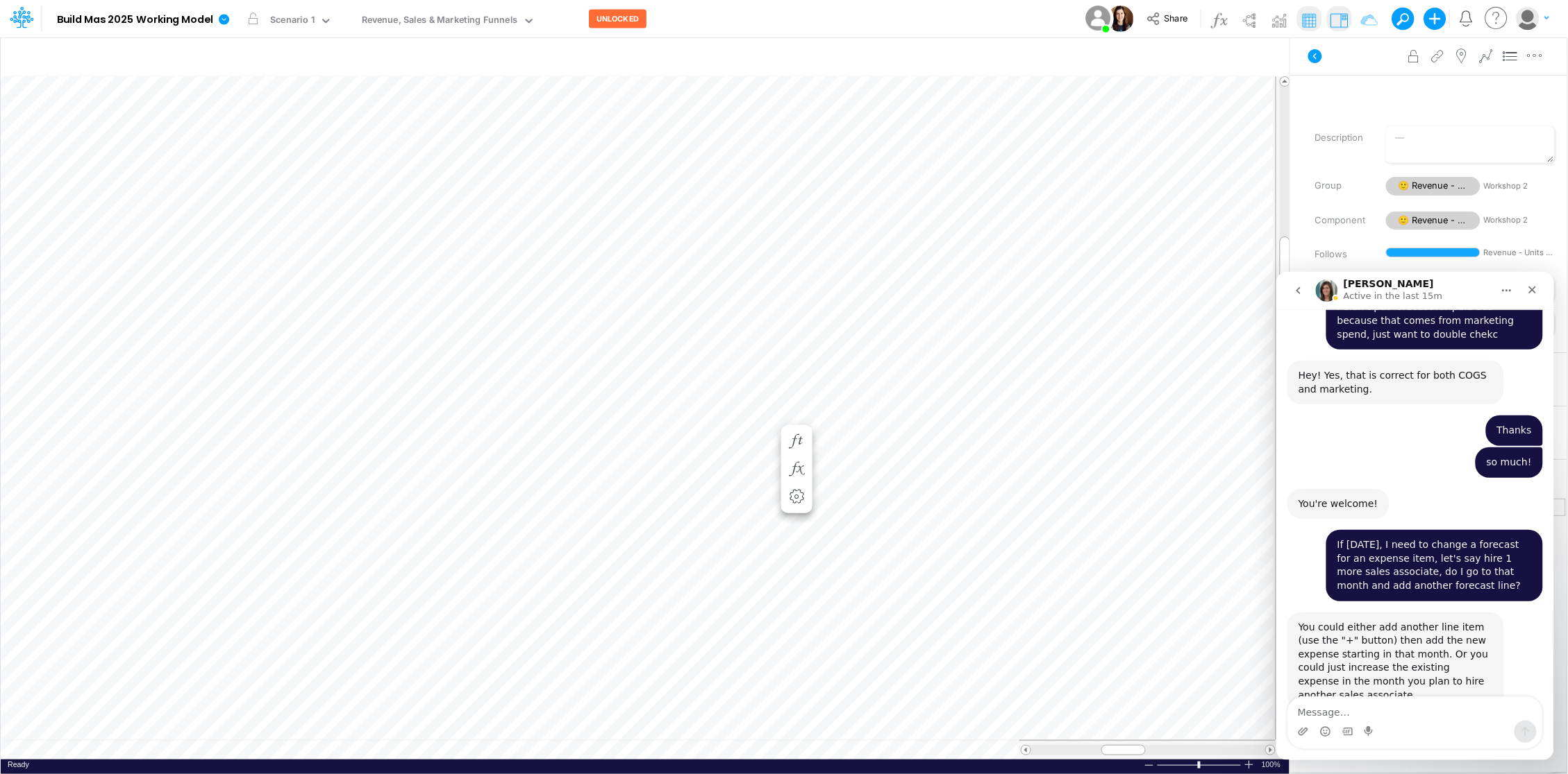
scroll to position [1377, 0]
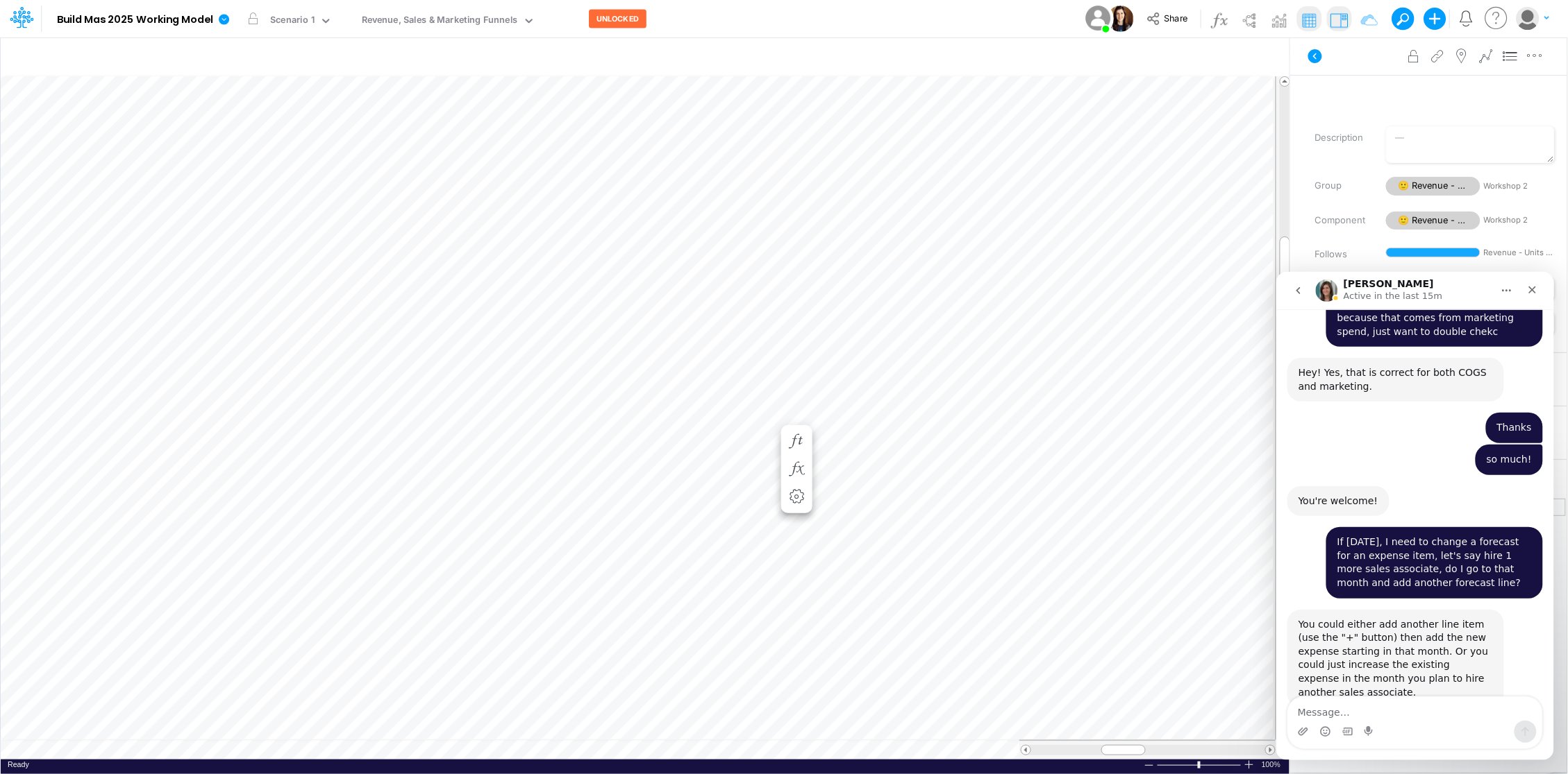
click at [1370, 712] on textarea "Message…" at bounding box center [1414, 708] width 254 height 24
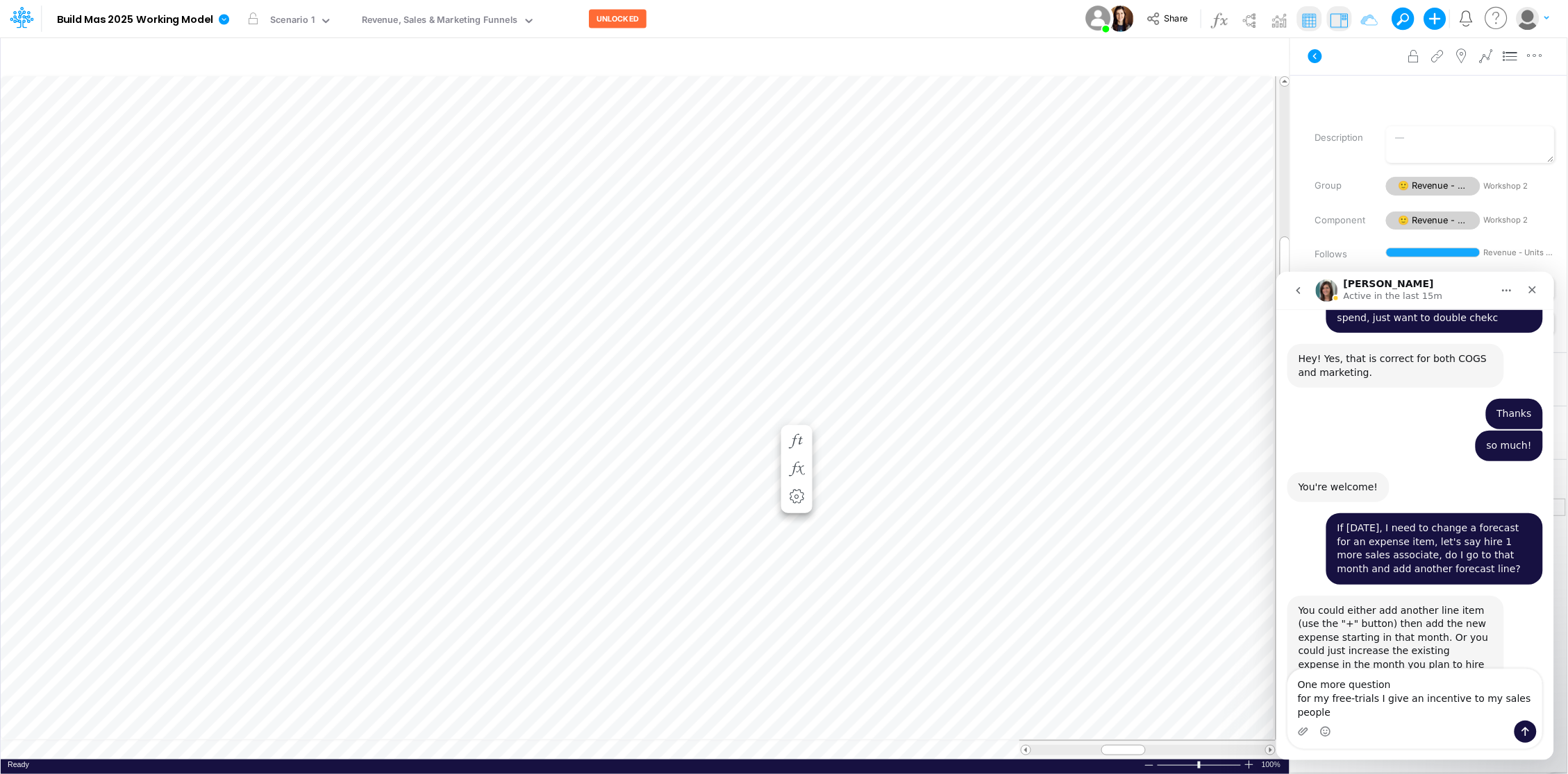
scroll to position [1405, 0]
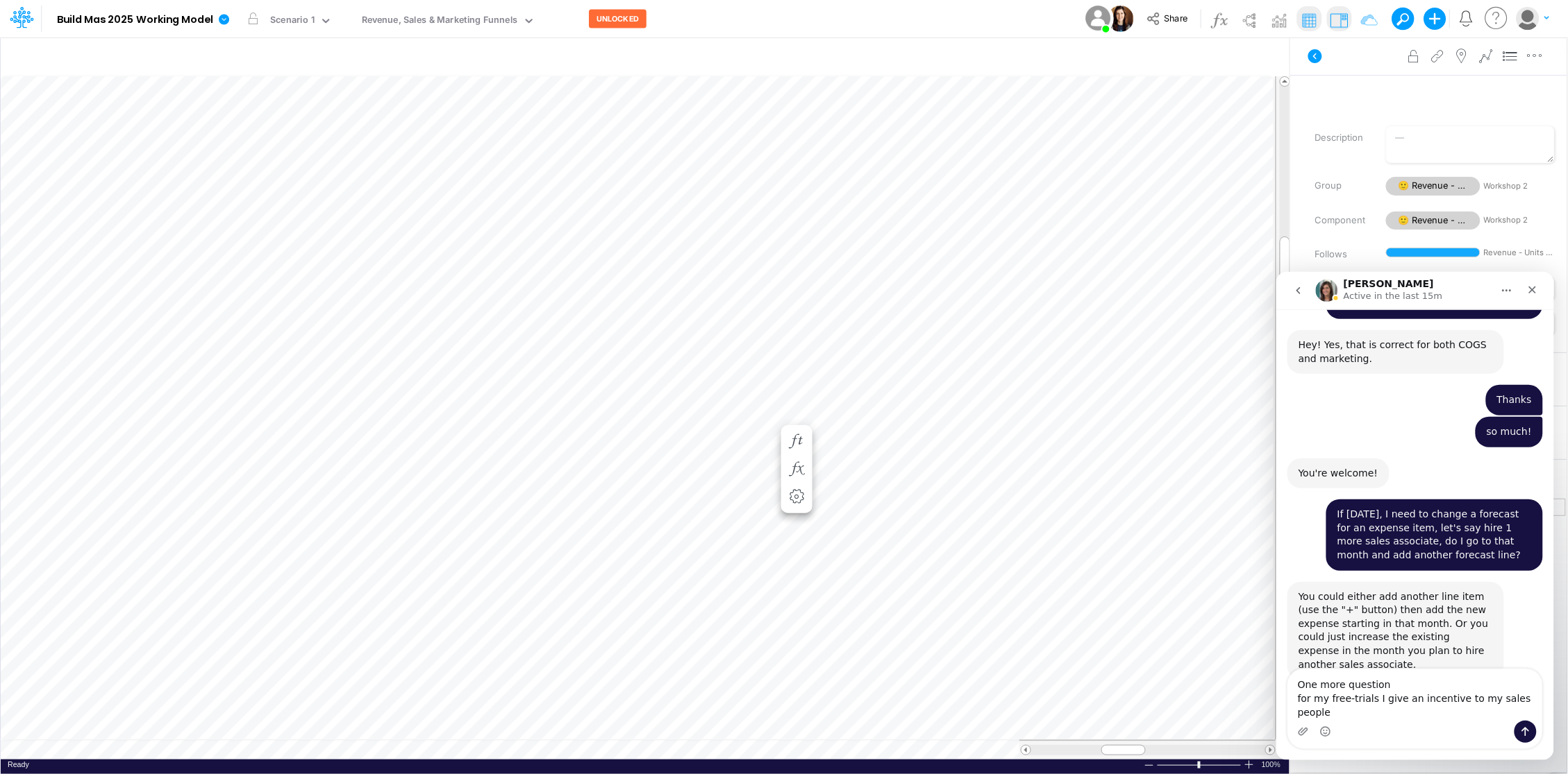
drag, startPoint x: 1316, startPoint y: 702, endPoint x: 1347, endPoint y: 713, distance: 32.9
click at [1347, 713] on textarea "One more question for my free-trials I give an incentive to my sales people" at bounding box center [1414, 695] width 254 height 52
click at [1312, 699] on textarea "One more question for my free-trials I give an incentive to my sales people" at bounding box center [1414, 695] width 254 height 52
click at [1320, 698] on textarea "One more question for my free-trials I give an incentive to my sales people" at bounding box center [1414, 695] width 254 height 52
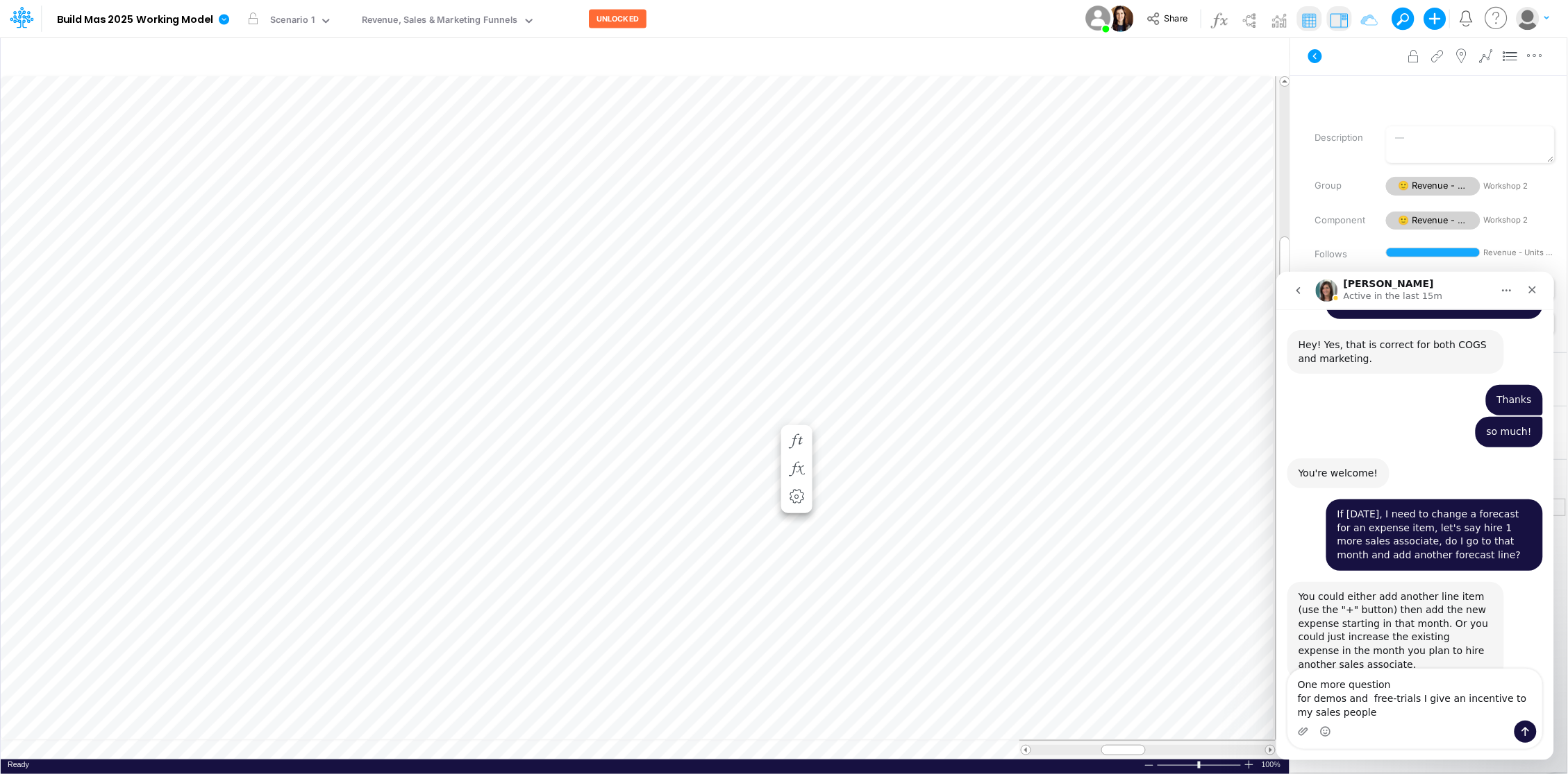
click at [1373, 709] on textarea "One more question for demos and free-trials I give an incentive to my sales peo…" at bounding box center [1414, 695] width 254 height 52
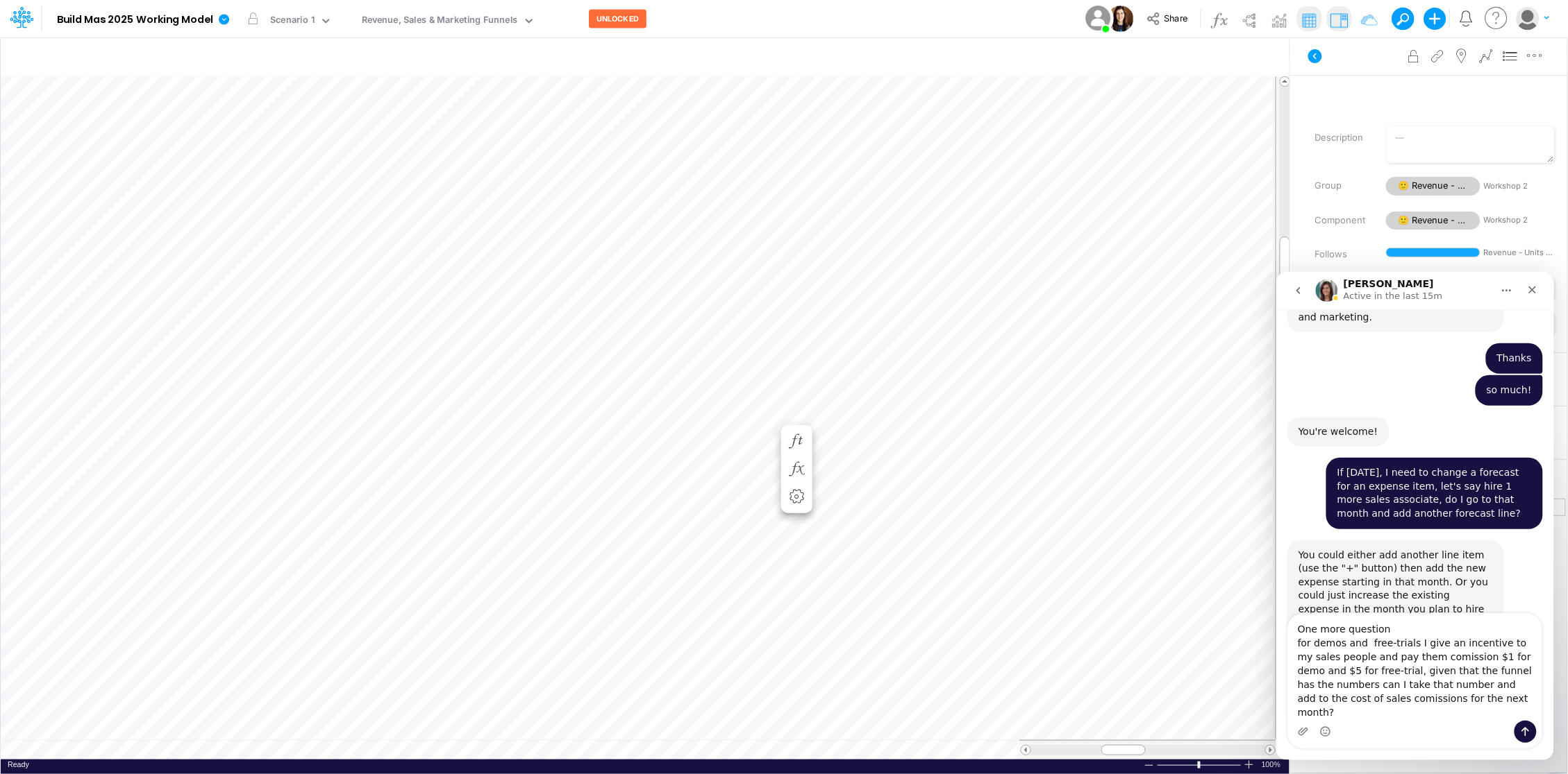
scroll to position [1460, 0]
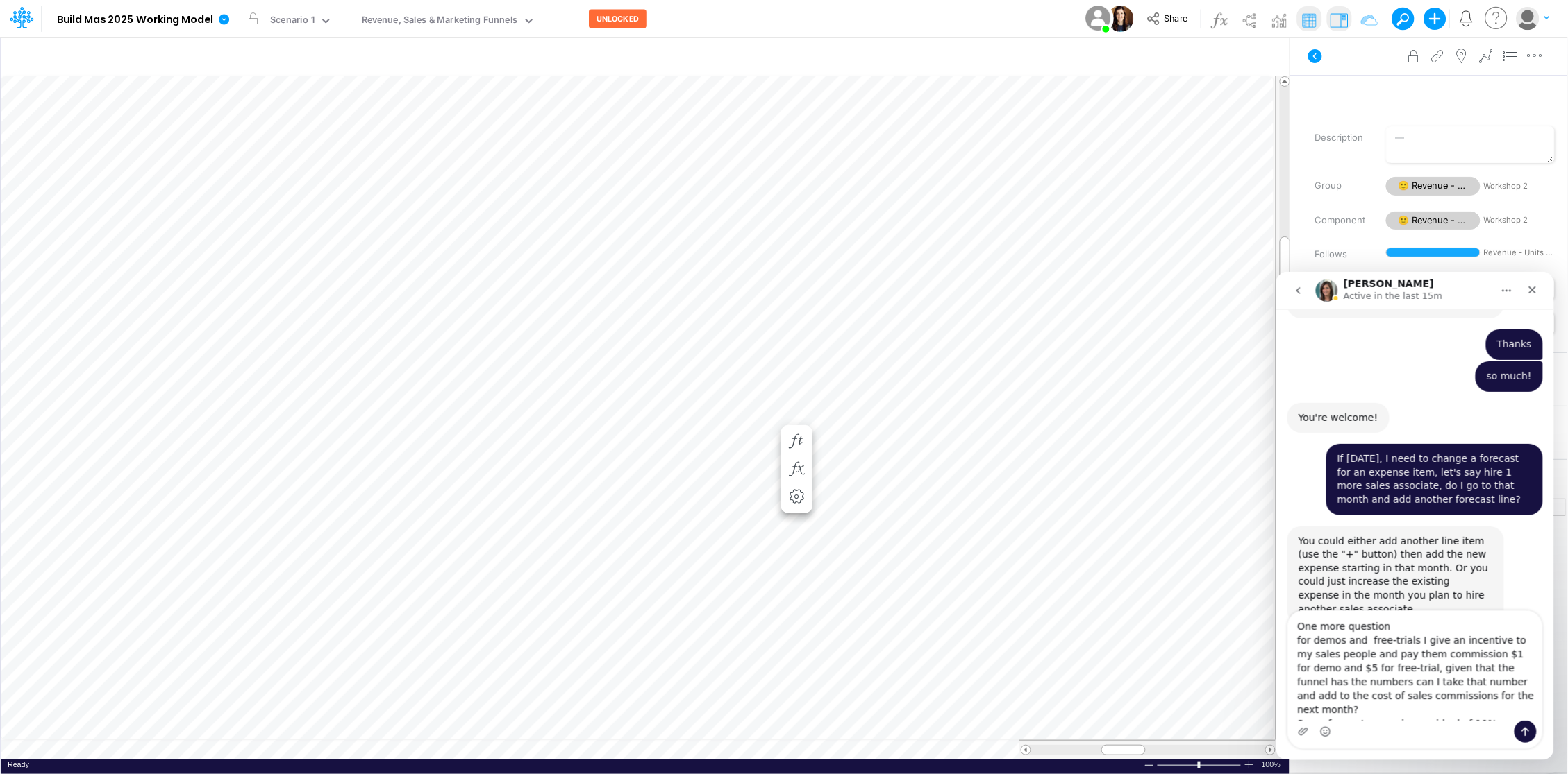
type textarea "One more question for demos and free-trials I give an incentive to my sales peo…"
click at [1525, 731] on icon "Send a message…" at bounding box center [1525, 732] width 11 height 11
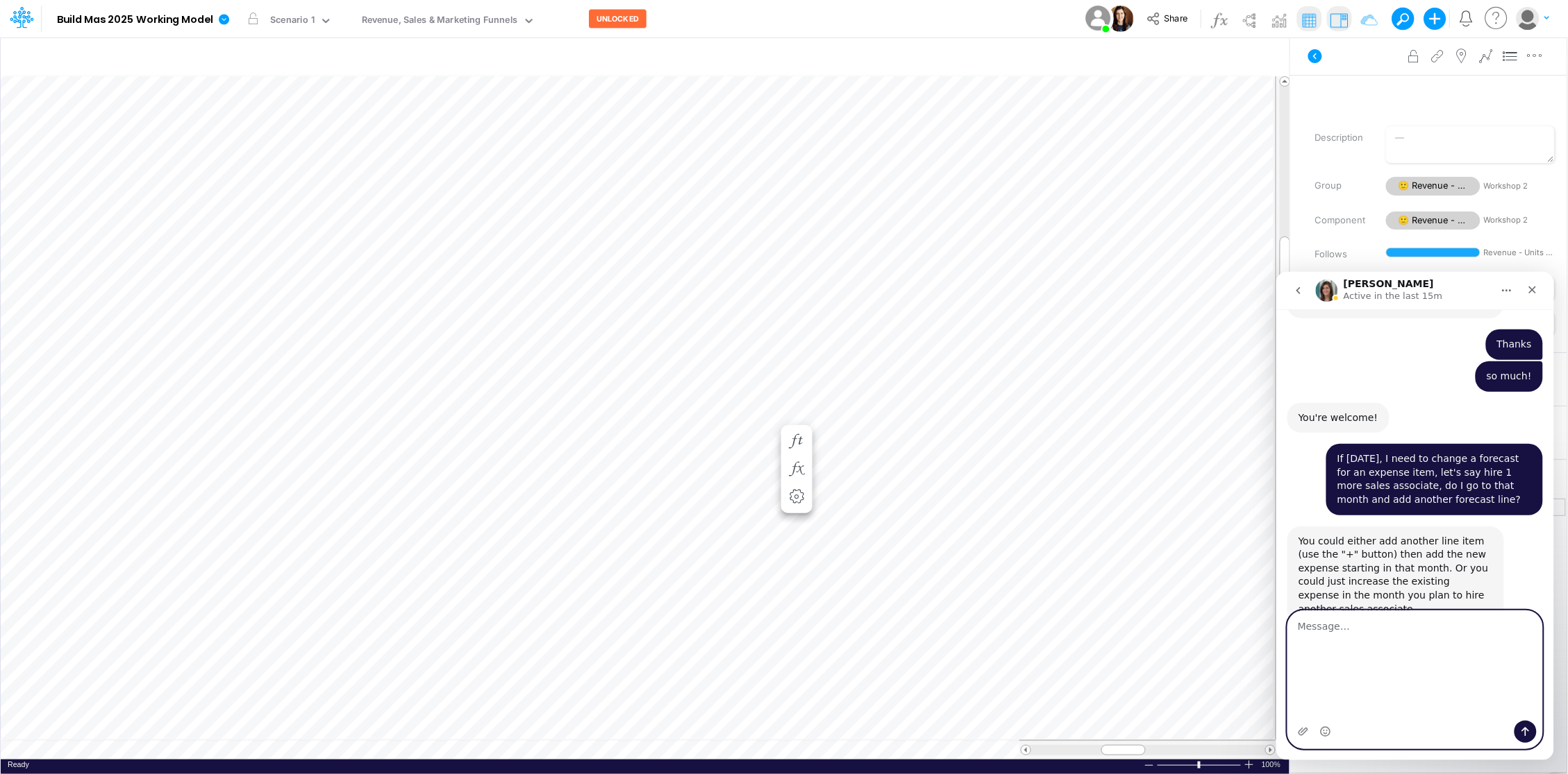
scroll to position [1503, 0]
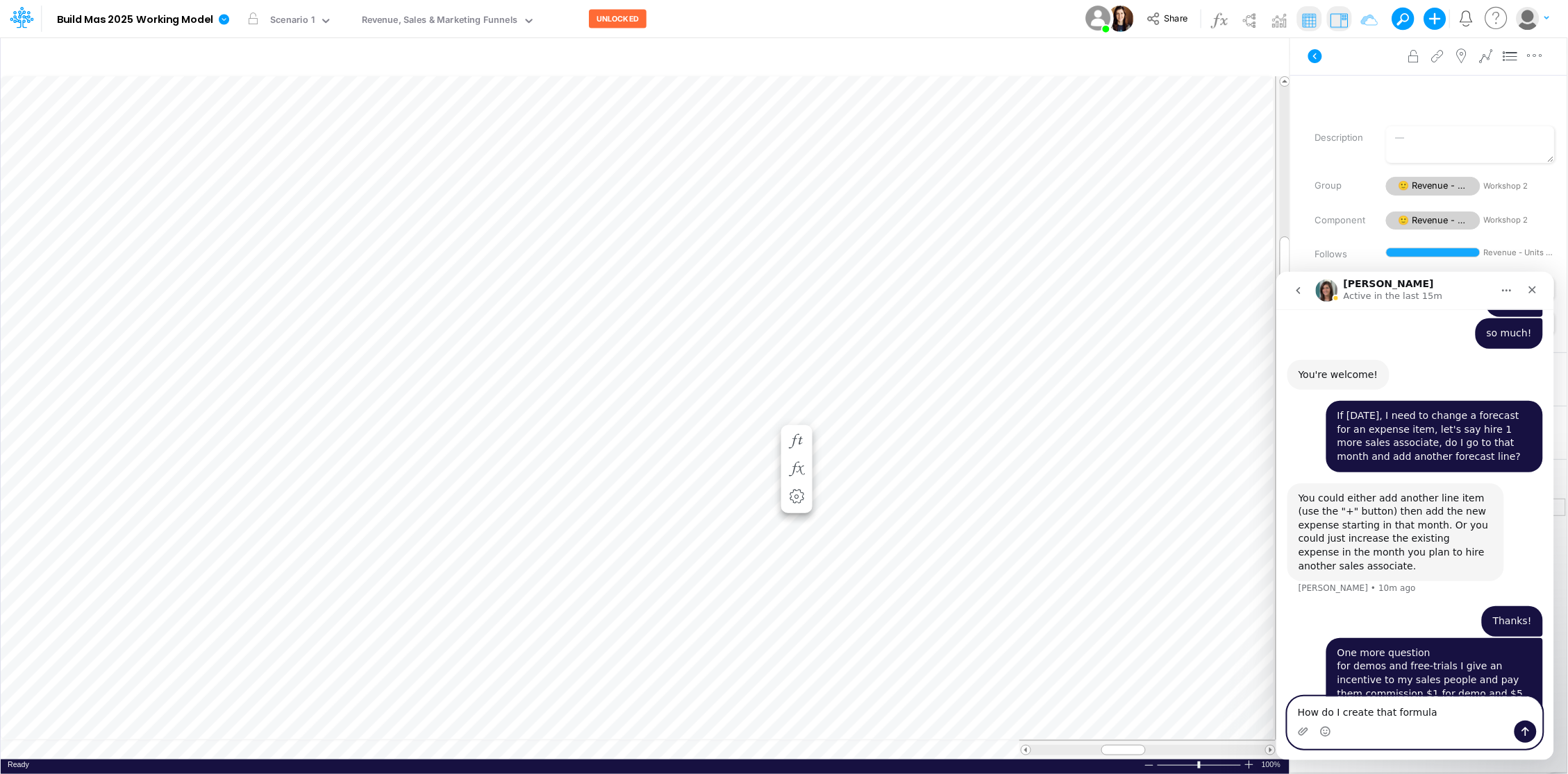
type textarea "How do I create that formula?"
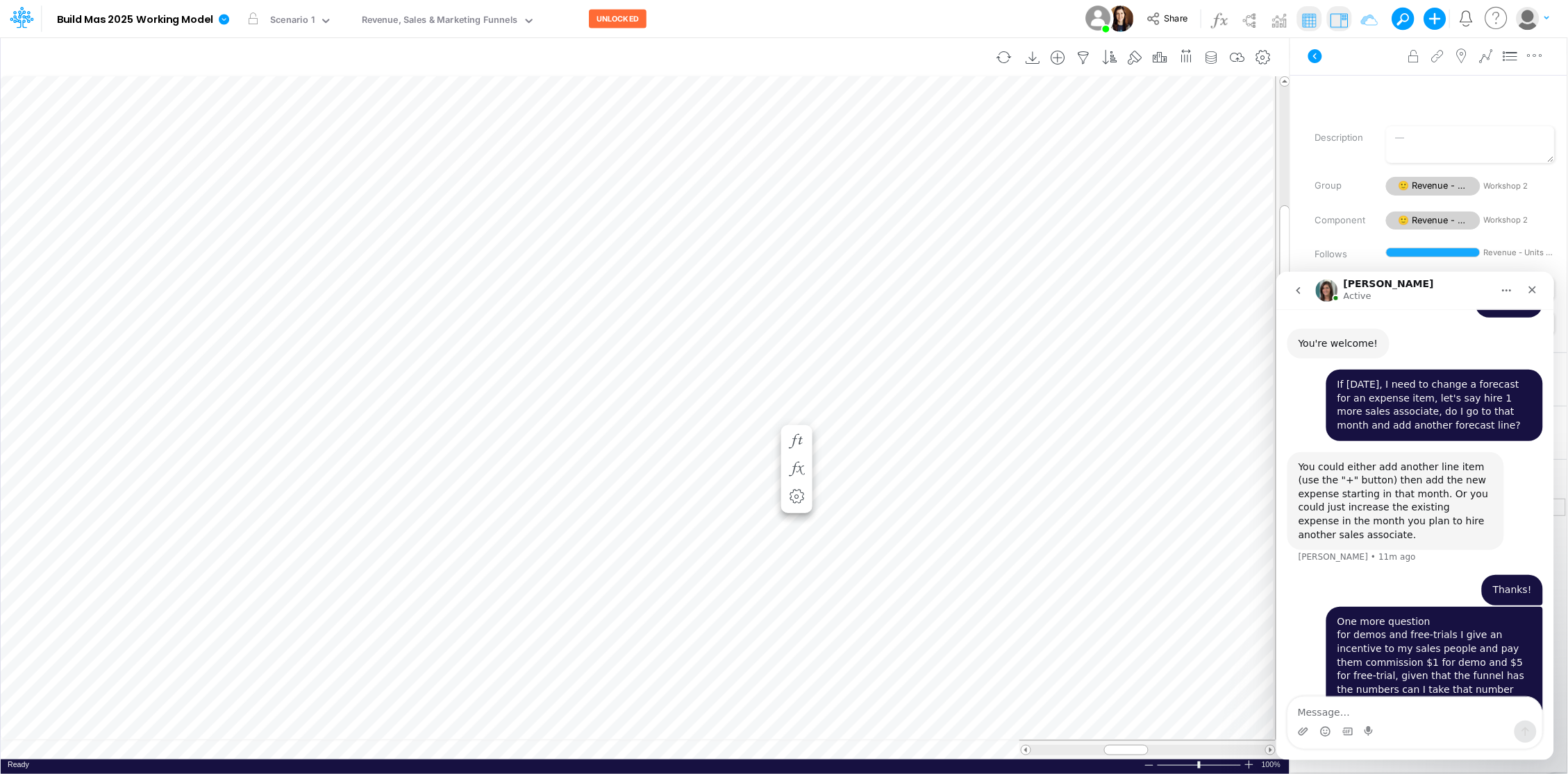
scroll to position [0, 1]
click at [637, 232] on icon "button" at bounding box center [634, 233] width 21 height 14
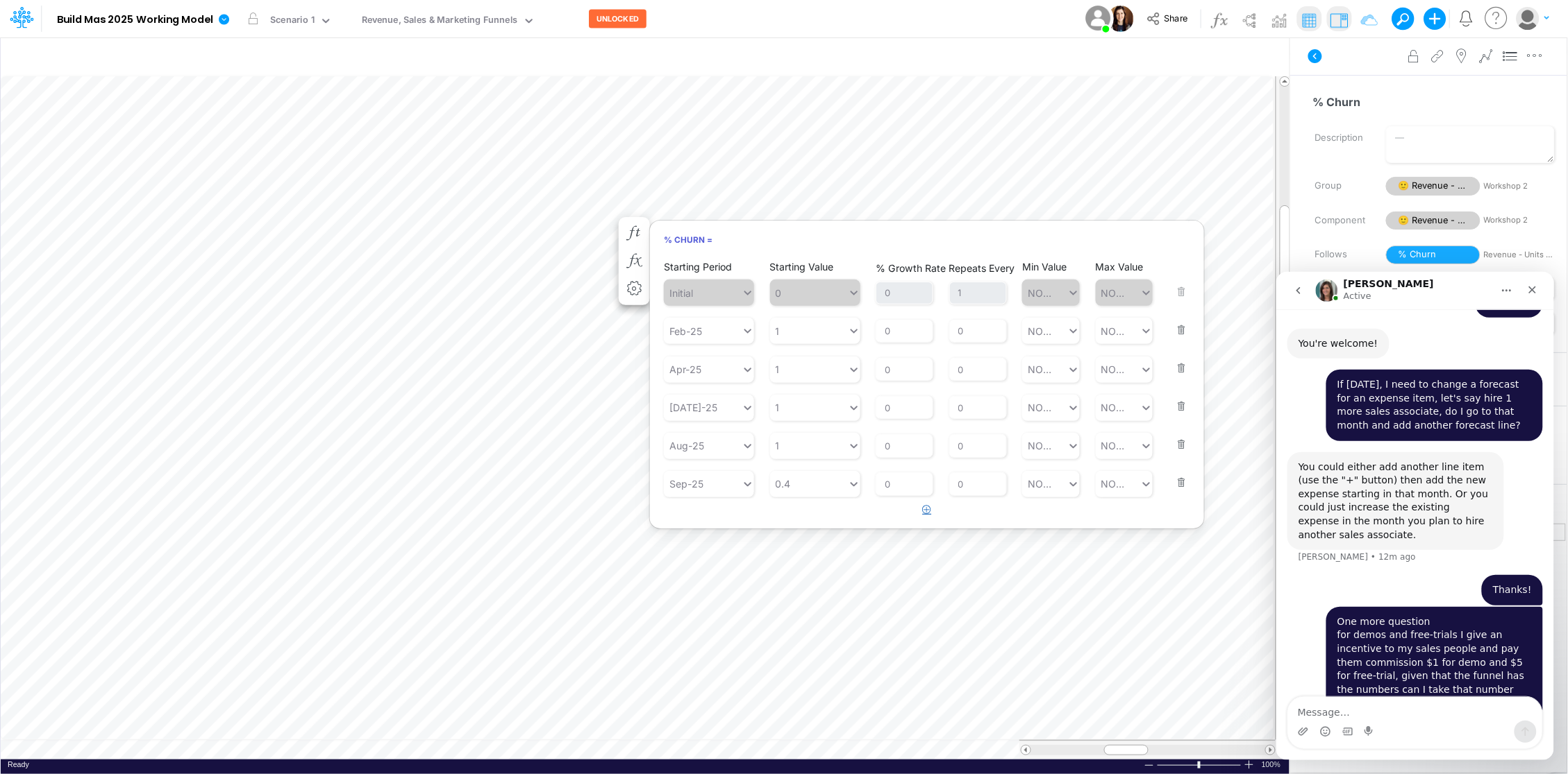
click at [926, 507] on icon "button" at bounding box center [926, 509] width 9 height 9
click at [727, 522] on div "Type to search..." at bounding box center [708, 522] width 76 height 14
click at [708, 627] on div "Forecast" at bounding box center [708, 632] width 90 height 26
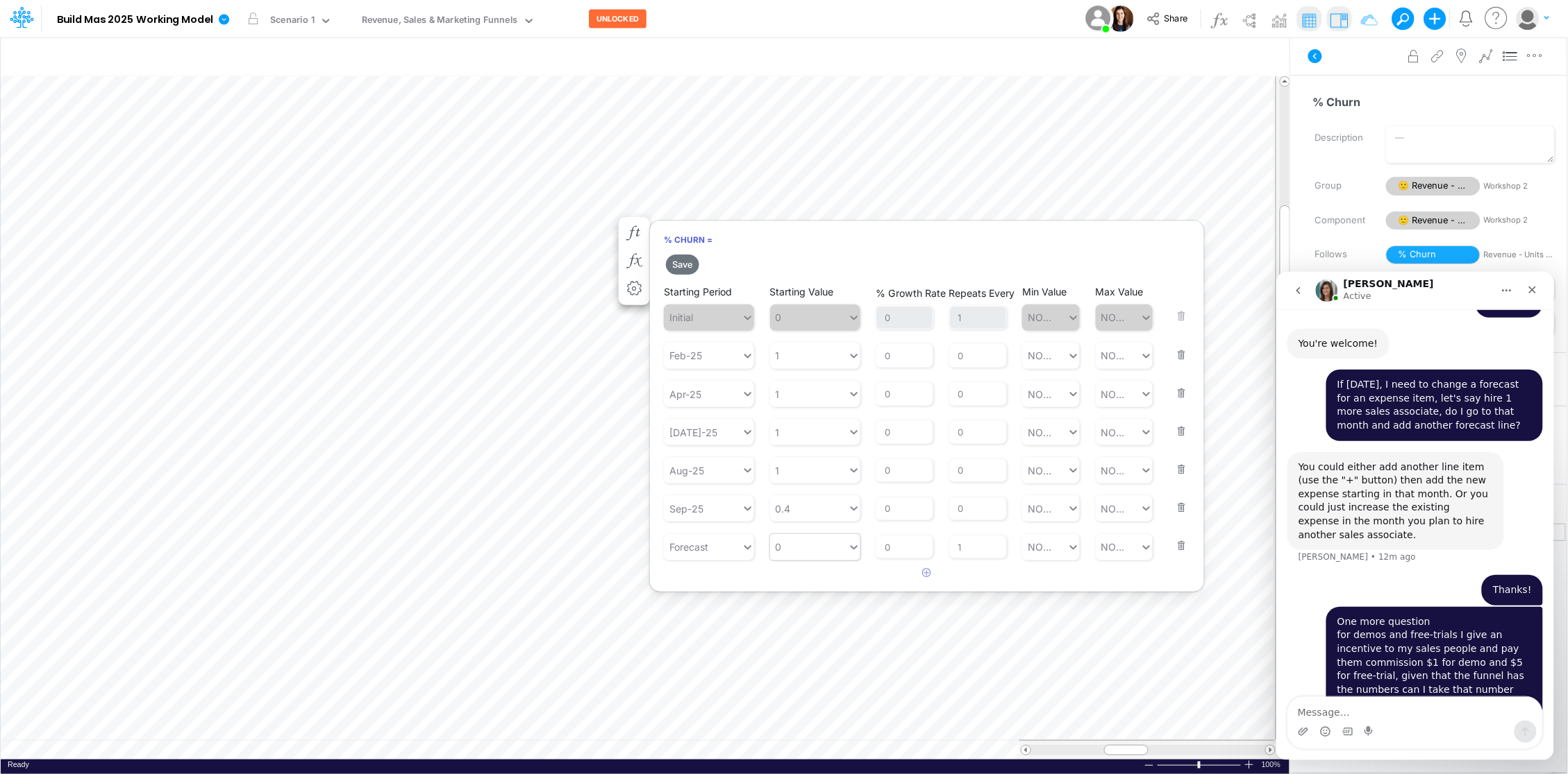
type input "0"
click at [826, 544] on div "0 0" at bounding box center [808, 548] width 77 height 23
click at [820, 686] on div "AVG T3M" at bounding box center [815, 684] width 90 height 26
click at [905, 546] on input "0" at bounding box center [904, 548] width 57 height 24
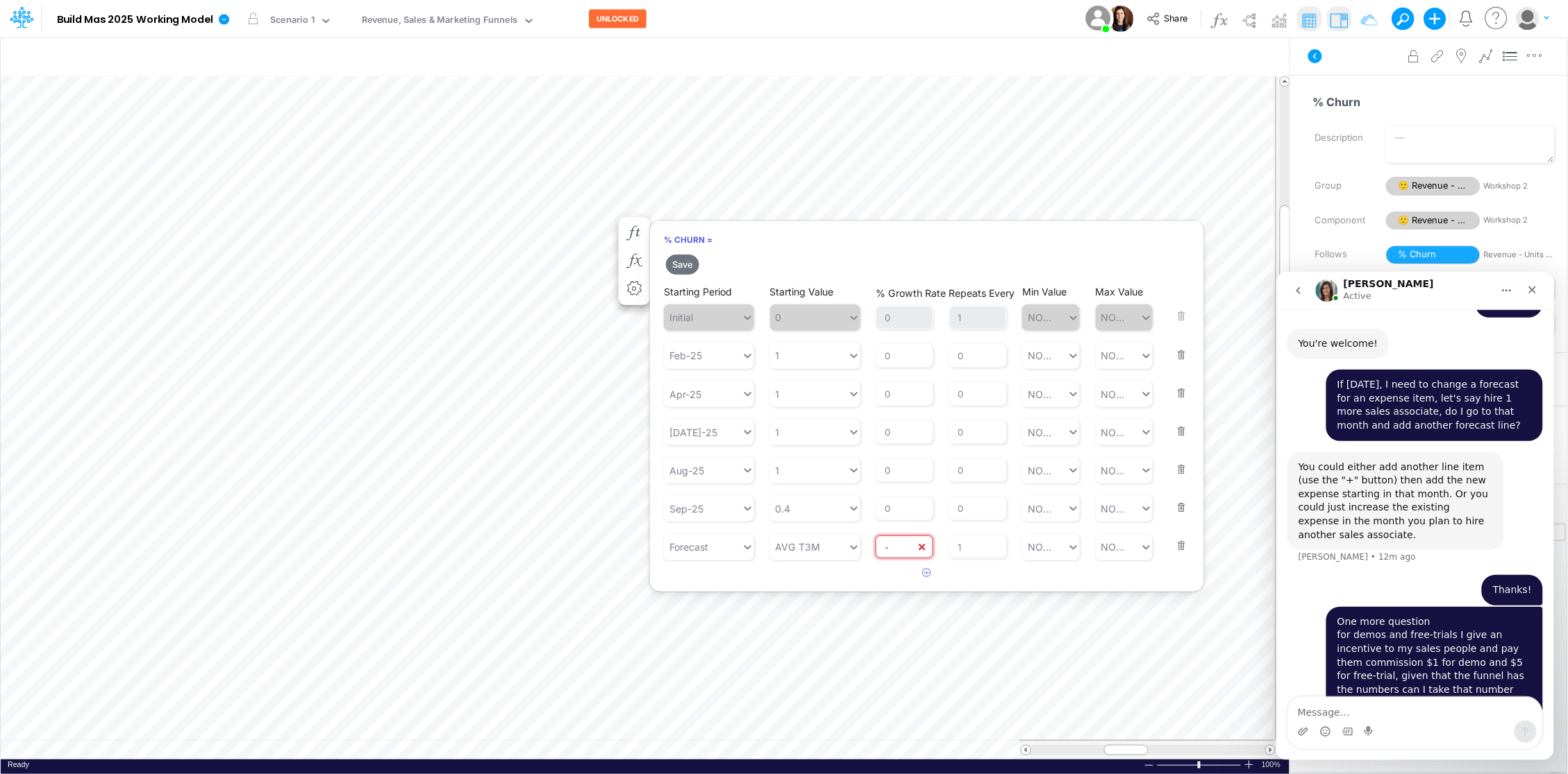
click at [892, 546] on input "-" at bounding box center [904, 548] width 57 height 24
click at [897, 546] on input "-" at bounding box center [904, 548] width 57 height 24
click at [900, 545] on input "-" at bounding box center [904, 548] width 57 height 24
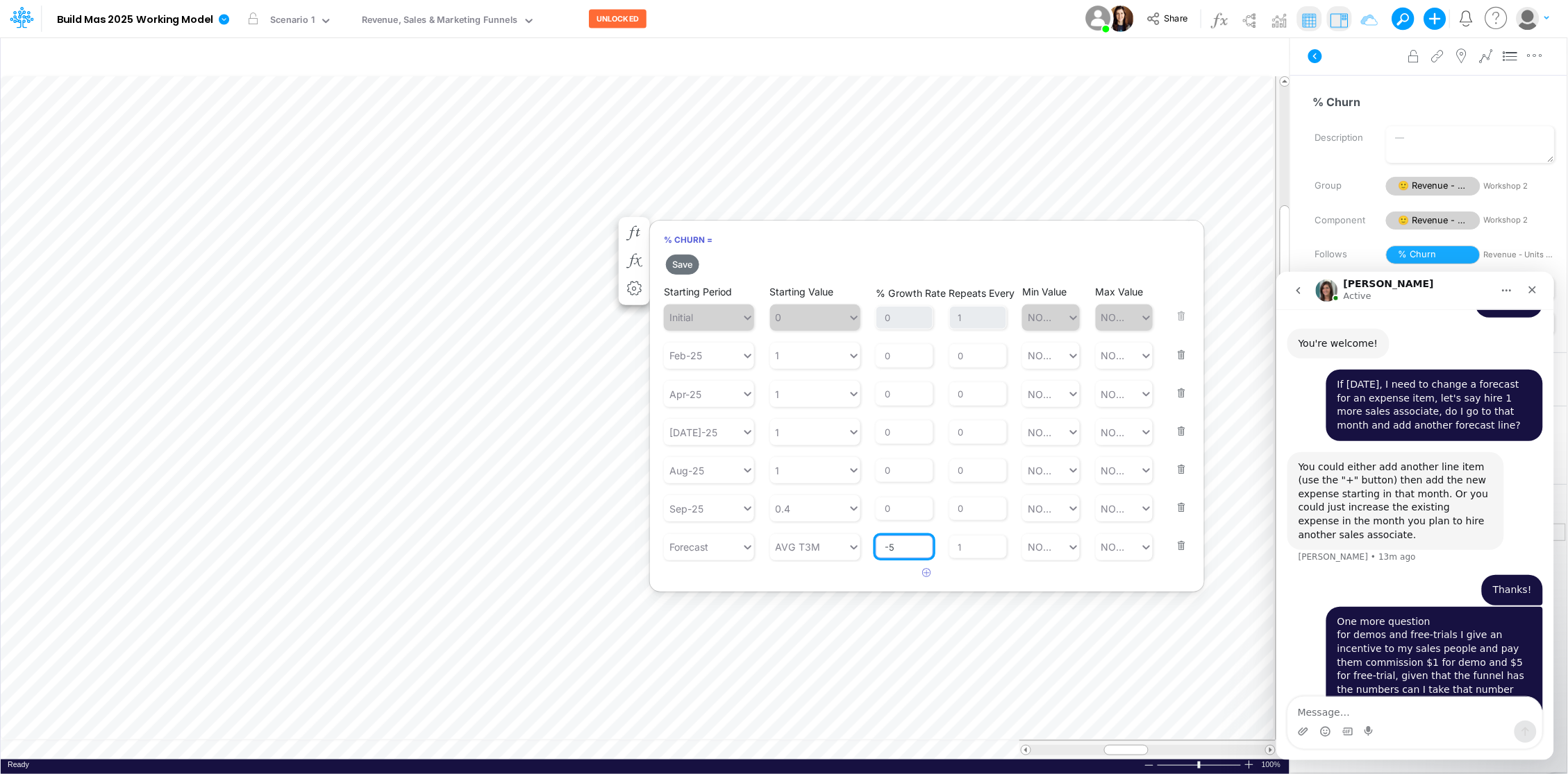
type input "-5"
click at [981, 572] on article at bounding box center [926, 573] width 554 height 23
click at [1066, 548] on div "NONE NONE" at bounding box center [1044, 548] width 45 height 23
click at [1059, 578] on div "Set value 2" at bounding box center [1056, 581] width 68 height 26
type input "2"
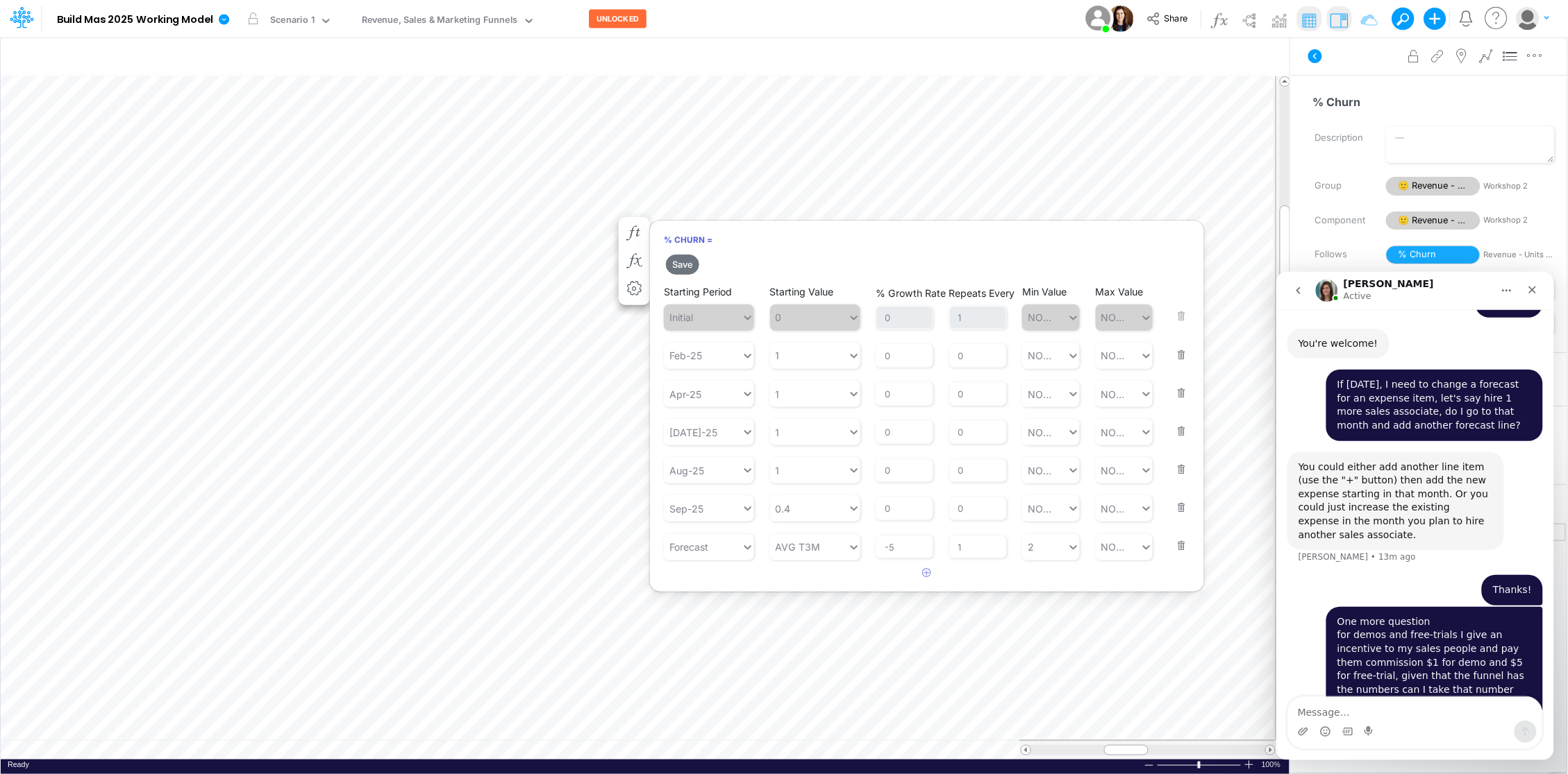
click at [972, 587] on div "% Churn = Save Starting Period Initial Starting Value 0 % Growth Rate 0 Repeats…" at bounding box center [926, 406] width 555 height 373
click at [686, 262] on button "Save" at bounding box center [682, 264] width 33 height 20
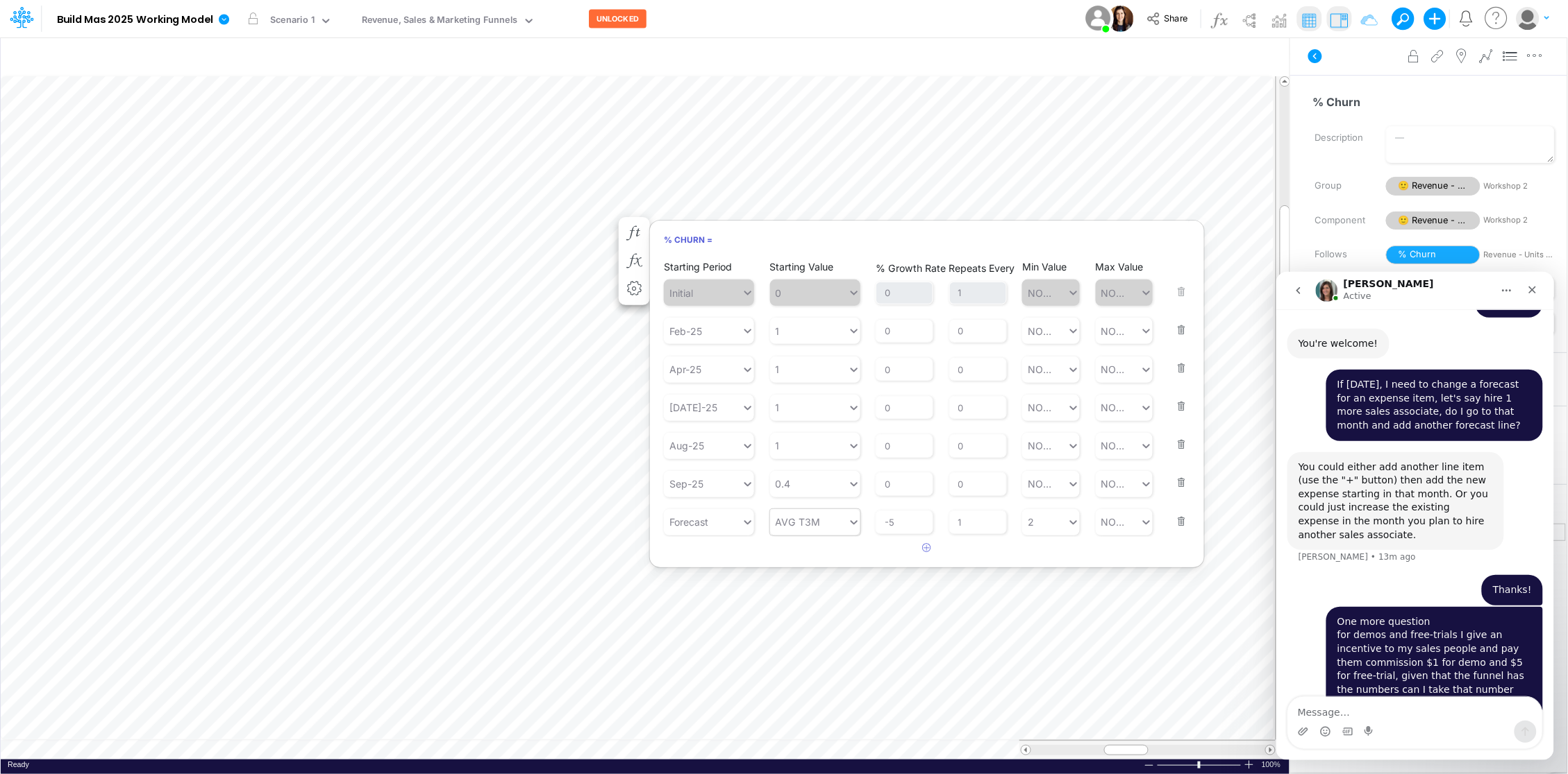
type input "AVG T3M"
click at [817, 684] on div "AVG YTD" at bounding box center [815, 685] width 90 height 26
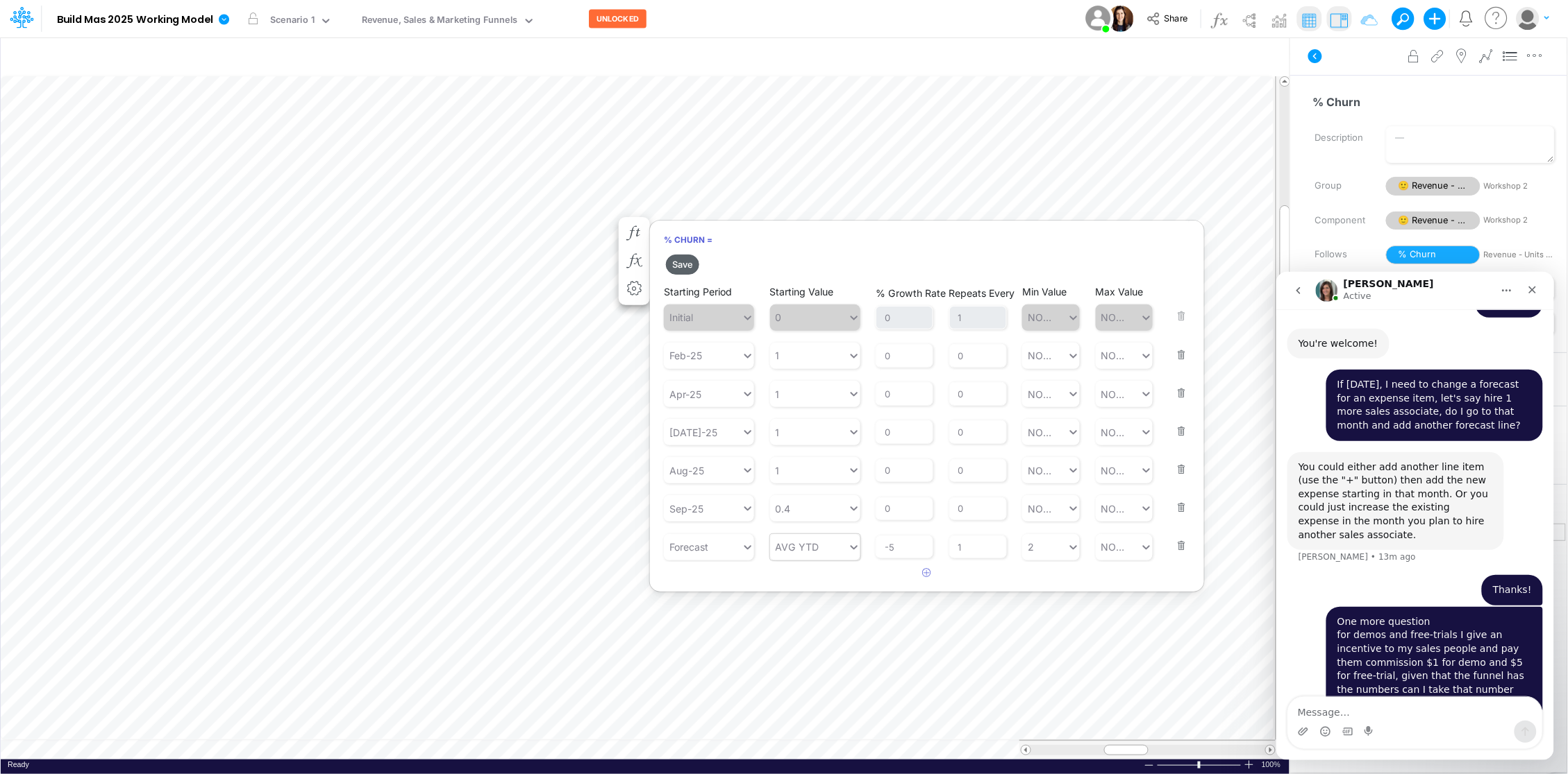
click at [674, 266] on button "Save" at bounding box center [682, 264] width 33 height 20
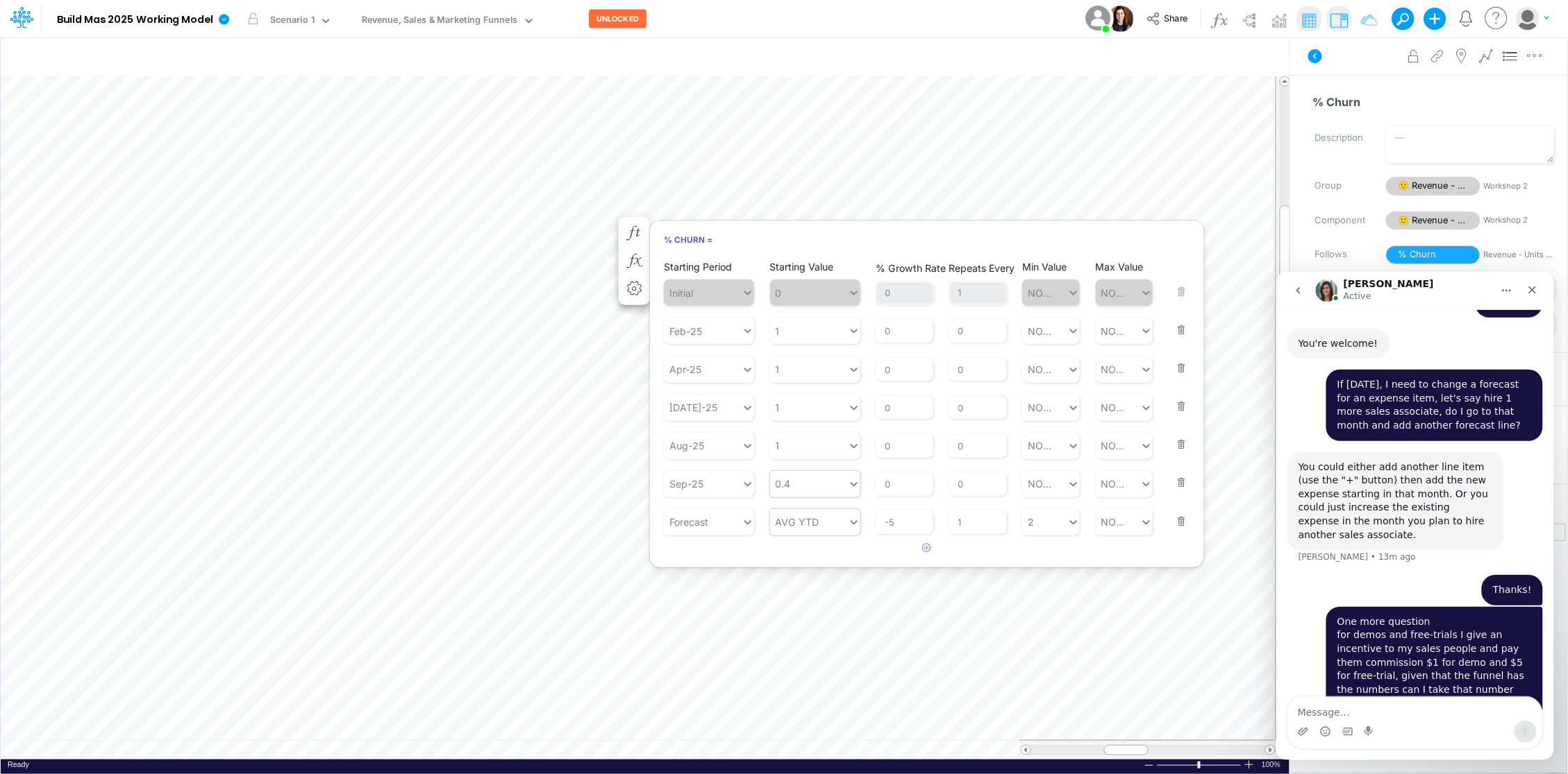
type input "0.4"
click at [791, 483] on div "0.4 0.4" at bounding box center [808, 484] width 77 height 23
click at [897, 555] on article at bounding box center [926, 548] width 554 height 23
click at [795, 513] on div "AVG YTD AVG YTD" at bounding box center [808, 522] width 77 height 23
click at [828, 553] on div "Set value 0.25" at bounding box center [815, 556] width 90 height 26
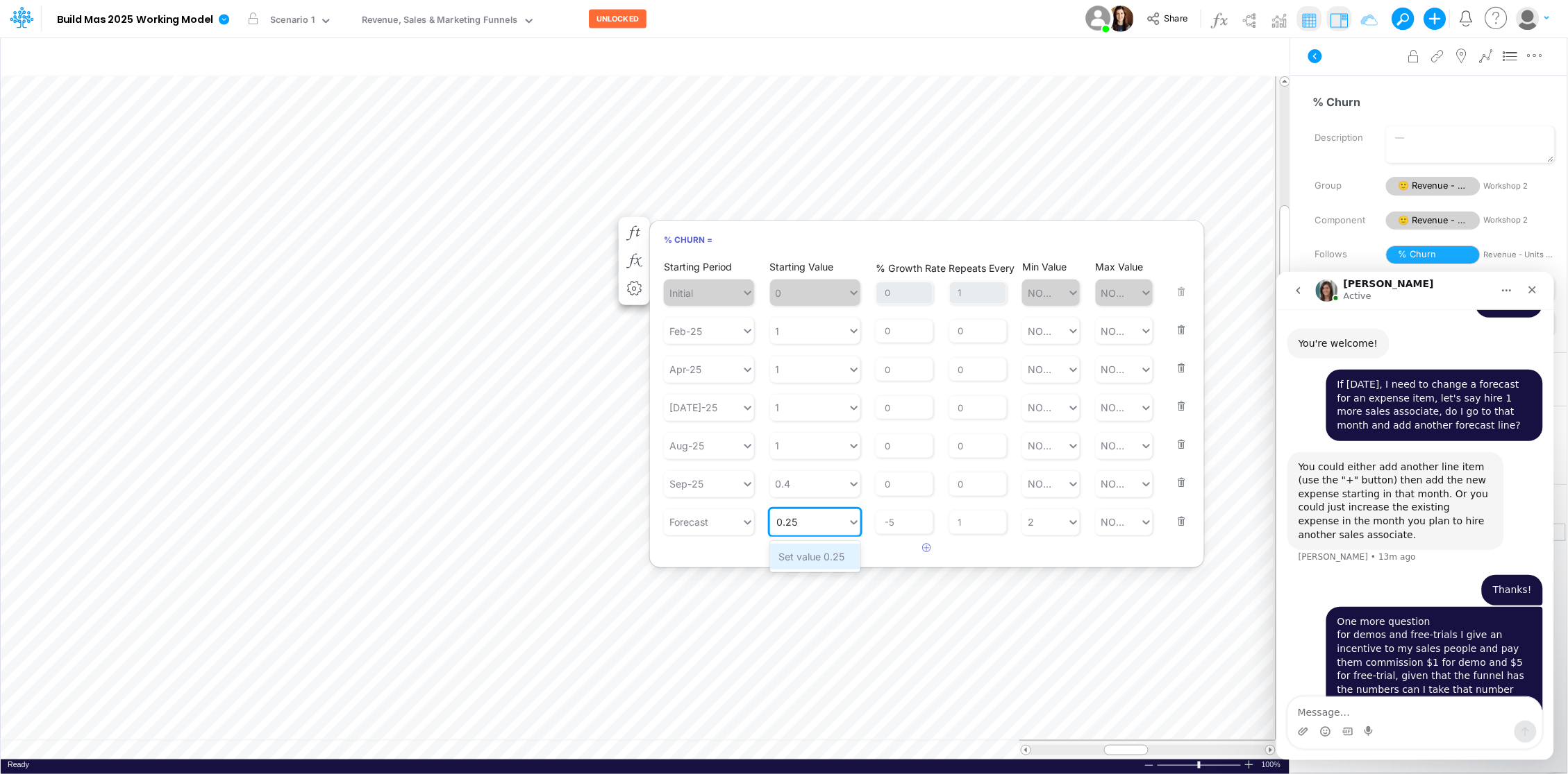
type input "0.25"
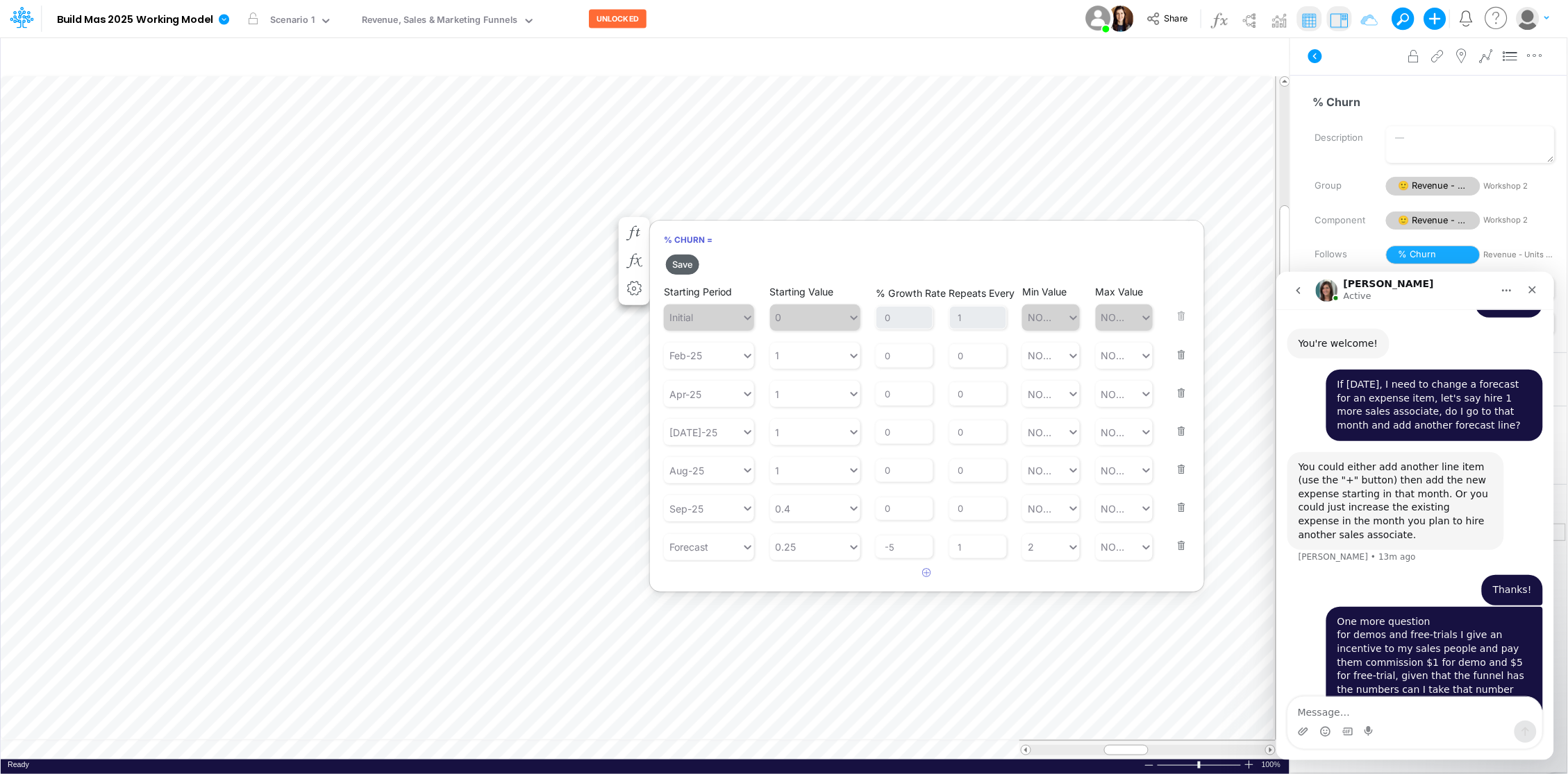
click at [679, 265] on button "Save" at bounding box center [682, 264] width 33 height 20
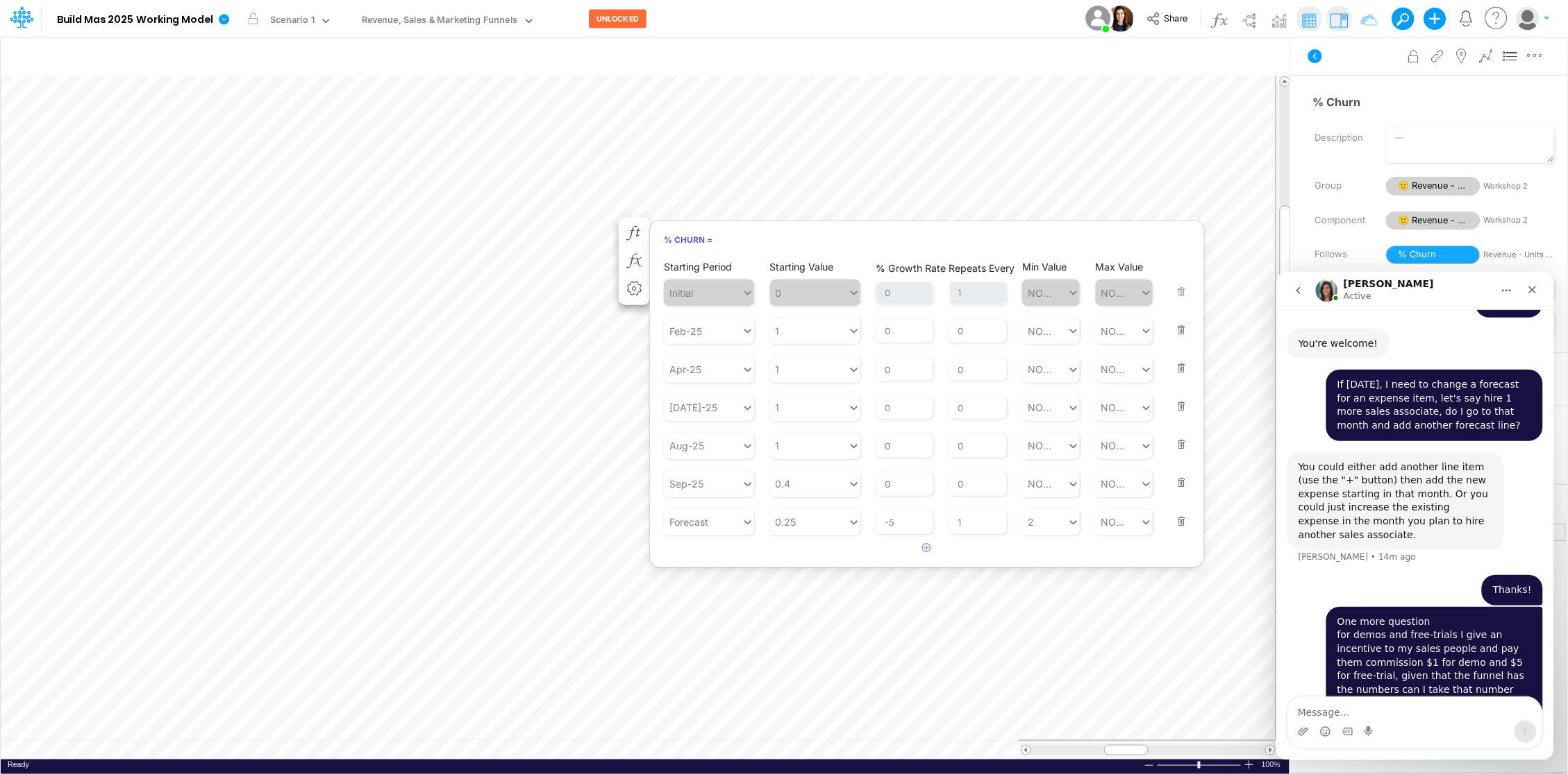
click at [1183, 521] on button "button" at bounding box center [1177, 512] width 18 height 37
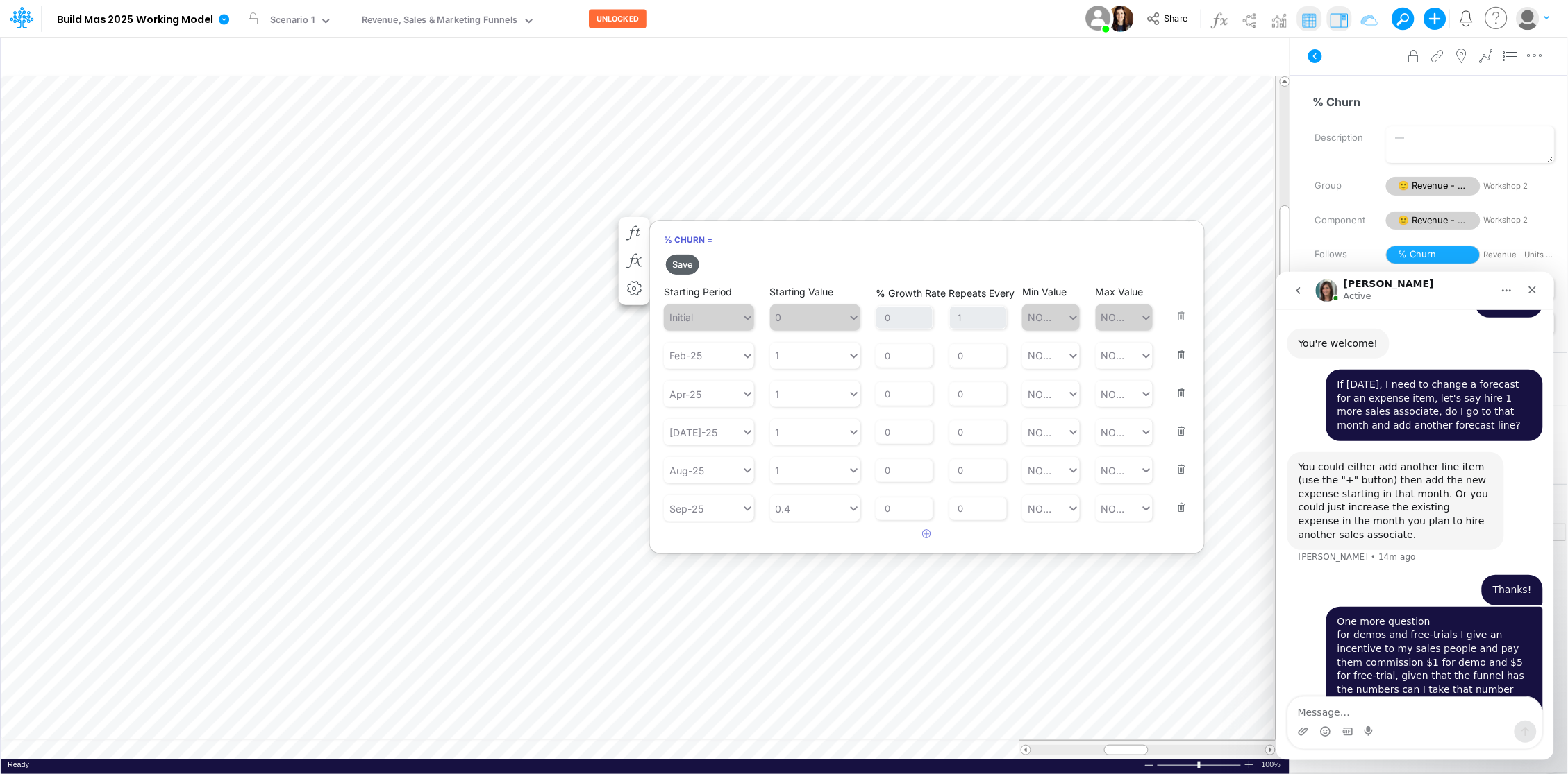
click at [677, 261] on button "Save" at bounding box center [682, 264] width 33 height 20
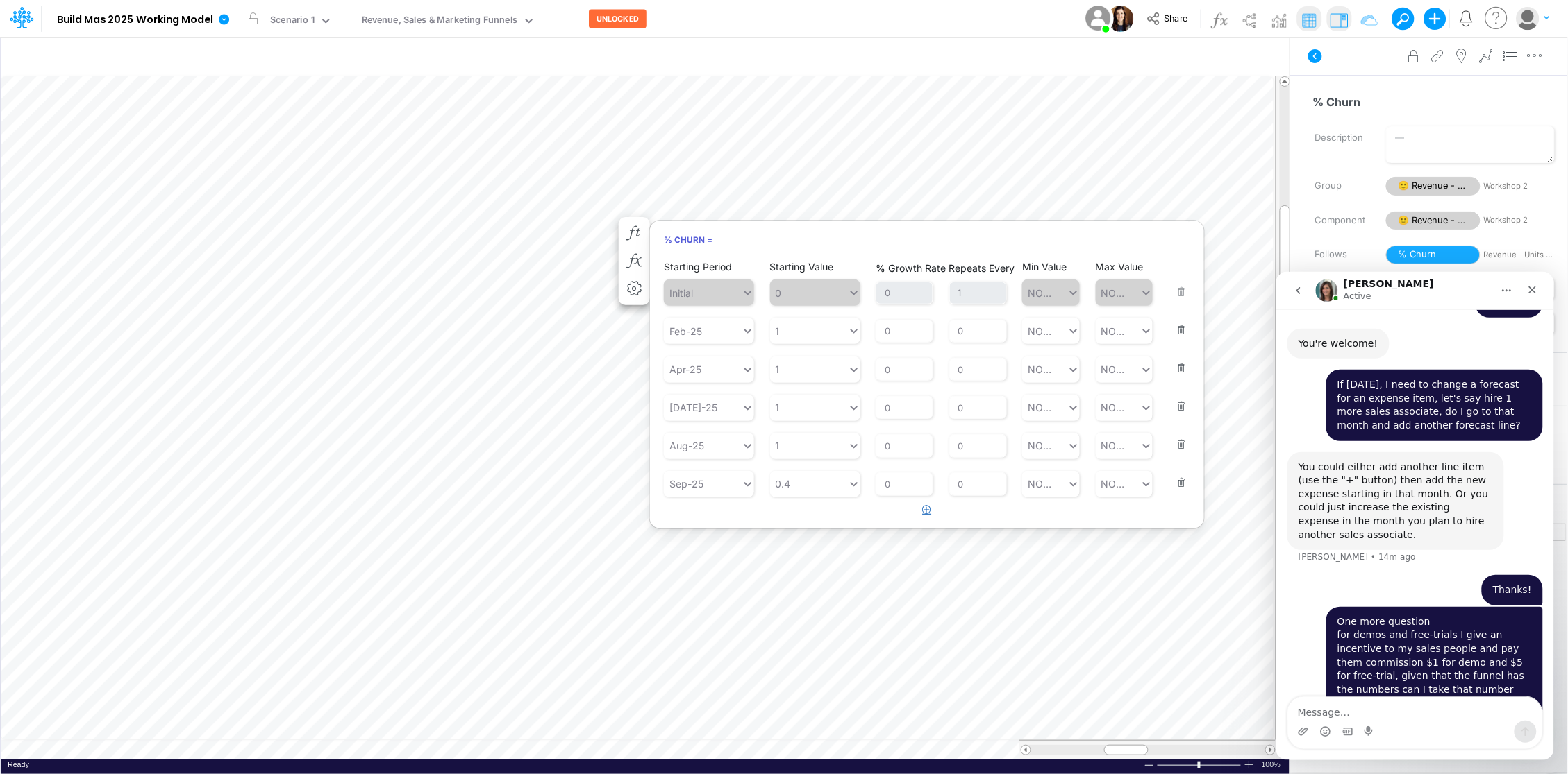
click at [926, 509] on icon "button" at bounding box center [926, 509] width 9 height 9
click at [725, 522] on div "Type to search..." at bounding box center [708, 522] width 76 height 14
click at [719, 556] on div "Forecast" at bounding box center [708, 556] width 90 height 26
type input "forecast"
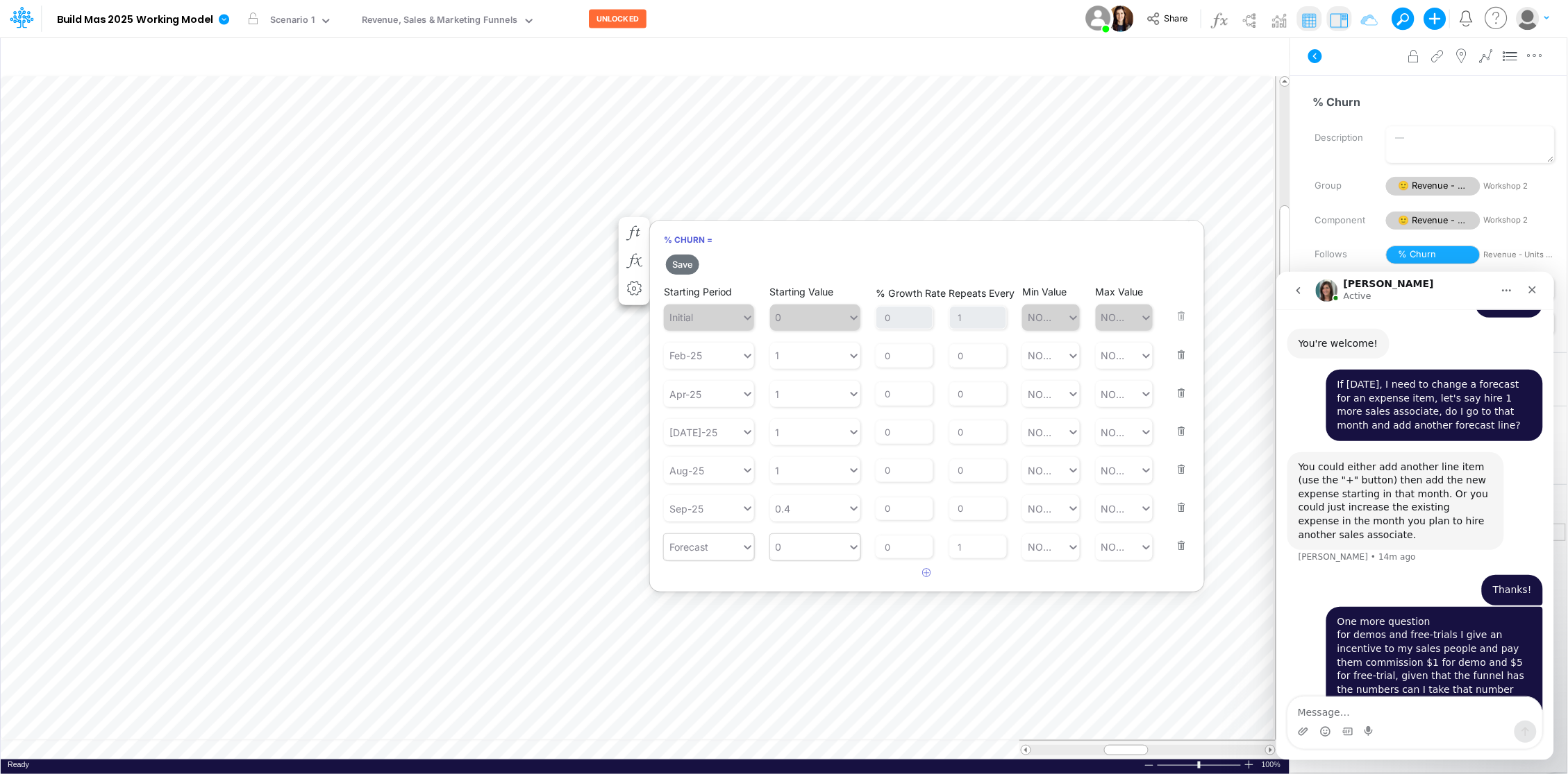
type input "0"
click at [841, 545] on div "0 0" at bounding box center [808, 548] width 77 height 23
click at [825, 576] on div "LATEST" at bounding box center [815, 581] width 90 height 26
click at [895, 546] on input "0" at bounding box center [904, 548] width 57 height 24
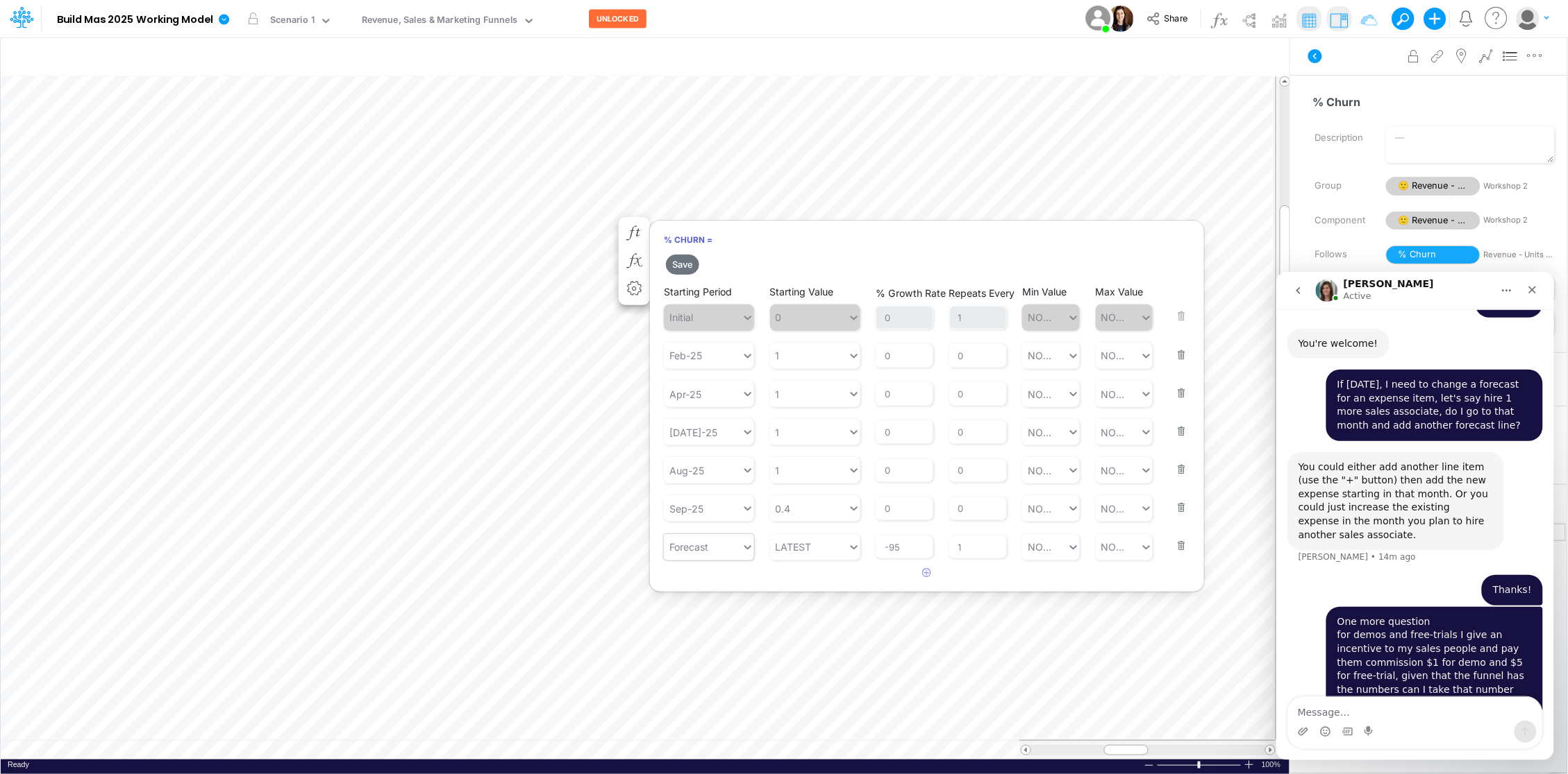
click at [881, 579] on article at bounding box center [926, 573] width 554 height 23
click at [685, 265] on button "Save" at bounding box center [682, 264] width 33 height 20
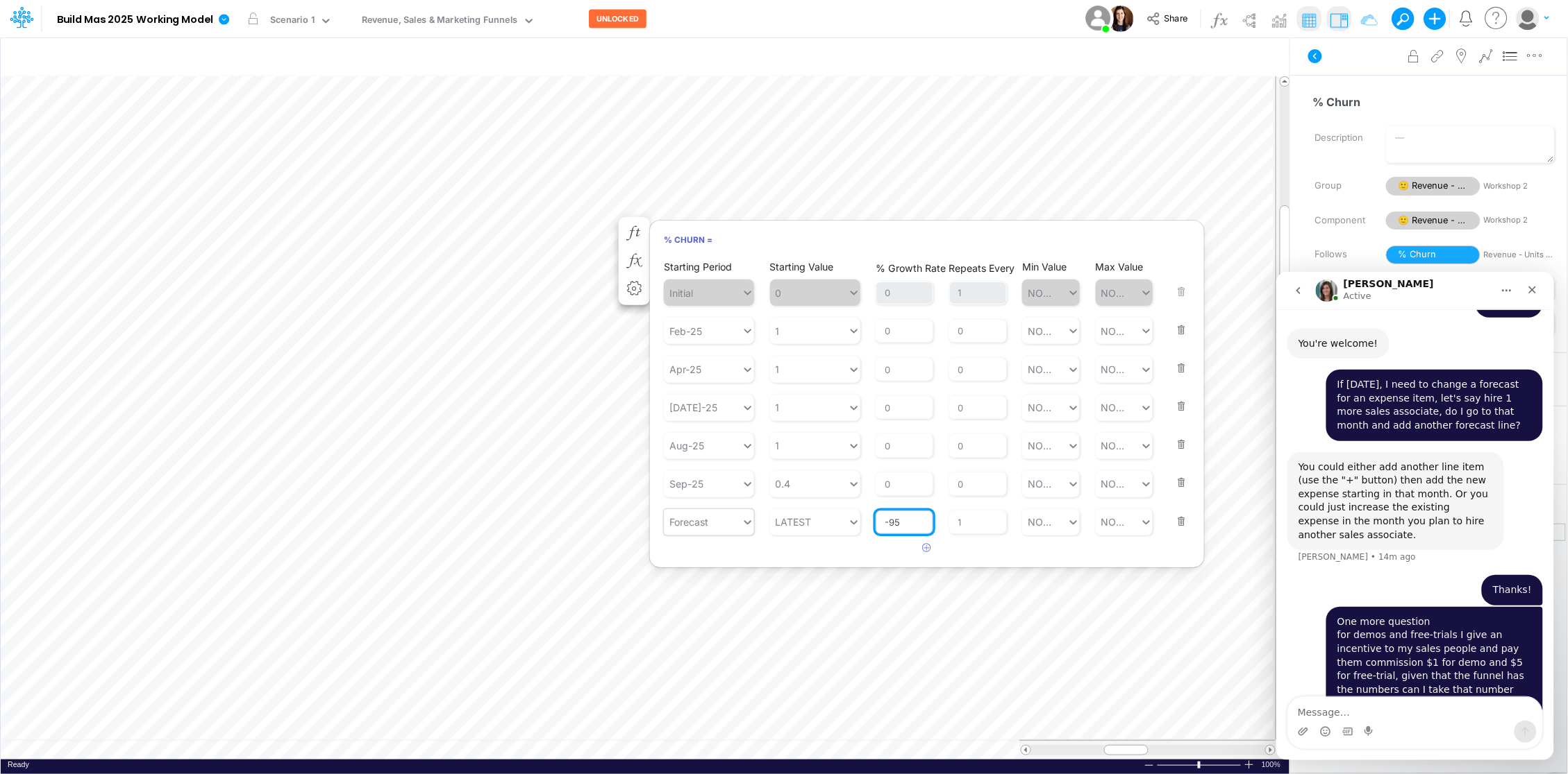
click at [889, 521] on input "-95" at bounding box center [904, 522] width 57 height 24
type input "-5"
click at [866, 544] on div "Starting Period Initial Starting Value 0 % Growth Rate 0 Repeats Every 1 Min Va…" at bounding box center [926, 408] width 554 height 303
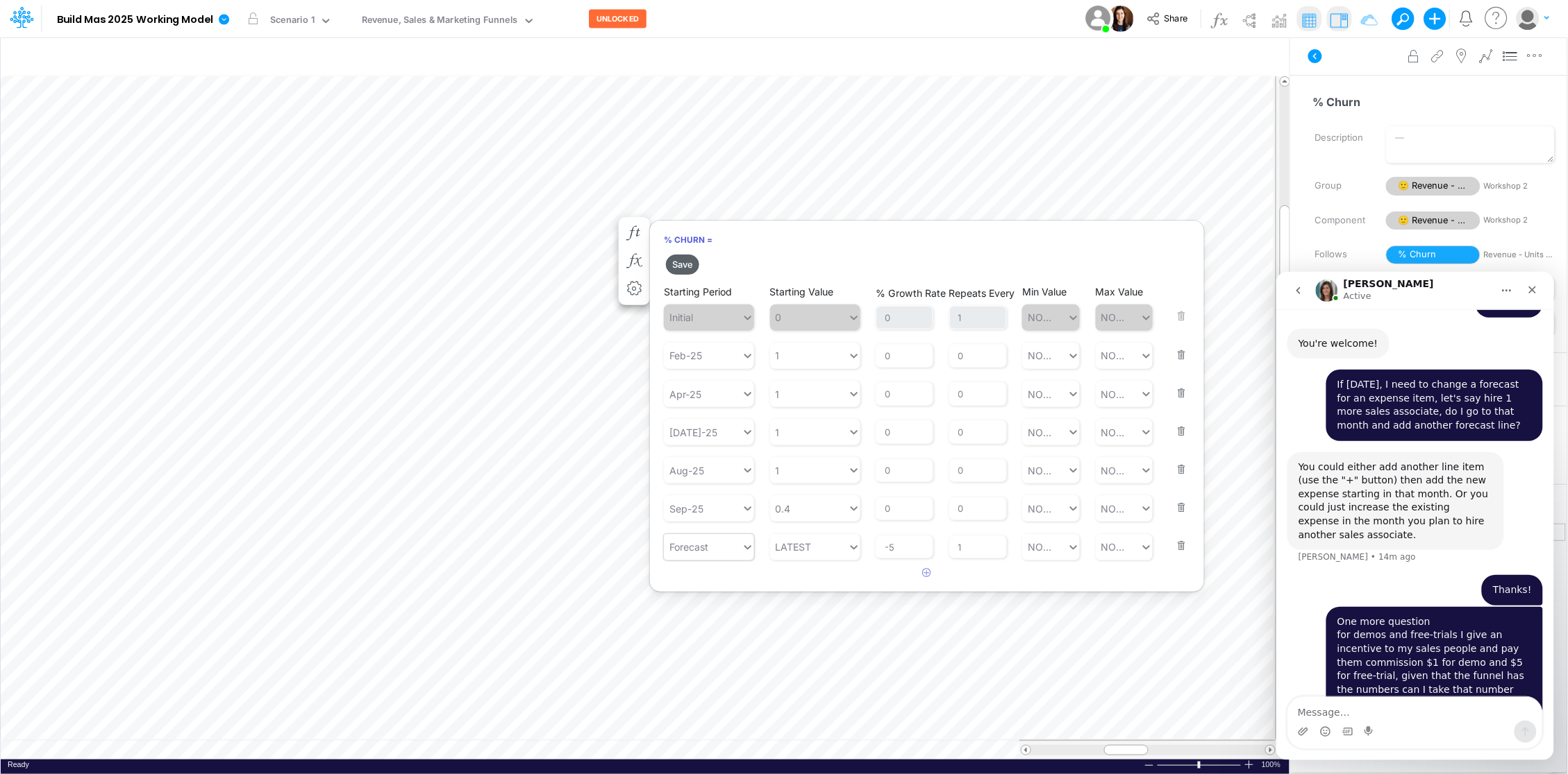
click at [681, 267] on button "Save" at bounding box center [682, 264] width 33 height 20
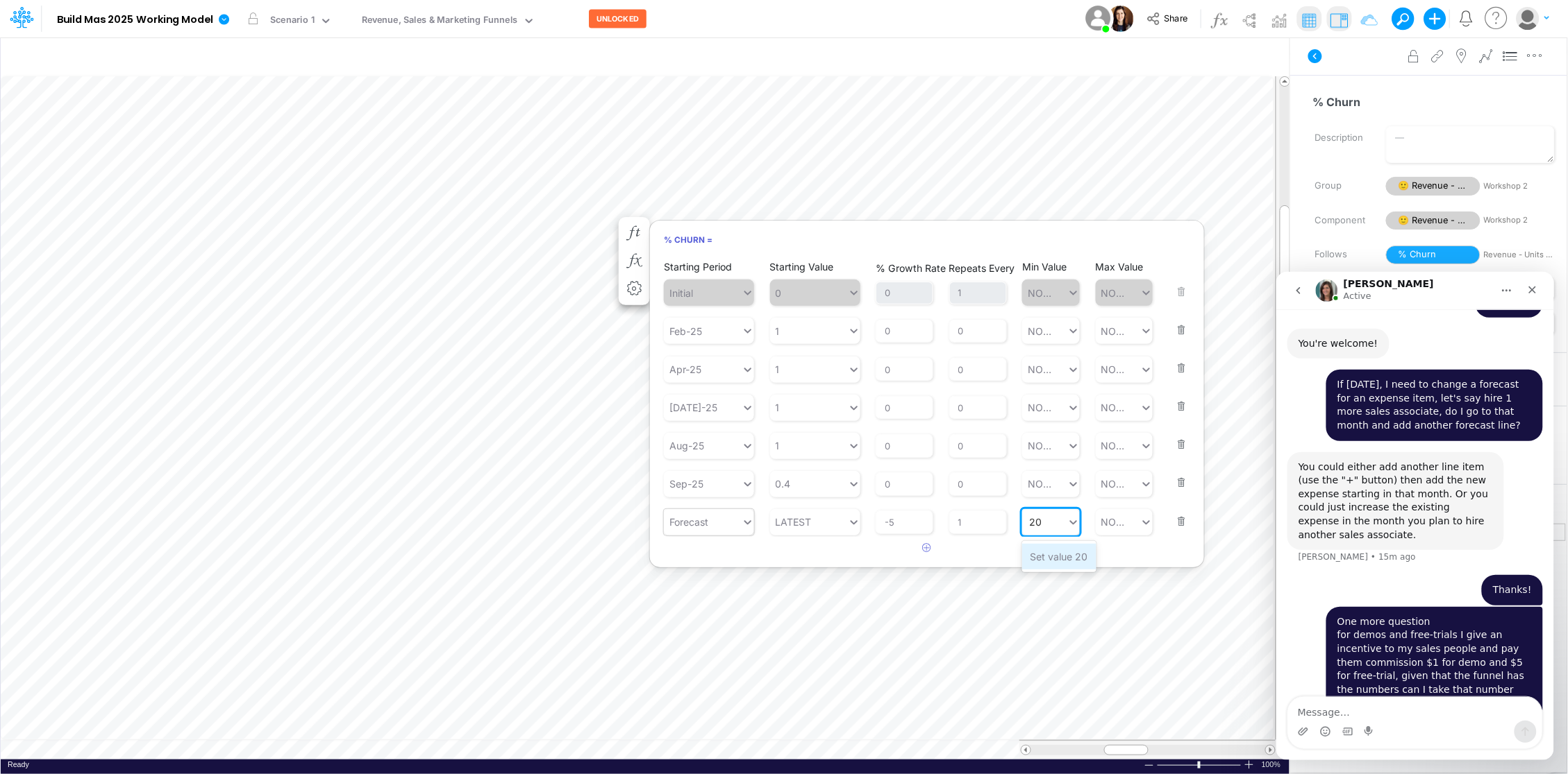
click at [1051, 557] on div "Set value 20" at bounding box center [1059, 556] width 75 height 26
type input "20"
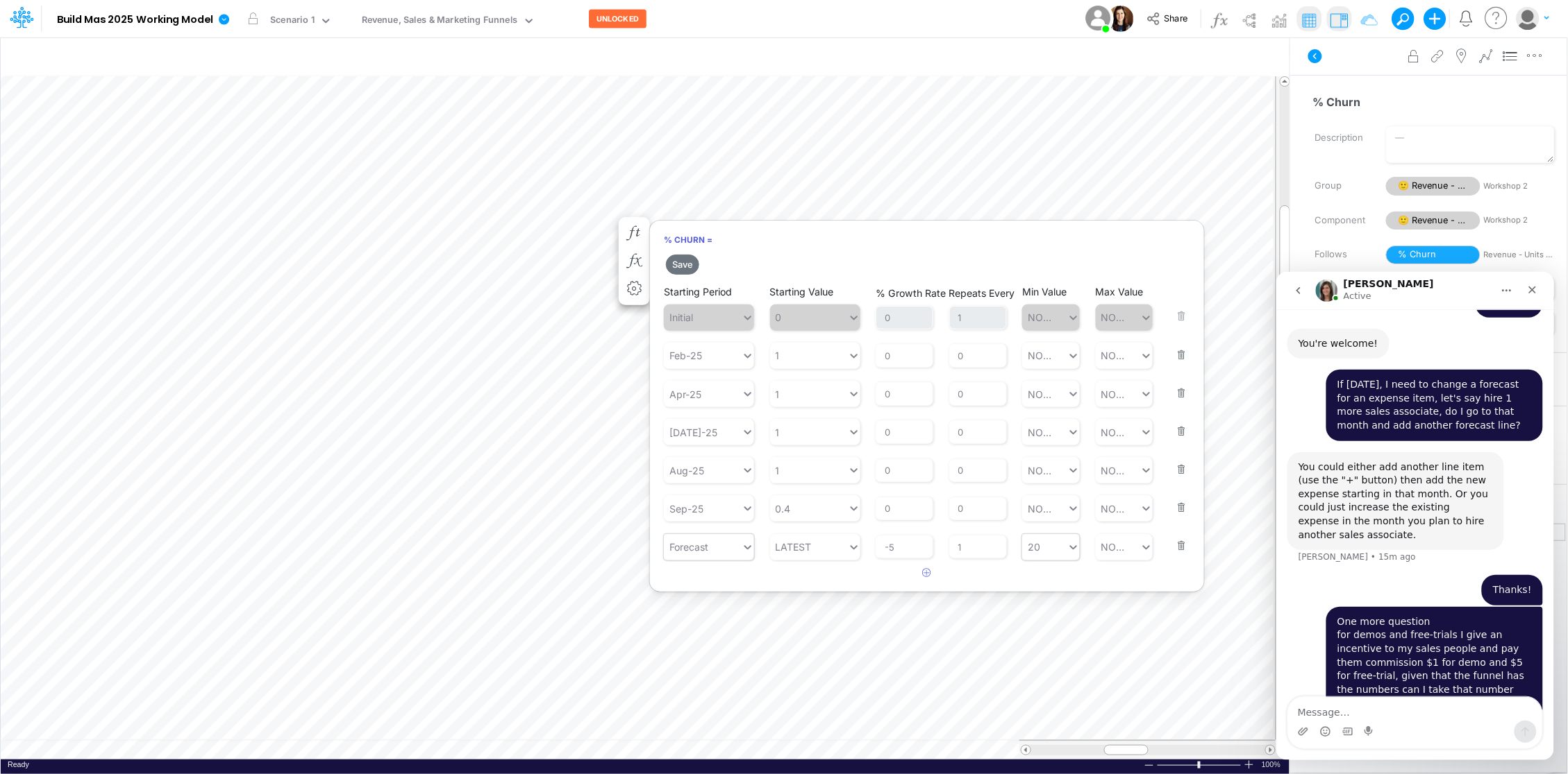
click at [1031, 571] on article at bounding box center [926, 573] width 554 height 23
click at [965, 538] on input "1" at bounding box center [978, 548] width 57 height 24
click at [680, 267] on button "Save" at bounding box center [682, 264] width 33 height 20
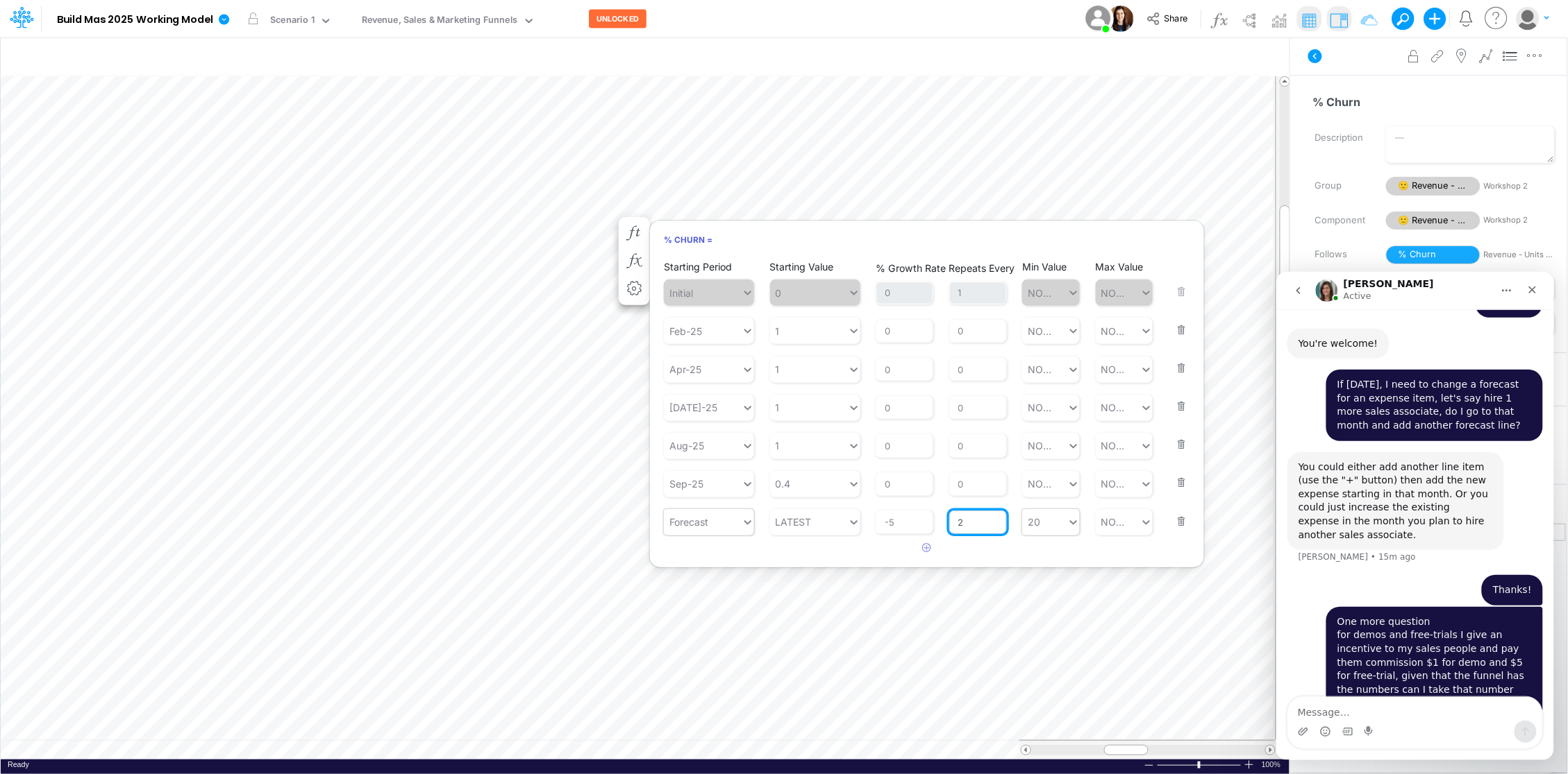
click at [983, 520] on input "2" at bounding box center [978, 522] width 57 height 24
type input "1"
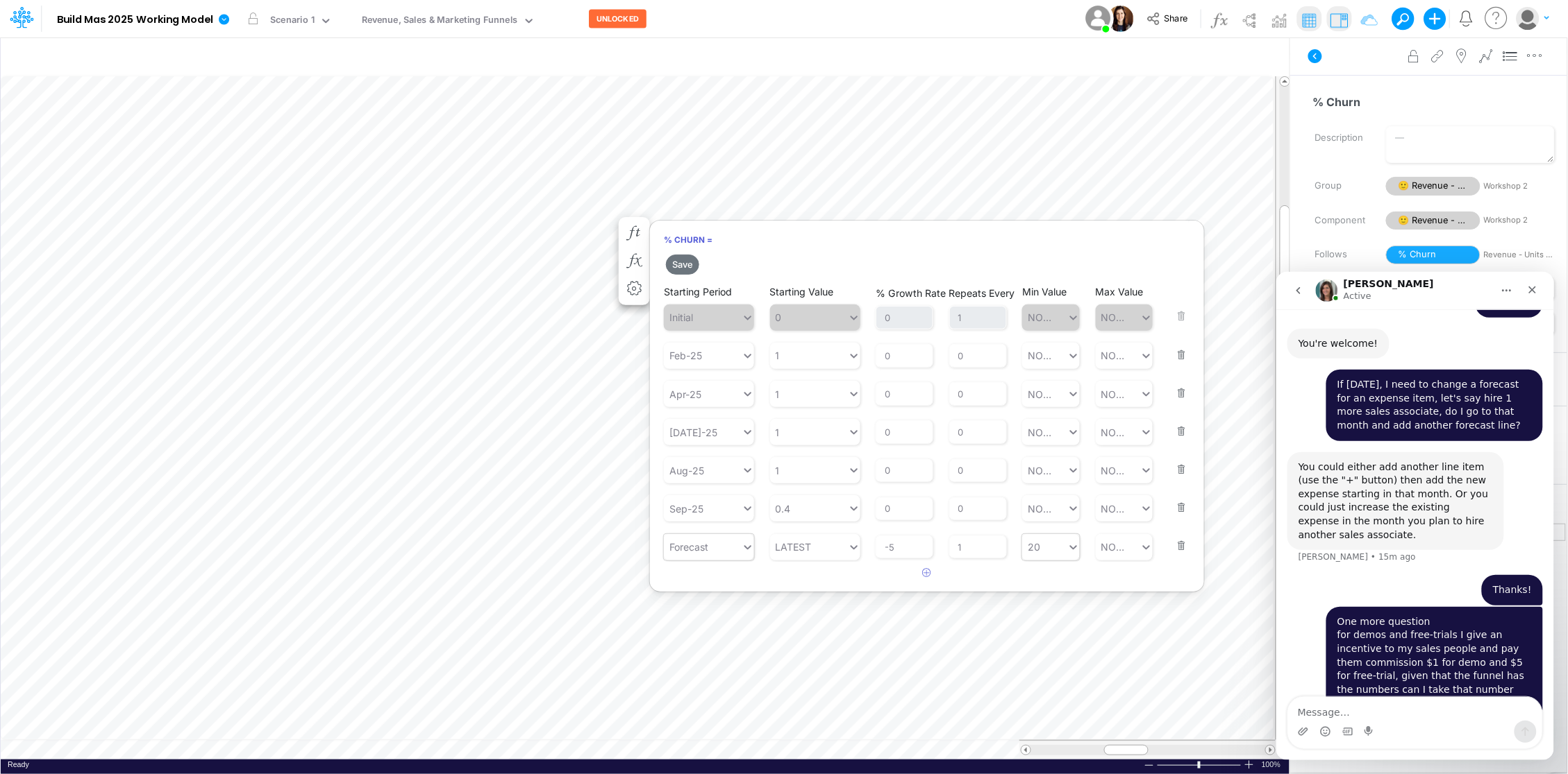
click at [996, 553] on div "Save Starting Period Initial Starting Value 0 % Growth Rate 0 Repeats Every 1 M…" at bounding box center [926, 419] width 554 height 333
click at [681, 262] on button "Save" at bounding box center [682, 264] width 33 height 20
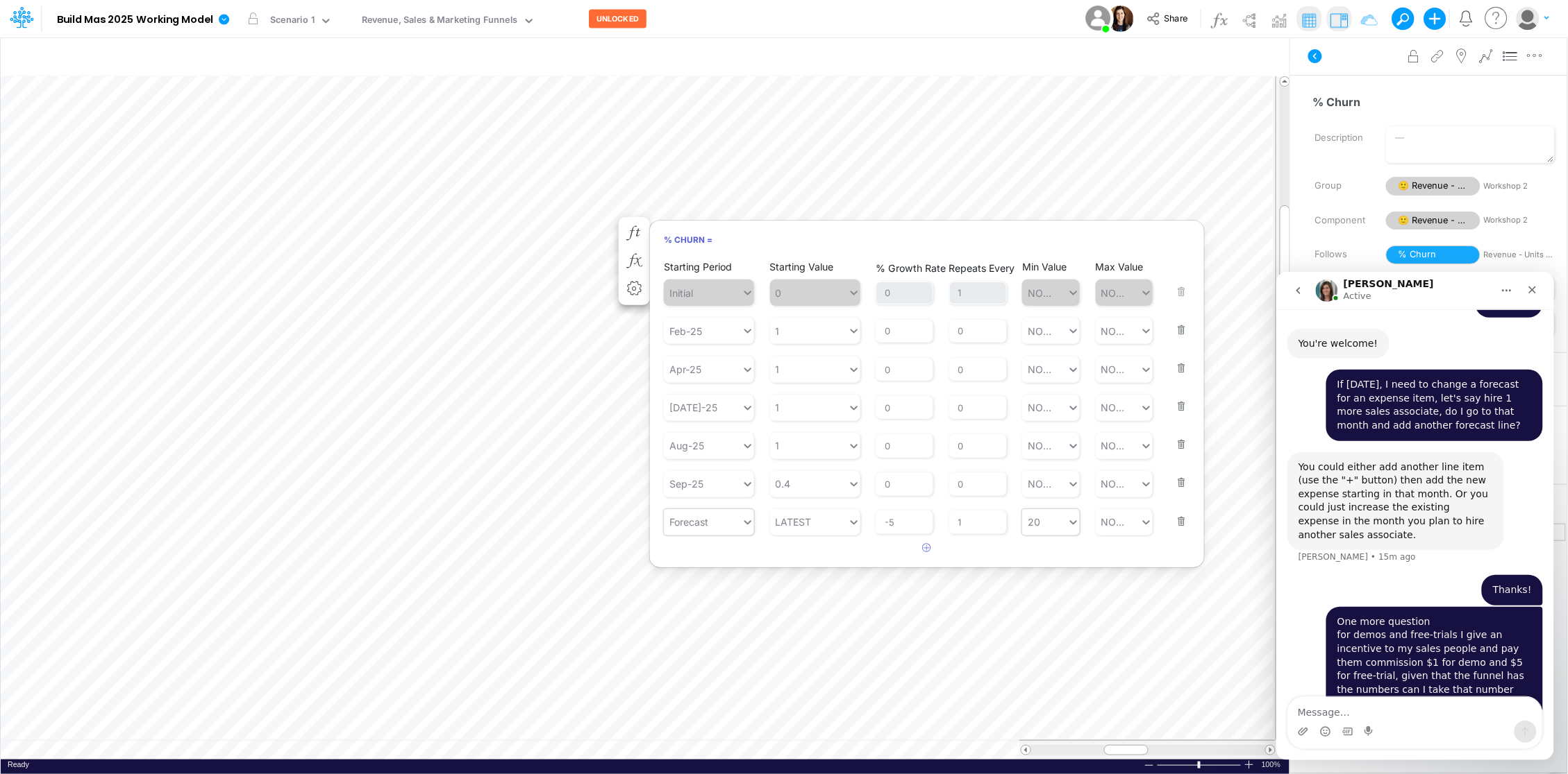
click at [1040, 521] on div "20 20" at bounding box center [1044, 522] width 45 height 23
click at [1040, 521] on input "20" at bounding box center [1035, 522] width 13 height 14
click at [1057, 557] on div "Set value .02" at bounding box center [1060, 556] width 77 height 26
type input ".02"
click at [1040, 527] on div "20 20" at bounding box center [1044, 522] width 45 height 23
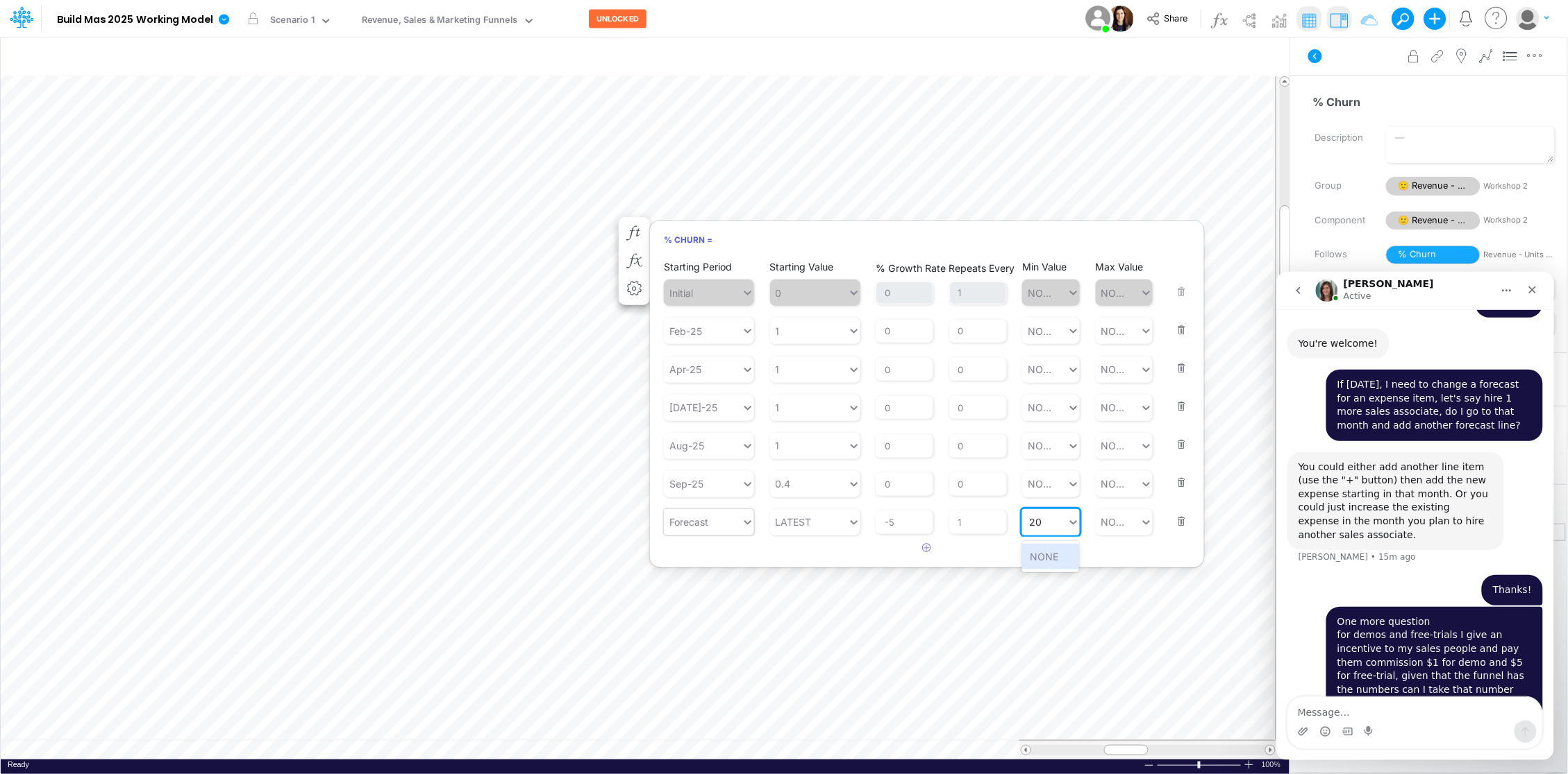
click at [1040, 527] on input "20" at bounding box center [1035, 522] width 13 height 14
click at [1053, 556] on div "Set value .02" at bounding box center [1060, 556] width 77 height 26
type input ".02"
type input "20"
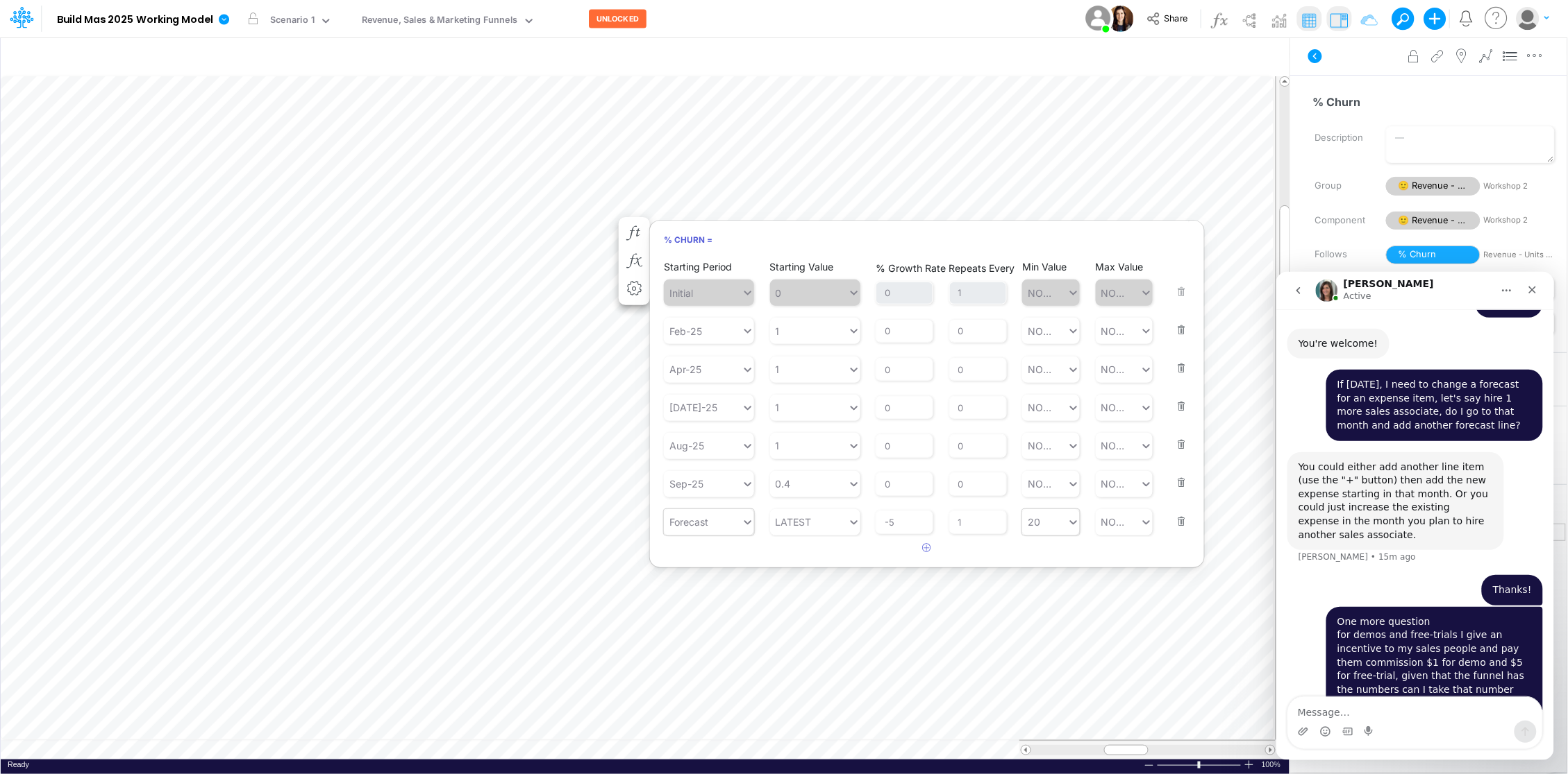
click at [1039, 512] on div "20 20" at bounding box center [1044, 522] width 45 height 23
type input "NONE"
click at [1030, 551] on article at bounding box center [926, 548] width 554 height 23
click at [898, 521] on input "-5" at bounding box center [904, 522] width 57 height 24
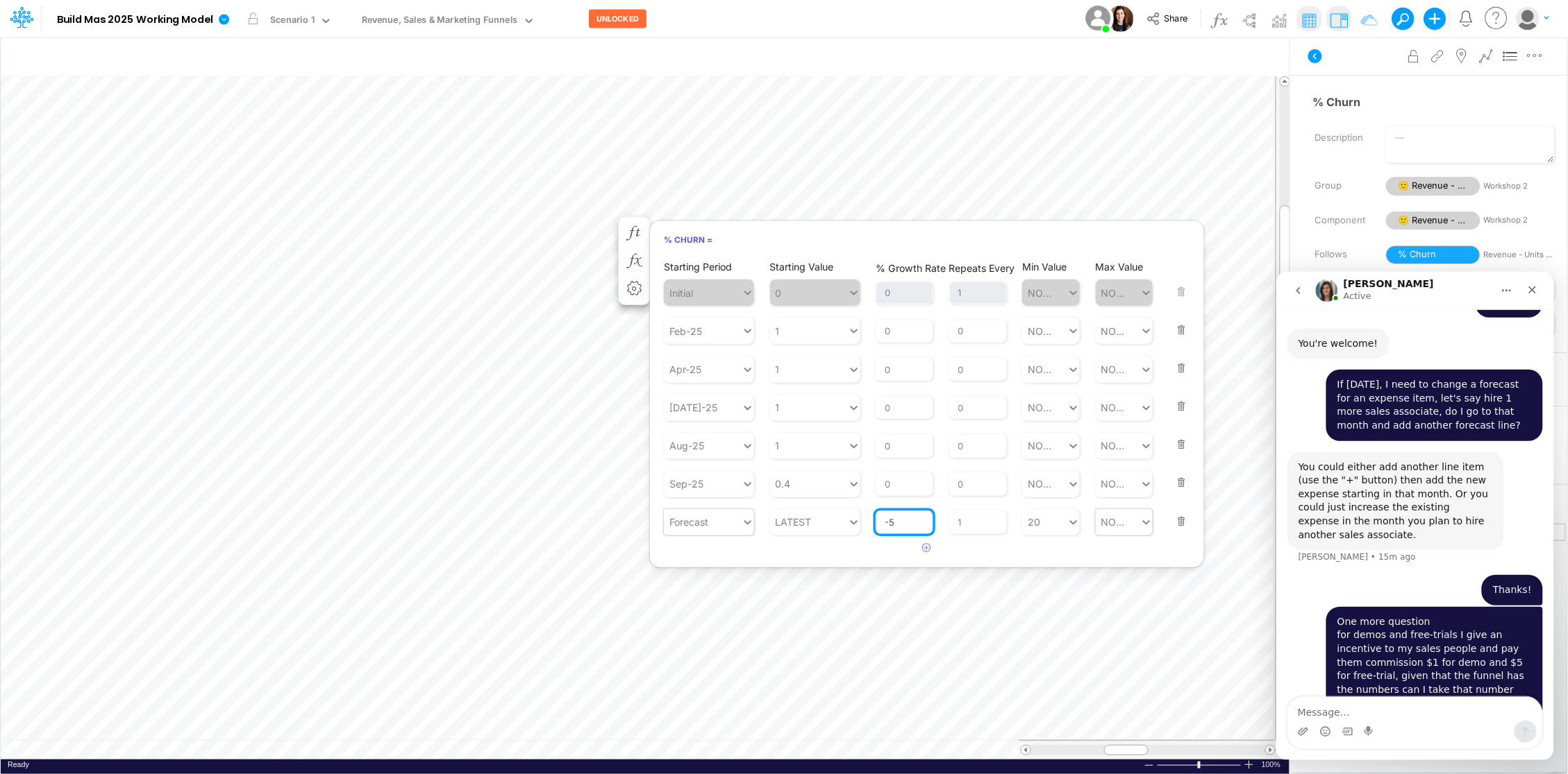
click at [898, 521] on input "-5" at bounding box center [904, 522] width 57 height 24
type input "-5"
click at [858, 556] on article at bounding box center [926, 548] width 554 height 23
click at [909, 524] on input "-5" at bounding box center [904, 522] width 57 height 24
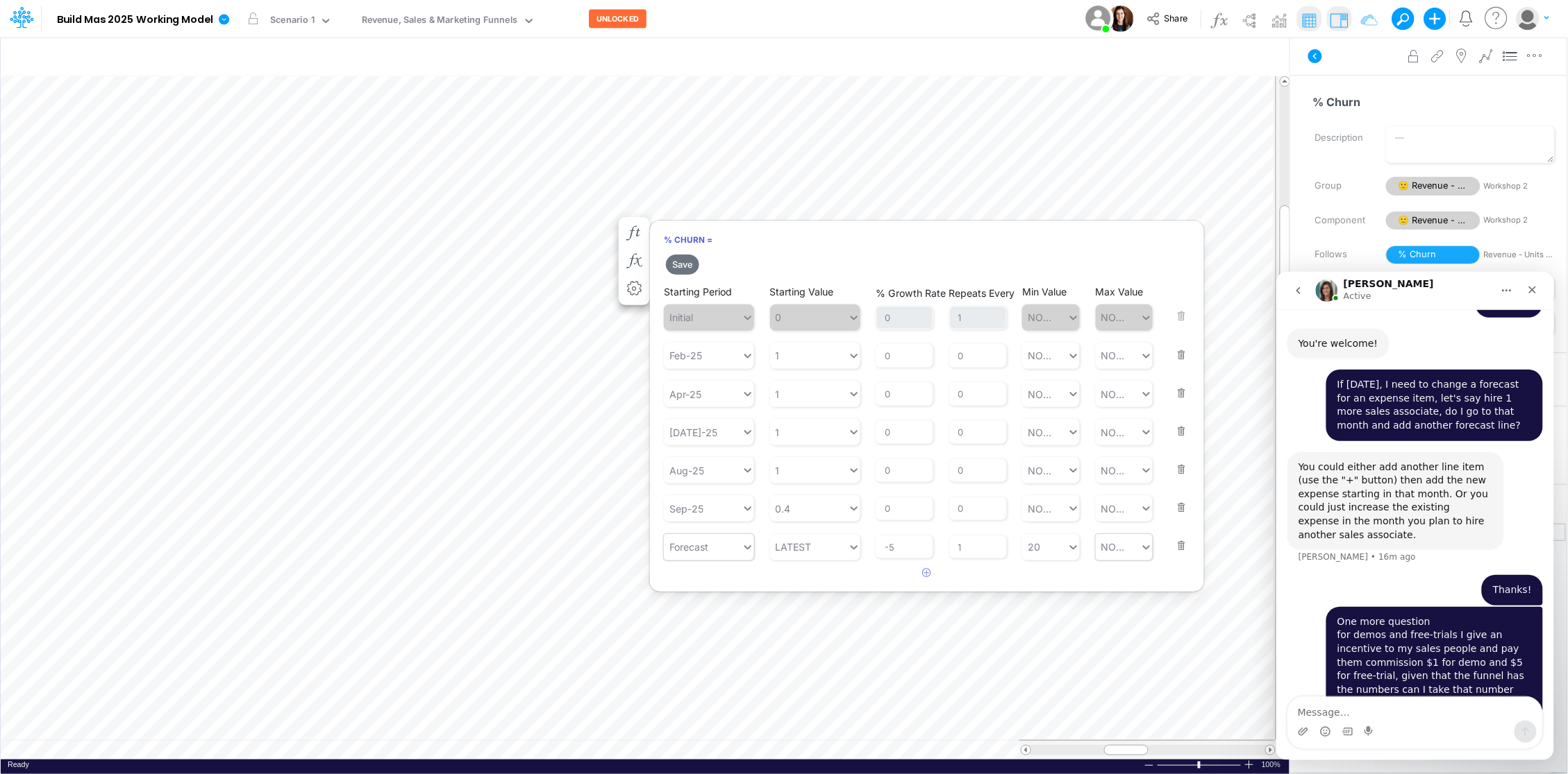
click at [988, 542] on div "Save Starting Period Initial Starting Value 0 % Growth Rate 0 Repeats Every 1 M…" at bounding box center [926, 419] width 554 height 333
type input "20"
click at [1052, 548] on div "20 20" at bounding box center [1044, 548] width 45 height 23
click at [1058, 582] on div "NONE" at bounding box center [1051, 581] width 57 height 26
click at [684, 264] on button "Save" at bounding box center [682, 264] width 33 height 20
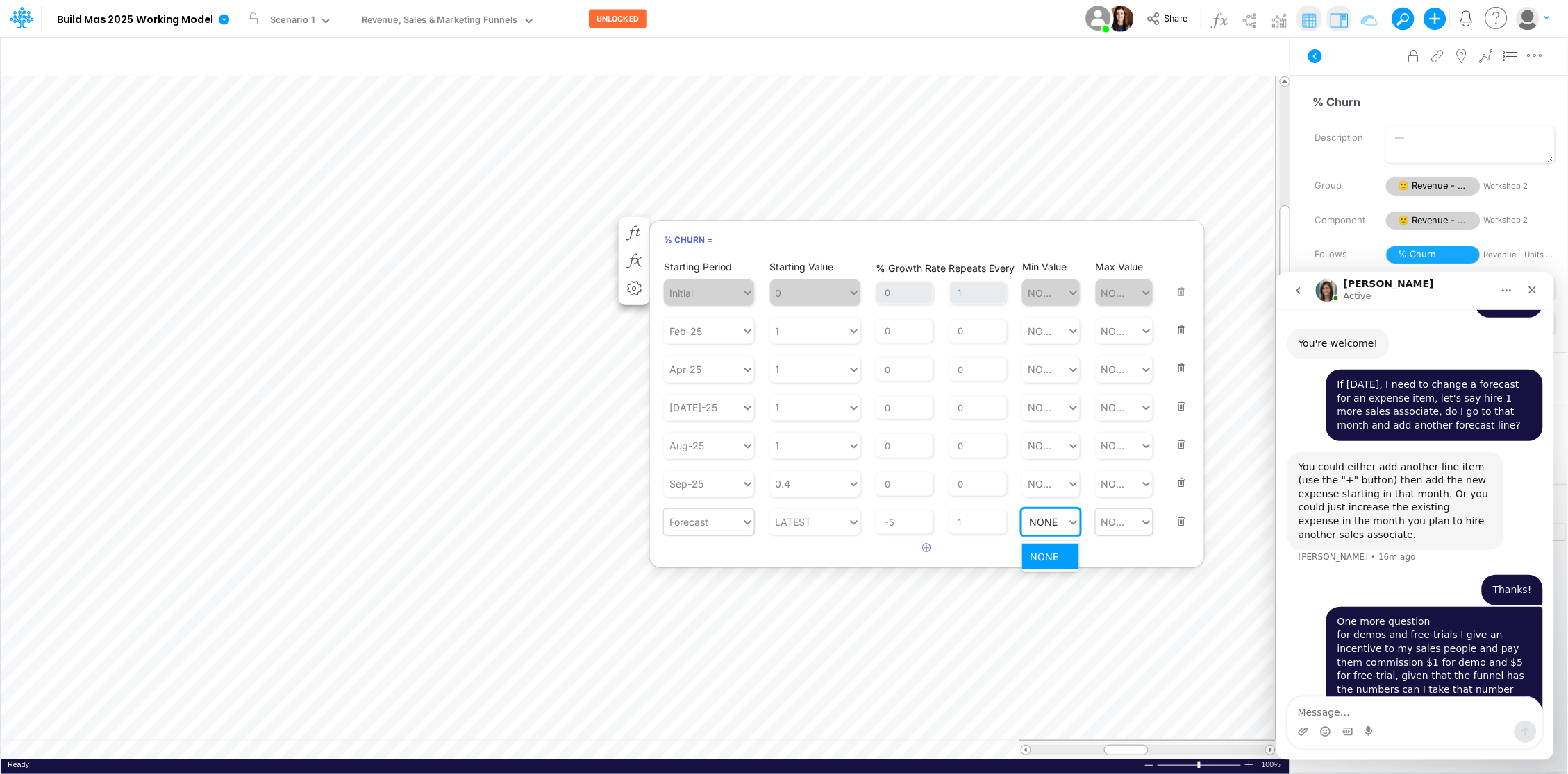
click at [1056, 522] on div "NONE NONE" at bounding box center [1044, 522] width 45 height 23
click at [1074, 559] on div "Set value .2" at bounding box center [1057, 556] width 71 height 26
type input ".2"
click at [1053, 561] on div "Set value .2" at bounding box center [1057, 556] width 71 height 26
type input ".2"
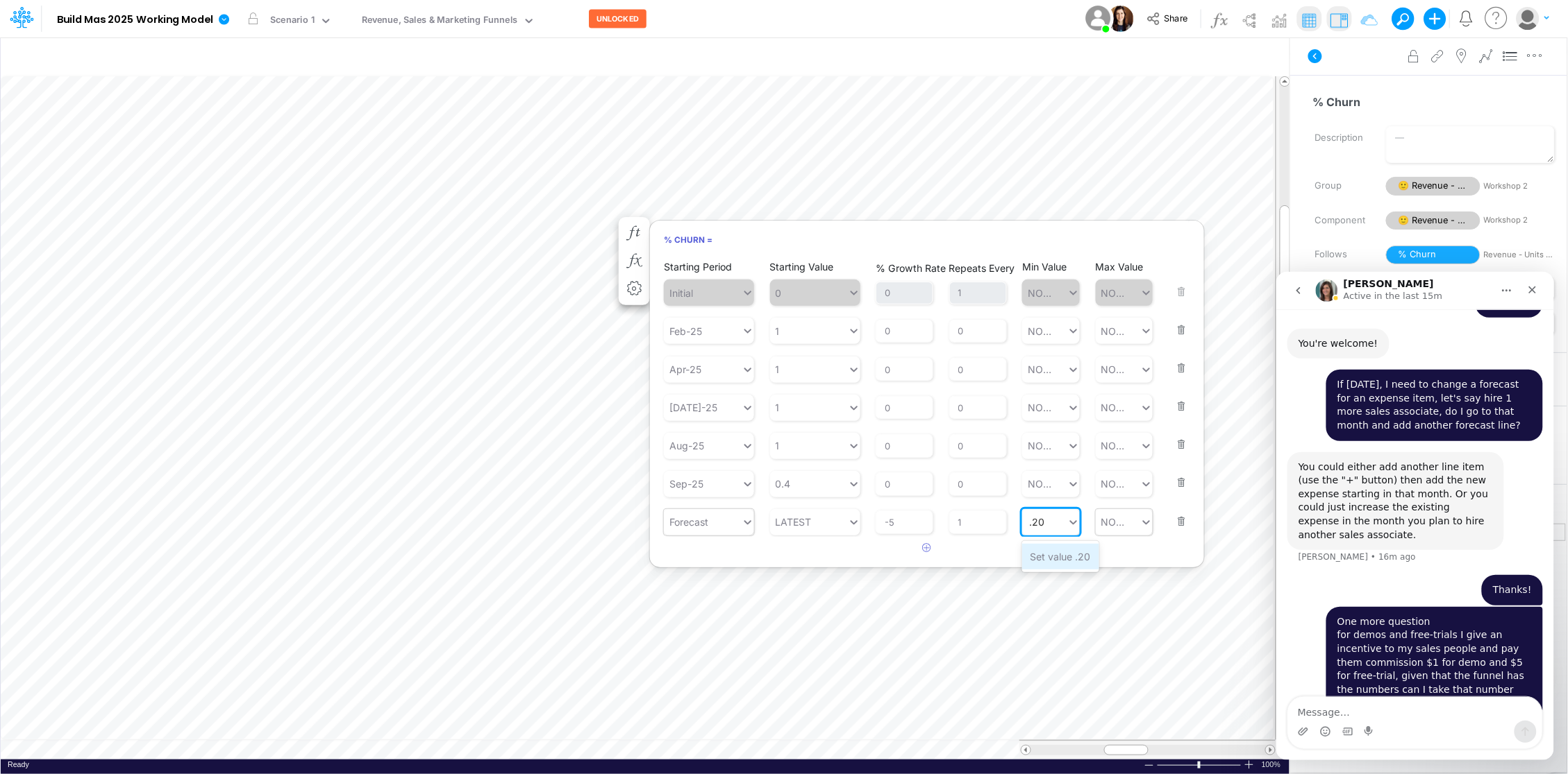
click at [1063, 556] on div "Set value .20" at bounding box center [1060, 556] width 77 height 26
type input ".20"
click at [1071, 553] on div "Set value 20" at bounding box center [1059, 556] width 75 height 26
type input "20"
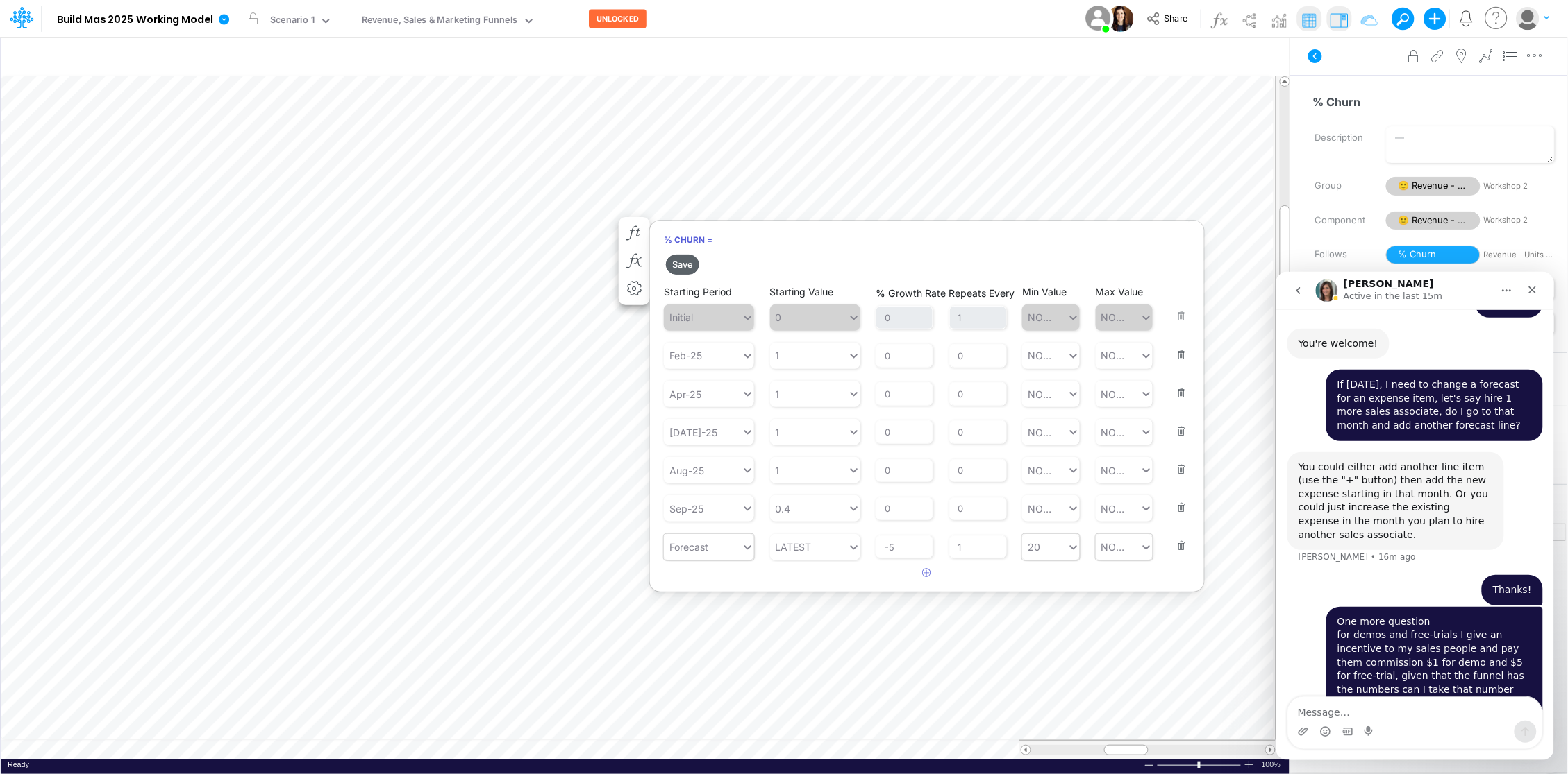
click at [683, 263] on button "Save" at bounding box center [682, 264] width 33 height 20
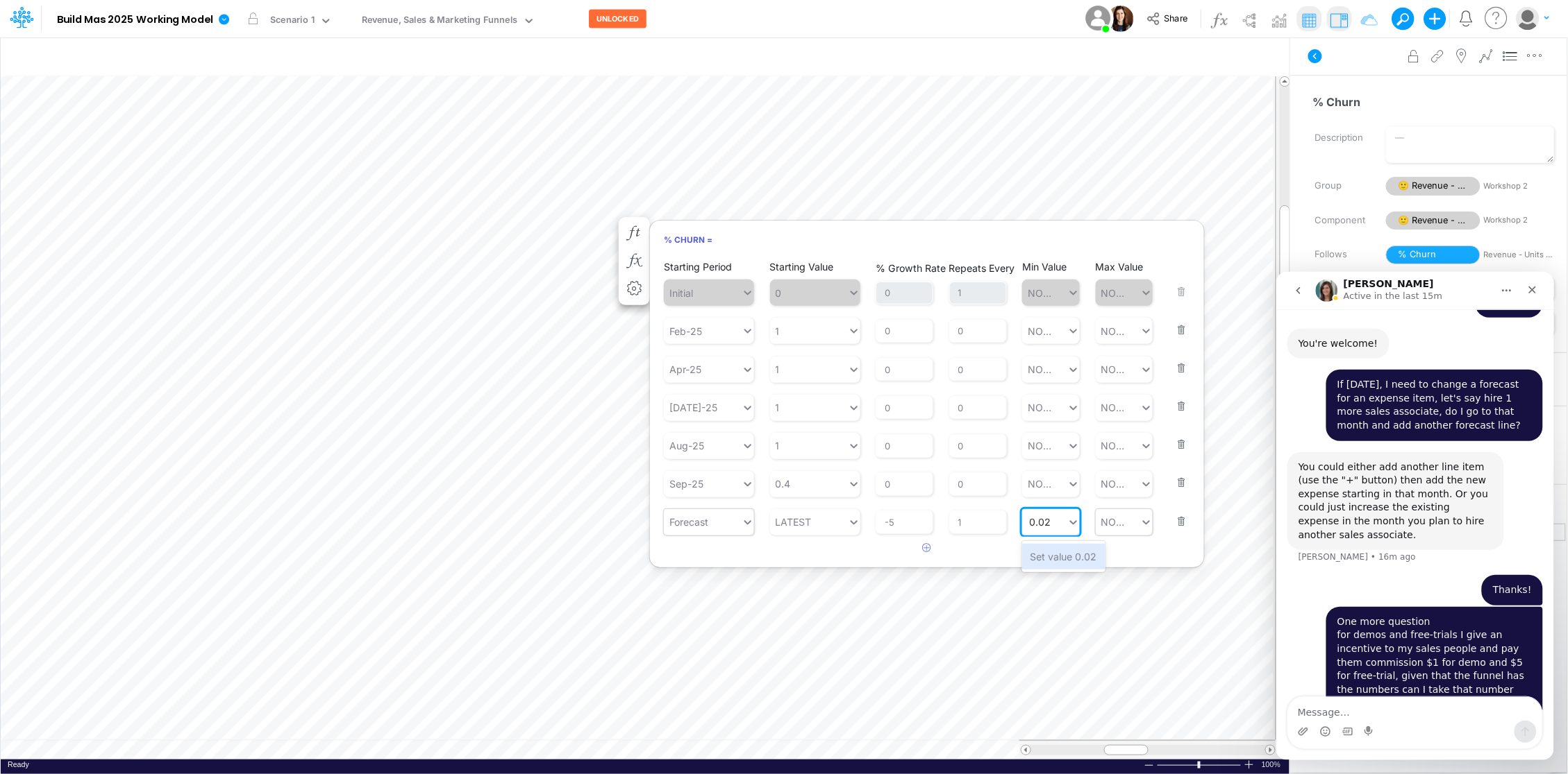
type input "0.02"
click at [992, 546] on article at bounding box center [926, 548] width 554 height 23
type input "20"
click at [1063, 523] on div "20 20" at bounding box center [1051, 523] width 57 height 27
click at [1048, 561] on div "NONE" at bounding box center [1051, 556] width 57 height 26
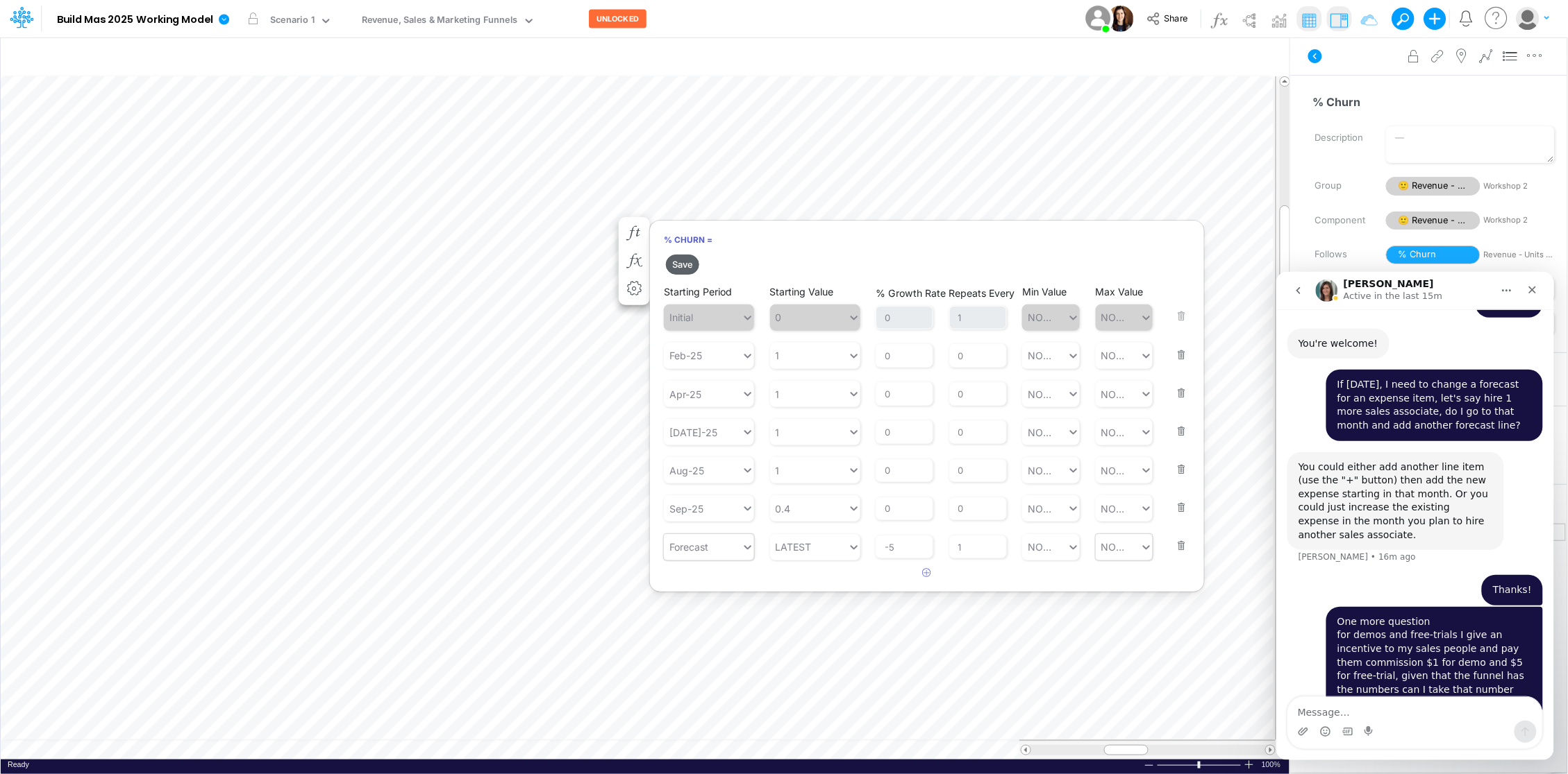
click at [679, 265] on button "Save" at bounding box center [682, 264] width 33 height 20
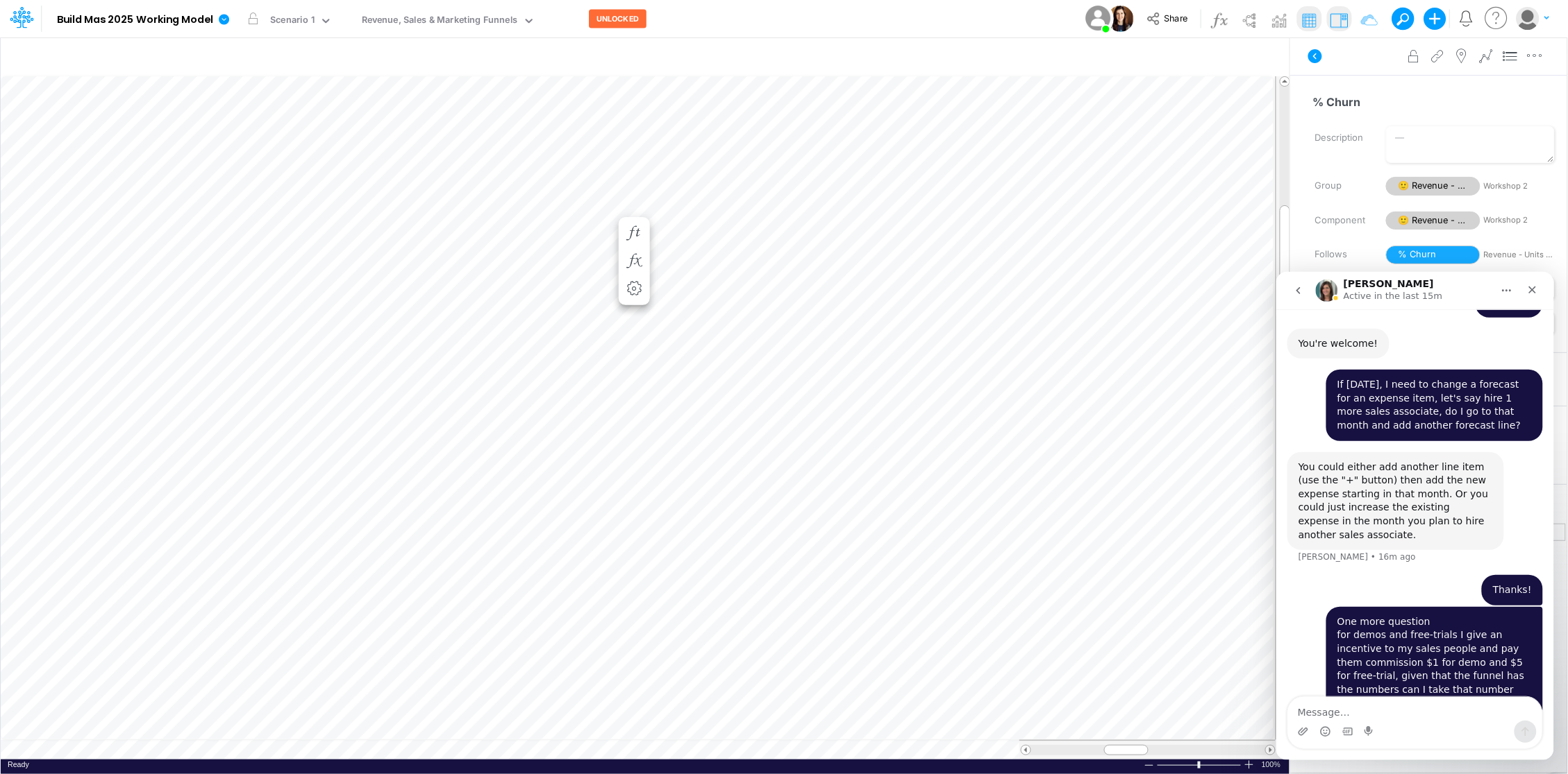
scroll to position [0, 1]
click at [899, 229] on icon "button" at bounding box center [904, 233] width 21 height 14
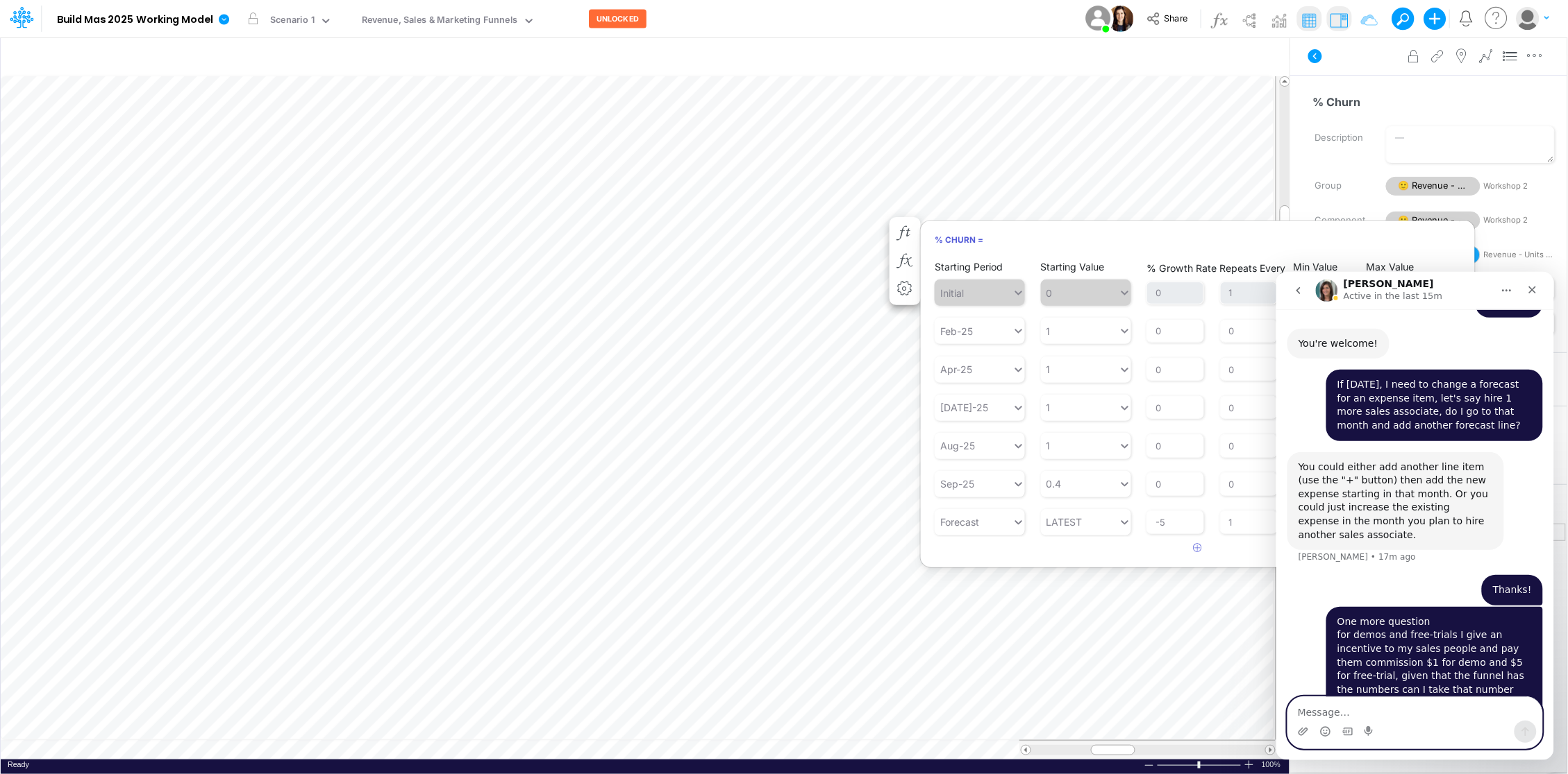
click at [1365, 710] on textarea "Message…" at bounding box center [1414, 708] width 254 height 24
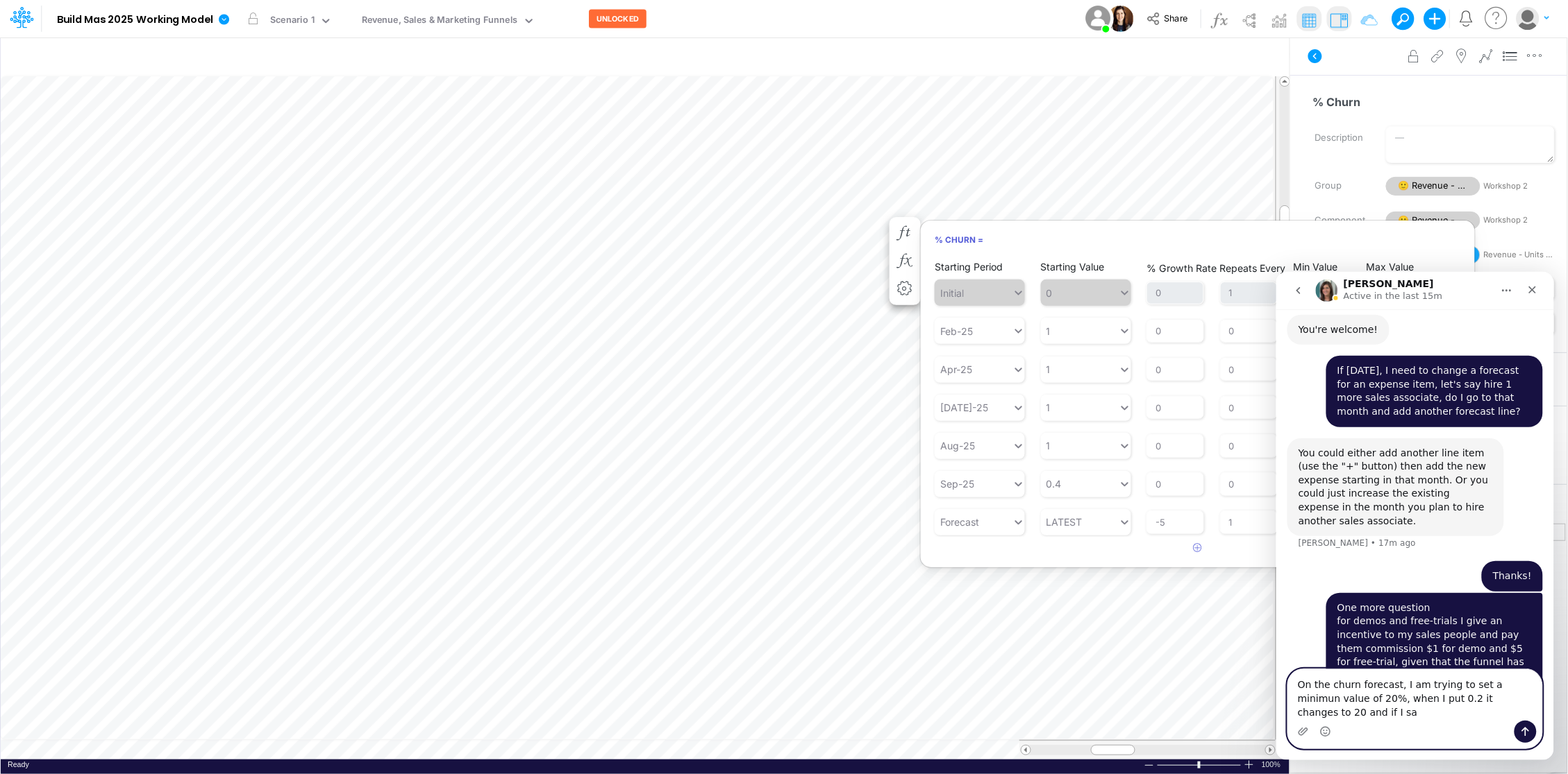
scroll to position [1562, 0]
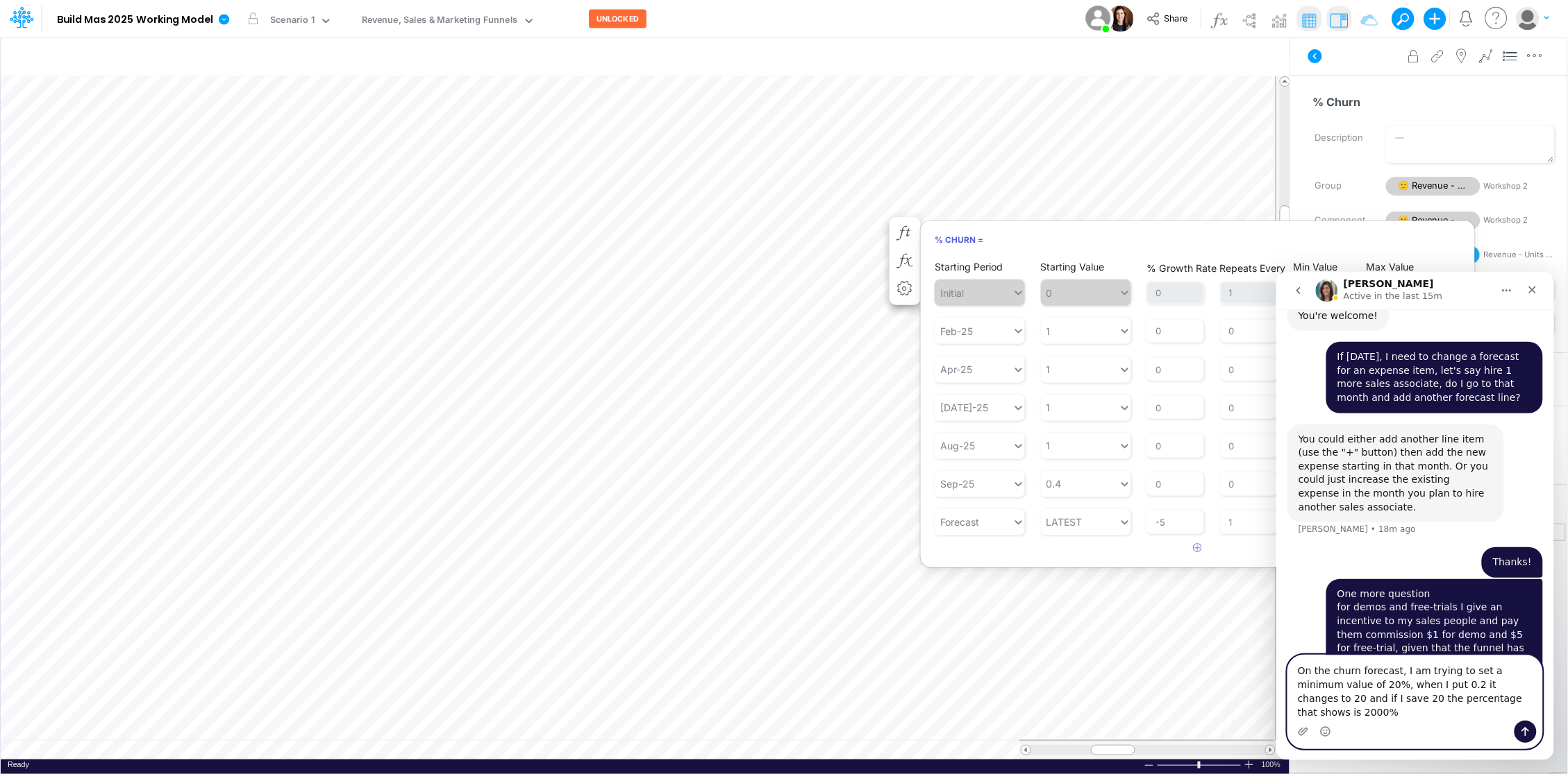
click at [1298, 684] on textarea "On the churn forecast, I am trying to set a minimum value of 20%, when I put 0.…" at bounding box center [1414, 687] width 254 height 65
type textarea "- On the churn forecast, I am trying to set a minimum value of 20%, when I put …"
click at [1521, 728] on icon "Send a message…" at bounding box center [1525, 732] width 11 height 11
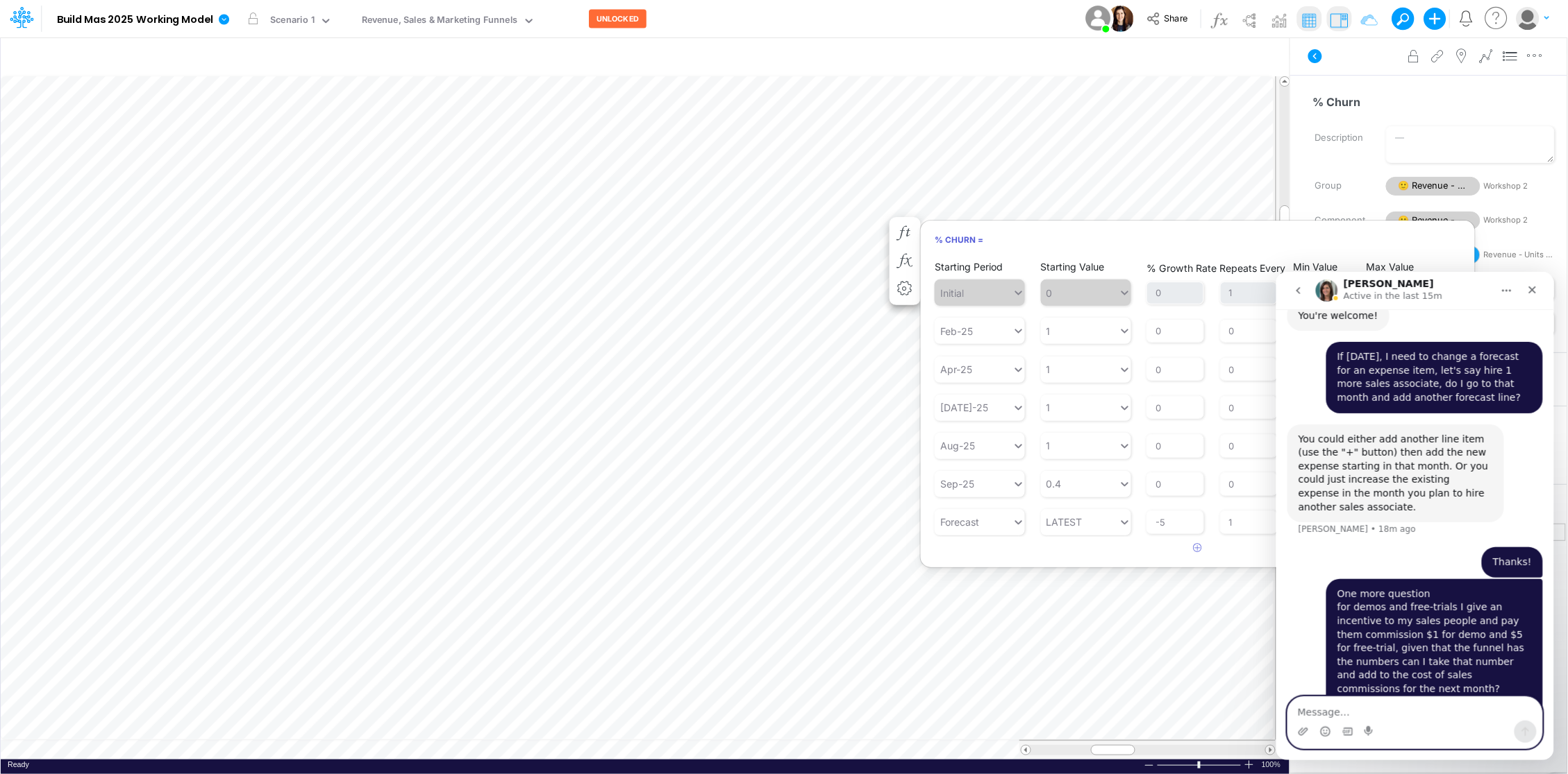
scroll to position [1607, 0]
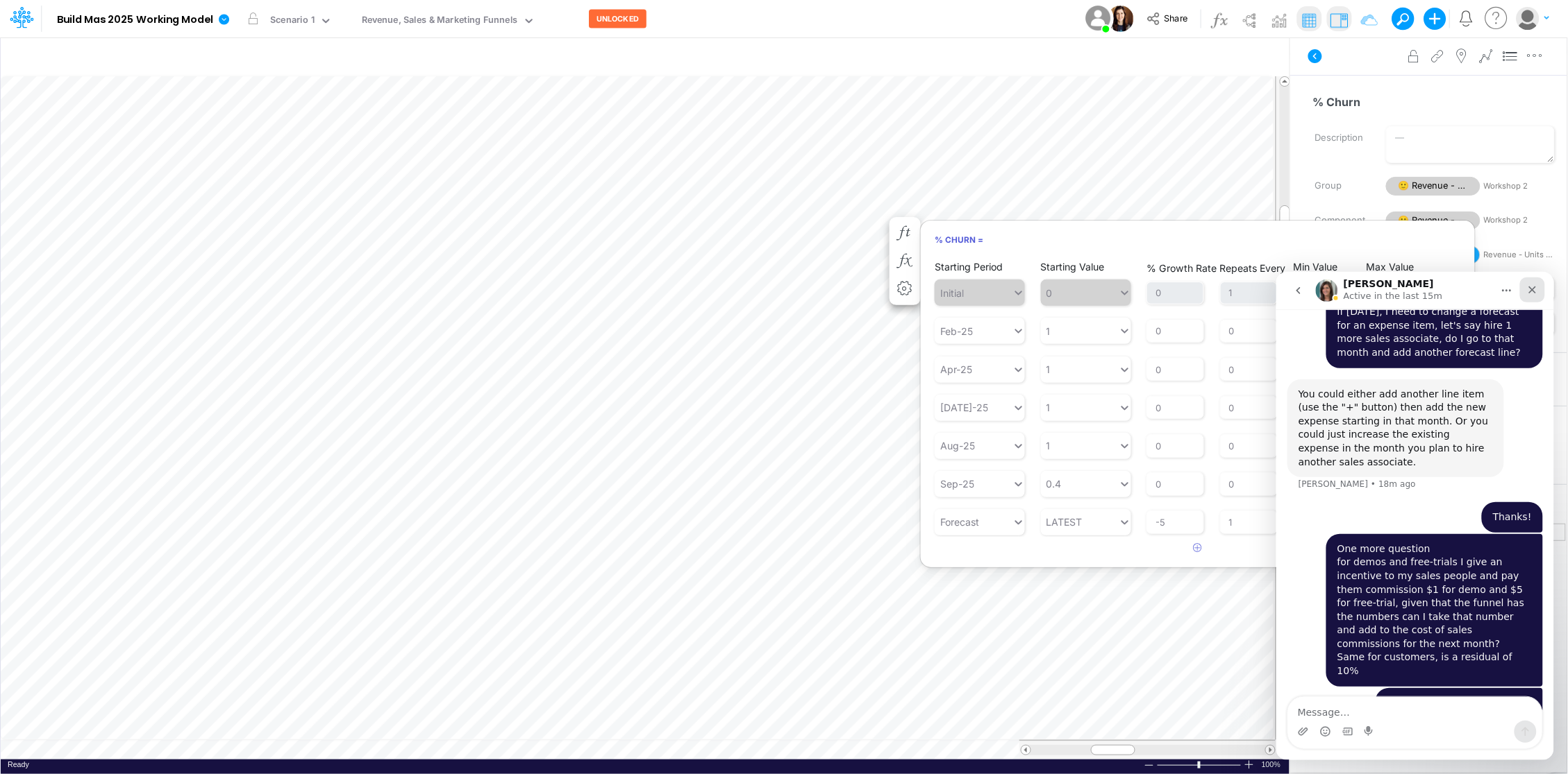
drag, startPoint x: 1538, startPoint y: 281, endPoint x: 2811, endPoint y: 557, distance: 1302.6
click at [1538, 281] on div "Close" at bounding box center [1532, 290] width 25 height 25
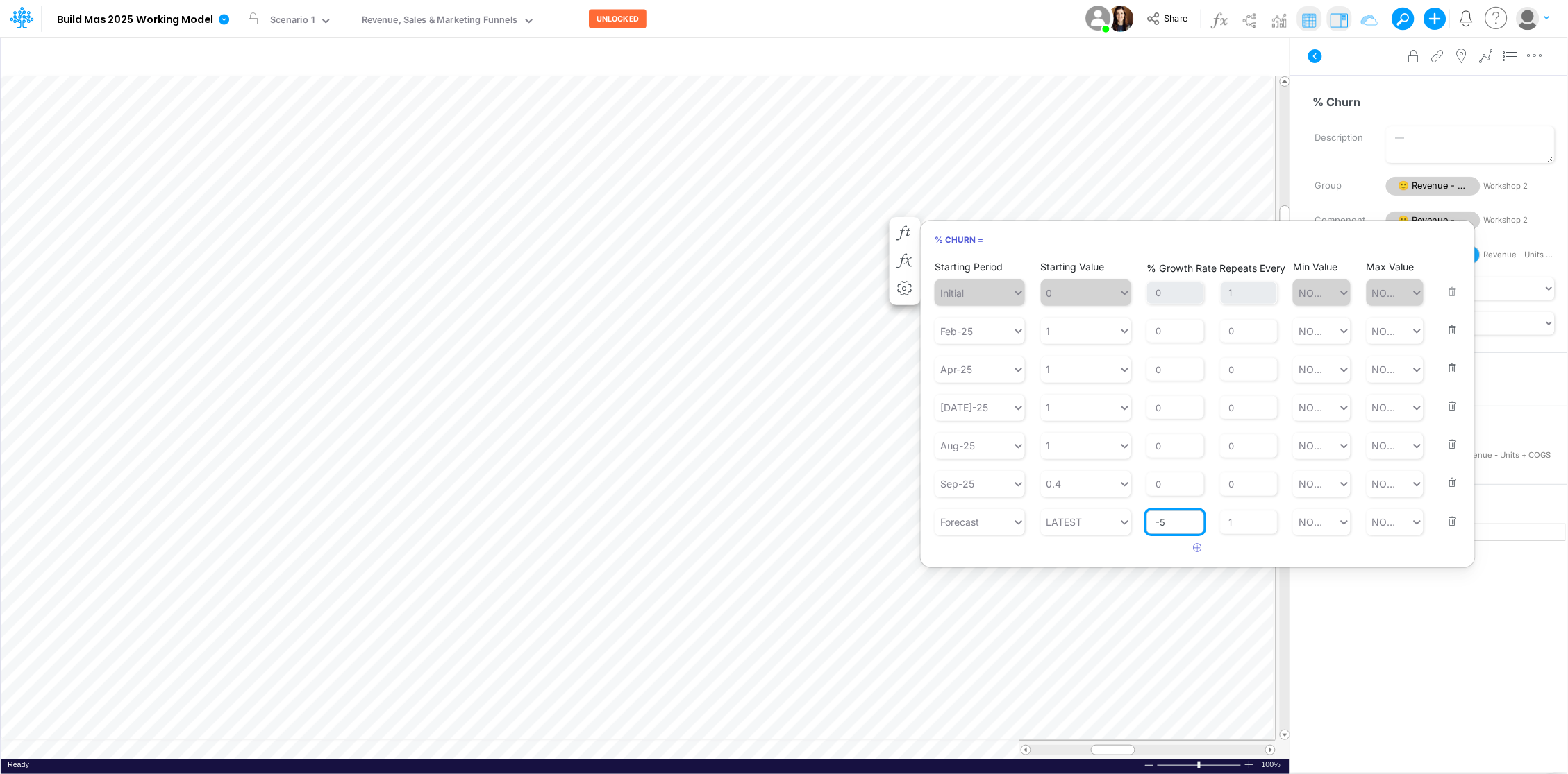
click at [1172, 521] on input "-5" at bounding box center [1175, 522] width 57 height 24
type input "-2.5"
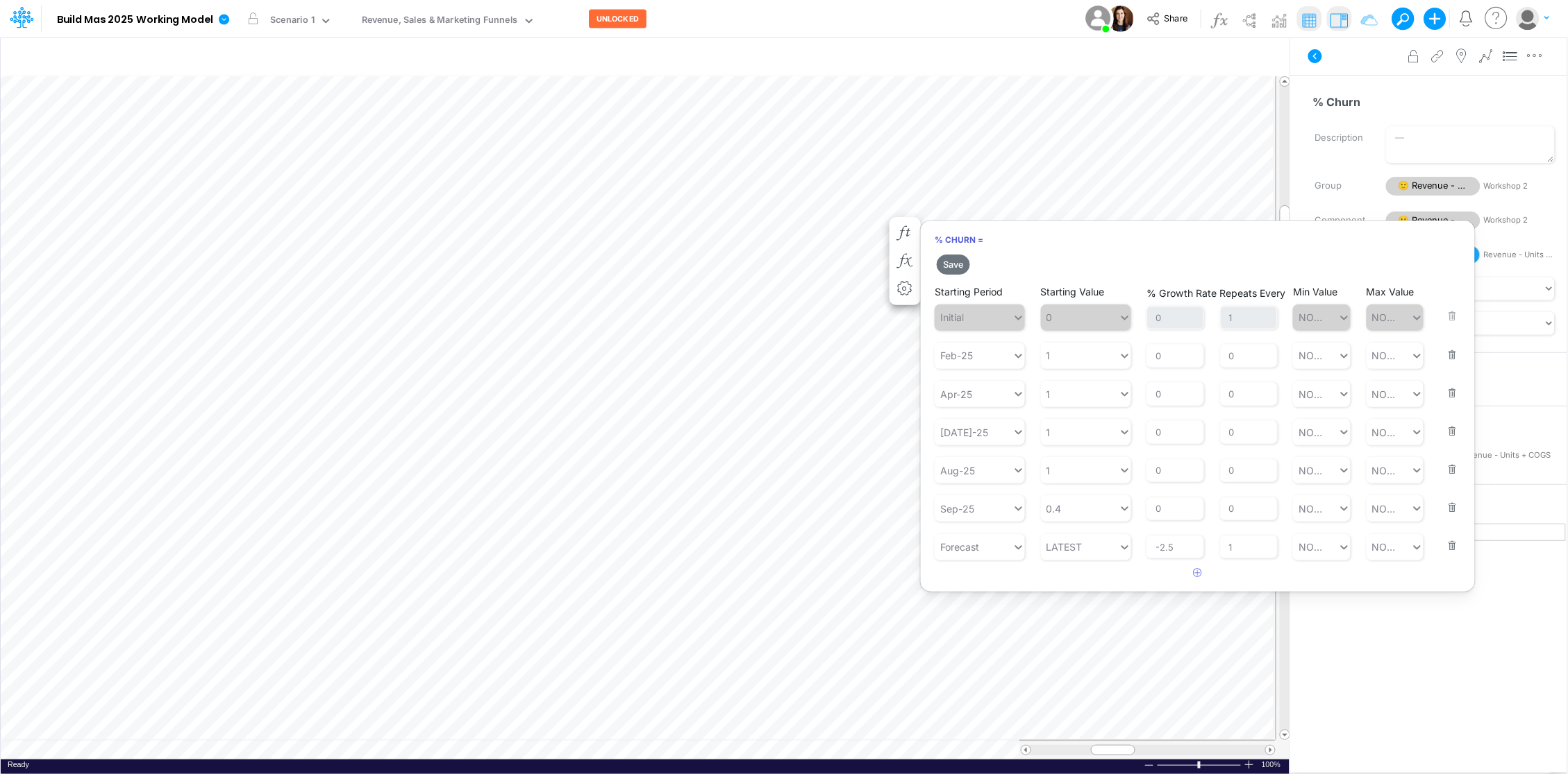
click at [1092, 557] on div "Save Starting Period Initial Starting Value 0 % Growth Rate 0 Repeats Every 1 M…" at bounding box center [1197, 419] width 554 height 333
click at [947, 266] on button "Save" at bounding box center [953, 264] width 33 height 20
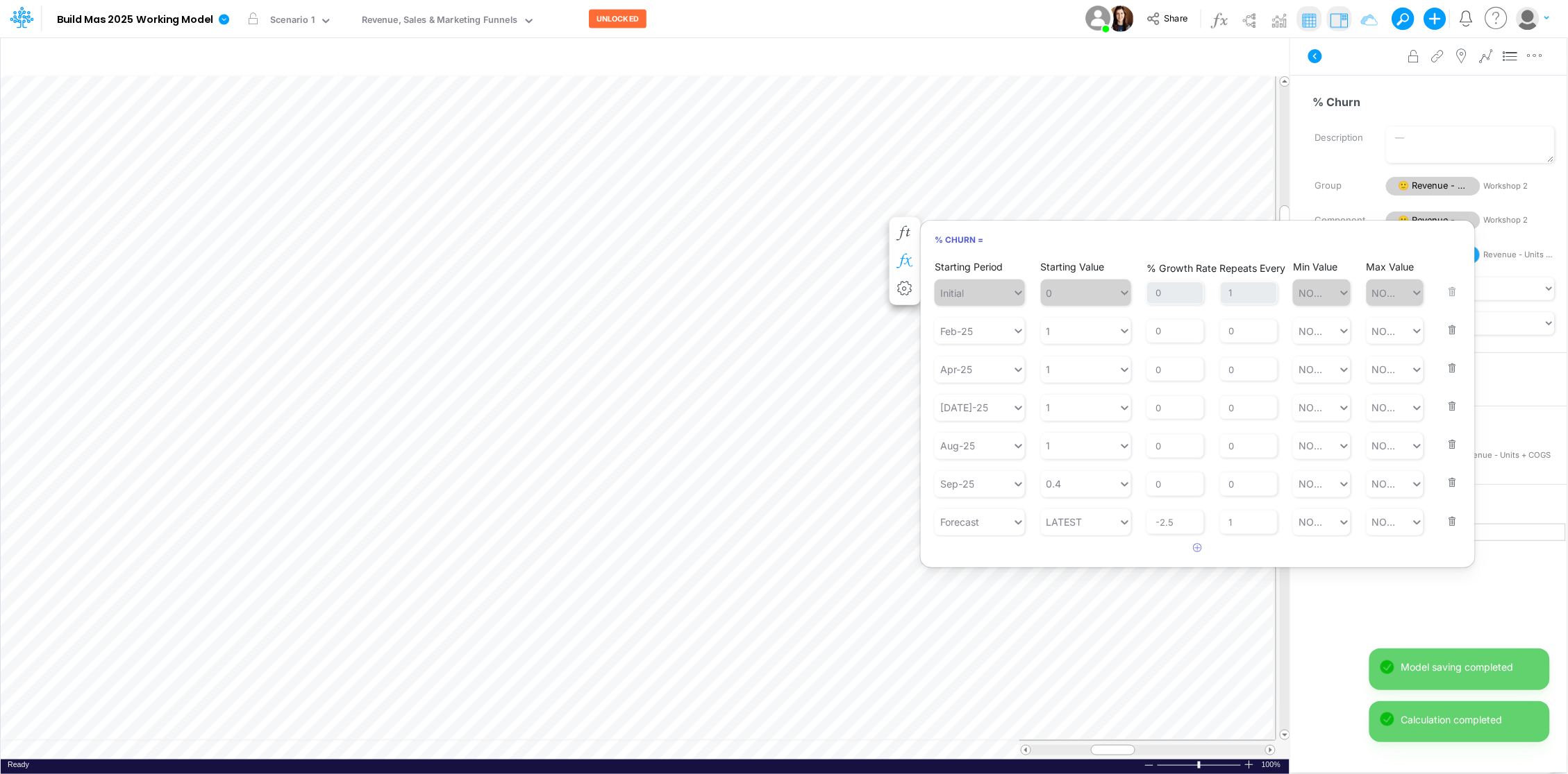
scroll to position [0, 1]
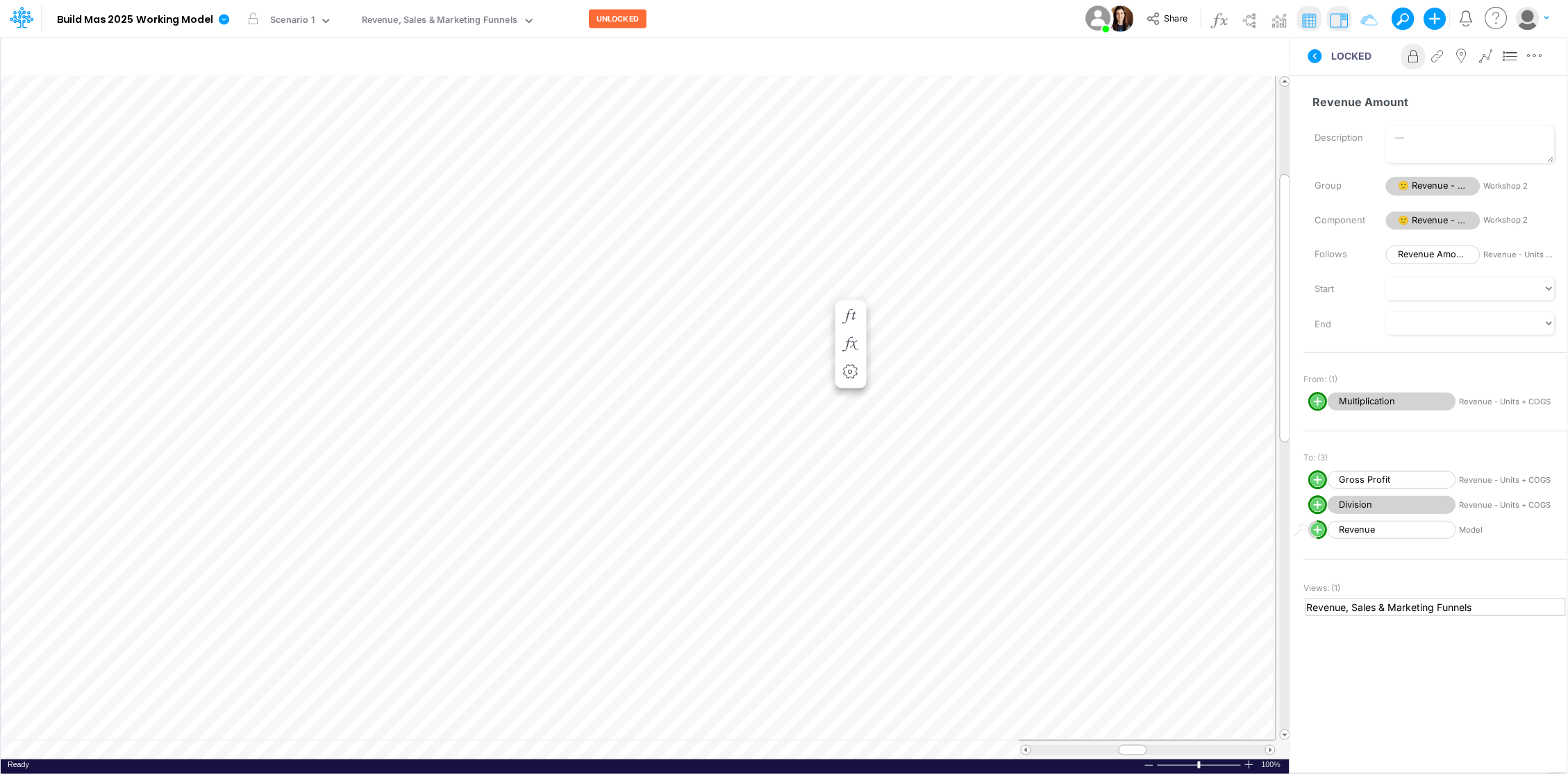
scroll to position [0, 1]
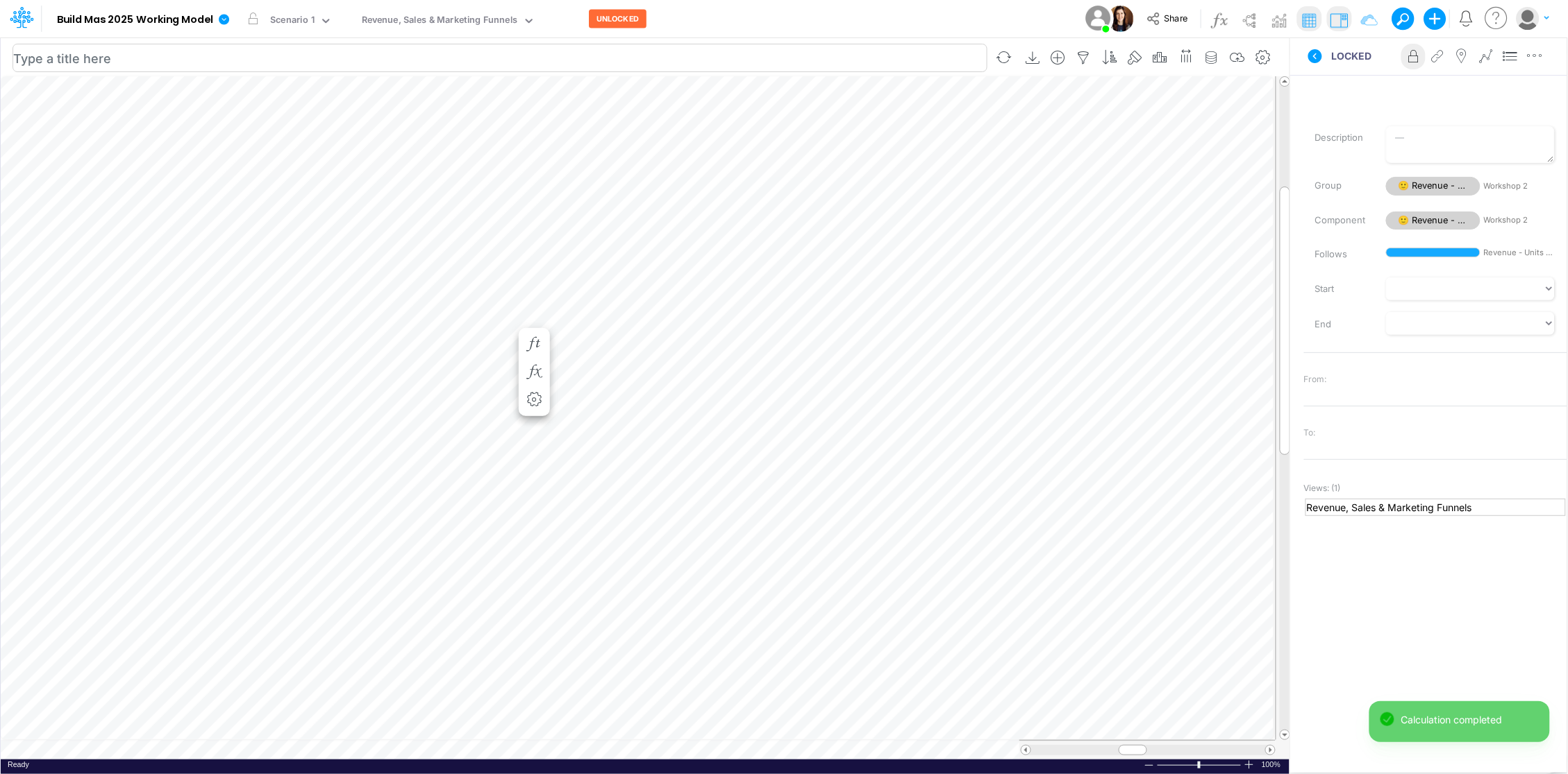
scroll to position [0, 1]
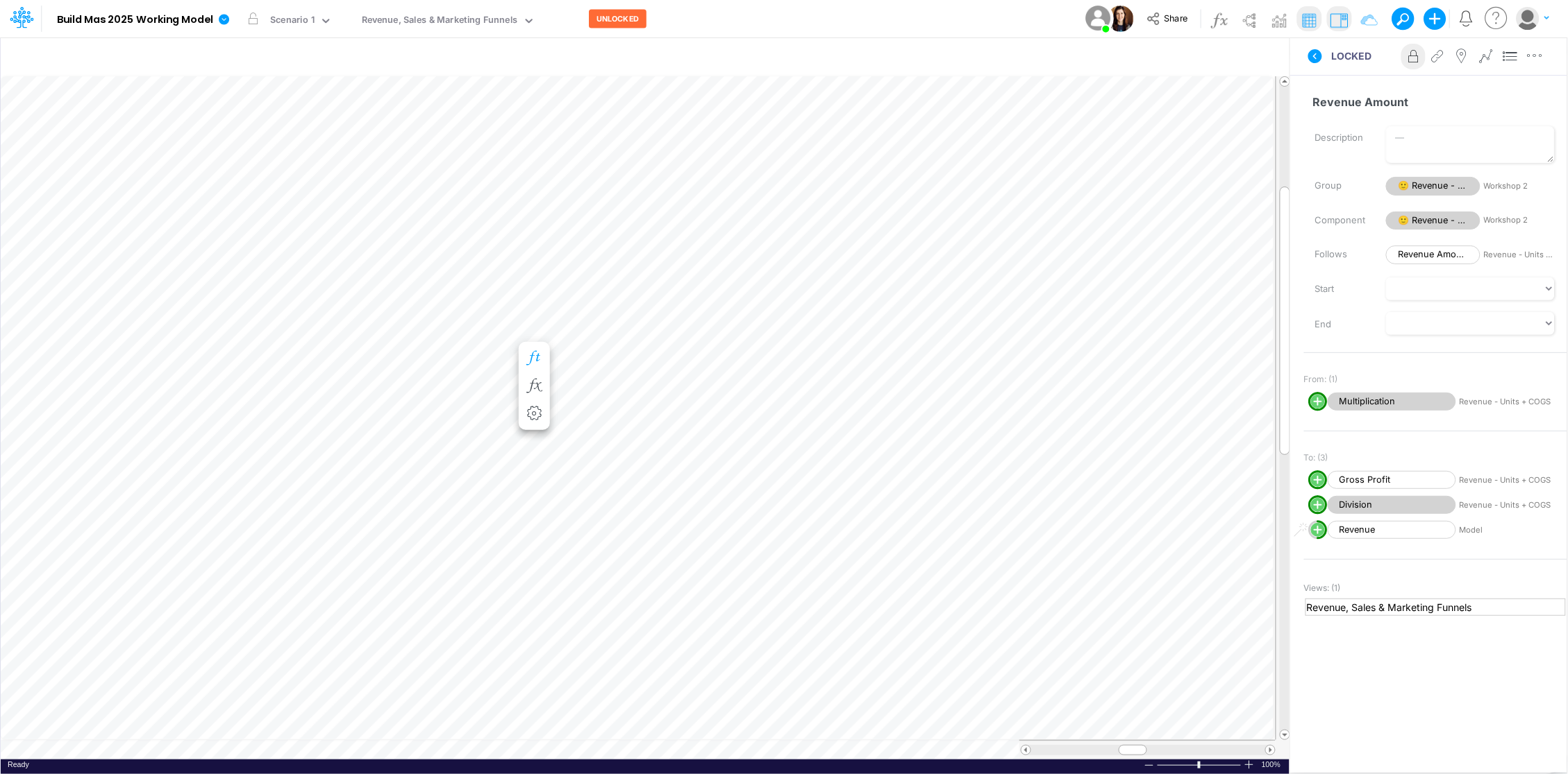
scroll to position [0, 1]
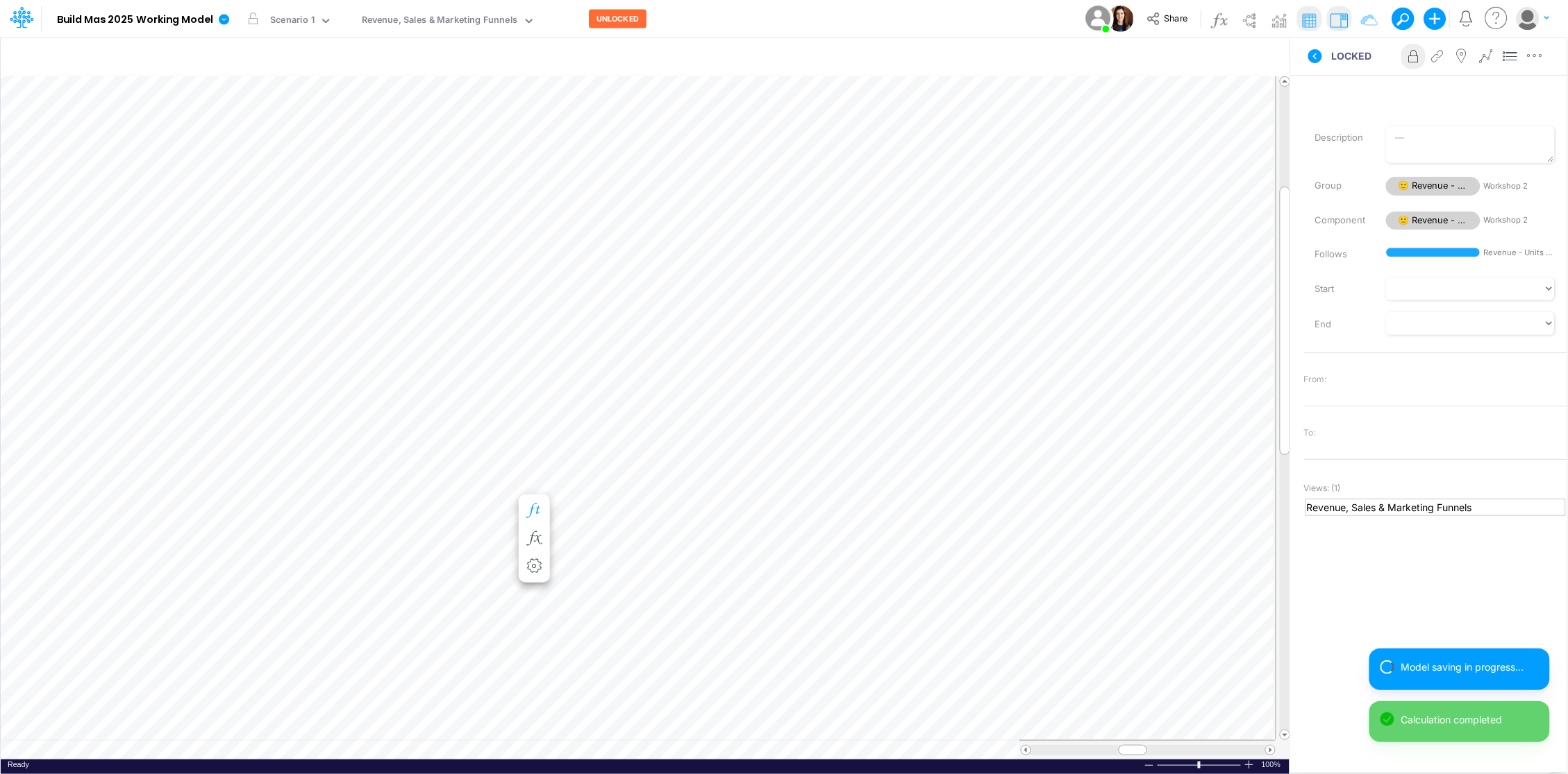
scroll to position [0, 1]
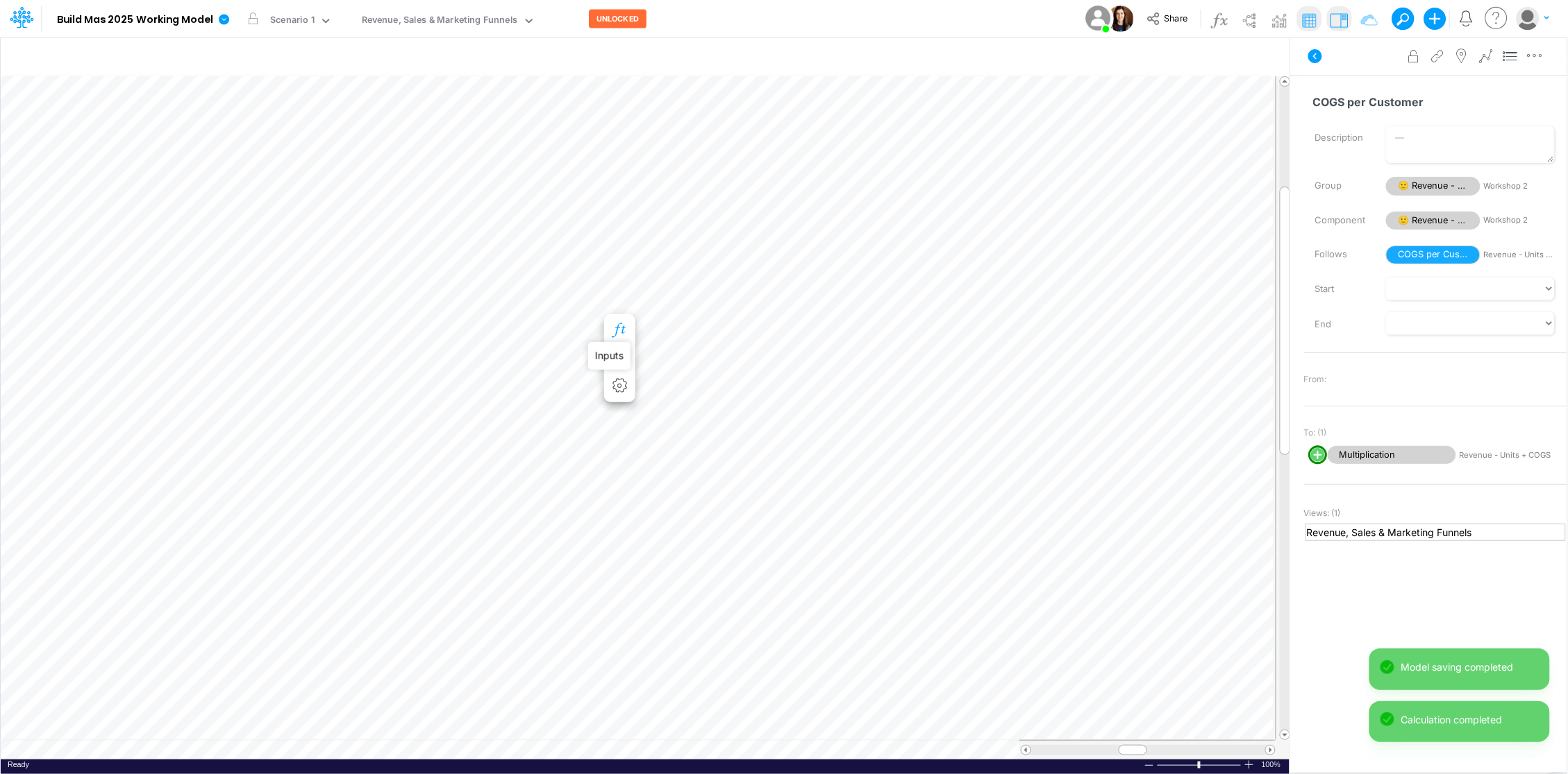
click at [622, 327] on icon "button" at bounding box center [620, 330] width 21 height 14
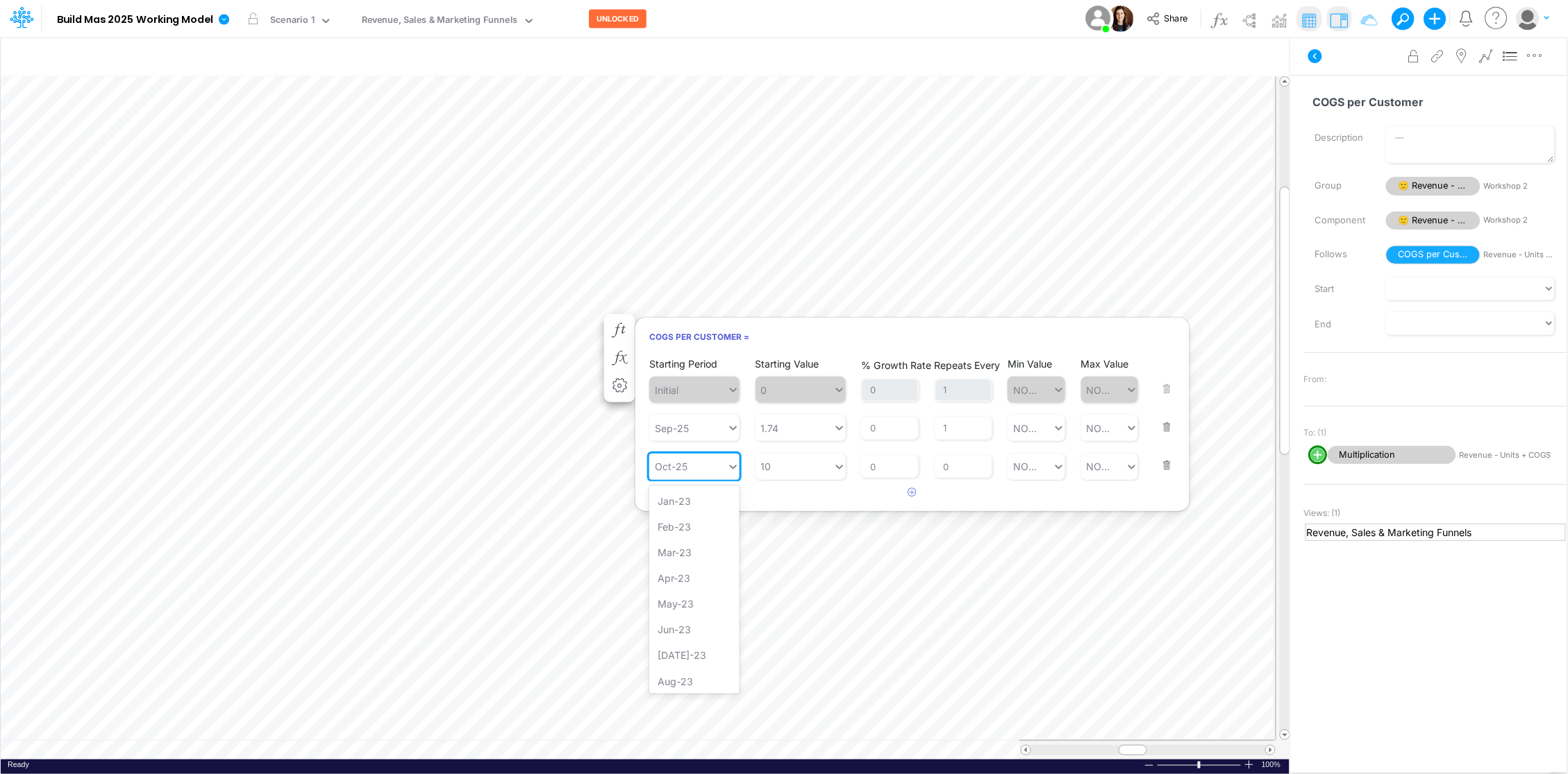
click at [729, 465] on icon at bounding box center [732, 466] width 12 height 14
click at [713, 465] on div "Oct-25" at bounding box center [687, 466] width 77 height 23
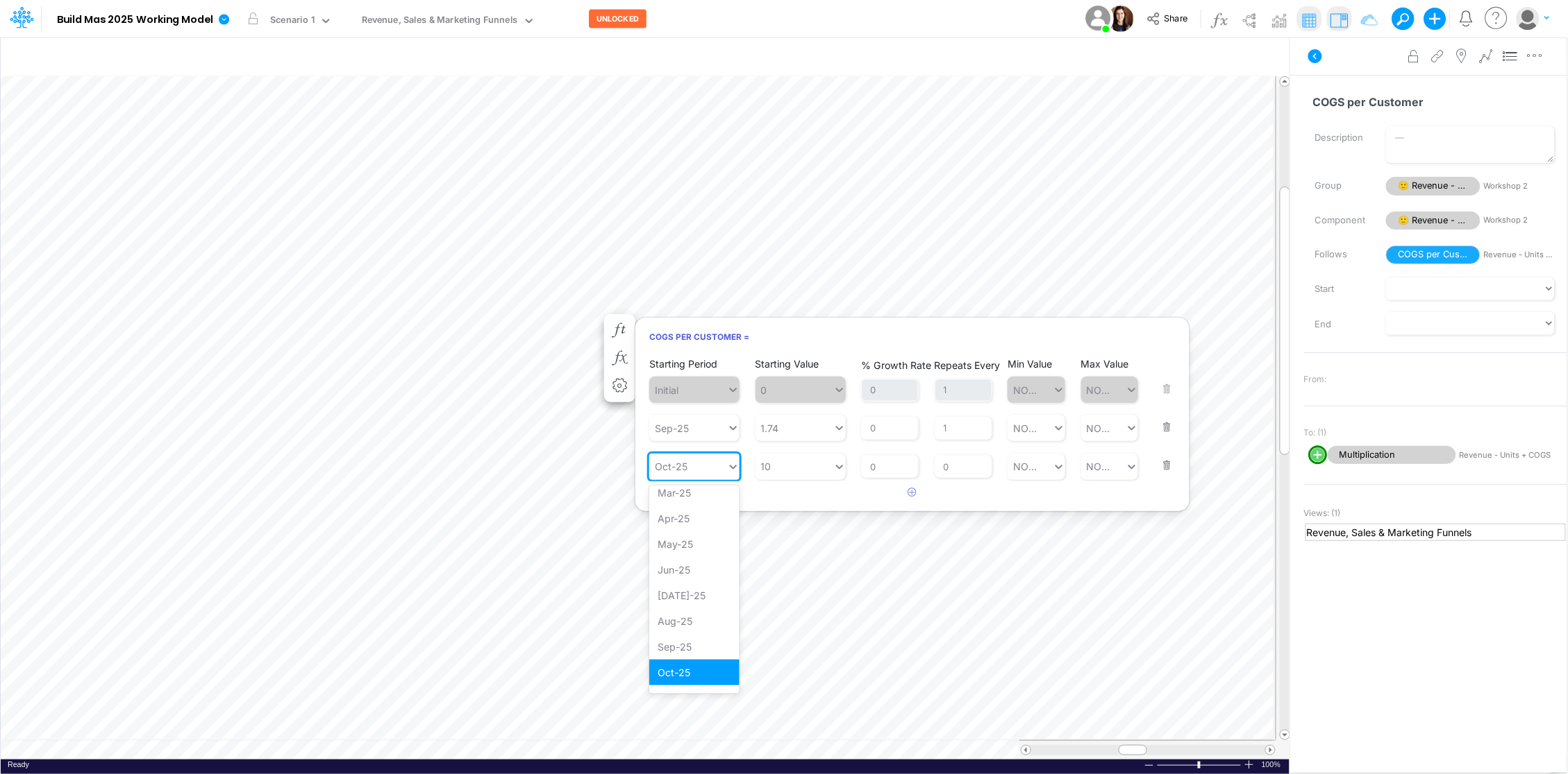
click at [625, 462] on body "Model Build Mas 2025 Working Model Edit model settings Duplicate Import QuickBo…" at bounding box center [784, 387] width 1568 height 774
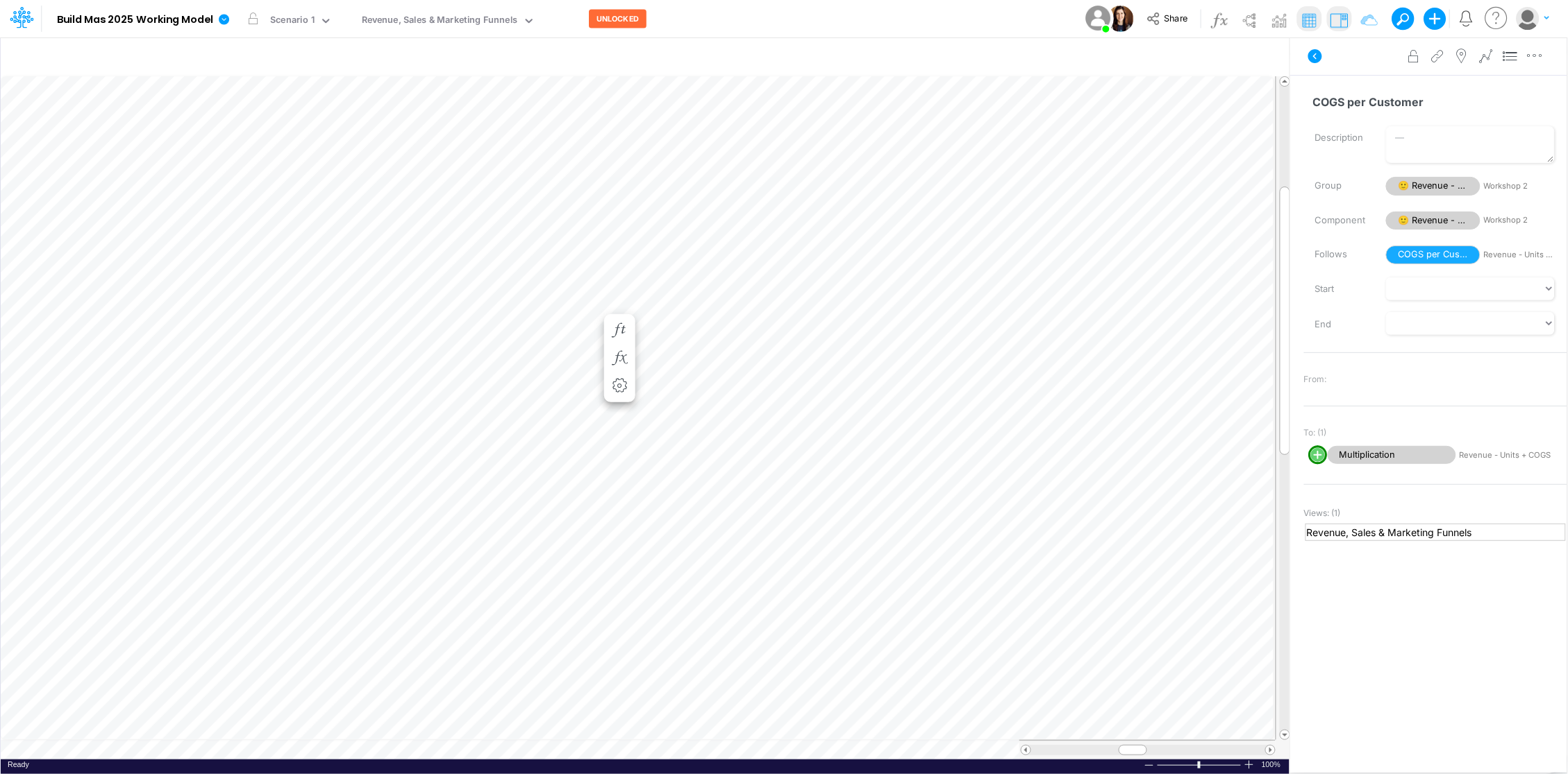
scroll to position [0, 1]
click at [534, 329] on icon "button" at bounding box center [534, 330] width 21 height 14
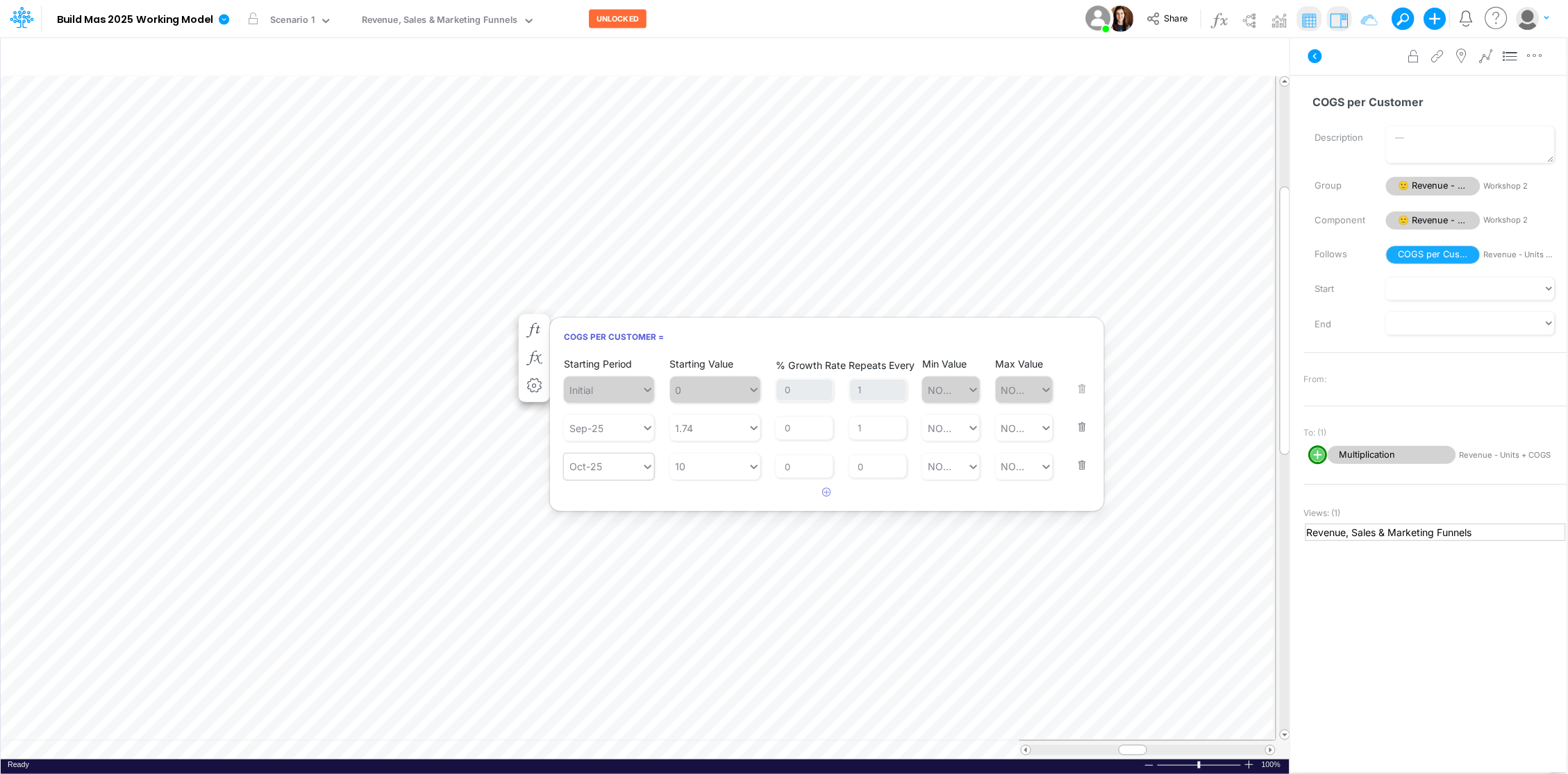
click at [604, 460] on input "text" at bounding box center [604, 466] width 1 height 14
click at [605, 462] on div "Oct-25" at bounding box center [602, 466] width 77 height 23
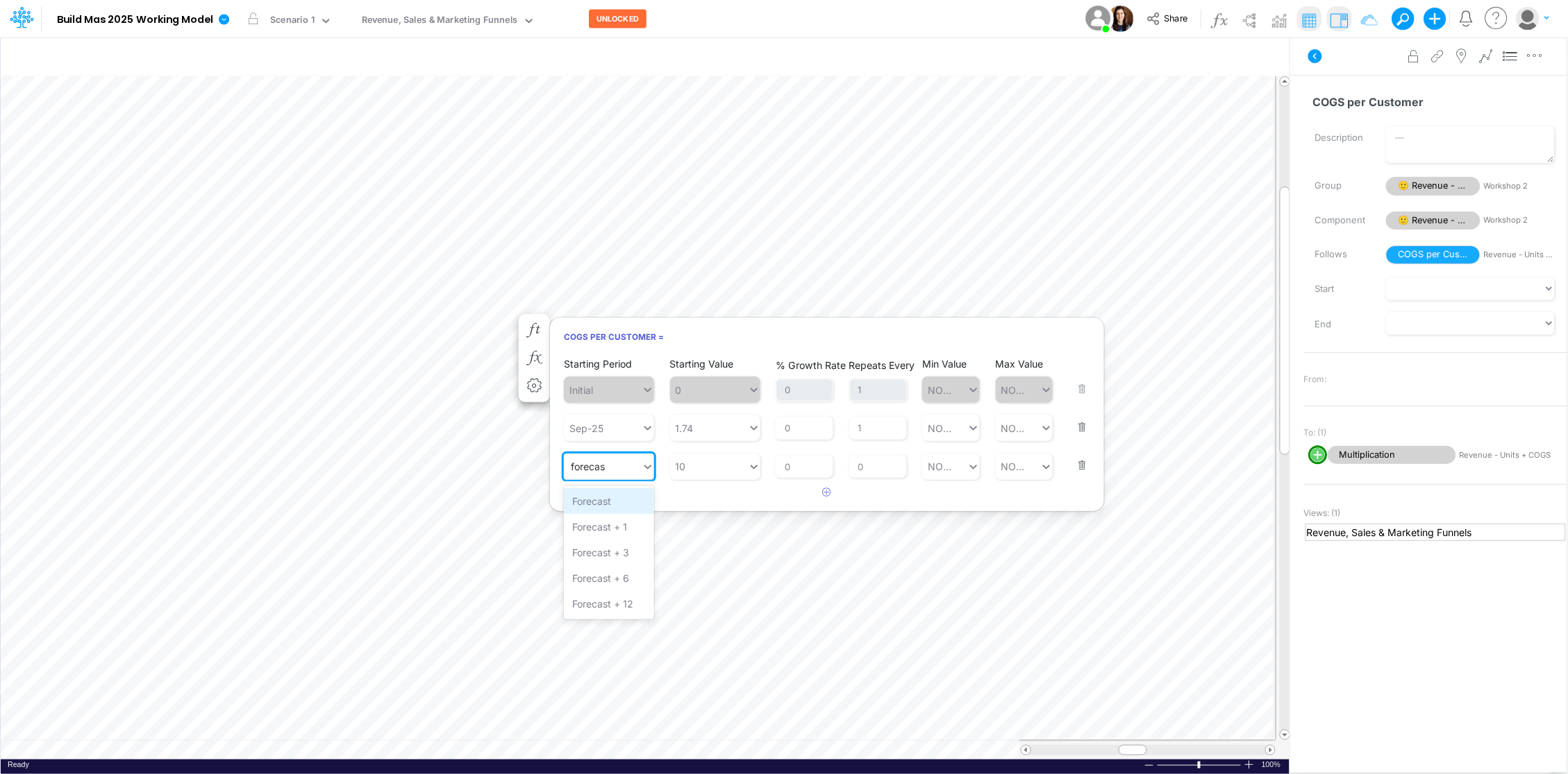
click at [611, 503] on div "Forecast" at bounding box center [609, 501] width 90 height 26
type input "forecas"
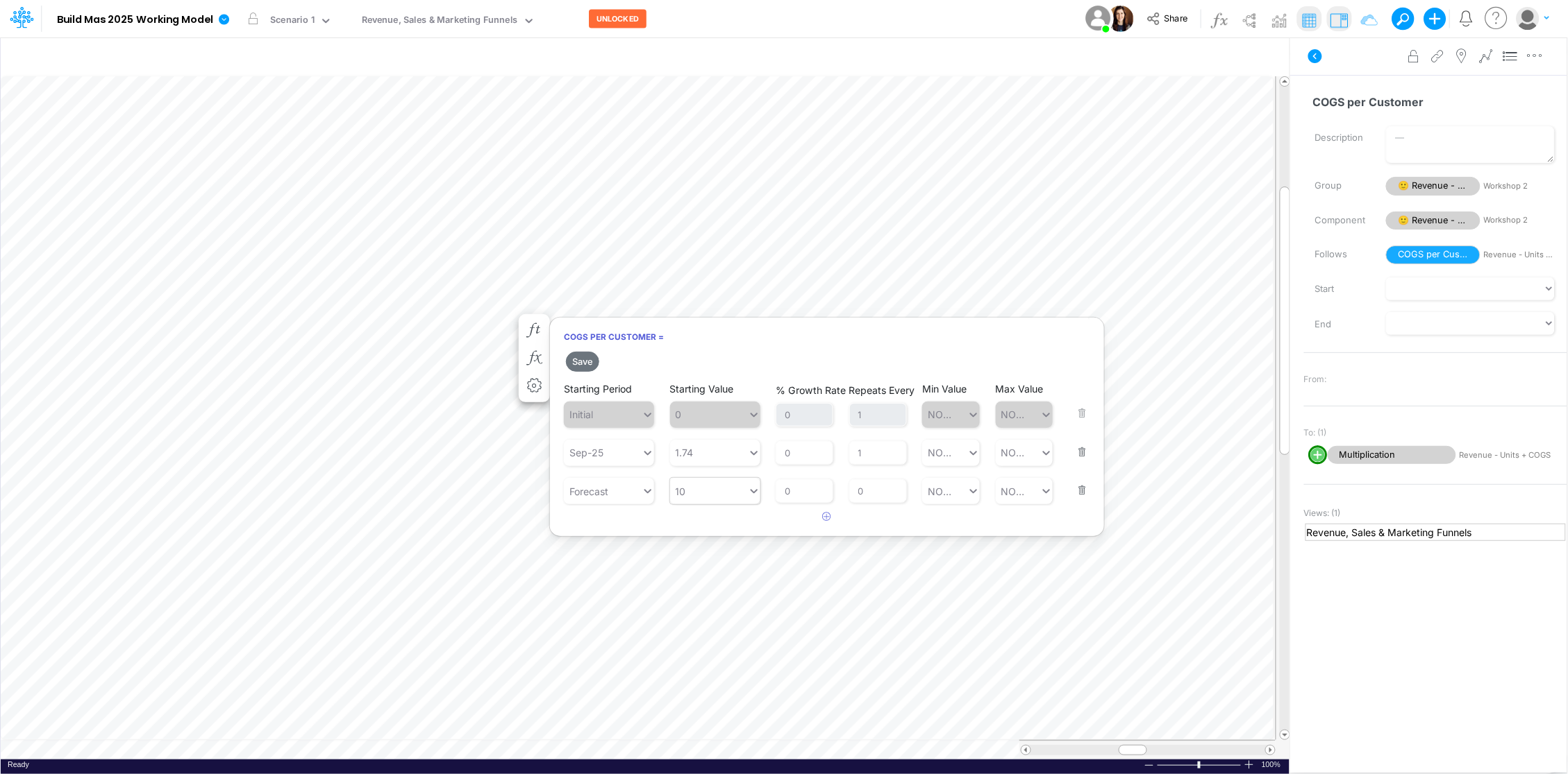
type input "10"
click at [690, 487] on div "10 10" at bounding box center [708, 491] width 77 height 23
click at [690, 487] on div "10" at bounding box center [708, 491] width 77 height 23
click at [690, 487] on div at bounding box center [708, 491] width 77 height 23
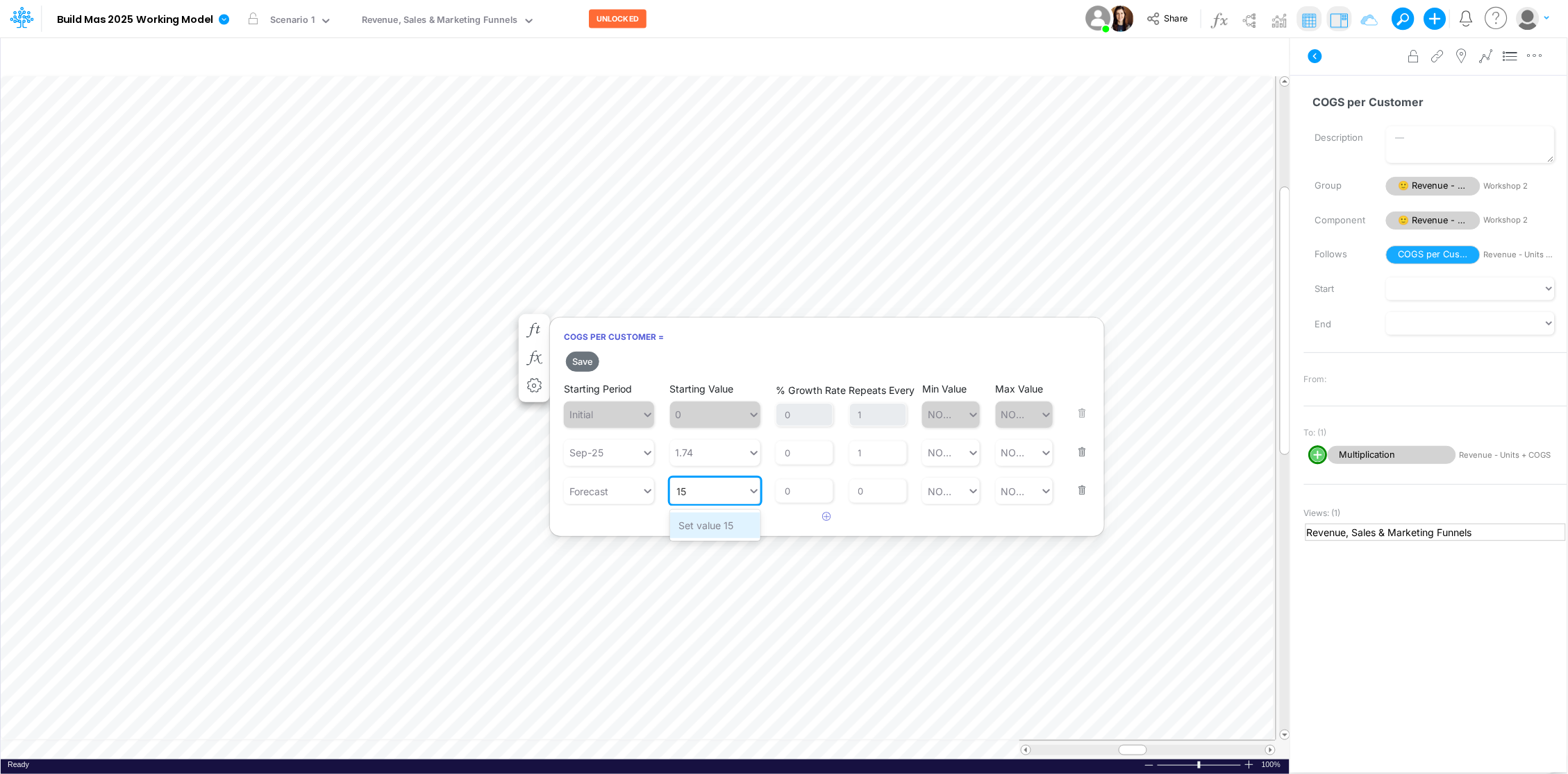
click at [707, 524] on div "Set value 15" at bounding box center [715, 526] width 90 height 26
type input "15"
click at [865, 487] on input "0" at bounding box center [878, 491] width 57 height 24
type input "1"
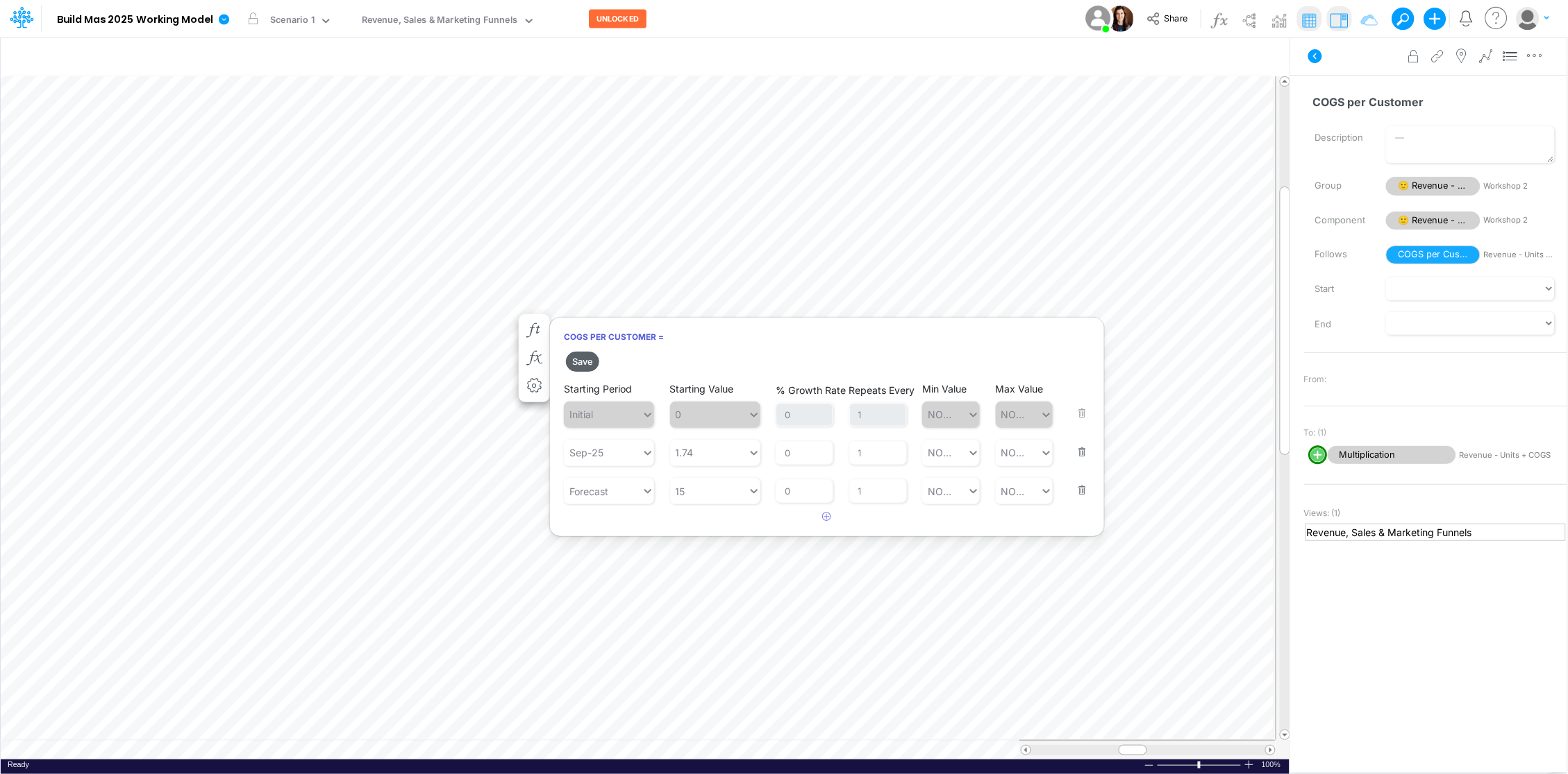
click at [585, 366] on button "Save" at bounding box center [582, 361] width 33 height 20
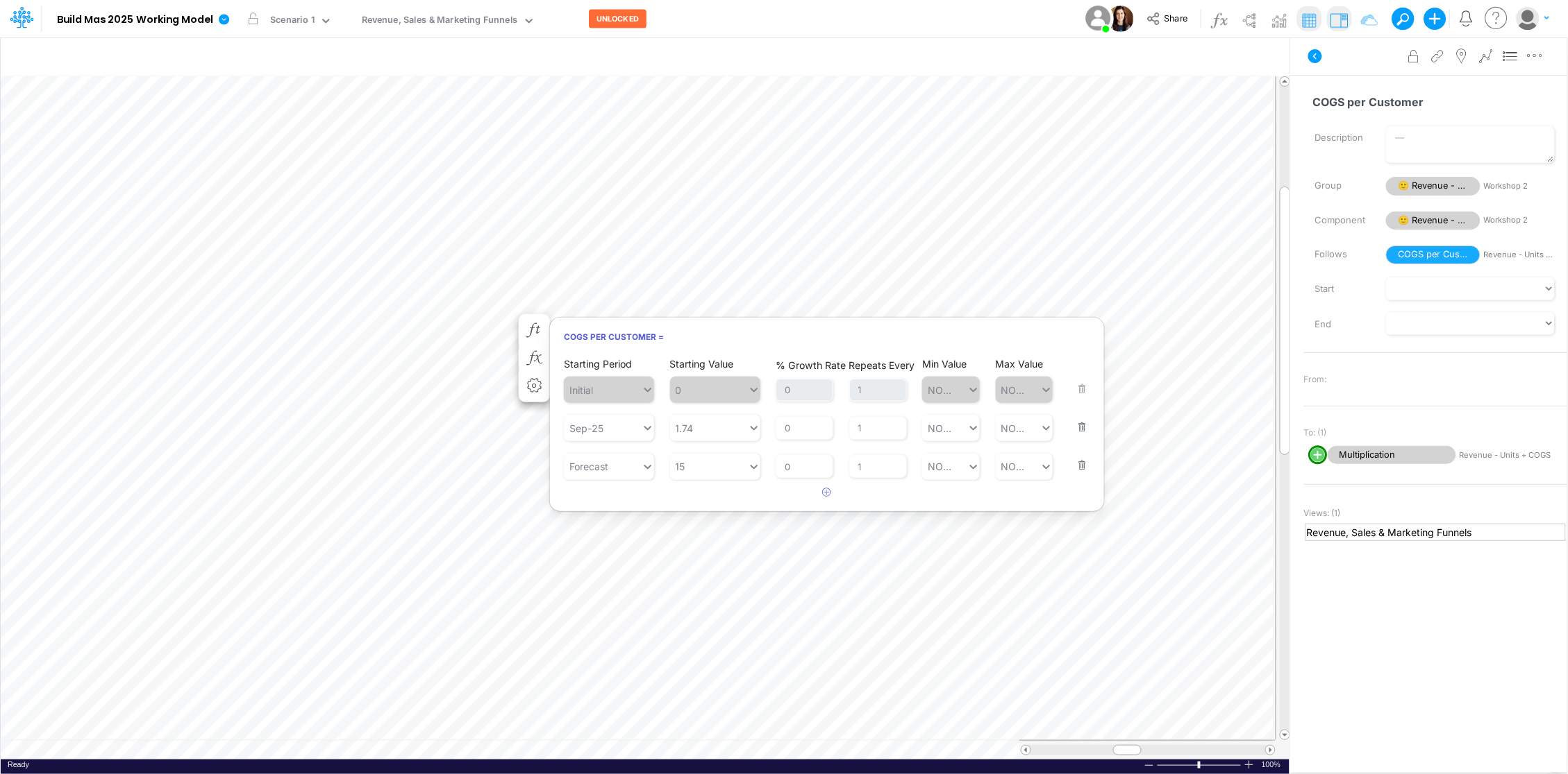
scroll to position [0, 1]
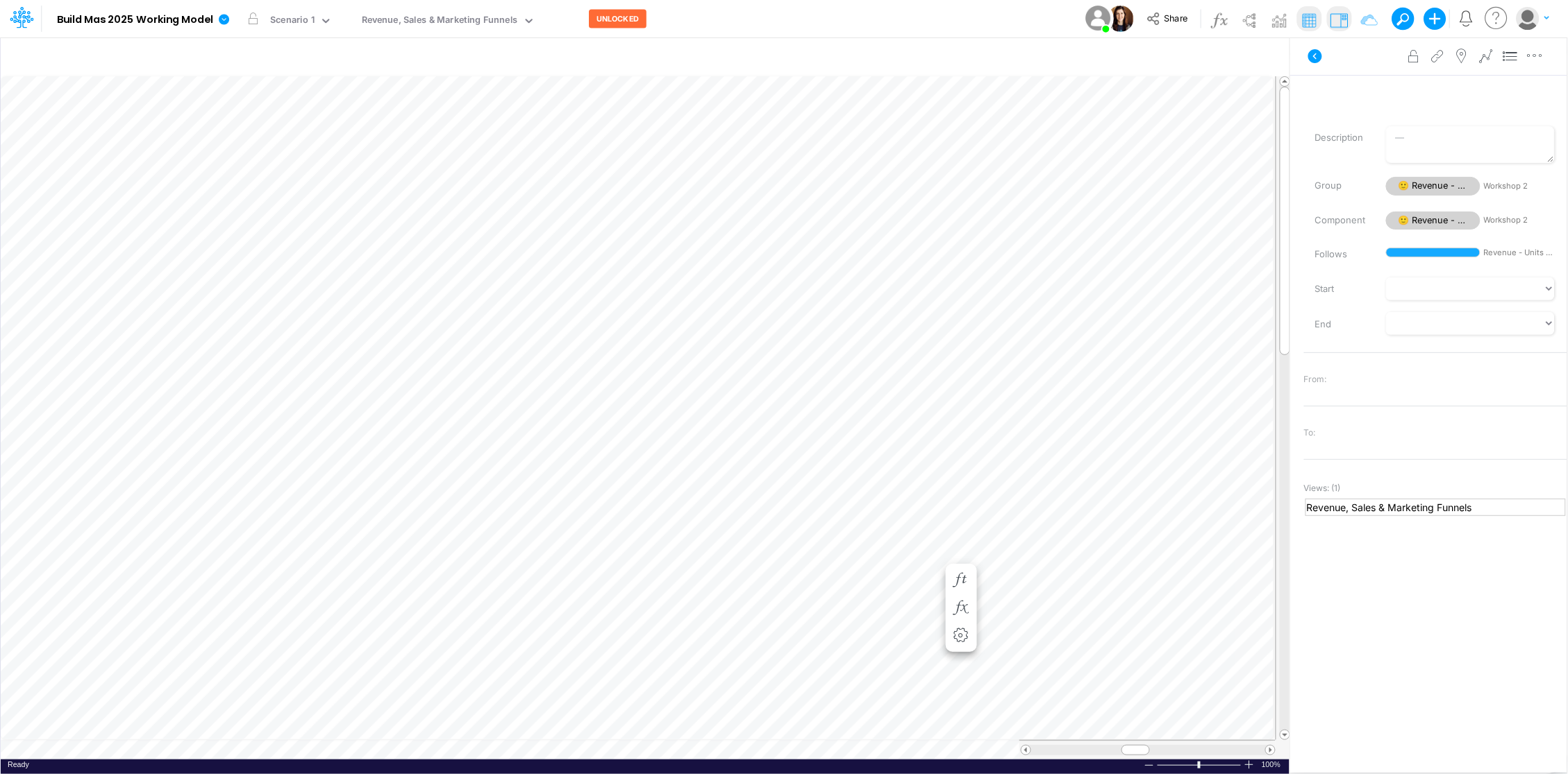
scroll to position [0, 1]
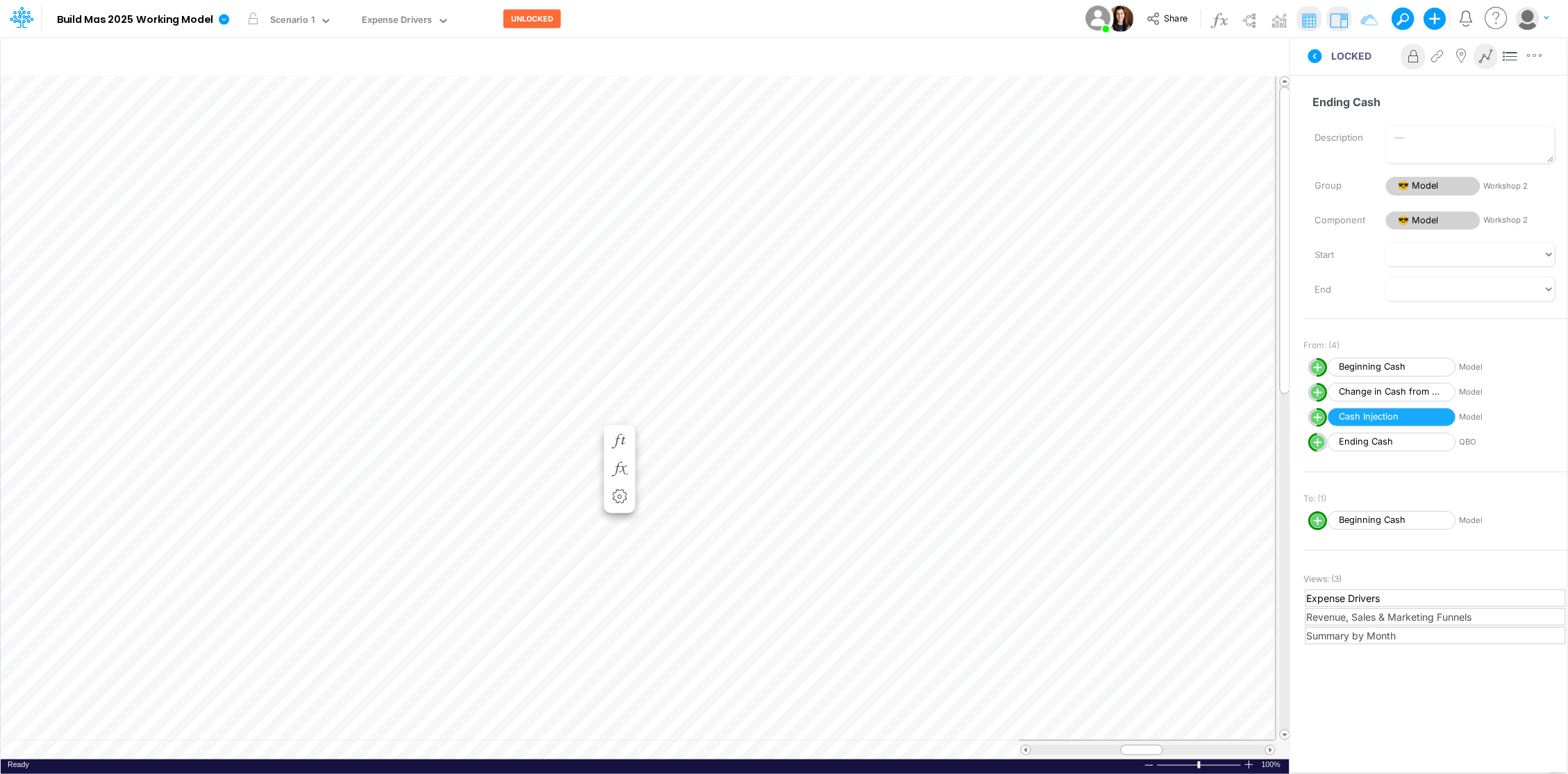
scroll to position [1645, 0]
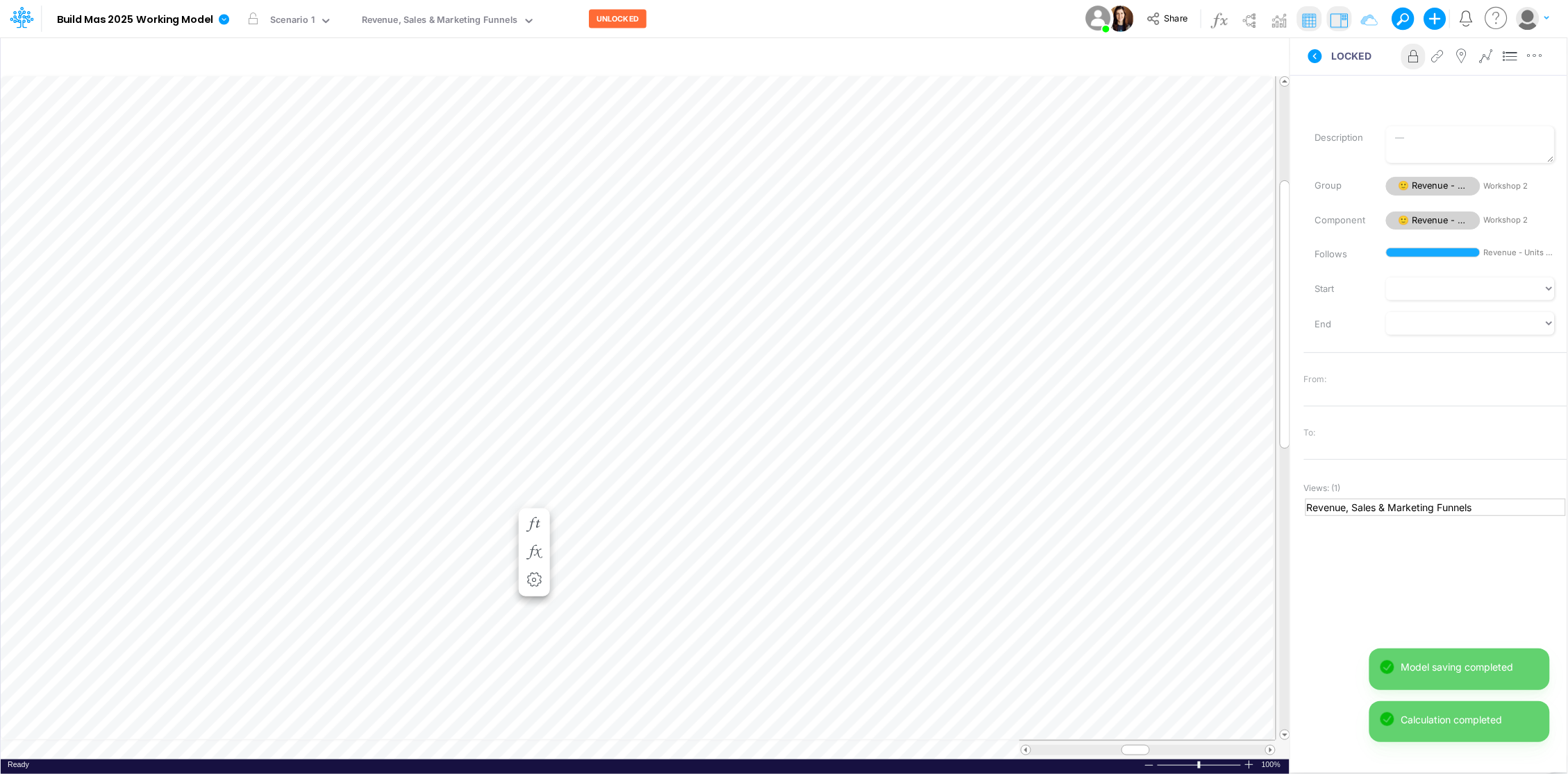
scroll to position [0, 1]
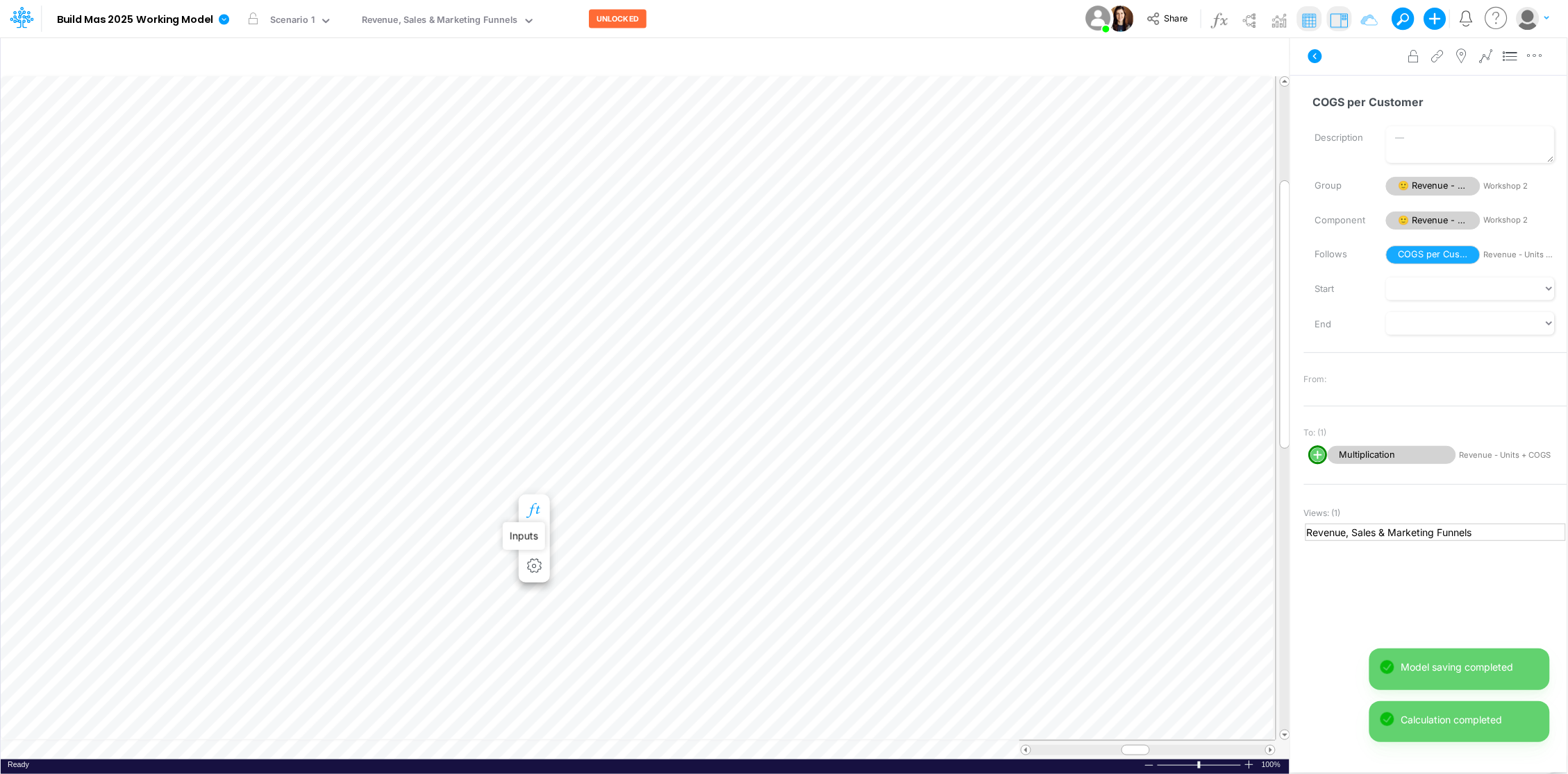
click at [535, 510] on icon "button" at bounding box center [534, 510] width 21 height 14
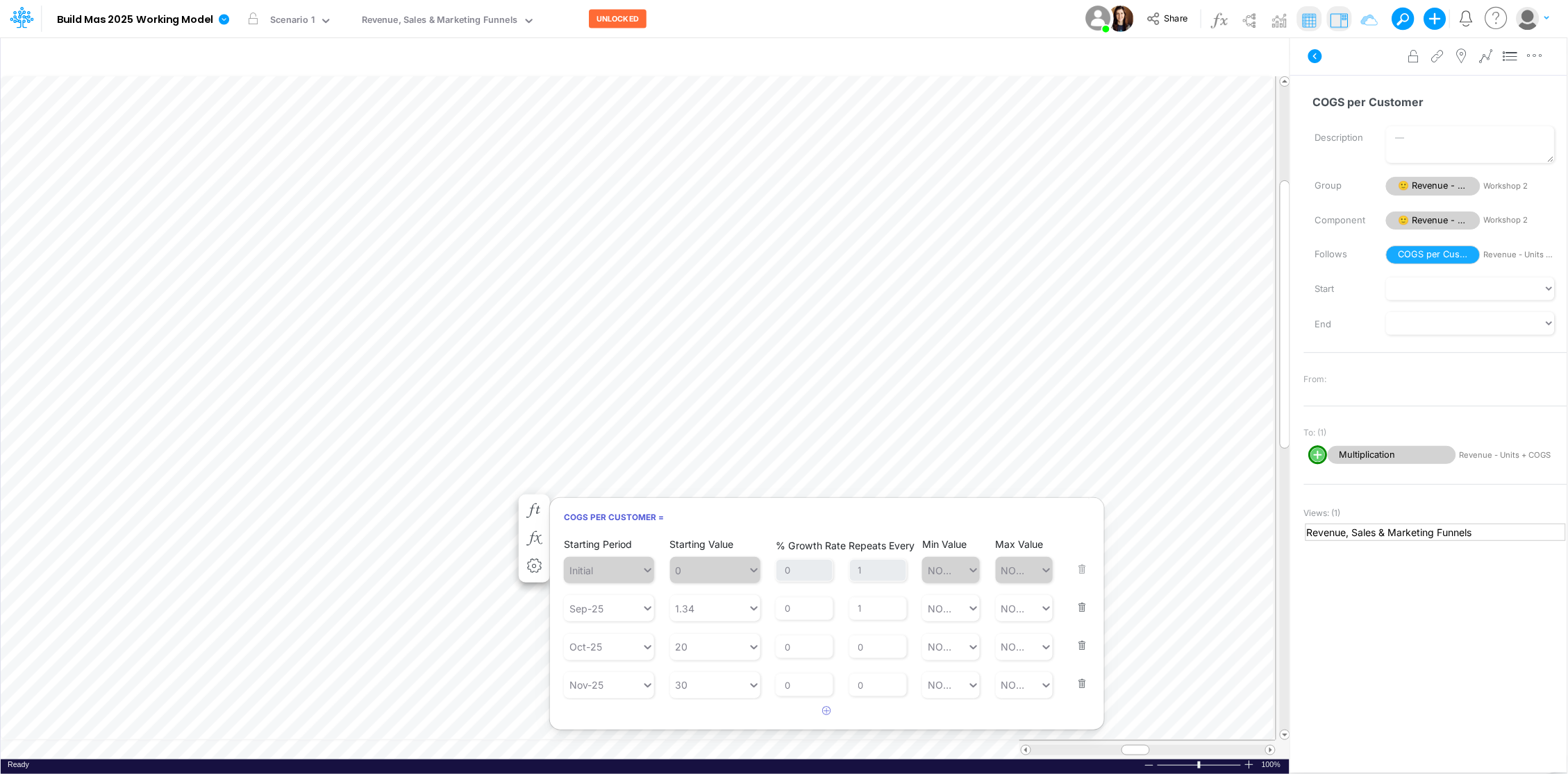
click at [1084, 686] on button "button" at bounding box center [1077, 675] width 18 height 37
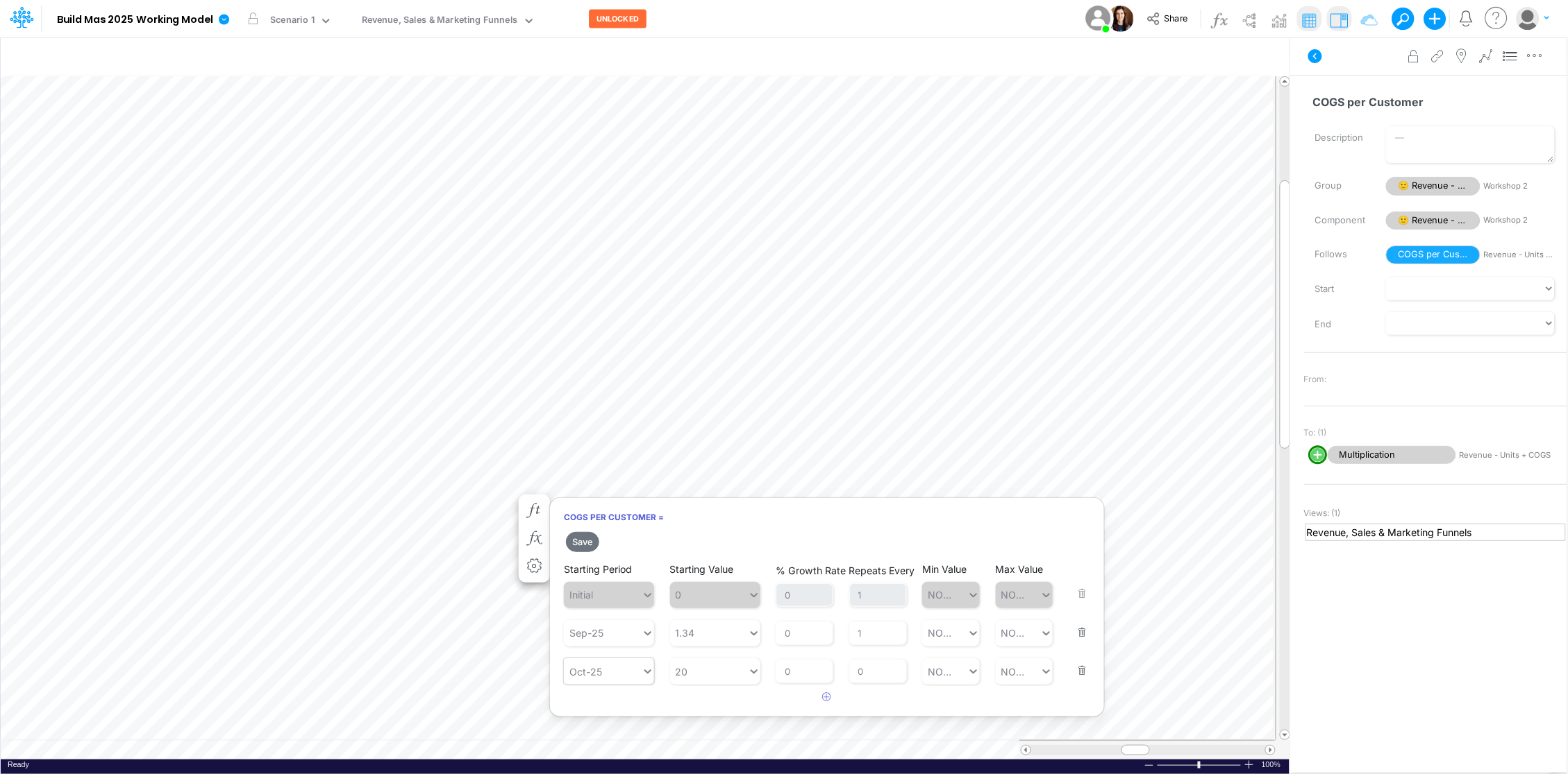
click at [589, 670] on div "Oct-25" at bounding box center [585, 672] width 33 height 14
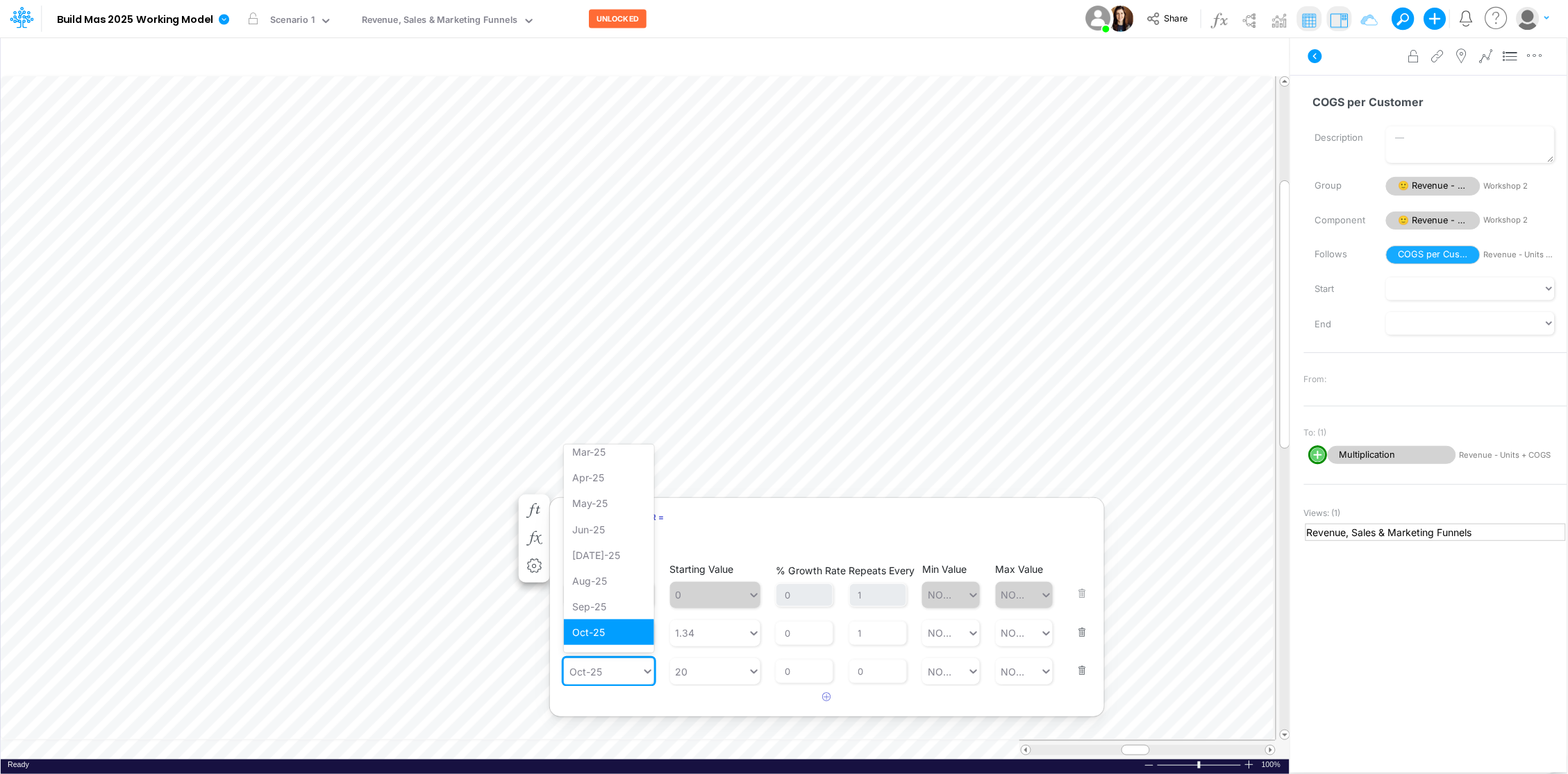
drag, startPoint x: 610, startPoint y: 670, endPoint x: 552, endPoint y: 669, distance: 58.0
click at [552, 669] on article "Starting Period Initial Starting Value 0 % Growth Rate 0 Repeats Every 1 Min Va…" at bounding box center [826, 623] width 554 height 126
click at [615, 536] on div "Forecast" at bounding box center [609, 534] width 90 height 26
type input "Forecast"
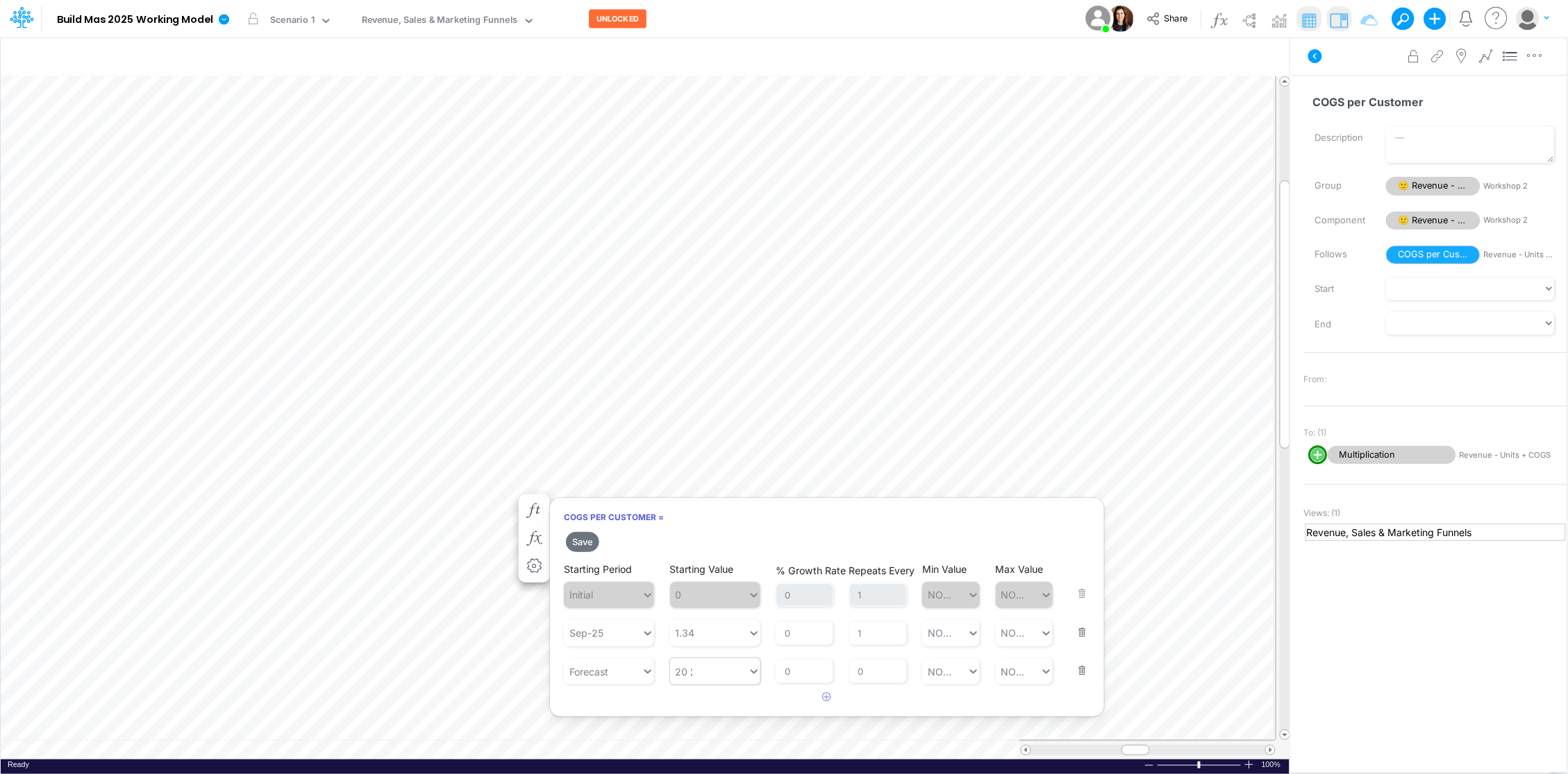
click at [698, 680] on div "20 20" at bounding box center [708, 672] width 77 height 23
click at [686, 675] on input "15" at bounding box center [683, 672] width 11 height 14
click at [701, 632] on div "Set value 30" at bounding box center [715, 637] width 90 height 26
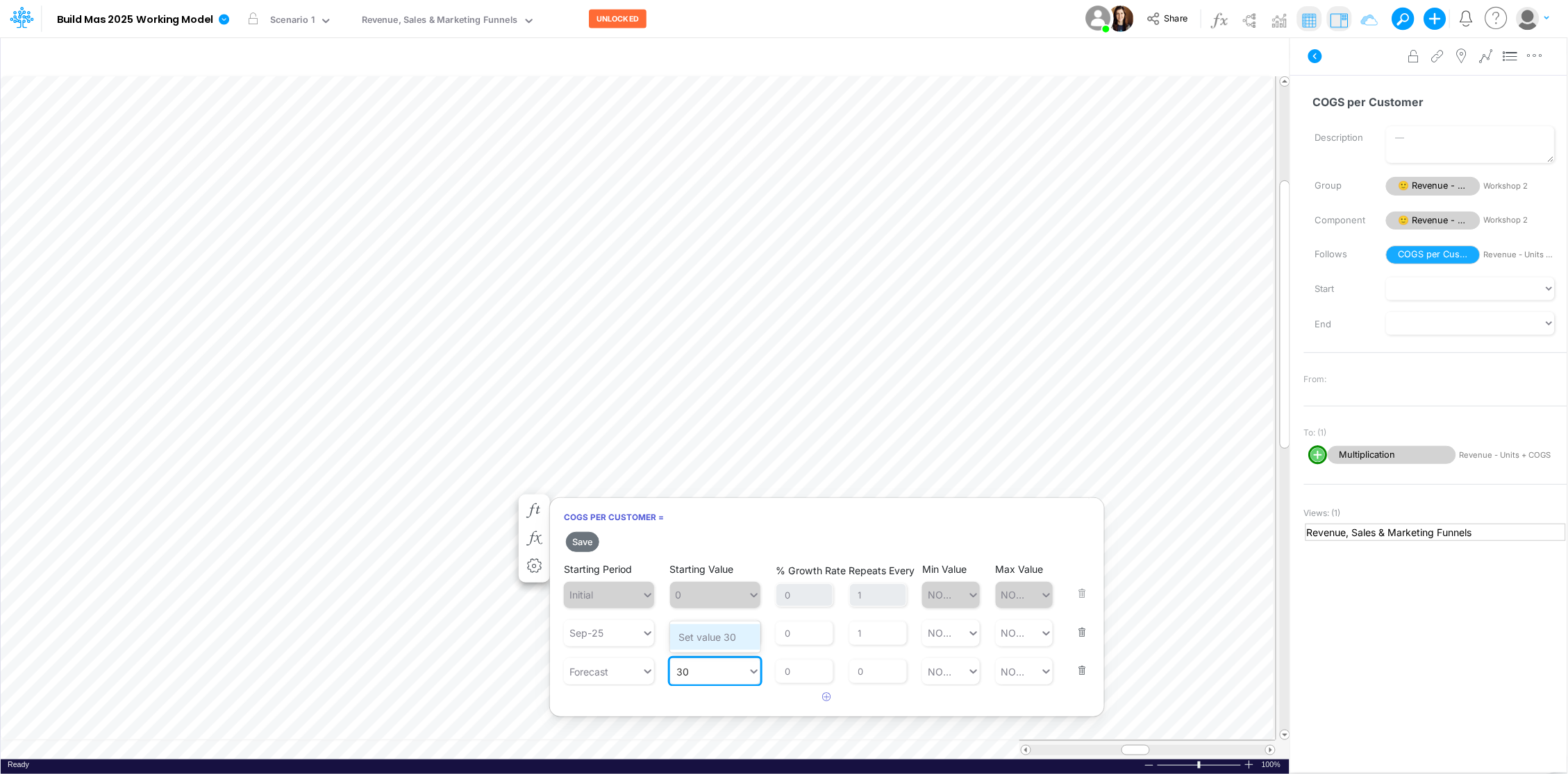
type input "30"
click at [866, 667] on input "0" at bounding box center [878, 672] width 57 height 24
click at [866, 666] on input "0" at bounding box center [878, 672] width 57 height 24
type input "1"
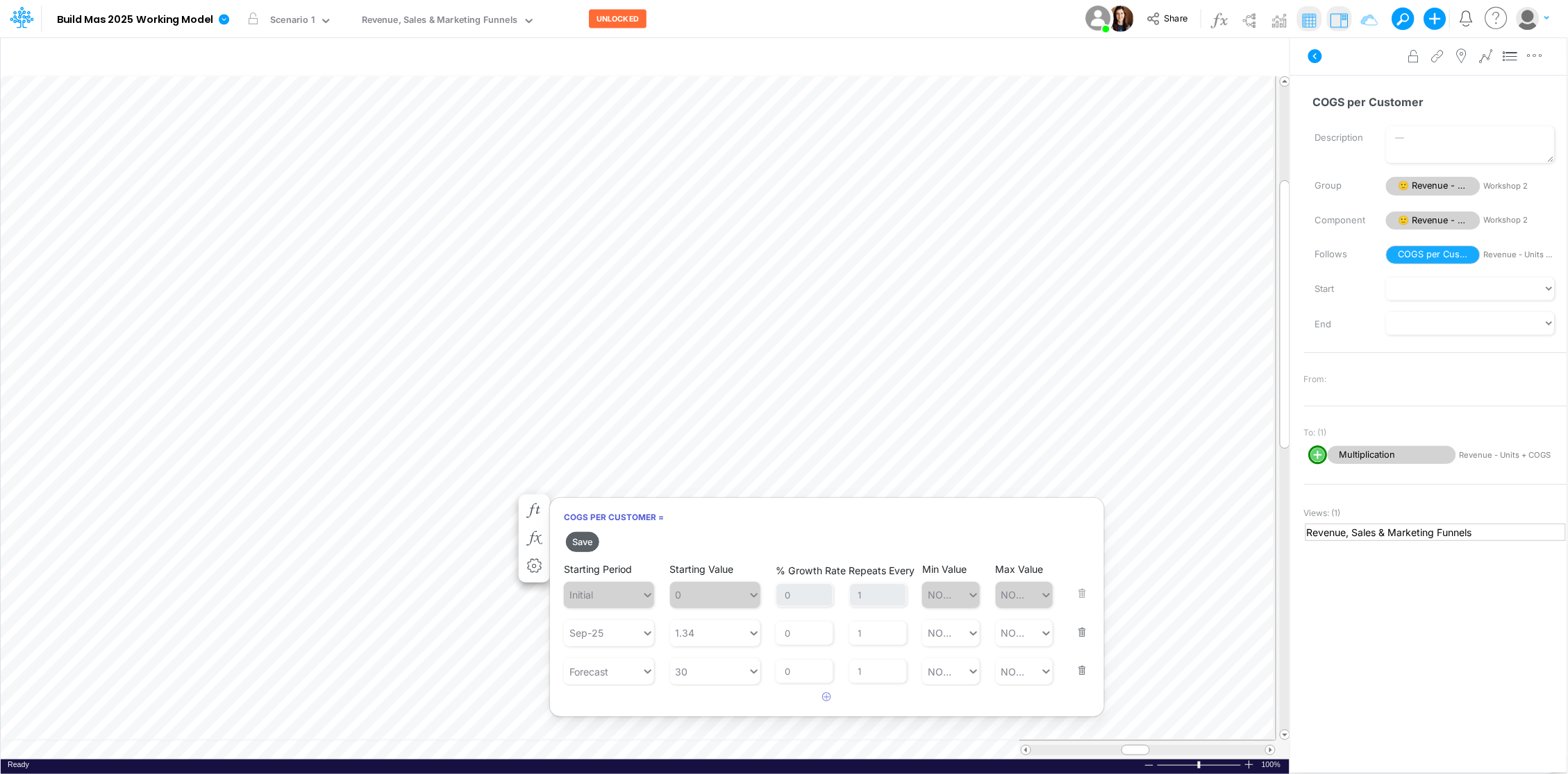
click at [585, 544] on button "Save" at bounding box center [582, 542] width 33 height 20
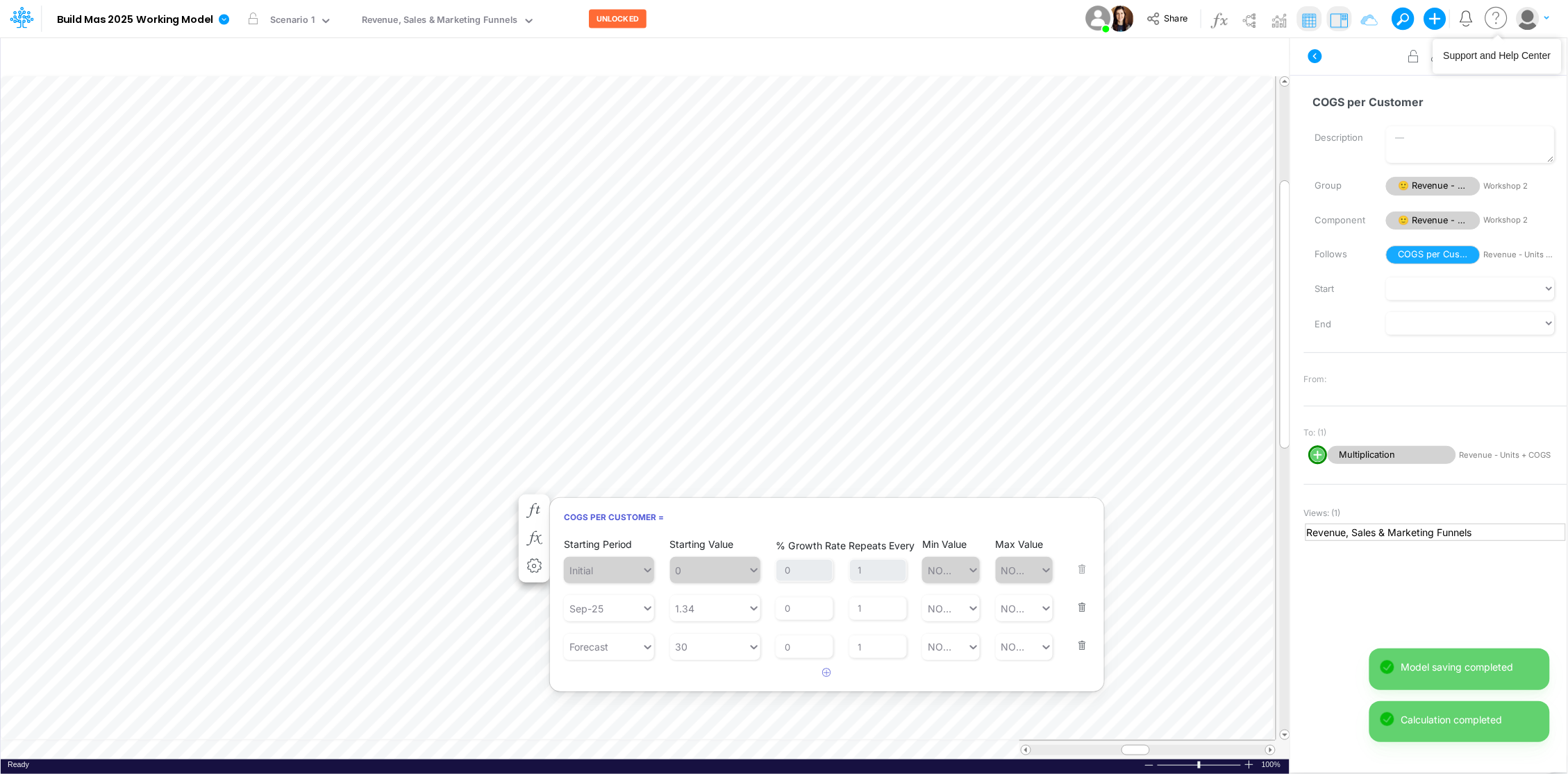
click at [1496, 16] on icon at bounding box center [1496, 18] width 28 height 27
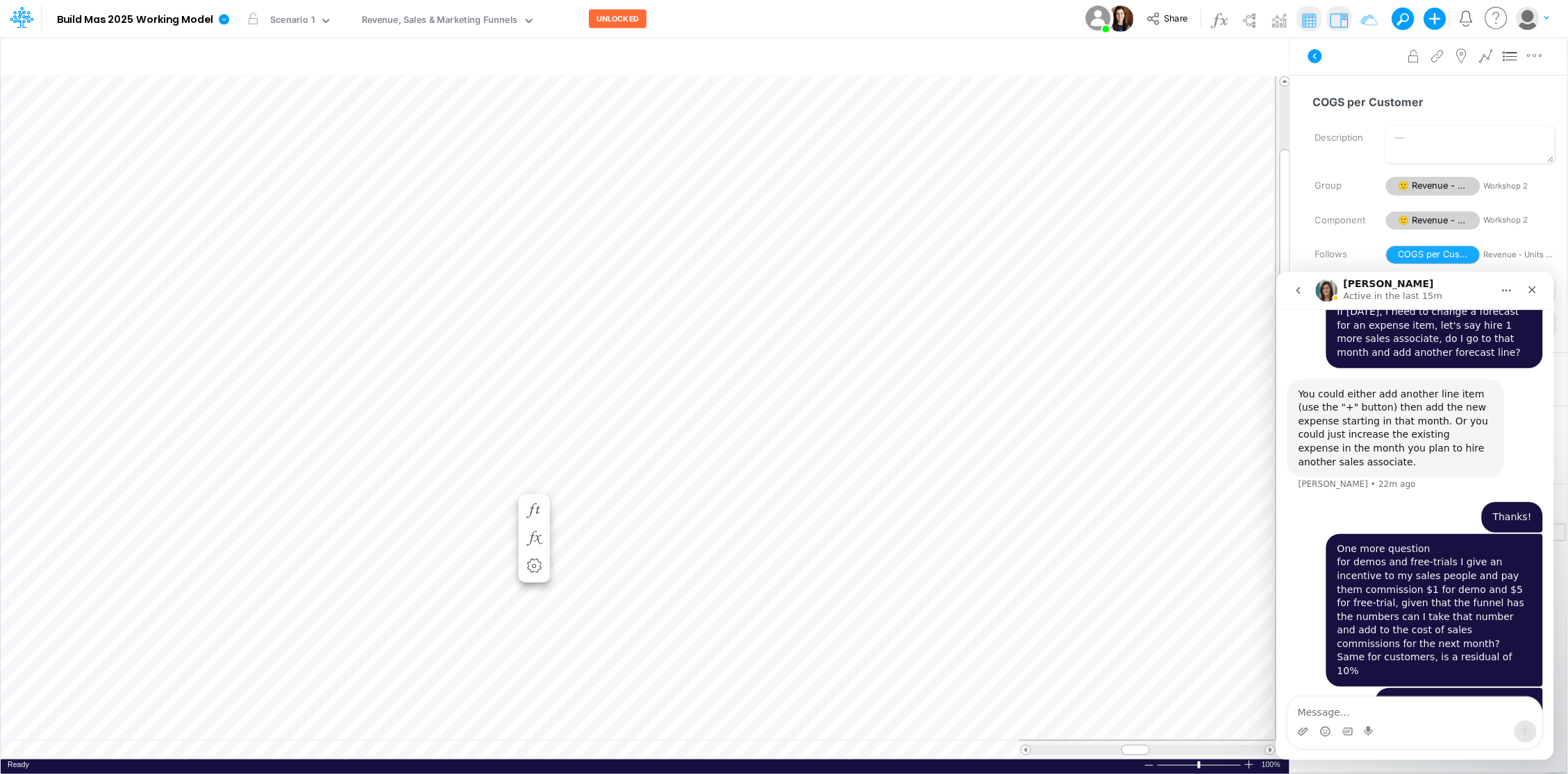
scroll to position [0, 1]
click at [1337, 711] on textarea "Message…" at bounding box center [1414, 708] width 254 height 24
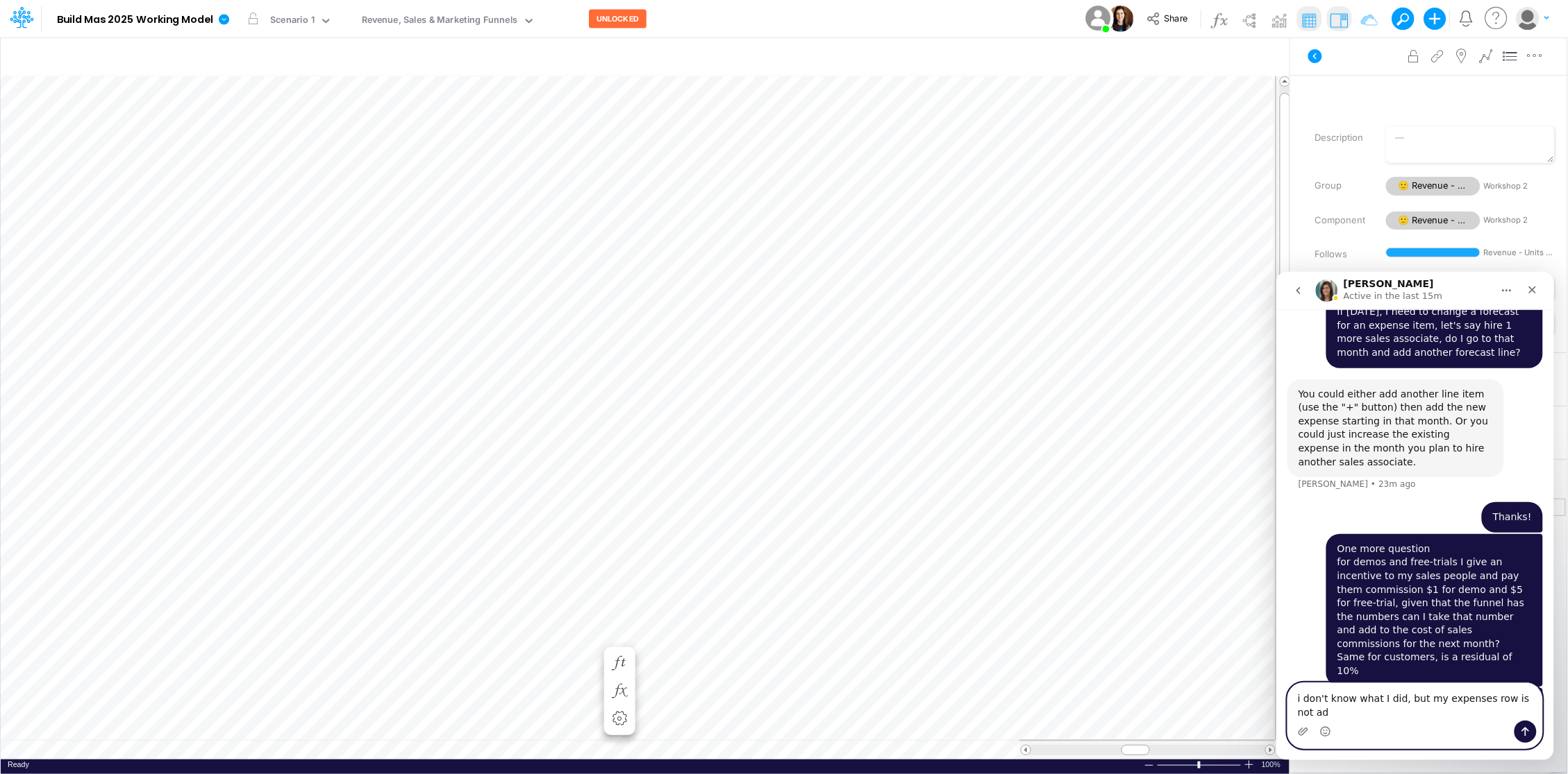
scroll to position [1622, 0]
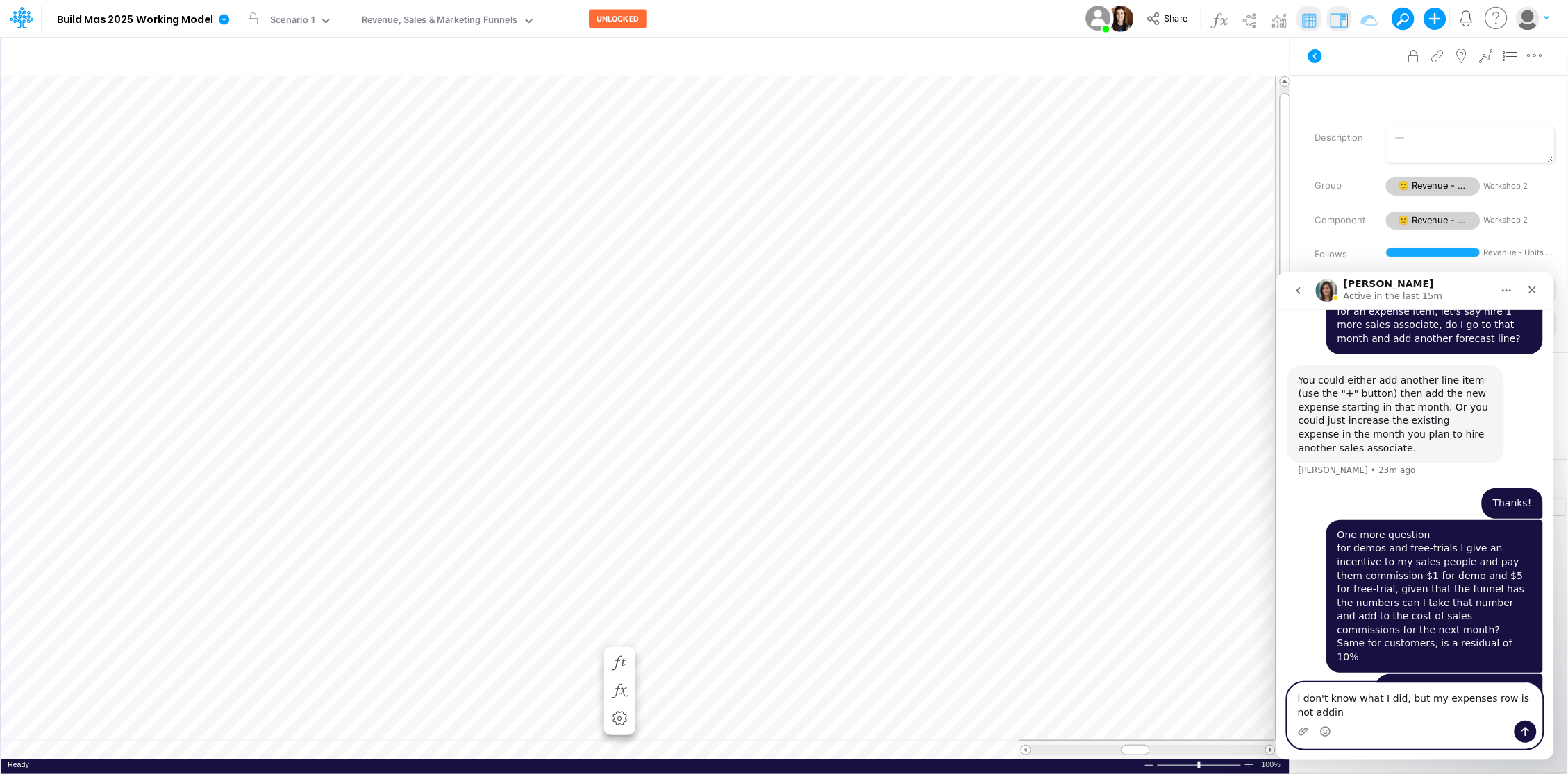
type textarea "i don't know what I did, but my expenses row is not adding"
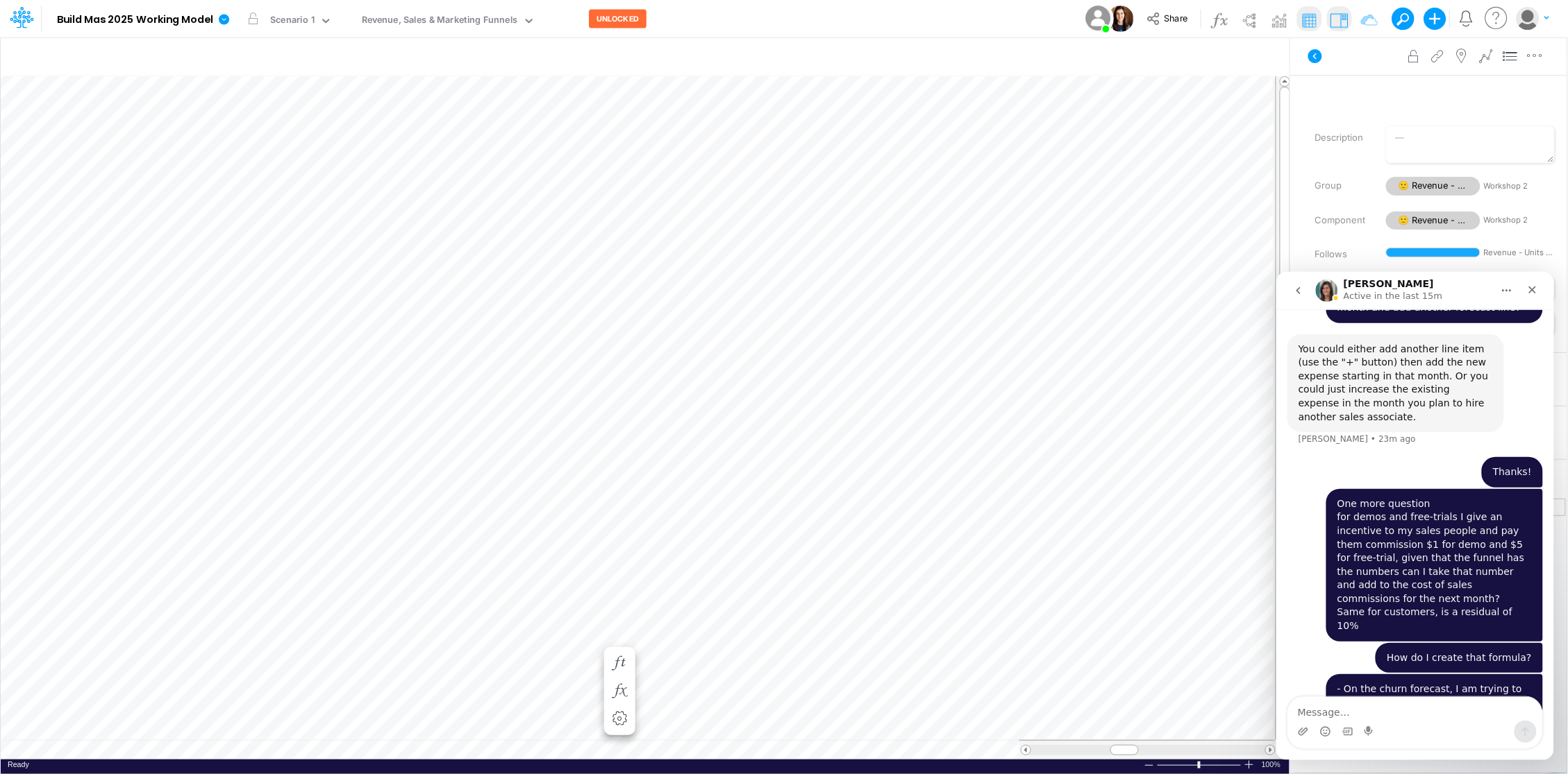
click at [138, 748] on table at bounding box center [645, 418] width 1290 height 683
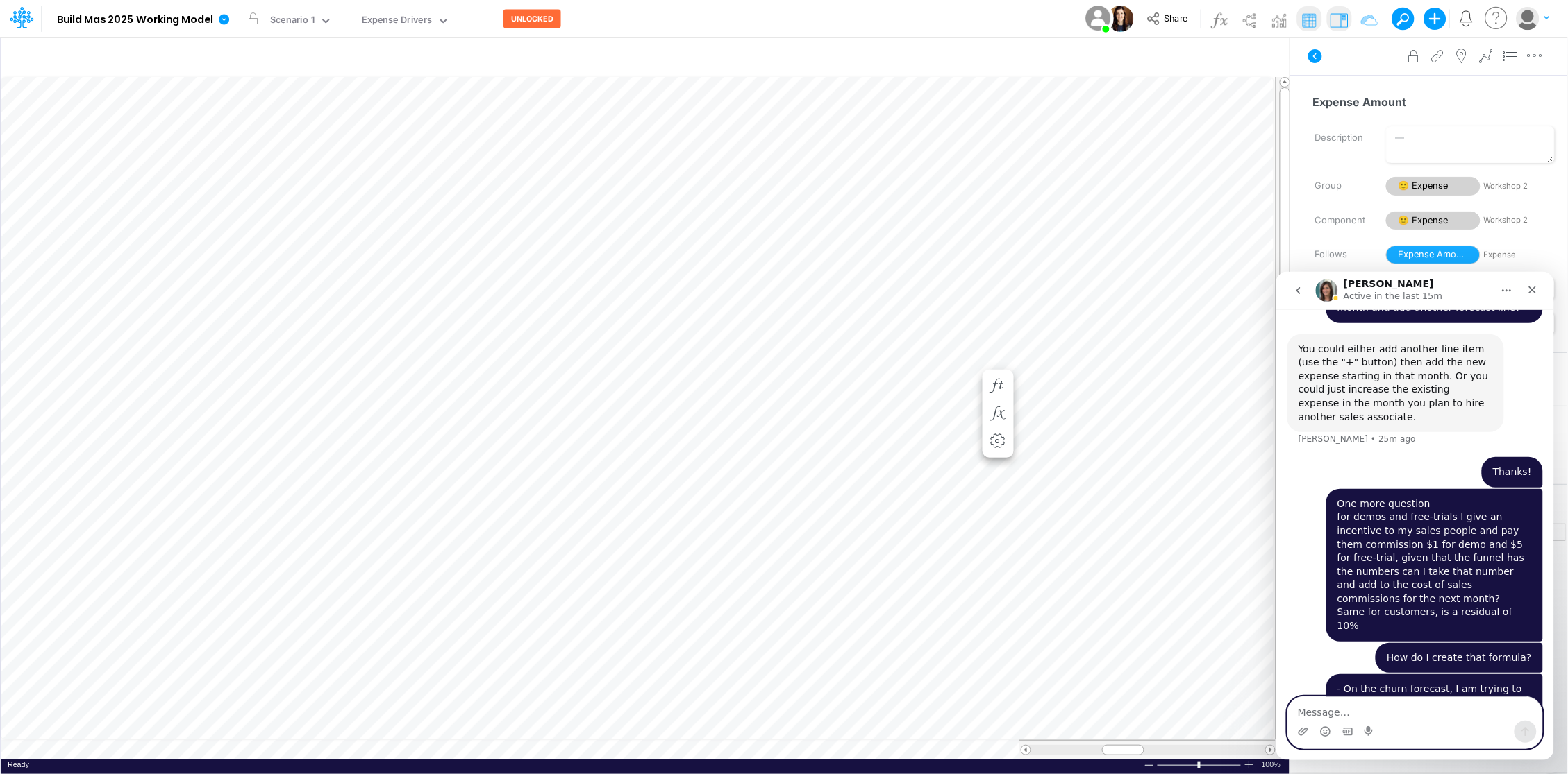
click at [1360, 708] on textarea "Message…" at bounding box center [1414, 708] width 254 height 24
type textarea "it's fixed!"
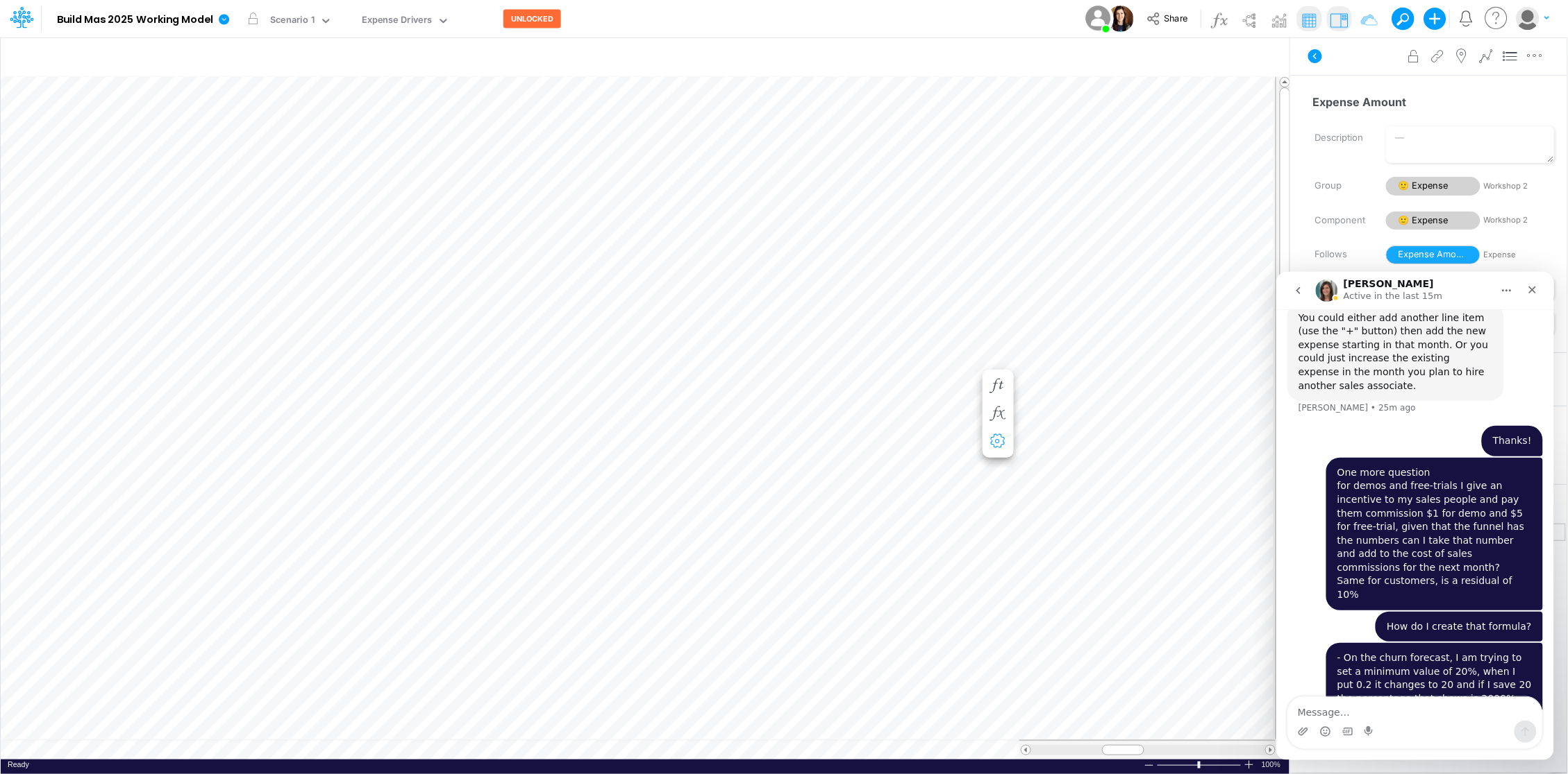
scroll to position [0, 1]
click at [1043, 564] on icon "button" at bounding box center [1052, 566] width 21 height 14
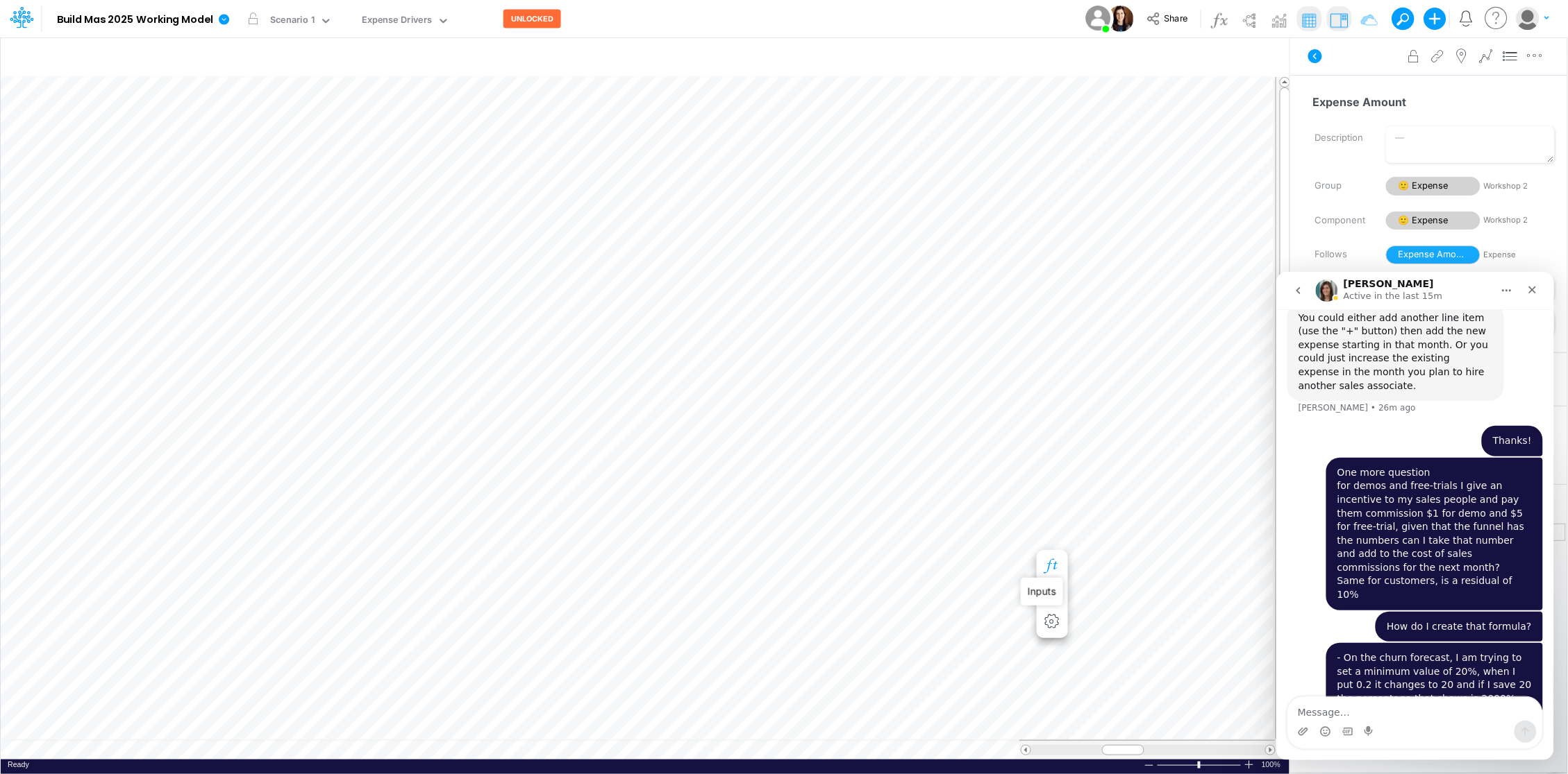
click at [1055, 561] on icon "button" at bounding box center [1052, 566] width 21 height 14
click at [763, 740] on icon "button" at bounding box center [760, 740] width 9 height 9
click at [554, 713] on div "Type to search..." at bounding box center [542, 715] width 76 height 14
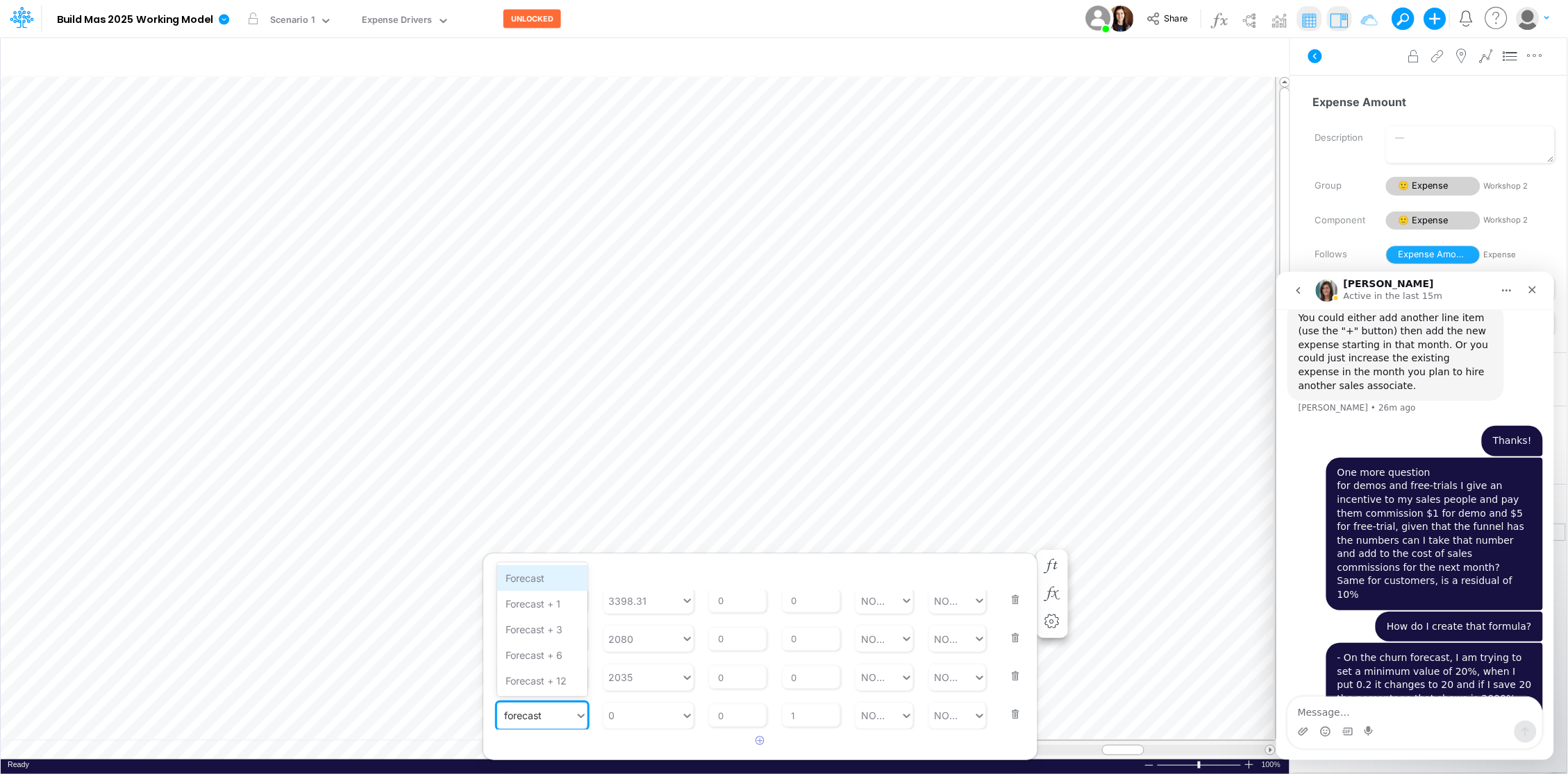
click at [541, 576] on div "Forecast" at bounding box center [542, 578] width 90 height 26
type input "forecast"
click at [785, 703] on input "0" at bounding box center [811, 701] width 57 height 24
click at [786, 703] on input "0" at bounding box center [811, 701] width 57 height 24
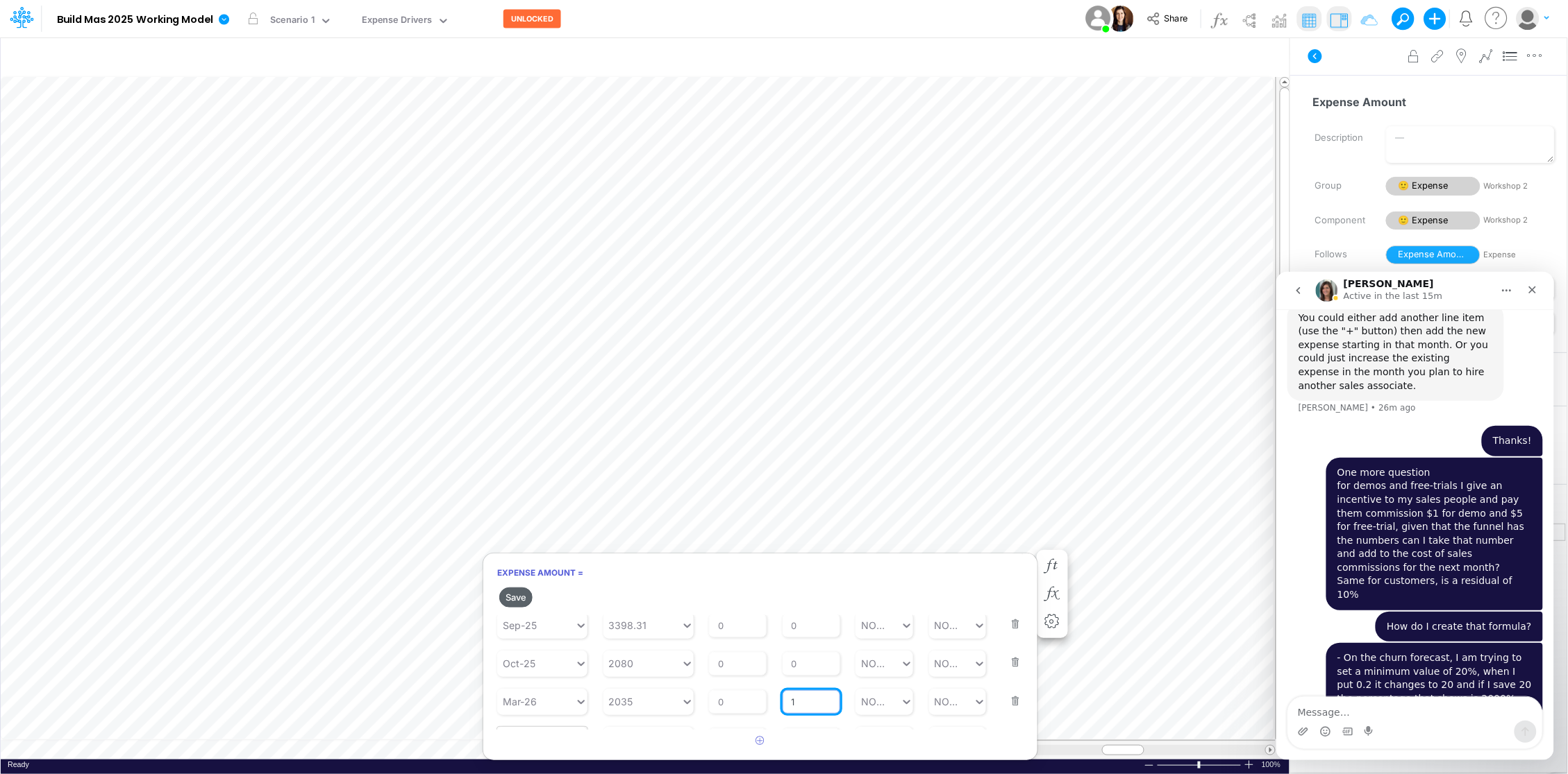
type input "1"
click at [523, 598] on button "Save" at bounding box center [515, 597] width 33 height 20
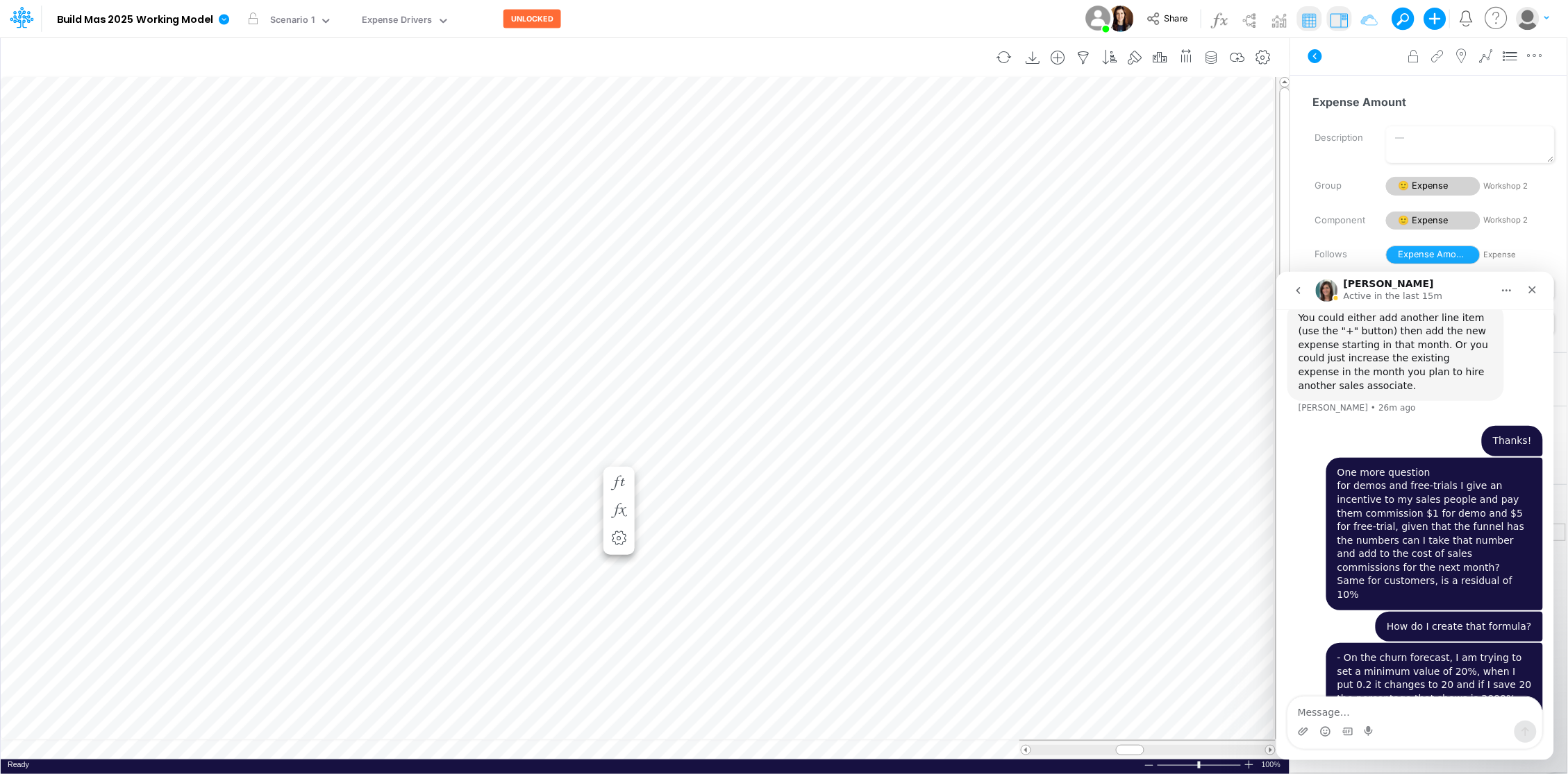
scroll to position [0, 1]
click at [662, 524] on icon "button" at bounding box center [658, 525] width 21 height 14
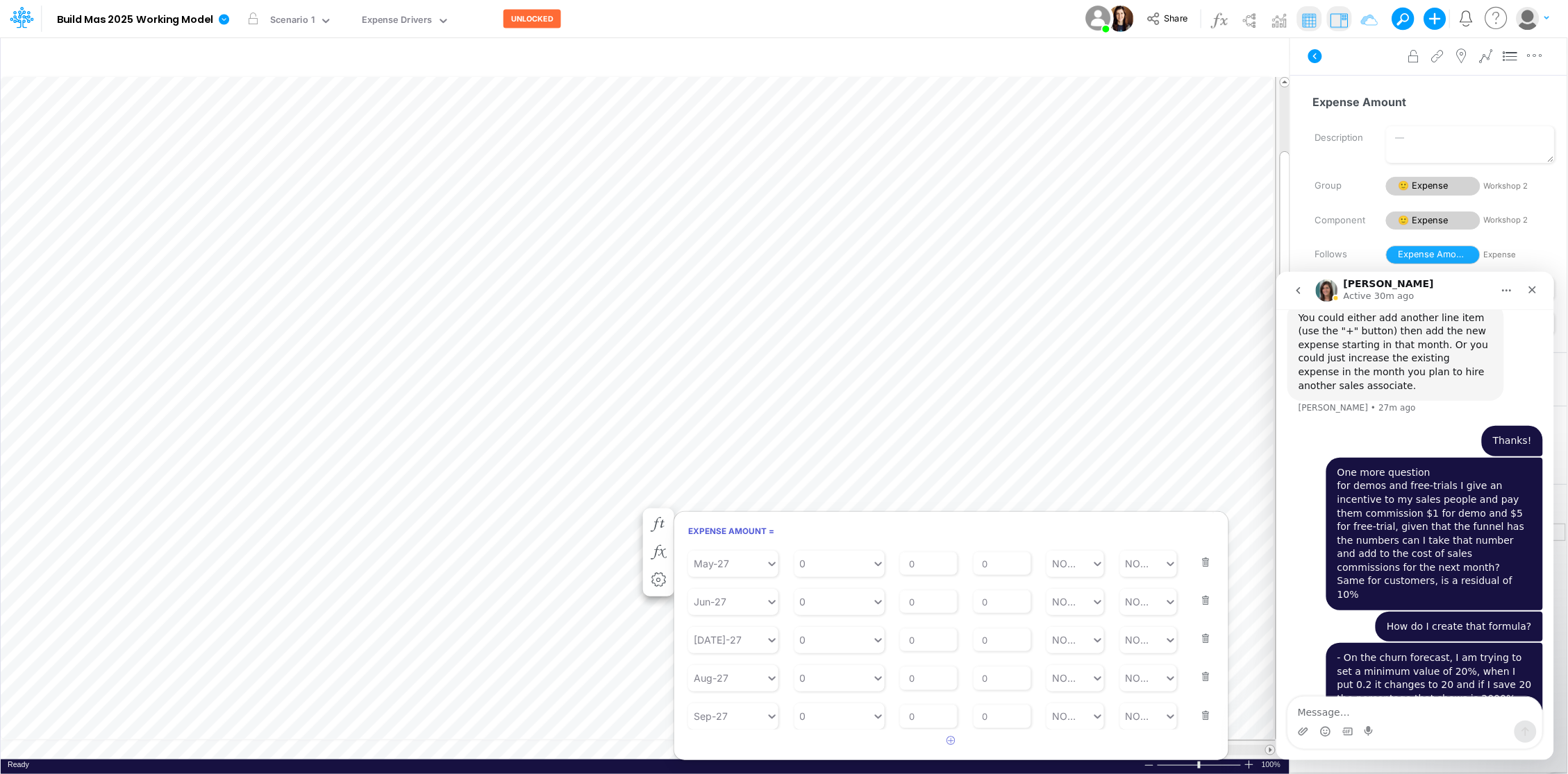
click at [1199, 715] on button "button" at bounding box center [1201, 706] width 18 height 37
click at [1199, 715] on button "button" at bounding box center [1201, 731] width 18 height 37
click at [1199, 715] on button "button" at bounding box center [1201, 705] width 18 height 37
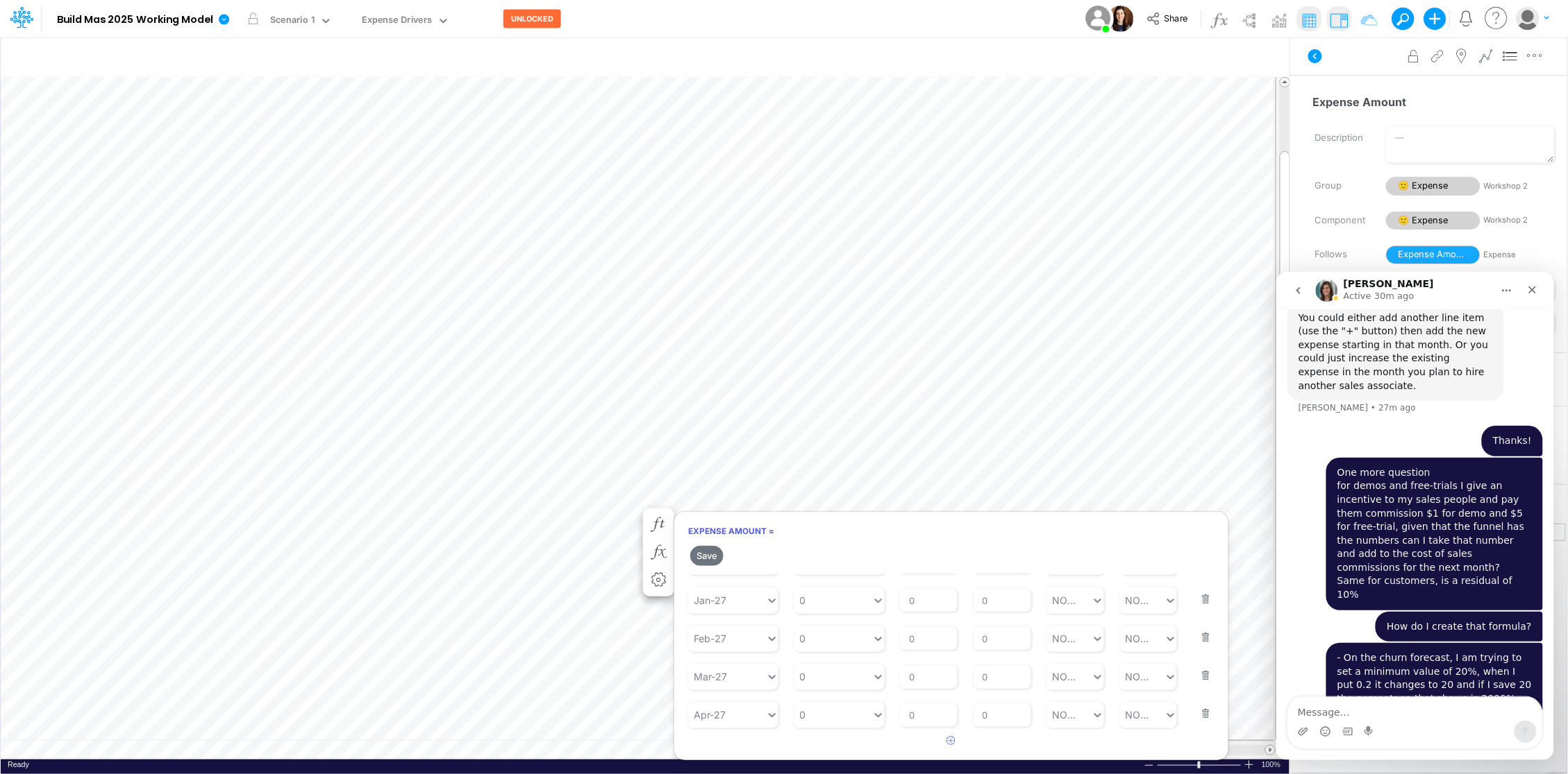
click at [1199, 715] on button "button" at bounding box center [1201, 704] width 18 height 37
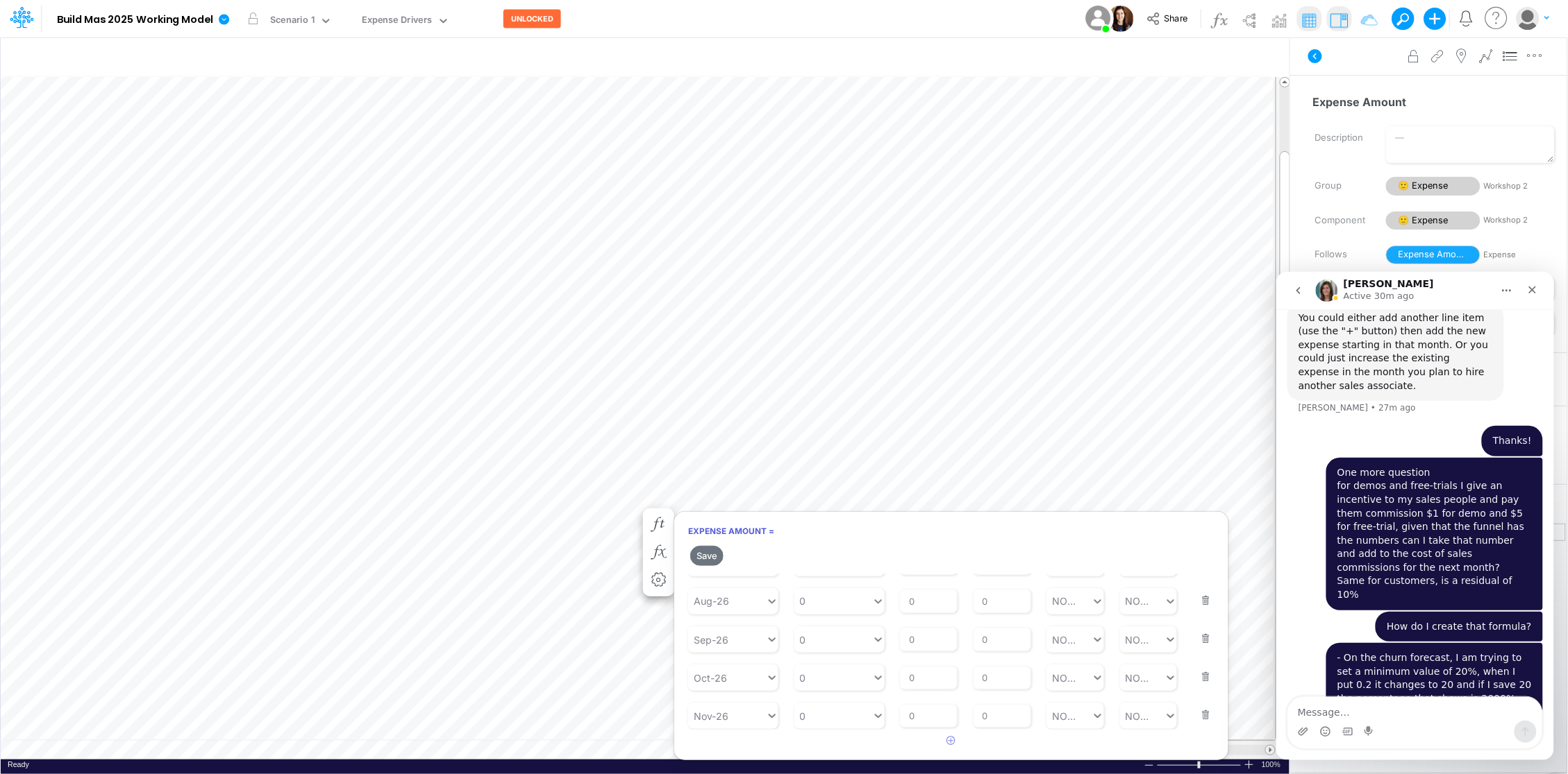
click at [1199, 715] on button "button" at bounding box center [1201, 706] width 18 height 37
click at [1199, 715] on button "button" at bounding box center [1201, 705] width 18 height 37
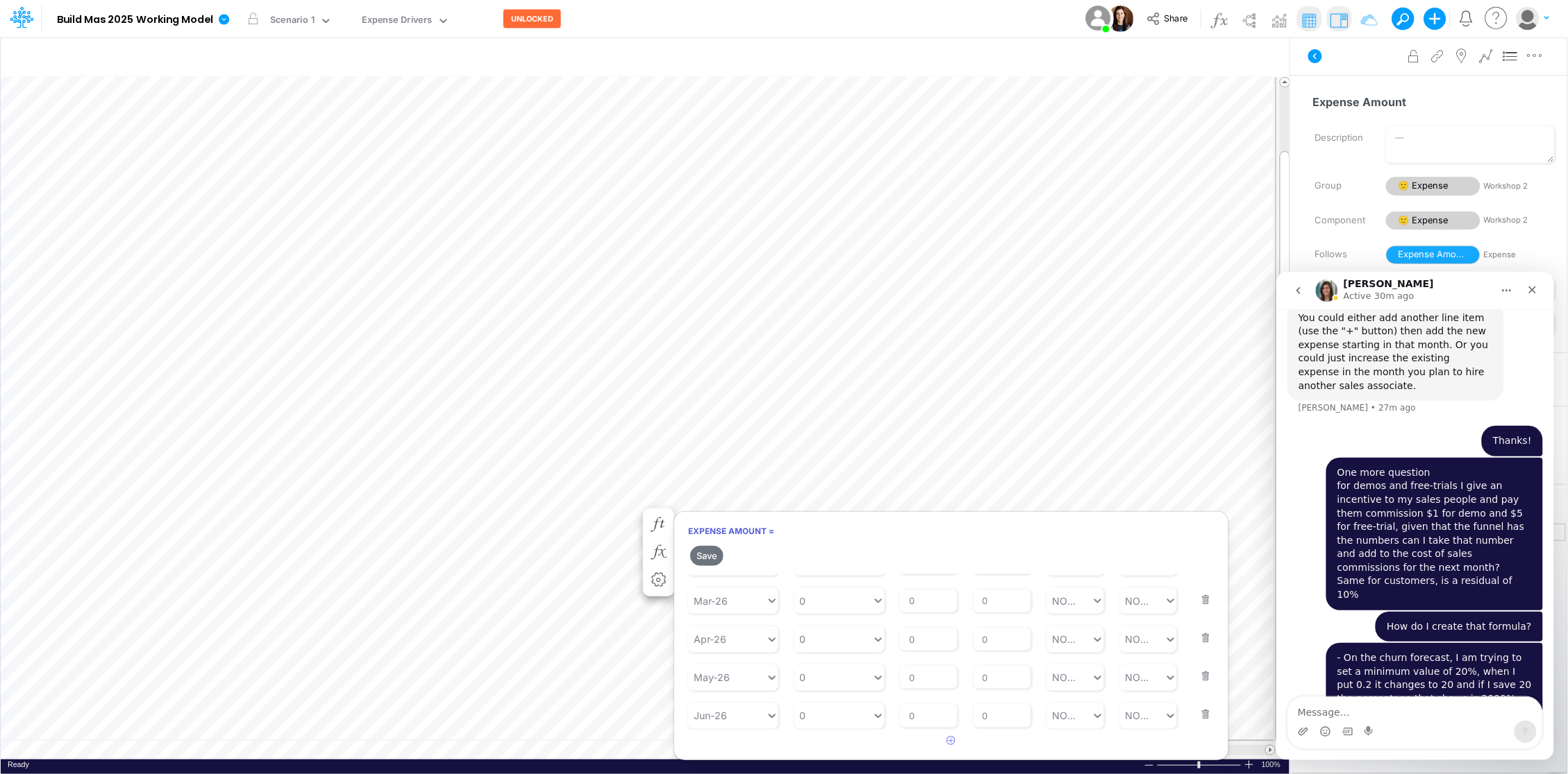
click at [1199, 715] on button "button" at bounding box center [1201, 705] width 18 height 37
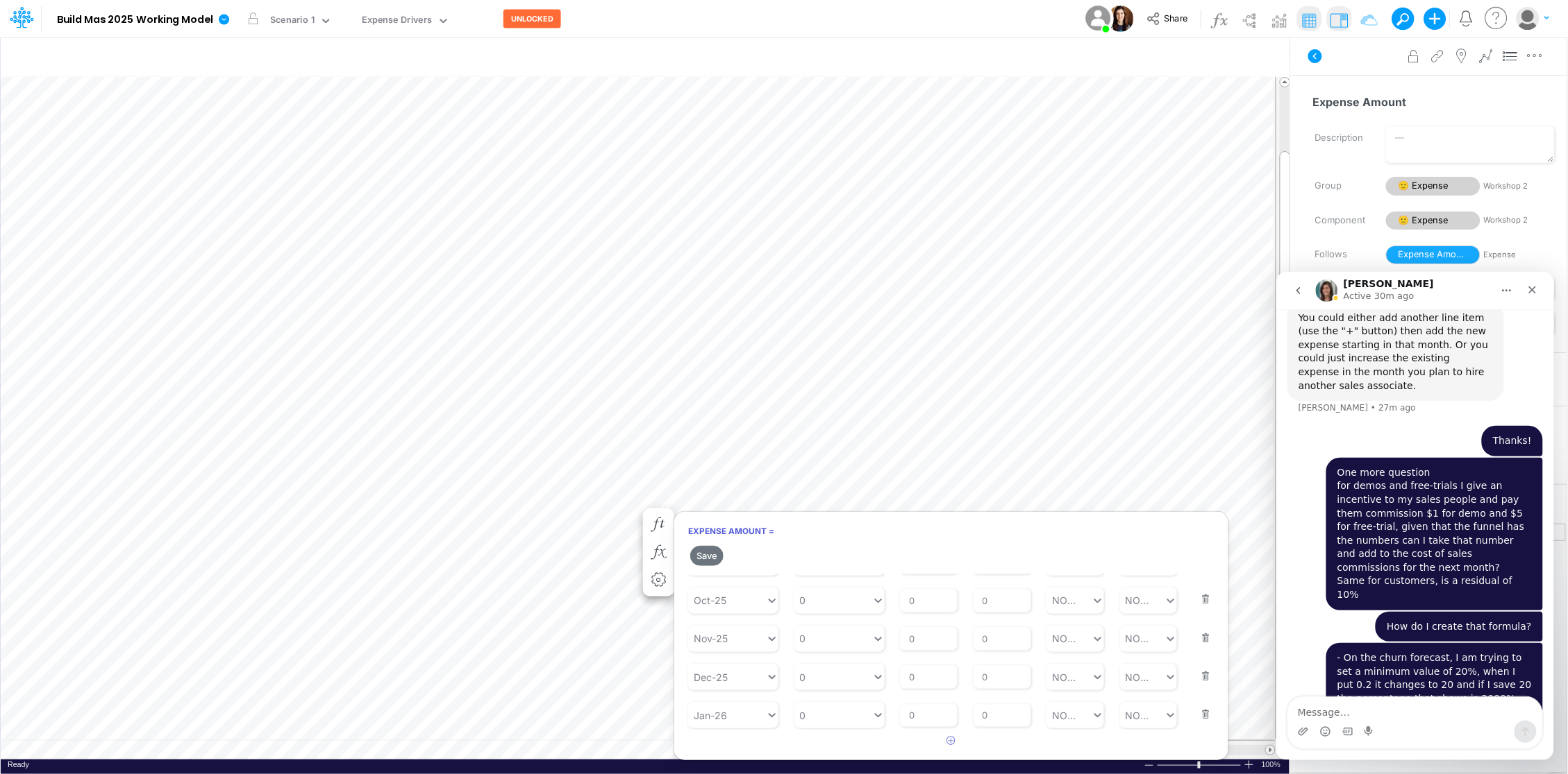
click at [1199, 715] on button "button" at bounding box center [1201, 705] width 18 height 37
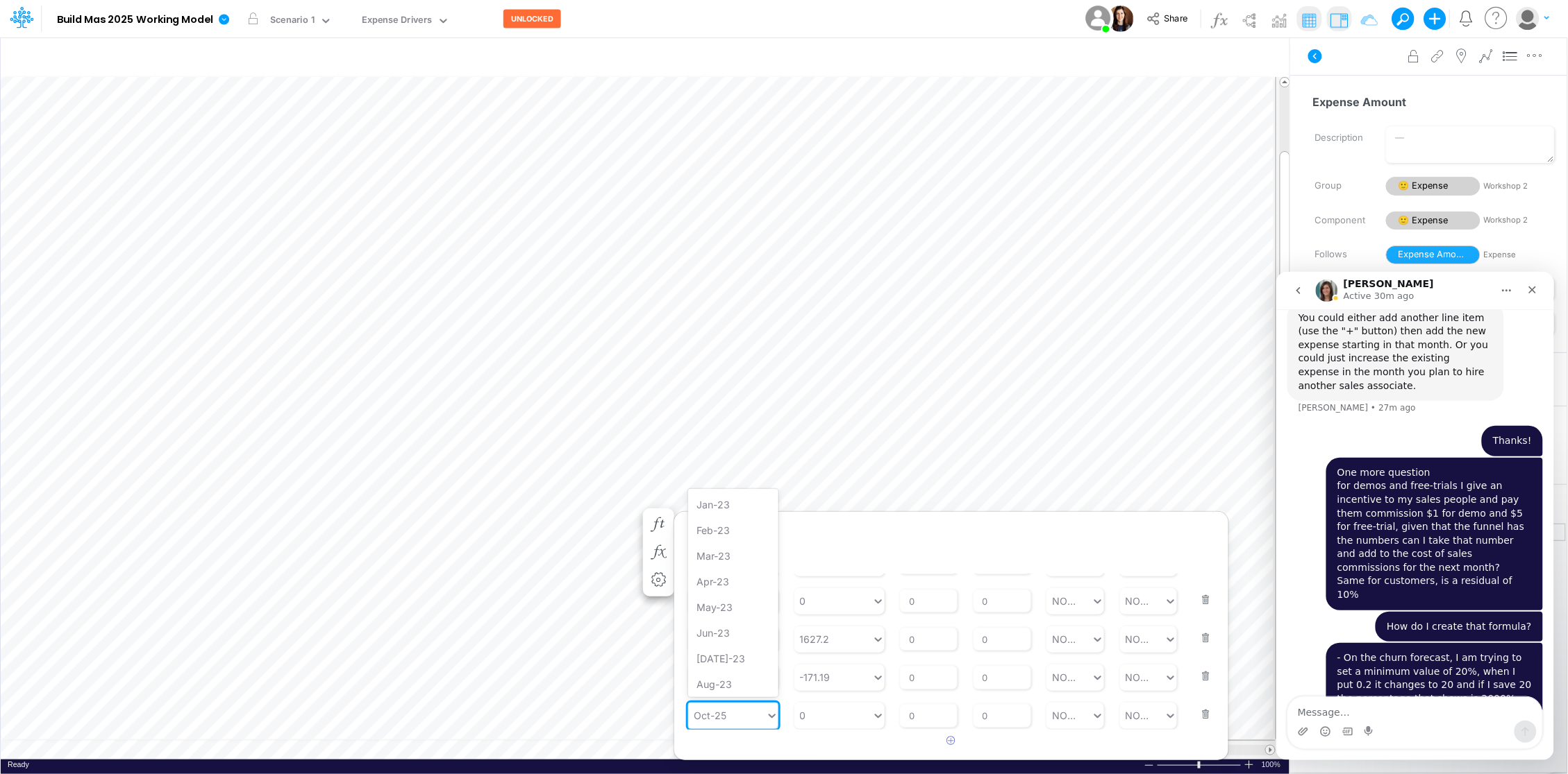
click at [713, 708] on div "Oct-25" at bounding box center [709, 715] width 33 height 14
click at [724, 713] on div "Oct-25" at bounding box center [709, 715] width 33 height 14
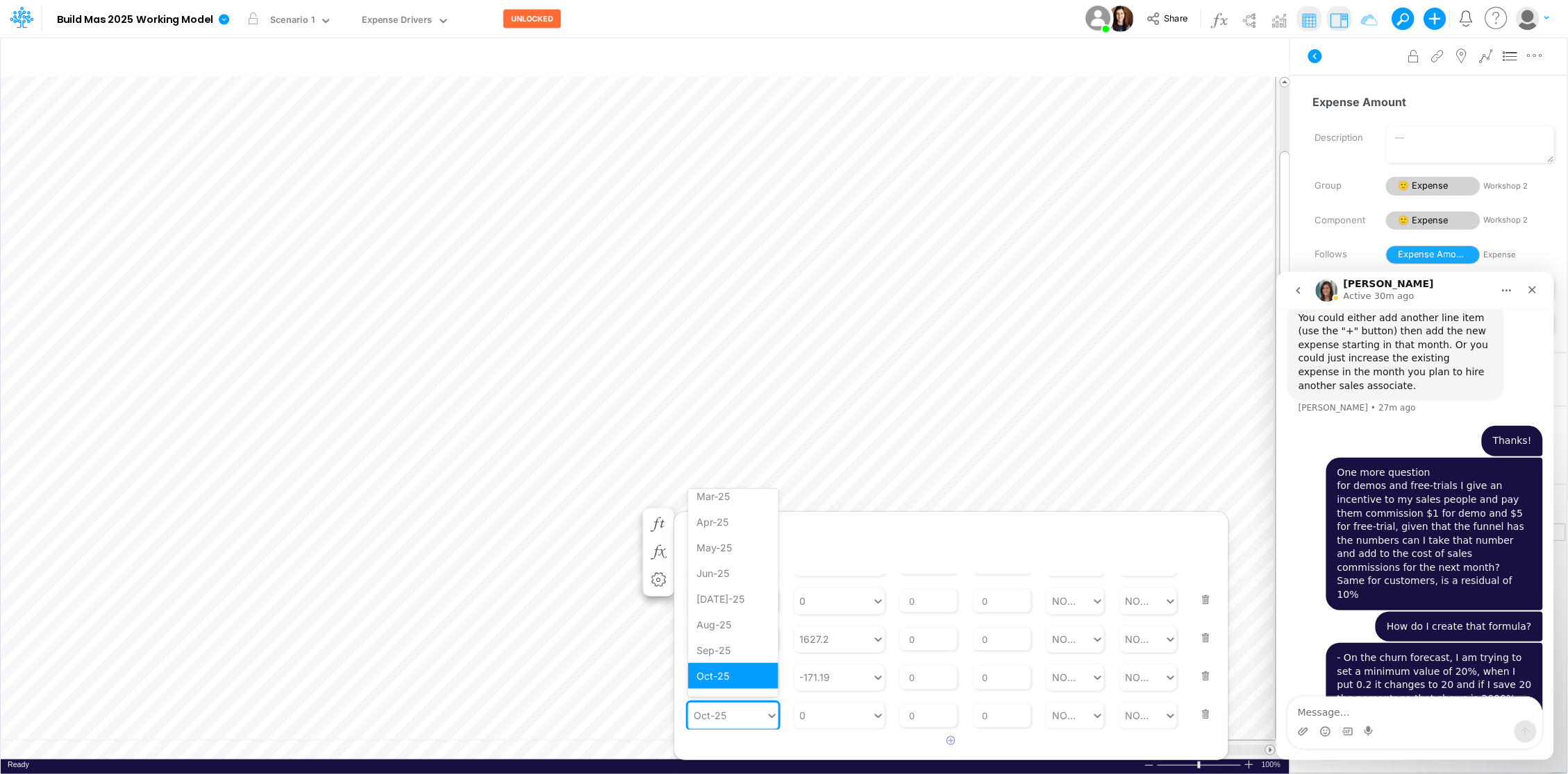
drag, startPoint x: 724, startPoint y: 713, endPoint x: 678, endPoint y: 724, distance: 47.3
click at [678, 724] on article "Starting Period Initial Starting Value 0 % Growth Rate 0 Repeats Every 0 Min Va…" at bounding box center [950, 651] width 554 height 156
click at [722, 576] on div "Forecast" at bounding box center [733, 578] width 90 height 26
type input "forecast"
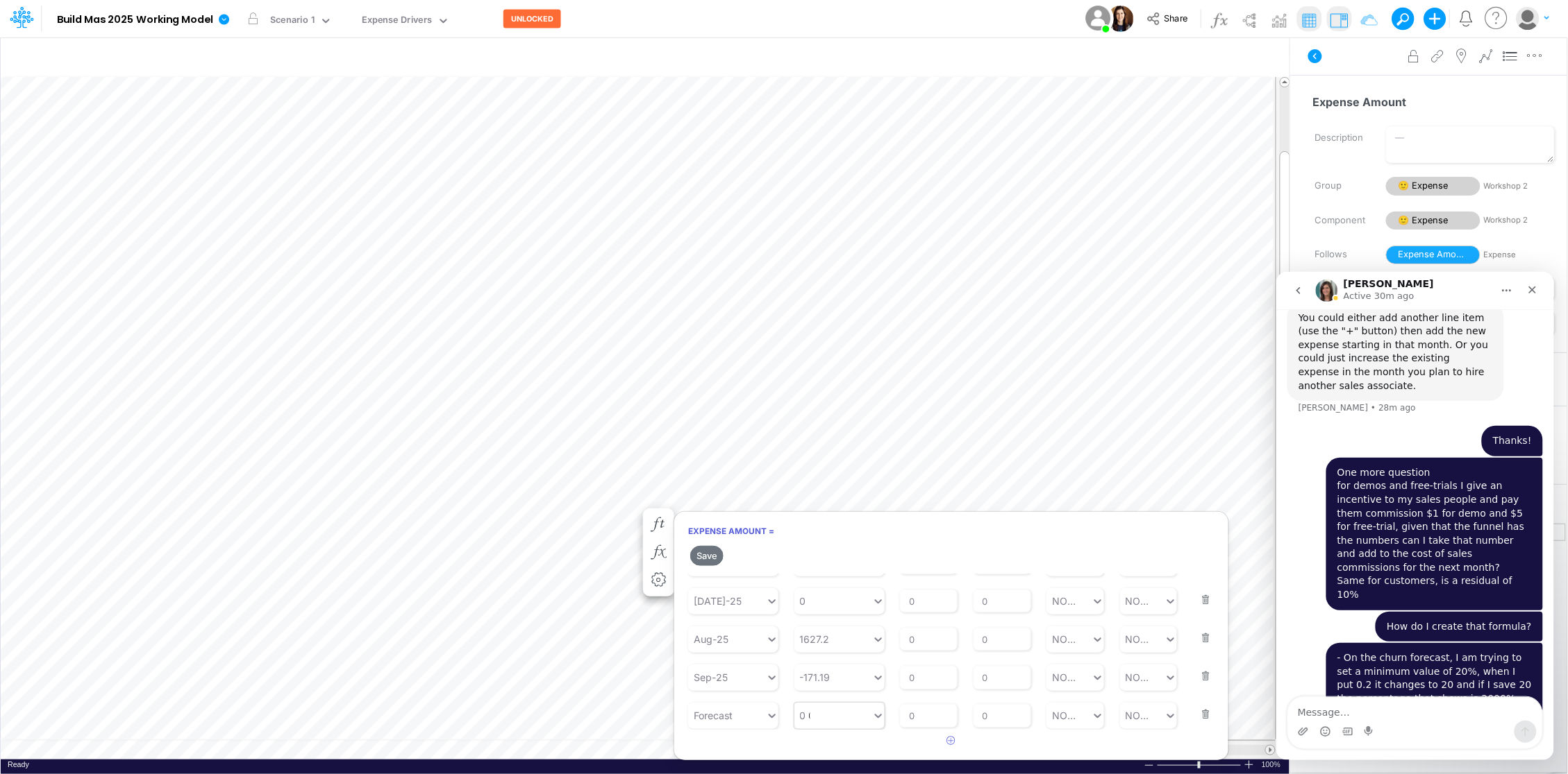
click at [825, 713] on div "0 0" at bounding box center [833, 716] width 77 height 23
click at [827, 678] on div "Set value 250" at bounding box center [839, 681] width 90 height 26
type input "250"
click at [996, 720] on input "0" at bounding box center [1002, 716] width 57 height 24
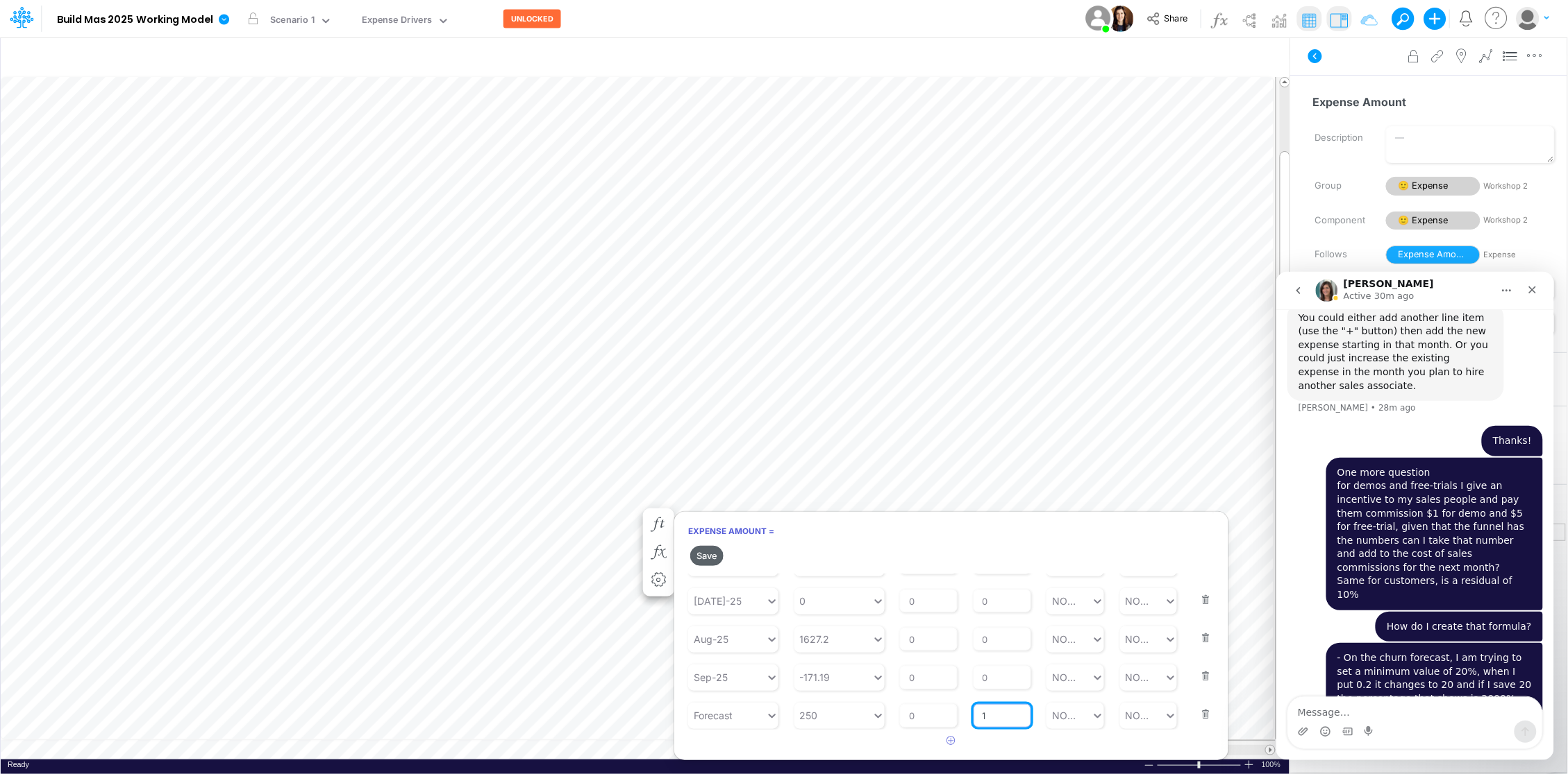
type input "1"
click at [706, 557] on button "Save" at bounding box center [707, 555] width 33 height 20
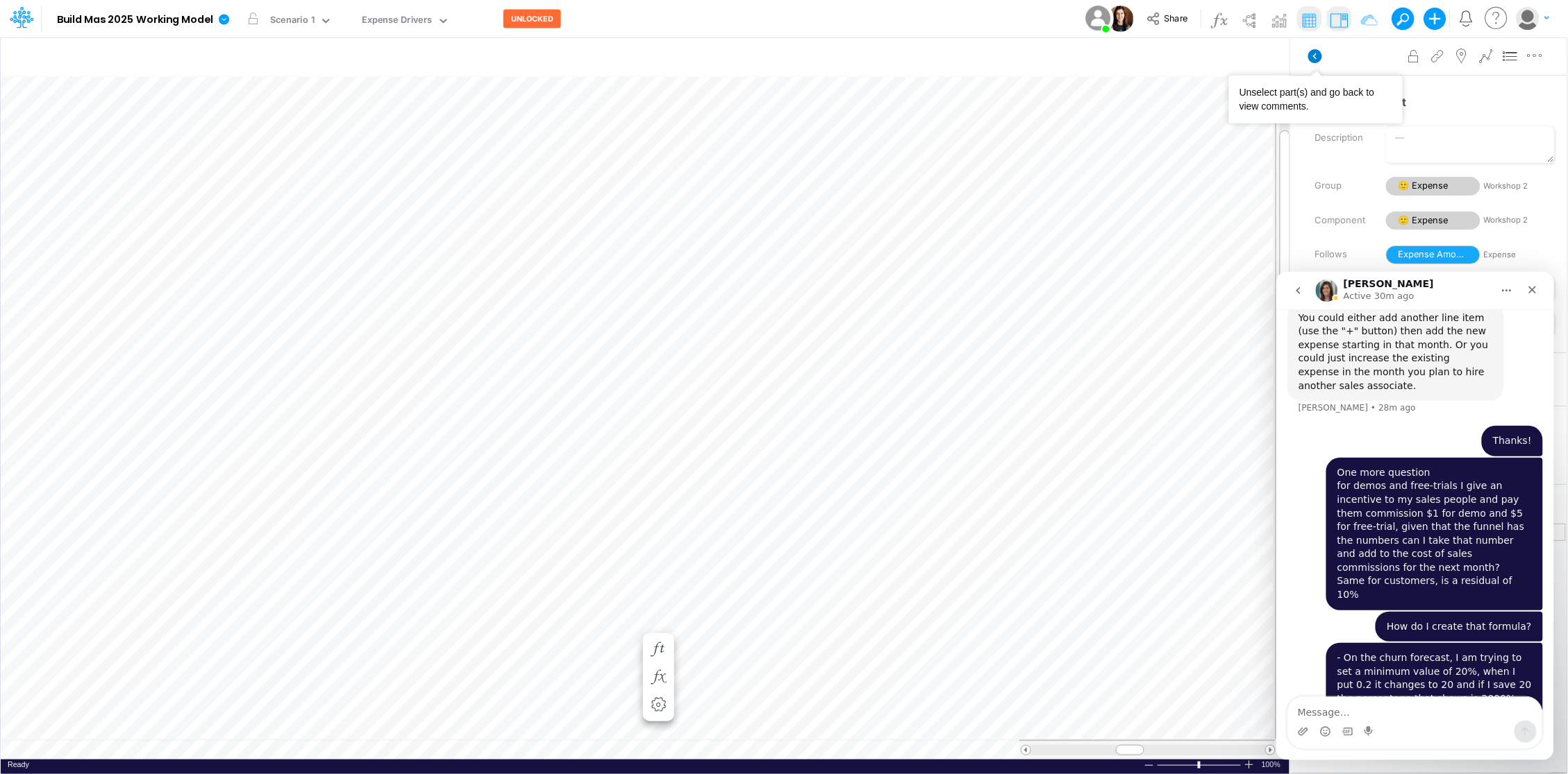
click at [1315, 58] on icon at bounding box center [1315, 56] width 14 height 14
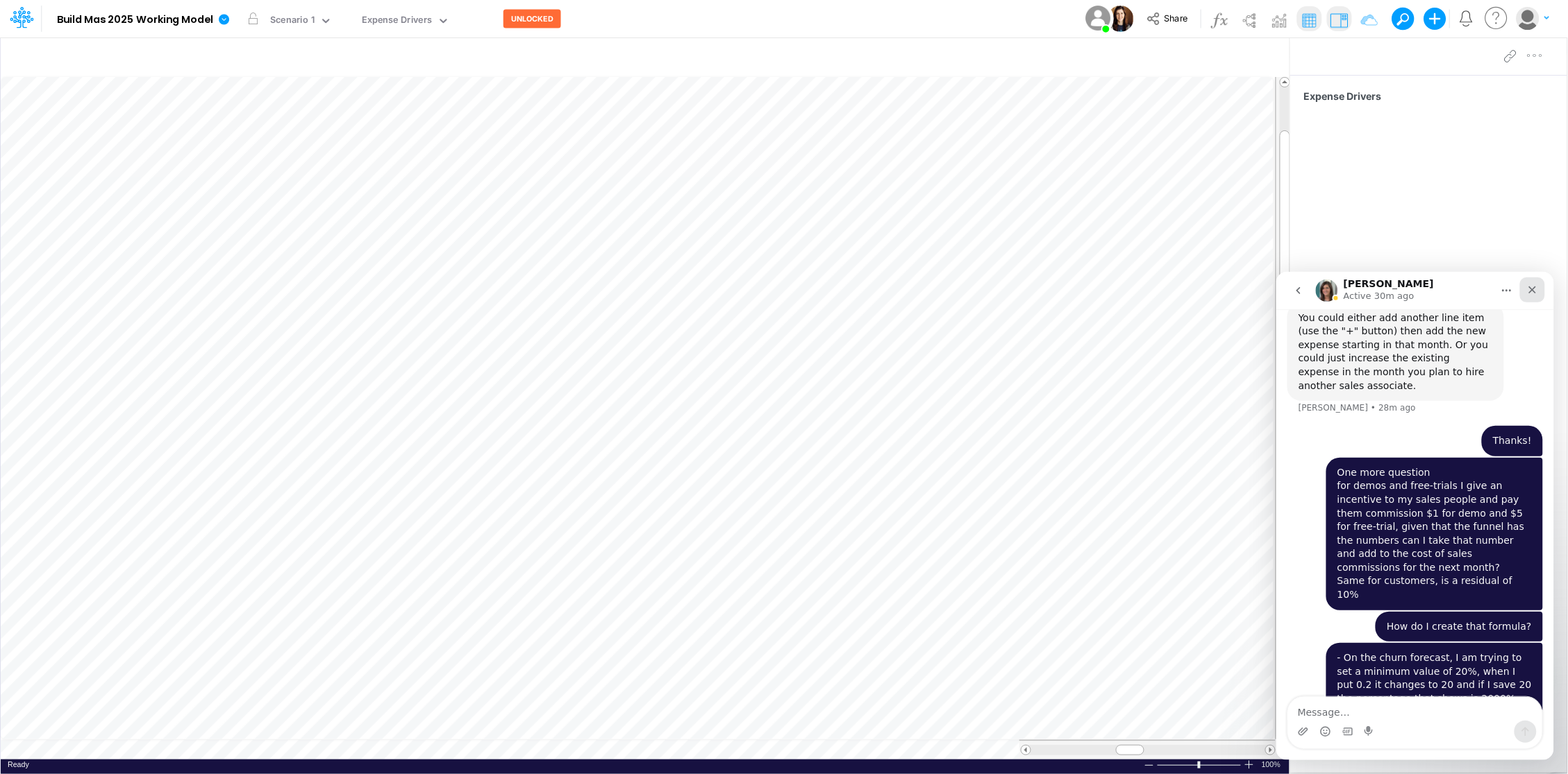
drag, startPoint x: 1535, startPoint y: 285, endPoint x: 2810, endPoint y: 557, distance: 1303.7
click at [1535, 285] on icon "Close" at bounding box center [1532, 290] width 11 height 11
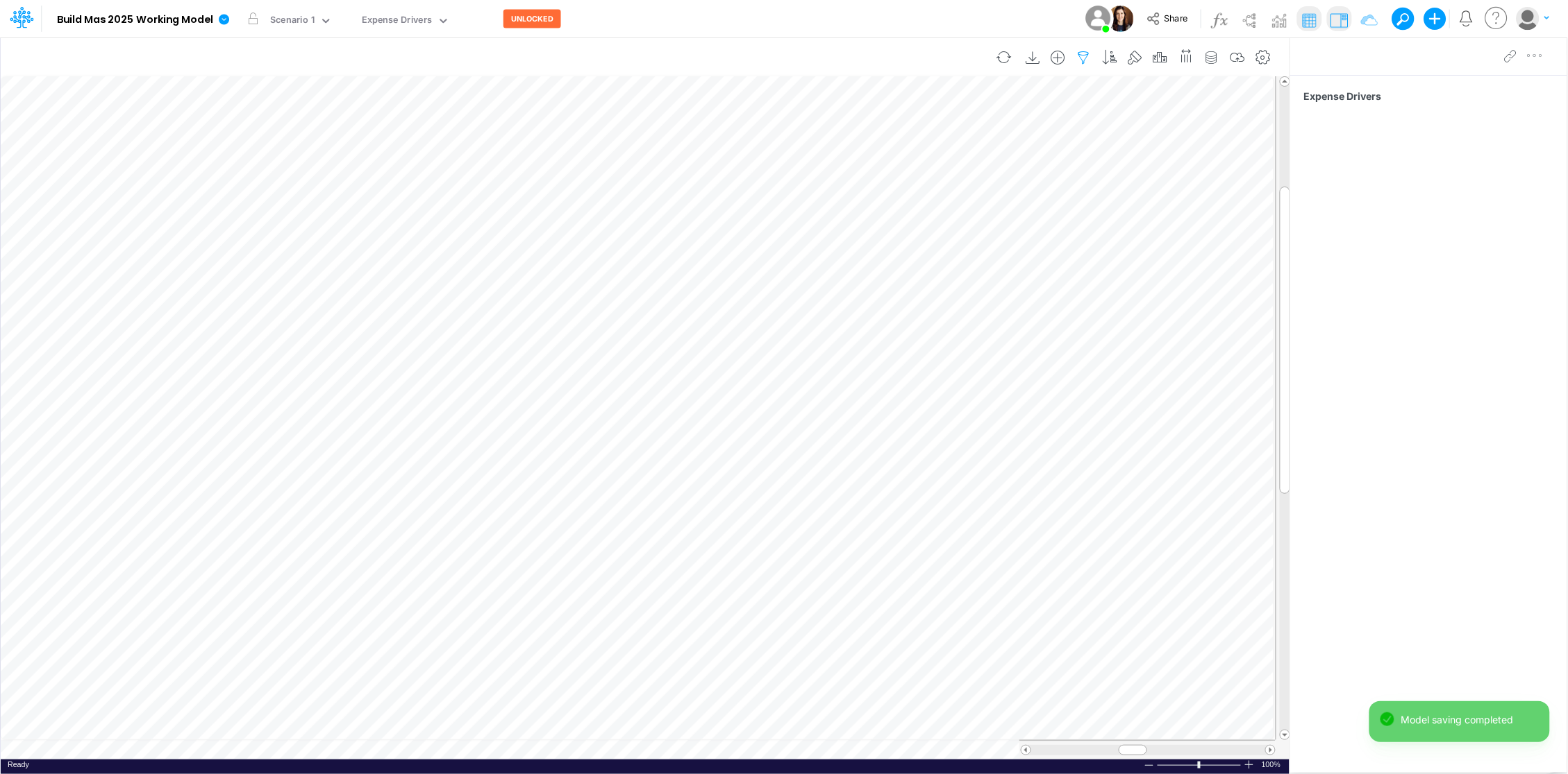
scroll to position [0, 1]
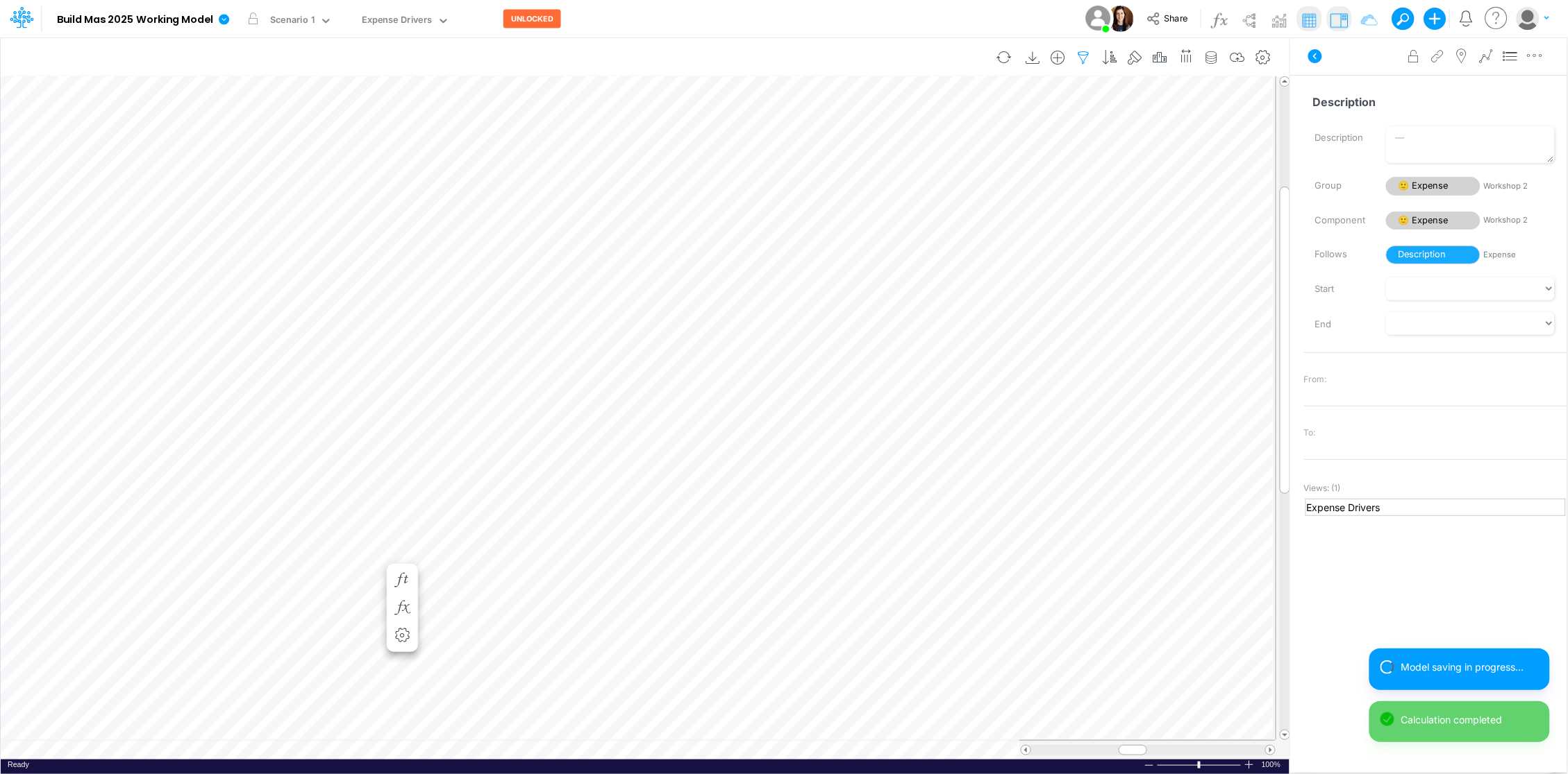
scroll to position [0, 1]
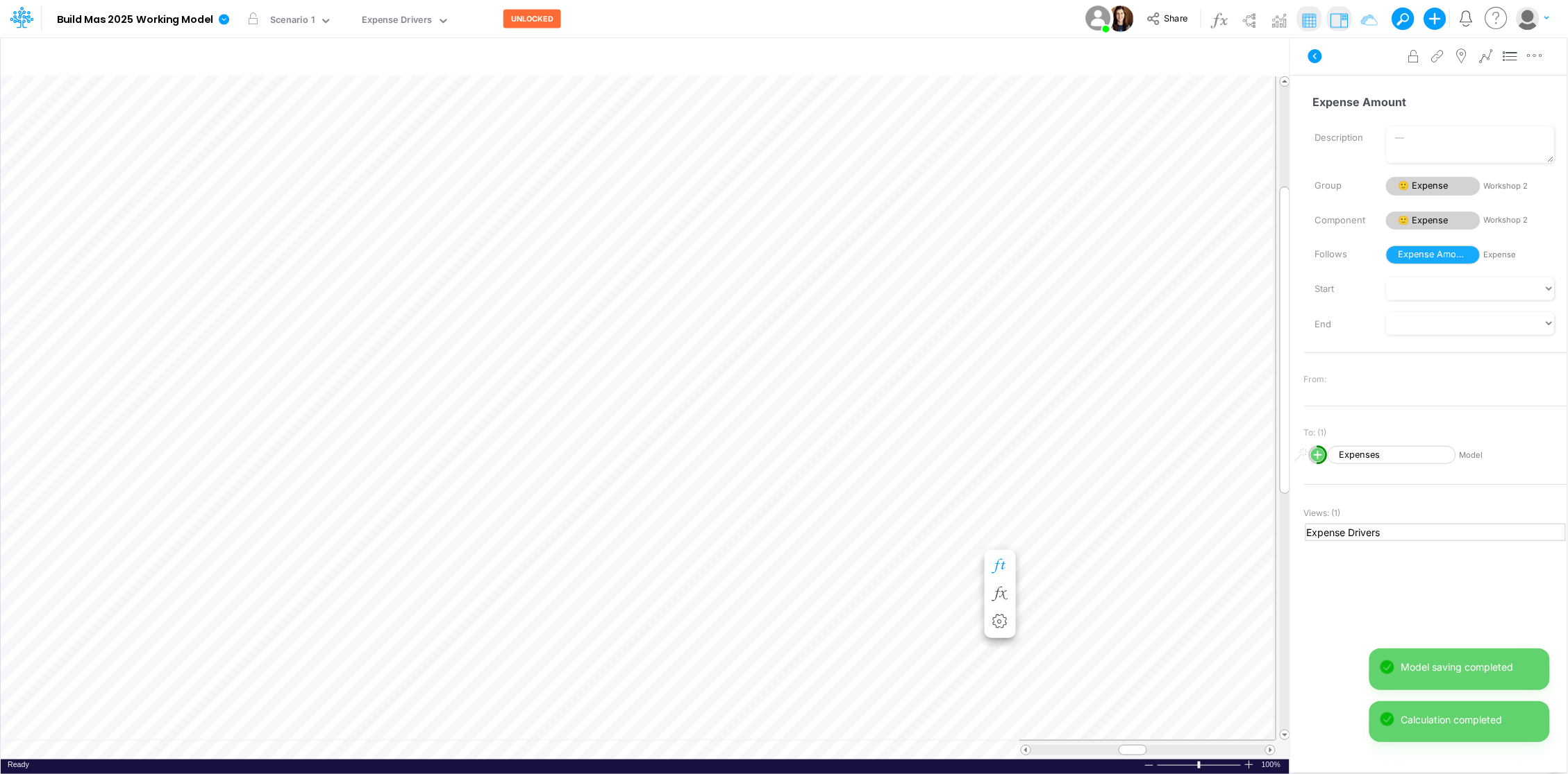
click at [997, 560] on icon "button" at bounding box center [1000, 566] width 21 height 14
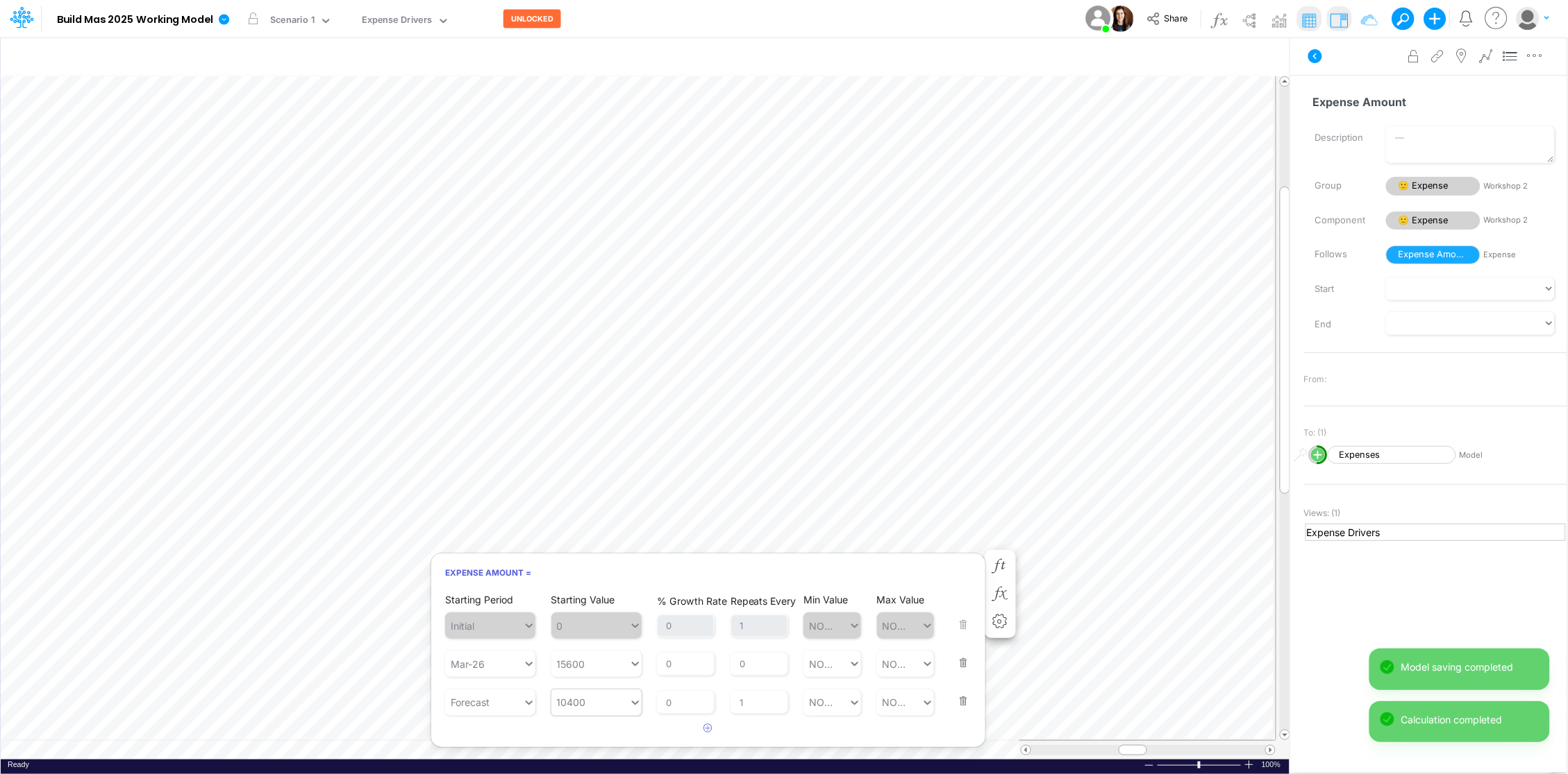
type input "10400"
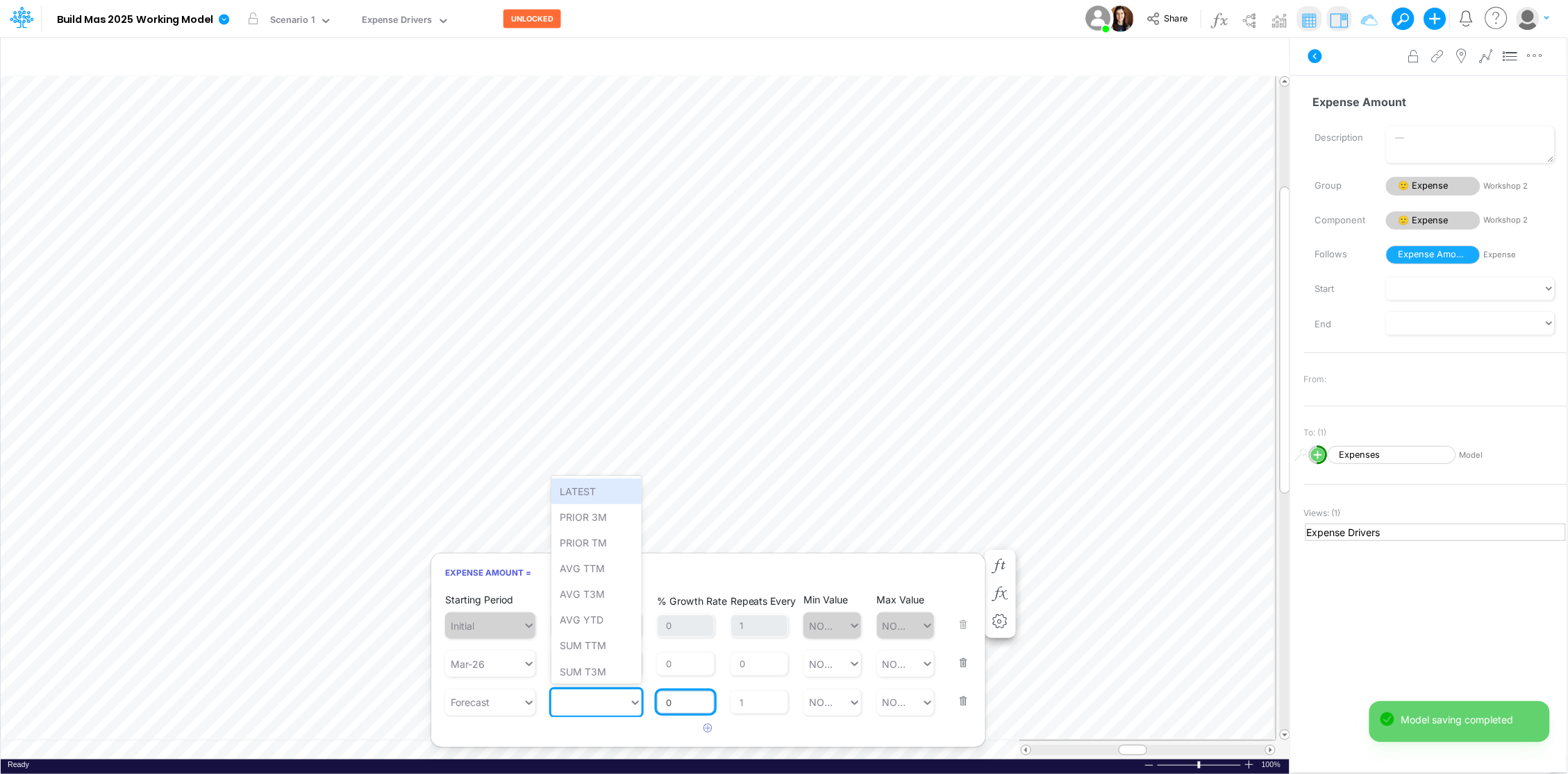
click at [701, 699] on input "0" at bounding box center [686, 702] width 57 height 24
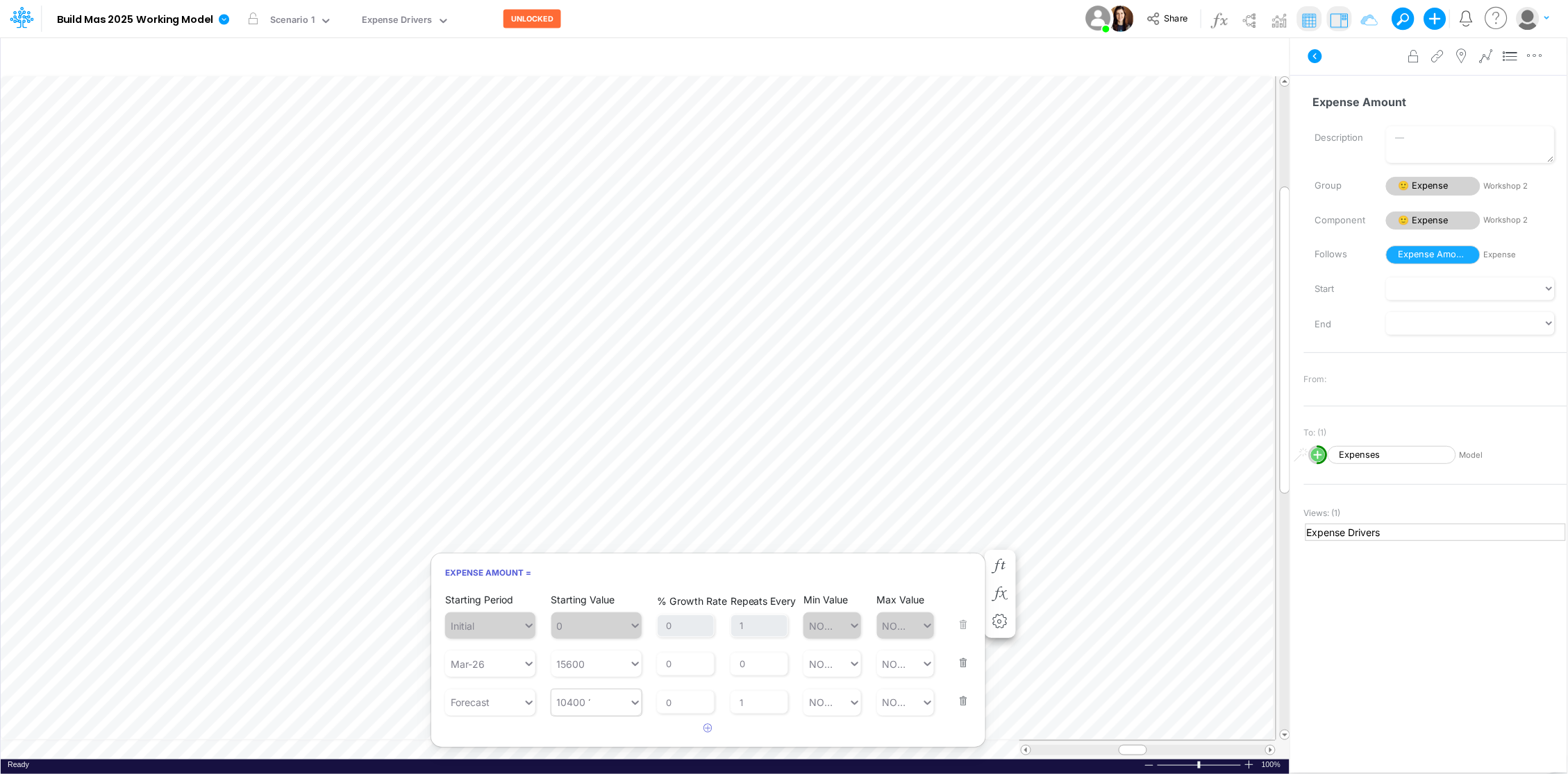
click at [592, 704] on div "10400 10400" at bounding box center [597, 703] width 90 height 27
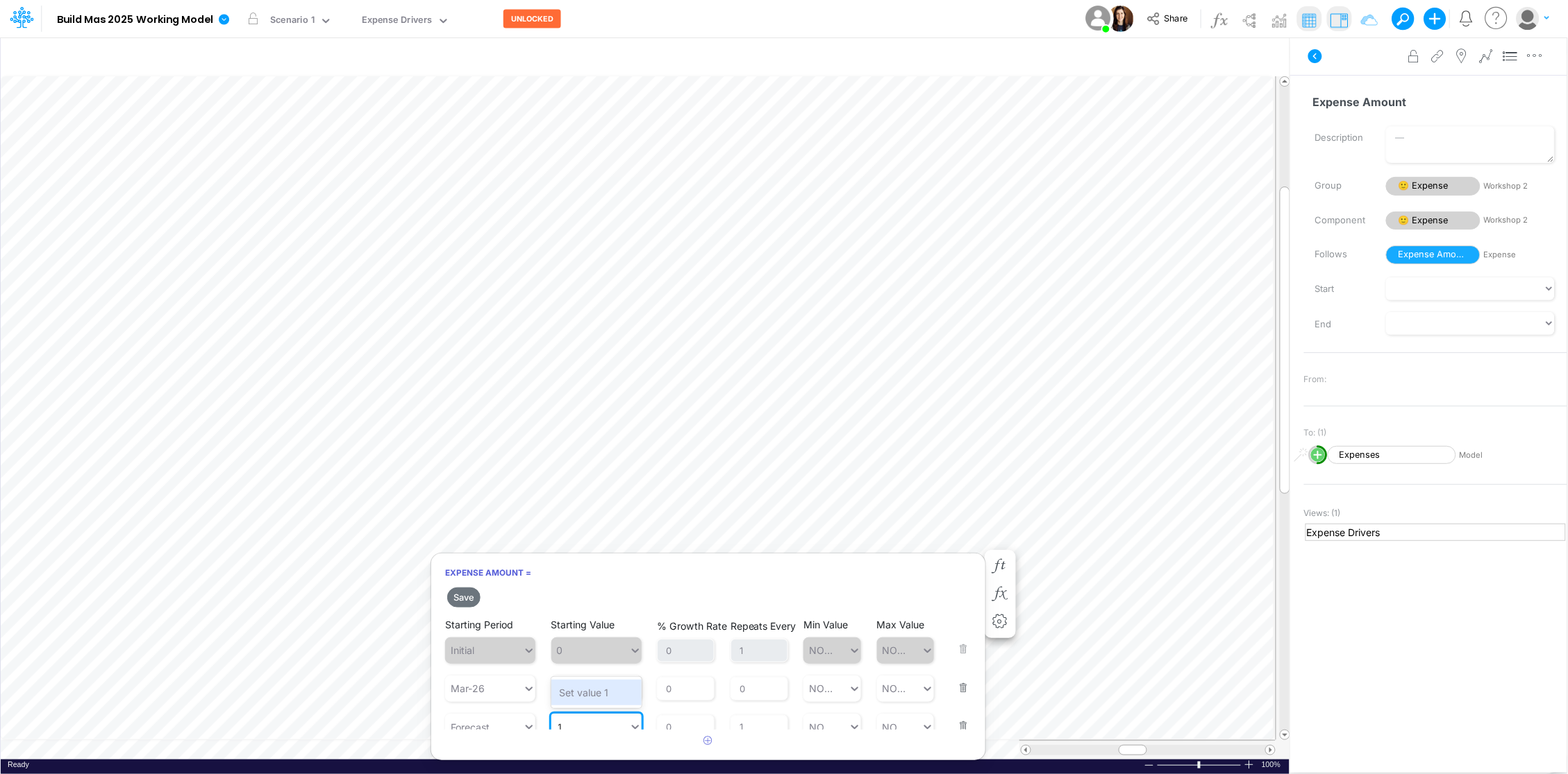
scroll to position [4, 0]
click at [606, 692] on div "Set value 15600" at bounding box center [597, 689] width 90 height 26
type input "15600"
click at [462, 593] on button "Save" at bounding box center [464, 597] width 33 height 20
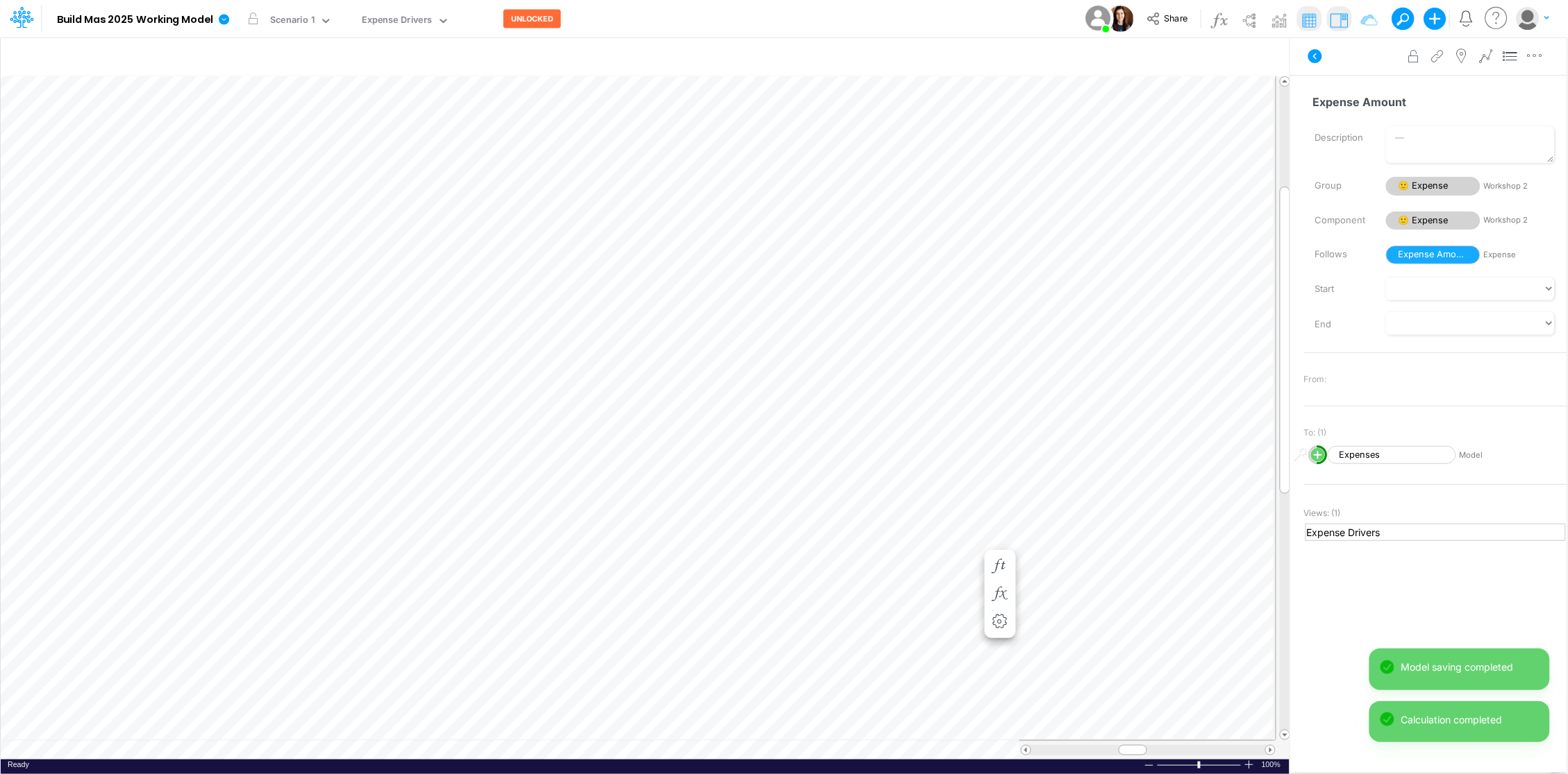
scroll to position [0, 1]
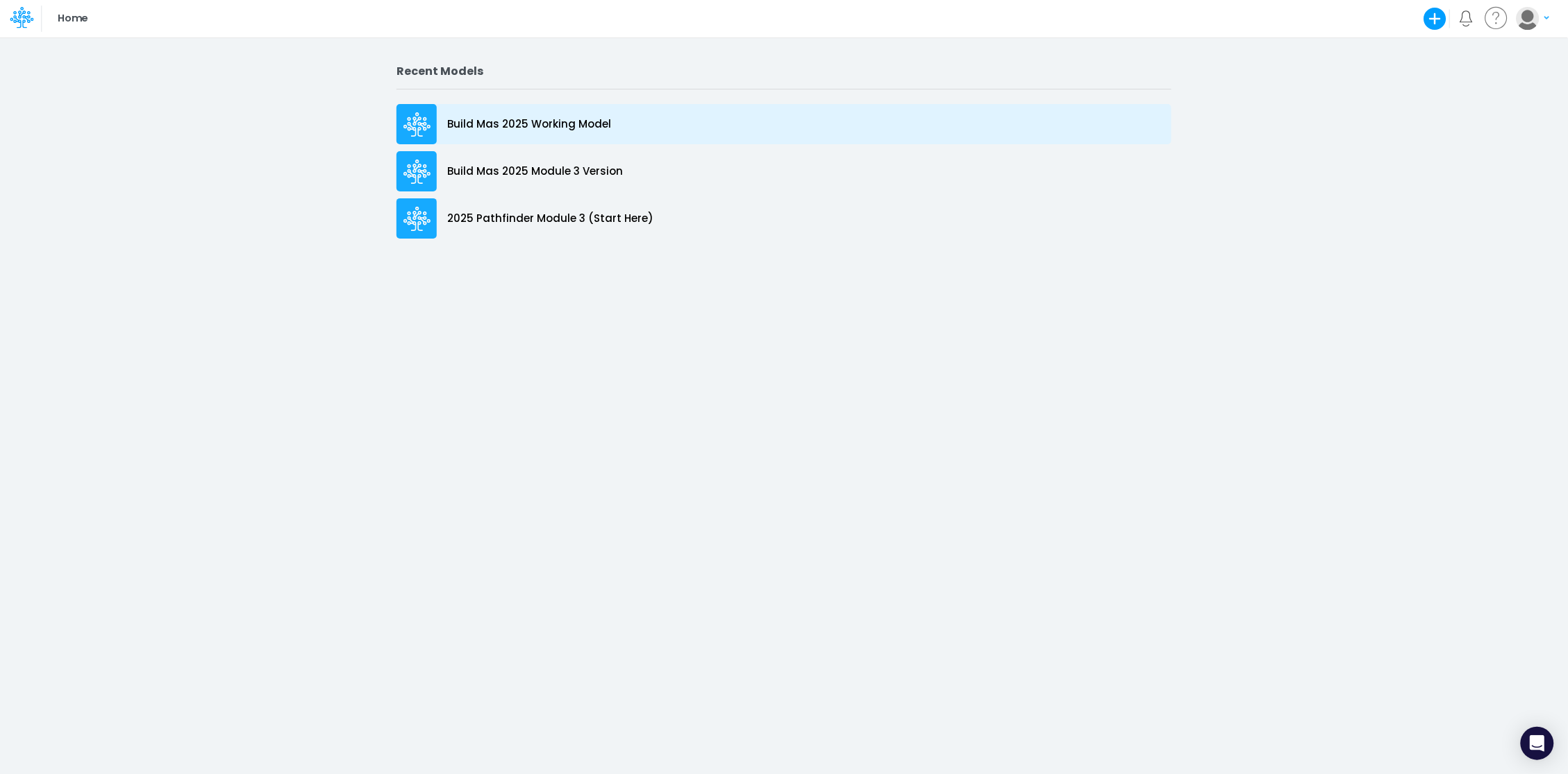
click at [534, 124] on p "Build Mas 2025 Working Model" at bounding box center [529, 124] width 163 height 16
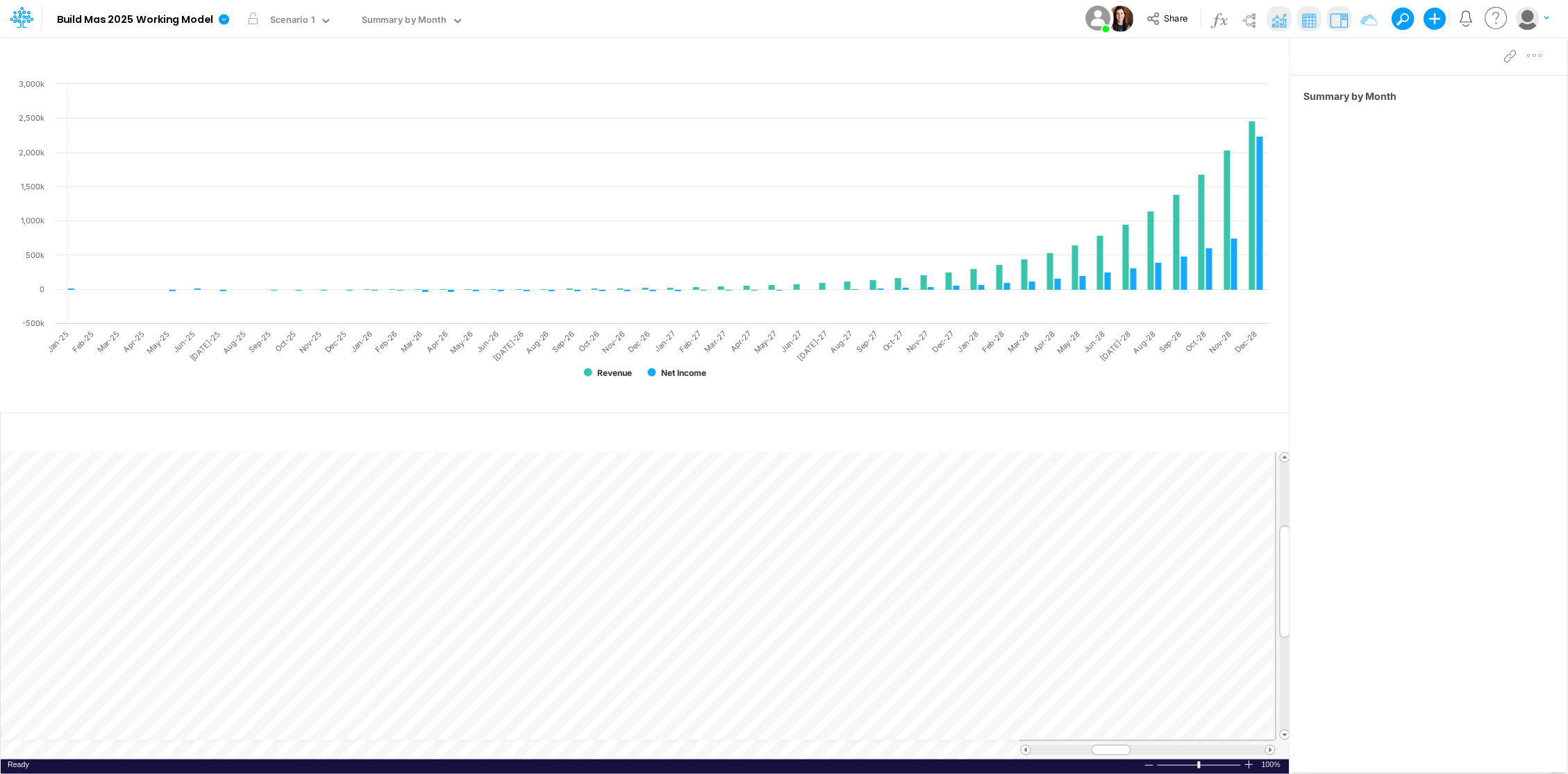
click at [1452, 555] on div "Summary by Month" at bounding box center [1428, 404] width 277 height 659
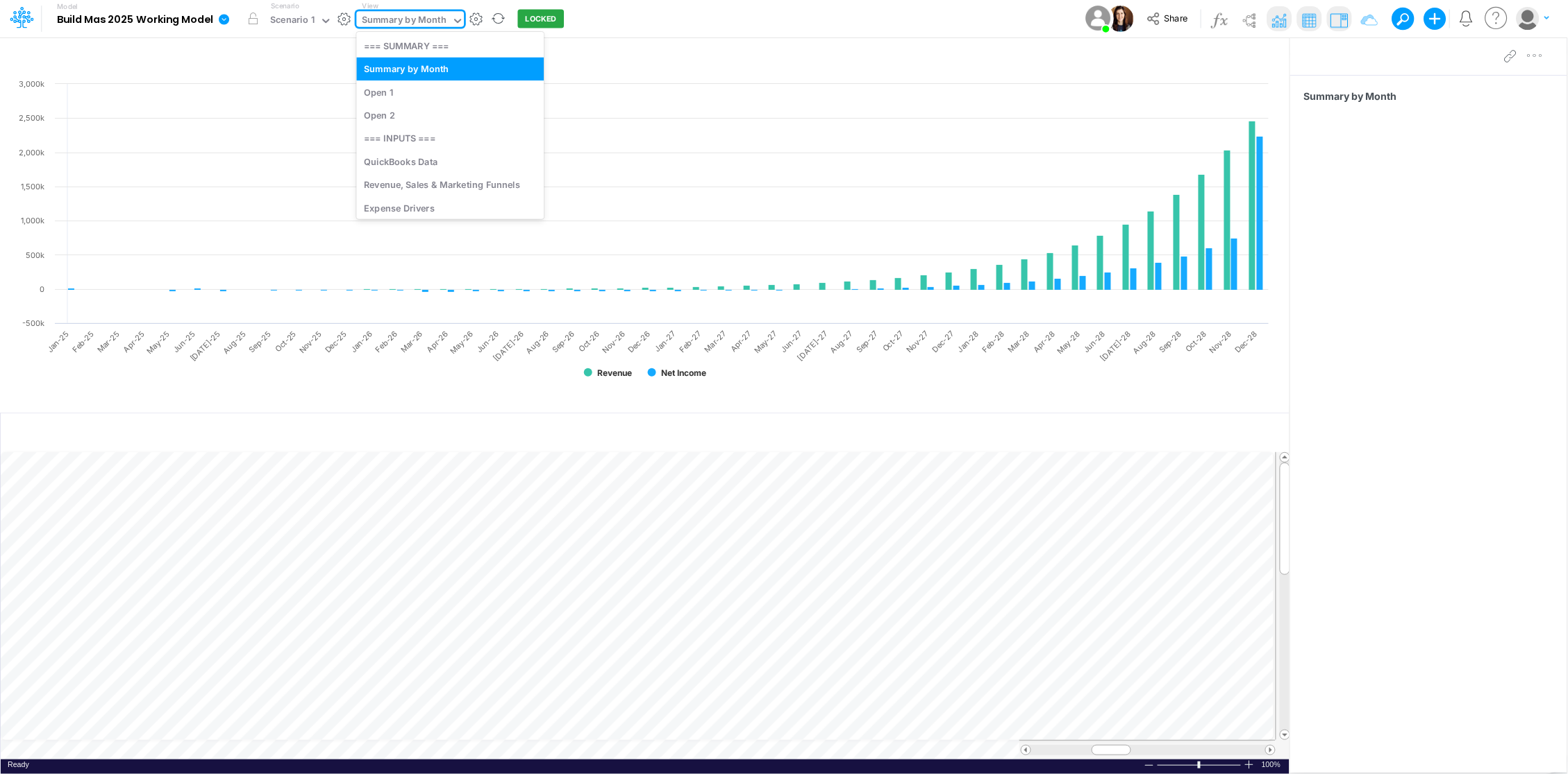
click at [452, 16] on icon at bounding box center [457, 20] width 12 height 12
click at [420, 185] on div "Revenue, Sales & Marketing Funnels" at bounding box center [449, 185] width 187 height 23
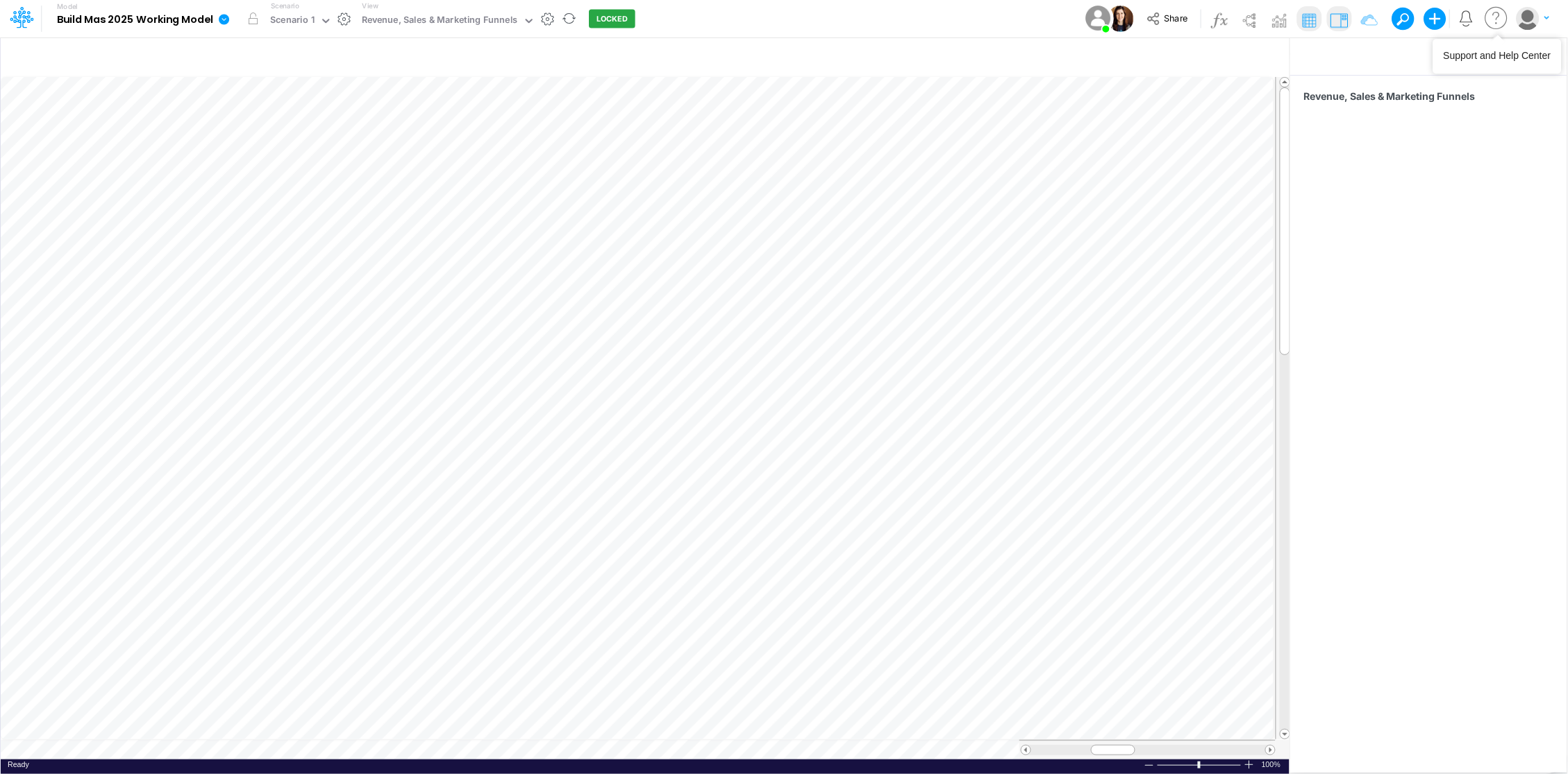
click at [1499, 18] on icon at bounding box center [1496, 18] width 28 height 27
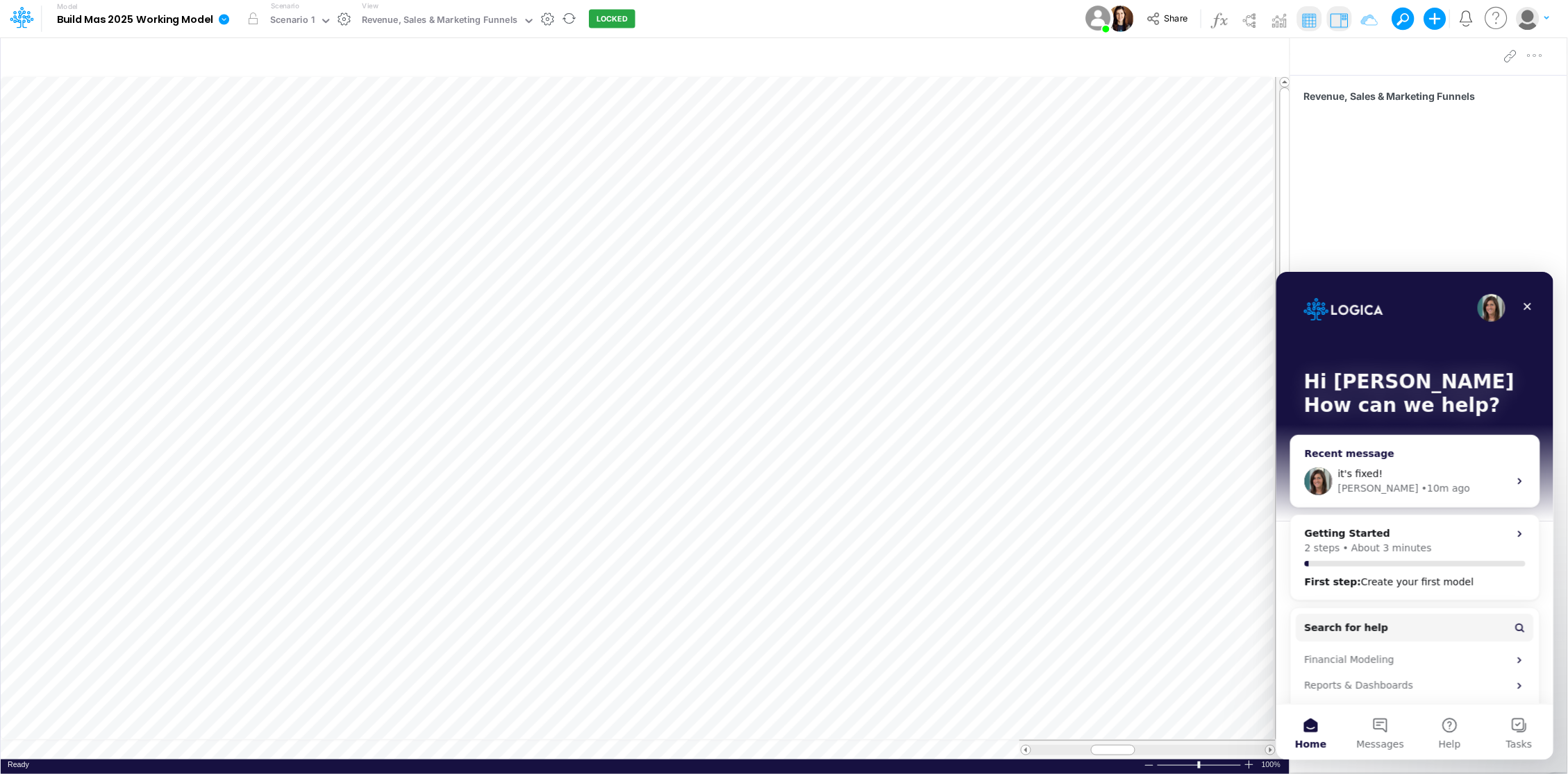
click at [1439, 481] on div "Carissa • 10m ago" at bounding box center [1422, 487] width 171 height 14
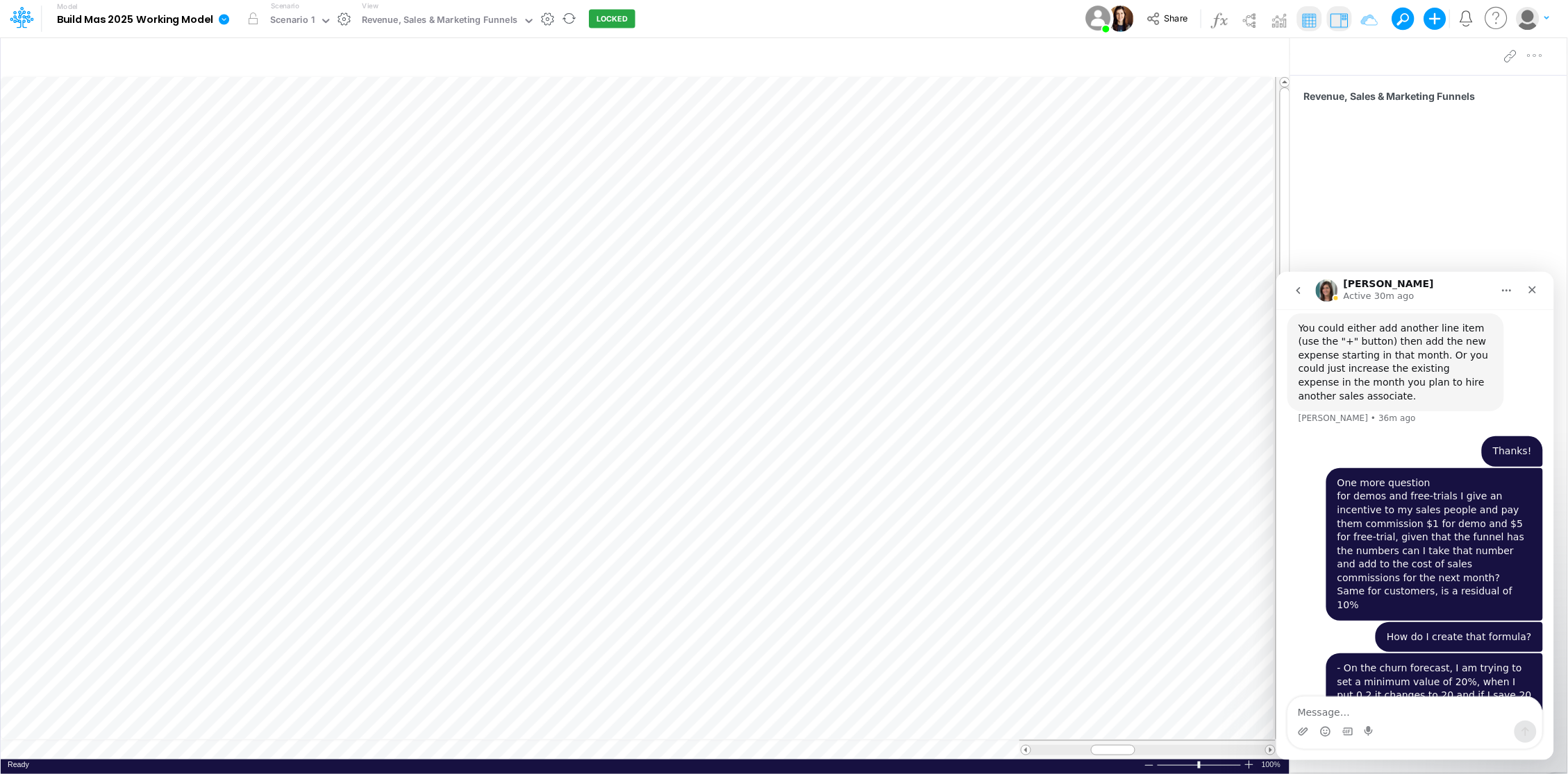
scroll to position [1673, 0]
click at [1533, 285] on icon "Close" at bounding box center [1532, 290] width 11 height 11
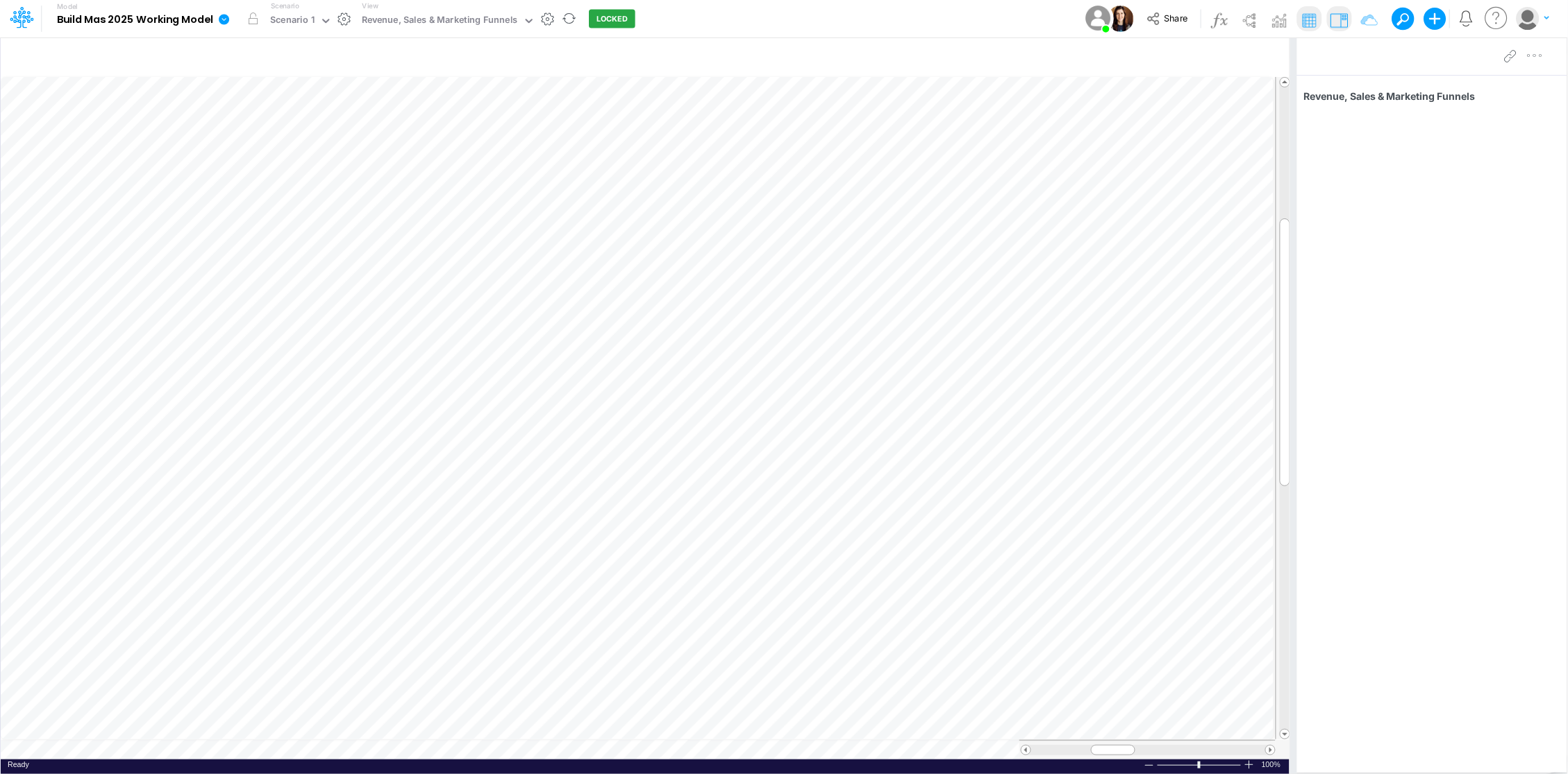
scroll to position [0, 1]
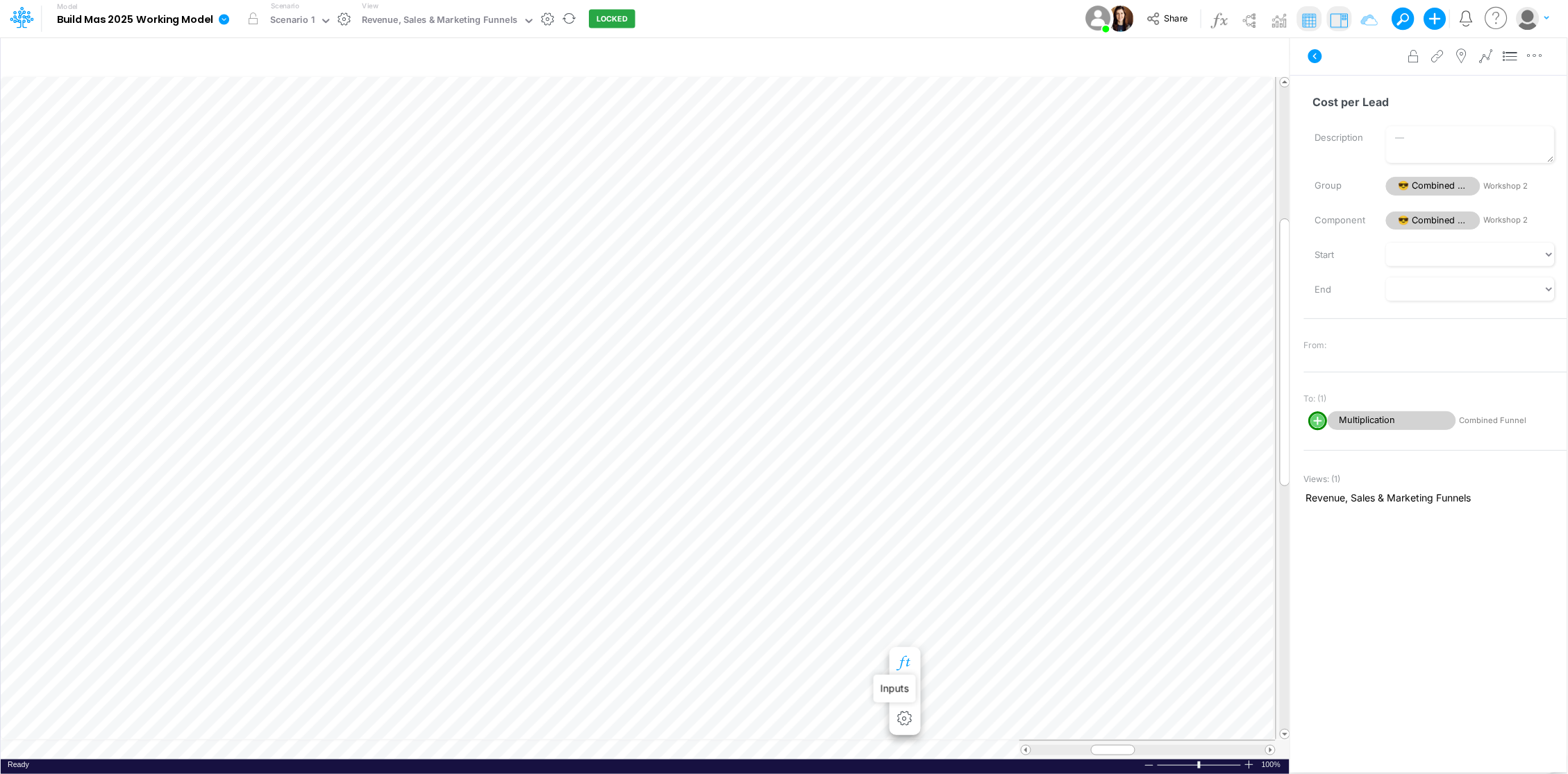
click at [902, 660] on icon "button" at bounding box center [904, 663] width 21 height 14
click at [904, 660] on icon "button" at bounding box center [904, 663] width 21 height 14
drag, startPoint x: 1169, startPoint y: 717, endPoint x: 1160, endPoint y: 718, distance: 9.1
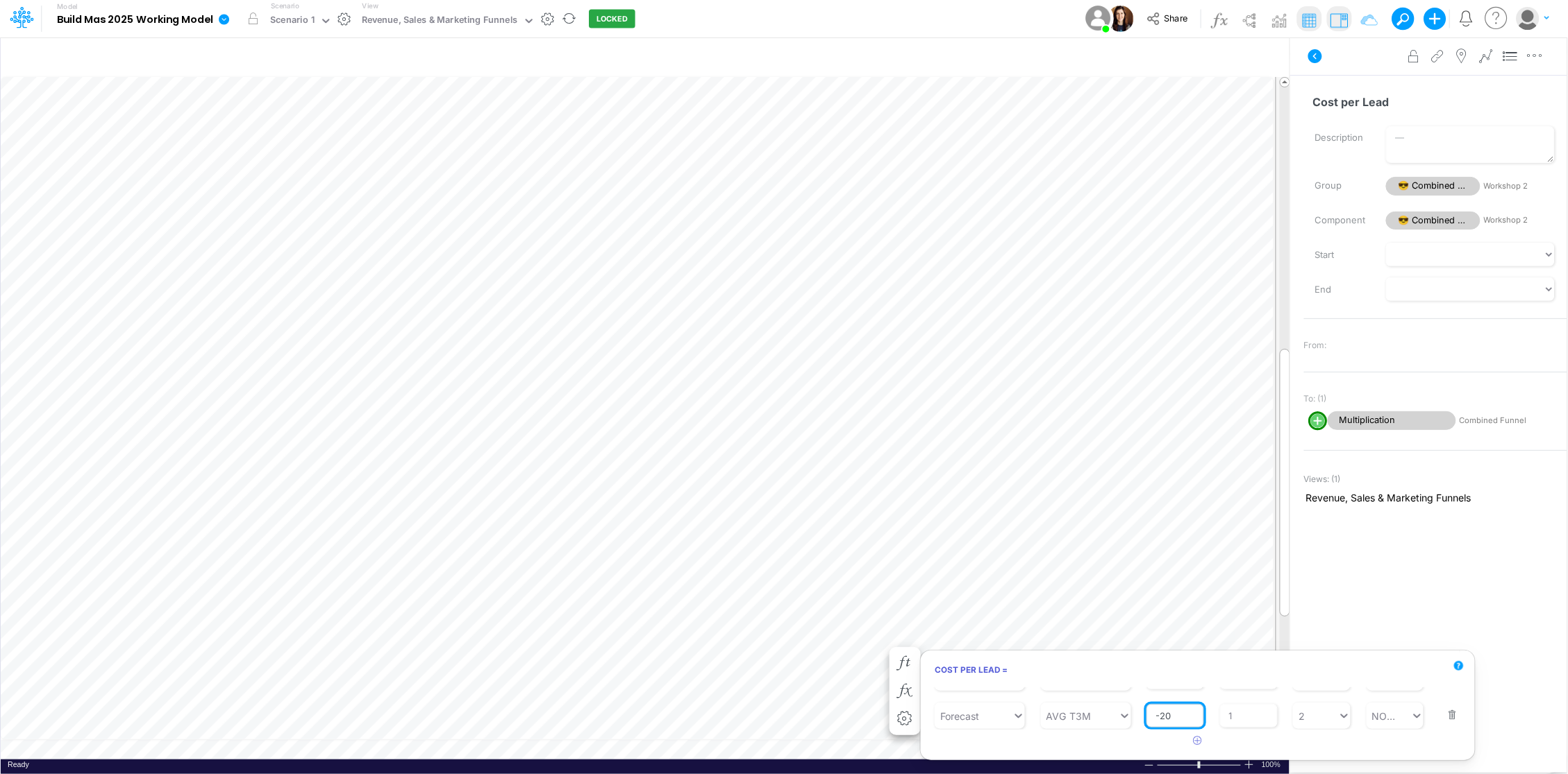
click at [1160, 718] on input "-20" at bounding box center [1175, 716] width 57 height 24
type input "-5"
click at [1106, 746] on article at bounding box center [1197, 742] width 554 height 23
click at [955, 697] on button "Save" at bounding box center [953, 695] width 33 height 20
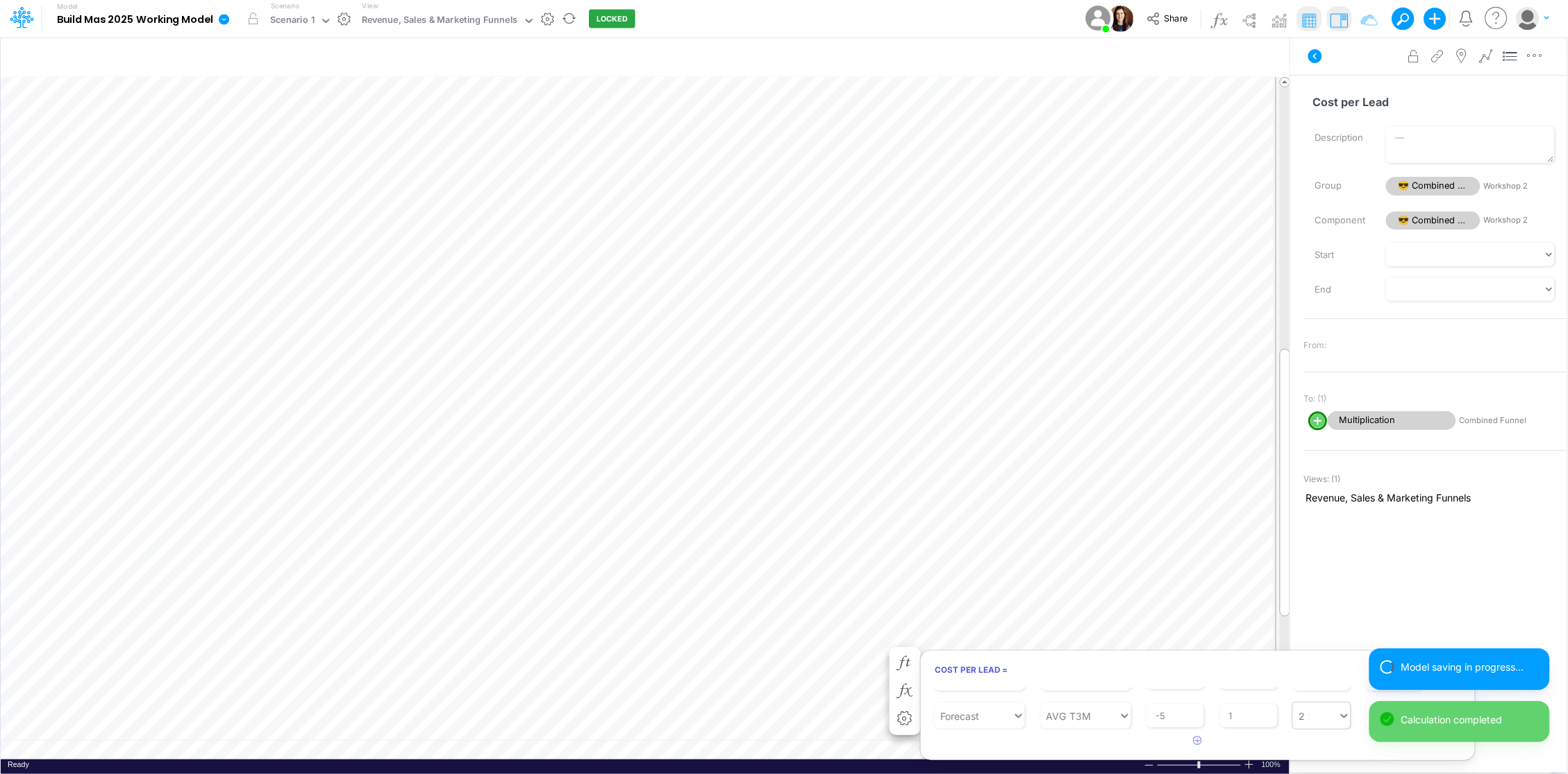
click at [1301, 715] on div "2 2" at bounding box center [1315, 717] width 45 height 23
click at [1301, 715] on input "2" at bounding box center [1303, 716] width 8 height 14
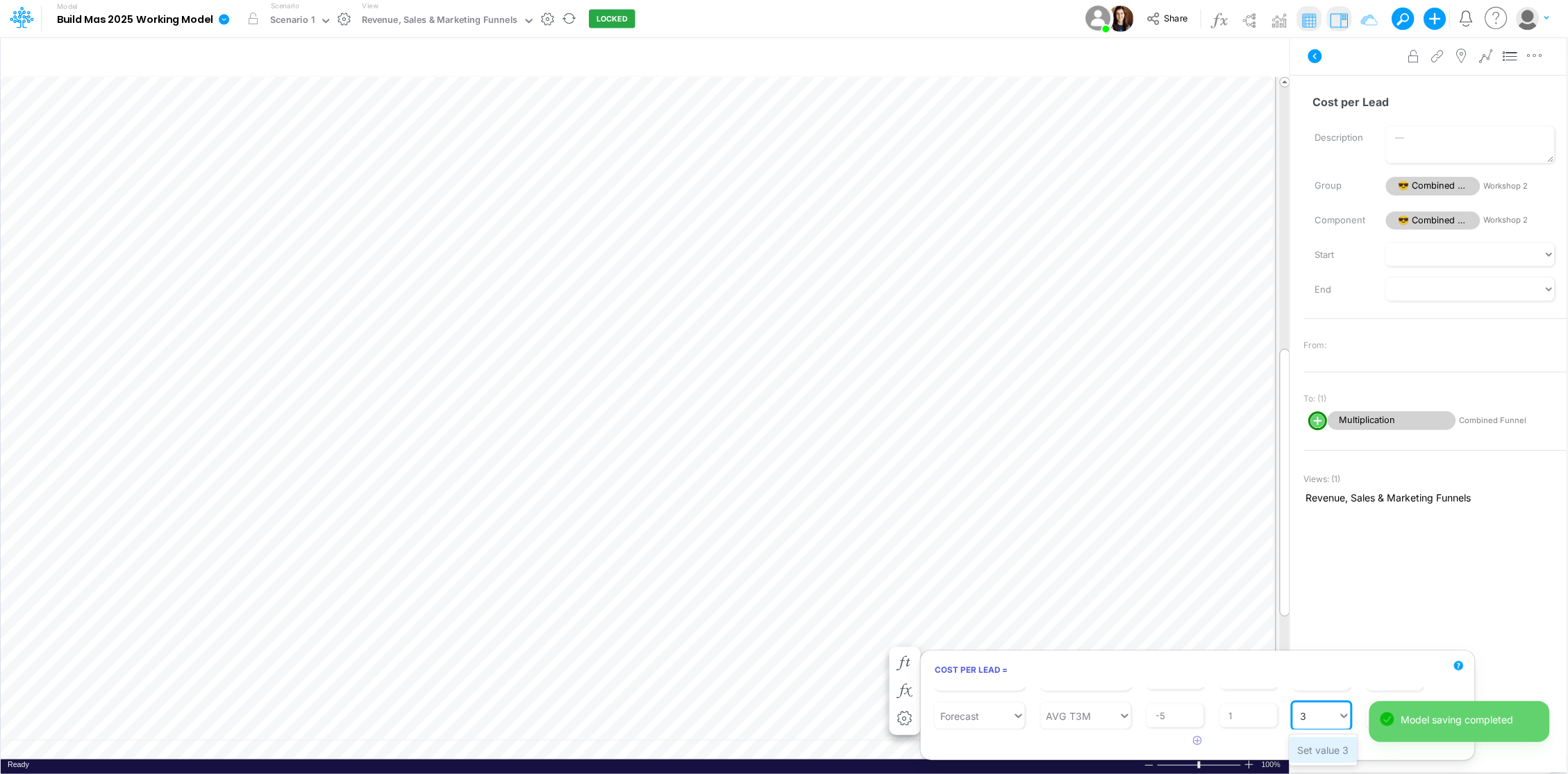
click at [1322, 752] on div "Set value 3" at bounding box center [1322, 750] width 68 height 26
type input "3"
click at [957, 699] on button "Save" at bounding box center [953, 695] width 33 height 20
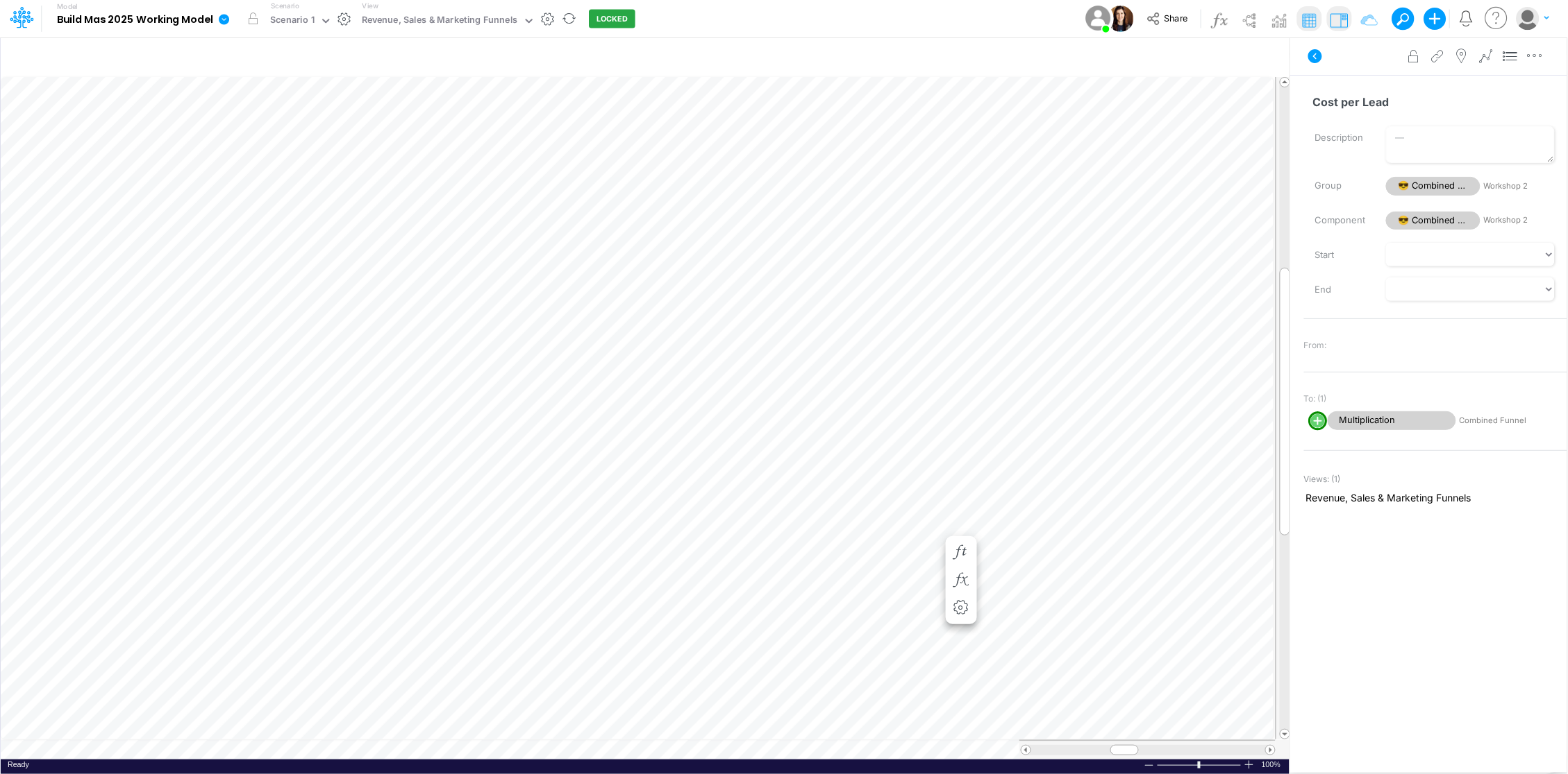
scroll to position [0, 1]
click at [529, 18] on icon at bounding box center [529, 20] width 12 height 12
